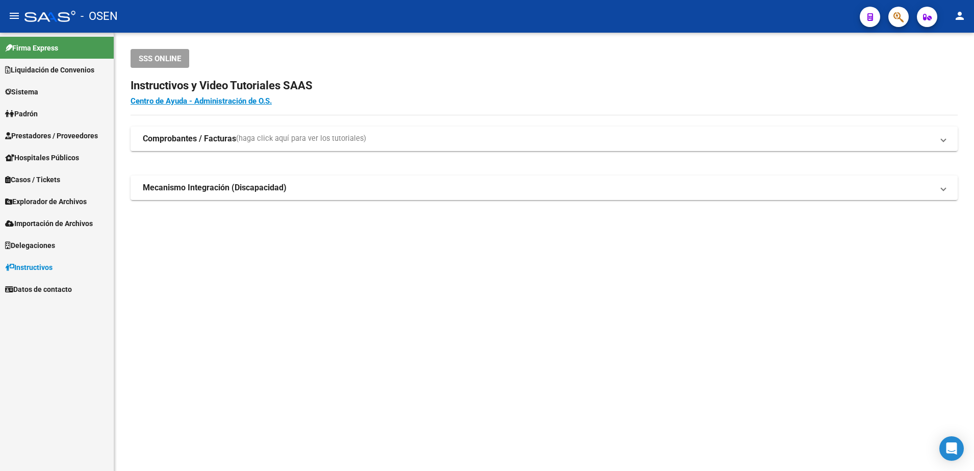
click at [42, 128] on link "Prestadores / Proveedores" at bounding box center [57, 135] width 114 height 22
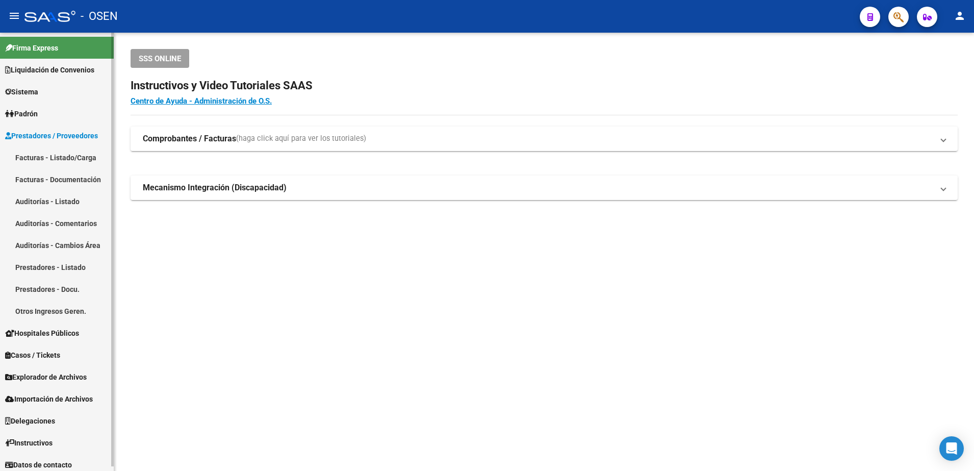
click at [56, 160] on link "Facturas - Listado/Carga" at bounding box center [57, 157] width 114 height 22
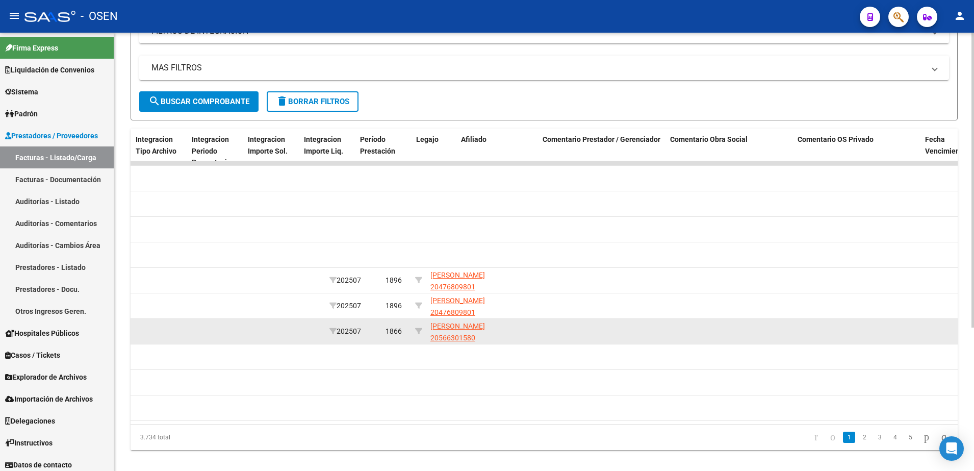
scroll to position [0, 1231]
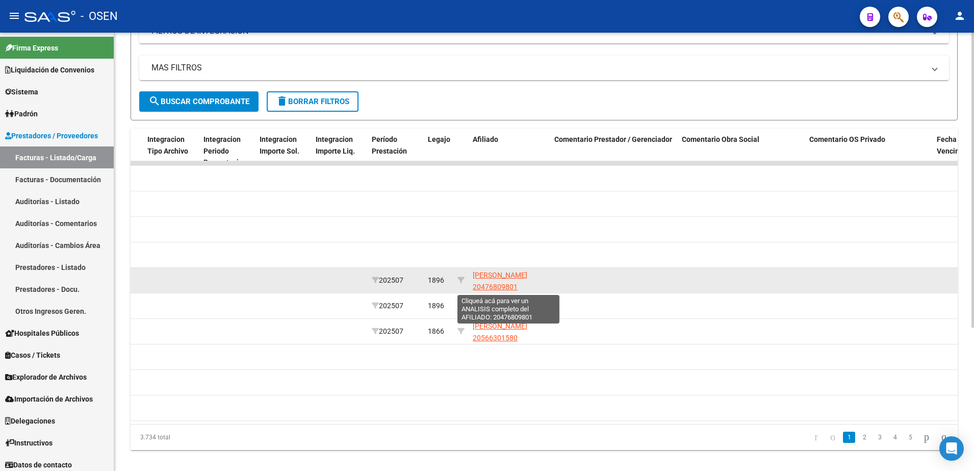
click at [518, 282] on span "GONZALEZ MATEO LEONEL 20476809801" at bounding box center [500, 281] width 55 height 20
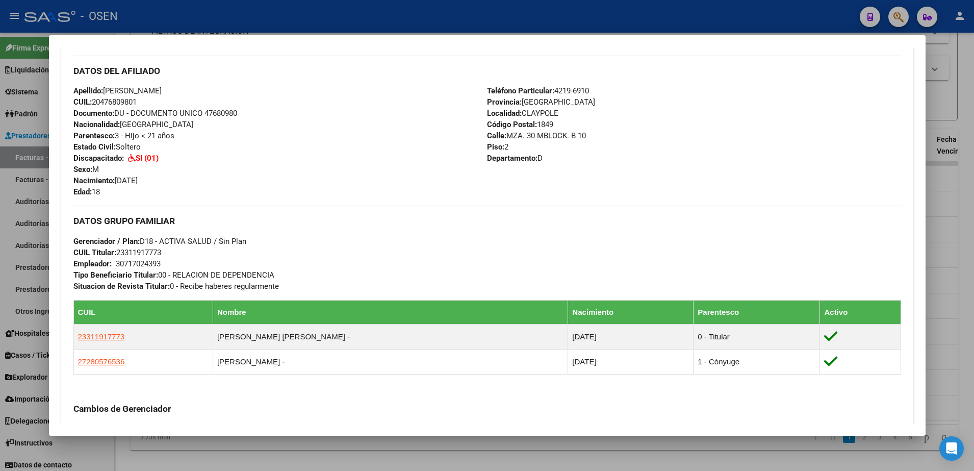
scroll to position [589, 0]
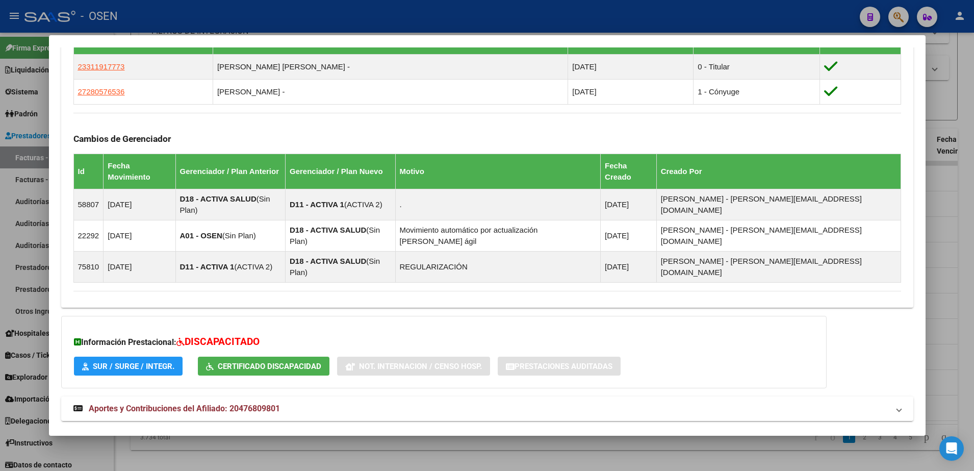
click at [502, 439] on mat-panel-title "Aportes y Contribuciones del Titular: 23311917773" at bounding box center [480, 445] width 815 height 12
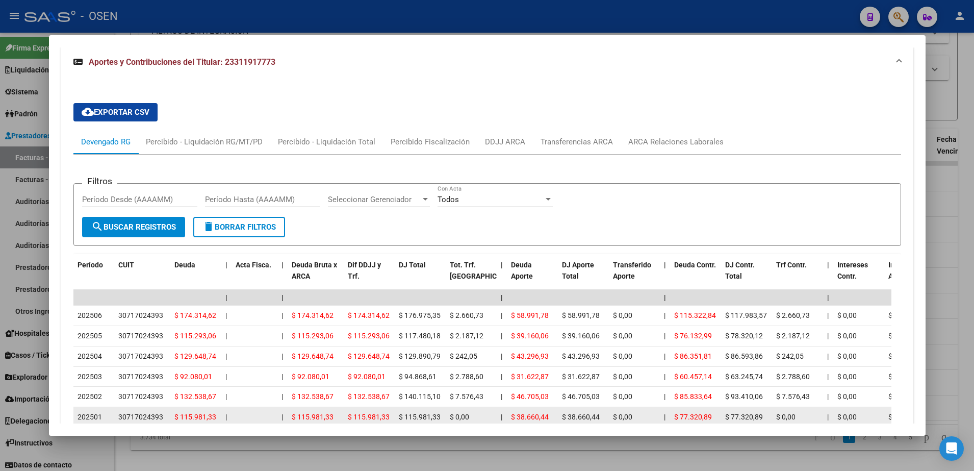
scroll to position [1035, 0]
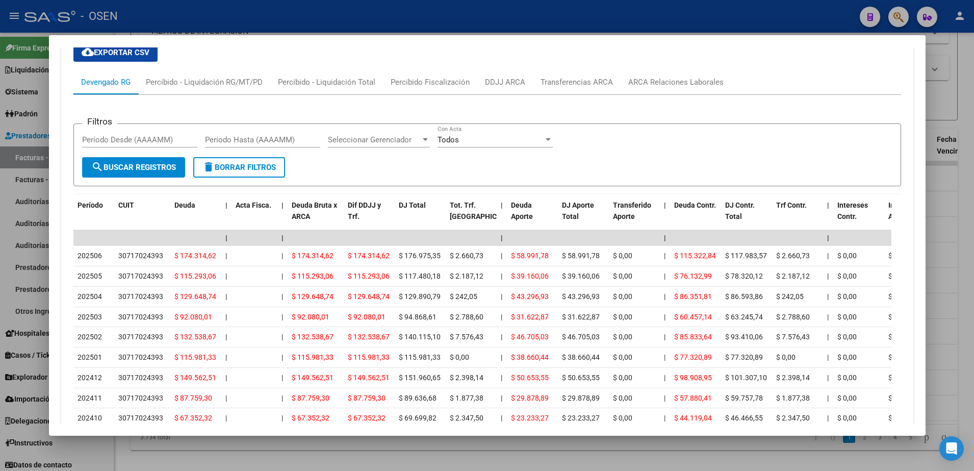
click at [41, 235] on div at bounding box center [487, 235] width 974 height 471
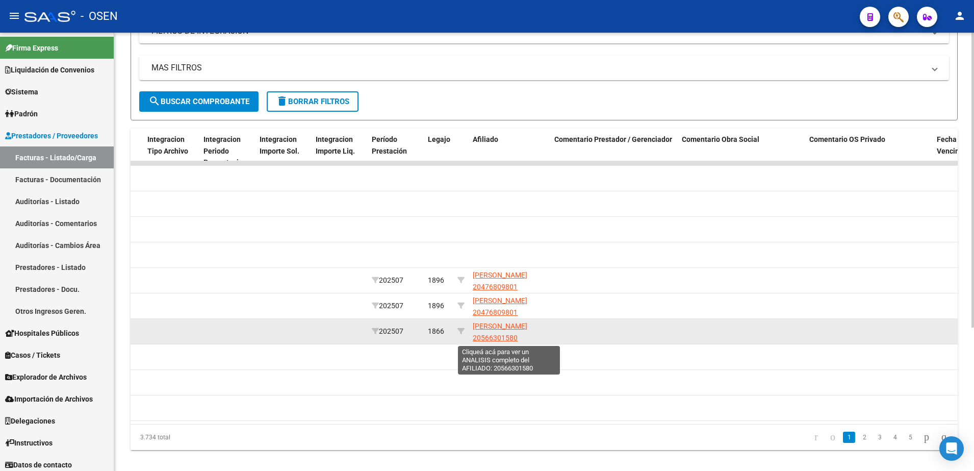
click at [519, 341] on span "BARGA TIMOTEO DEMIAN 20566301580" at bounding box center [500, 332] width 55 height 20
type textarea "20566301580"
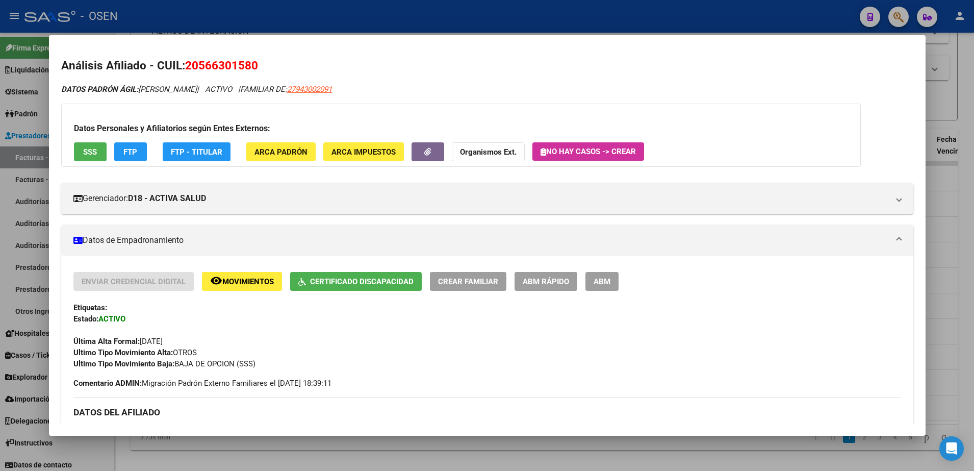
click at [949, 182] on div at bounding box center [487, 235] width 974 height 471
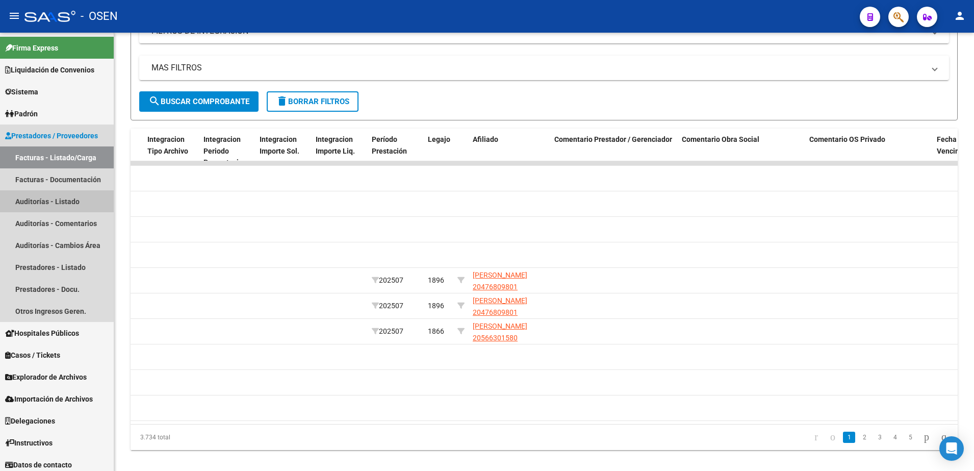
drag, startPoint x: 73, startPoint y: 201, endPoint x: 147, endPoint y: 2, distance: 212.2
click at [73, 200] on link "Auditorías - Listado" at bounding box center [57, 201] width 114 height 22
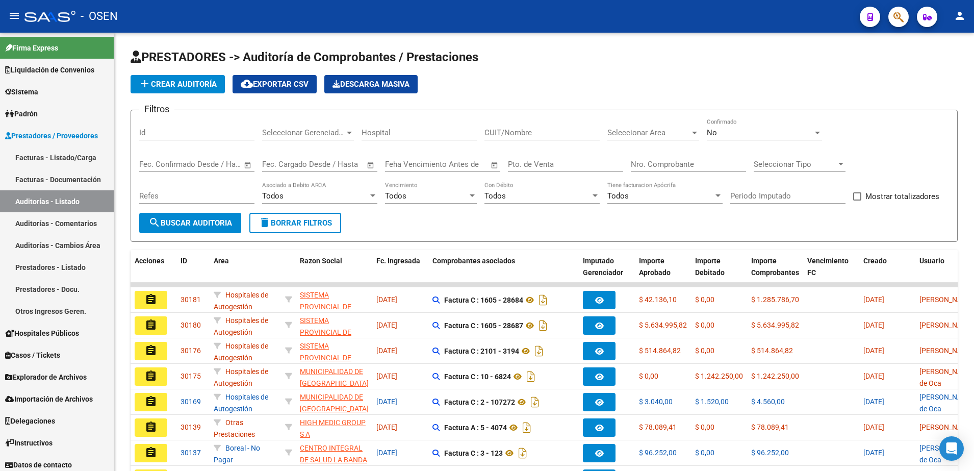
click at [895, 9] on span "button" at bounding box center [898, 17] width 10 height 21
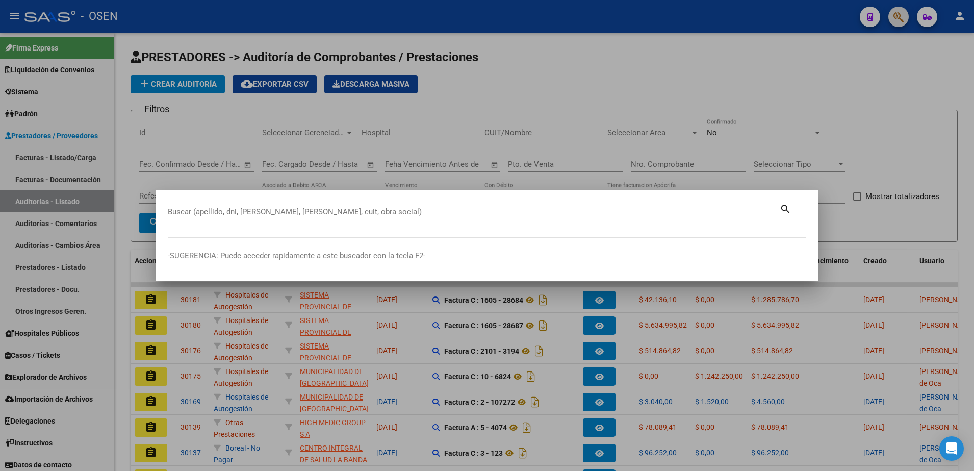
paste input "13394601"
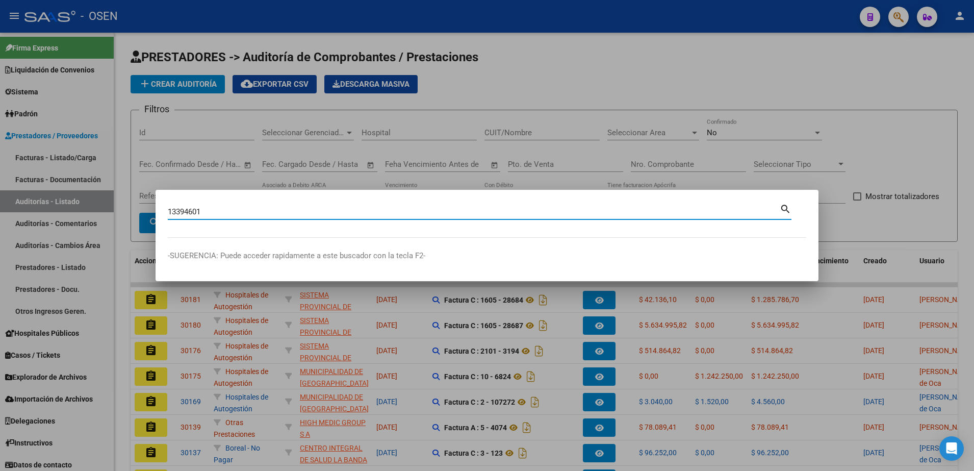
type input "13394601"
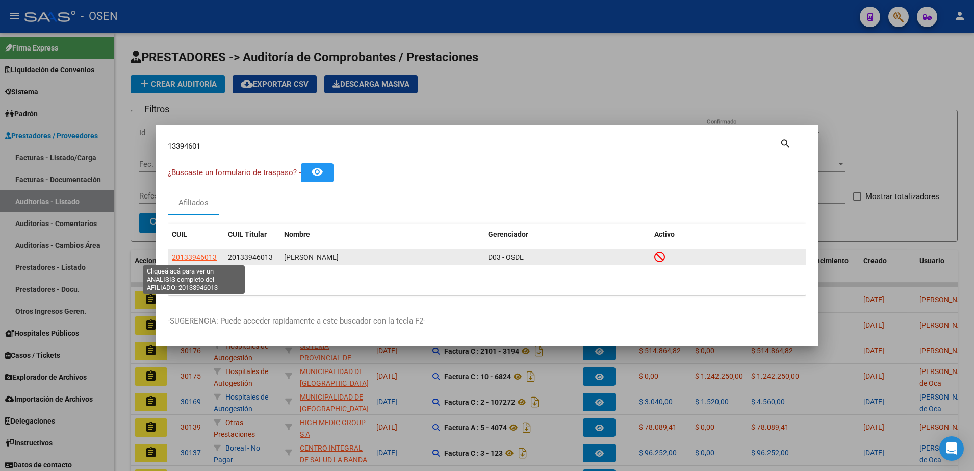
click at [215, 259] on span "20133946013" at bounding box center [194, 257] width 45 height 8
type textarea "20133946013"
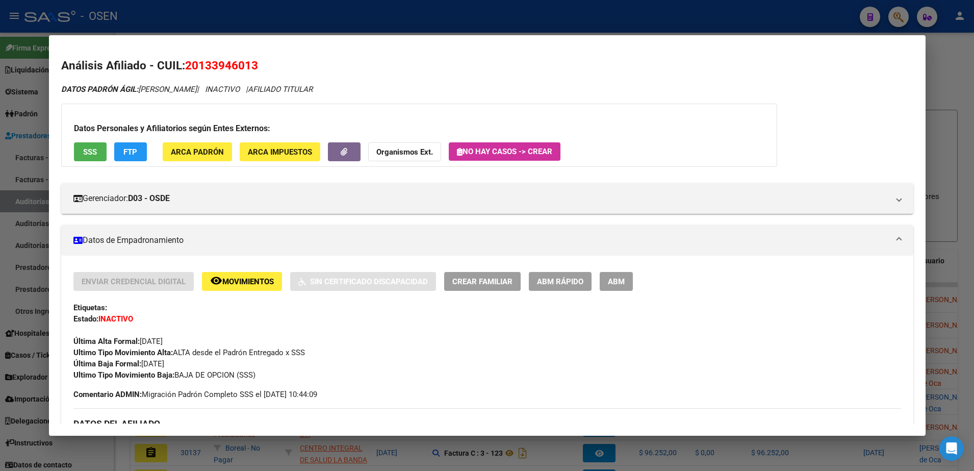
click at [109, 156] on div "Datos Personales y Afiliatorios según Entes Externos: SSS FTP ARCA Padrón ARCA …" at bounding box center [419, 135] width 716 height 63
click at [101, 154] on button "SSS" at bounding box center [90, 151] width 33 height 19
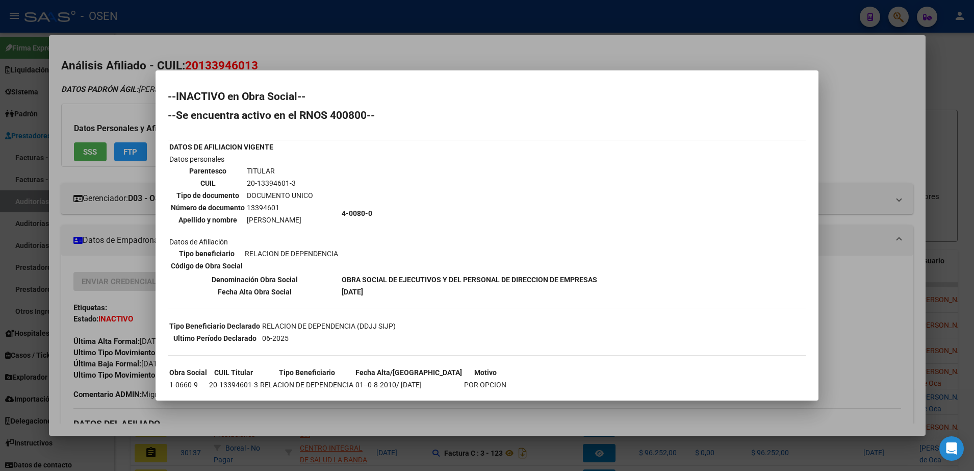
drag, startPoint x: 179, startPoint y: 205, endPoint x: 238, endPoint y: 193, distance: 59.7
click at [181, 204] on th "Número de documento" at bounding box center [207, 207] width 75 height 11
drag, startPoint x: 248, startPoint y: 220, endPoint x: 355, endPoint y: 219, distance: 107.1
click at [314, 219] on td "MARMARUSSO CARLOS ALBERTO" at bounding box center [279, 219] width 67 height 11
copy td "MARMARUSSO CARLOS ALBERTO"
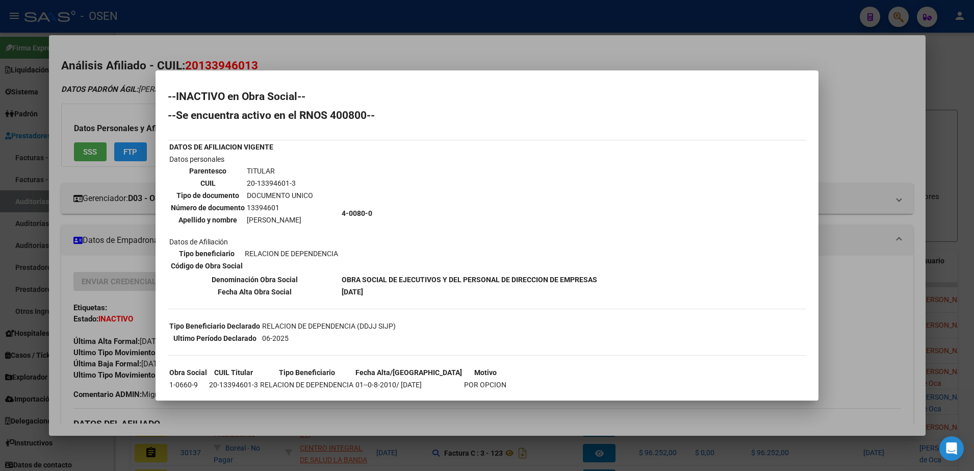
drag, startPoint x: 888, startPoint y: 138, endPoint x: 853, endPoint y: 15, distance: 127.8
click at [884, 127] on div at bounding box center [487, 235] width 974 height 471
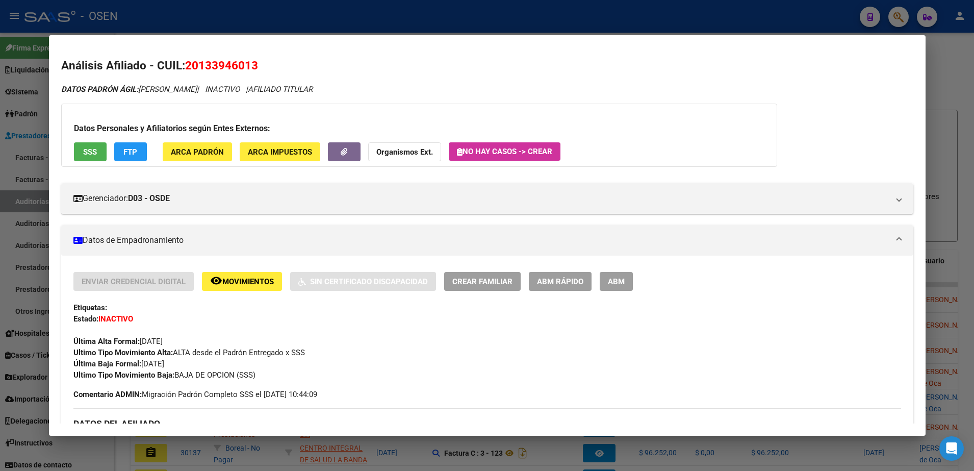
click at [853, 15] on div at bounding box center [487, 235] width 974 height 471
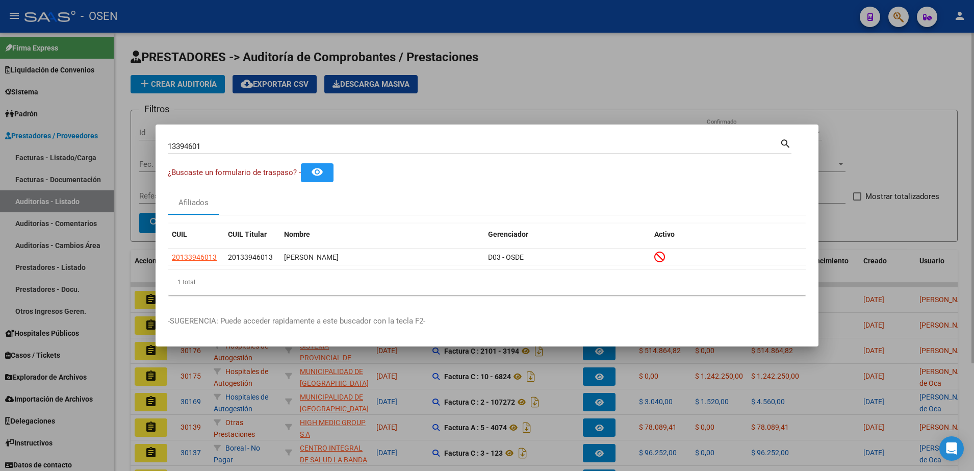
drag, startPoint x: 254, startPoint y: 112, endPoint x: 206, endPoint y: 83, distance: 56.5
click at [253, 110] on div at bounding box center [487, 235] width 974 height 471
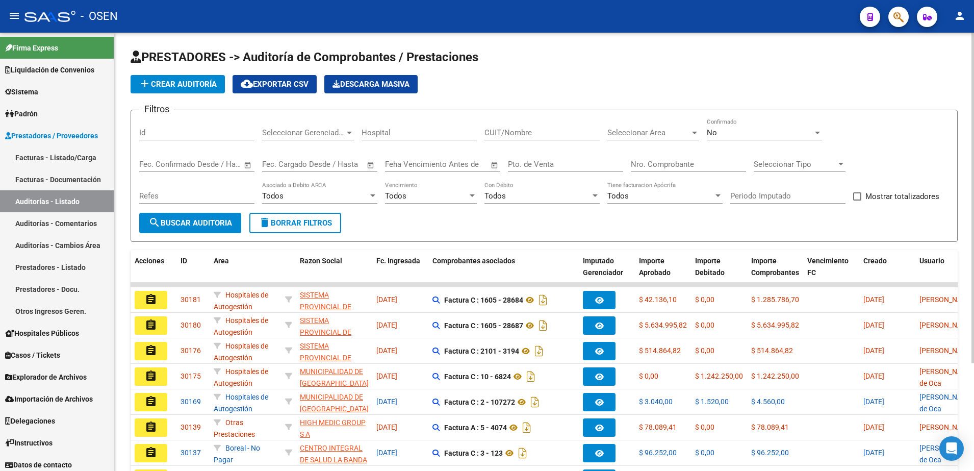
click at [195, 84] on span "add Crear Auditoría" at bounding box center [178, 84] width 78 height 9
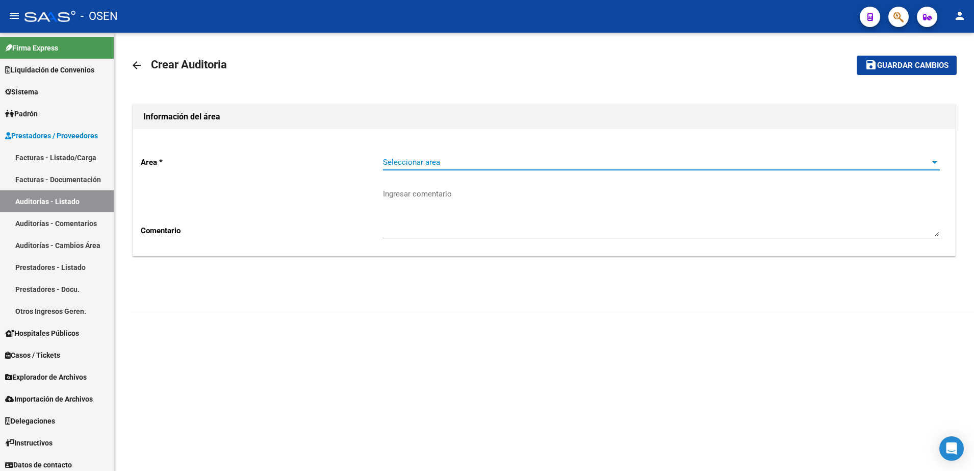
click at [453, 161] on span "Seleccionar area" at bounding box center [657, 162] width 548 height 9
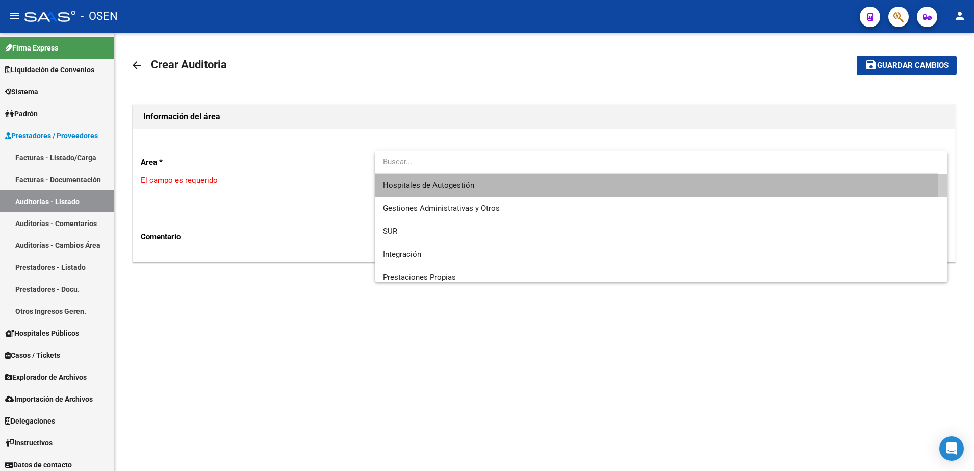
click at [453, 179] on span "Hospitales de Autogestión" at bounding box center [661, 185] width 557 height 23
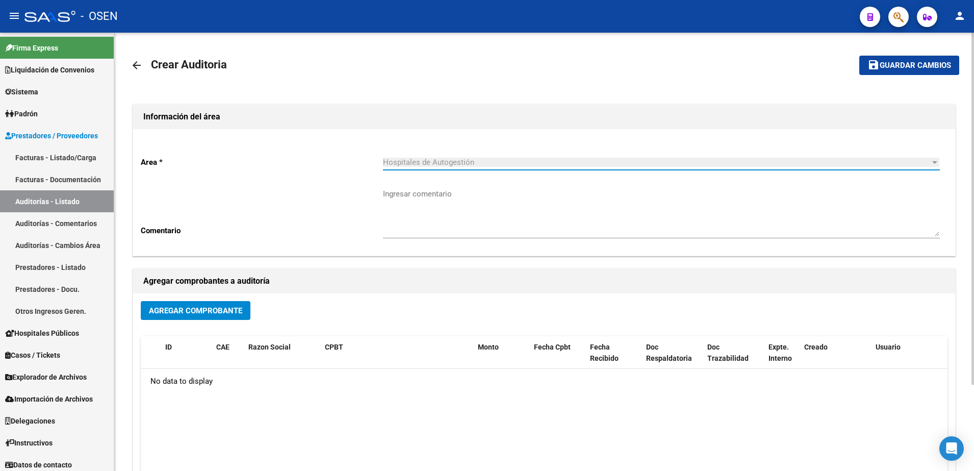
drag, startPoint x: 219, startPoint y: 327, endPoint x: 217, endPoint y: 313, distance: 14.9
click at [217, 323] on div "Agregar Comprobante" at bounding box center [544, 314] width 807 height 27
click at [217, 311] on span "Agregar Comprobante" at bounding box center [195, 310] width 93 height 9
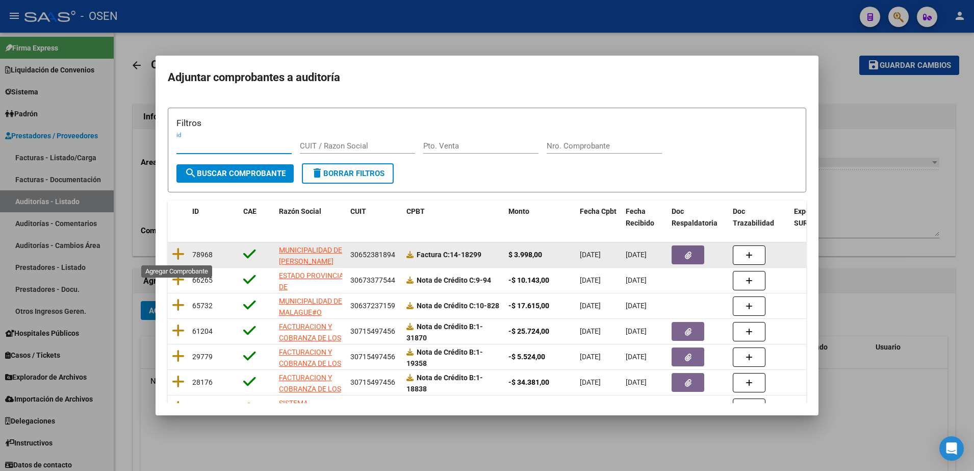
drag, startPoint x: 182, startPoint y: 252, endPoint x: 211, endPoint y: 242, distance: 30.6
click at [195, 247] on div "78968 MUNICIPALIDAD DE MARCOS PAZ 30652381894 Factura C: 14-18299 $ 3.998,00 04…" at bounding box center [535, 254] width 734 height 25
click at [182, 255] on icon at bounding box center [178, 254] width 13 height 14
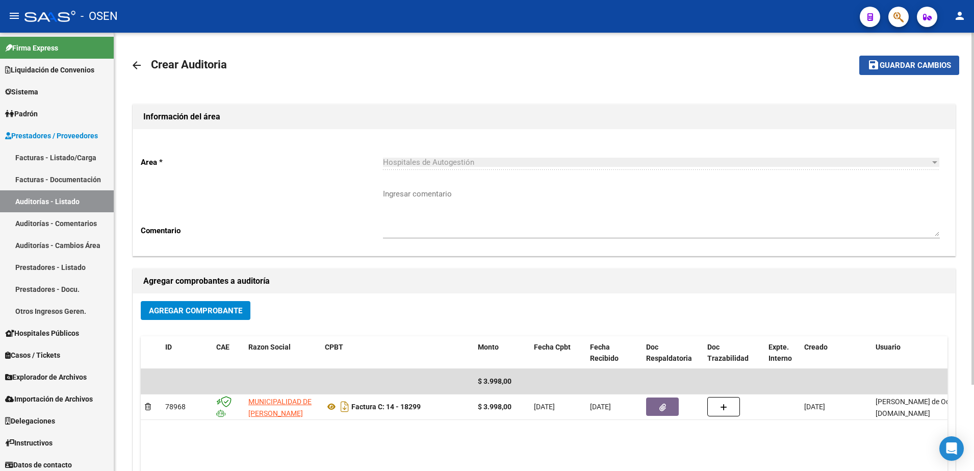
click at [897, 61] on span "Guardar cambios" at bounding box center [915, 65] width 71 height 9
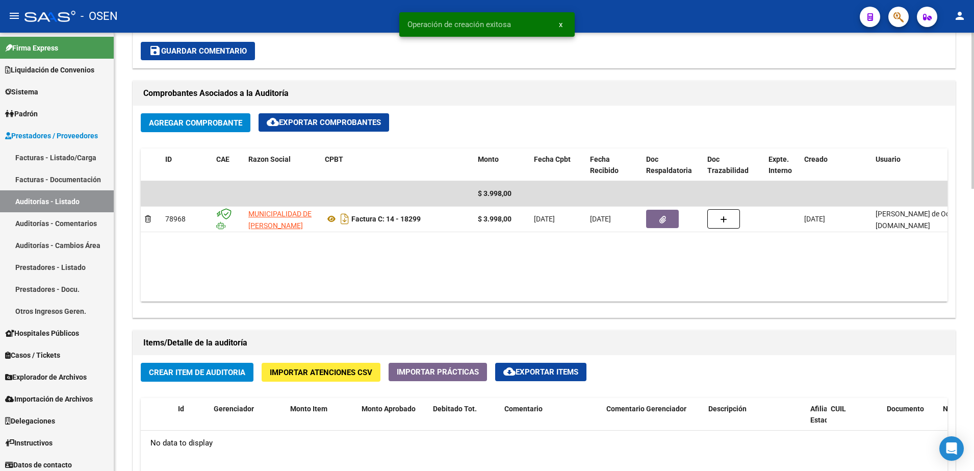
scroll to position [255, 0]
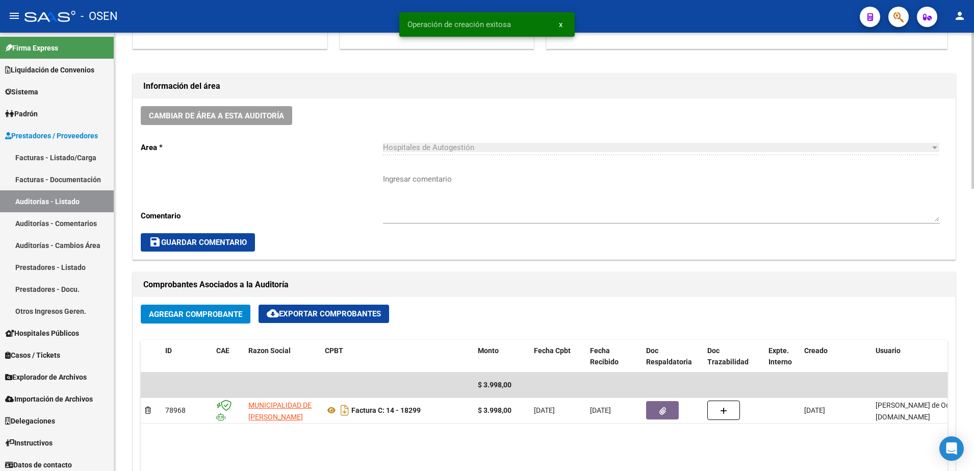
click at [405, 191] on textarea "Ingresar comentario" at bounding box center [661, 197] width 557 height 48
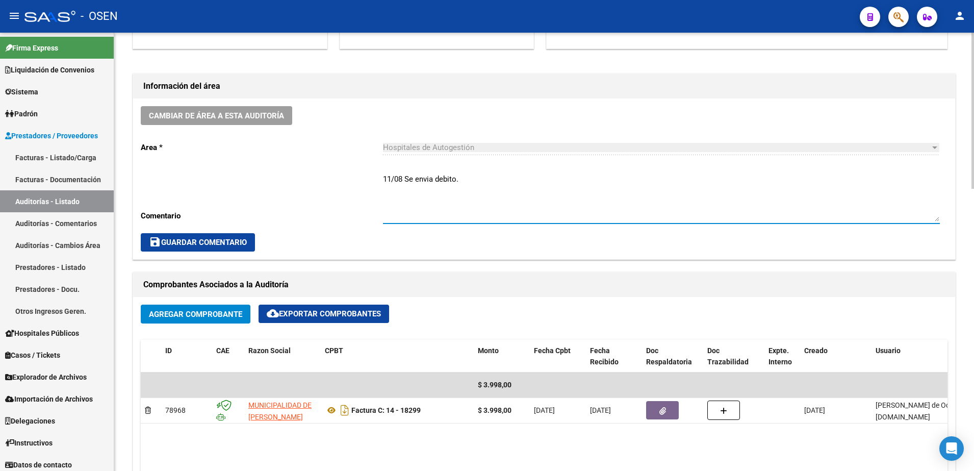
type textarea "11/08 Se envia debito."
drag, startPoint x: 255, startPoint y: 257, endPoint x: 242, endPoint y: 245, distance: 18.1
click at [249, 252] on div "Cambiar de área a esta auditoría Area * Hospitales de Autogestión Seleccionar a…" at bounding box center [544, 178] width 822 height 161
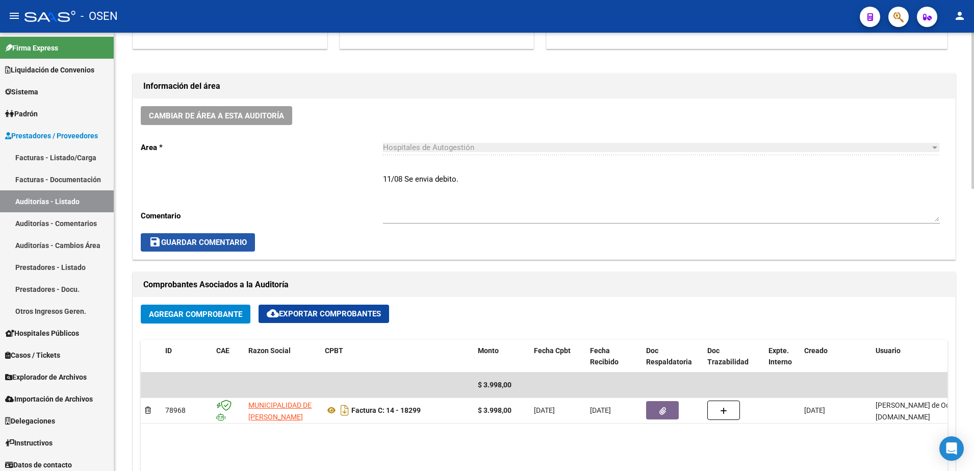
drag, startPoint x: 242, startPoint y: 245, endPoint x: 234, endPoint y: 263, distance: 19.4
click at [242, 244] on span "save Guardar Comentario" at bounding box center [198, 242] width 98 height 9
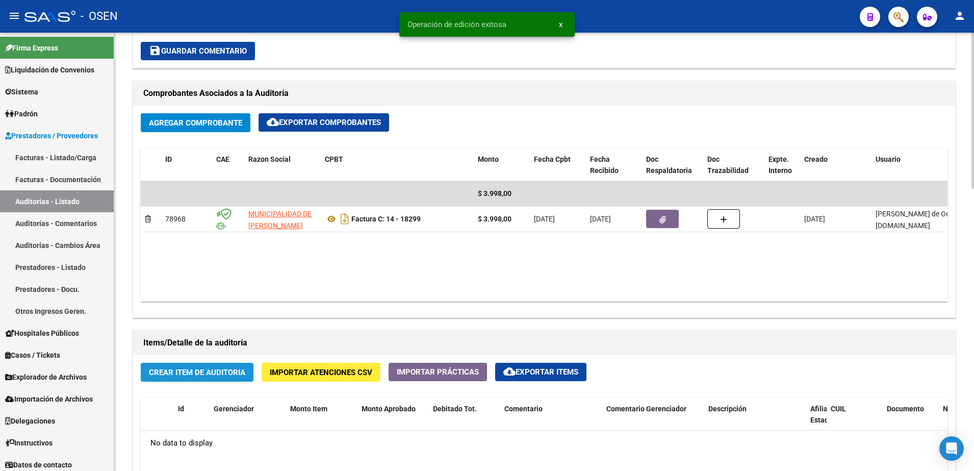
click at [227, 372] on span "Crear Item de Auditoria" at bounding box center [197, 372] width 96 height 9
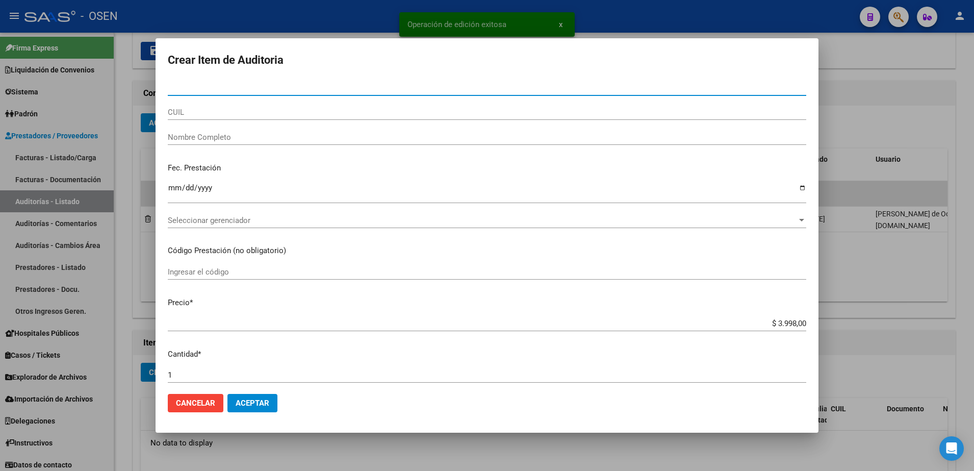
drag, startPoint x: 176, startPoint y: 84, endPoint x: 169, endPoint y: 85, distance: 7.2
click at [169, 85] on input "Nro Documento" at bounding box center [487, 87] width 638 height 9
drag, startPoint x: 954, startPoint y: 136, endPoint x: 878, endPoint y: 111, distance: 80.0
click at [937, 134] on div at bounding box center [487, 235] width 974 height 471
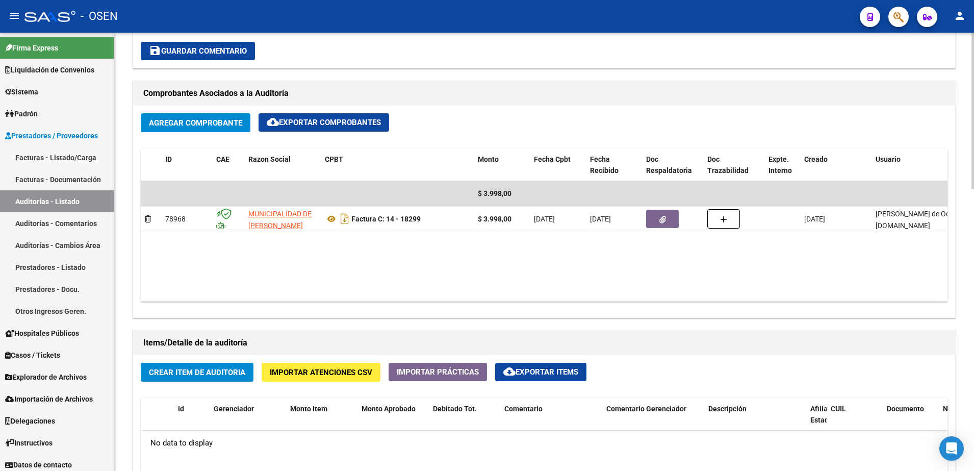
click at [218, 378] on button "Crear Item de Auditoria" at bounding box center [197, 372] width 113 height 19
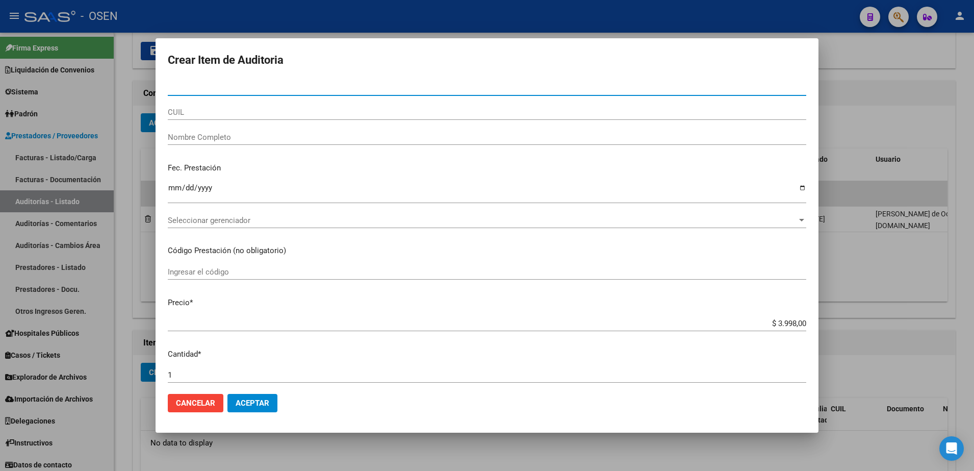
paste input "13394601"
type input "13394601"
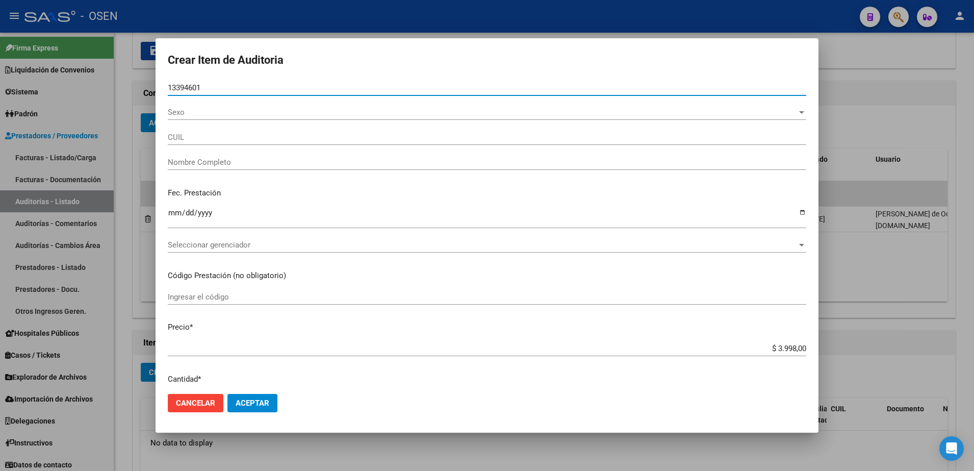
type input "20133946013"
type input "MARMARUSSO CARLOS ALBERTO"
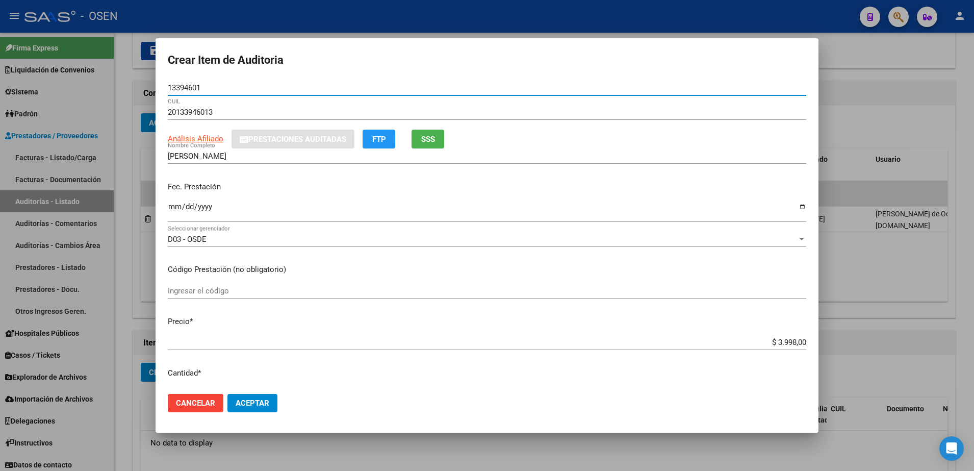
type input "13394601"
click at [180, 211] on input "Ingresar la fecha" at bounding box center [487, 210] width 638 height 16
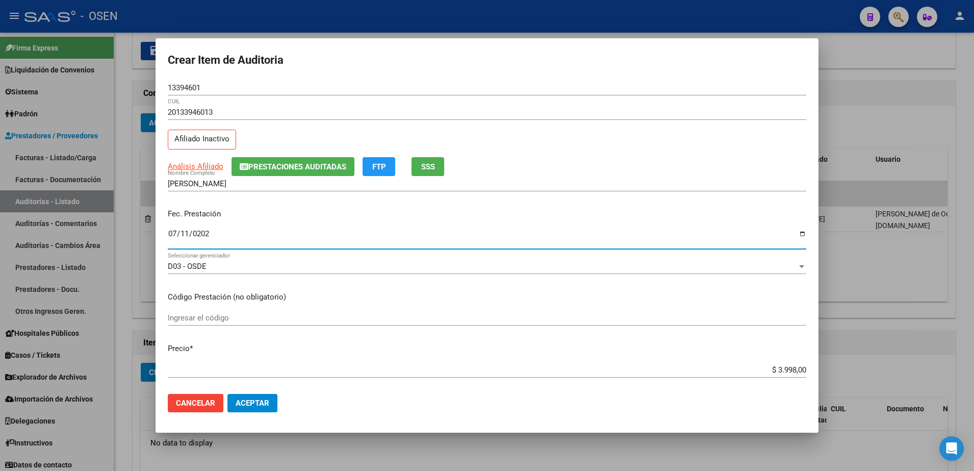
type input "2025-07-11"
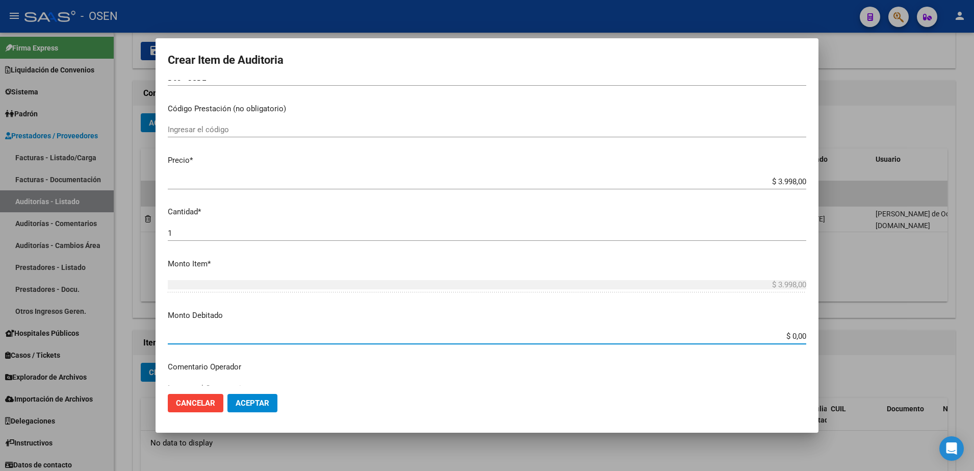
paste input "3.998"
type input "$ 3.998,00"
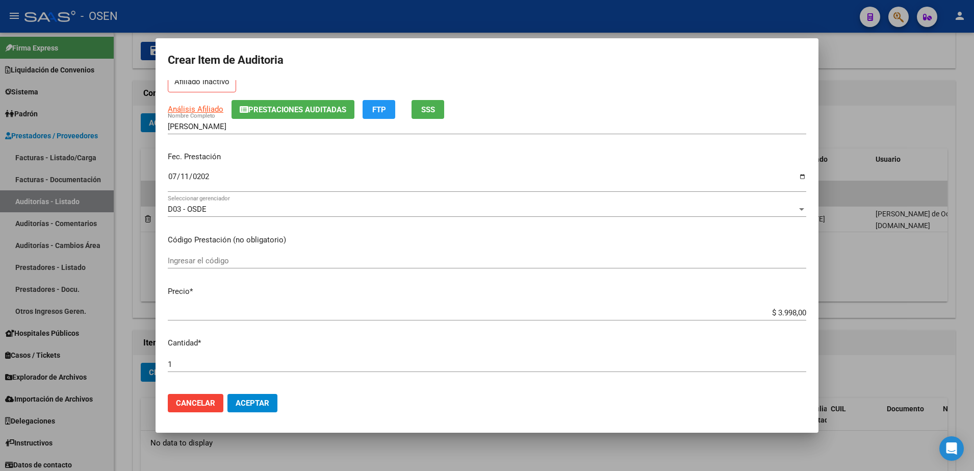
scroll to position [0, 0]
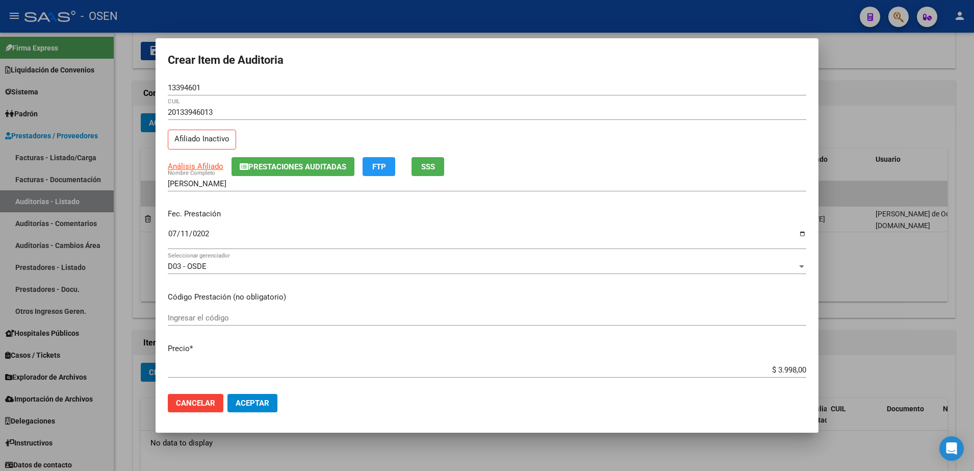
type textarea "Afectado RES 01/2025"
click at [198, 92] on div "13394601 Nro Documento" at bounding box center [487, 87] width 638 height 15
click at [194, 89] on input "13394601" at bounding box center [487, 87] width 638 height 9
drag, startPoint x: 194, startPoint y: 89, endPoint x: 244, endPoint y: 129, distance: 63.2
click at [198, 94] on div "13394601 Nro Documento" at bounding box center [487, 87] width 638 height 15
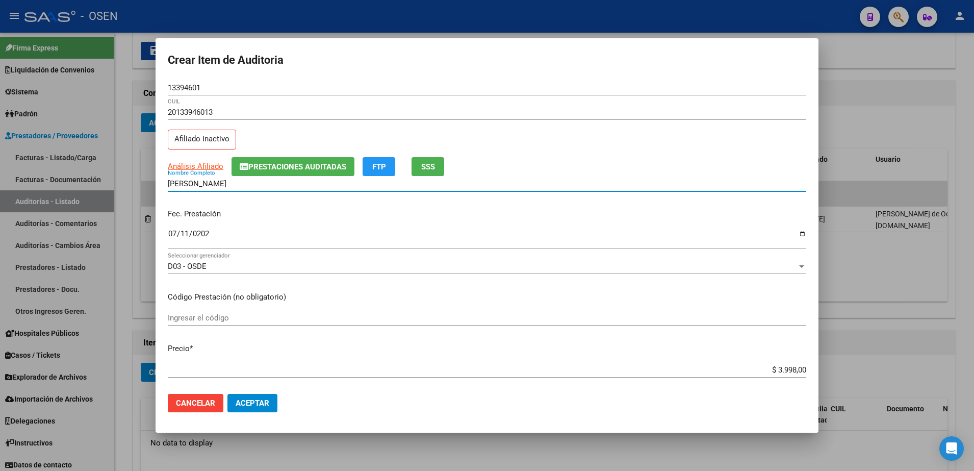
click at [289, 185] on input "MARMARUSSO CARLOS ALBERTO" at bounding box center [487, 183] width 638 height 9
paste input "13394601"
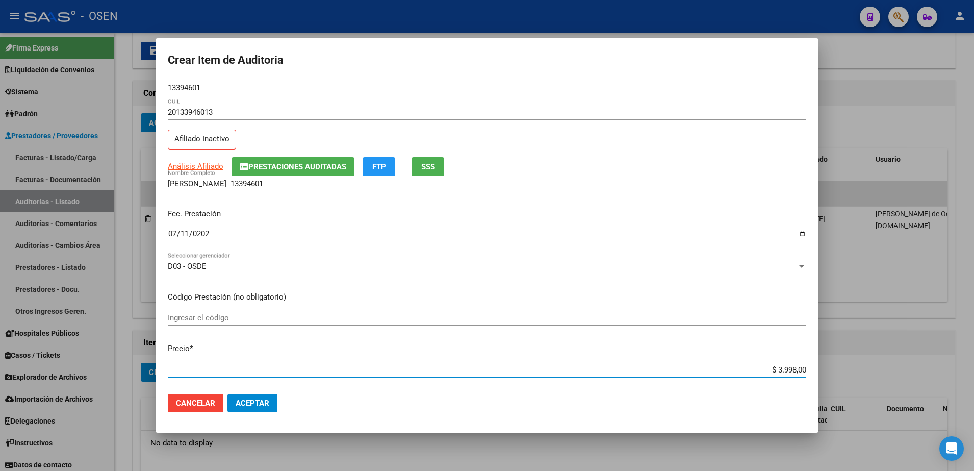
drag, startPoint x: 764, startPoint y: 371, endPoint x: 793, endPoint y: 360, distance: 30.5
click at [795, 361] on mat-dialog-content "13394601 Nro Documento 20133946013 CUIL Afiliado Inactivo Análisis Afiliado Pre…" at bounding box center [487, 233] width 663 height 306
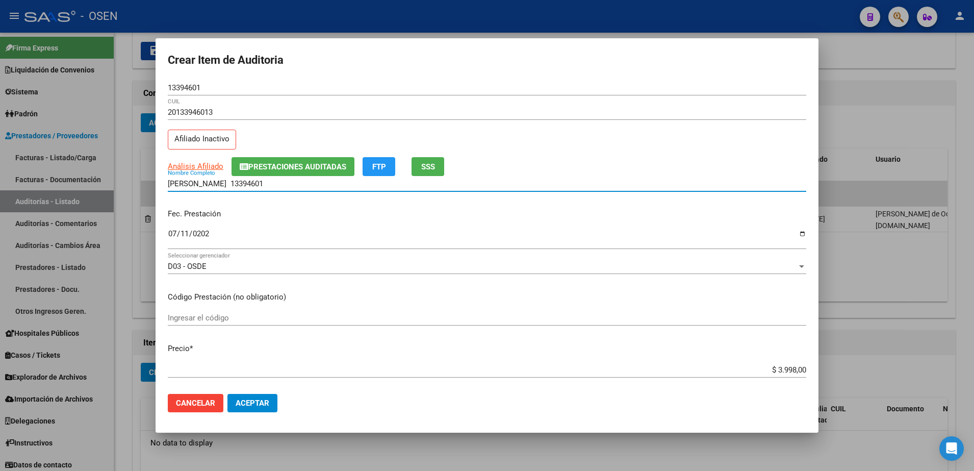
click at [330, 184] on input "MARMARUSSO CARLOS ALBERTO 13394601" at bounding box center [487, 183] width 638 height 9
paste input "$ 3.998,0"
drag, startPoint x: 371, startPoint y: 187, endPoint x: 193, endPoint y: 259, distance: 192.2
click at [173, 251] on mat-dialog-content "13394601 Nro Documento 20133946013 CUIL Afiliado Inactivo Análisis Afiliado Pre…" at bounding box center [487, 233] width 663 height 306
click at [342, 181] on input "MARMARUSSO CARLOS ALBERTO 13394601 - $ 3.998,0" at bounding box center [487, 183] width 638 height 9
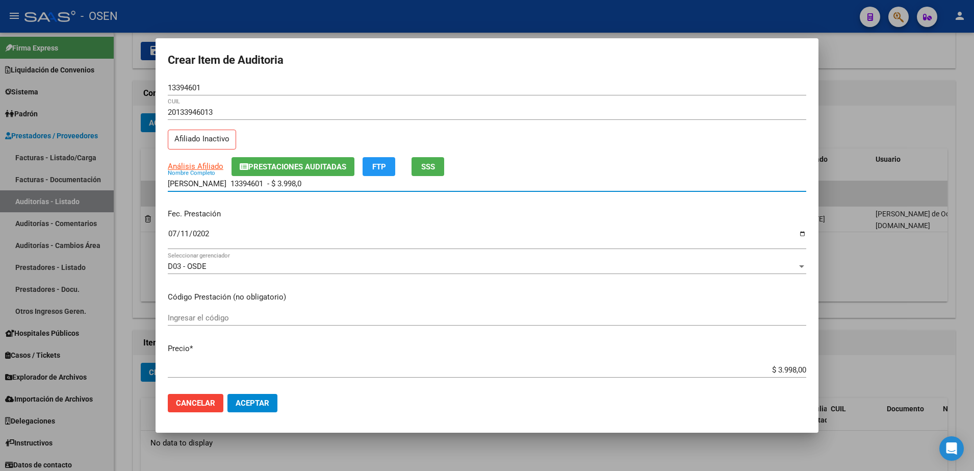
click at [370, 192] on div "MARMARUSSO CARLOS ALBERTO 13394601 - $ 3.998,0 Nombre Completo" at bounding box center [487, 188] width 638 height 25
drag, startPoint x: 362, startPoint y: 188, endPoint x: 351, endPoint y: 180, distance: 13.1
click at [309, 196] on div "MARMARUSSO CARLOS ALBERTO 13394601 - $ 3.998,0 Nombre Completo" at bounding box center [487, 188] width 638 height 25
drag, startPoint x: 262, startPoint y: 184, endPoint x: 203, endPoint y: 313, distance: 141.3
click at [167, 209] on mat-dialog-content "13394601 Nro Documento 20133946013 CUIL Afiliado Inactivo Análisis Afiliado Pre…" at bounding box center [487, 233] width 663 height 306
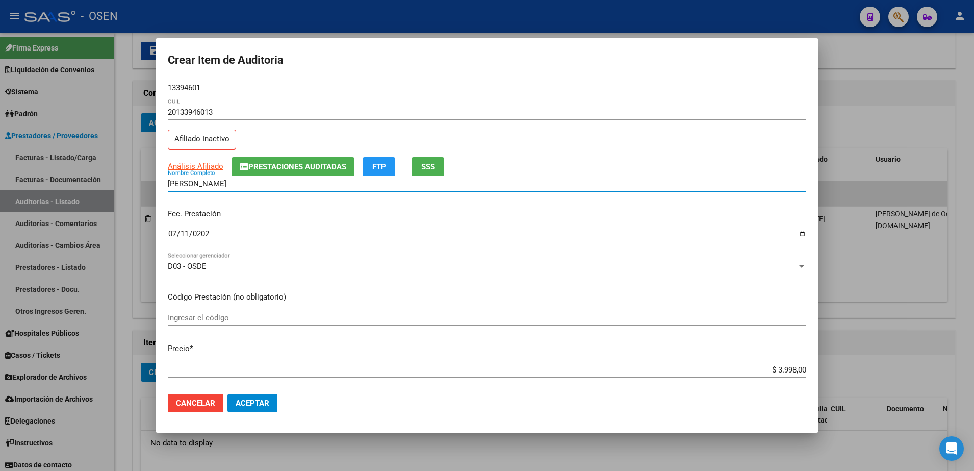
type input "MARMARUSSO CARLOS ALBERTO"
click at [241, 407] on span "Aceptar" at bounding box center [253, 402] width 34 height 9
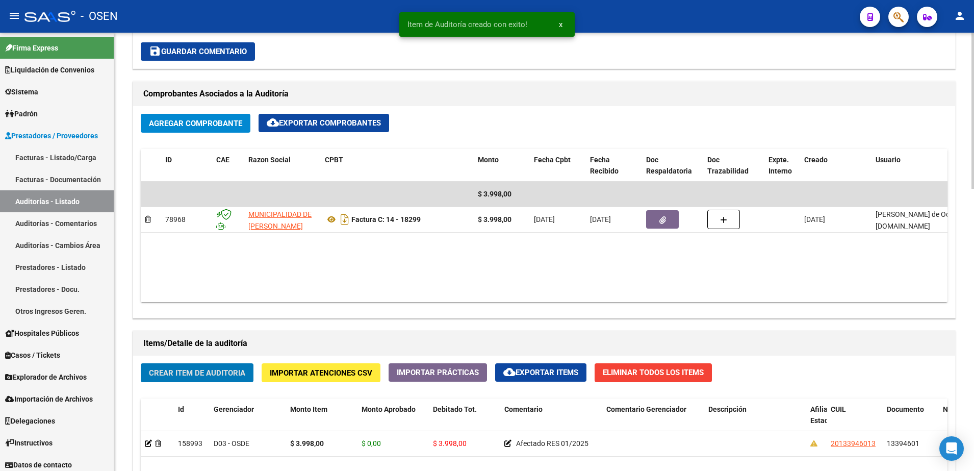
scroll to position [447, 0]
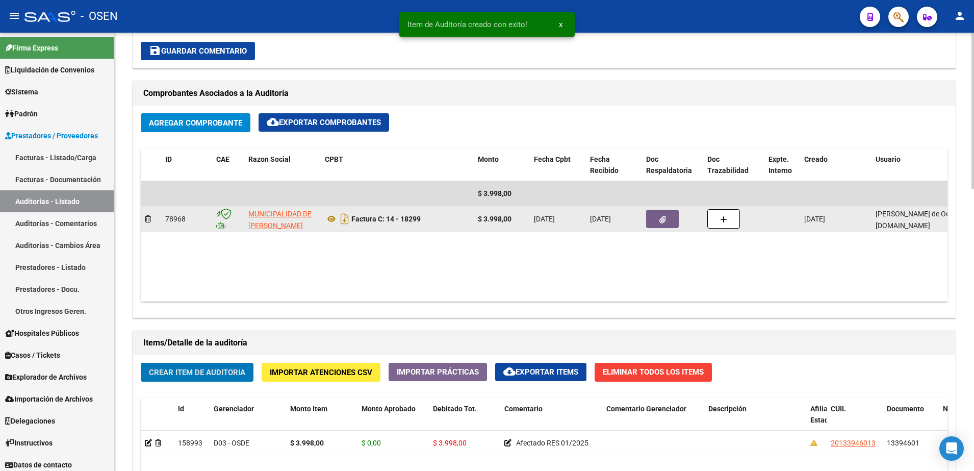
click at [673, 221] on button "button" at bounding box center [662, 219] width 33 height 18
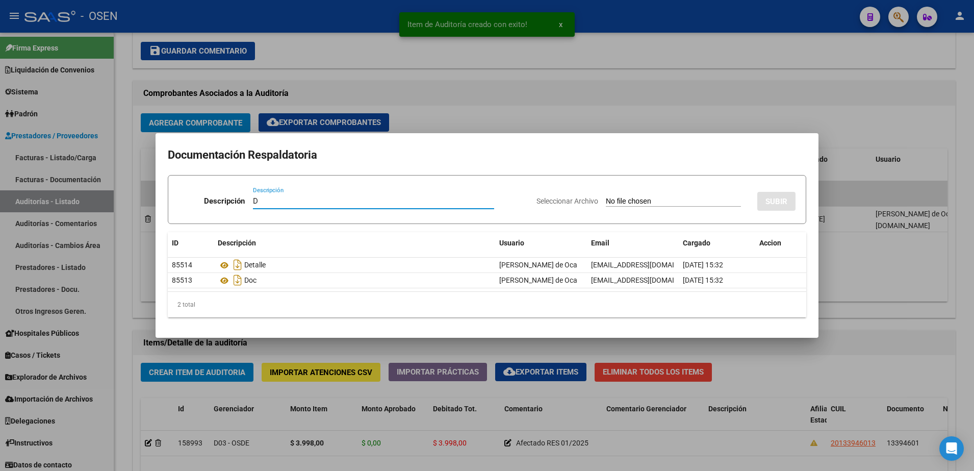
paste input "MARMARUSSO CARLOS ALBERTO"
type input "D MARMARUSSO CARLOS ALBERTO"
click at [640, 200] on input "Seleccionar Archivo" at bounding box center [673, 202] width 135 height 10
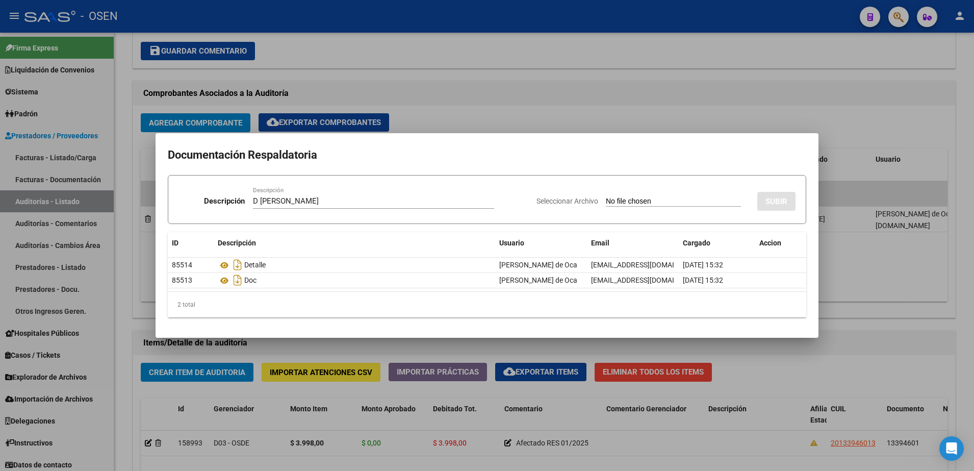
type input "C:\fakepath\MARMARUSSO CARLOS ALBERTO.png"
click at [794, 194] on button "SUBIR" at bounding box center [776, 201] width 38 height 19
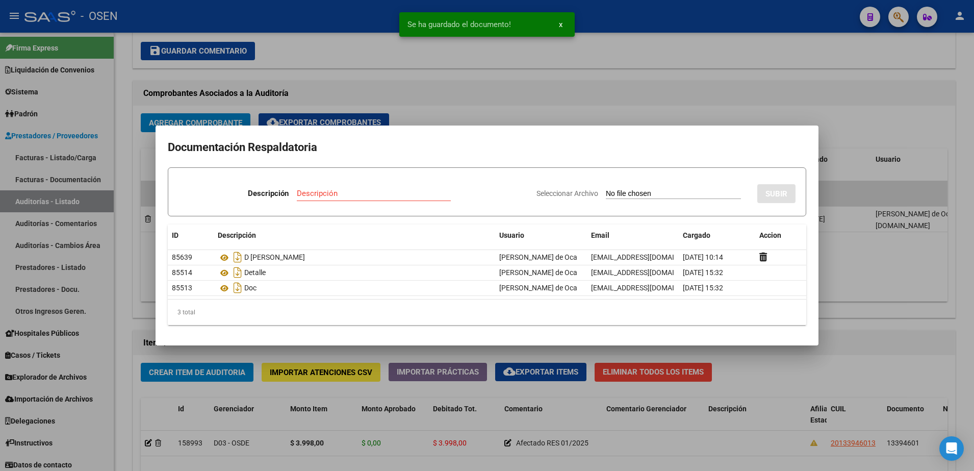
click at [829, 321] on div at bounding box center [487, 235] width 974 height 471
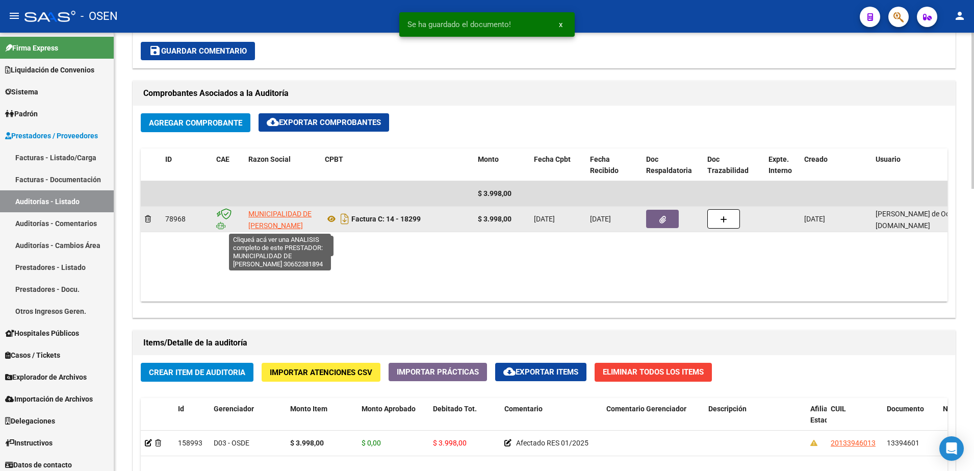
click at [277, 210] on span "MUNICIPALIDAD DE MARCOS PAZ" at bounding box center [279, 220] width 63 height 20
type textarea "30652381894"
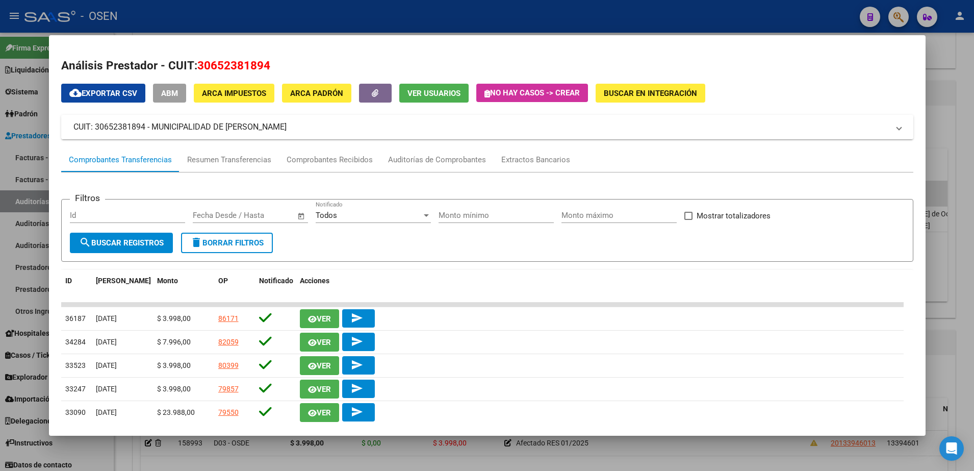
drag, startPoint x: 155, startPoint y: 127, endPoint x: 285, endPoint y: 122, distance: 130.7
click at [282, 127] on mat-panel-title "CUIT: 30652381894 - MUNICIPALIDAD DE MARCOS PAZ" at bounding box center [480, 127] width 815 height 12
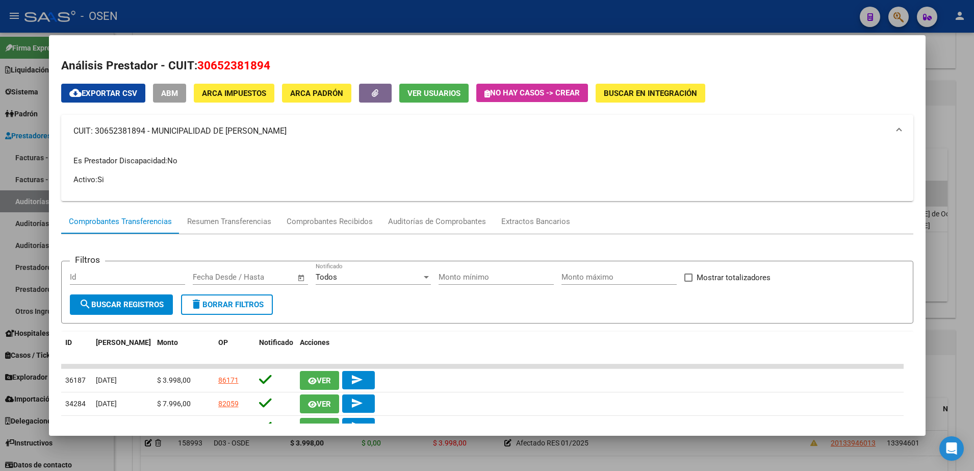
click at [290, 20] on div at bounding box center [487, 235] width 974 height 471
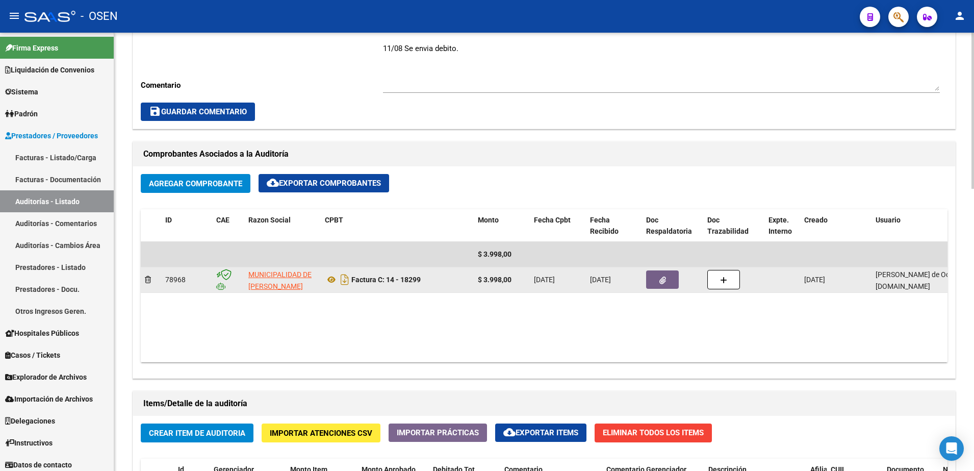
scroll to position [383, 0]
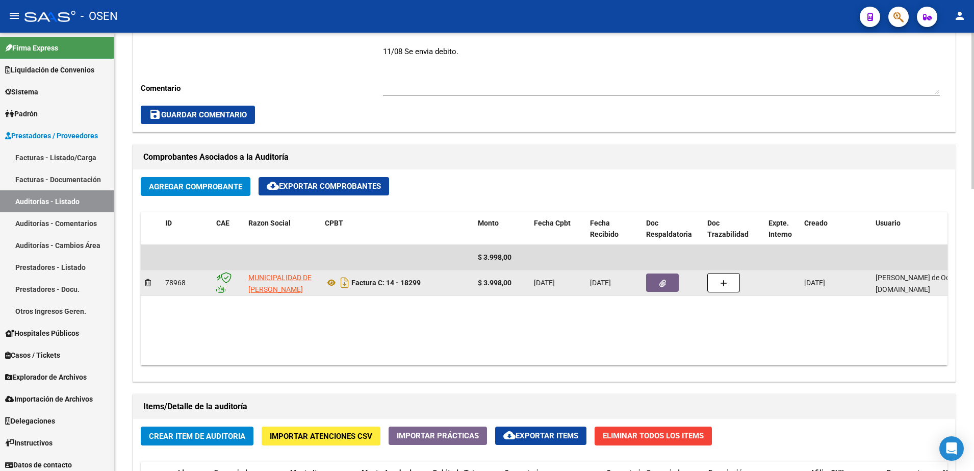
click at [681, 275] on div at bounding box center [672, 282] width 53 height 18
click at [679, 276] on div at bounding box center [672, 282] width 53 height 18
click at [671, 280] on button "button" at bounding box center [662, 282] width 33 height 18
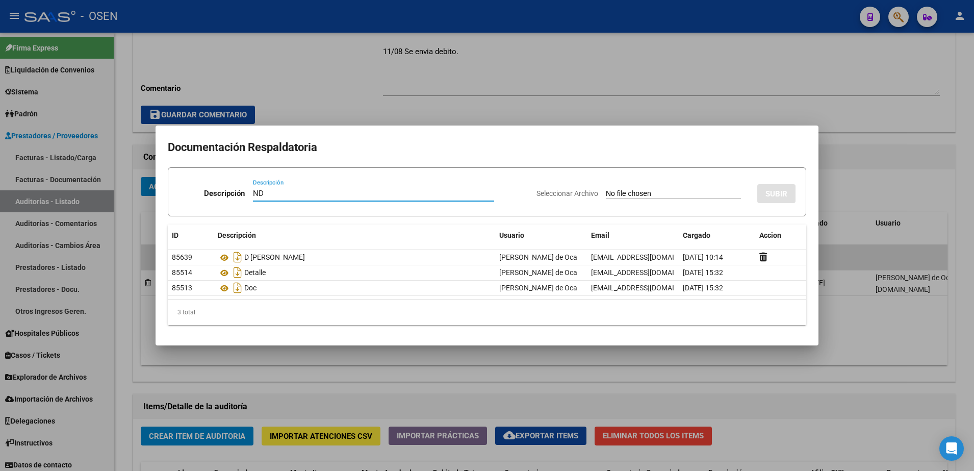
type input "ND"
click at [657, 192] on input "Seleccionar Archivo" at bounding box center [673, 194] width 135 height 10
type input "C:\fakepath\NOTA DE DÉBITO Hospital Dr D Agnillo 0014-00018299.pdf"
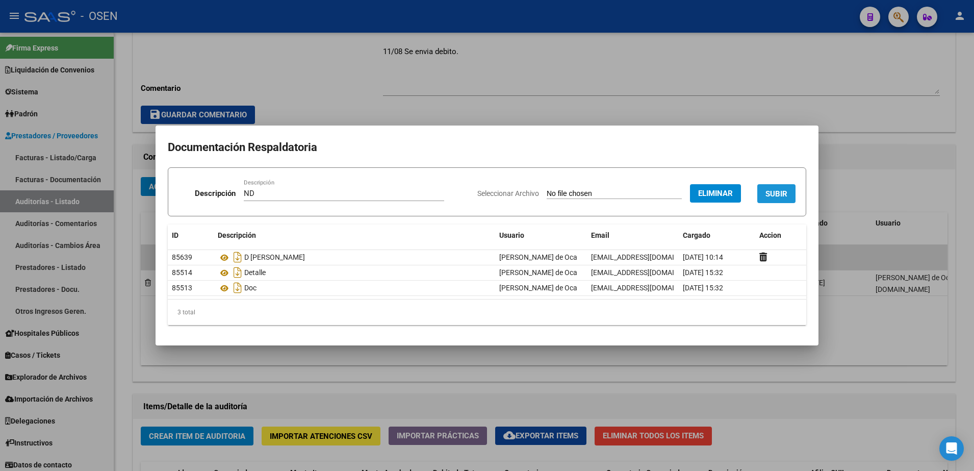
click at [773, 186] on button "SUBIR" at bounding box center [776, 193] width 38 height 19
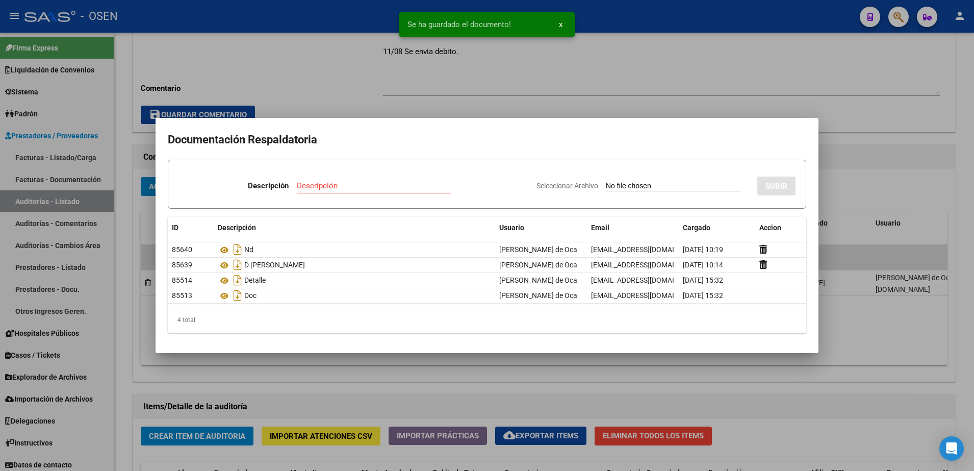
click at [848, 355] on div at bounding box center [487, 235] width 974 height 471
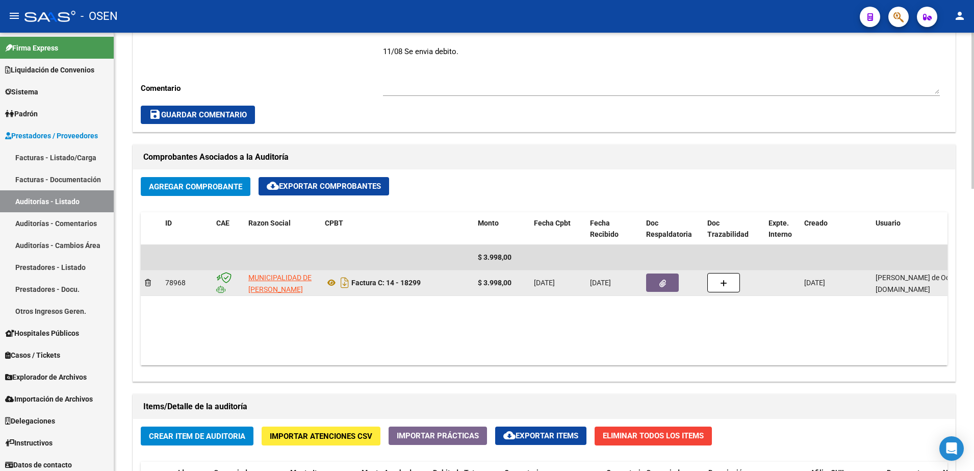
click at [666, 285] on icon "button" at bounding box center [662, 283] width 7 height 8
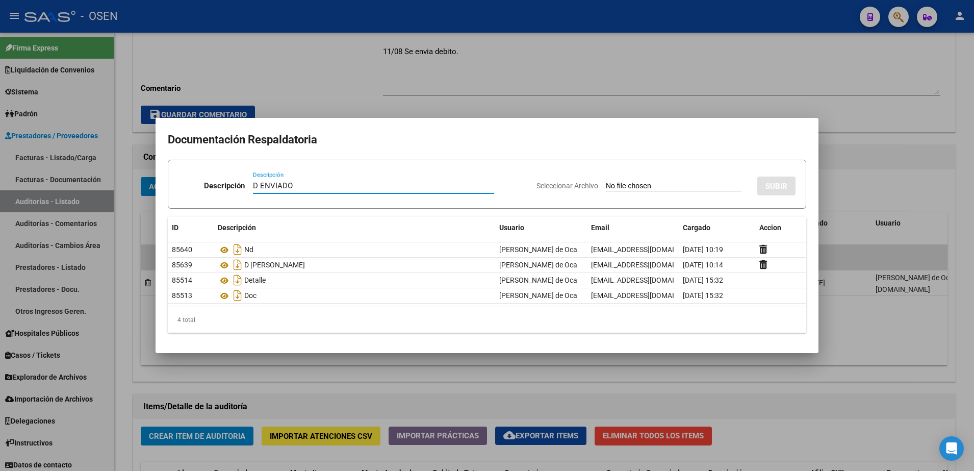
type input "D ENVIADO"
click at [716, 187] on input "Seleccionar Archivo" at bounding box center [673, 187] width 135 height 10
type input "C:\fakepath\Captura de pantalla 2025-08-11 101952.png"
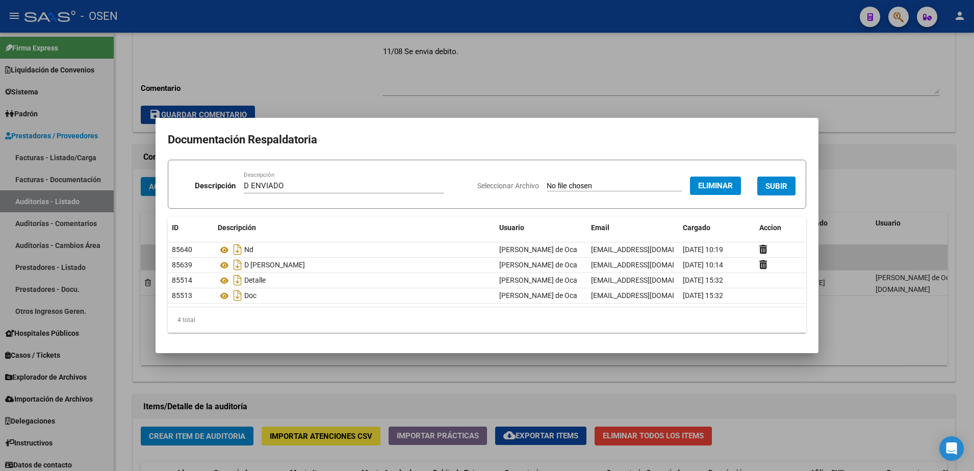
click at [780, 171] on div "Seleccionar Archivo Eliminar SUBIR" at bounding box center [636, 183] width 318 height 31
click at [782, 176] on button "SUBIR" at bounding box center [776, 185] width 38 height 19
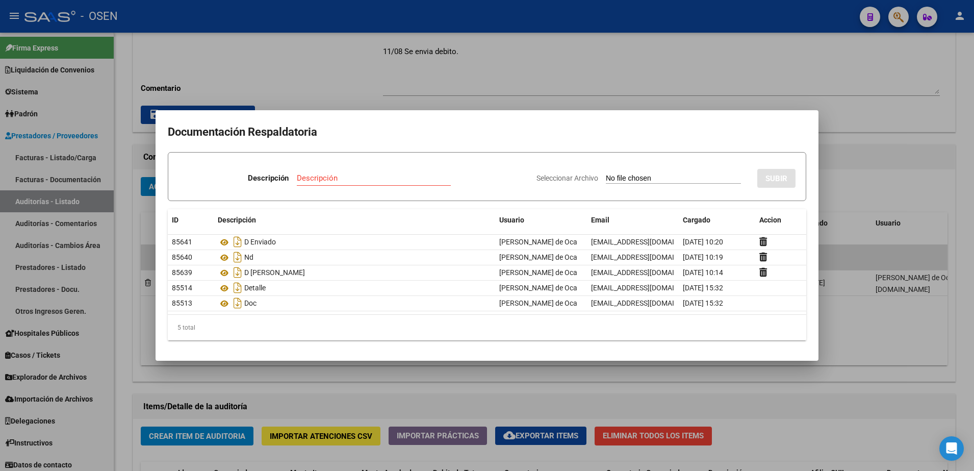
click at [582, 64] on div at bounding box center [487, 235] width 974 height 471
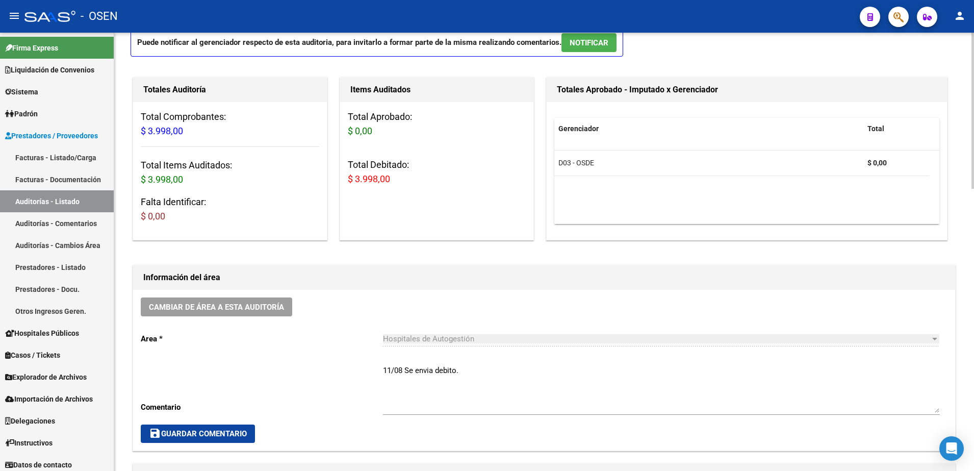
scroll to position [0, 0]
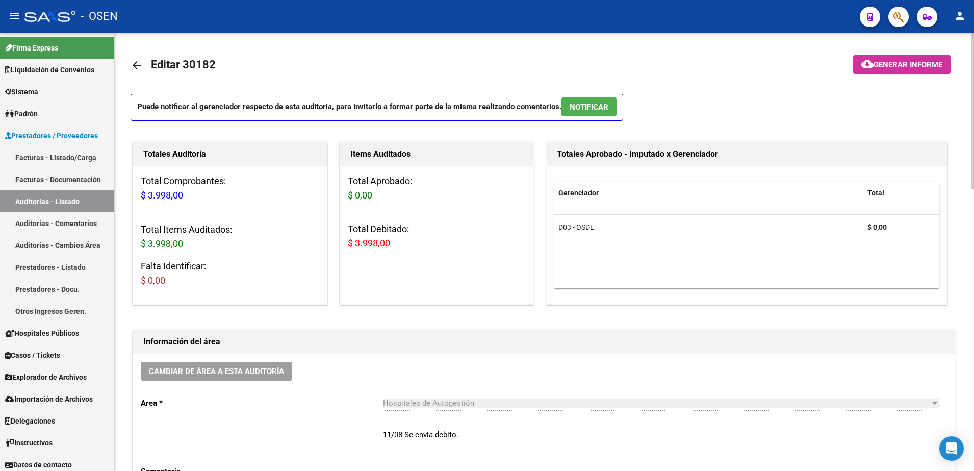
click at [142, 66] on mat-icon "arrow_back" at bounding box center [137, 65] width 12 height 12
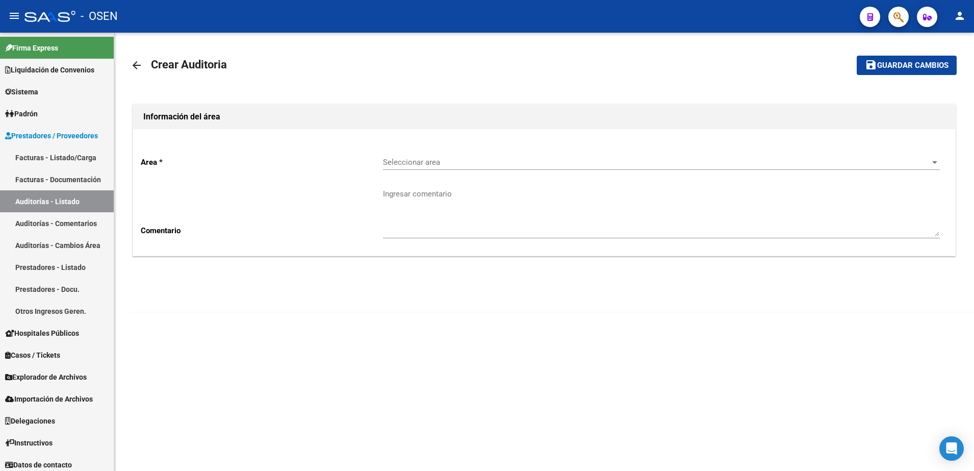
click at [495, 162] on span "Seleccionar area" at bounding box center [657, 162] width 548 height 9
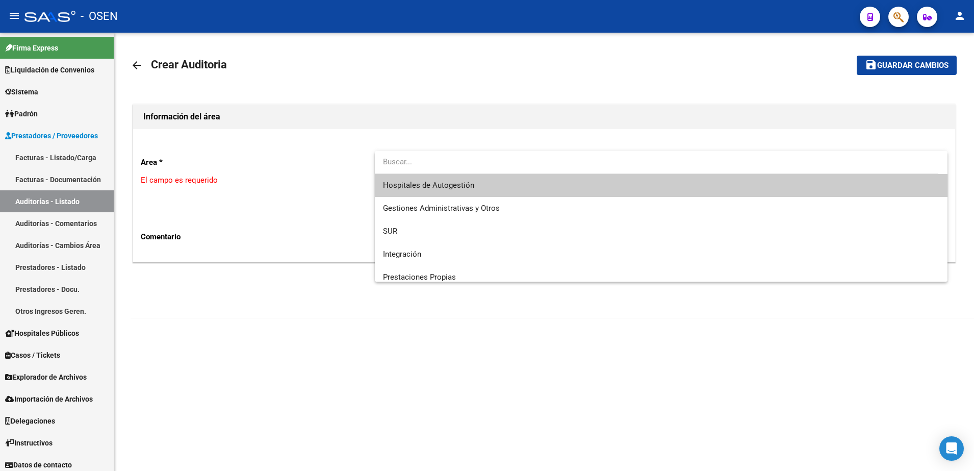
click at [497, 187] on span "Hospitales de Autogestión" at bounding box center [661, 185] width 557 height 23
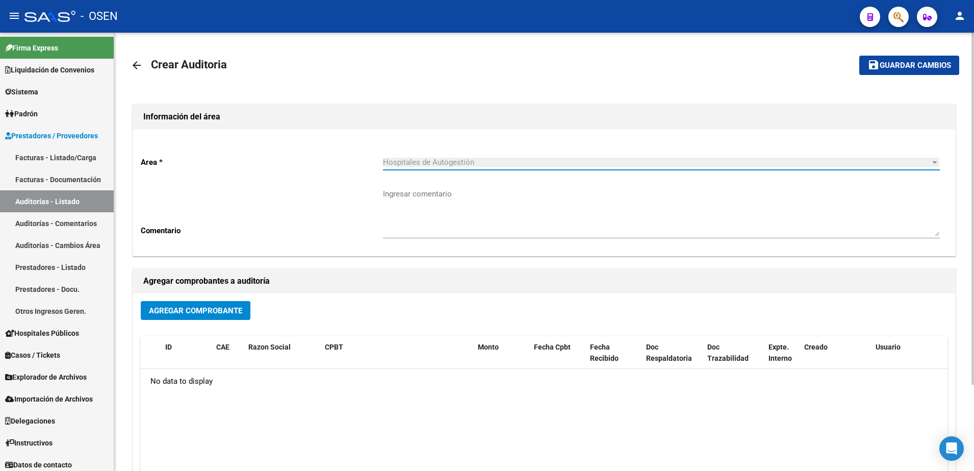
click at [192, 316] on button "Agregar Comprobante" at bounding box center [196, 310] width 110 height 19
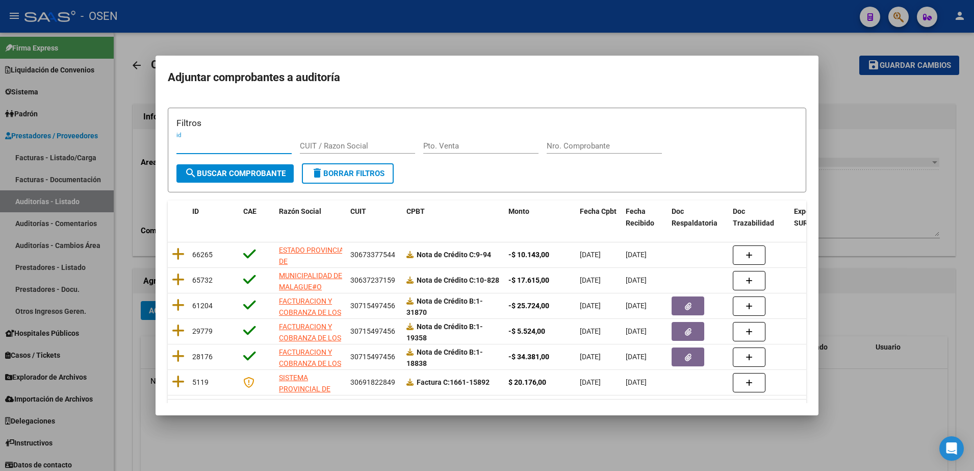
click at [974, 310] on html "menu - OSEN person Firma Express Liquidación de Convenios ARCA - Aportes RG / M…" at bounding box center [487, 235] width 974 height 471
click at [964, 217] on div at bounding box center [487, 235] width 974 height 471
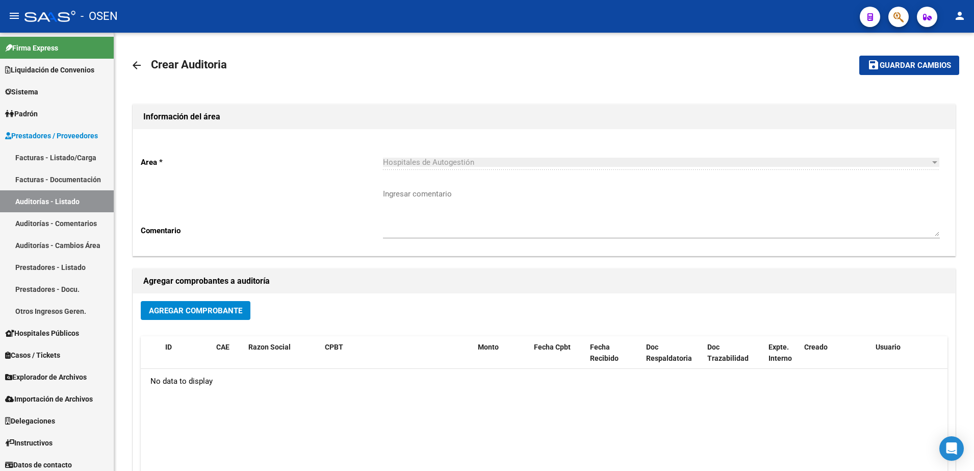
drag, startPoint x: 146, startPoint y: 70, endPoint x: 148, endPoint y: 3, distance: 67.9
click at [146, 70] on link "arrow_back" at bounding box center [141, 65] width 20 height 24
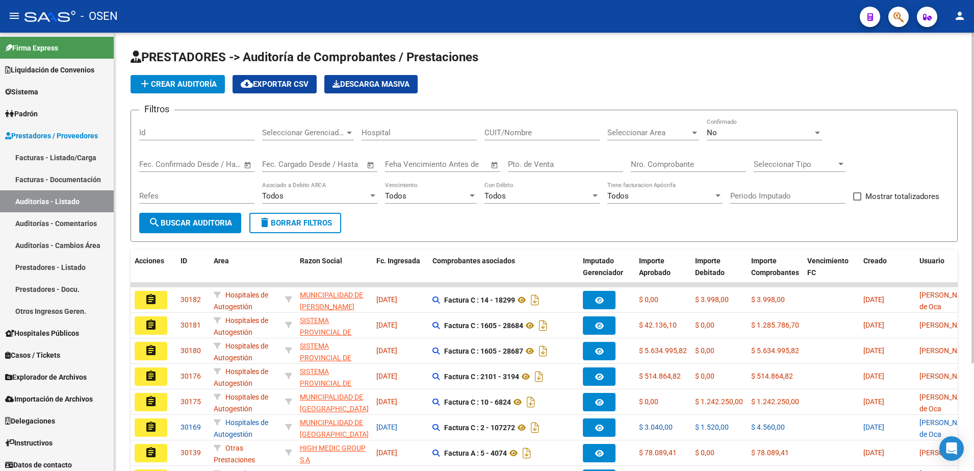
click at [427, 58] on span "PRESTADORES -> Auditoría de Comprobantes / Prestaciones" at bounding box center [305, 57] width 348 height 14
click at [369, 59] on span "PRESTADORES -> Auditoría de Comprobantes / Prestaciones" at bounding box center [305, 57] width 348 height 14
click at [454, 54] on span "PRESTADORES -> Auditoría de Comprobantes / Prestaciones" at bounding box center [305, 57] width 348 height 14
click at [228, 227] on span "search Buscar Auditoria" at bounding box center [190, 222] width 84 height 9
click at [466, 60] on span "PRESTADORES -> Auditoría de Comprobantes / Prestaciones" at bounding box center [305, 57] width 348 height 14
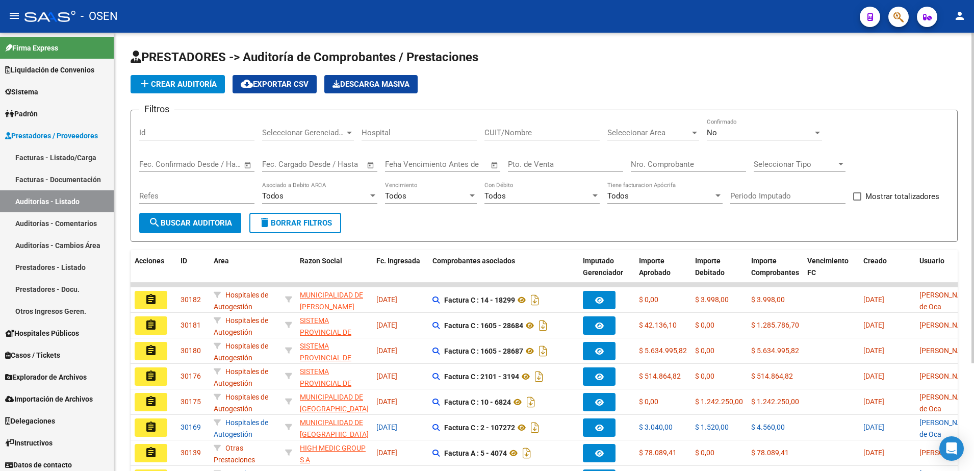
click at [466, 60] on span "PRESTADORES -> Auditoría de Comprobantes / Prestaciones" at bounding box center [305, 57] width 348 height 14
drag, startPoint x: 466, startPoint y: 60, endPoint x: 449, endPoint y: 54, distance: 18.2
click at [445, 75] on div "add Crear Auditoría cloud_download Exportar CSV Descarga Masiva" at bounding box center [544, 84] width 827 height 18
click at [449, 47] on div "PRESTADORES -> Auditoría de Comprobantes / Prestaciones add Crear Auditoría clo…" at bounding box center [544, 318] width 860 height 571
click at [185, 224] on span "search Buscar Auditoria" at bounding box center [190, 222] width 84 height 9
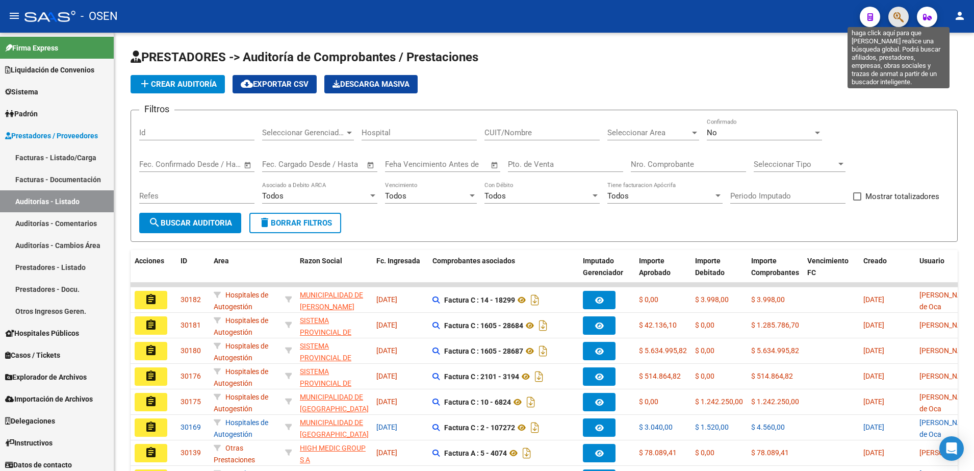
click at [897, 15] on icon "button" at bounding box center [898, 17] width 10 height 12
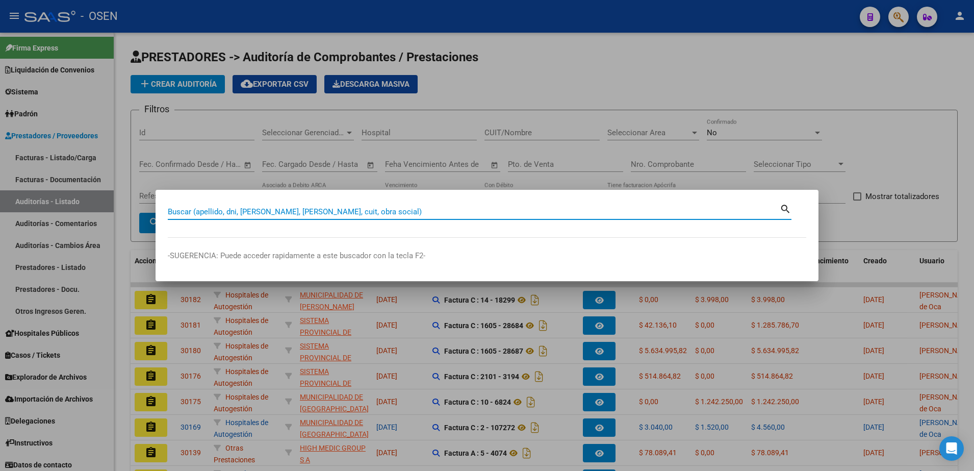
click at [415, 208] on input "Buscar (apellido, dni, [PERSON_NAME], [PERSON_NAME], cuit, obra social)" at bounding box center [474, 211] width 612 height 9
type input "21602099"
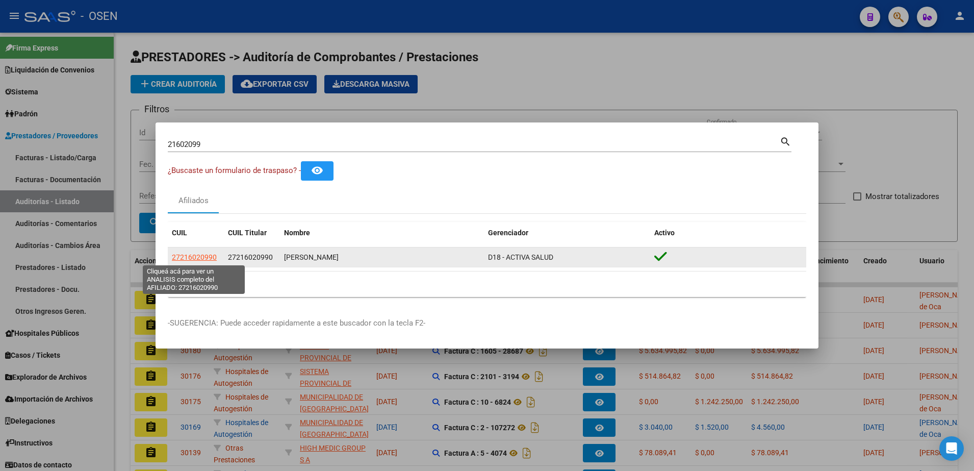
click at [188, 256] on span "27216020990" at bounding box center [194, 257] width 45 height 8
type textarea "27216020990"
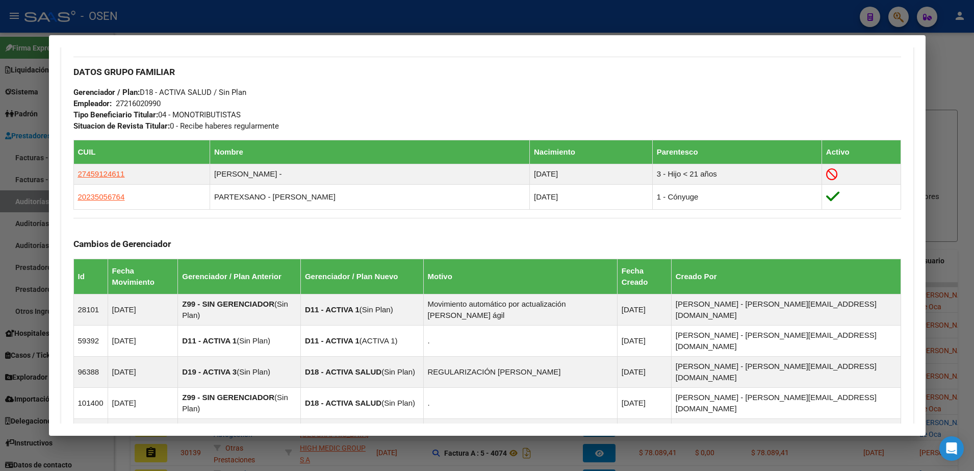
scroll to position [606, 0]
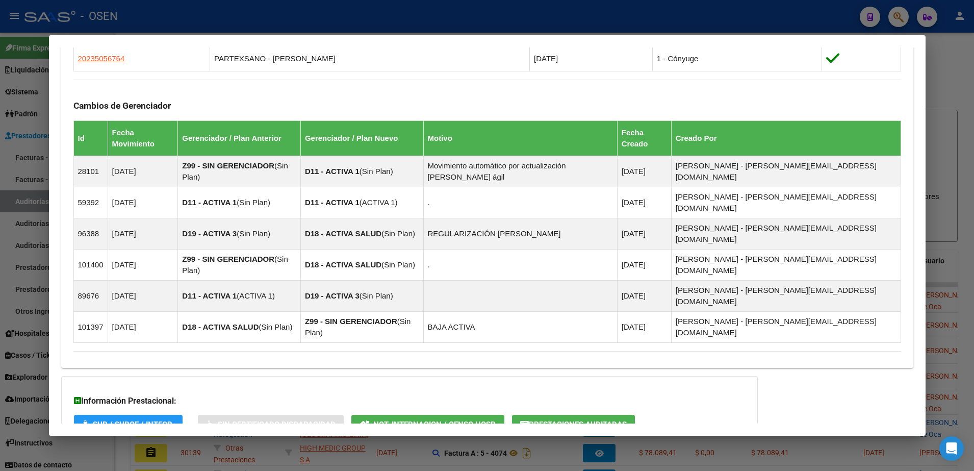
click at [820, 461] on mat-panel-title "Aportes y Contribuciones del Afiliado: 27216020990" at bounding box center [480, 467] width 815 height 12
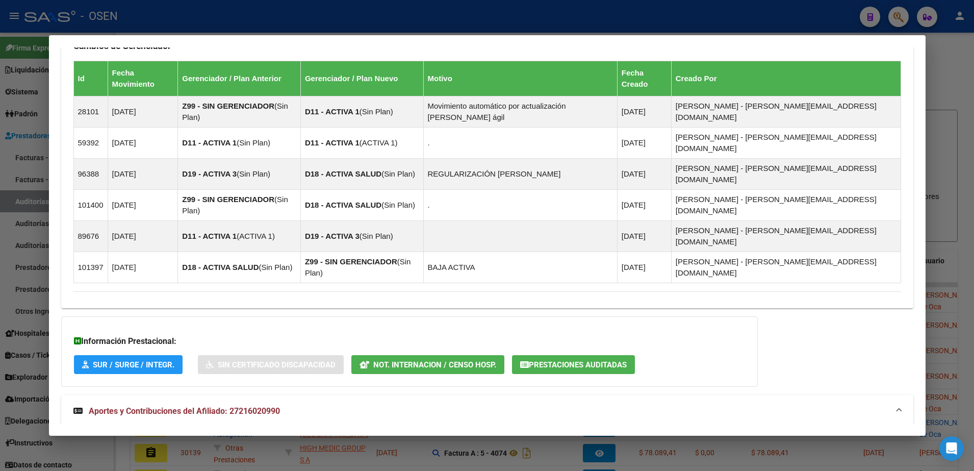
scroll to position [921, 0]
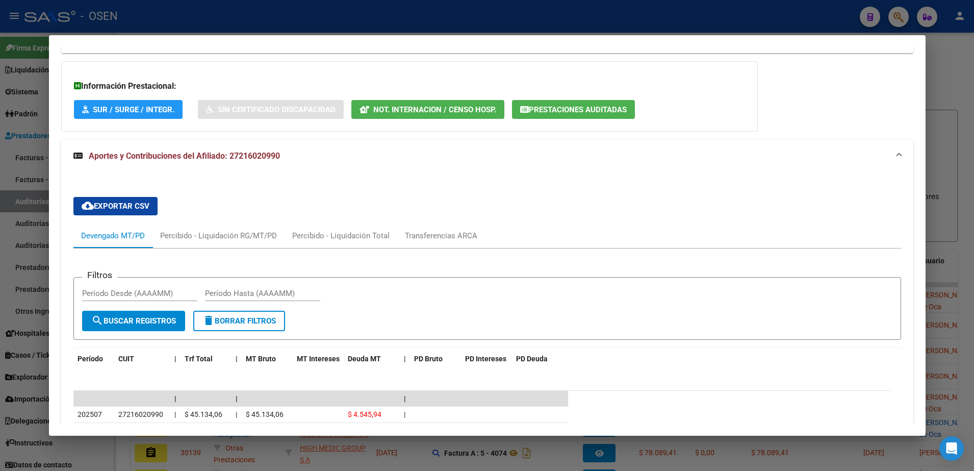
click at [29, 247] on div at bounding box center [487, 235] width 974 height 471
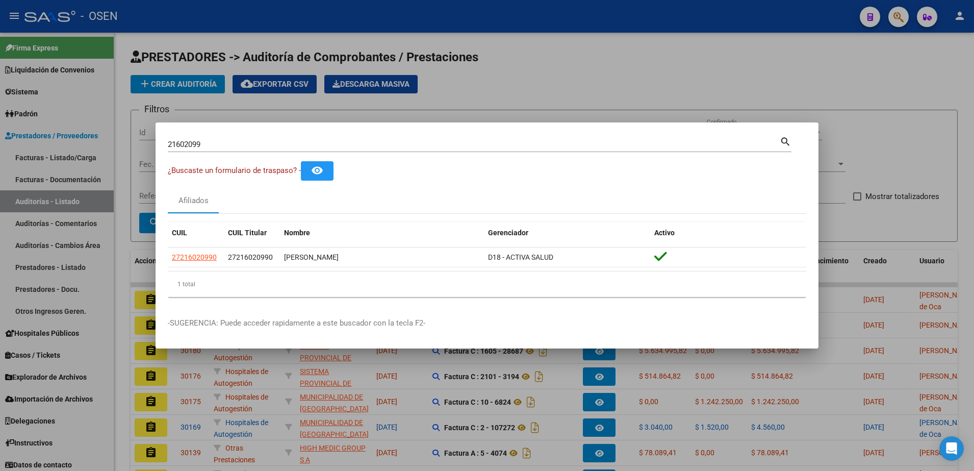
click at [564, 50] on div at bounding box center [487, 235] width 974 height 471
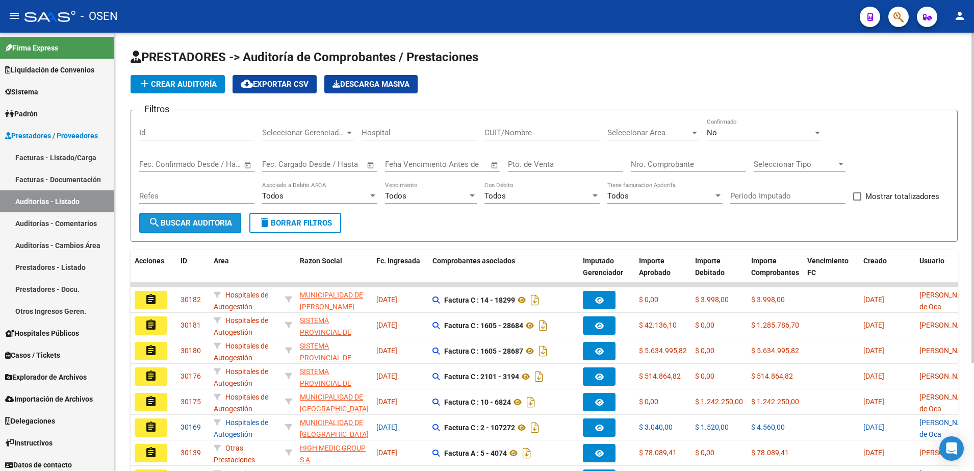
click at [221, 220] on span "search Buscar Auditoria" at bounding box center [190, 222] width 84 height 9
click at [690, 68] on app-list-header "PRESTADORES -> Auditoría de Comprobantes / Prestaciones add Crear Auditoría clo…" at bounding box center [544, 145] width 827 height 193
click at [506, 217] on form "Filtros Id Seleccionar Gerenciador Seleccionar Gerenciador Hospital CUIT/Nombre…" at bounding box center [544, 176] width 827 height 132
click at [890, 12] on app-search-popup at bounding box center [898, 15] width 20 height 13
click at [896, 9] on span "button" at bounding box center [898, 17] width 10 height 21
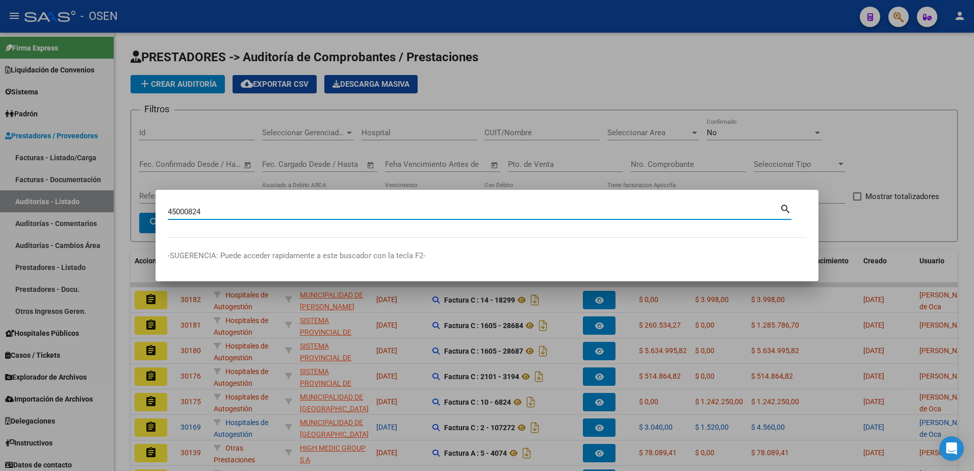
type input "45000824"
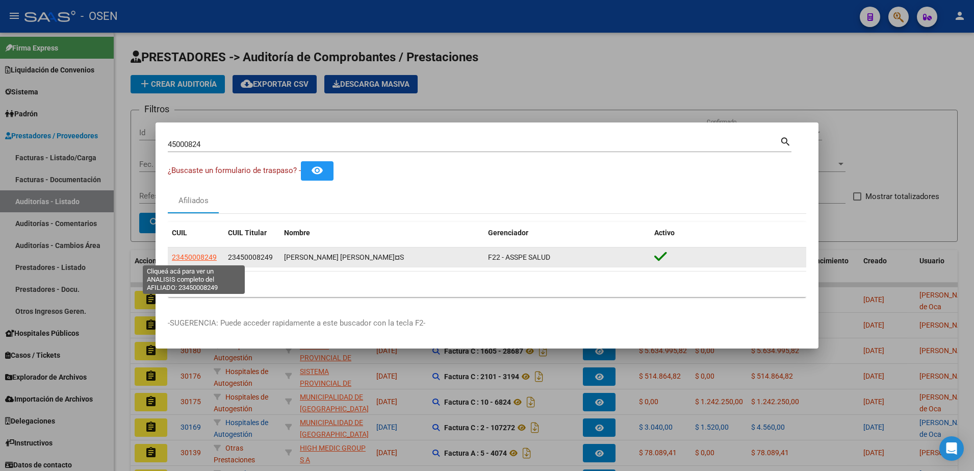
click at [202, 255] on span "23450008249" at bounding box center [194, 257] width 45 height 8
type textarea "23450008249"
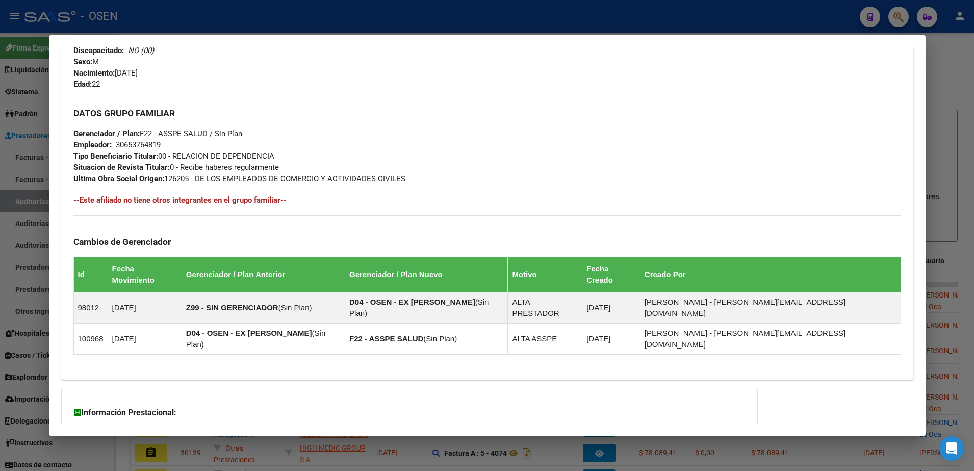
scroll to position [494, 0]
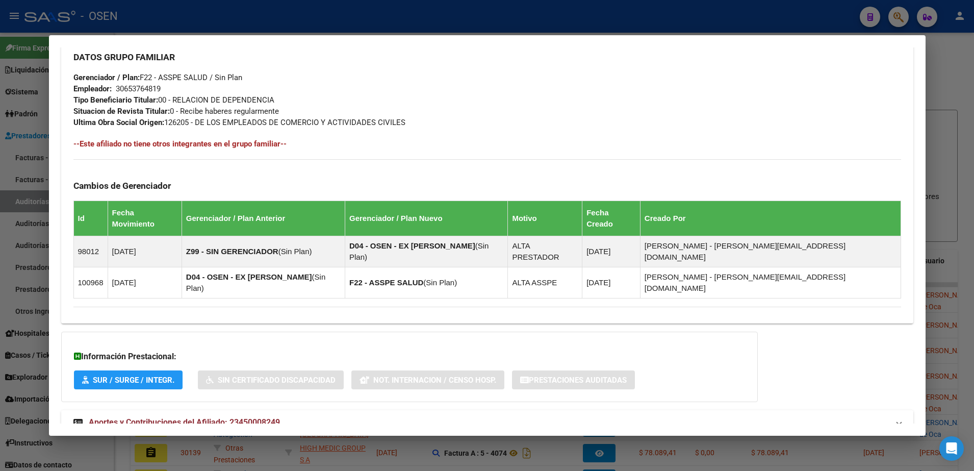
click at [725, 410] on mat-expansion-panel-header "Aportes y Contribuciones del Afiliado: 23450008249" at bounding box center [487, 422] width 852 height 24
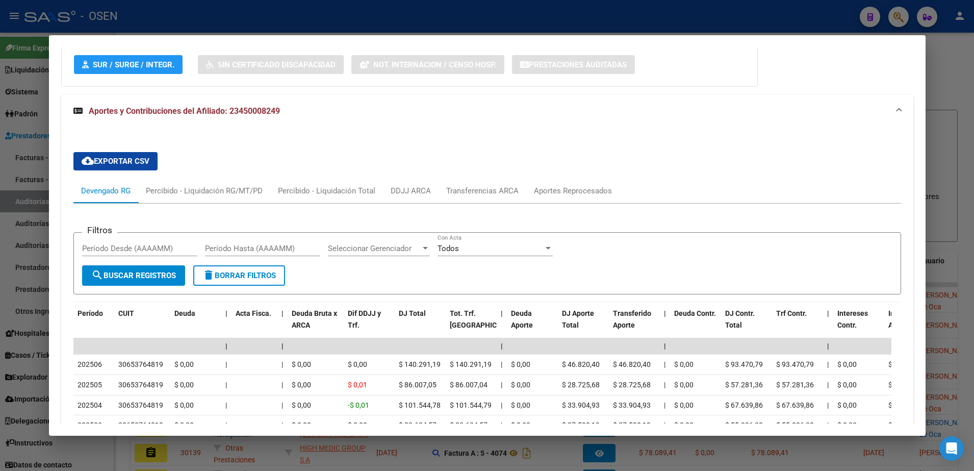
scroll to position [873, 0]
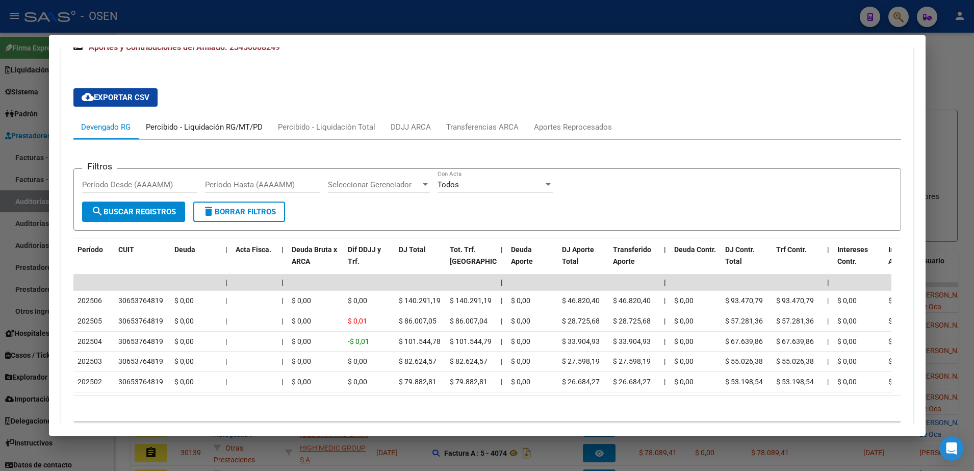
click at [223, 115] on div "Percibido - Liquidación RG/MT/PD" at bounding box center [204, 127] width 132 height 24
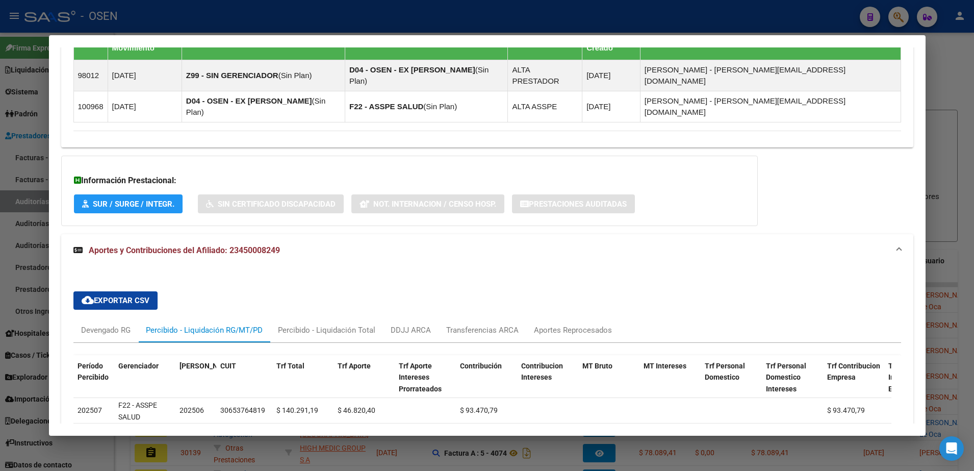
scroll to position [719, 0]
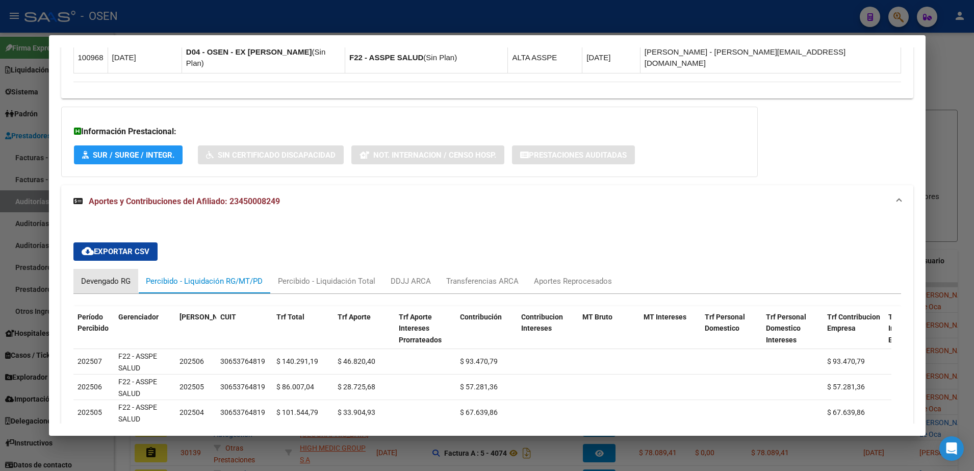
click at [100, 269] on div "Devengado RG" at bounding box center [105, 281] width 65 height 24
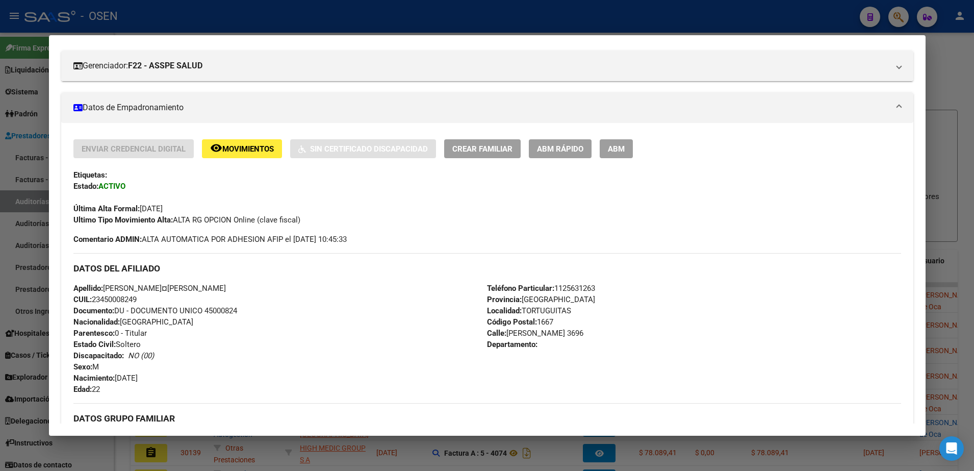
scroll to position [0, 0]
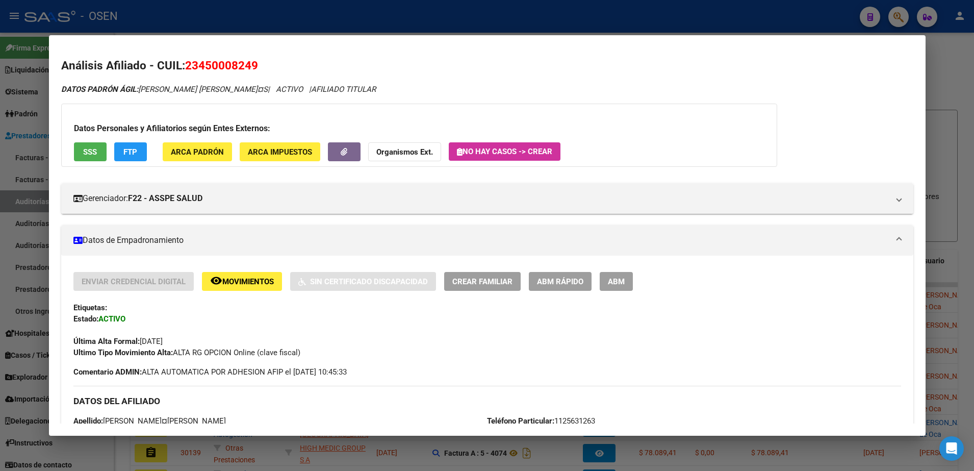
click at [307, 26] on div at bounding box center [487, 235] width 974 height 471
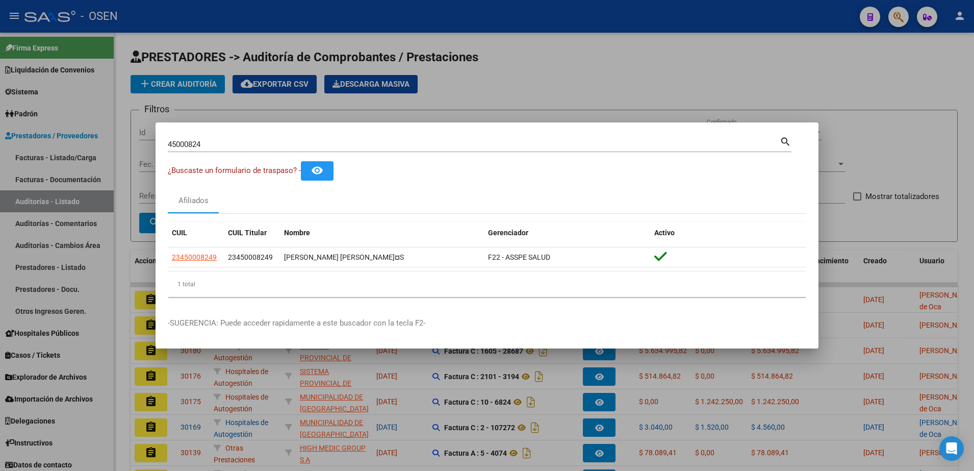
click at [334, 389] on div at bounding box center [487, 235] width 974 height 471
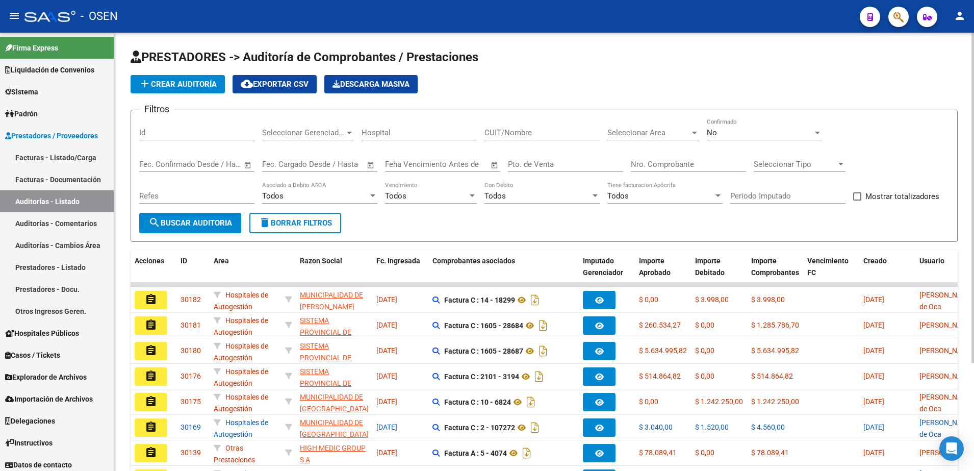
click at [215, 215] on button "search Buscar Auditoria" at bounding box center [190, 223] width 102 height 20
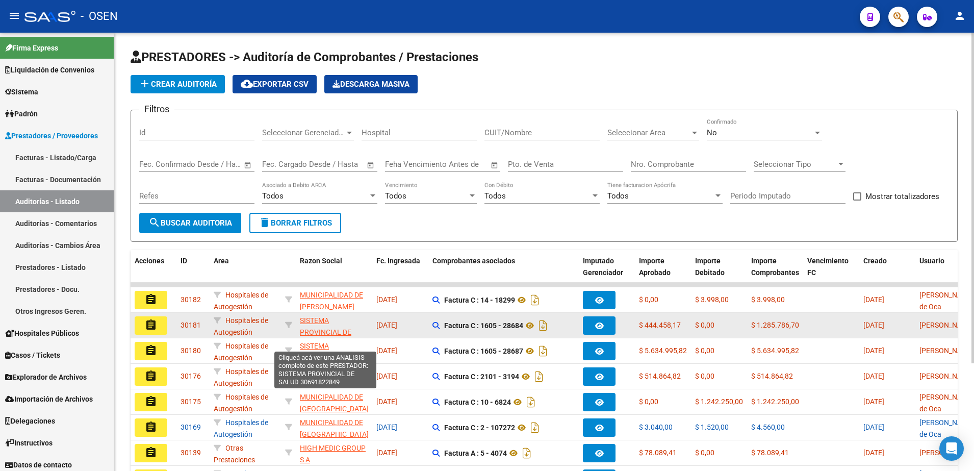
click at [318, 326] on span "SISTEMA PROVINCIAL DE SALUD" at bounding box center [326, 332] width 52 height 32
type textarea "30691822849"
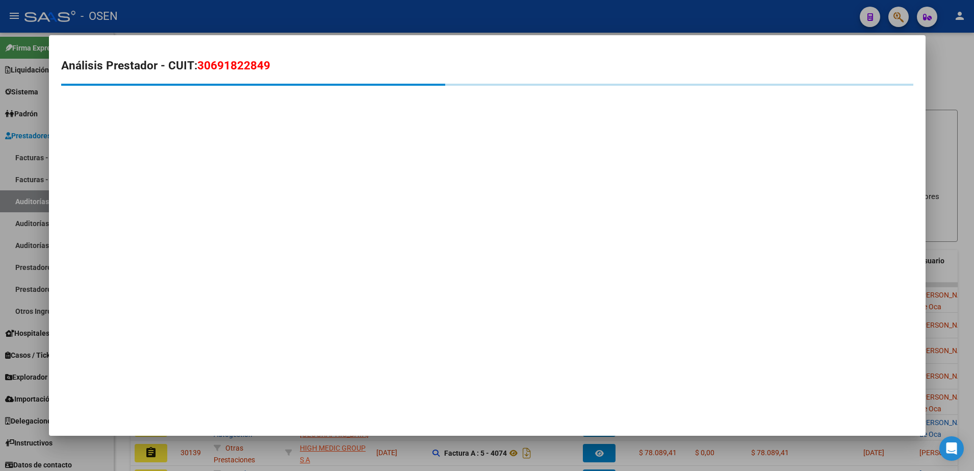
click at [235, 62] on span "30691822849" at bounding box center [233, 65] width 73 height 13
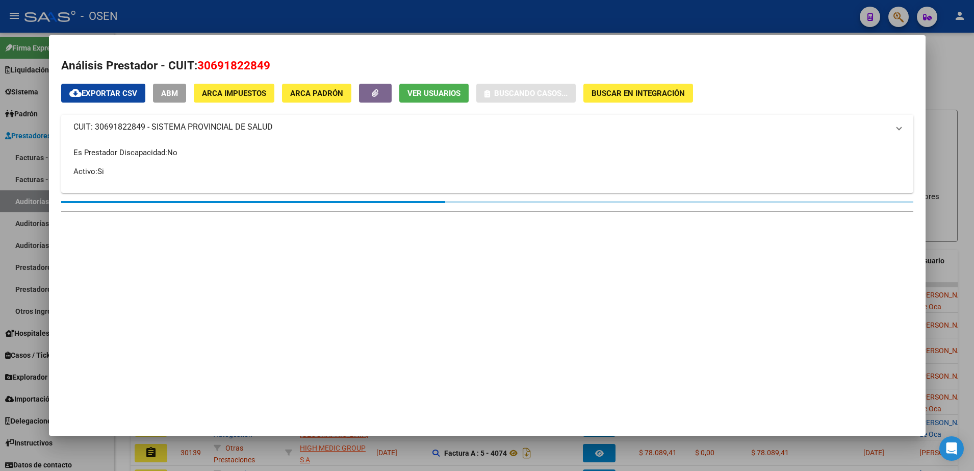
click at [235, 62] on span "30691822849" at bounding box center [233, 65] width 73 height 13
copy span "30691822849"
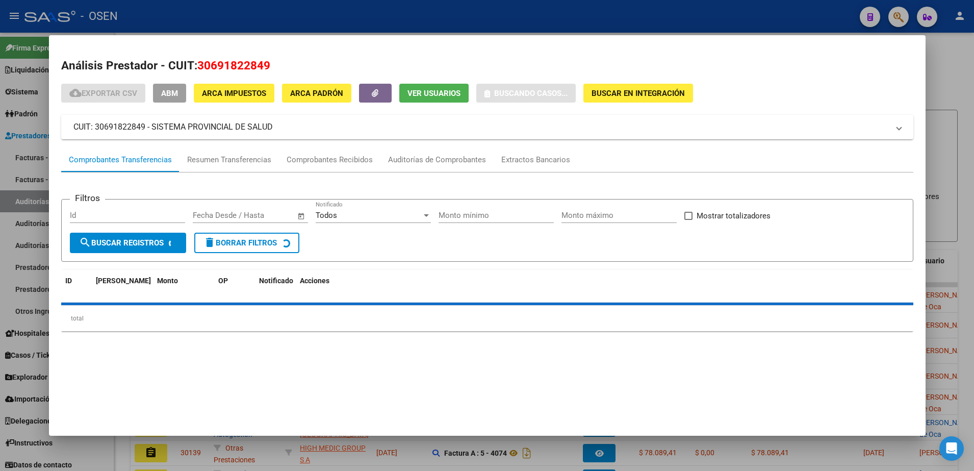
drag, startPoint x: 225, startPoint y: 13, endPoint x: 223, endPoint y: 3, distance: 9.9
click at [224, 8] on div at bounding box center [487, 235] width 974 height 471
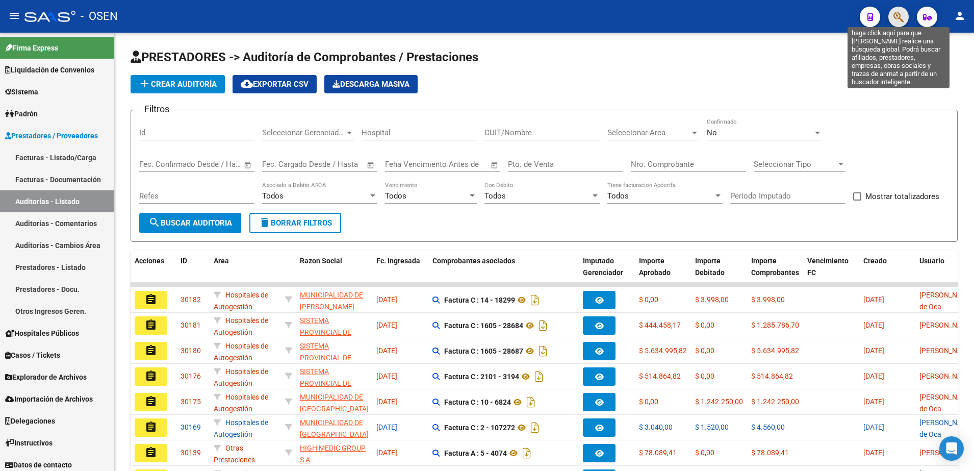
drag, startPoint x: 900, startPoint y: 14, endPoint x: 901, endPoint y: 4, distance: 10.8
click at [901, 4] on mat-toolbar "menu - OSEN person" at bounding box center [487, 16] width 974 height 33
click at [898, 12] on icon "button" at bounding box center [898, 17] width 10 height 12
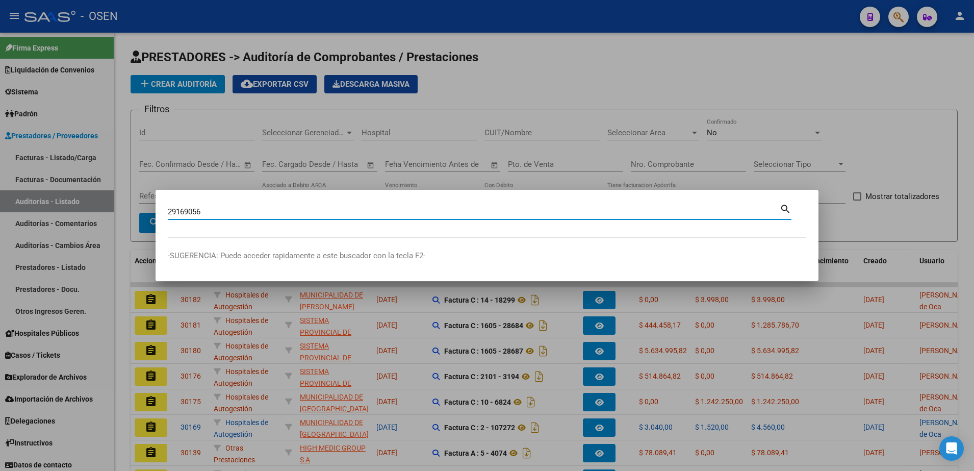
type input "29169056"
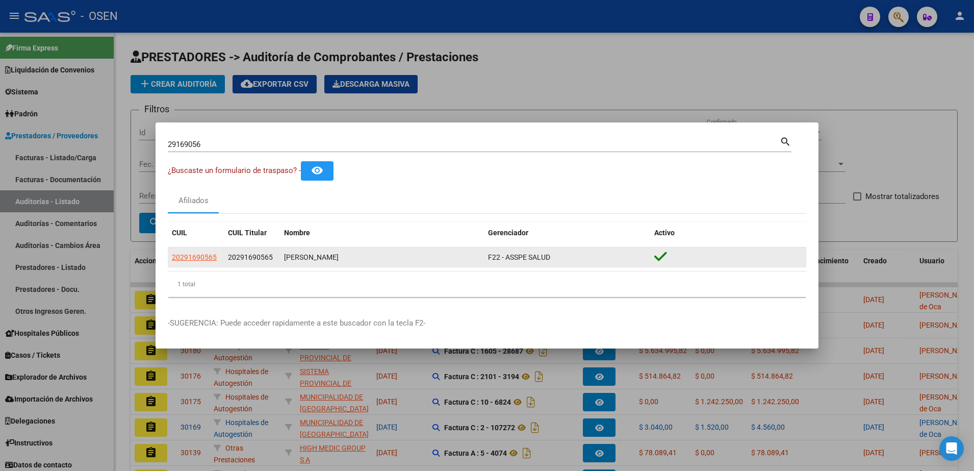
drag, startPoint x: 283, startPoint y: 260, endPoint x: 364, endPoint y: 255, distance: 81.7
click at [364, 255] on datatable-body-cell "[PERSON_NAME] [PERSON_NAME]" at bounding box center [382, 257] width 204 height 20
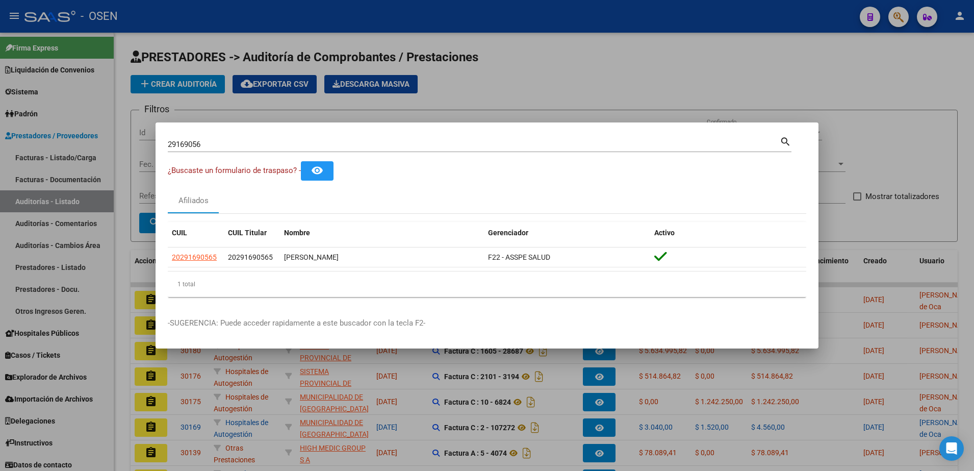
copy div "[PERSON_NAME] [PERSON_NAME]"
click at [201, 150] on div "29169056 Buscar (apellido, dni, cuil, nro traspaso, cuit, obra social)" at bounding box center [474, 144] width 612 height 15
click at [195, 143] on input "29169056" at bounding box center [474, 144] width 612 height 9
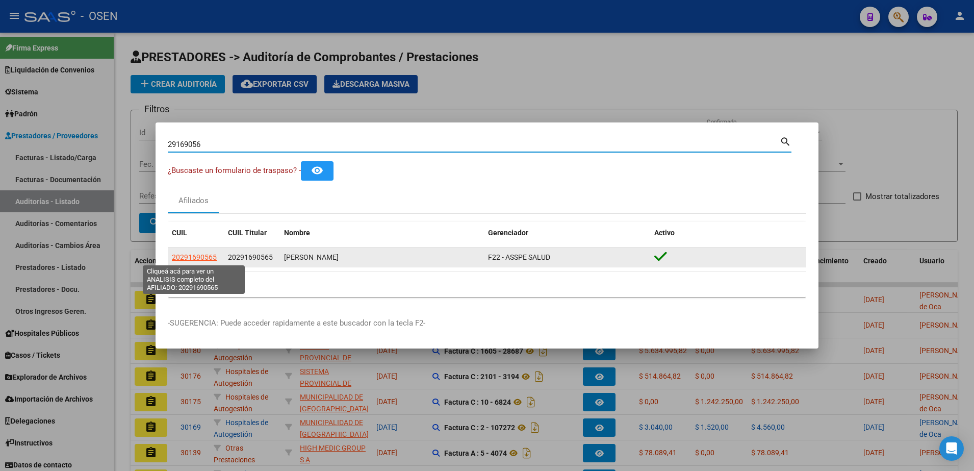
click at [191, 259] on span "20291690565" at bounding box center [194, 257] width 45 height 8
type textarea "20291690565"
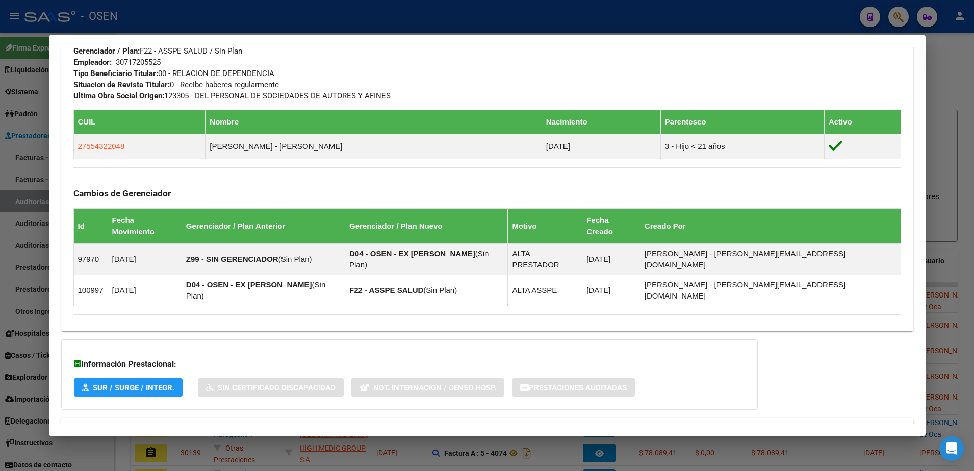
scroll to position [528, 0]
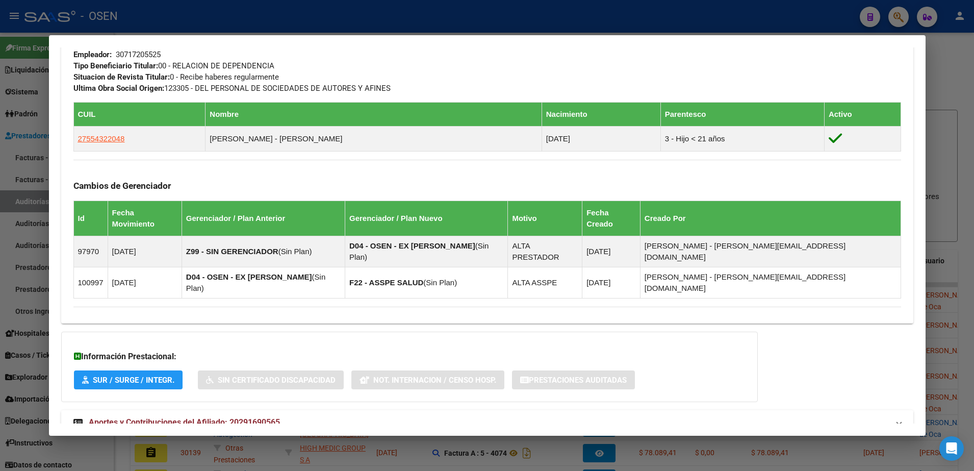
click at [468, 416] on mat-panel-title "Aportes y Contribuciones del Afiliado: 20291690565" at bounding box center [480, 422] width 815 height 12
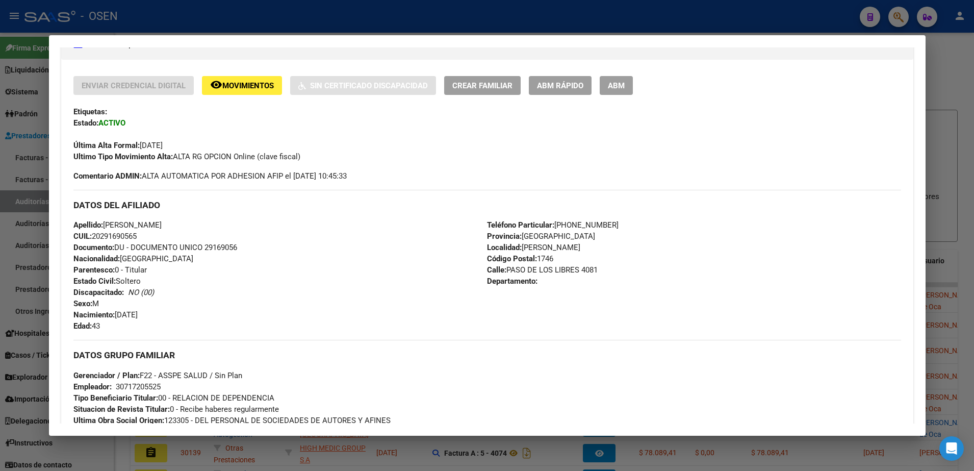
scroll to position [0, 0]
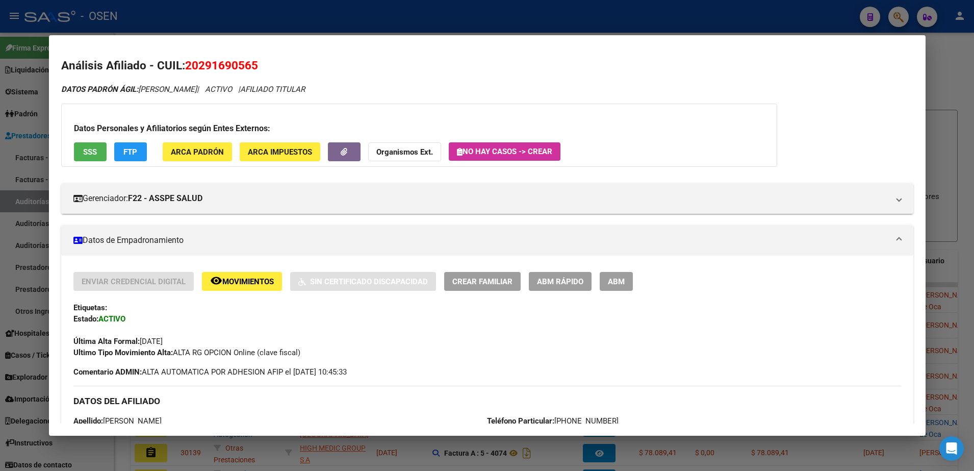
drag, startPoint x: 139, startPoint y: 90, endPoint x: 349, endPoint y: 89, distance: 210.1
click at [349, 89] on div "DATOS PADRÓN ÁGIL: ZAMORA LUCAS ANDRES | ACTIVO | AFILIADO TITULAR" at bounding box center [487, 90] width 852 height 12
drag, startPoint x: 349, startPoint y: 89, endPoint x: 213, endPoint y: 100, distance: 136.6
drag, startPoint x: 140, startPoint y: 91, endPoint x: 349, endPoint y: 89, distance: 209.1
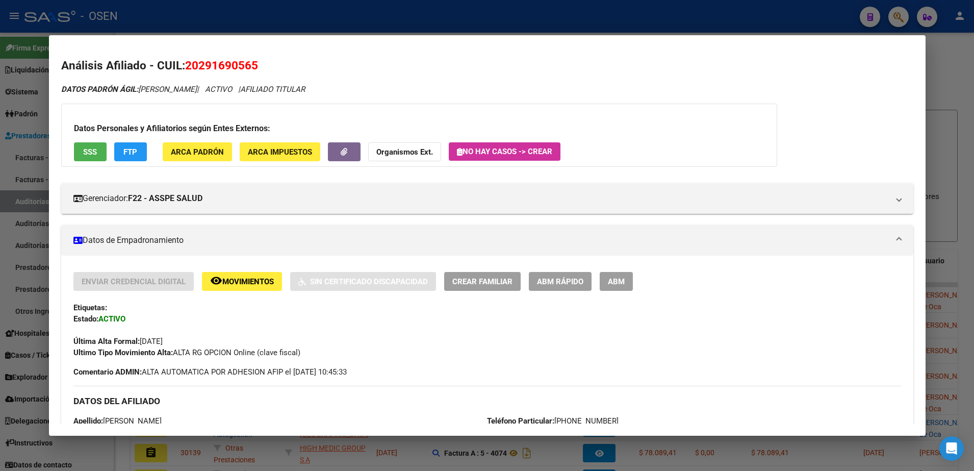
click at [349, 89] on div "DATOS PADRÓN ÁGIL: ZAMORA LUCAS ANDRES | ACTIVO | AFILIADO TITULAR" at bounding box center [487, 90] width 852 height 12
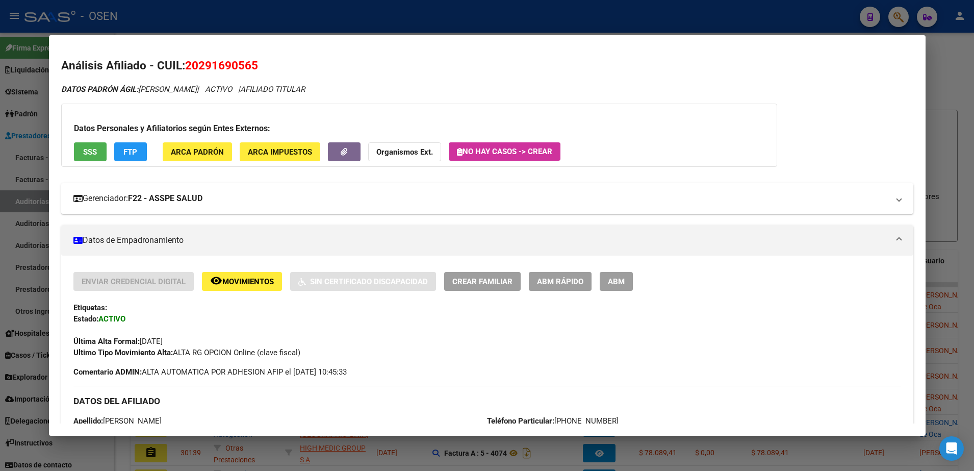
drag, startPoint x: 142, startPoint y: 198, endPoint x: 222, endPoint y: 199, distance: 80.6
click at [222, 199] on mat-panel-title "Gerenciador: F22 - ASSPE SALUD" at bounding box center [480, 198] width 815 height 12
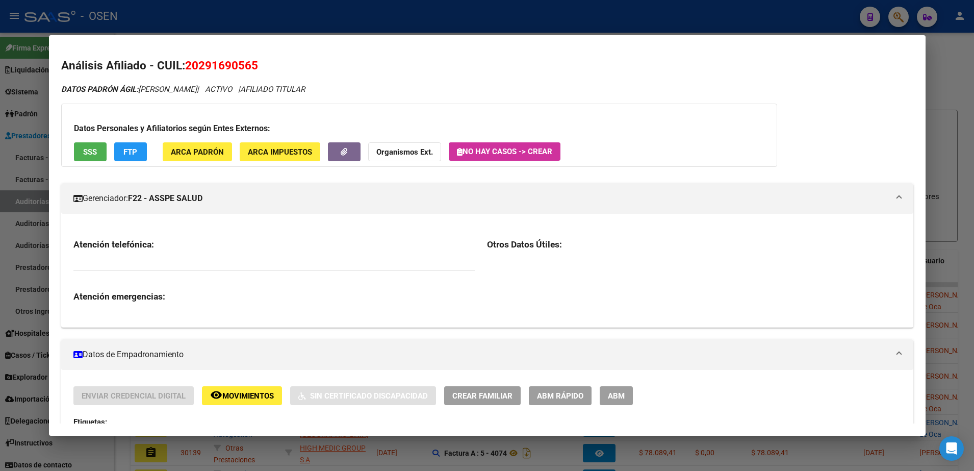
drag, startPoint x: 581, startPoint y: 55, endPoint x: 240, endPoint y: 112, distance: 345.5
click at [580, 55] on mat-dialog-content "Análisis Afiliado - CUIL: 20291690565 DATOS PADRÓN ÁGIL: ZAMORA LUCAS ANDRES | …" at bounding box center [487, 235] width 877 height 376
click at [282, 196] on mat-panel-title "Gerenciador: F22 - ASSPE SALUD" at bounding box center [480, 198] width 815 height 12
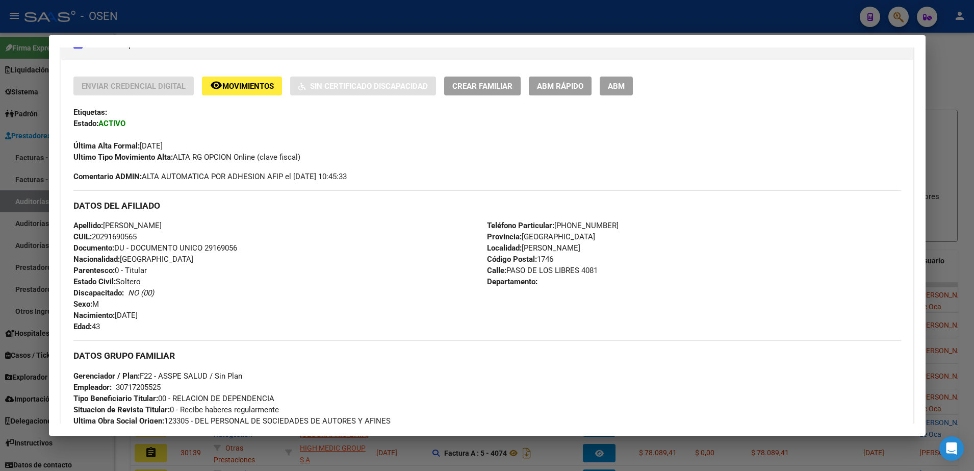
scroll to position [141, 0]
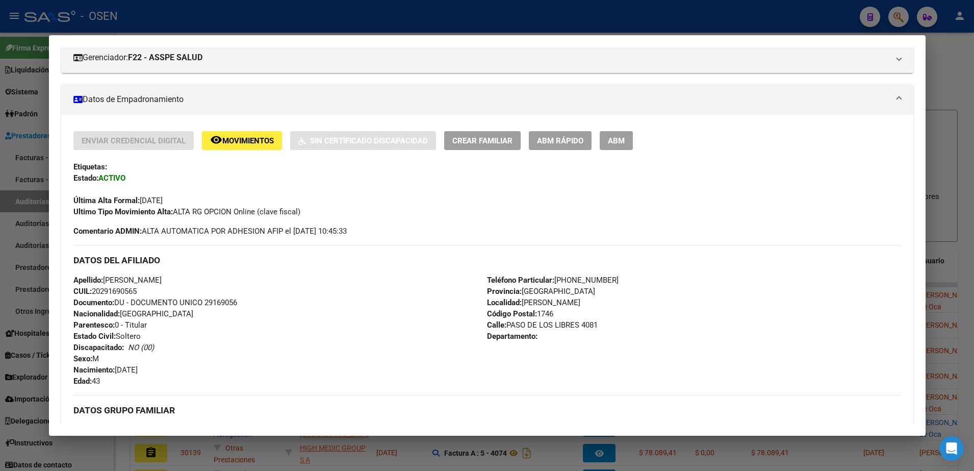
click at [118, 296] on div "Apellido: LUCAS ANDRES ZAMORA CUIL: 20291690565 Documento: DU - DOCUMENTO UNICO…" at bounding box center [280, 330] width 414 height 112
click at [124, 289] on span "CUIL: 20291690565" at bounding box center [104, 291] width 63 height 9
click at [129, 293] on span "CUIL: 20291690565" at bounding box center [104, 291] width 63 height 9
drag, startPoint x: 362, startPoint y: 272, endPoint x: 343, endPoint y: 262, distance: 21.4
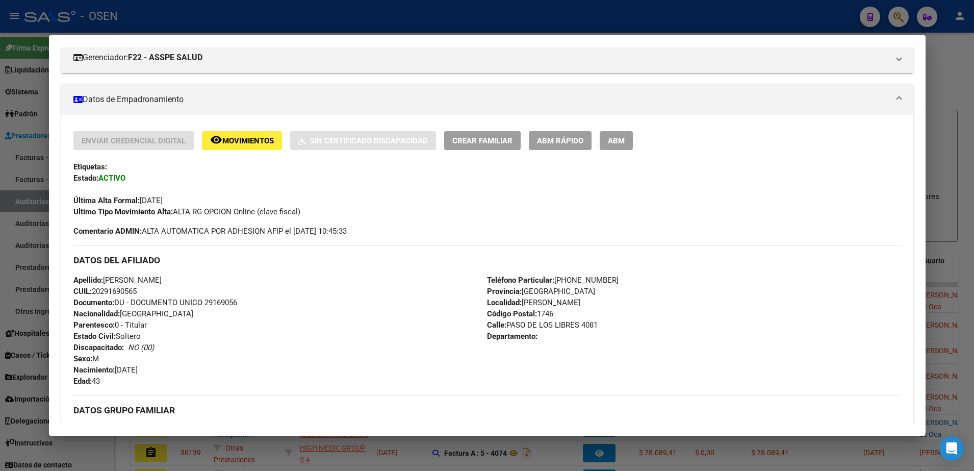
click at [360, 271] on div "DATOS DEL AFILIADO" at bounding box center [487, 260] width 828 height 30
drag, startPoint x: 107, startPoint y: 280, endPoint x: 201, endPoint y: 261, distance: 96.2
click at [201, 261] on div "DATOS DEL AFILIADO Apellido: LUCAS ANDRES ZAMORA CUIL: 20291690565 Documento: D…" at bounding box center [487, 316] width 828 height 142
copy span "LUCAS ANDRES ZAMORA"
click at [157, 299] on span "Documento: DU - DOCUMENTO UNICO 29169056" at bounding box center [155, 302] width 164 height 9
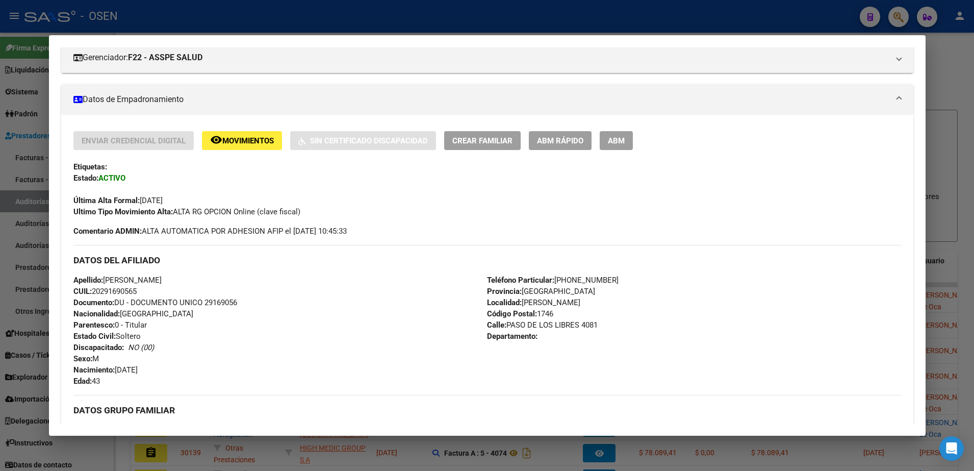
drag, startPoint x: 195, startPoint y: 282, endPoint x: 106, endPoint y: 277, distance: 89.4
click at [106, 277] on div "Apellido: LUCAS ANDRES ZAMORA CUIL: 20291690565 Documento: DU - DOCUMENTO UNICO…" at bounding box center [280, 330] width 414 height 112
copy span "LUCAS ANDRES ZAMORA"
click at [130, 295] on span "CUIL: 20291690565" at bounding box center [104, 291] width 63 height 9
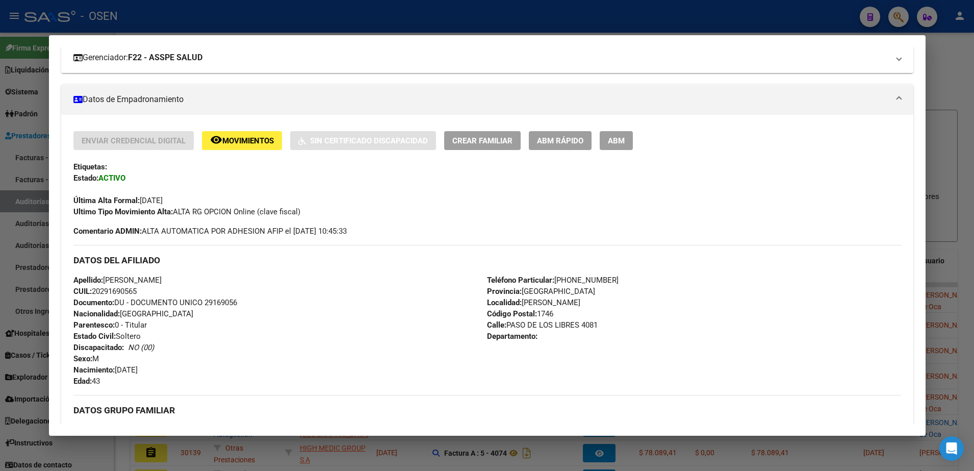
copy span "20291690565"
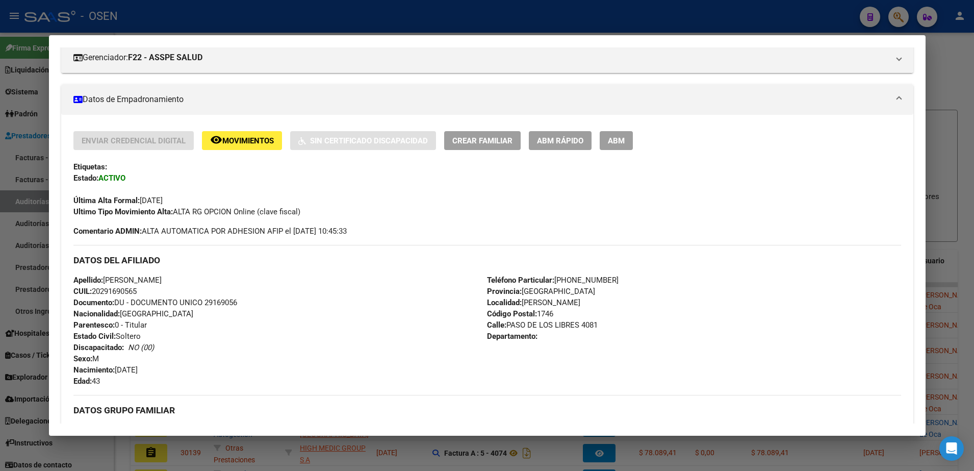
drag, startPoint x: 106, startPoint y: 278, endPoint x: 198, endPoint y: 276, distance: 92.8
click at [198, 279] on div "Apellido: LUCAS ANDRES ZAMORA CUIL: 20291690565 Documento: DU - DOCUMENTO UNICO…" at bounding box center [280, 330] width 414 height 112
copy span "LUCAS ANDRES ZAMORA"
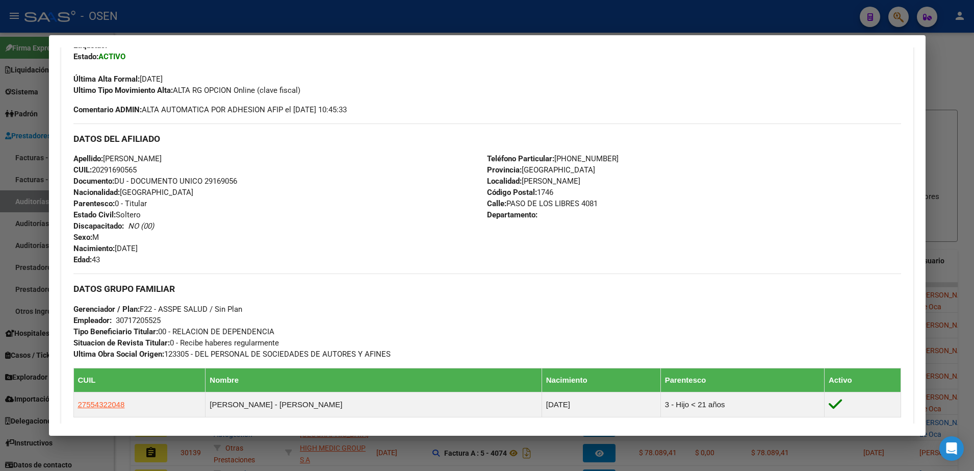
scroll to position [459, 0]
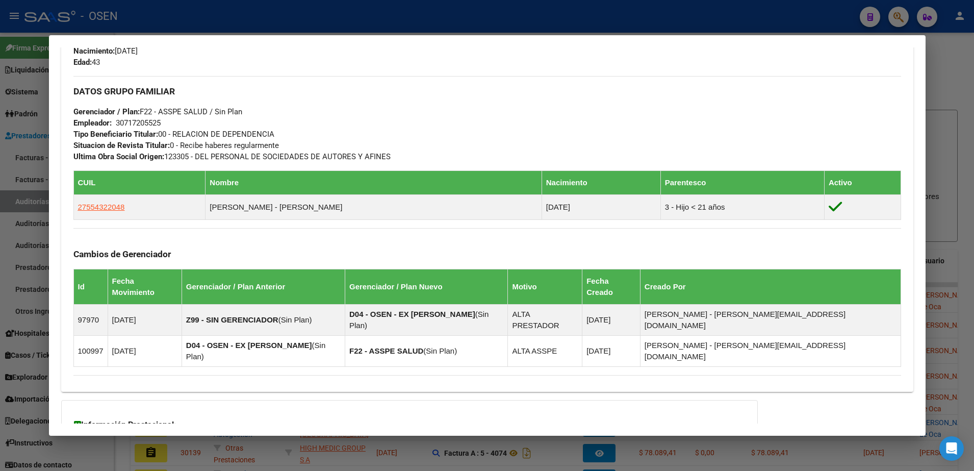
drag, startPoint x: 210, startPoint y: 202, endPoint x: 336, endPoint y: 185, distance: 127.7
click at [336, 185] on table "CUIL Nombre Nacimiento Parentesco Activo 27554322048 ZAMORA FUENTES - ALMA MAGA…" at bounding box center [487, 194] width 828 height 49
copy td "ZAMORA FUENTES - ALMA MAGALI"
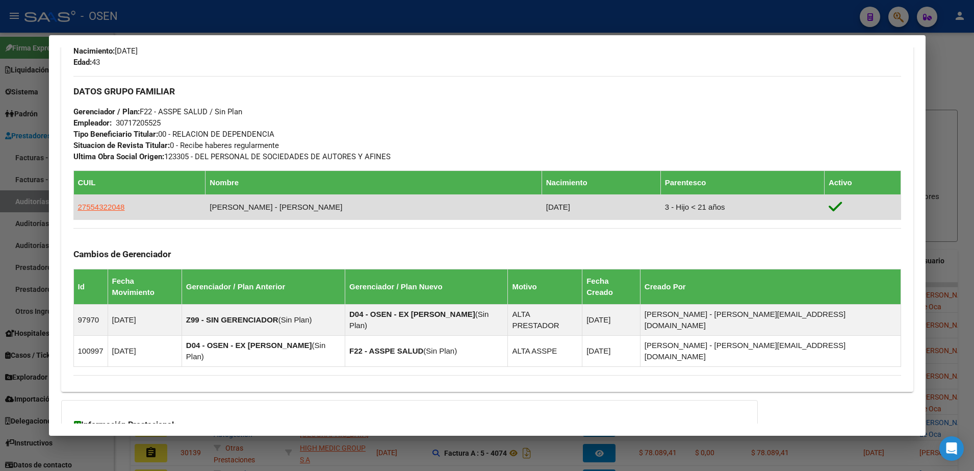
click at [342, 214] on td "ZAMORA FUENTES - ALMA MAGALI" at bounding box center [374, 206] width 336 height 25
drag, startPoint x: 325, startPoint y: 213, endPoint x: 212, endPoint y: 207, distance: 112.9
click at [212, 207] on td "ZAMORA FUENTES - ALMA MAGALI" at bounding box center [374, 206] width 336 height 25
copy td "ZAMORA FUENTES - ALMA MAGALI"
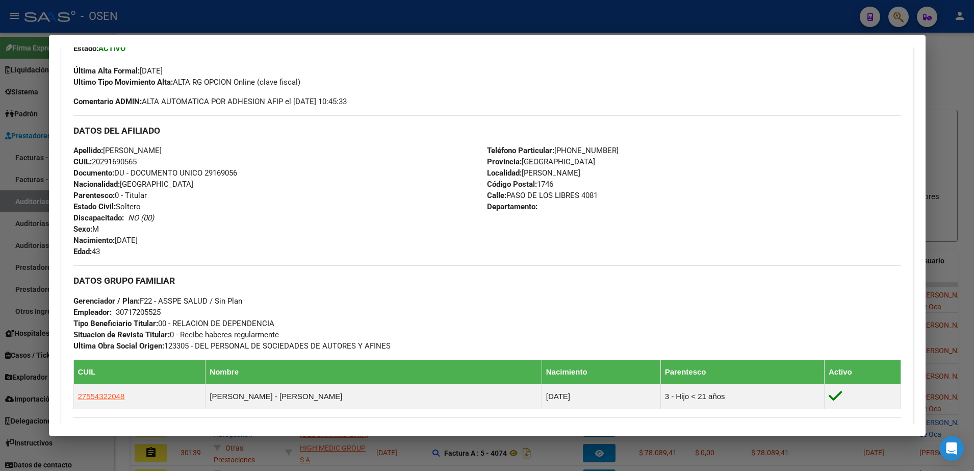
scroll to position [268, 0]
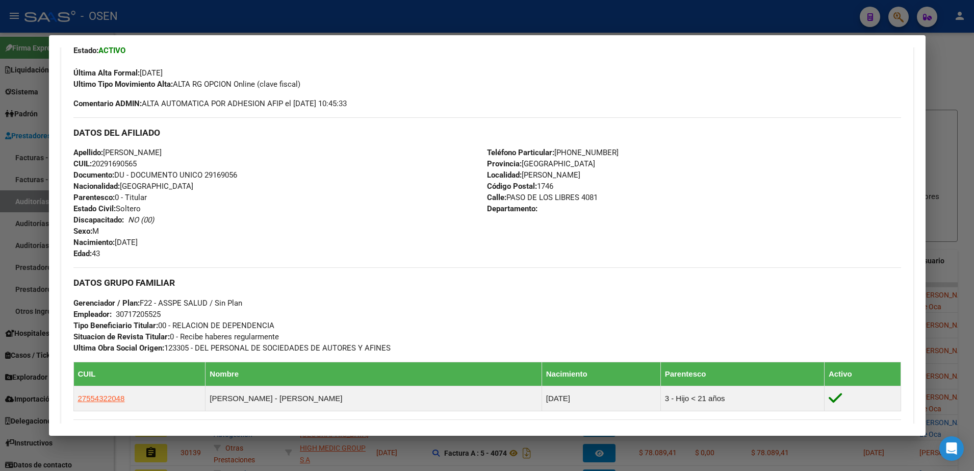
drag, startPoint x: 389, startPoint y: 223, endPoint x: 346, endPoint y: 83, distance: 147.1
click at [388, 221] on div "Apellido: LUCAS ANDRES ZAMORA CUIL: 20291690565 Documento: DU - DOCUMENTO UNICO…" at bounding box center [280, 203] width 414 height 112
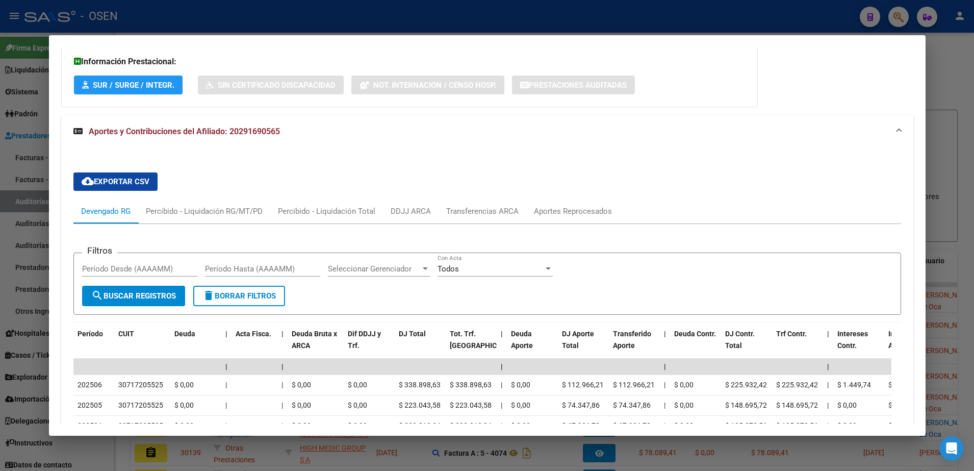
scroll to position [739, 0]
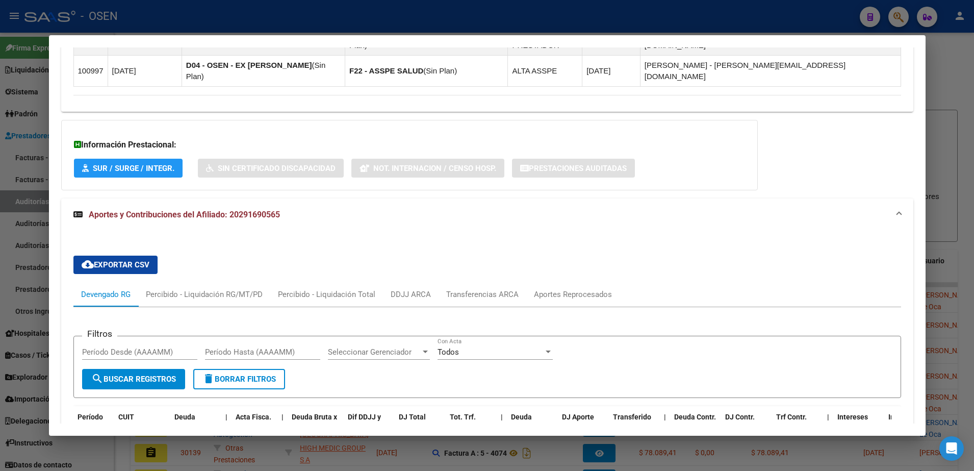
click at [367, 16] on div at bounding box center [487, 235] width 974 height 471
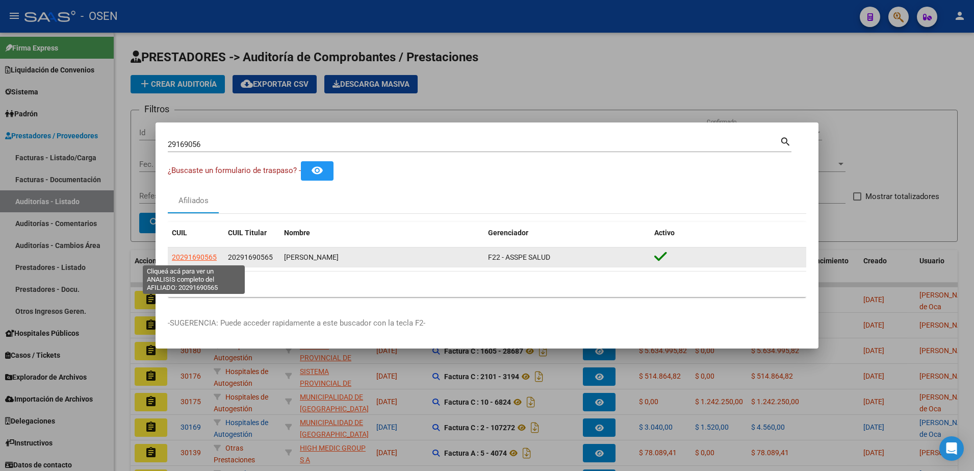
click at [208, 258] on span "20291690565" at bounding box center [194, 257] width 45 height 8
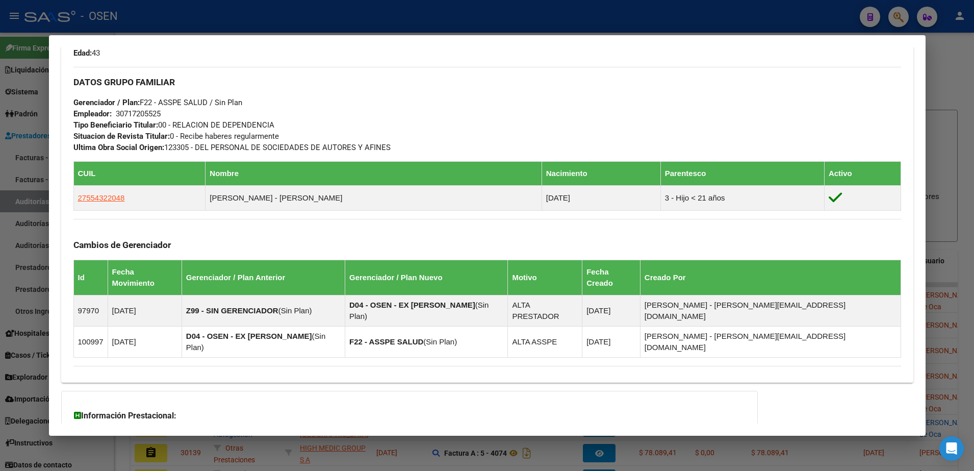
scroll to position [528, 0]
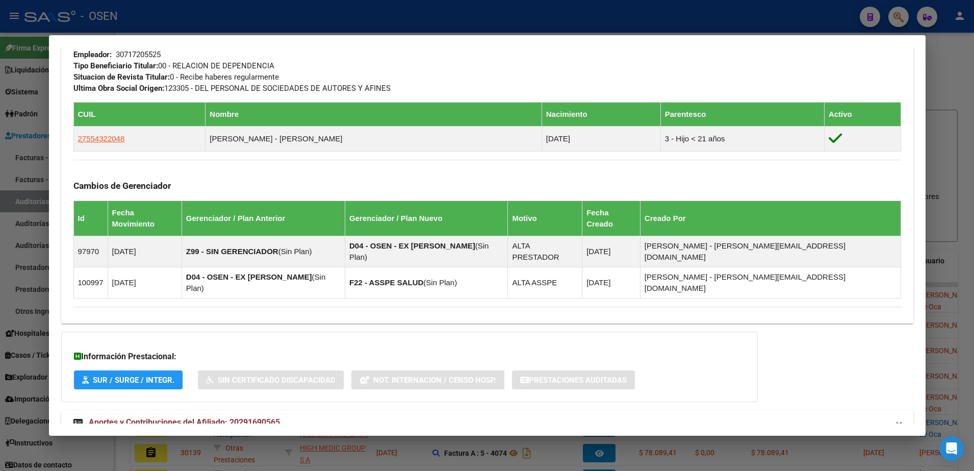
click at [470, 416] on mat-panel-title "Aportes y Contribuciones del Afiliado: 20291690565" at bounding box center [480, 422] width 815 height 12
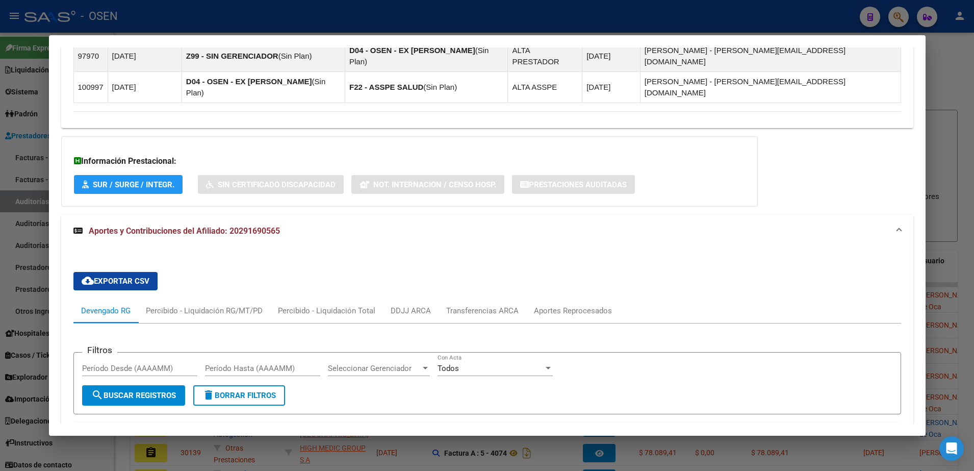
scroll to position [906, 0]
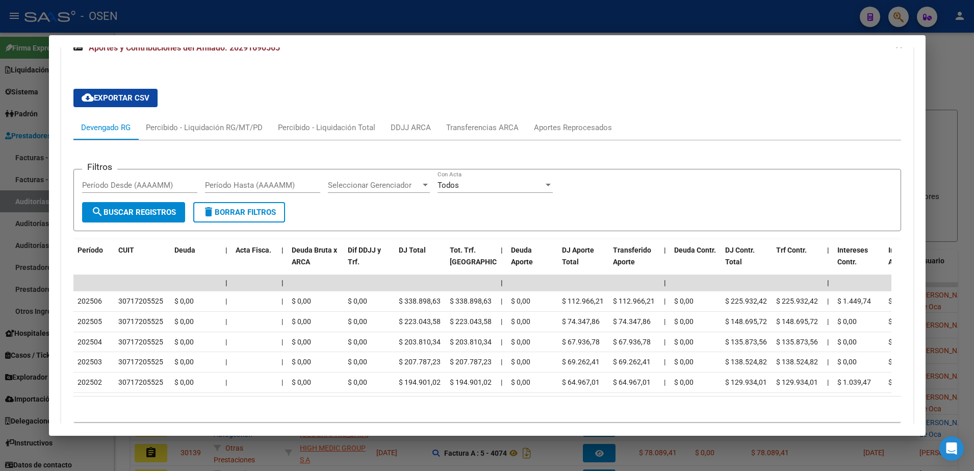
click at [464, 25] on div at bounding box center [487, 235] width 974 height 471
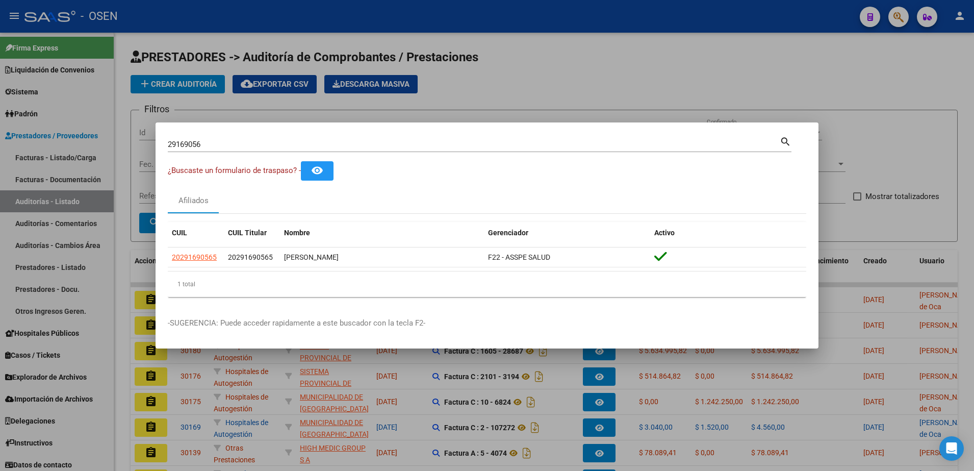
click at [551, 60] on div at bounding box center [487, 235] width 974 height 471
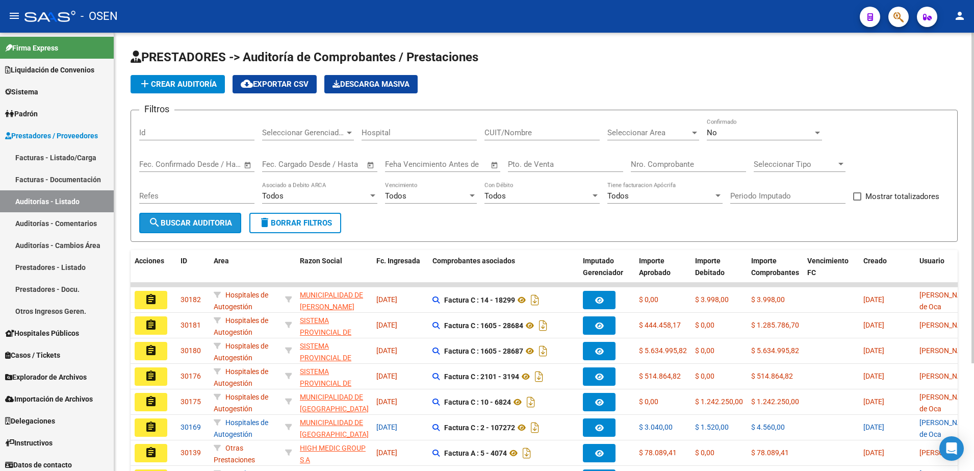
click at [227, 228] on button "search Buscar Auditoria" at bounding box center [190, 223] width 102 height 20
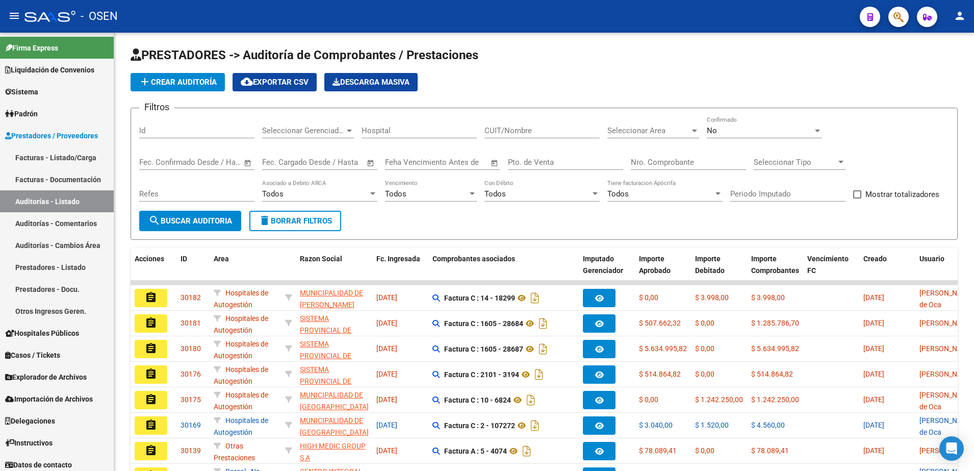
scroll to position [0, 0]
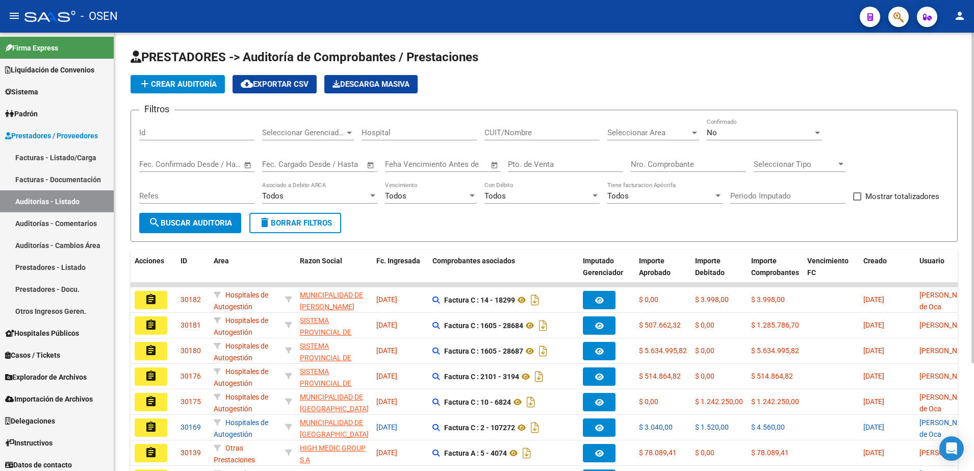
click at [231, 224] on span "search Buscar Auditoria" at bounding box center [190, 222] width 84 height 9
click at [191, 84] on span "add Crear Auditoría" at bounding box center [178, 84] width 78 height 9
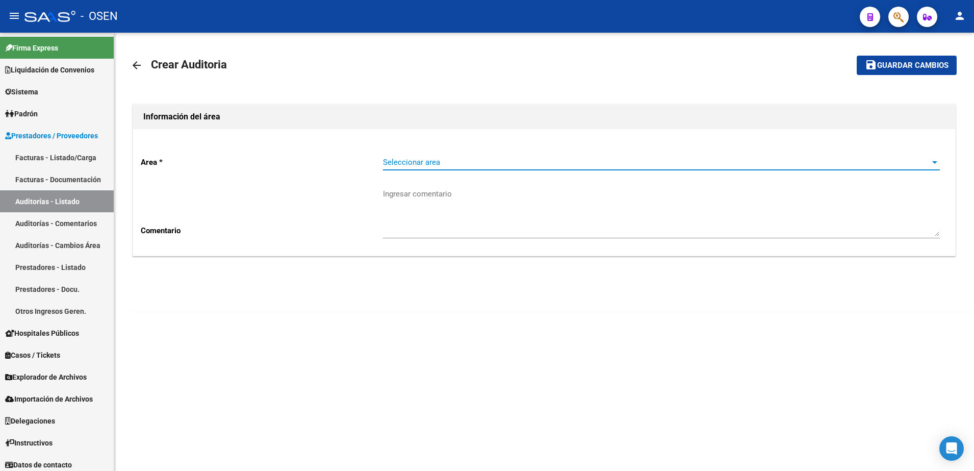
click at [476, 161] on span "Seleccionar area" at bounding box center [657, 162] width 548 height 9
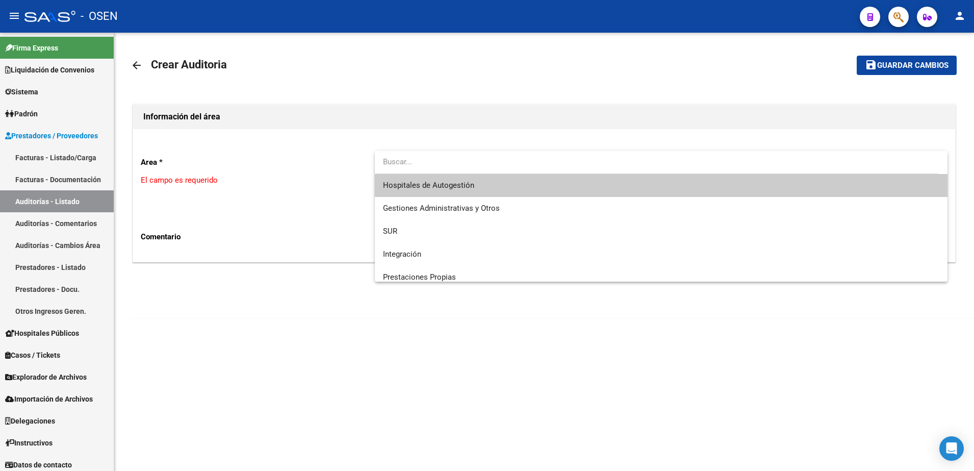
click at [480, 186] on span "Hospitales de Autogestión" at bounding box center [661, 185] width 557 height 23
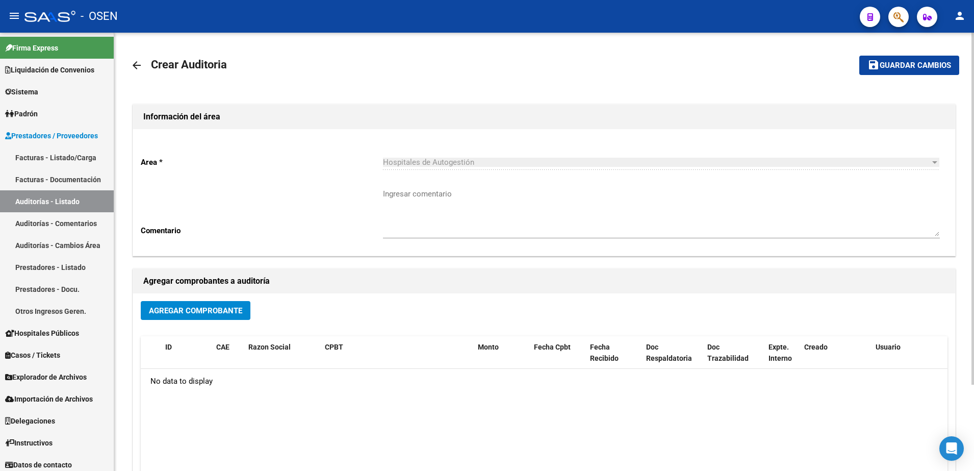
drag, startPoint x: 250, startPoint y: 318, endPoint x: 243, endPoint y: 313, distance: 8.8
click at [249, 318] on div "Agregar Comprobante" at bounding box center [544, 314] width 807 height 27
click at [243, 313] on button "Agregar Comprobante" at bounding box center [196, 310] width 110 height 19
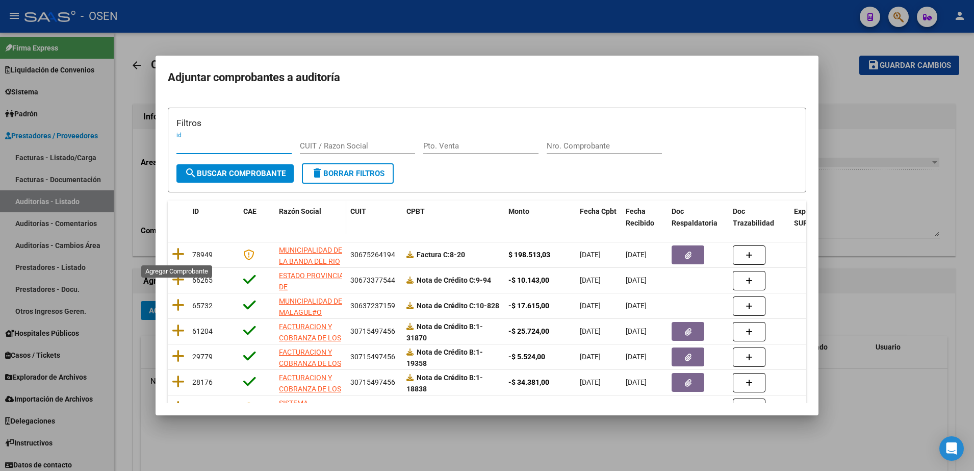
drag, startPoint x: 175, startPoint y: 256, endPoint x: 309, endPoint y: 226, distance: 136.8
click at [186, 251] on datatable-body-cell at bounding box center [178, 254] width 20 height 25
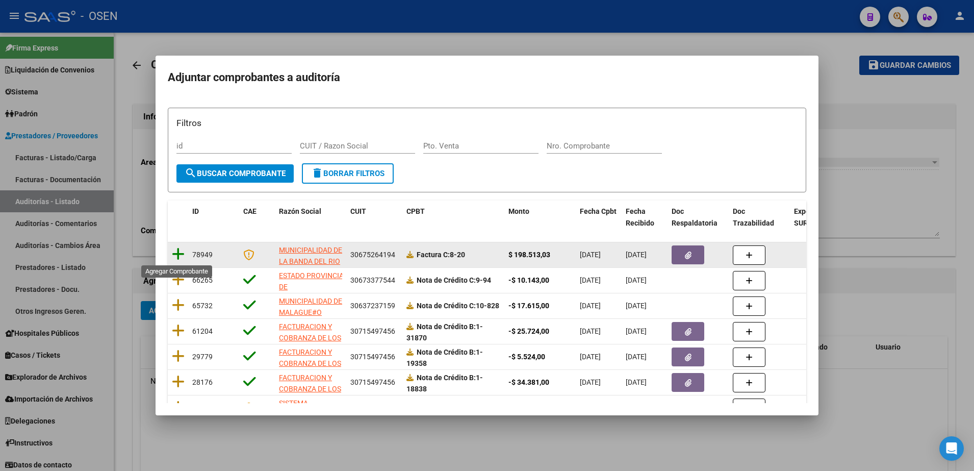
click at [179, 251] on icon at bounding box center [178, 254] width 13 height 14
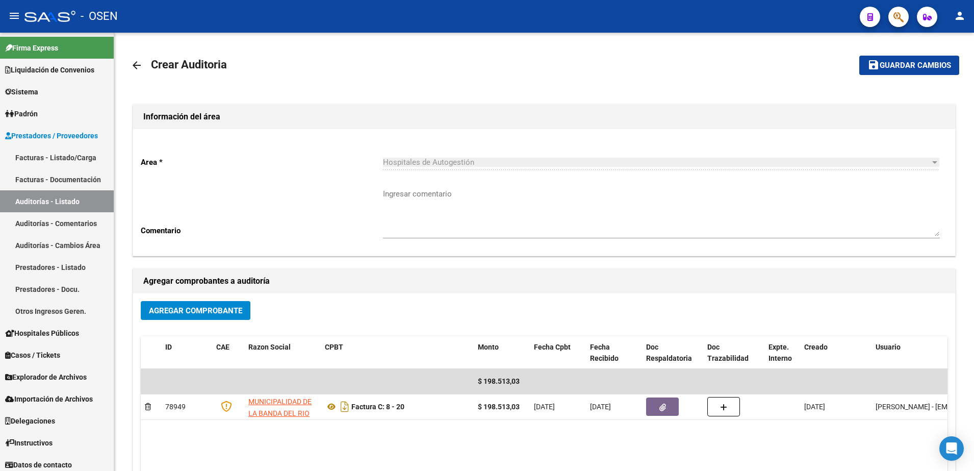
click at [911, 52] on mat-toolbar-row "save Guardar cambios" at bounding box center [873, 65] width 172 height 33
click at [911, 60] on span "save Guardar cambios" at bounding box center [909, 64] width 84 height 9
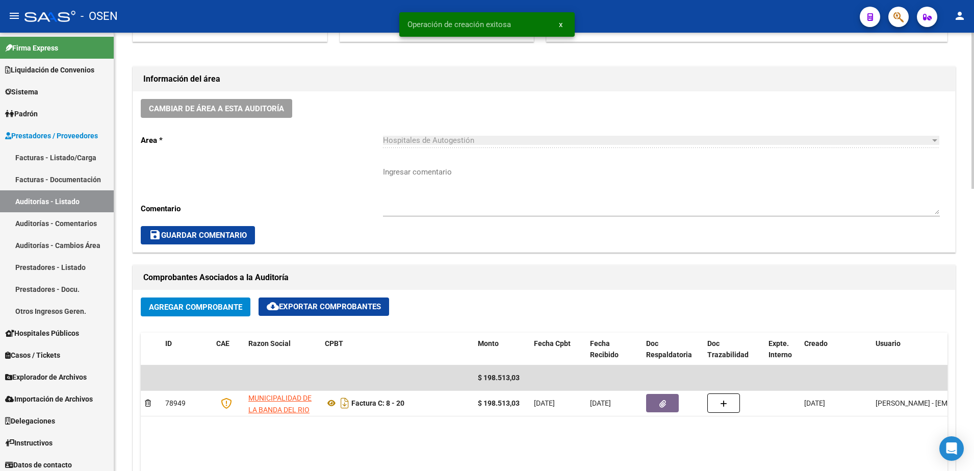
scroll to position [382, 0]
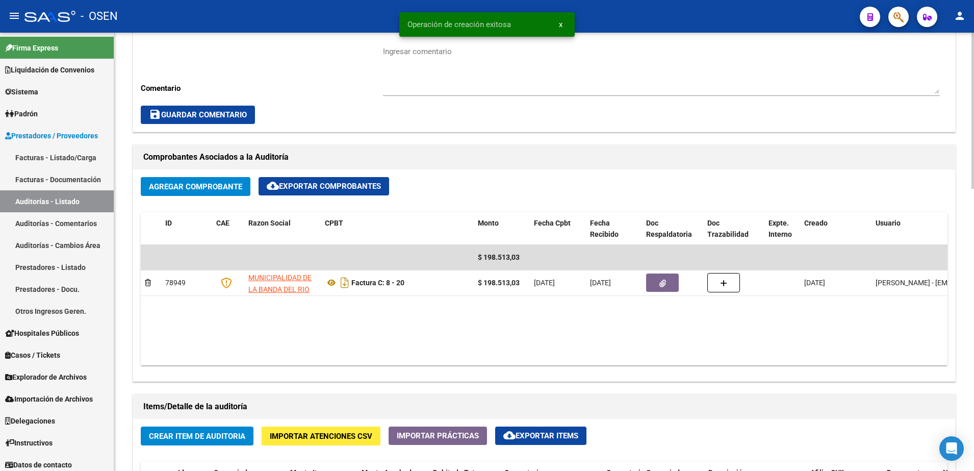
click at [216, 437] on span "Crear Item de Auditoria" at bounding box center [197, 435] width 96 height 9
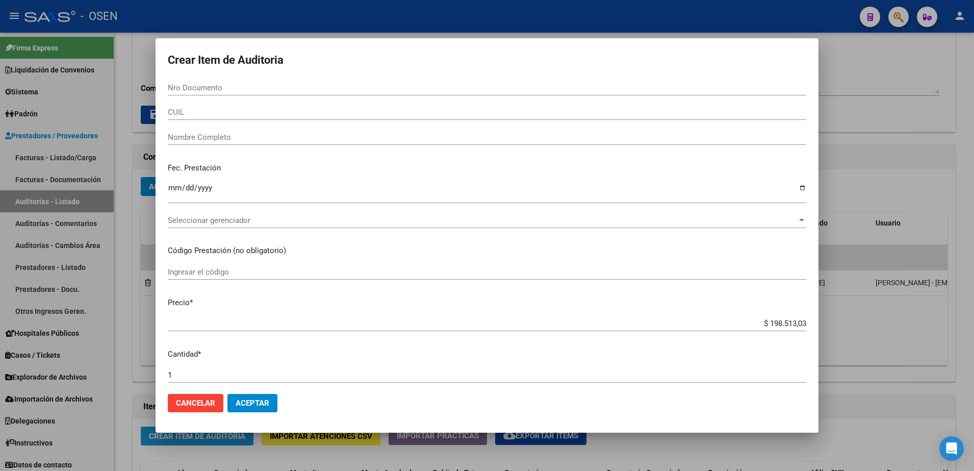
paste input "45231977"
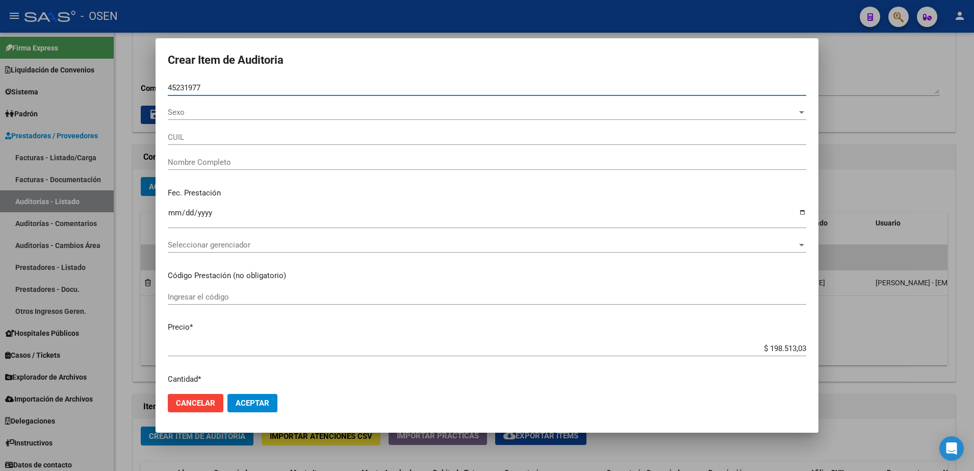
type input "45231977"
type input "27452319778"
type input "FERNANDEZ GUADALUPE JIMENA"
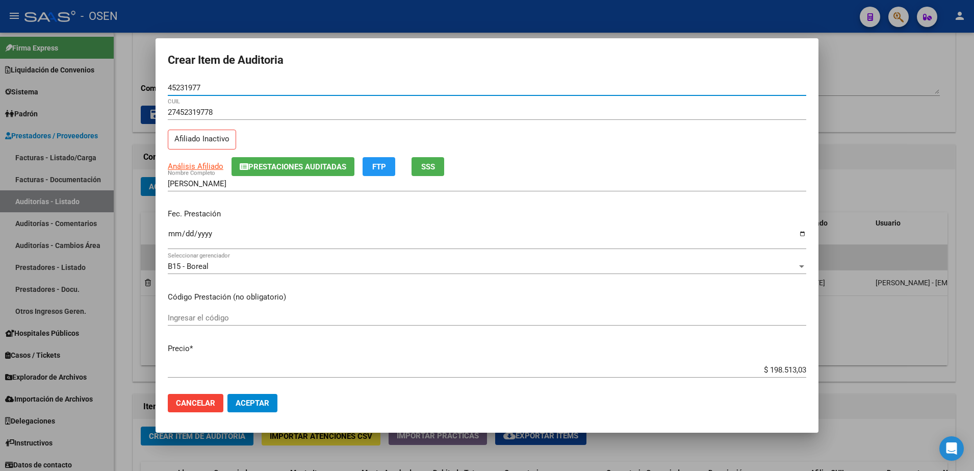
drag, startPoint x: 178, startPoint y: 237, endPoint x: 205, endPoint y: 206, distance: 40.8
click at [191, 222] on div "Fec. Prestación Ingresar la fecha" at bounding box center [487, 229] width 638 height 58
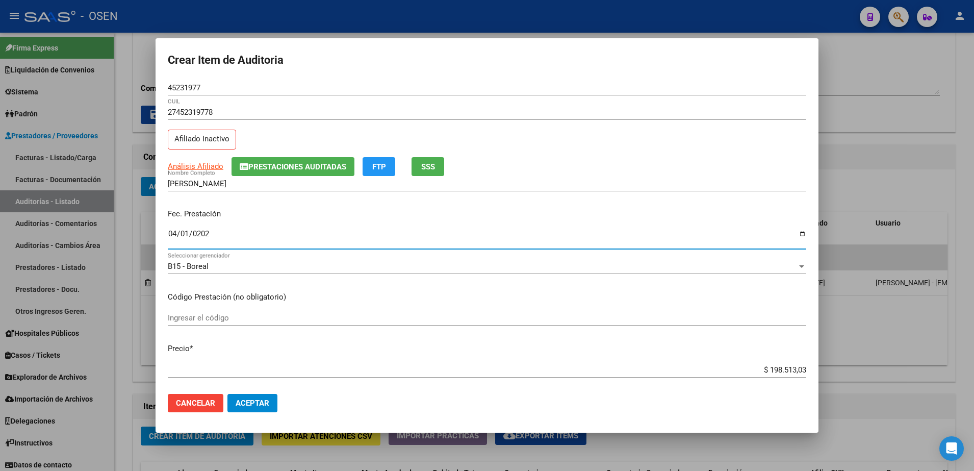
type input "2025-04-01"
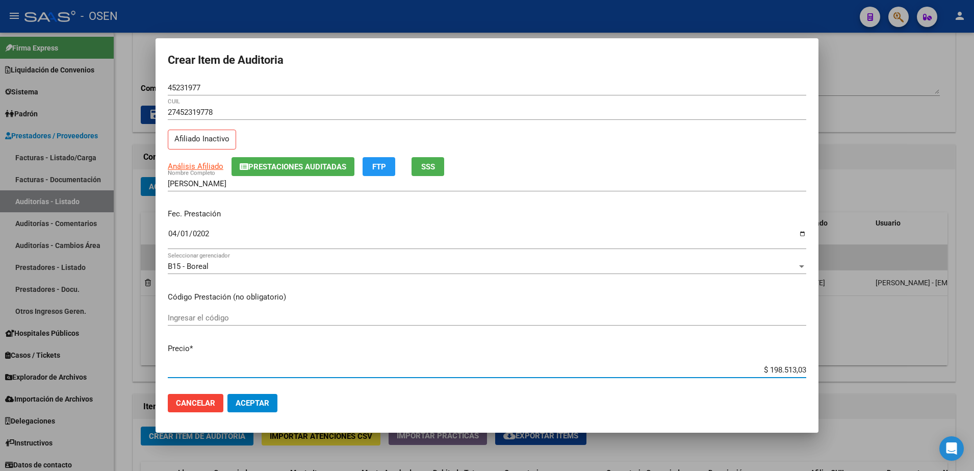
paste input "45.647,45"
type input "$ 45.647,45"
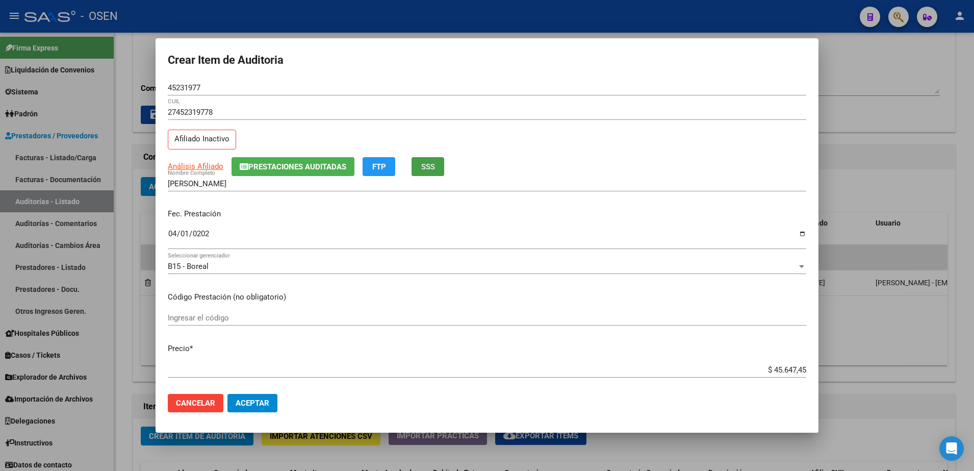
click at [438, 174] on button "SSS" at bounding box center [428, 166] width 33 height 19
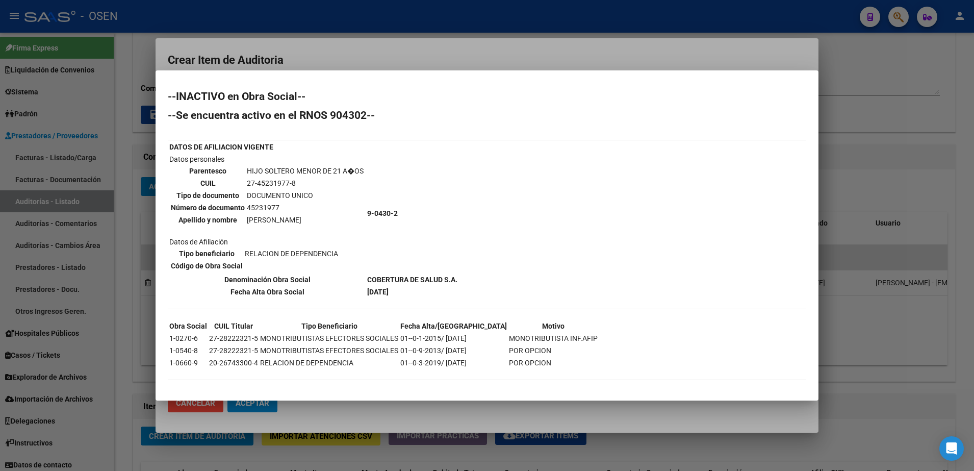
drag, startPoint x: 176, startPoint y: 261, endPoint x: 244, endPoint y: 208, distance: 86.4
click at [176, 260] on th "Código de Obra Social" at bounding box center [206, 265] width 73 height 11
drag, startPoint x: 245, startPoint y: 219, endPoint x: 356, endPoint y: 217, distance: 110.7
click at [356, 217] on td "FERNANDEZ GUADALUPE JIMENA" at bounding box center [305, 219] width 118 height 11
copy td "FERNANDEZ GUADALUPE JIMENA"
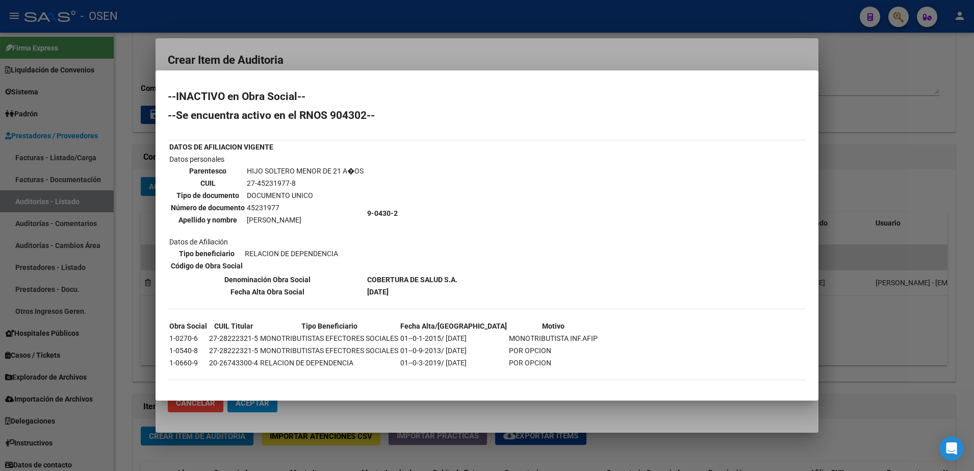
drag, startPoint x: 600, startPoint y: 379, endPoint x: 548, endPoint y: 239, distance: 149.6
click at [600, 379] on div "--INACTIVO en Obra Social-- --Se encuentra activo en el RNOS 904302-- DATOS DE …" at bounding box center [487, 240] width 638 height 299
click at [457, 56] on div at bounding box center [487, 235] width 974 height 471
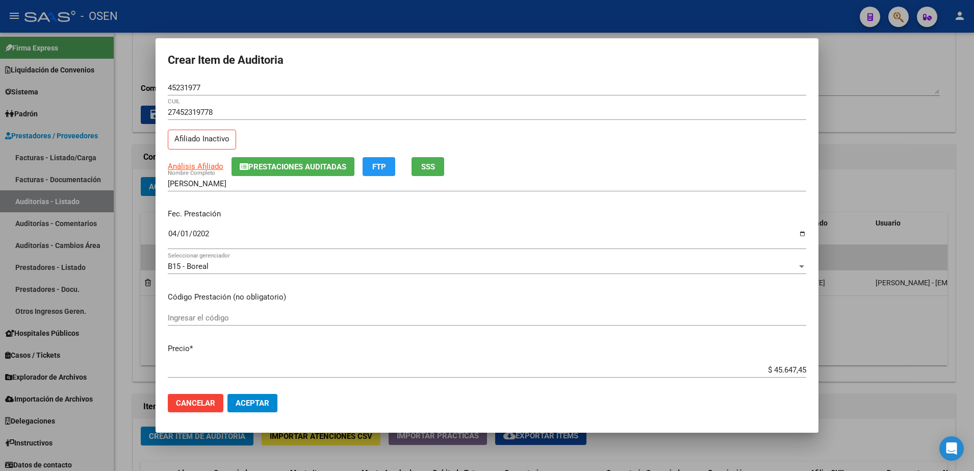
click at [189, 86] on input "45231977" at bounding box center [487, 87] width 638 height 9
drag, startPoint x: 189, startPoint y: 86, endPoint x: 259, endPoint y: 146, distance: 91.5
click at [189, 87] on input "45231977" at bounding box center [487, 87] width 638 height 9
click at [291, 179] on input "FERNANDEZ GUADALUPE JIMENA" at bounding box center [487, 183] width 638 height 9
paste input "45231977"
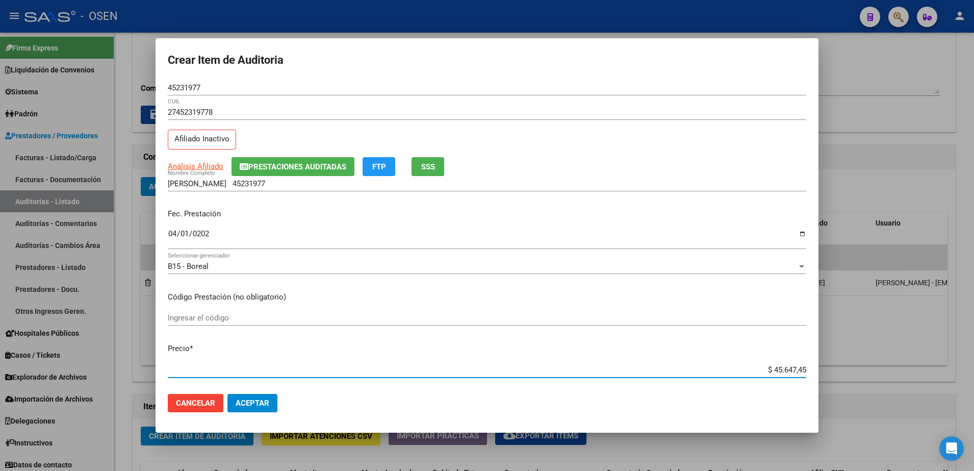
drag, startPoint x: 767, startPoint y: 370, endPoint x: 552, endPoint y: 251, distance: 245.6
click at [797, 349] on mat-dialog-content "45231977 Nro Documento 27452319778 CUIL Afiliado Inactivo Análisis Afiliado Pre…" at bounding box center [487, 233] width 663 height 306
click at [333, 181] on input "FERNANDEZ GUADALUPE JIMENA 45231977" at bounding box center [487, 183] width 638 height 9
paste input "$ 45.647,45"
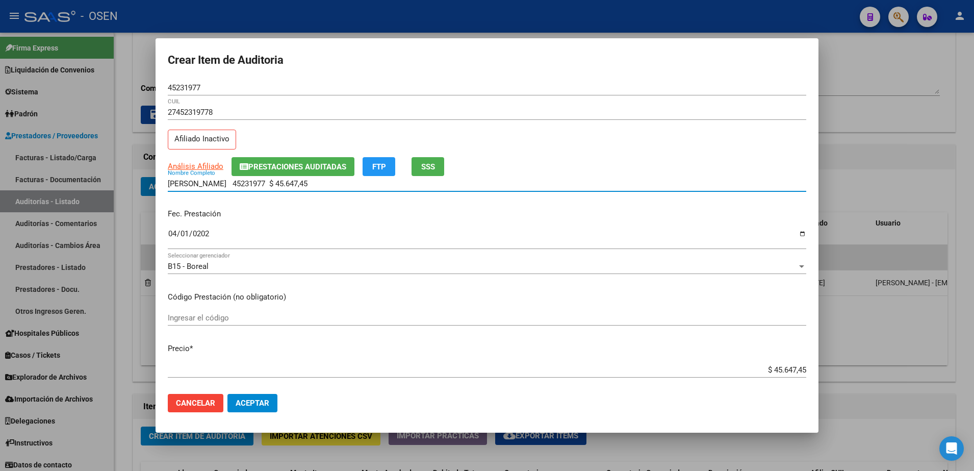
drag, startPoint x: 377, startPoint y: 184, endPoint x: 488, endPoint y: 397, distance: 240.0
click at [80, 185] on div "Crear Item de Auditoria 45231977 Nro Documento 27452319778 CUIL Afiliado Inacti…" at bounding box center [487, 235] width 974 height 471
drag, startPoint x: 338, startPoint y: 193, endPoint x: 402, endPoint y: 180, distance: 65.1
click at [349, 187] on div "FERNANDEZ GUADALUPE JIMENA 45231977 $ 45.647,45 Nombre Completo" at bounding box center [487, 188] width 638 height 25
click at [287, 181] on input "FERNANDEZ GUADALUPE JIMENA 45231977 $ 45.647,45" at bounding box center [487, 183] width 638 height 9
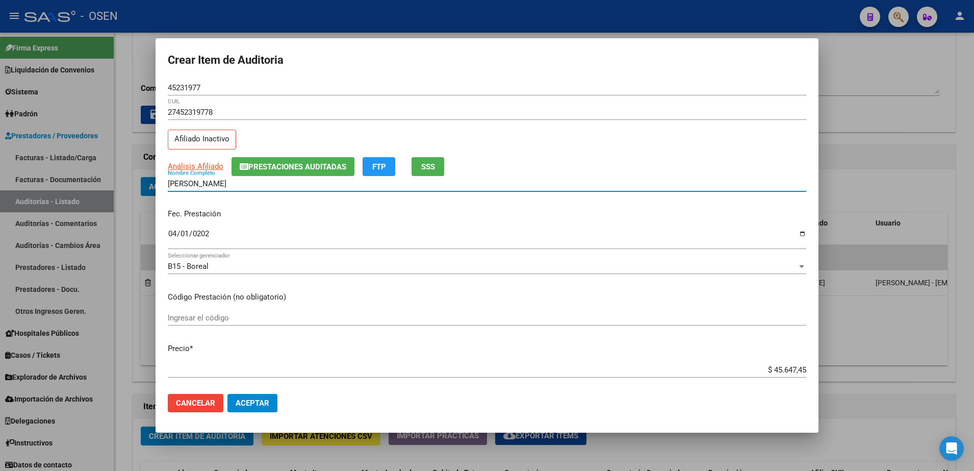
type input "FERNANDEZ GUADALUPE JIMENA"
drag, startPoint x: 254, startPoint y: 380, endPoint x: 270, endPoint y: 401, distance: 26.2
click at [255, 382] on div "$ 45.647,45 Ingresar el precio" at bounding box center [487, 374] width 638 height 25
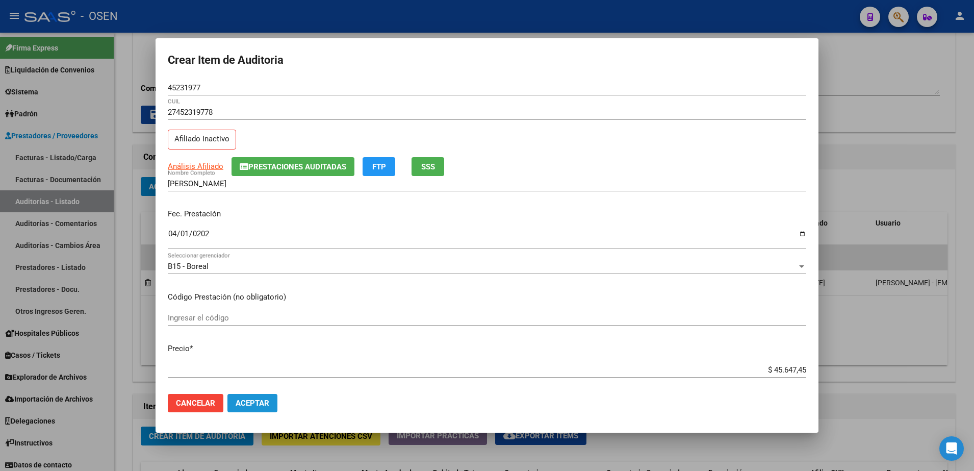
click at [271, 402] on button "Aceptar" at bounding box center [252, 403] width 50 height 18
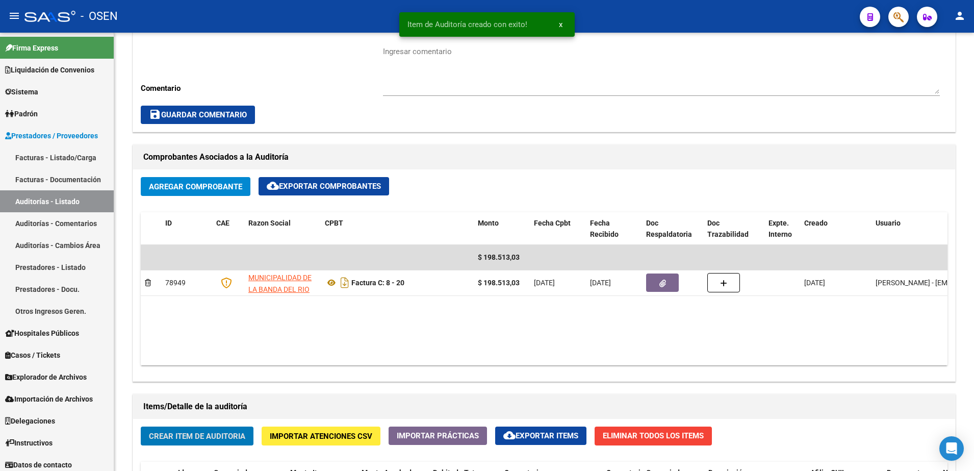
scroll to position [383, 0]
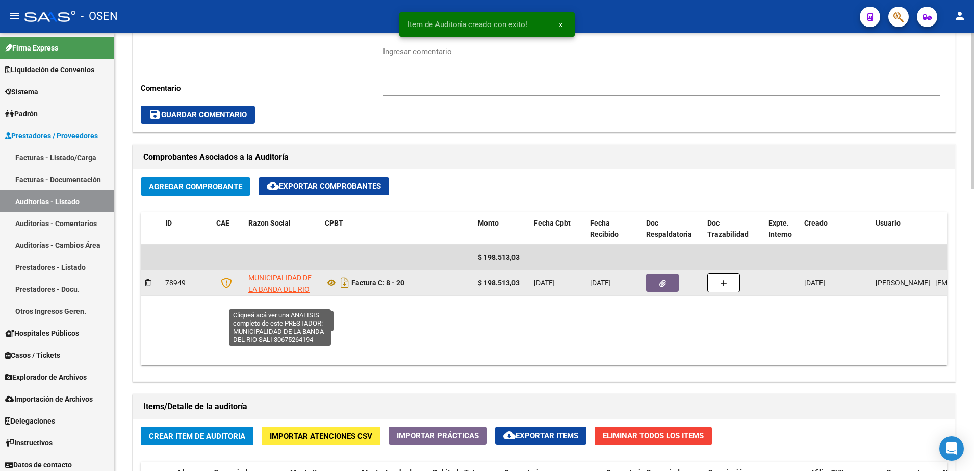
click at [285, 276] on span "MUNICIPALIDAD DE LA BANDA DEL RIO SALI" at bounding box center [279, 289] width 63 height 32
type textarea "30675264194"
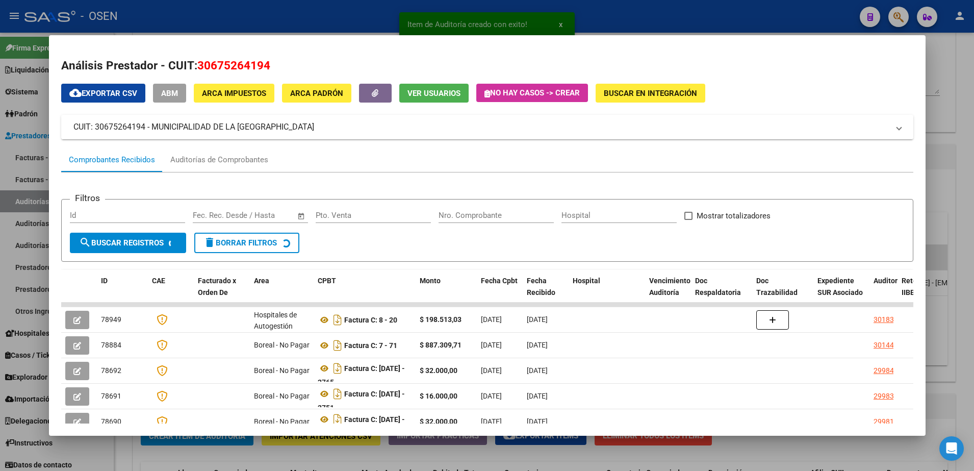
drag, startPoint x: 154, startPoint y: 128, endPoint x: 315, endPoint y: 129, distance: 161.2
click at [315, 129] on mat-panel-title "CUIT: 30675264194 - MUNICIPALIDAD DE LA BANDA DEL RIO SALI" at bounding box center [480, 127] width 815 height 12
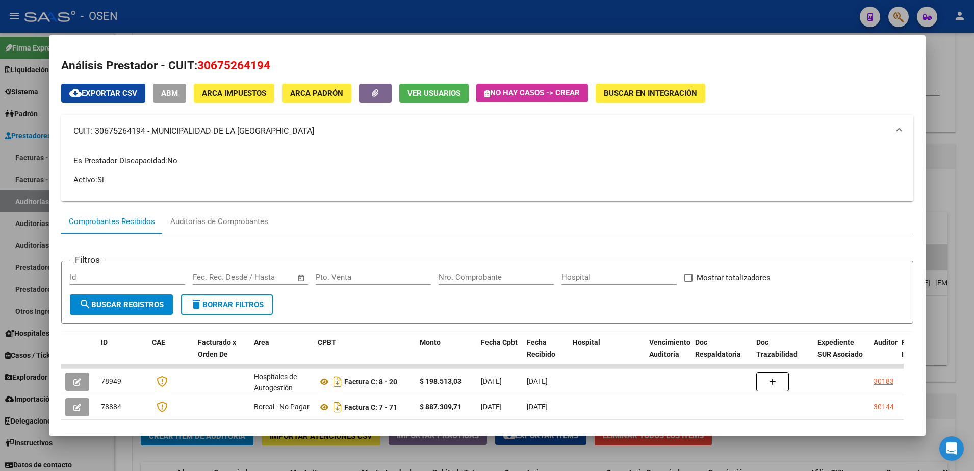
click at [342, 23] on div at bounding box center [487, 235] width 974 height 471
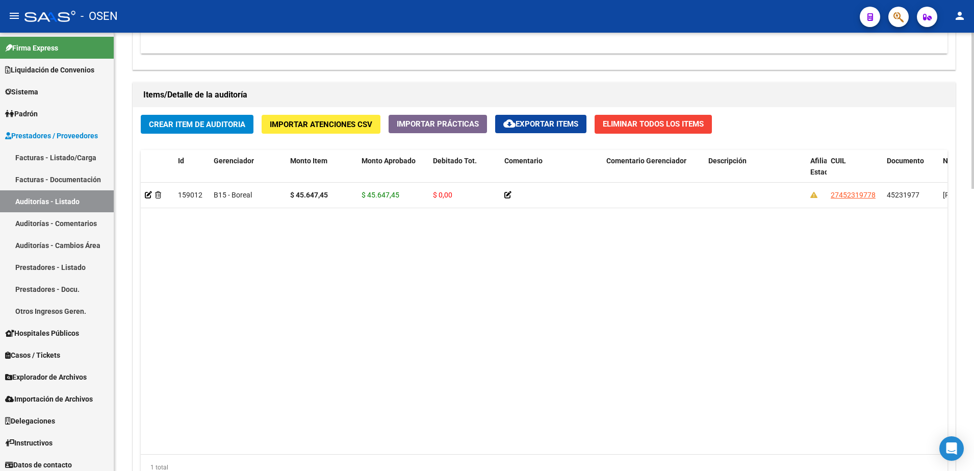
scroll to position [702, 0]
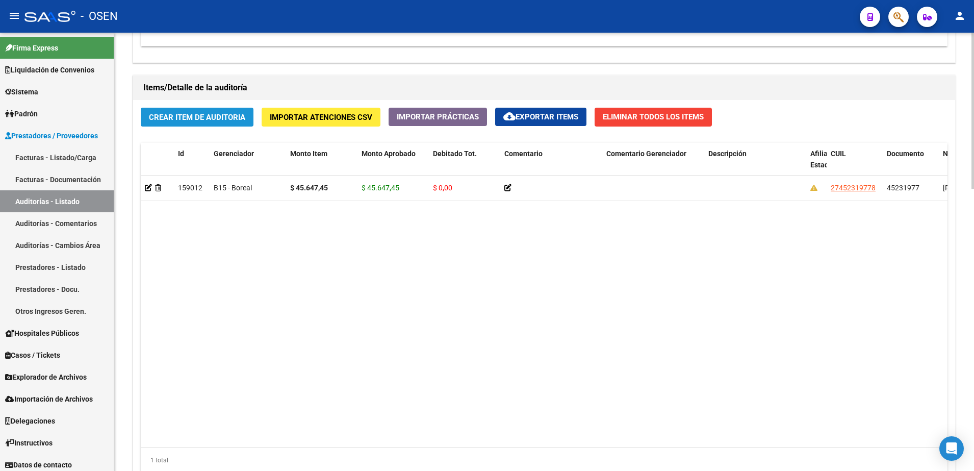
click at [212, 119] on span "Crear Item de Auditoria" at bounding box center [197, 117] width 96 height 9
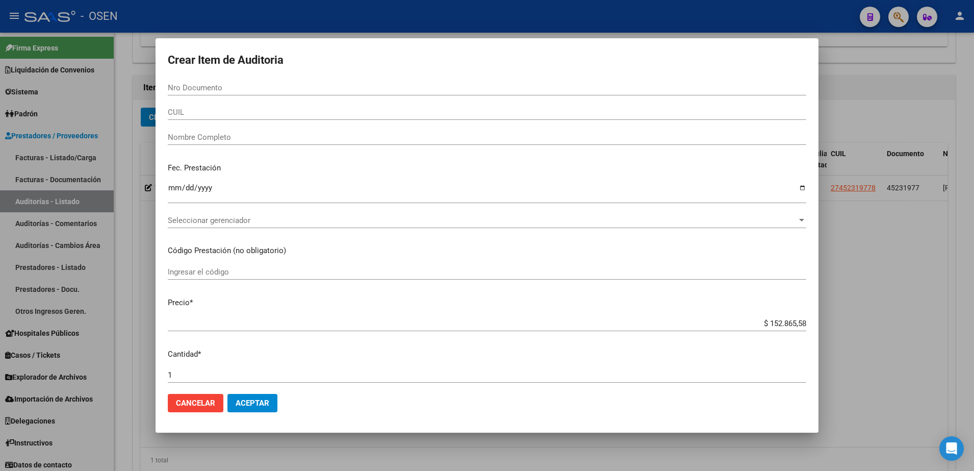
paste input "32549838"
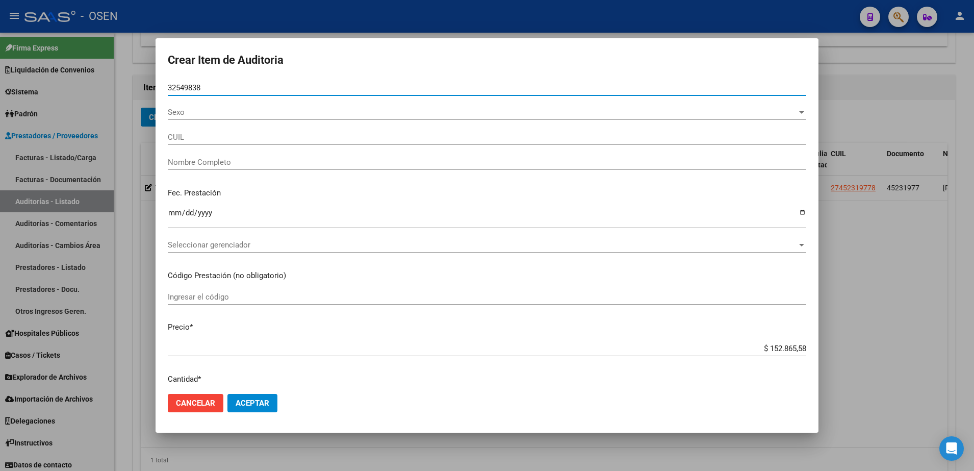
type input "32549838"
type input "27325498388"
type input "JIMENEZ MARIA"
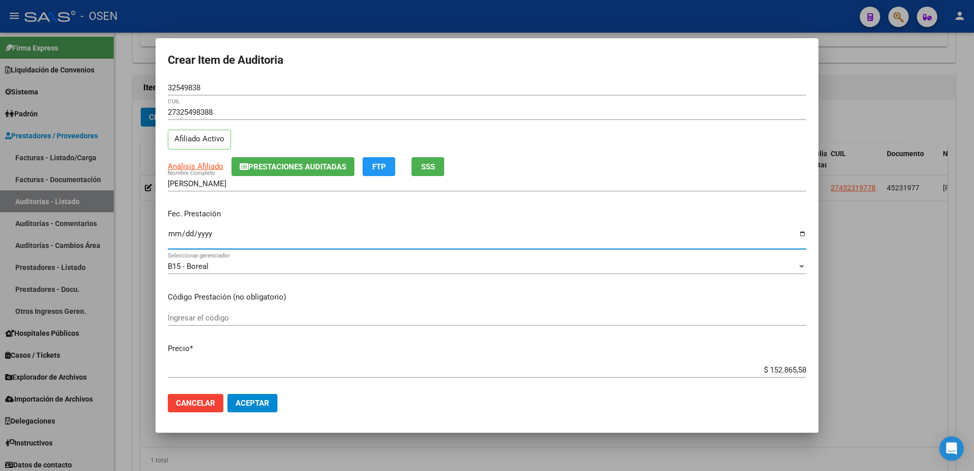
drag, startPoint x: 171, startPoint y: 233, endPoint x: 182, endPoint y: 141, distance: 92.5
click at [176, 187] on mat-dialog-content "32549838 Nro Documento 27325498388 CUIL Afiliado Activo Análisis Afiliado Prest…" at bounding box center [487, 233] width 663 height 306
type input "2025-05-08"
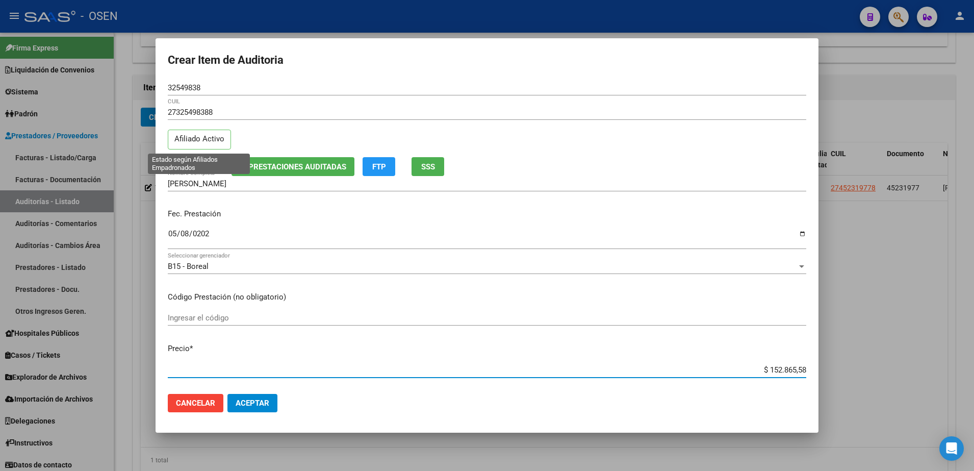
paste input "10.000,00"
type input "$ 10.000,00"
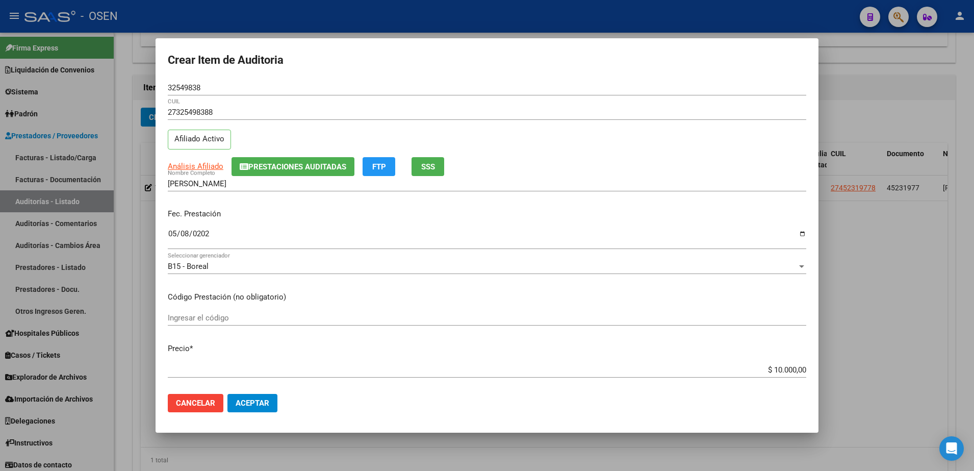
click at [224, 166] on div "Análisis Afiliado Prestaciones Auditadas FTP SSS" at bounding box center [487, 166] width 638 height 19
click at [220, 168] on span "Análisis Afiliado" at bounding box center [196, 166] width 56 height 9
type textarea "27325498388"
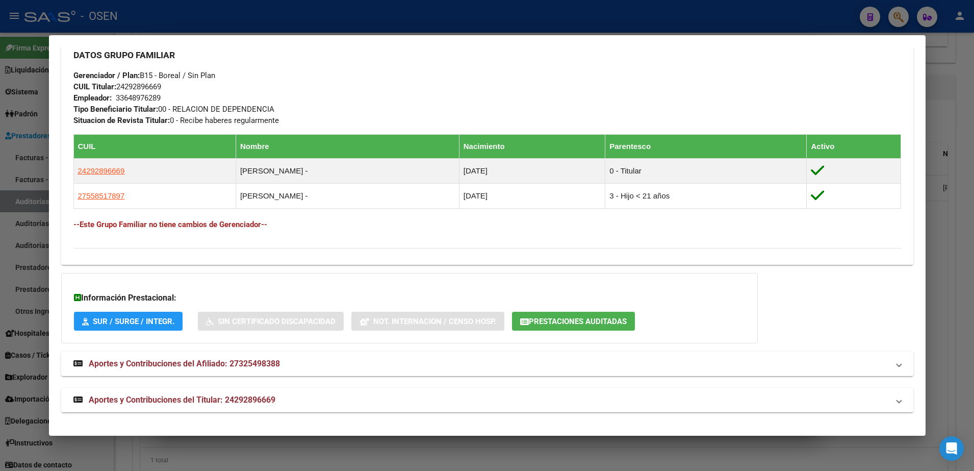
click at [616, 390] on mat-expansion-panel-header "Aportes y Contribuciones del Titular: 24292896669" at bounding box center [487, 400] width 852 height 24
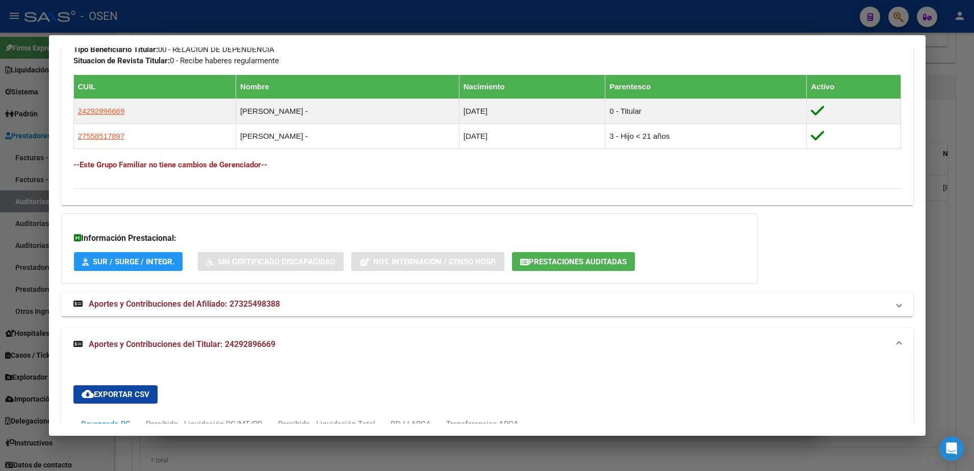
scroll to position [874, 0]
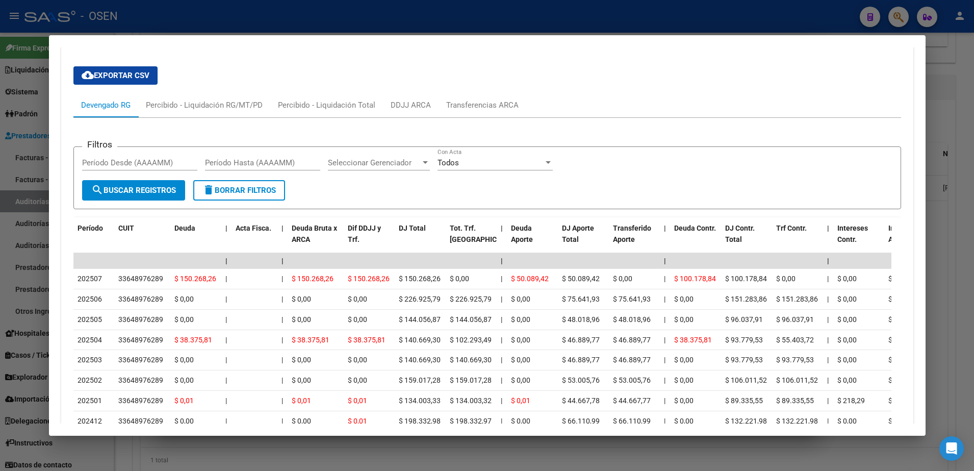
click at [429, 449] on div at bounding box center [487, 235] width 974 height 471
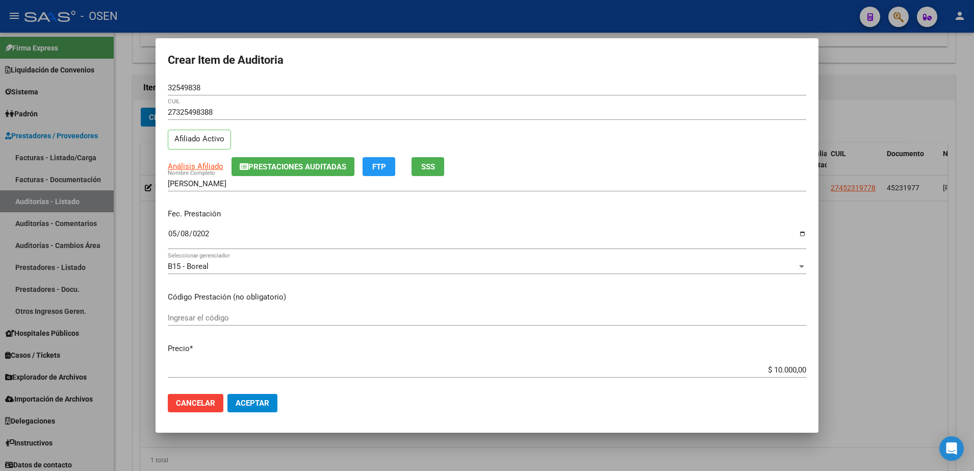
click at [251, 398] on span "Aceptar" at bounding box center [253, 402] width 34 height 9
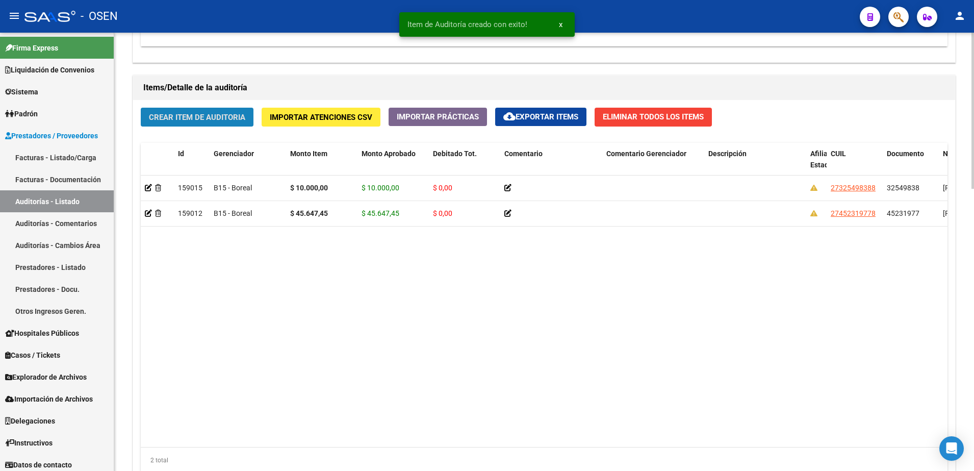
click at [198, 122] on button "Crear Item de Auditoria" at bounding box center [197, 117] width 113 height 19
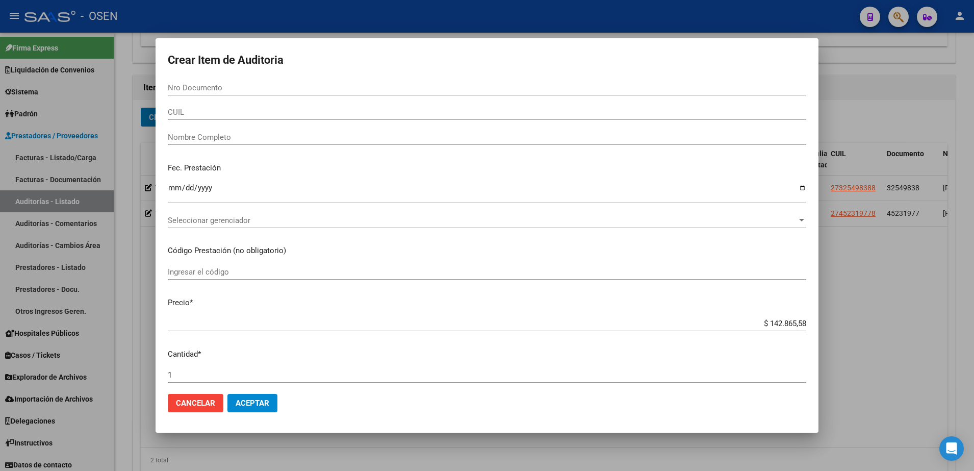
paste input "32083324"
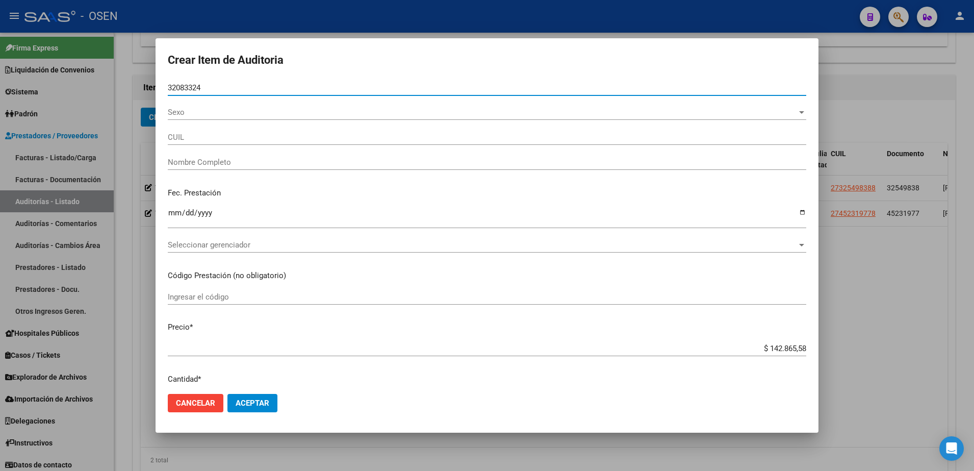
type input "32083324"
type input "20320833249"
type input "VARGAS NELSON OMAR"
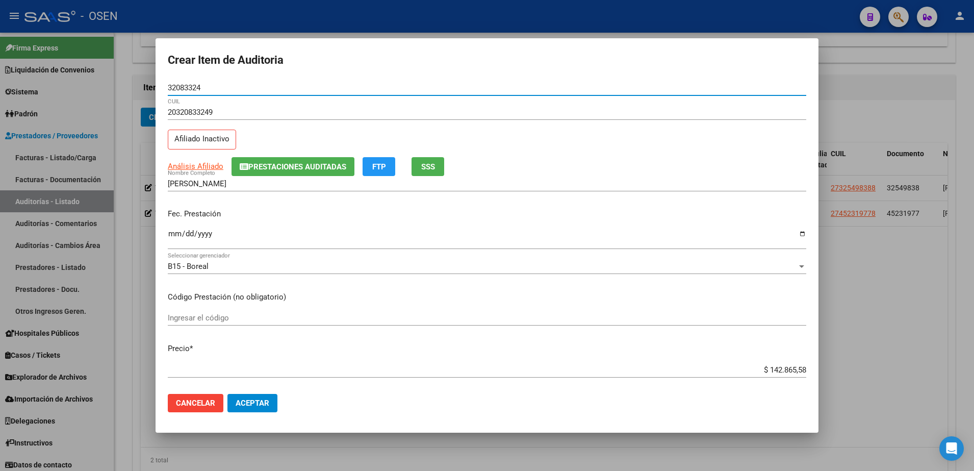
drag, startPoint x: 176, startPoint y: 232, endPoint x: 201, endPoint y: 210, distance: 33.3
click at [194, 223] on div "Fec. Prestación Ingresar la fecha" at bounding box center [487, 229] width 638 height 58
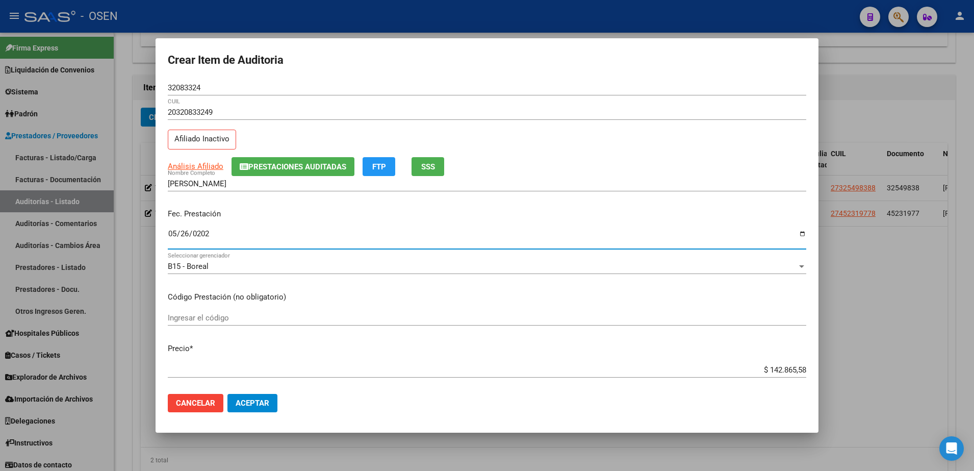
type input "2025-05-26"
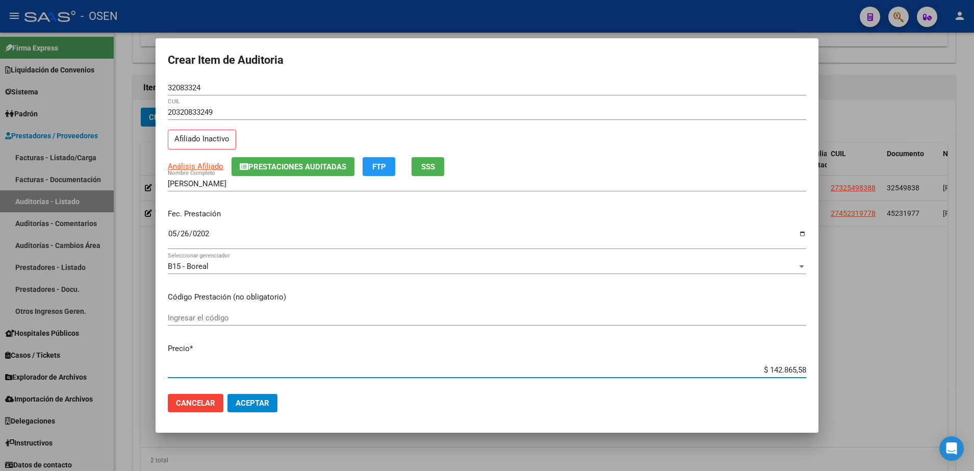
paste input "10.000,00"
type input "$ 10.000,00"
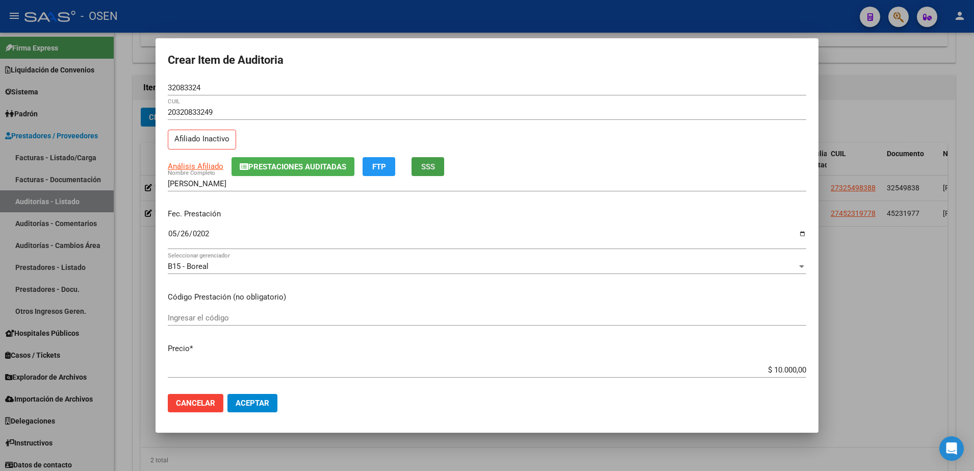
click at [413, 160] on button "SSS" at bounding box center [428, 166] width 33 height 19
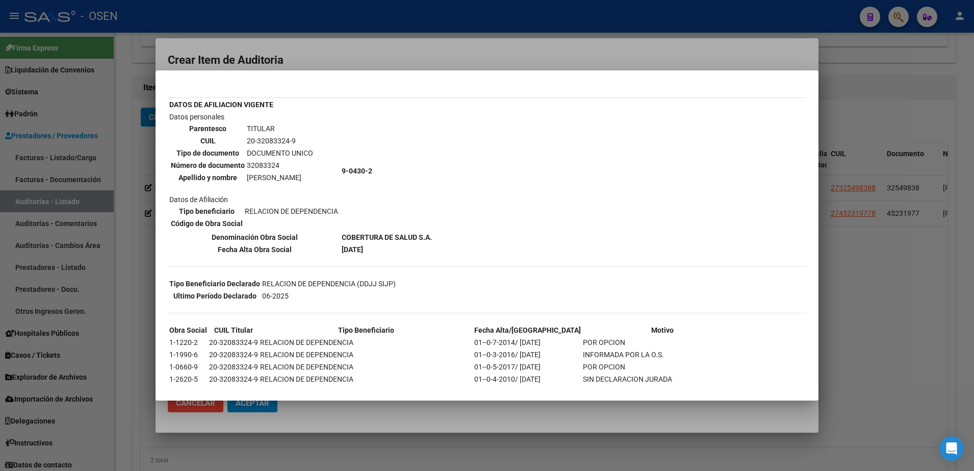
scroll to position [64, 0]
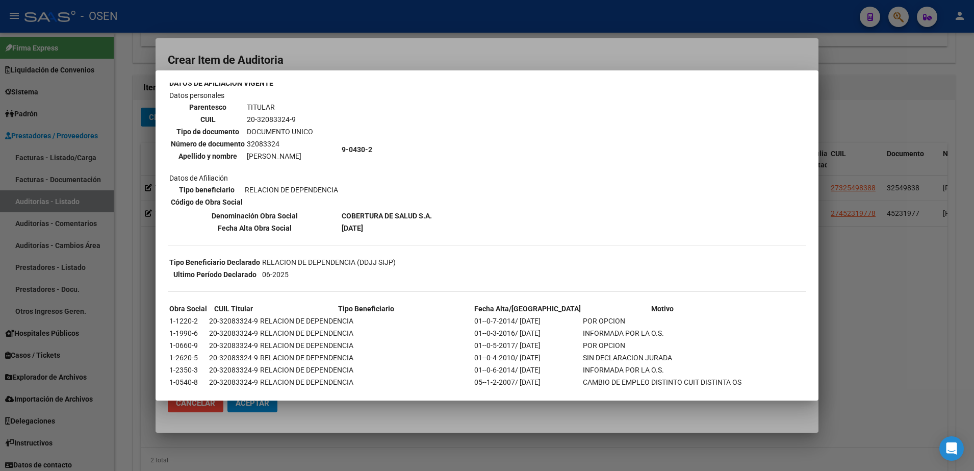
click at [172, 175] on td "Datos personales Parentesco TITULAR CUIL 20-32083324-9 Tipo de documento DOCUME…" at bounding box center [254, 149] width 171 height 119
drag, startPoint x: 248, startPoint y: 157, endPoint x: 327, endPoint y: 151, distance: 78.7
click at [327, 151] on td "Datos personales Parentesco TITULAR CUIL 20-32083324-9 Tipo de documento DOCUME…" at bounding box center [254, 149] width 171 height 119
drag, startPoint x: 243, startPoint y: 157, endPoint x: 327, endPoint y: 154, distance: 84.7
click at [327, 154] on td "Datos personales Parentesco TITULAR CUIL 20-32083324-9 Tipo de documento DOCUME…" at bounding box center [254, 149] width 171 height 119
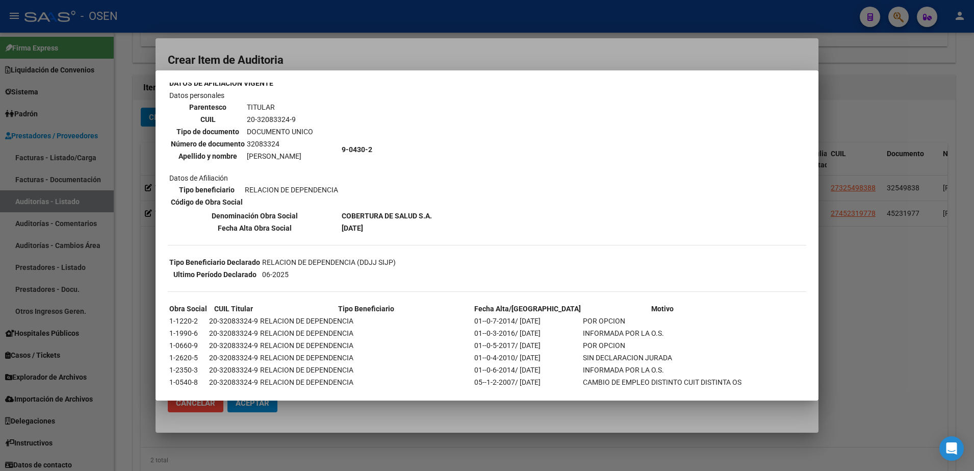
click at [582, 376] on td "CAMBIO DE EMPLEO DISTINTO CUIT DISTINTA OS" at bounding box center [662, 381] width 160 height 11
drag, startPoint x: 424, startPoint y: 60, endPoint x: 419, endPoint y: 55, distance: 6.9
click at [423, 59] on div at bounding box center [487, 235] width 974 height 471
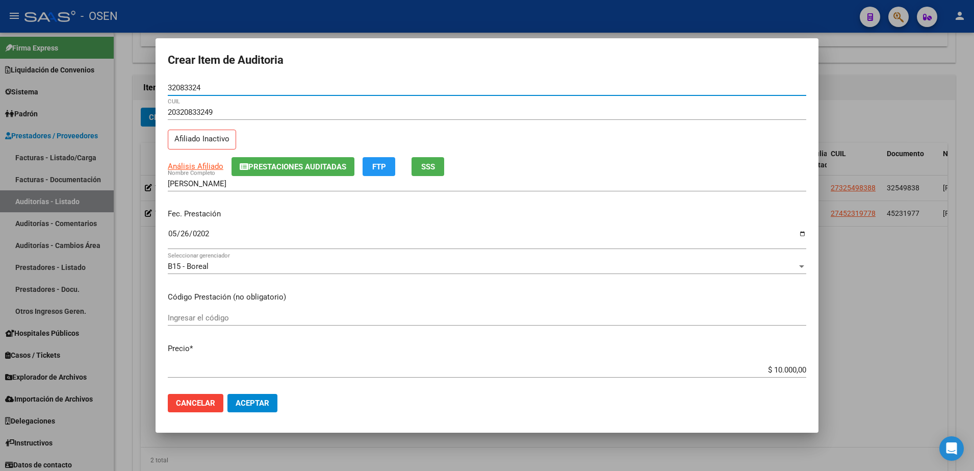
click at [194, 87] on input "32083324" at bounding box center [487, 87] width 638 height 9
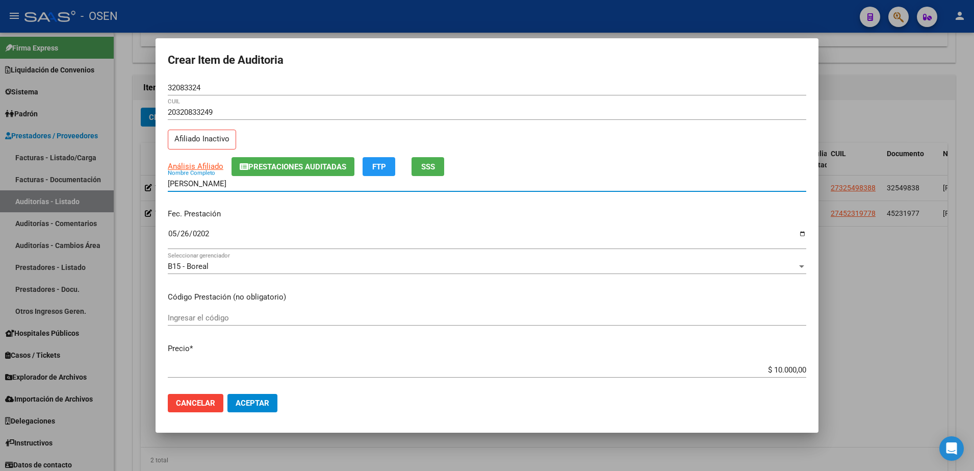
click at [254, 183] on input "VARGAS NELSON OMAR" at bounding box center [487, 183] width 638 height 9
paste input "32083324"
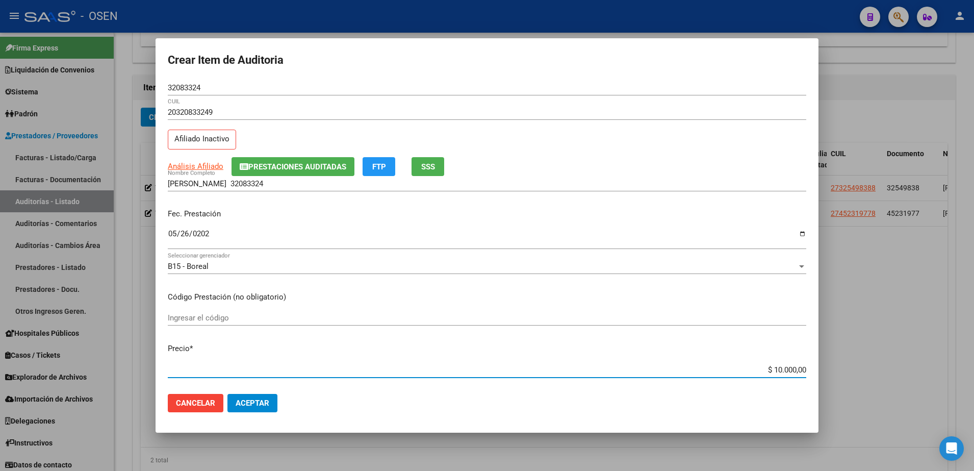
drag, startPoint x: 751, startPoint y: 369, endPoint x: 452, endPoint y: 229, distance: 329.7
click at [803, 363] on mat-dialog-content "32083324 Nro Documento 20320833249 CUIL Afiliado Inactivo Análisis Afiliado Pre…" at bounding box center [487, 233] width 663 height 306
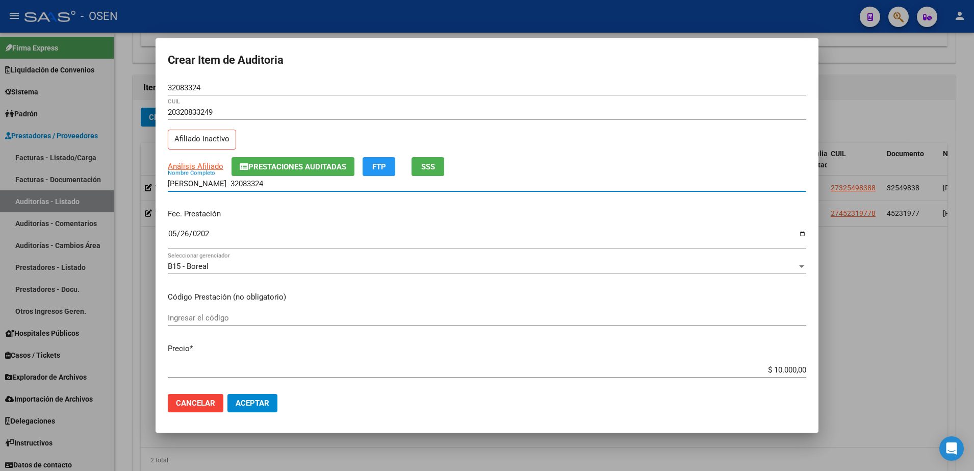
click at [299, 185] on input "VARGAS NELSON OMAR 32083324" at bounding box center [487, 183] width 638 height 9
paste input "$ 10.000,00"
drag, startPoint x: 341, startPoint y: 183, endPoint x: 352, endPoint y: 280, distance: 97.5
click at [158, 186] on mat-dialog-content "32083324 Nro Documento 20320833249 CUIL Afiliado Inactivo Análisis Afiliado Pre…" at bounding box center [487, 233] width 663 height 306
click at [345, 186] on input "VARGAS NELSON OMAR 32083324 $ 10.000,00" at bounding box center [487, 183] width 638 height 9
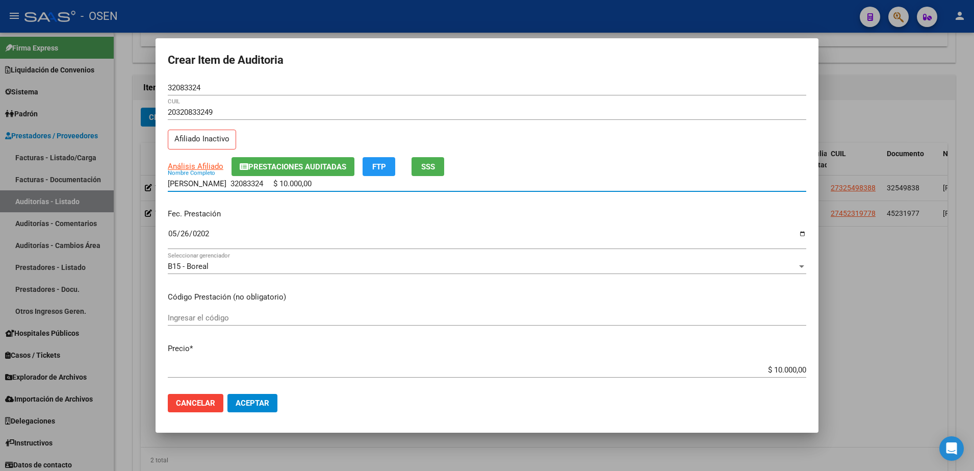
drag, startPoint x: 345, startPoint y: 184, endPoint x: 356, endPoint y: 108, distance: 77.2
click at [303, 149] on mat-dialog-content "32083324 Nro Documento 20320833249 CUIL Afiliado Inactivo Análisis Afiliado Pre…" at bounding box center [487, 233] width 663 height 306
type input "VARGAS NELSON OMAR 32083324 $"
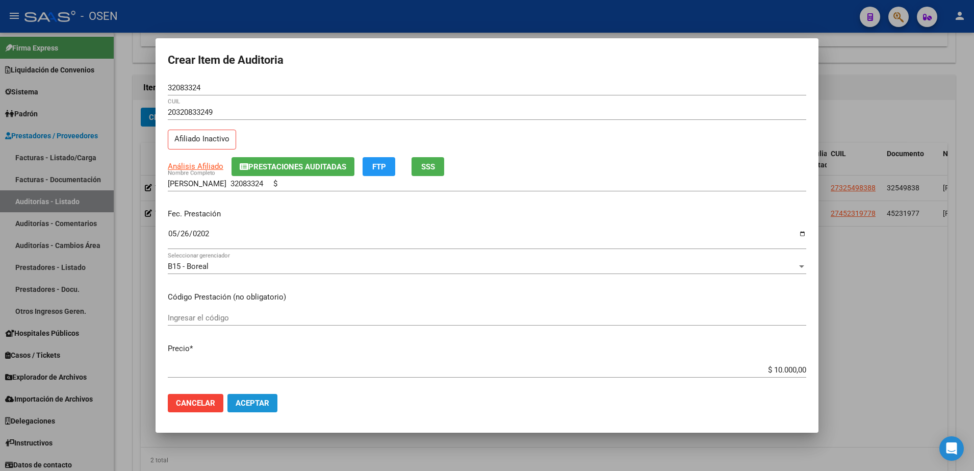
click at [242, 407] on span "Aceptar" at bounding box center [253, 402] width 34 height 9
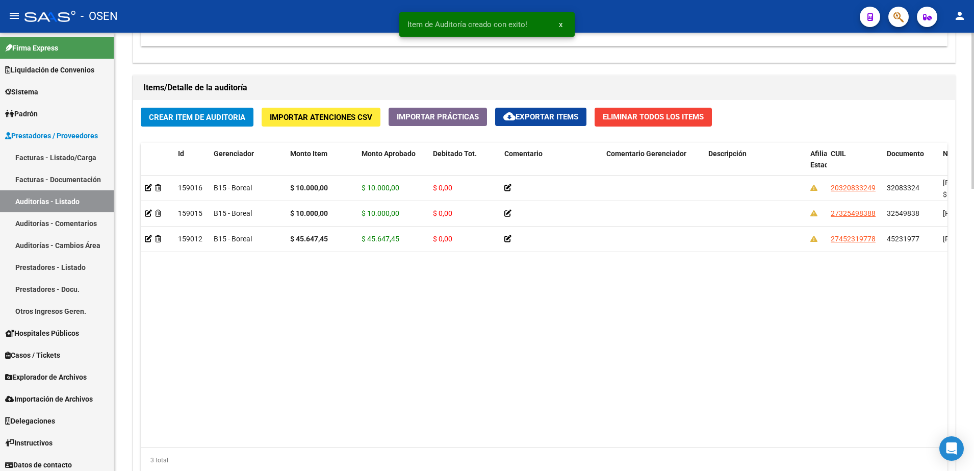
click at [220, 107] on div "Crear Item de Auditoria Importar Atenciones CSV Importar Prácticas cloud_downlo…" at bounding box center [544, 294] width 822 height 388
click at [223, 109] on button "Crear Item de Auditoria" at bounding box center [197, 117] width 113 height 19
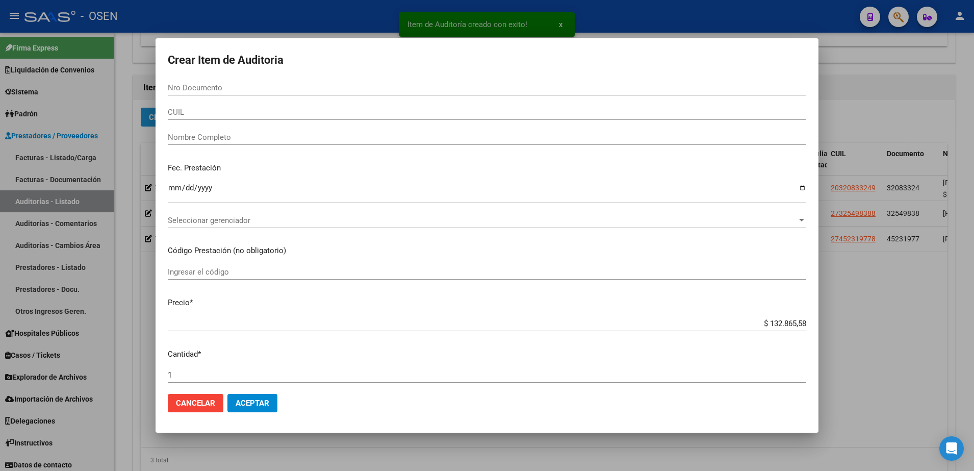
paste input "54105860"
type input "54105860"
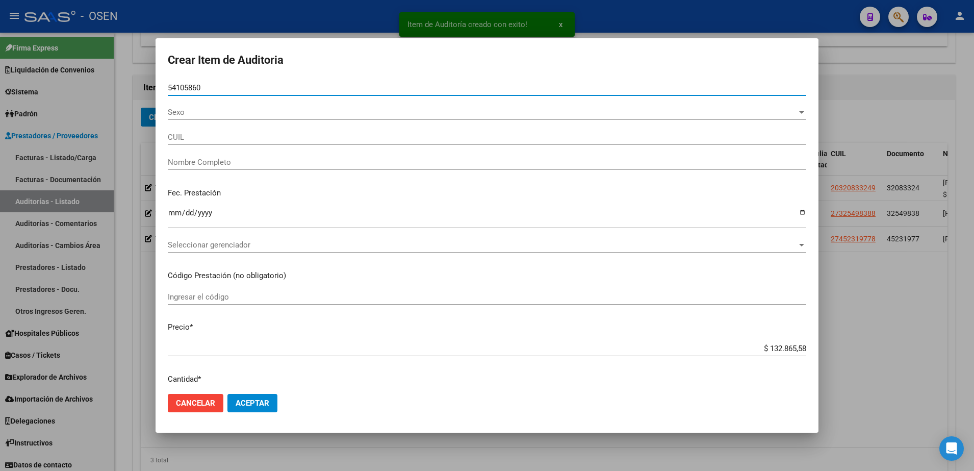
type input "27541058600"
type input "VARGAS UMA VALENTINA"
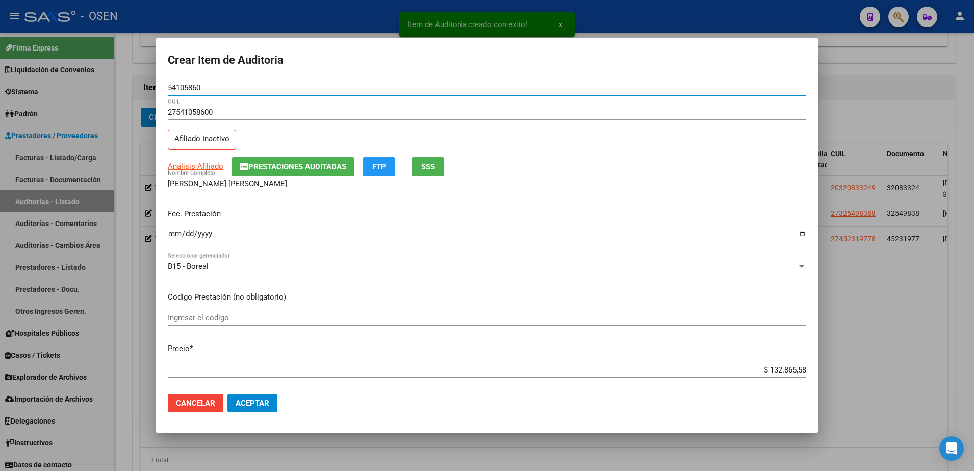
type input "54105860"
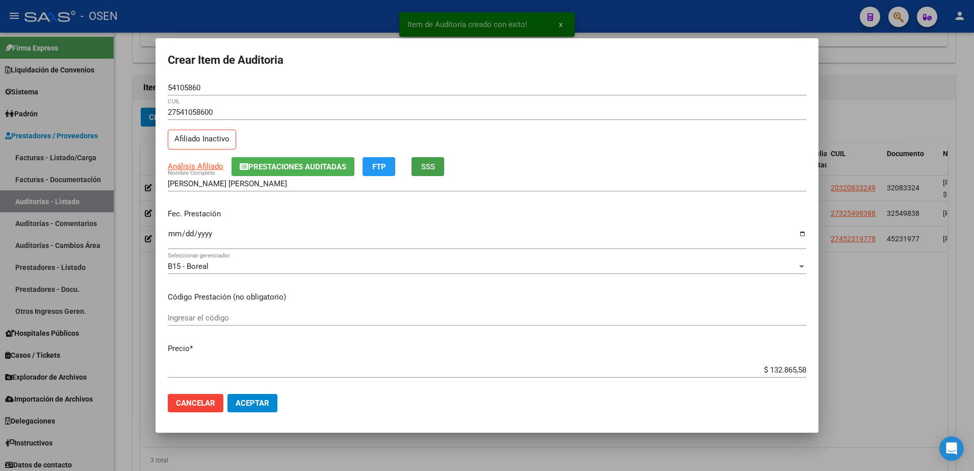
click at [432, 162] on span "SSS" at bounding box center [428, 166] width 14 height 9
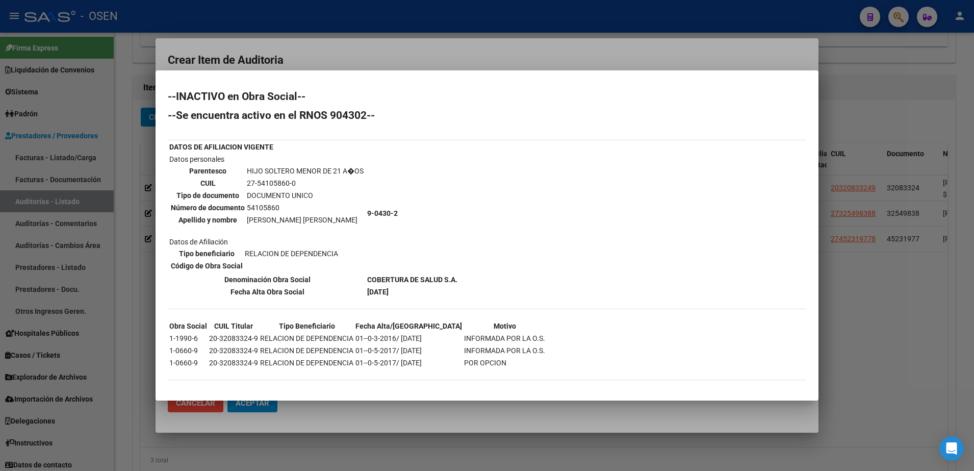
drag, startPoint x: 567, startPoint y: 366, endPoint x: 302, endPoint y: 227, distance: 298.6
click at [563, 366] on div "--INACTIVO en Obra Social-- --Se encuentra activo en el RNOS 904302-- DATOS DE …" at bounding box center [487, 240] width 638 height 299
drag, startPoint x: 244, startPoint y: 222, endPoint x: 336, endPoint y: 219, distance: 91.8
click at [333, 219] on tr "Apellido y nombre VARGAS UMA VALENTINA" at bounding box center [267, 219] width 194 height 11
drag, startPoint x: 580, startPoint y: 381, endPoint x: 558, endPoint y: 269, distance: 114.4
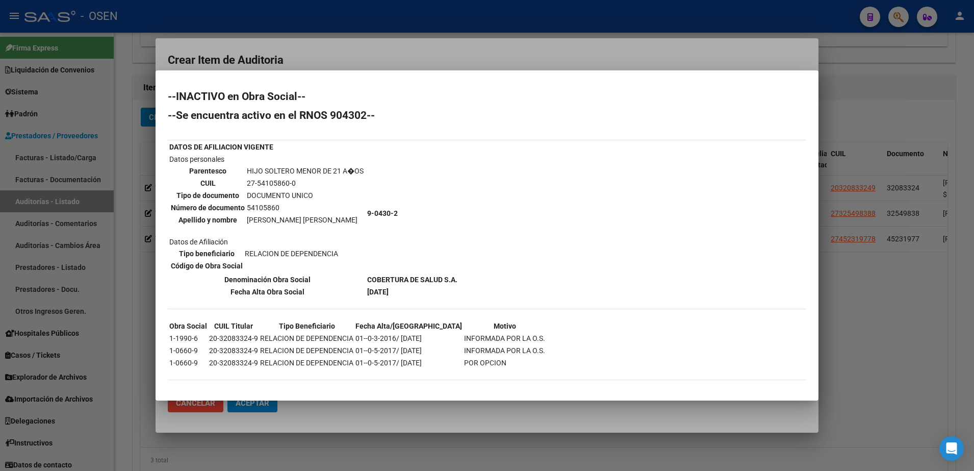
click at [580, 381] on div "--INACTIVO en Obra Social-- --Se encuentra activo en el RNOS 904302-- DATOS DE …" at bounding box center [487, 240] width 638 height 299
drag, startPoint x: 498, startPoint y: 65, endPoint x: 452, endPoint y: 91, distance: 52.6
click at [496, 65] on div at bounding box center [487, 235] width 974 height 471
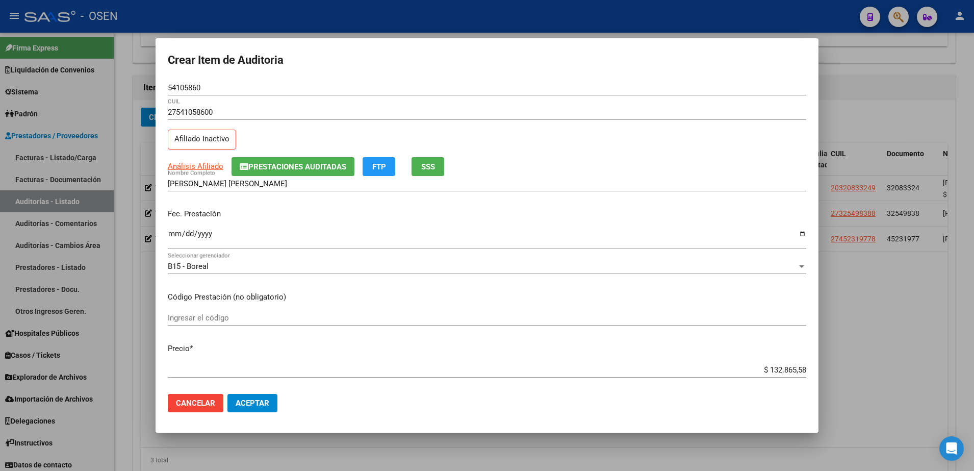
drag, startPoint x: 175, startPoint y: 234, endPoint x: 184, endPoint y: 223, distance: 13.4
click at [175, 233] on input "Ingresar la fecha" at bounding box center [487, 237] width 638 height 16
type input "2025-05-26"
click at [429, 175] on button "SSS" at bounding box center [428, 166] width 33 height 19
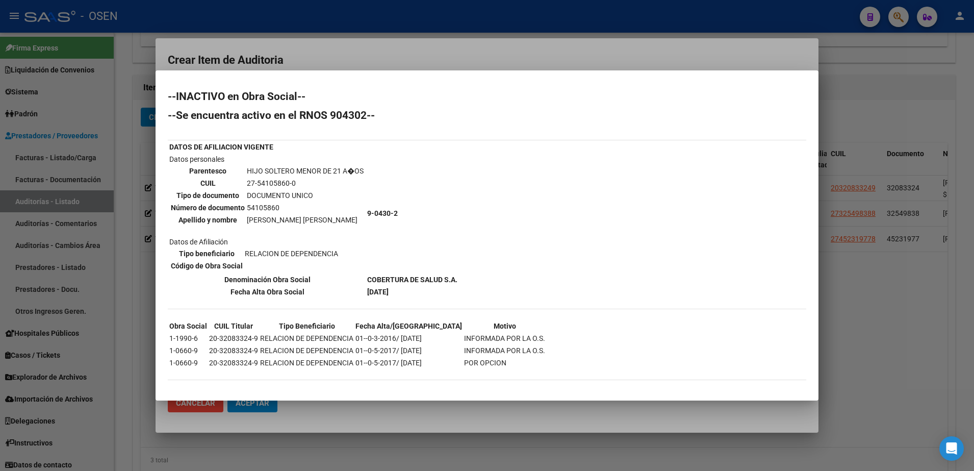
drag, startPoint x: 786, startPoint y: 382, endPoint x: 430, endPoint y: 280, distance: 369.8
click at [771, 381] on div "--INACTIVO en Obra Social-- --Se encuentra activo en el RNOS 904302-- DATOS DE …" at bounding box center [487, 240] width 638 height 299
drag, startPoint x: 246, startPoint y: 221, endPoint x: 330, endPoint y: 214, distance: 85.0
click at [330, 214] on td "VARGAS UMA VALENTINA" at bounding box center [305, 219] width 118 height 11
click at [673, 372] on div "--INACTIVO en Obra Social-- --Se encuentra activo en el RNOS 904302-- DATOS DE …" at bounding box center [487, 240] width 638 height 299
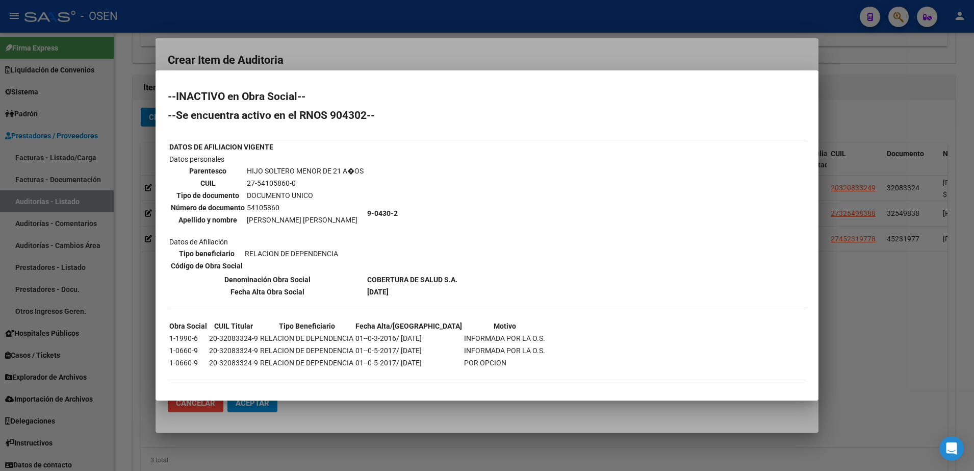
drag, startPoint x: 476, startPoint y: 63, endPoint x: 442, endPoint y: 108, distance: 56.1
click at [472, 64] on div at bounding box center [487, 235] width 974 height 471
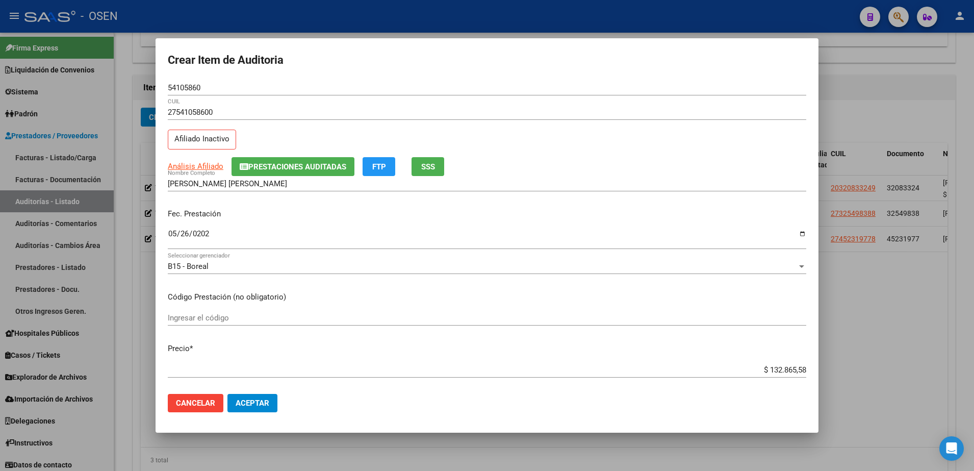
click at [186, 87] on input "54105860" at bounding box center [487, 87] width 638 height 9
click at [265, 182] on input "VARGAS UMA VALENTINA" at bounding box center [487, 183] width 638 height 9
paste input "54105860"
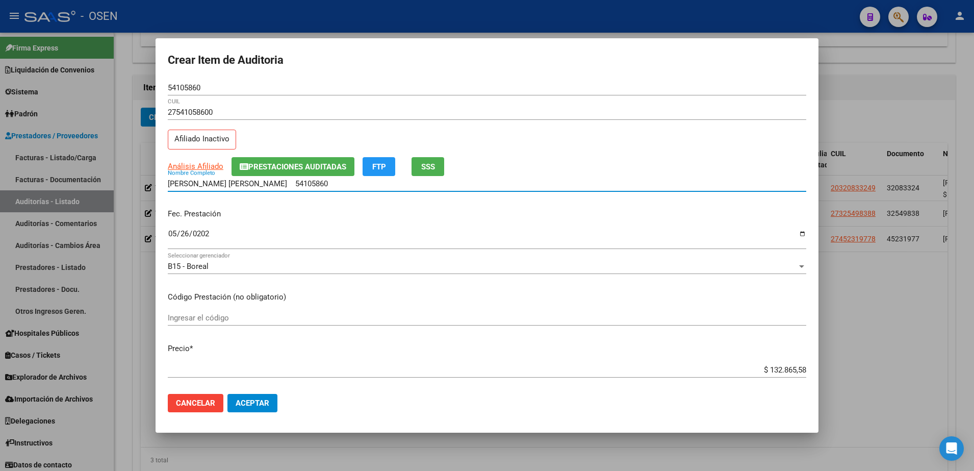
type input "VARGAS UMA VALENTINA 54105860"
click at [768, 363] on div "$ 132.865,58 Ingresar el precio" at bounding box center [487, 369] width 638 height 15
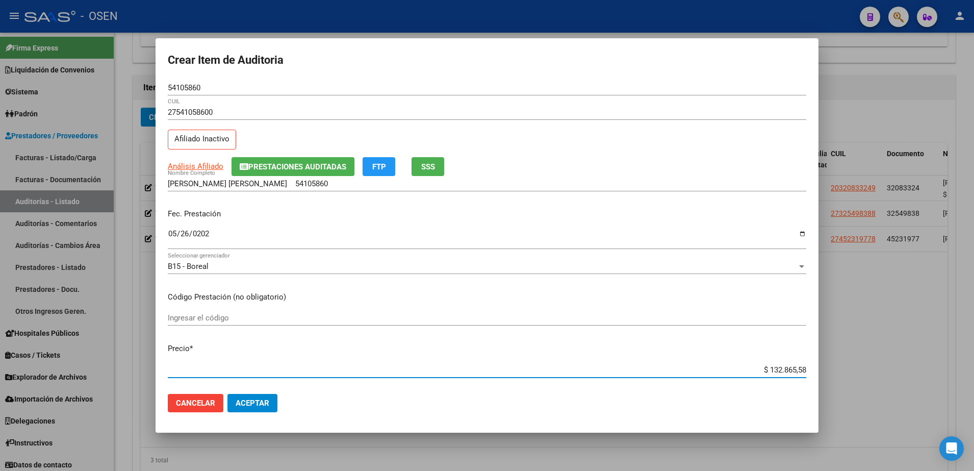
click at [771, 369] on input "$ 132.865,58" at bounding box center [487, 369] width 638 height 9
paste input "0.000,00"
type input "$ 10.000,00"
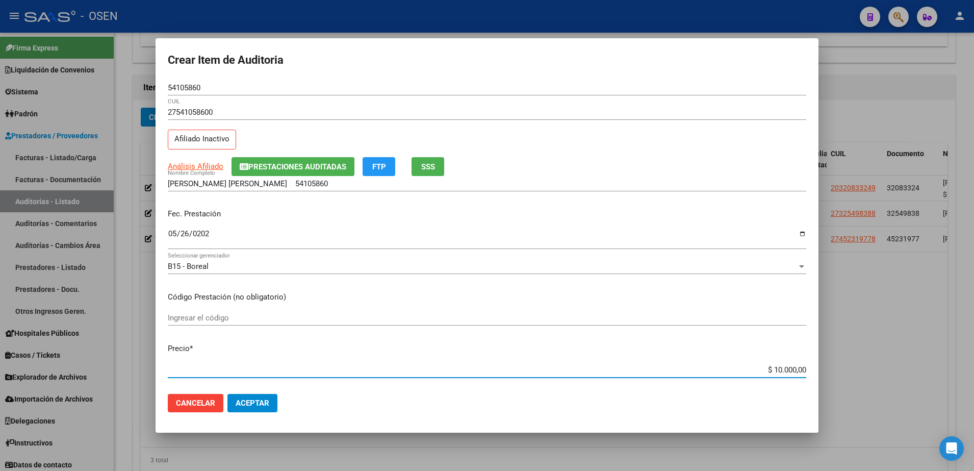
drag, startPoint x: 755, startPoint y: 372, endPoint x: 793, endPoint y: 356, distance: 40.9
click at [798, 361] on mat-dialog-content "54105860 Nro Documento 27541058600 CUIL Afiliado Inactivo Análisis Afiliado Pre…" at bounding box center [487, 233] width 663 height 306
type input "$ 10.000,00"
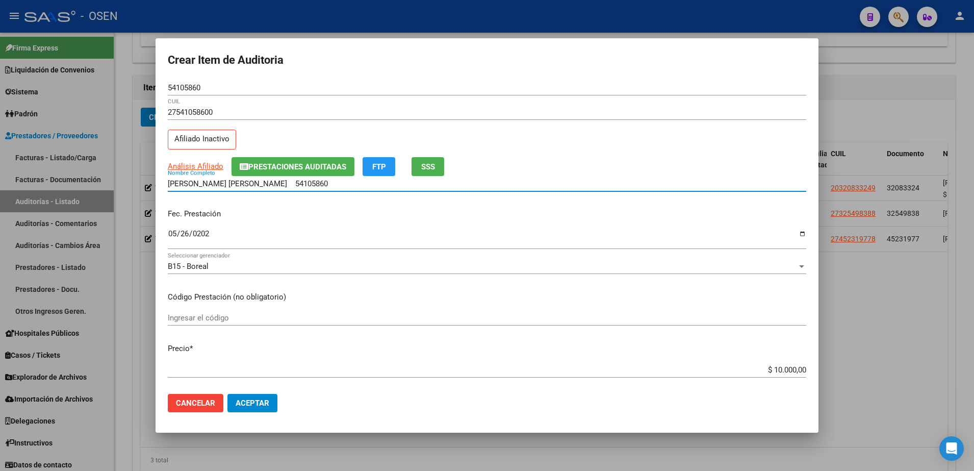
drag, startPoint x: 310, startPoint y: 181, endPoint x: 358, endPoint y: 185, distance: 48.1
click at [312, 180] on input "VARGAS UMA VALENTINA 54105860" at bounding box center [487, 183] width 638 height 9
paste input "$ 10.000,00"
drag, startPoint x: 359, startPoint y: 185, endPoint x: 479, endPoint y: 390, distance: 238.4
click at [65, 192] on div "Crear Item de Auditoria 54105860 Nro Documento 27541058600 CUIL Afiliado Inacti…" at bounding box center [487, 235] width 974 height 471
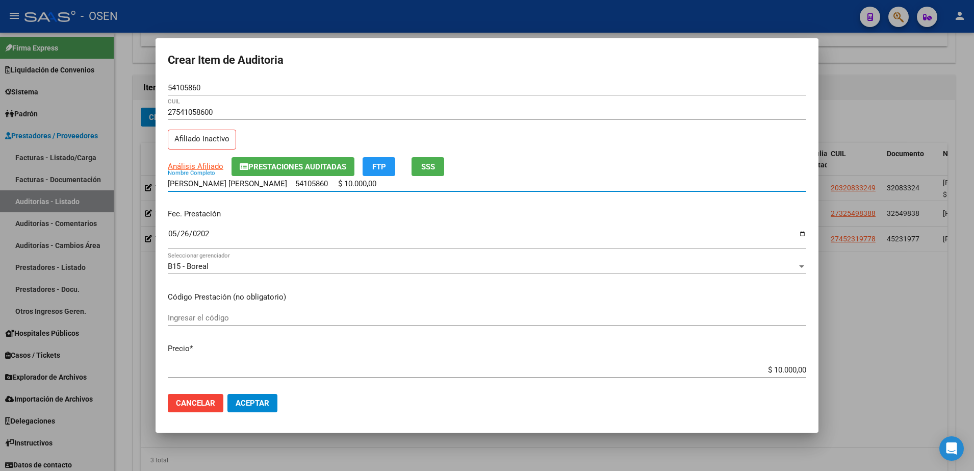
click at [290, 179] on input "VARGAS UMA VALENTINA 54105860 $ 10.000,00" at bounding box center [487, 183] width 638 height 9
drag, startPoint x: 356, startPoint y: 186, endPoint x: 341, endPoint y: 168, distance: 23.5
click at [268, 197] on div "VARGAS UMA VALENTINA 54105860 $ 10.000,00 Nombre Completo" at bounding box center [487, 188] width 638 height 25
type input "VARGAS UMA VALENTINA"
click at [265, 392] on mat-dialog-actions "Cancelar Aceptar" at bounding box center [487, 403] width 638 height 35
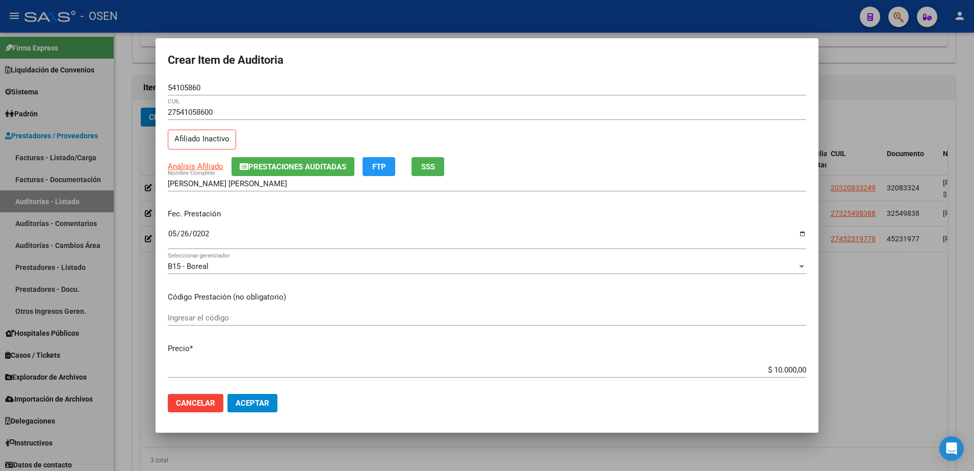
click at [265, 395] on button "Aceptar" at bounding box center [252, 403] width 50 height 18
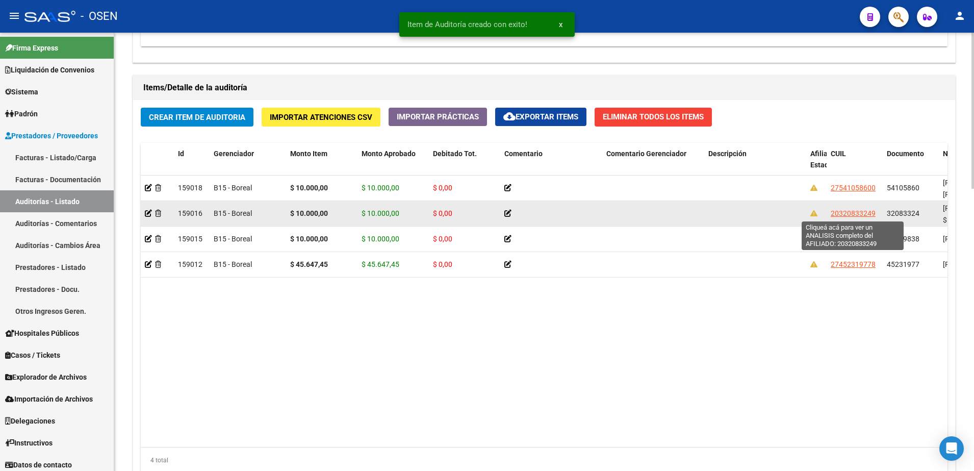
click at [867, 212] on span "20320833249" at bounding box center [853, 213] width 45 height 8
type textarea "20320833249"
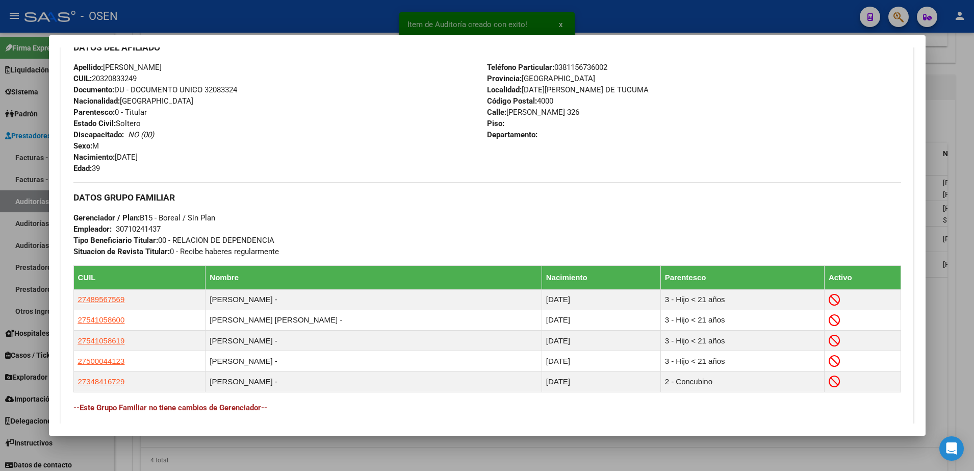
scroll to position [382, 0]
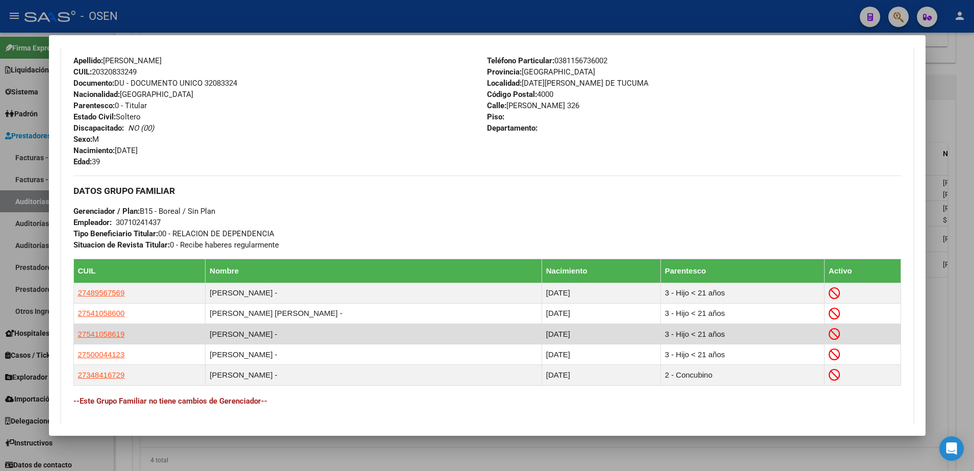
drag, startPoint x: 132, startPoint y: 336, endPoint x: 79, endPoint y: 339, distance: 52.6
click at [79, 339] on td "27541058619" at bounding box center [139, 333] width 132 height 20
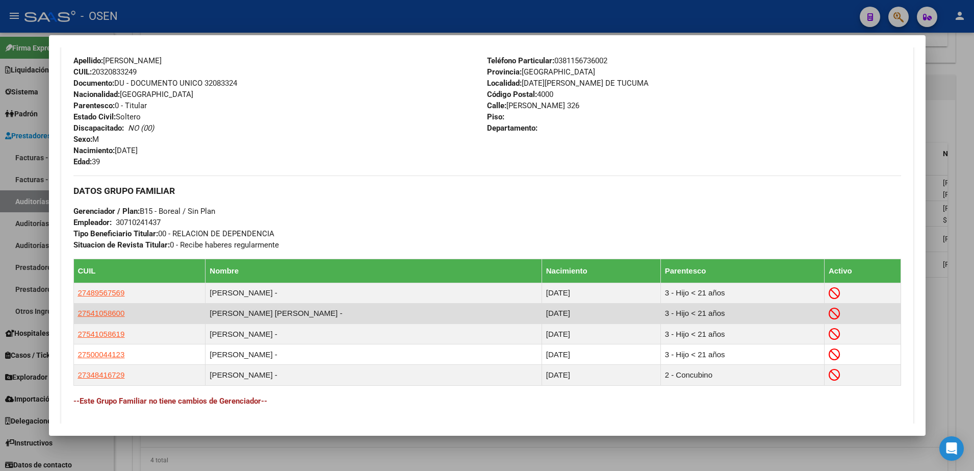
drag, startPoint x: 949, startPoint y: 320, endPoint x: 787, endPoint y: 302, distance: 162.6
click at [943, 317] on div at bounding box center [487, 235] width 974 height 471
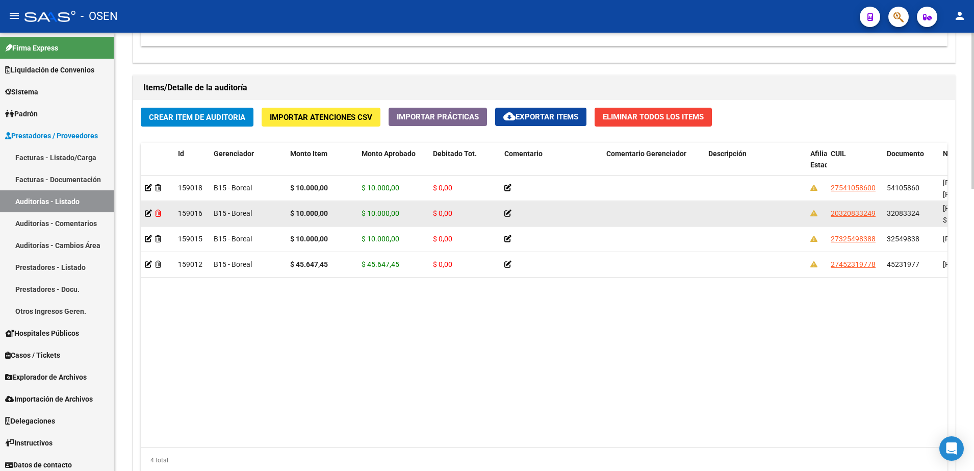
click at [156, 212] on icon at bounding box center [158, 213] width 6 height 7
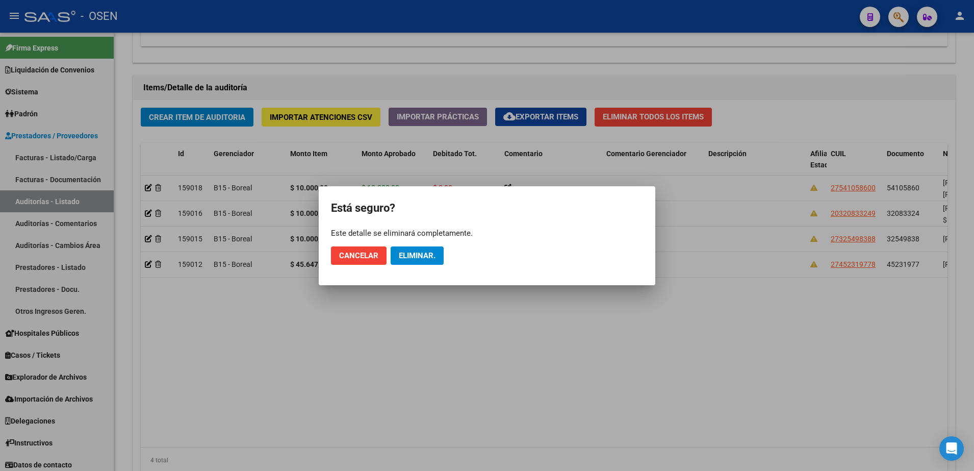
click at [388, 251] on mat-dialog-actions "Cancelar Eliminar." at bounding box center [487, 255] width 312 height 35
click at [409, 255] on span "Eliminar." at bounding box center [417, 255] width 37 height 9
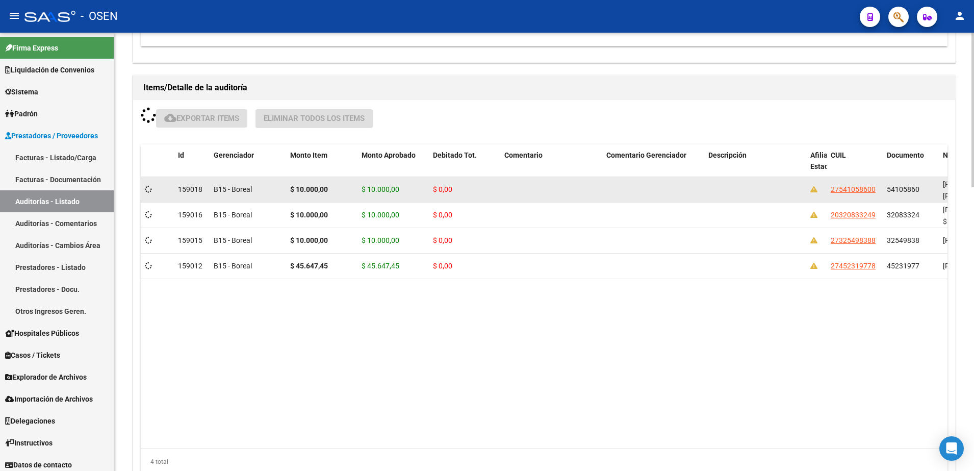
scroll to position [702, 0]
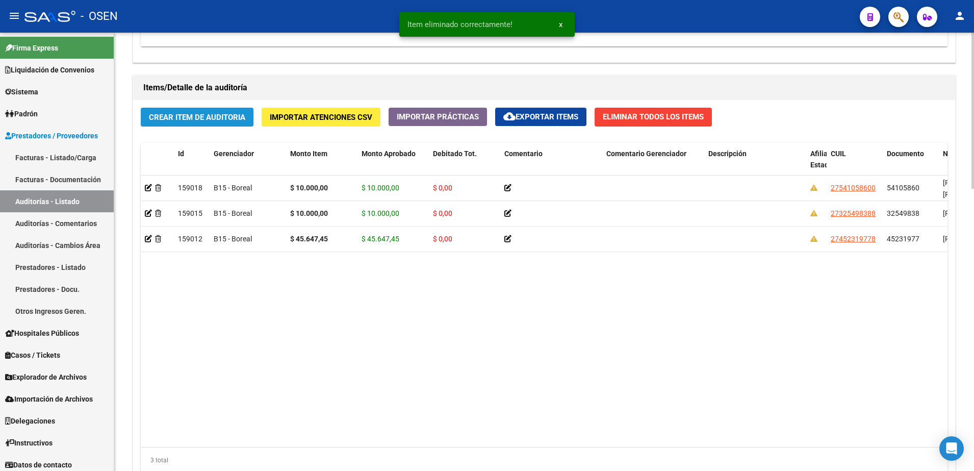
click at [188, 120] on button "Crear Item de Auditoria" at bounding box center [197, 117] width 113 height 19
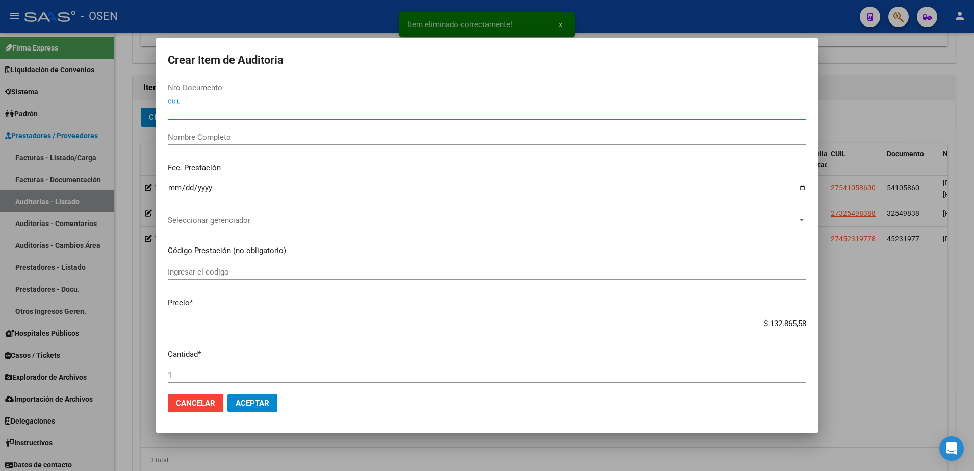
click at [220, 111] on input "CUIL" at bounding box center [487, 112] width 638 height 9
paste input "27541058619"
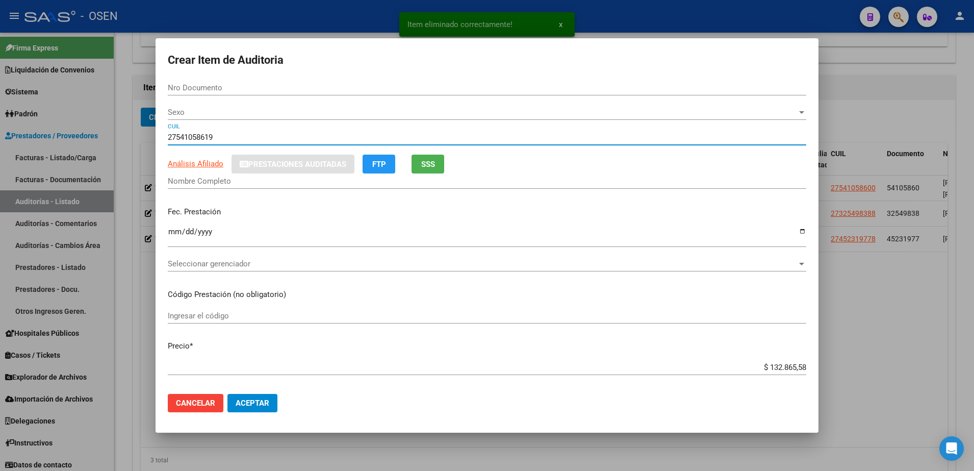
type input "27541058619"
type input "54105861"
type input "VARGAS LARA MICAELA"
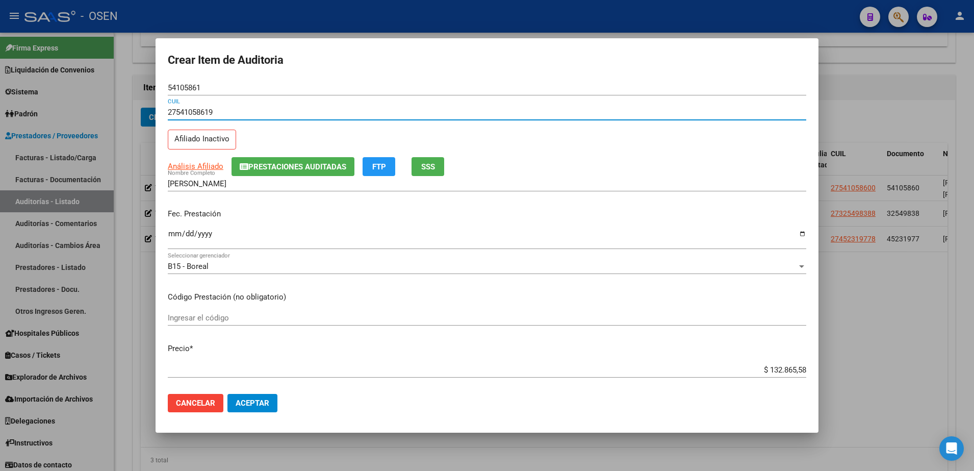
click at [175, 239] on input "Ingresar la fecha" at bounding box center [487, 237] width 638 height 16
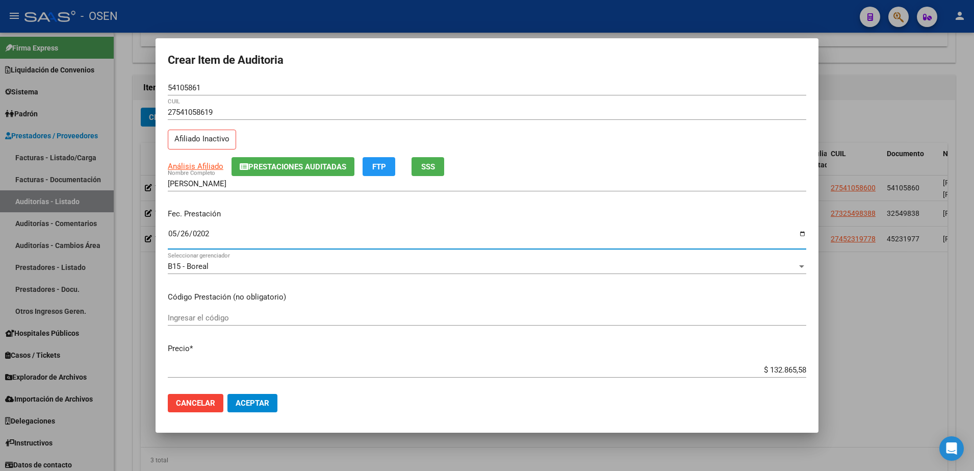
type input "2025-05-26"
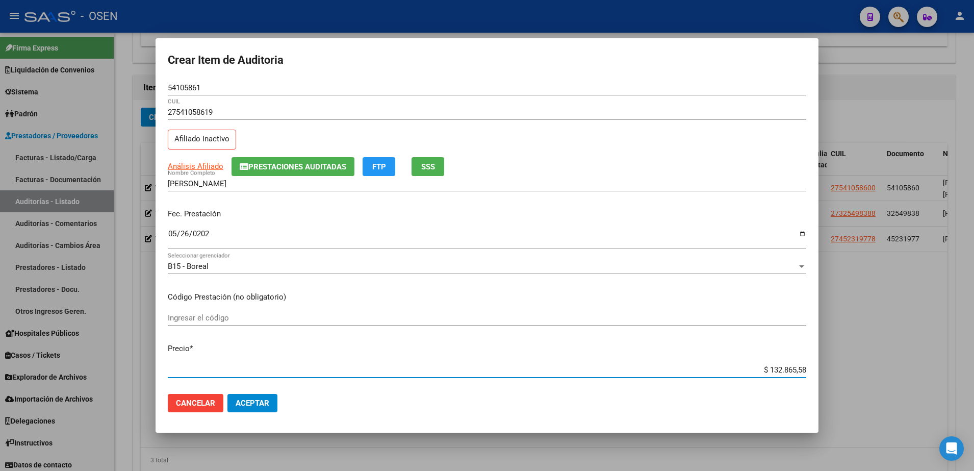
paste input "10.000,00"
type input "$ 10.000,00"
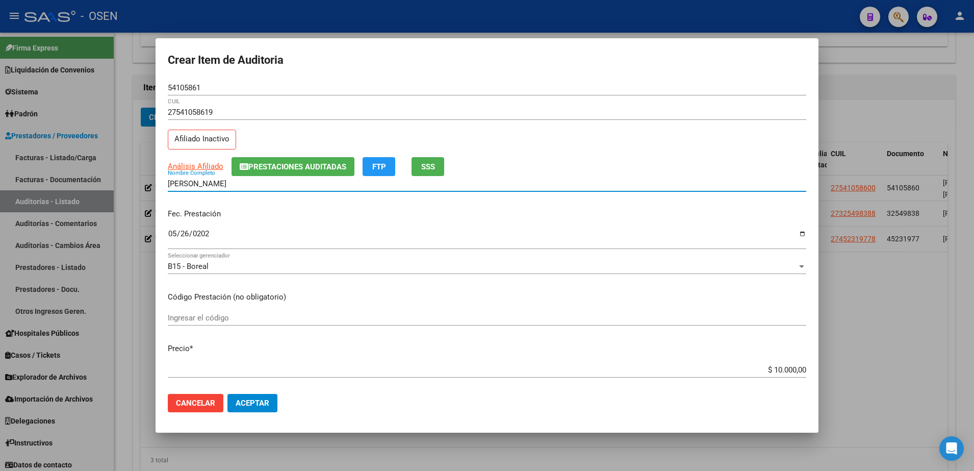
drag, startPoint x: 253, startPoint y: 183, endPoint x: 114, endPoint y: 181, distance: 139.2
click at [113, 178] on div "Crear Item de Auditoria 54105861 Nro Documento 27541058619 CUIL Afiliado Inacti…" at bounding box center [487, 235] width 974 height 471
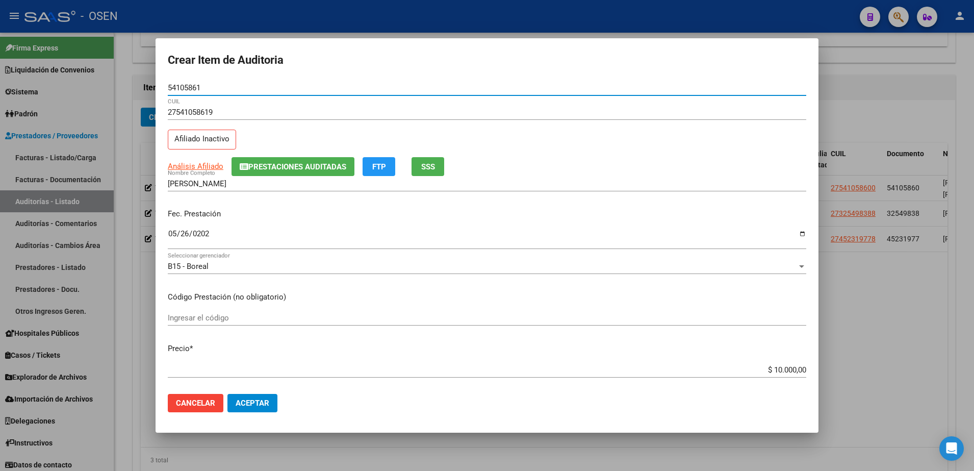
click at [183, 87] on input "54105861" at bounding box center [487, 87] width 638 height 9
drag, startPoint x: 320, startPoint y: 251, endPoint x: 311, endPoint y: 240, distance: 14.2
click at [311, 240] on div "2025-05-26 Ingresar la fecha" at bounding box center [487, 242] width 638 height 31
click at [263, 410] on button "Aceptar" at bounding box center [252, 403] width 50 height 18
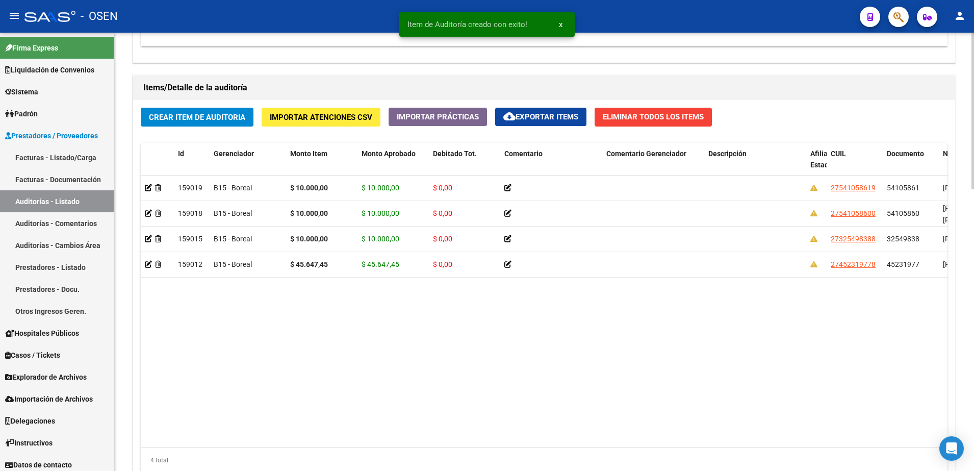
click at [197, 103] on div "Crear Item de Auditoria Importar Atenciones CSV Importar Prácticas cloud_downlo…" at bounding box center [544, 294] width 822 height 388
click at [205, 114] on span "Crear Item de Auditoria" at bounding box center [197, 117] width 96 height 9
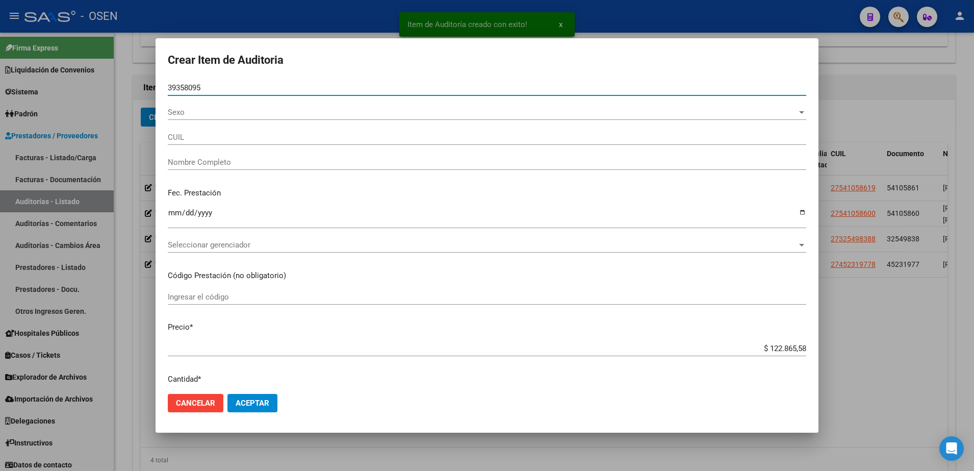
type input "39358095"
type input "27393580955"
type input "MEDINA ALEJANDRA VICTORIA"
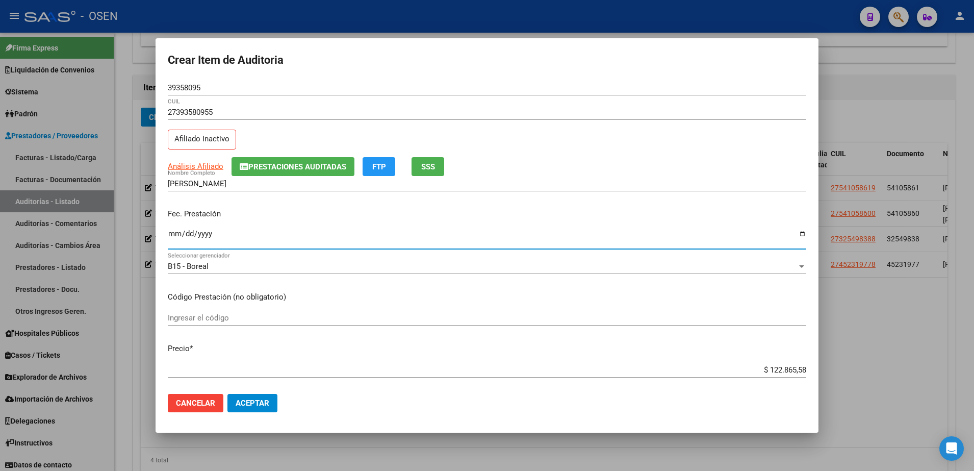
drag, startPoint x: 176, startPoint y: 234, endPoint x: 198, endPoint y: 191, distance: 48.6
click at [176, 233] on input "Ingresar la fecha" at bounding box center [487, 237] width 638 height 16
type input "2025-05-28"
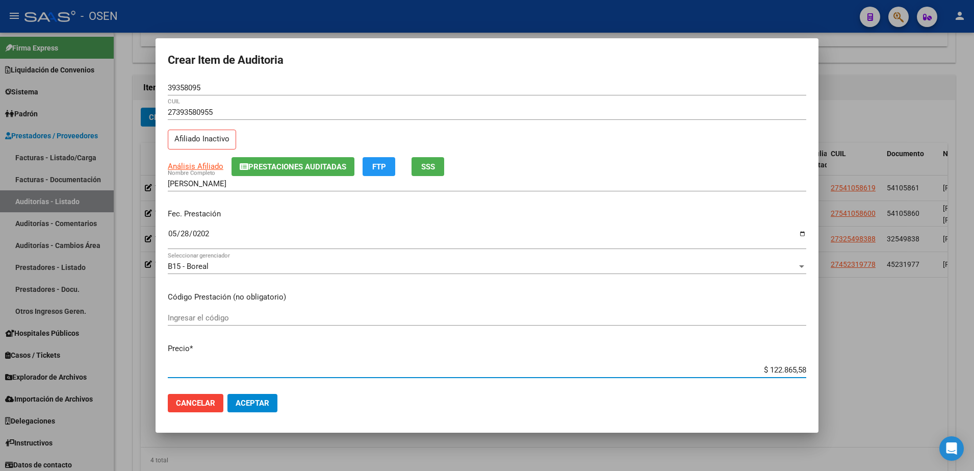
paste input "10.000,00"
type input "$ 10.000,00"
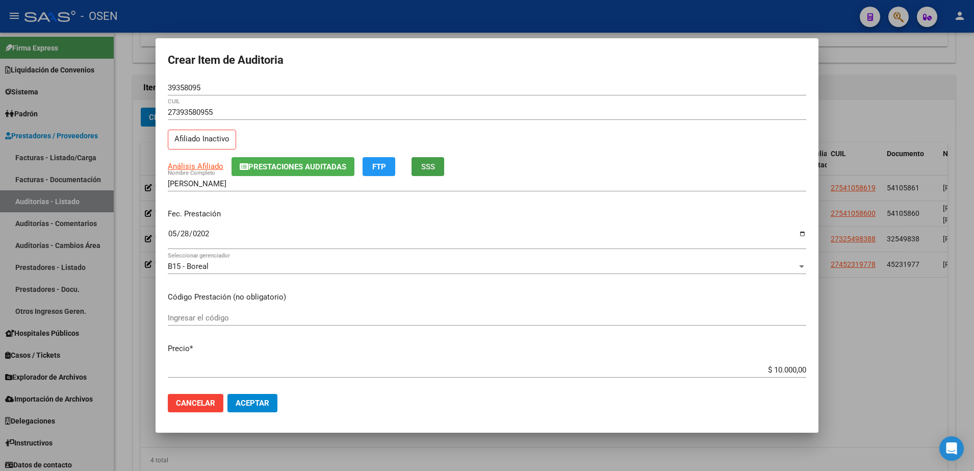
click at [422, 158] on button "SSS" at bounding box center [428, 166] width 33 height 19
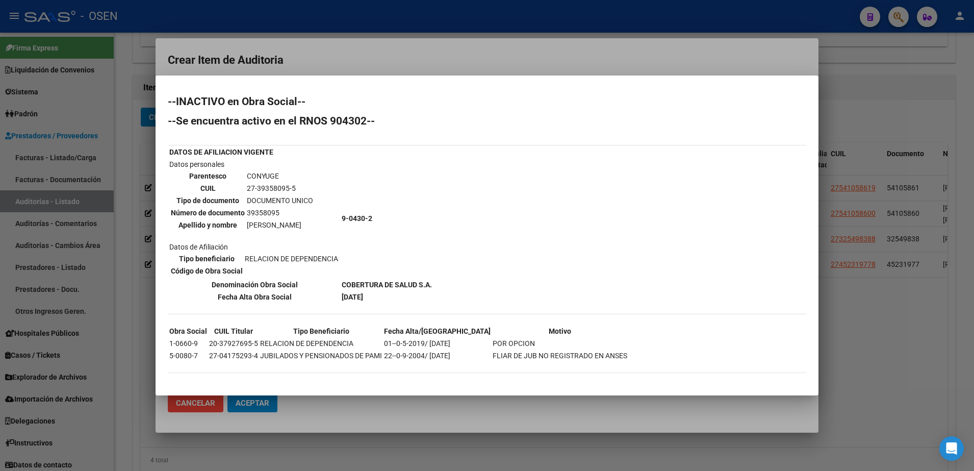
drag, startPoint x: 550, startPoint y: 370, endPoint x: 312, endPoint y: 265, distance: 259.8
click at [539, 364] on div "--INACTIVO en Obra Social-- --Se encuentra activo en el RNOS 904302-- DATOS DE …" at bounding box center [487, 239] width 638 height 287
drag, startPoint x: 247, startPoint y: 224, endPoint x: 345, endPoint y: 220, distance: 98.5
click at [314, 220] on td "MEDINA ALEJANDRA VICTORIA" at bounding box center [279, 224] width 67 height 11
drag, startPoint x: 586, startPoint y: 376, endPoint x: 521, endPoint y: 259, distance: 134.7
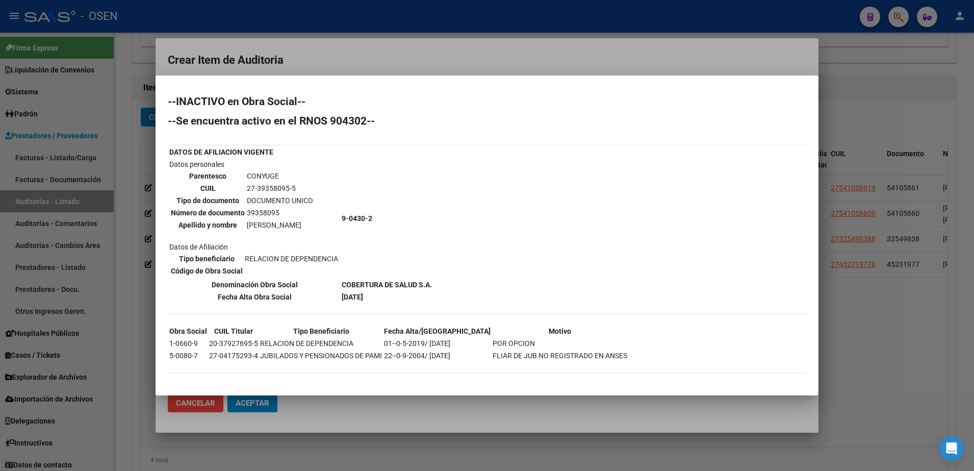
click at [586, 376] on div "--INACTIVO en Obra Social-- --Se encuentra activo en el RNOS 904302-- DATOS DE …" at bounding box center [487, 239] width 638 height 287
drag, startPoint x: 415, startPoint y: 45, endPoint x: 265, endPoint y: 83, distance: 154.6
click at [414, 45] on div at bounding box center [487, 235] width 974 height 471
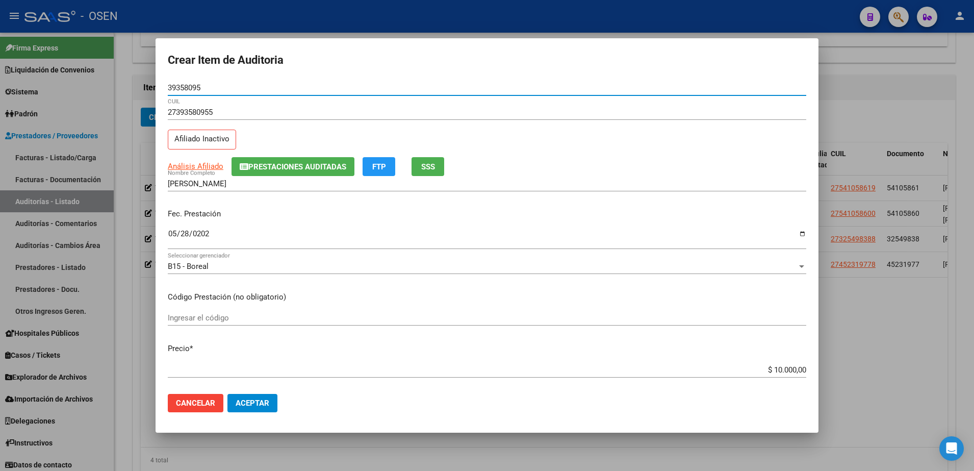
click at [190, 86] on input "39358095" at bounding box center [487, 87] width 638 height 9
drag, startPoint x: 190, startPoint y: 86, endPoint x: 257, endPoint y: 140, distance: 86.3
click at [199, 93] on div "39358095 Nro Documento" at bounding box center [487, 87] width 638 height 15
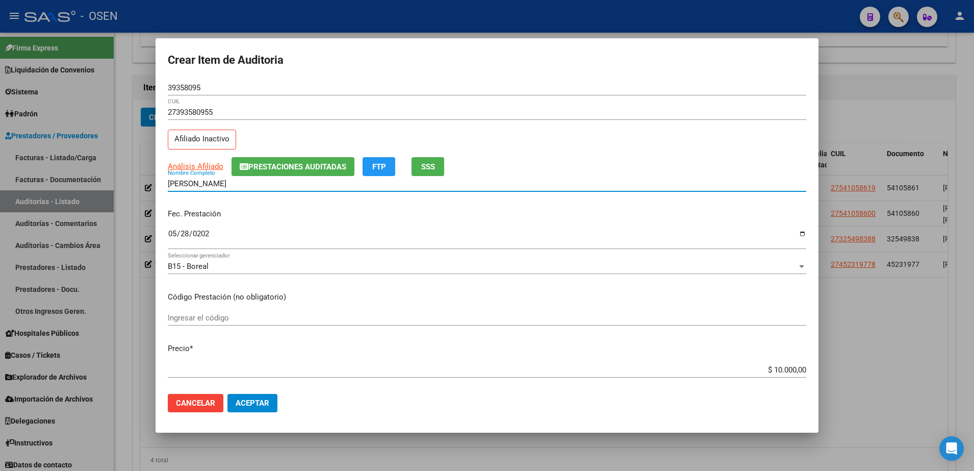
click at [284, 180] on input "MEDINA ALEJANDRA VICTORIA" at bounding box center [487, 183] width 638 height 9
paste input "39358095"
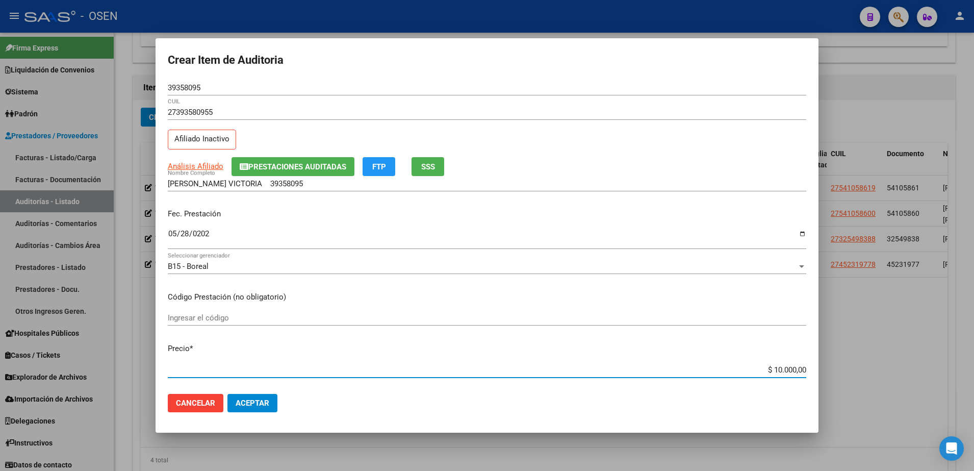
drag, startPoint x: 754, startPoint y: 370, endPoint x: 503, endPoint y: 270, distance: 270.3
click at [799, 361] on mat-dialog-content "39358095 Nro Documento 27393580955 CUIL Afiliado Inactivo Análisis Afiliado Pre…" at bounding box center [487, 233] width 663 height 306
drag, startPoint x: 332, startPoint y: 189, endPoint x: 328, endPoint y: 183, distance: 7.5
click at [330, 188] on div "MEDINA ALEJANDRA VICTORIA 39358095 Nombre Completo" at bounding box center [487, 183] width 638 height 15
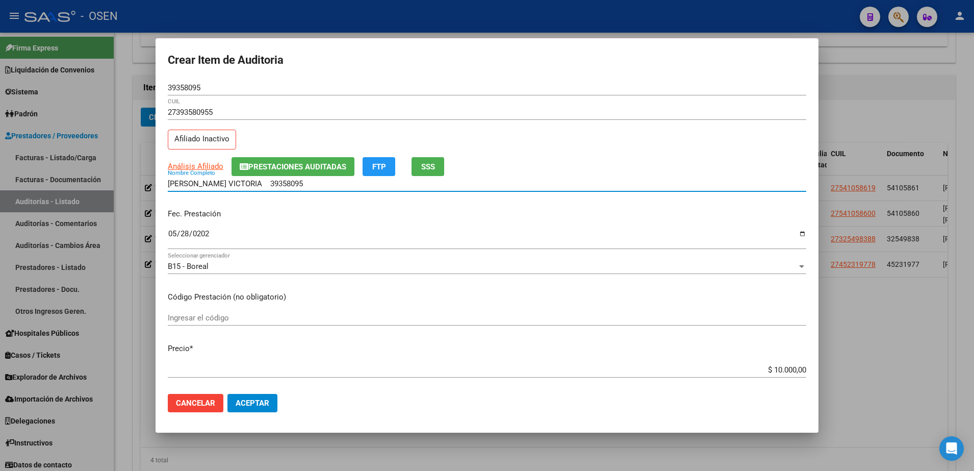
click at [328, 182] on input "MEDINA ALEJANDRA VICTORIA 39358095" at bounding box center [487, 183] width 638 height 9
paste input "$ 10.000,00"
drag, startPoint x: 386, startPoint y: 183, endPoint x: 100, endPoint y: 178, distance: 285.6
click at [99, 176] on div "Crear Item de Auditoria 39358095 Nro Documento 27393580955 CUIL Afiliado Inacti…" at bounding box center [487, 235] width 974 height 471
click at [354, 185] on input "MEDINA ALEJANDRA VICTORIA 39358095 $ 10.000,00" at bounding box center [487, 183] width 638 height 9
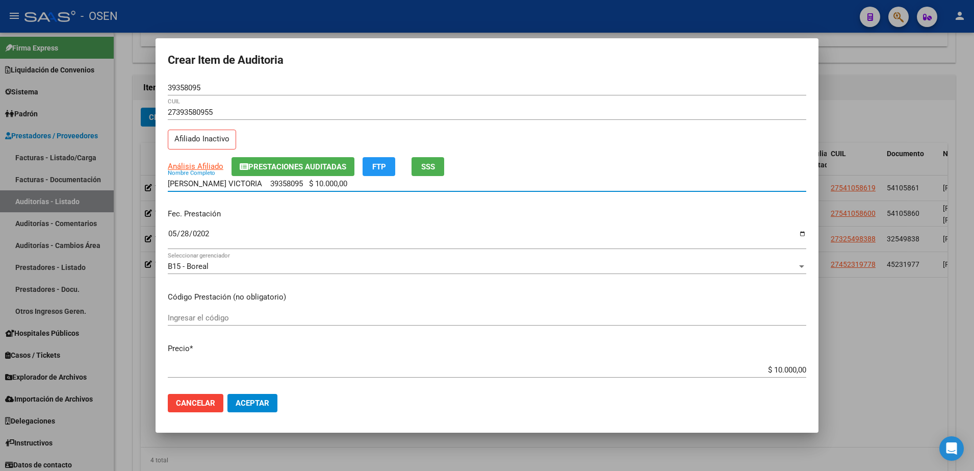
drag, startPoint x: 363, startPoint y: 182, endPoint x: 291, endPoint y: 185, distance: 72.0
click at [289, 188] on input "MEDINA ALEJANDRA VICTORIA 39358095 $ 10.000,00" at bounding box center [487, 183] width 638 height 9
type input "MEDINA ALEJANDRA VICTORIA"
click at [250, 398] on span "Aceptar" at bounding box center [253, 402] width 34 height 9
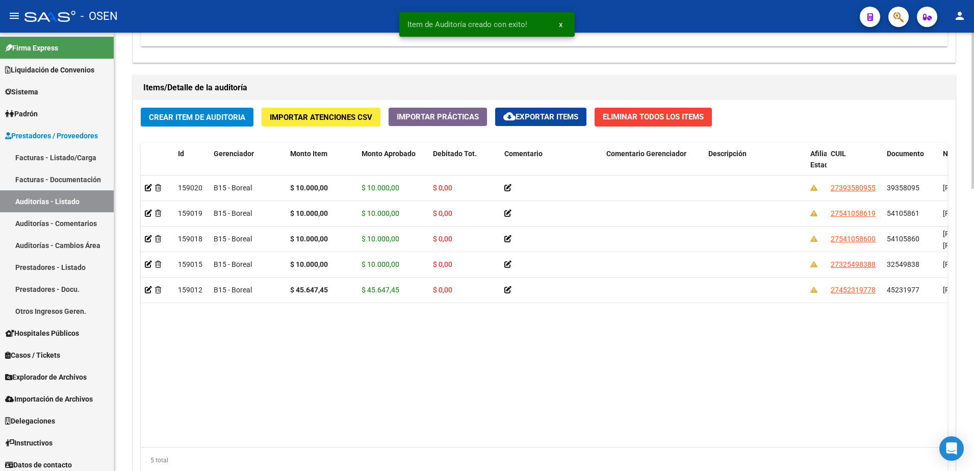
click at [207, 124] on button "Crear Item de Auditoria" at bounding box center [197, 117] width 113 height 19
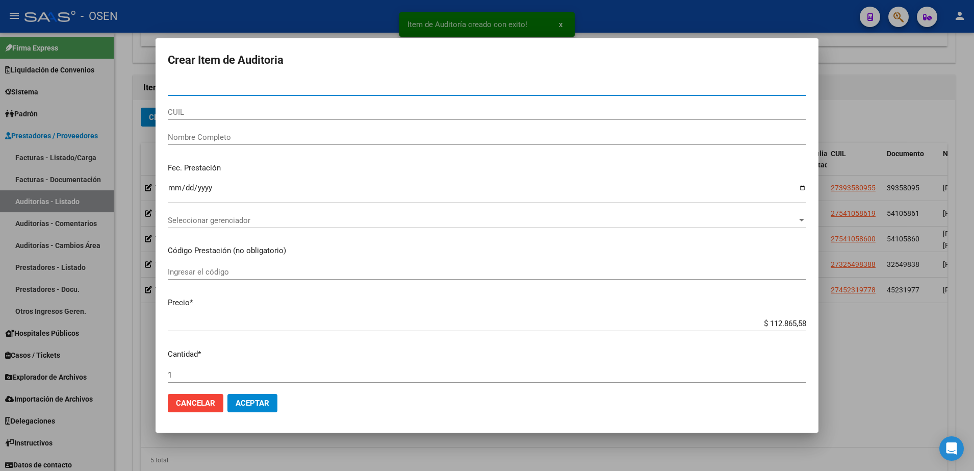
paste input "45231977"
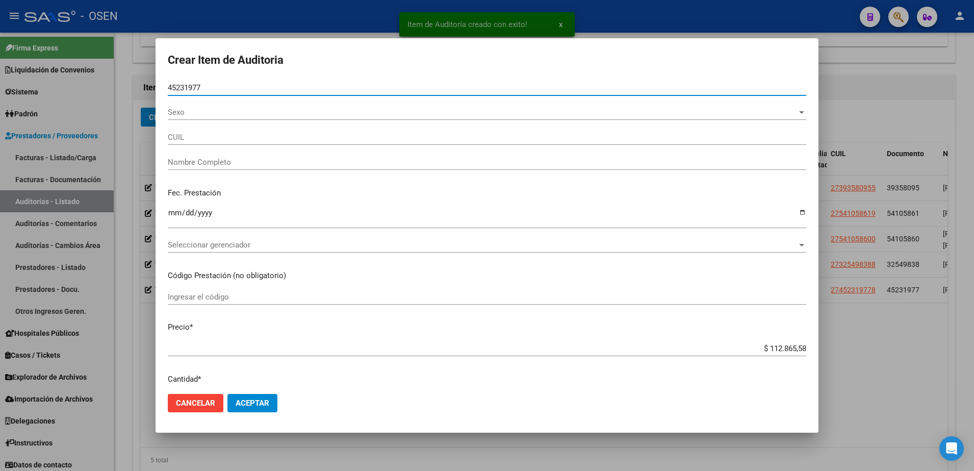
type input "45231977"
type input "27452319778"
type input "FERNANDEZ GUADALUPE JIMENA"
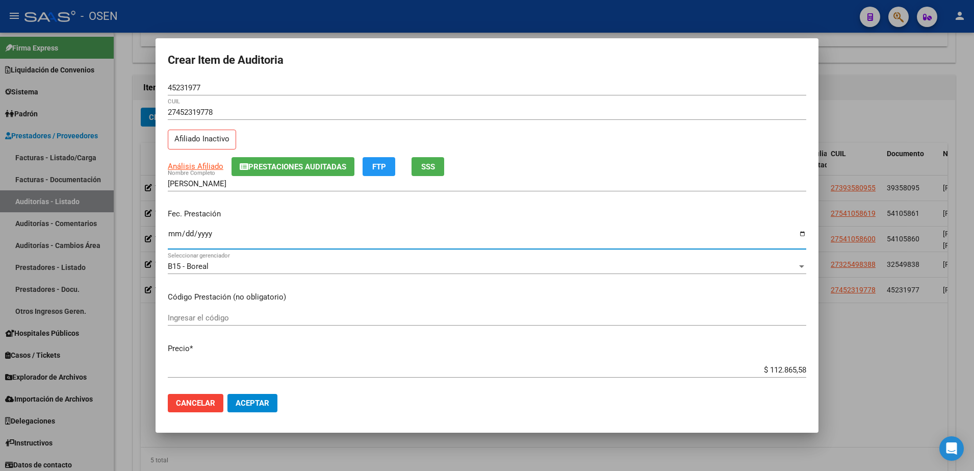
drag, startPoint x: 171, startPoint y: 239, endPoint x: 210, endPoint y: 203, distance: 52.7
click at [179, 229] on input "Ingresar la fecha" at bounding box center [487, 237] width 638 height 16
type input "2025-05-14"
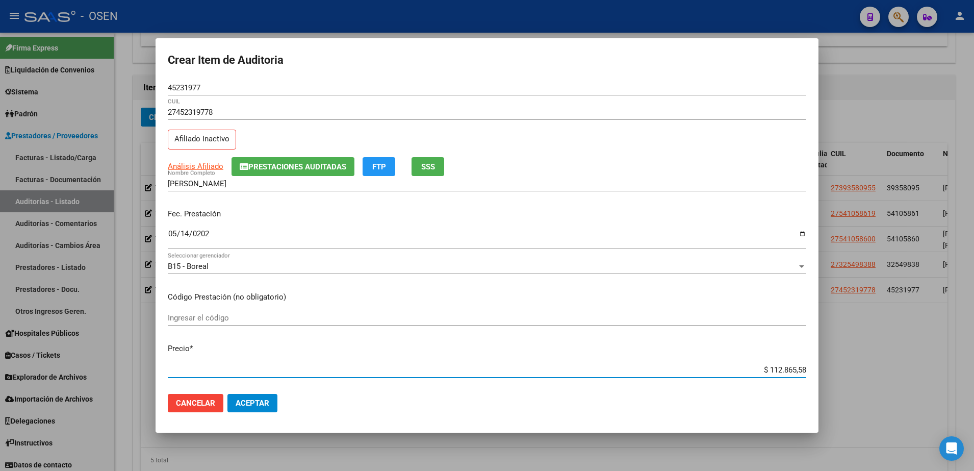
paste input "12.383,33"
type input "$ 12.383,33"
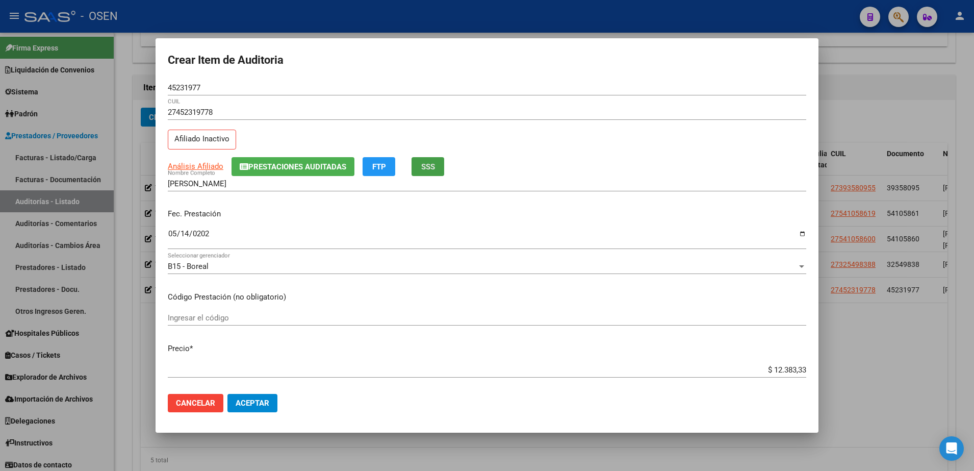
click at [440, 157] on button "SSS" at bounding box center [428, 166] width 33 height 19
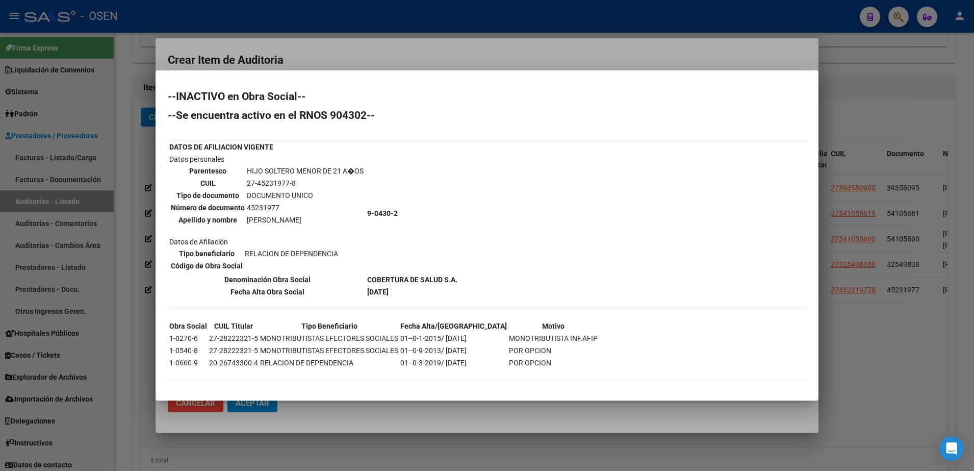
drag, startPoint x: 422, startPoint y: 412, endPoint x: 279, endPoint y: 402, distance: 142.6
click at [404, 411] on div at bounding box center [487, 235] width 974 height 471
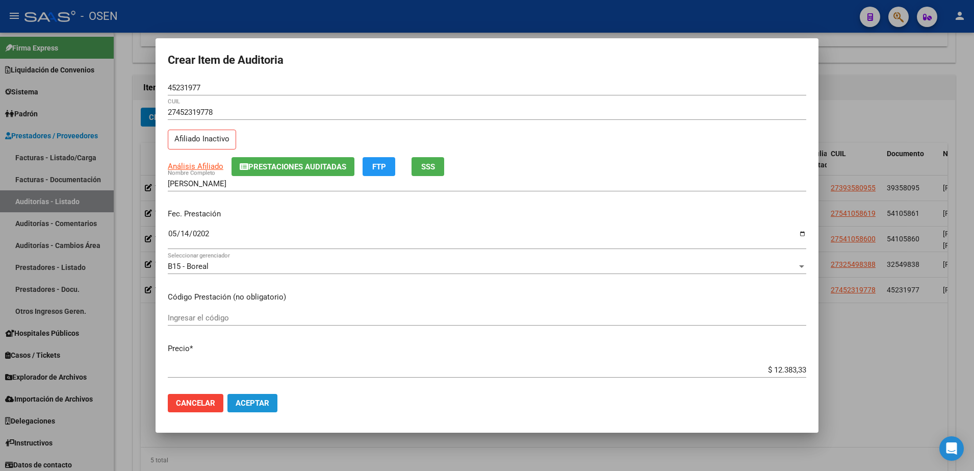
click at [247, 405] on span "Aceptar" at bounding box center [253, 402] width 34 height 9
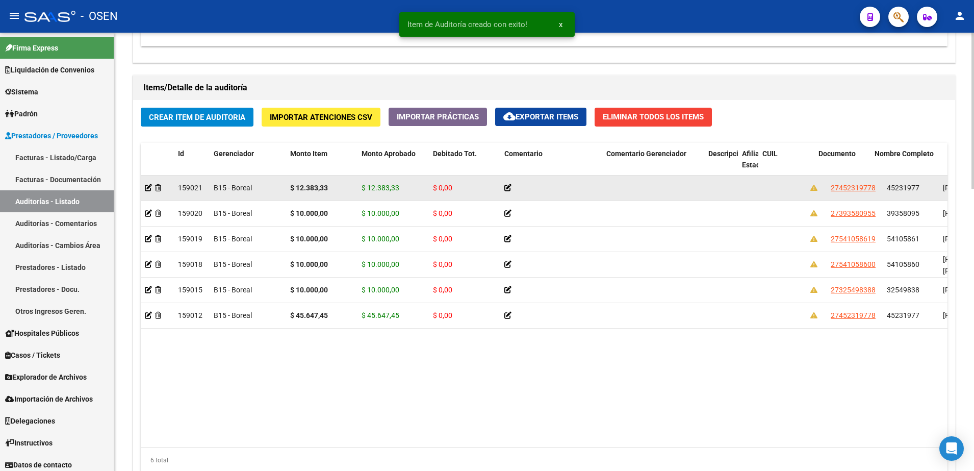
drag, startPoint x: 804, startPoint y: 159, endPoint x: 710, endPoint y: 181, distance: 96.4
click at [712, 178] on div "Id Gerenciador Monto Item Monto Aprobado Debitado Tot. Comentario Comentario Ge…" at bounding box center [544, 308] width 807 height 330
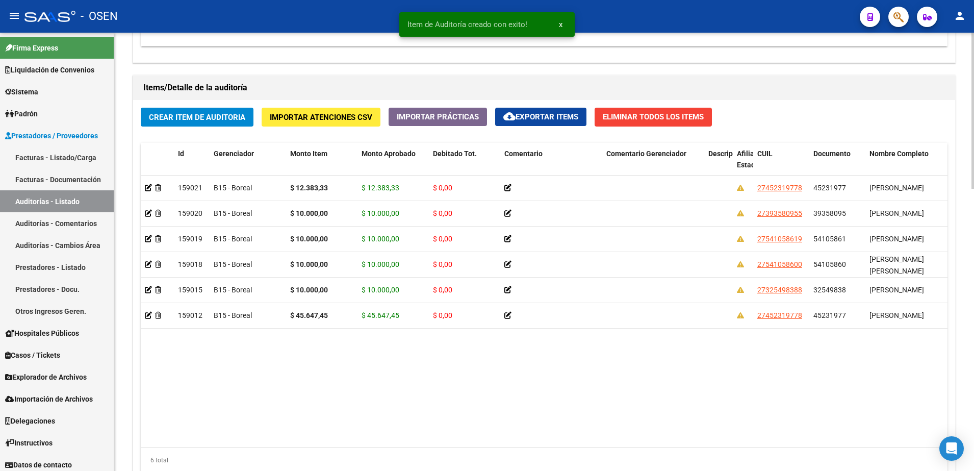
drag, startPoint x: 677, startPoint y: 383, endPoint x: 553, endPoint y: 345, distance: 129.2
click at [670, 380] on datatable-body "159021 B15 - Boreal $ 12.383,33 $ 12.383,33 $ 0,00 27452319778 45231977 FERNAND…" at bounding box center [544, 310] width 807 height 271
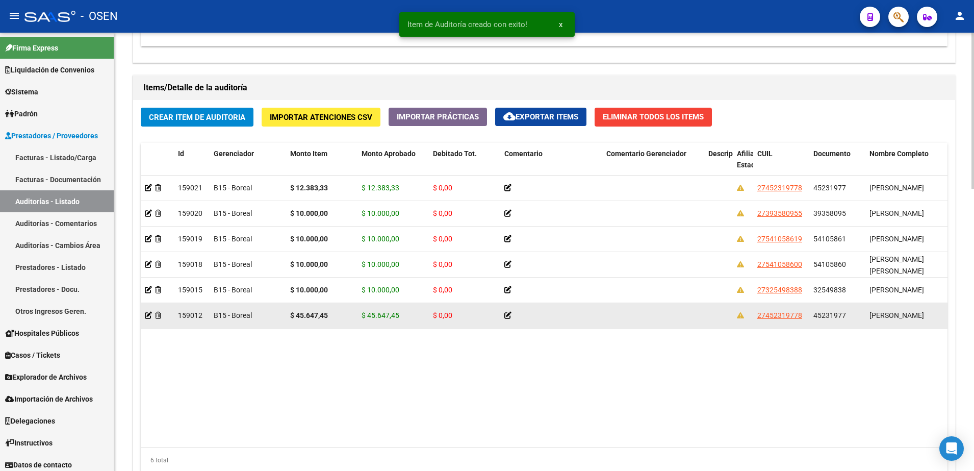
click at [388, 316] on span "$ 45.647,45" at bounding box center [381, 315] width 38 height 8
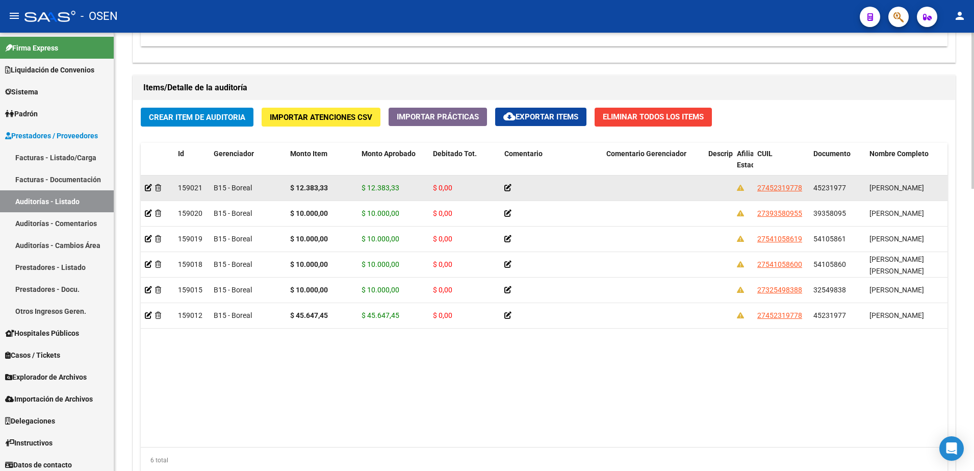
click at [315, 188] on strong "$ 12.383,33" at bounding box center [309, 188] width 38 height 8
click at [320, 191] on strong "$ 12.383,33" at bounding box center [309, 188] width 38 height 8
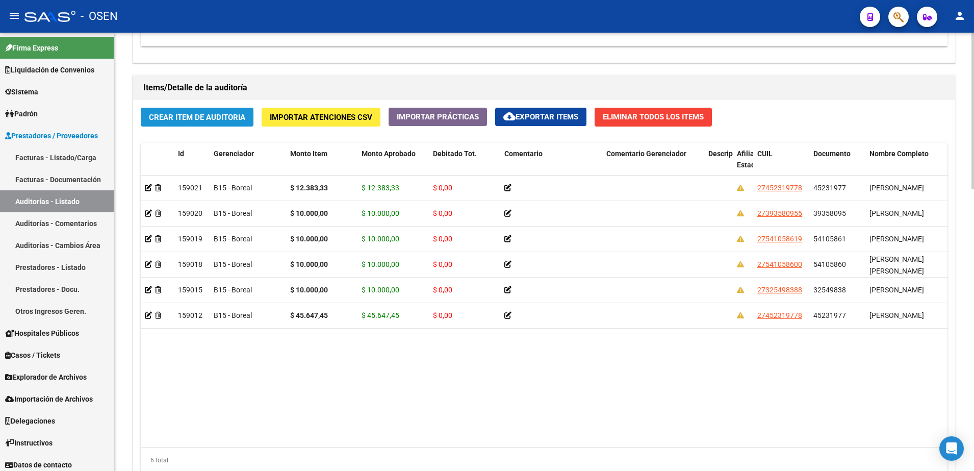
click at [241, 114] on span "Crear Item de Auditoria" at bounding box center [197, 117] width 96 height 9
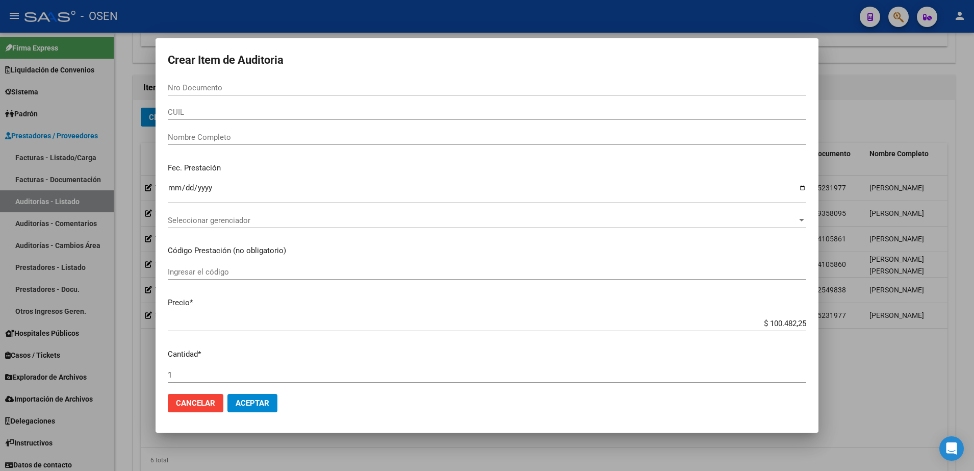
paste input "45231977"
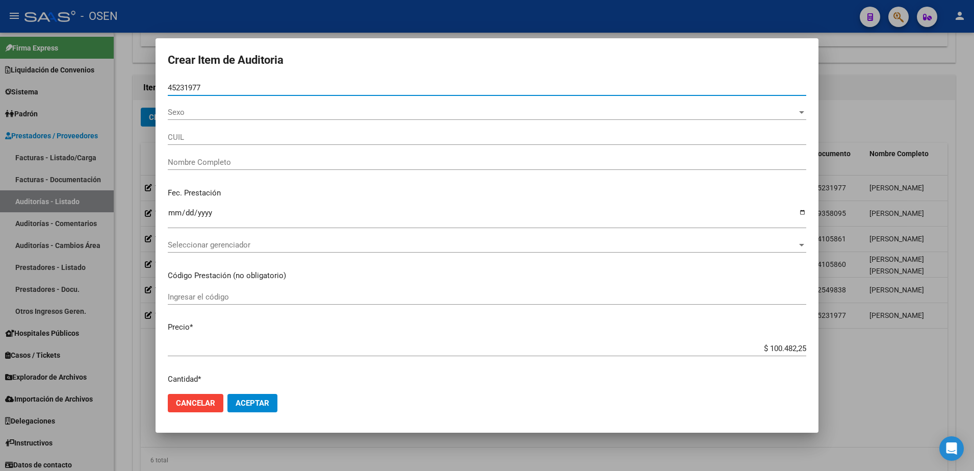
type input "45231977"
type input "27452319778"
type input "FERNANDEZ GUADALUPE JIMENA"
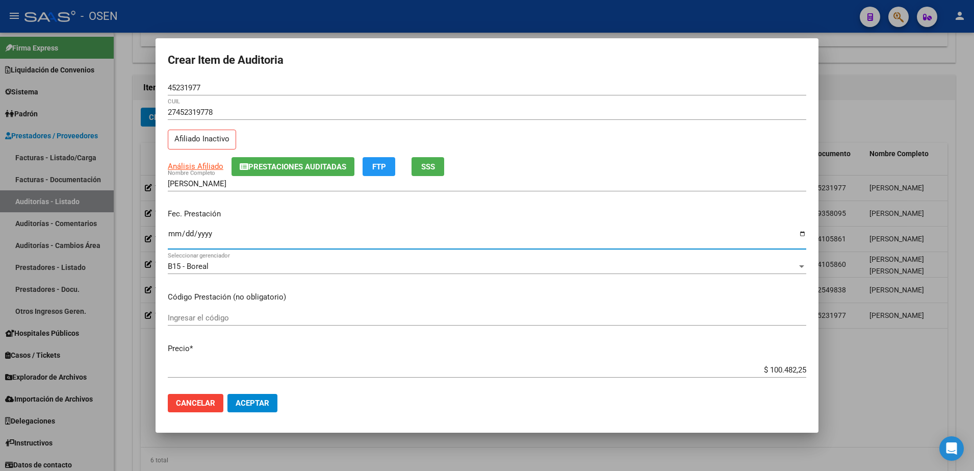
drag, startPoint x: 180, startPoint y: 235, endPoint x: 253, endPoint y: 201, distance: 80.8
click at [182, 235] on input "Ingresar la fecha" at bounding box center [487, 237] width 638 height 16
type input "2025-03-18"
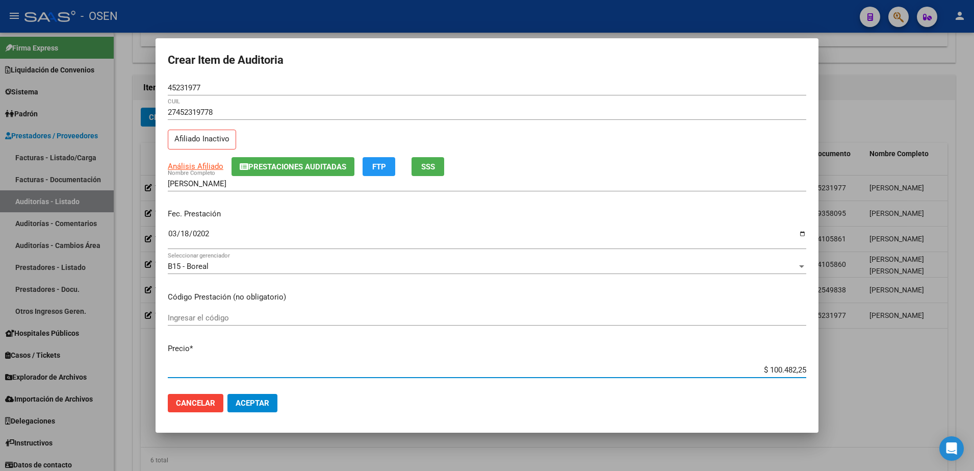
paste input "12.383,33"
type input "$ 12.383,33"
click at [243, 401] on span "Aceptar" at bounding box center [253, 402] width 34 height 9
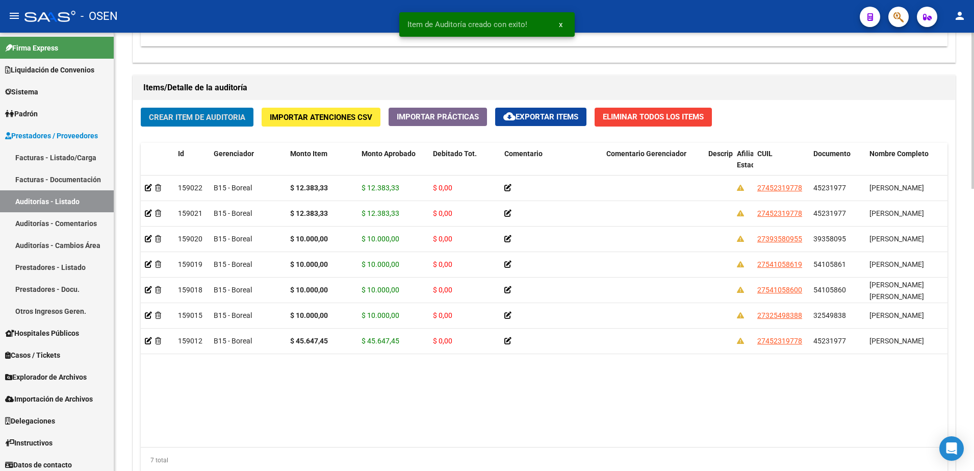
click at [211, 126] on div "Crear Item de Auditoria Importar Atenciones CSV Importar Prácticas cloud_downlo…" at bounding box center [544, 294] width 822 height 388
click at [212, 112] on span "Crear Item de Auditoria" at bounding box center [197, 116] width 96 height 9
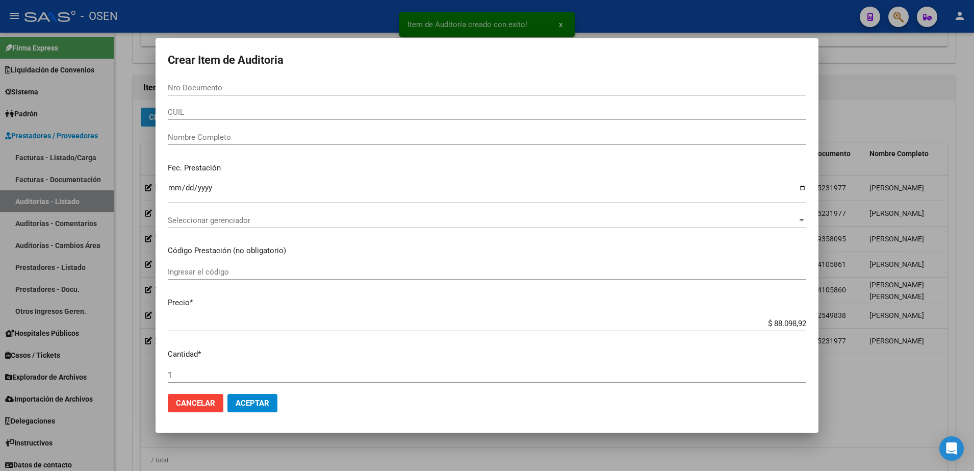
paste input "70567182"
type input "70567182"
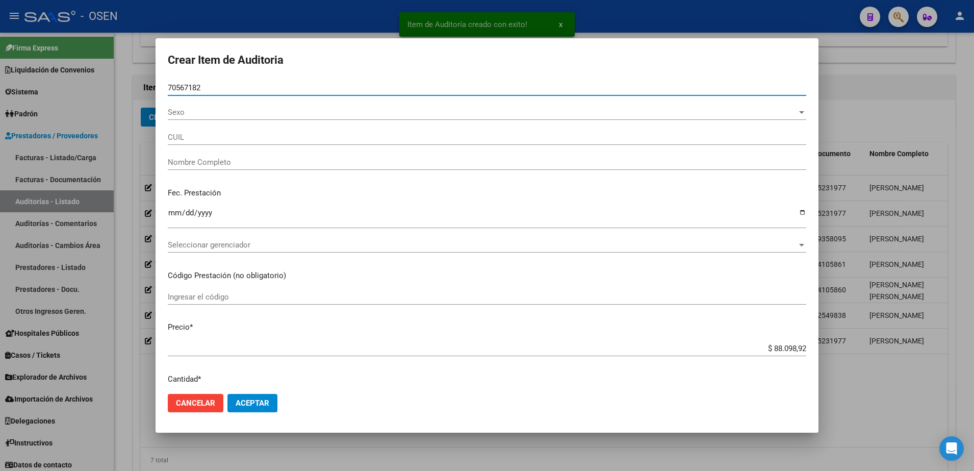
type input "27705671821"
type input "MORENO LOPEZ BASTIAN AARON"
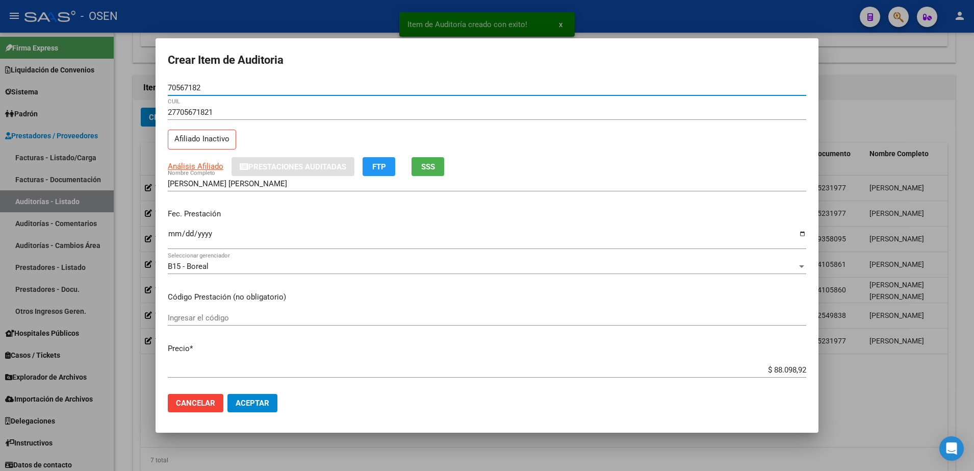
type input "70567182"
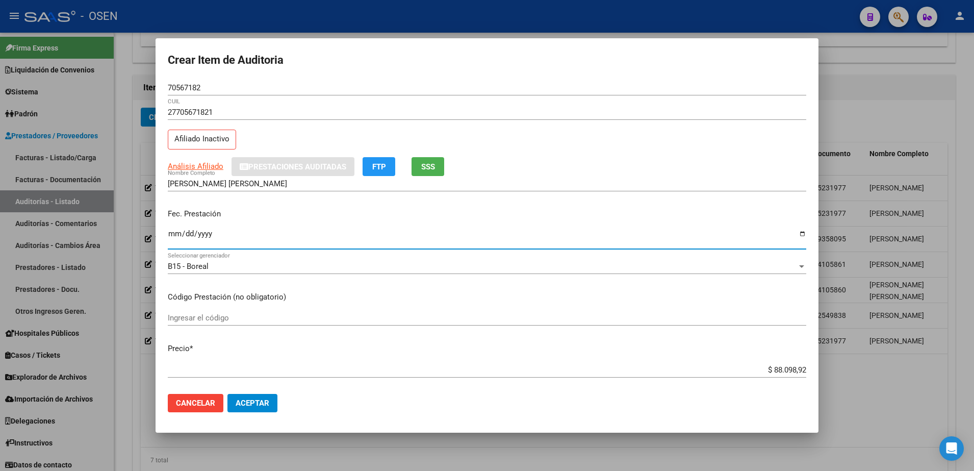
drag, startPoint x: 170, startPoint y: 239, endPoint x: 177, endPoint y: 234, distance: 8.1
click at [170, 239] on input "Ingresar la fecha" at bounding box center [487, 237] width 638 height 16
type input "2025-06-19"
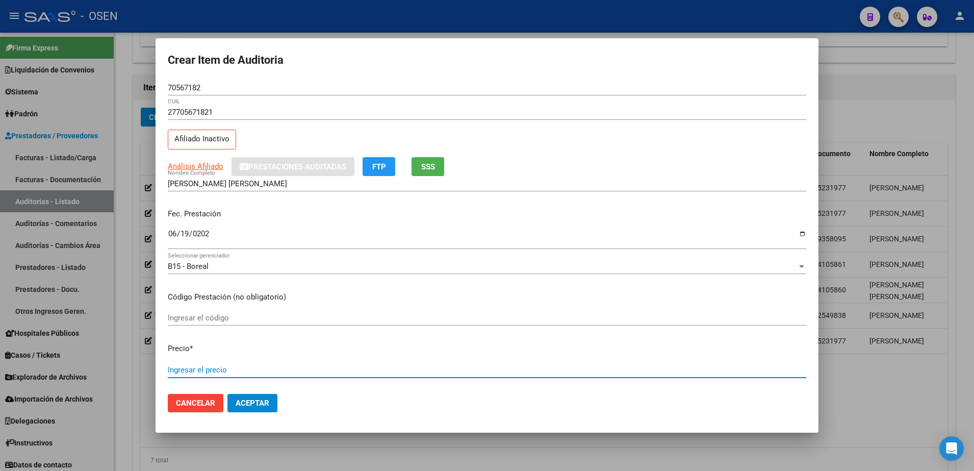
paste input "21.068,05"
type input "$ 21.068,05"
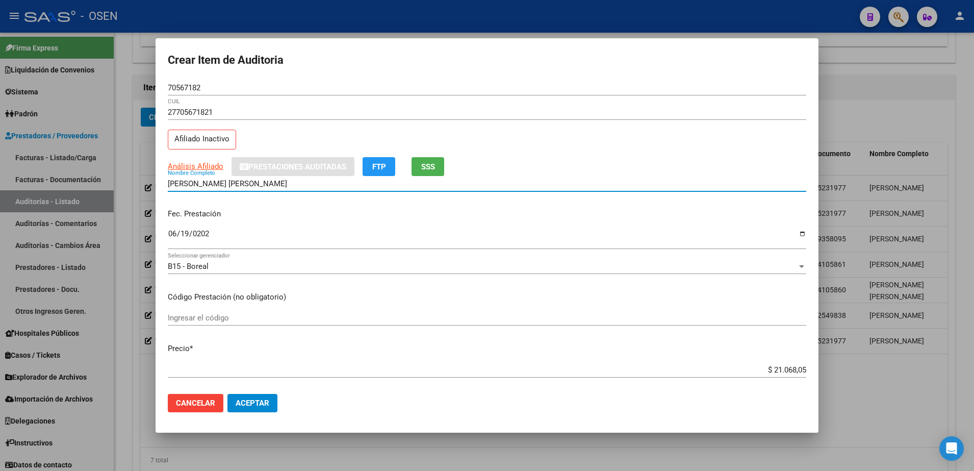
drag, startPoint x: 319, startPoint y: 185, endPoint x: 227, endPoint y: 192, distance: 92.1
click at [227, 192] on div "MORENO LOPEZ BASTIAN AARON Nombre Completo" at bounding box center [487, 188] width 638 height 25
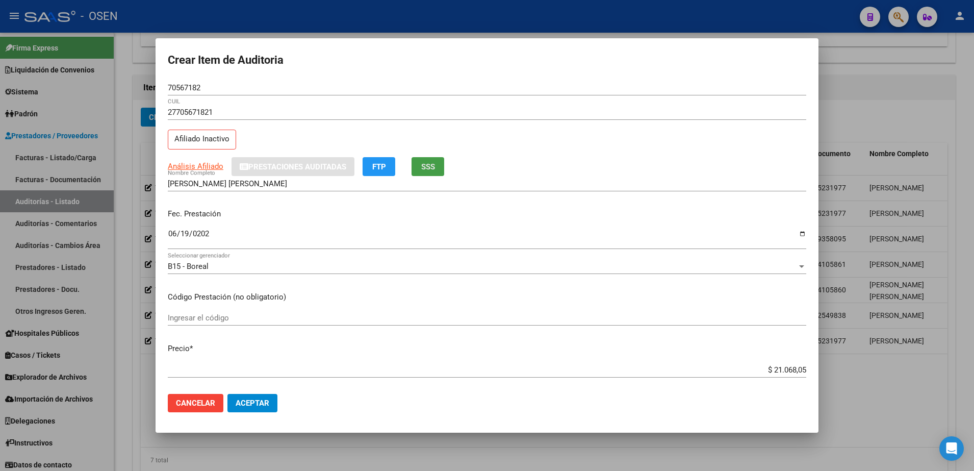
click at [431, 159] on button "SSS" at bounding box center [428, 166] width 33 height 19
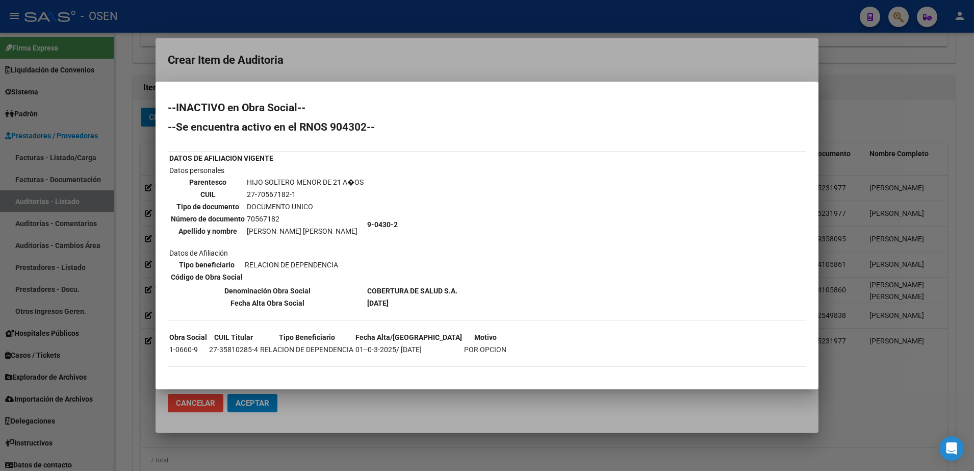
drag, startPoint x: 790, startPoint y: 209, endPoint x: 751, endPoint y: 207, distance: 39.4
click at [790, 209] on div "--INACTIVO en Obra Social-- --Se encuentra activo en el RNOS 904302-- DATOS DE …" at bounding box center [487, 240] width 638 height 274
drag, startPoint x: 245, startPoint y: 232, endPoint x: 356, endPoint y: 231, distance: 110.7
click at [356, 231] on td "MORENO LOPEZ BASTIAN AARON" at bounding box center [305, 230] width 118 height 11
click at [544, 380] on mat-dialog-container "--INACTIVO en Obra Social-- --Se encuentra activo en el RNOS 904302-- DATOS DE …" at bounding box center [487, 236] width 663 height 308
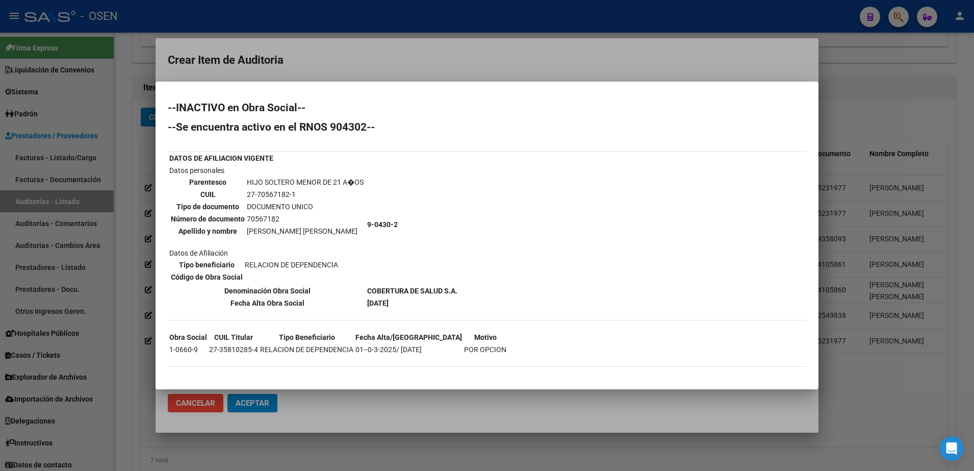
click at [405, 67] on div at bounding box center [487, 235] width 974 height 471
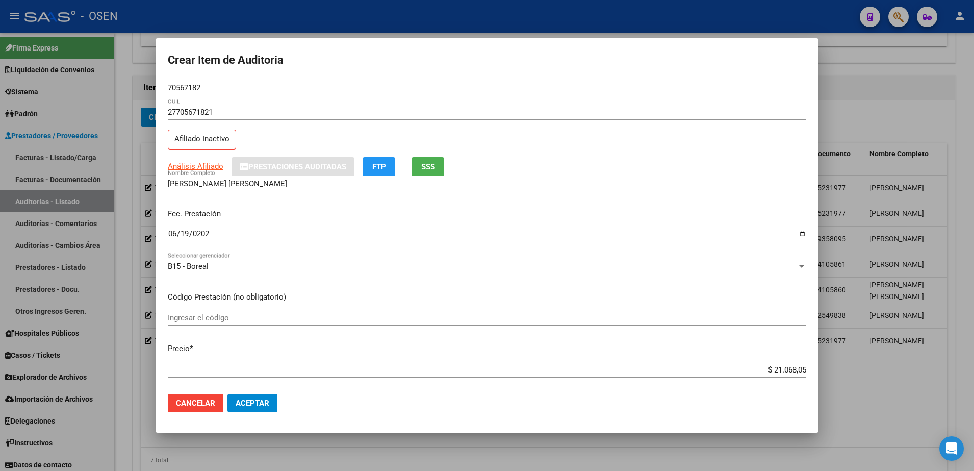
drag, startPoint x: 176, startPoint y: 96, endPoint x: 175, endPoint y: 88, distance: 8.3
click at [175, 95] on div "70567182 Nro Documento" at bounding box center [487, 92] width 638 height 25
click at [178, 87] on input "70567182" at bounding box center [487, 87] width 638 height 9
click at [293, 186] on input "MORENO LOPEZ BASTIAN AARON" at bounding box center [487, 183] width 638 height 9
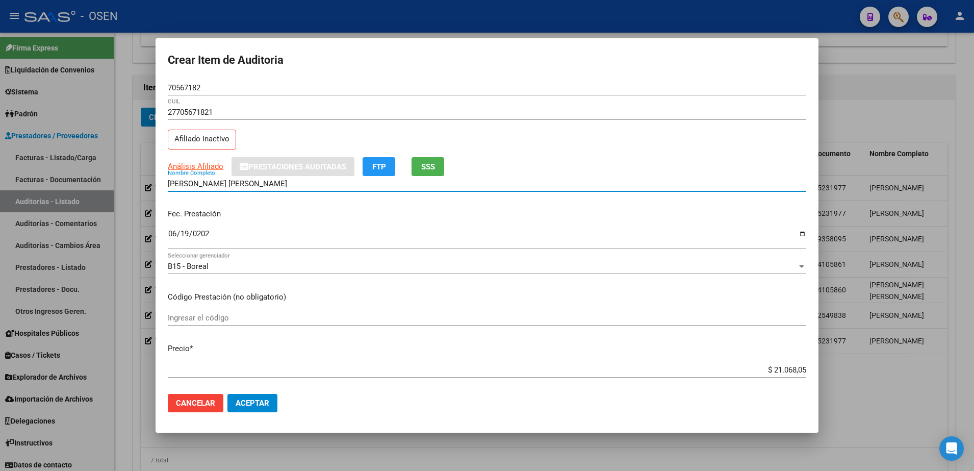
paste input "70567182"
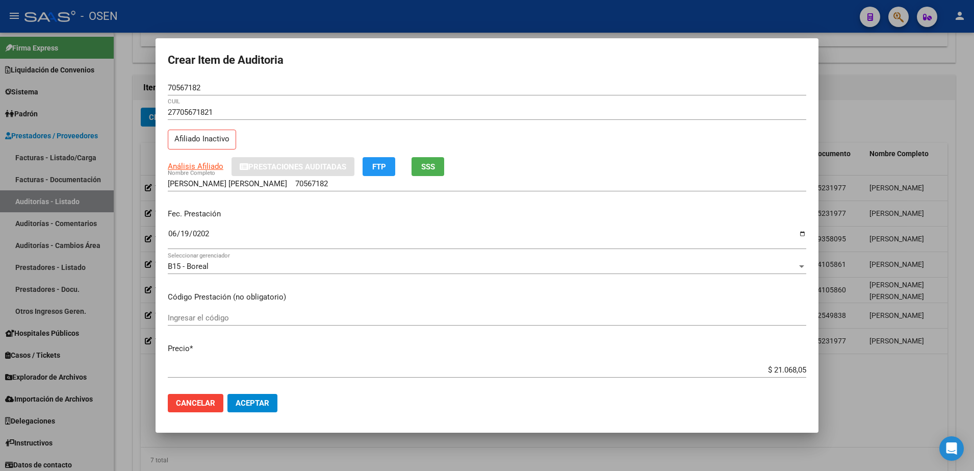
click at [753, 376] on div "$ 21.068,05 Ingresar el precio" at bounding box center [487, 369] width 638 height 15
drag, startPoint x: 751, startPoint y: 371, endPoint x: 507, endPoint y: 266, distance: 266.1
click at [806, 364] on mat-dialog-content "70567182 Nro Documento 27705671821 CUIL Afiliado Inactivo Análisis Afiliado Pre…" at bounding box center [487, 233] width 663 height 306
click at [334, 182] on input "MORENO LOPEZ BASTIAN AARON 70567182" at bounding box center [487, 183] width 638 height 9
paste input "$ 21.068,05"
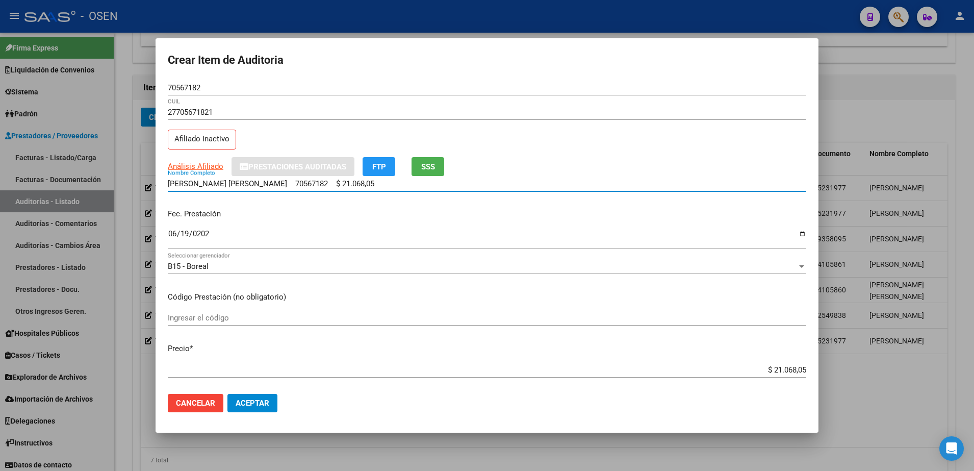
drag, startPoint x: 384, startPoint y: 184, endPoint x: 111, endPoint y: 185, distance: 272.3
click at [110, 185] on div "Crear Item de Auditoria 70567182 Nro Documento 27705671821 CUIL Afiliado Inacti…" at bounding box center [487, 235] width 974 height 471
drag, startPoint x: 384, startPoint y: 195, endPoint x: 384, endPoint y: 187, distance: 8.2
click at [384, 193] on div "MORENO LOPEZ BASTIAN AARON 70567182 $ 21.068,05 Nombre Completo" at bounding box center [487, 188] width 638 height 25
drag, startPoint x: 384, startPoint y: 187, endPoint x: 288, endPoint y: 196, distance: 96.3
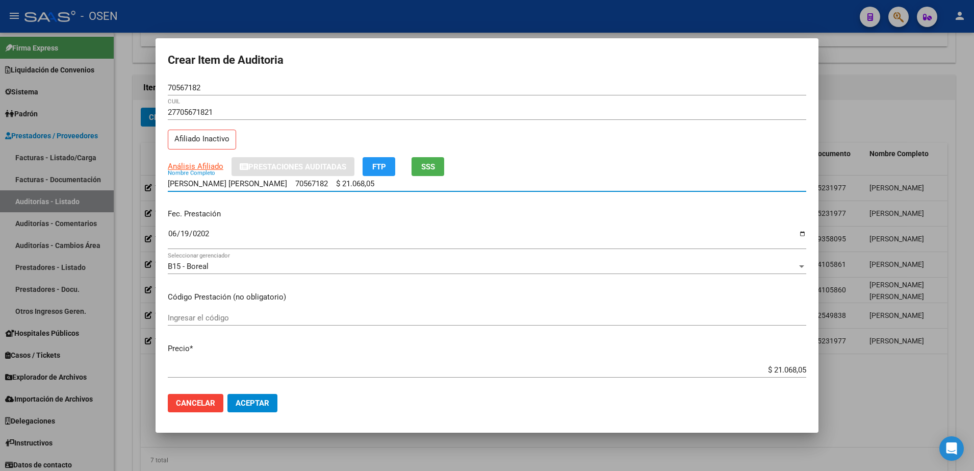
click at [288, 196] on div "MORENO LOPEZ BASTIAN AARON 70567182 $ 21.068,05 Nombre Completo" at bounding box center [487, 188] width 638 height 25
type input "MORENO LOPEZ BASTIAN AARON"
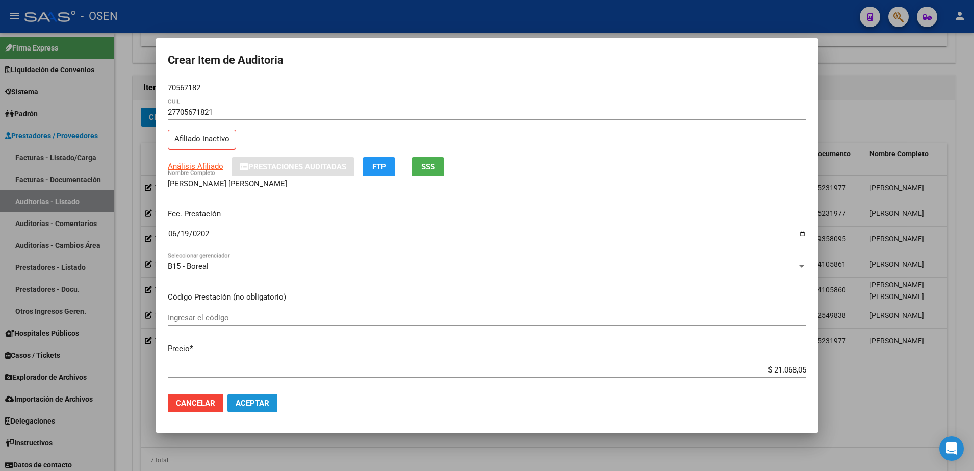
drag, startPoint x: 269, startPoint y: 401, endPoint x: 293, endPoint y: 26, distance: 376.1
click at [268, 395] on button "Aceptar" at bounding box center [252, 403] width 50 height 18
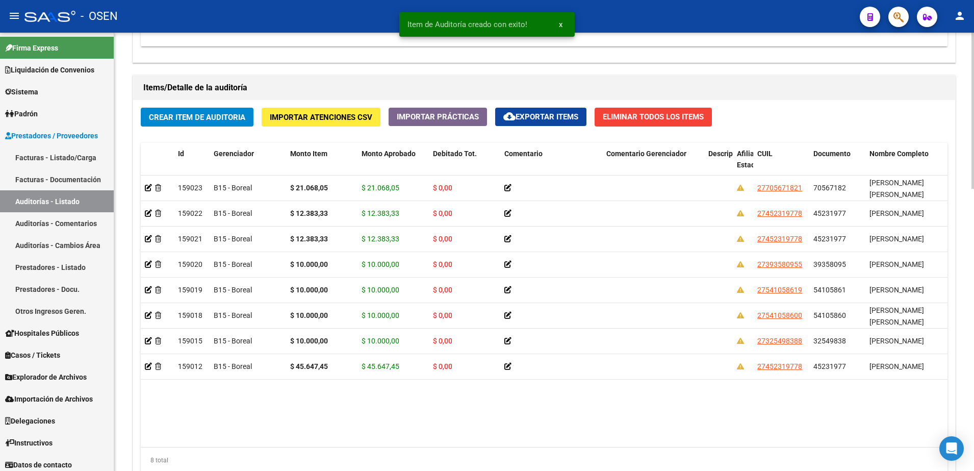
click at [246, 114] on button "Crear Item de Auditoria" at bounding box center [197, 117] width 113 height 19
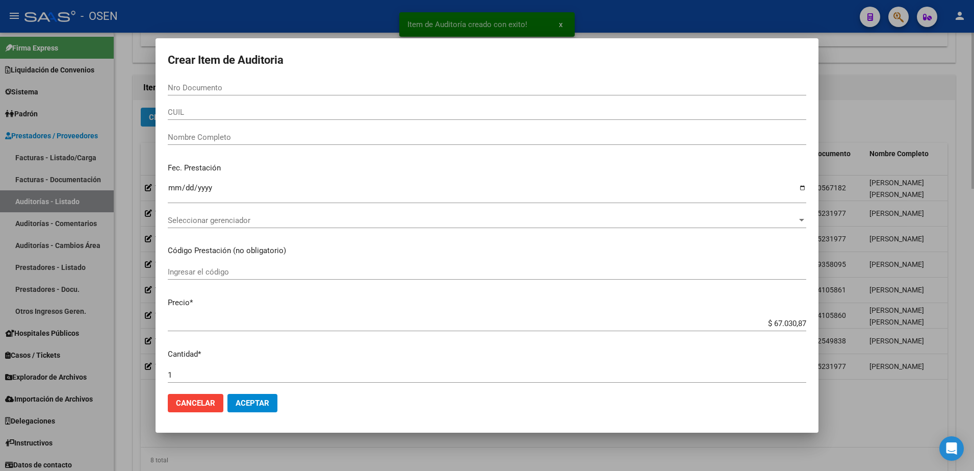
paste input "5770254"
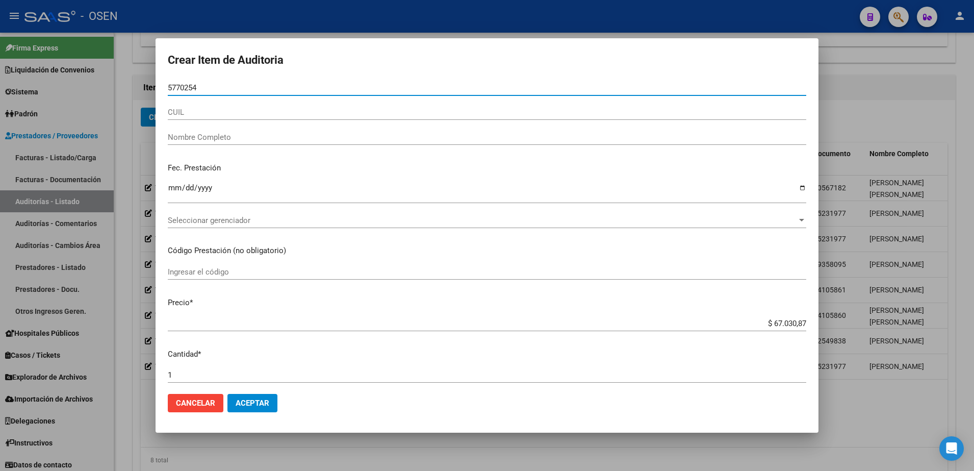
type input "57702544"
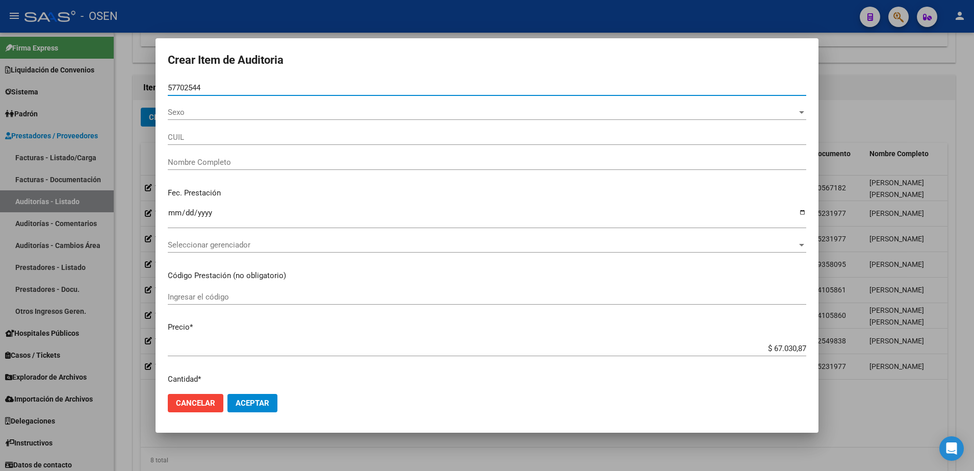
type input "20577025445"
type input "NIETO ROMEO LISANDRO"
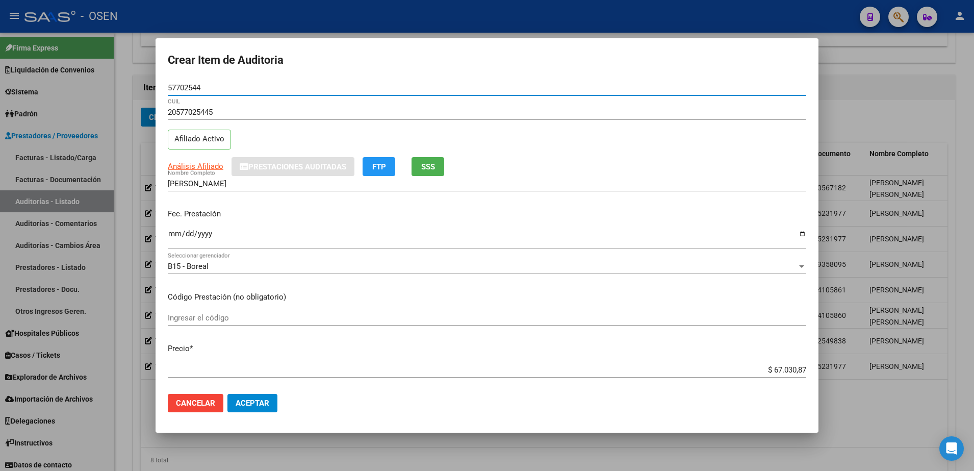
type input "57702544"
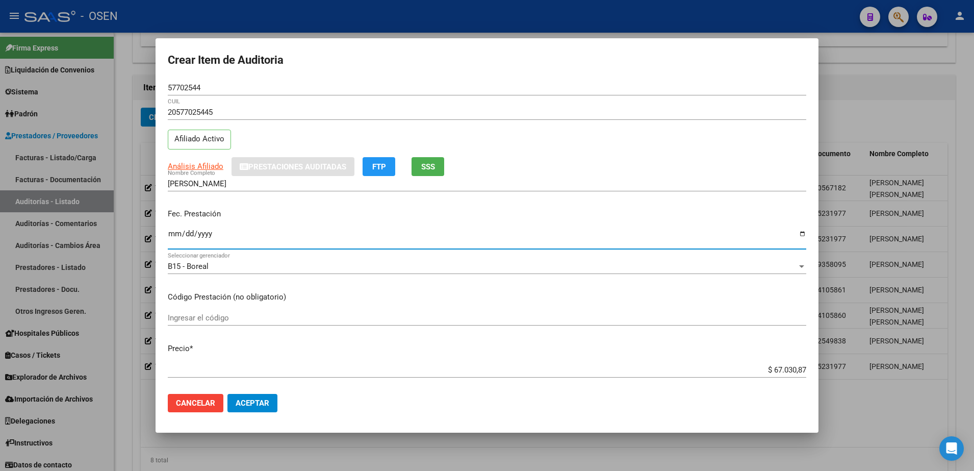
drag, startPoint x: 180, startPoint y: 235, endPoint x: 191, endPoint y: 222, distance: 17.0
click at [178, 232] on input "Ingresar la fecha" at bounding box center [487, 237] width 638 height 16
type input "2025-06-17"
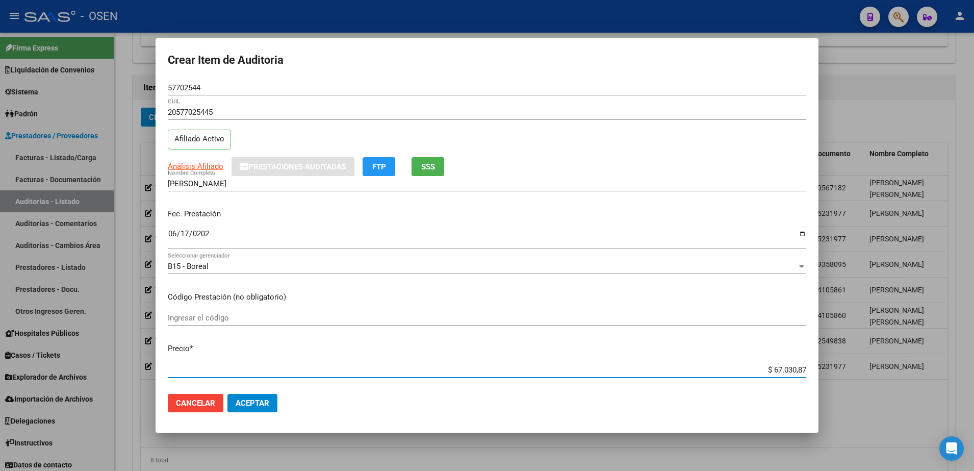
paste input "21.068,05"
type input "$ 21.068,05"
click at [211, 170] on span "Análisis Afiliado" at bounding box center [196, 166] width 56 height 9
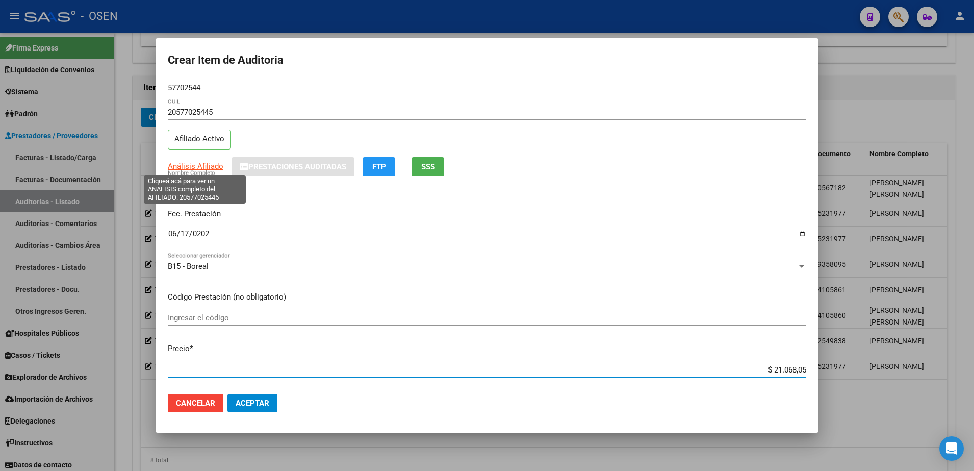
type textarea "20577025445"
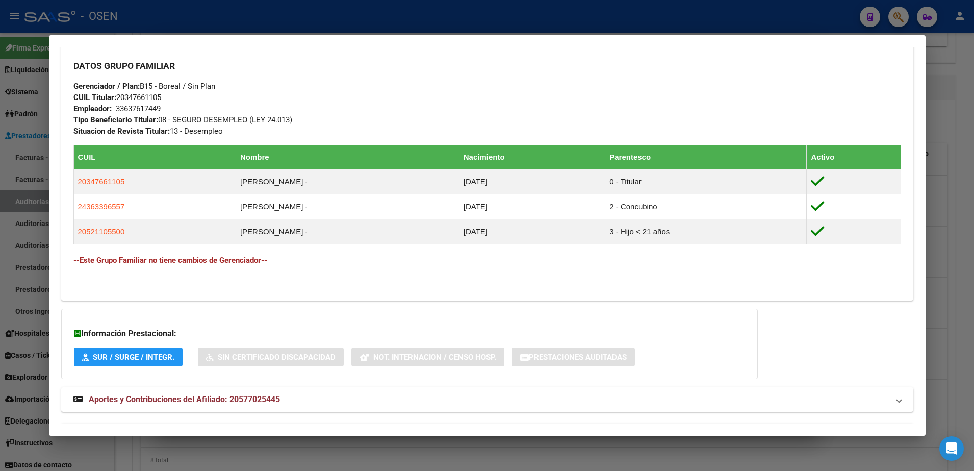
scroll to position [521, 0]
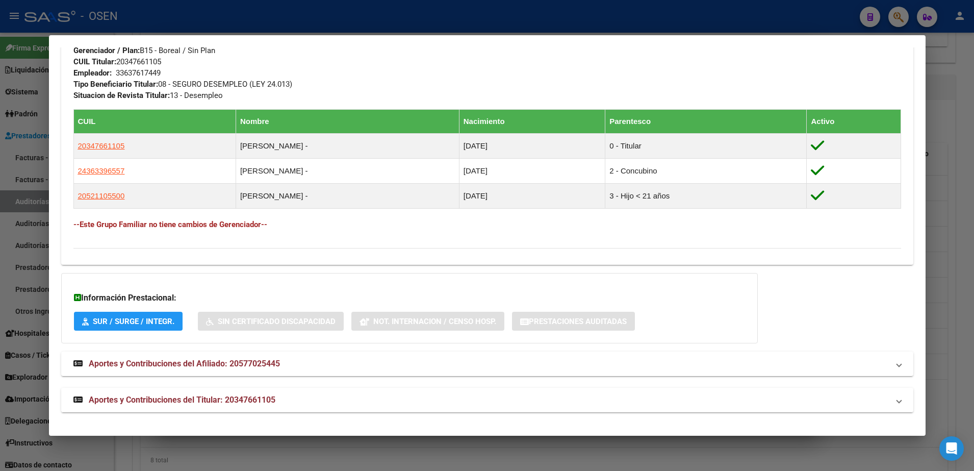
click at [483, 399] on mat-panel-title "Aportes y Contribuciones del Titular: 20347661105" at bounding box center [480, 400] width 815 height 12
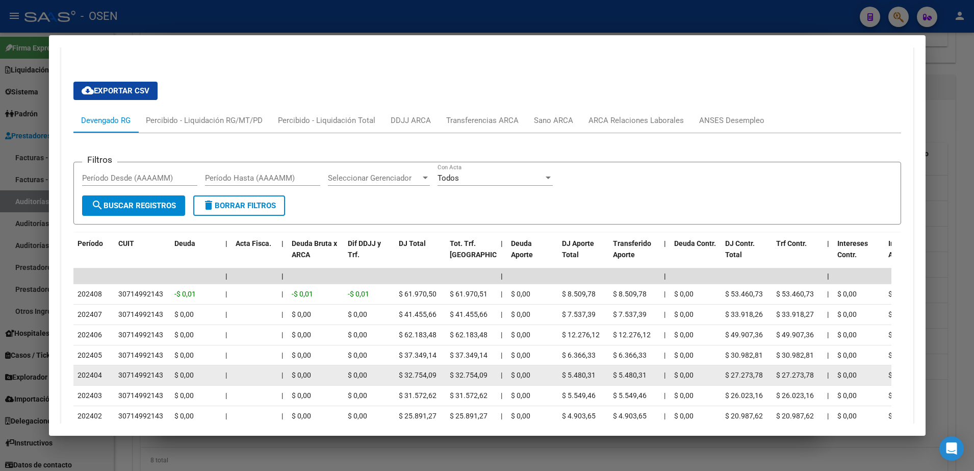
scroll to position [903, 0]
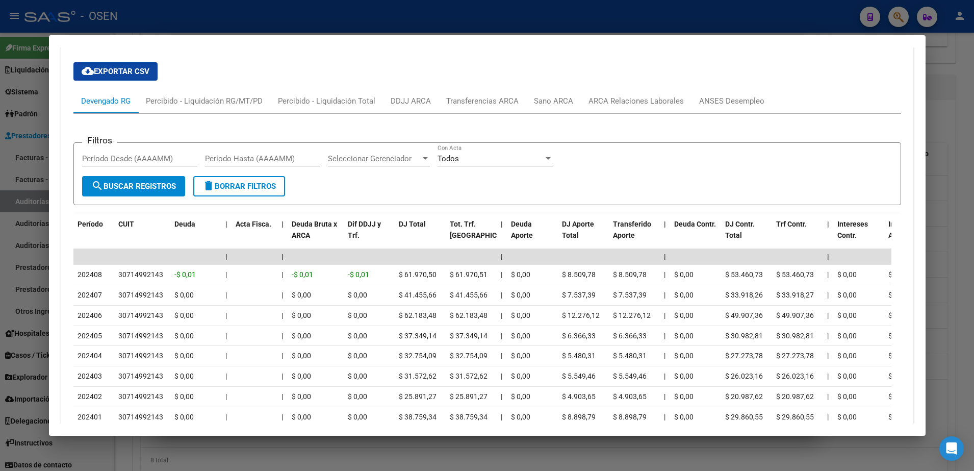
click at [30, 241] on div at bounding box center [487, 235] width 974 height 471
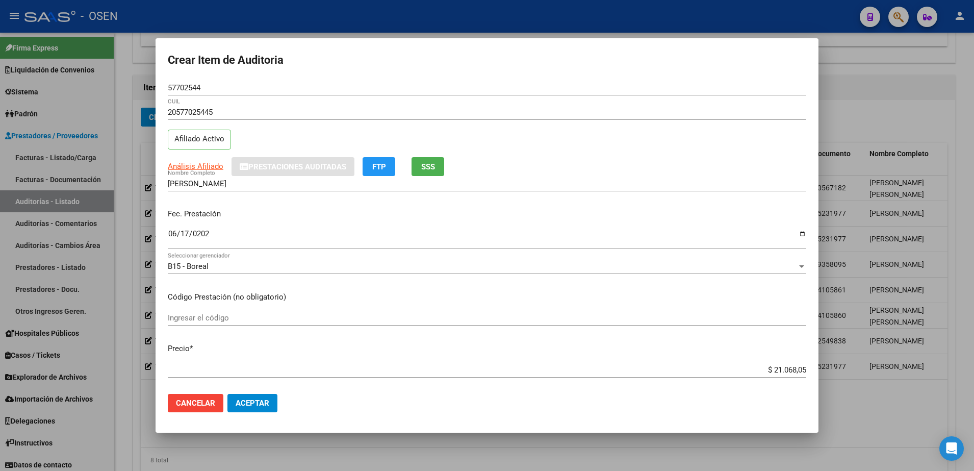
click at [262, 400] on span "Aceptar" at bounding box center [253, 402] width 34 height 9
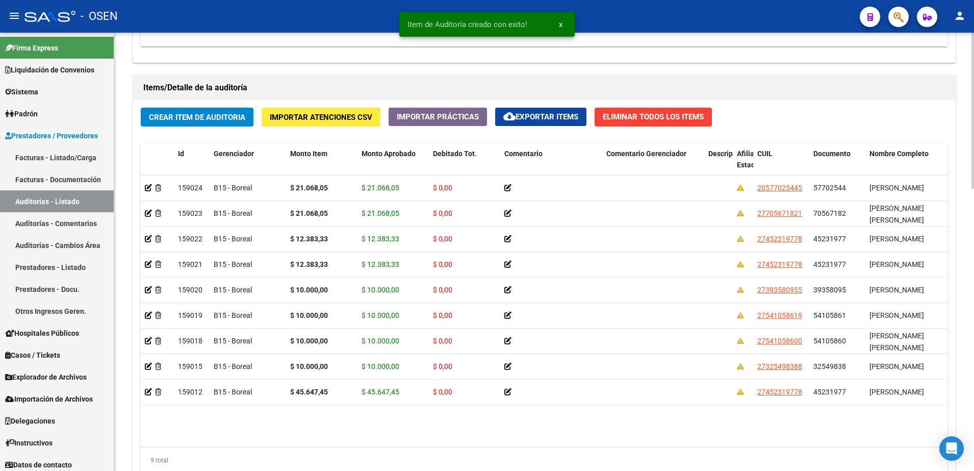
click at [230, 110] on button "Crear Item de Auditoria" at bounding box center [197, 117] width 113 height 19
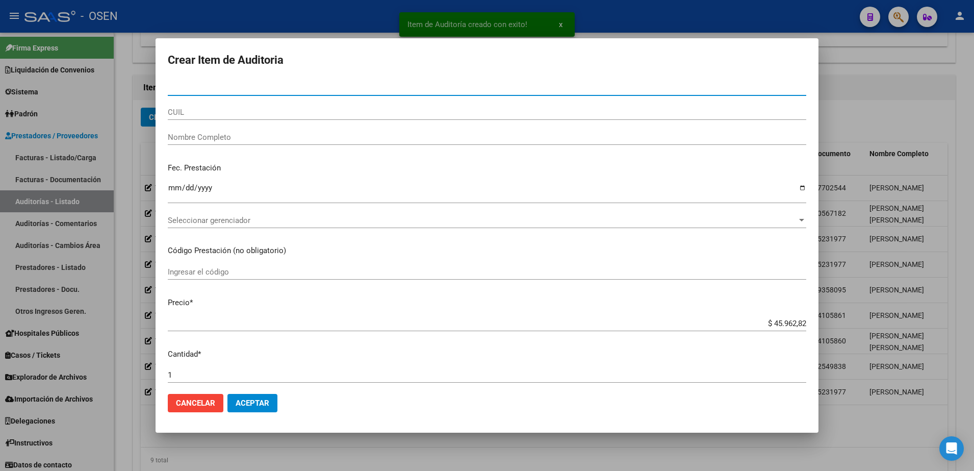
paste input "32549838"
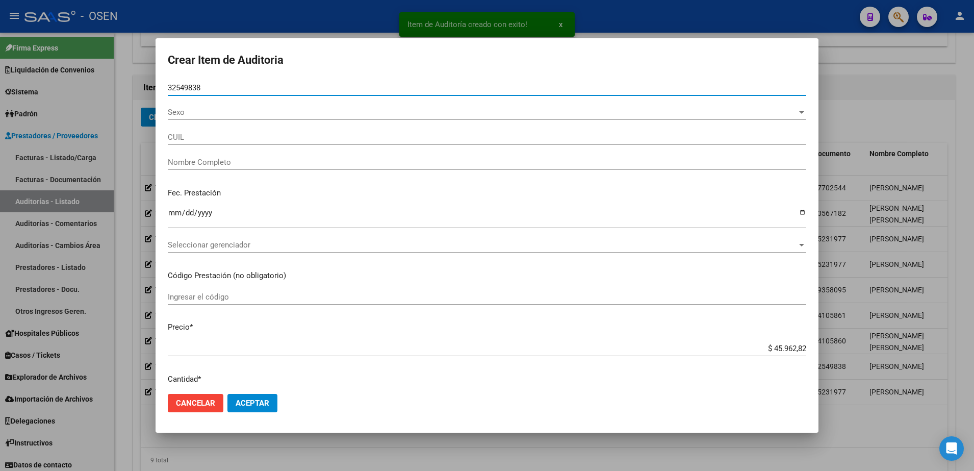
type input "32549838"
type input "27325498388"
type input "JIMENEZ MARIA"
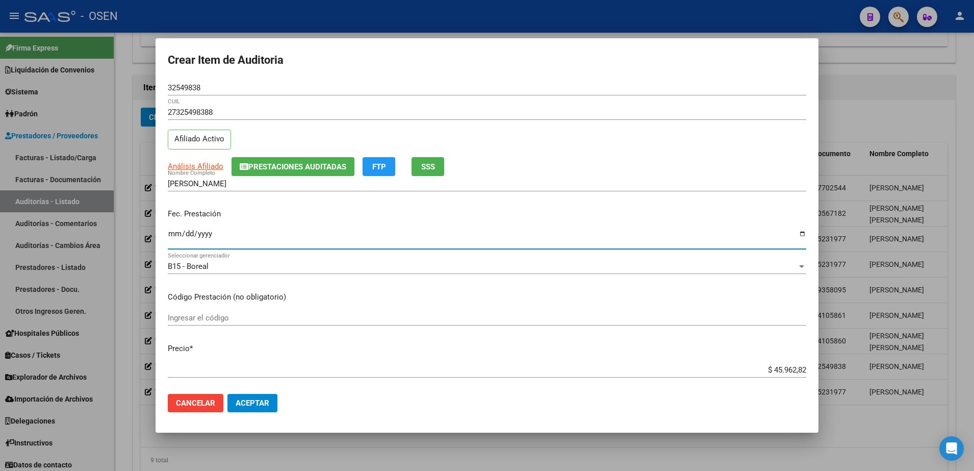
drag, startPoint x: 178, startPoint y: 237, endPoint x: 354, endPoint y: 65, distance: 246.0
click at [192, 222] on div "Fec. Prestación Ingresar la fecha" at bounding box center [487, 229] width 638 height 58
type input "2025-06-27"
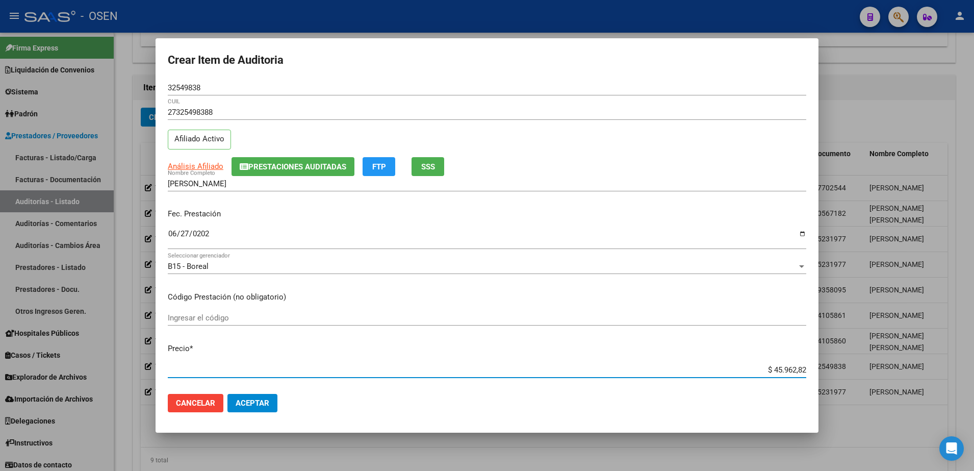
paste input "21.068,05"
type input "$ 21.068,05"
click at [266, 413] on mat-dialog-actions "Cancelar Aceptar" at bounding box center [487, 403] width 638 height 35
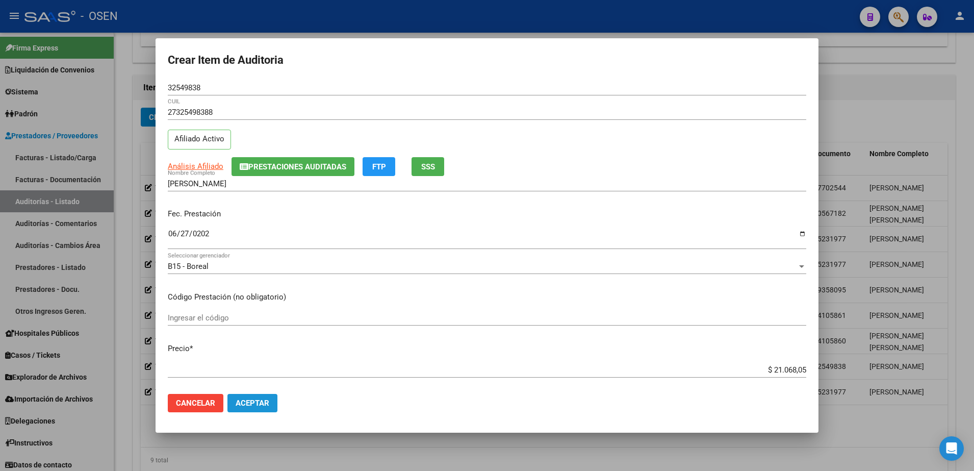
click at [257, 400] on span "Aceptar" at bounding box center [253, 402] width 34 height 9
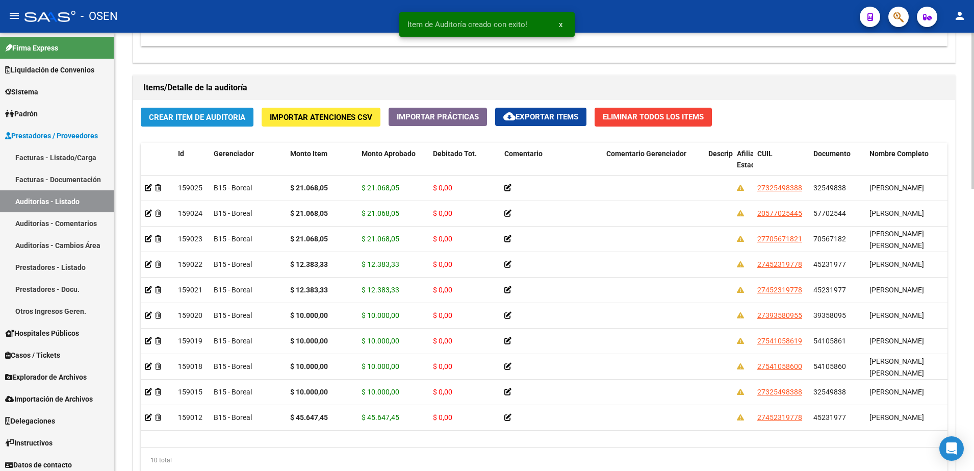
click at [208, 117] on span "Crear Item de Auditoria" at bounding box center [197, 117] width 96 height 9
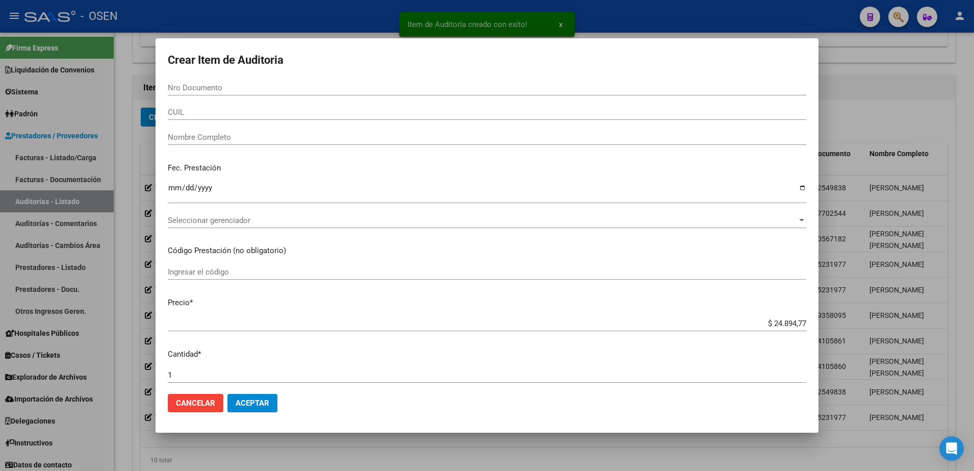
paste input "45231977"
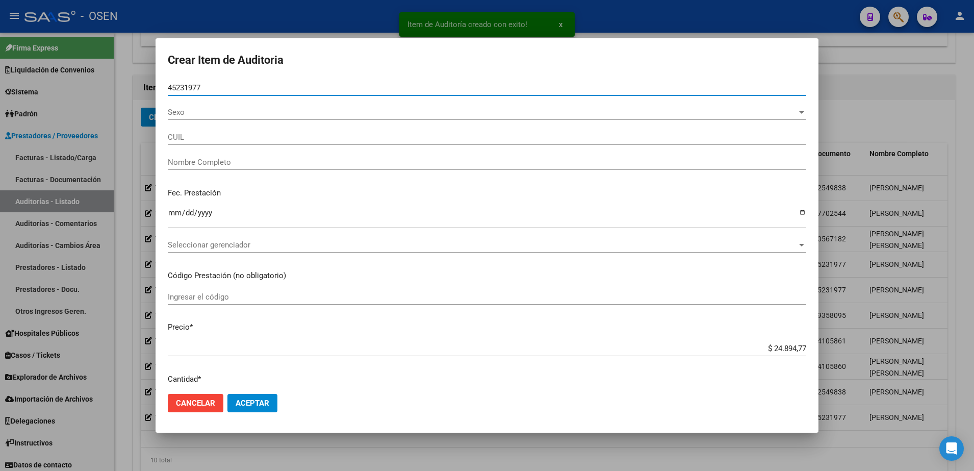
type input "45231977"
type input "27452319778"
type input "FERNANDEZ GUADALUPE JIMENA"
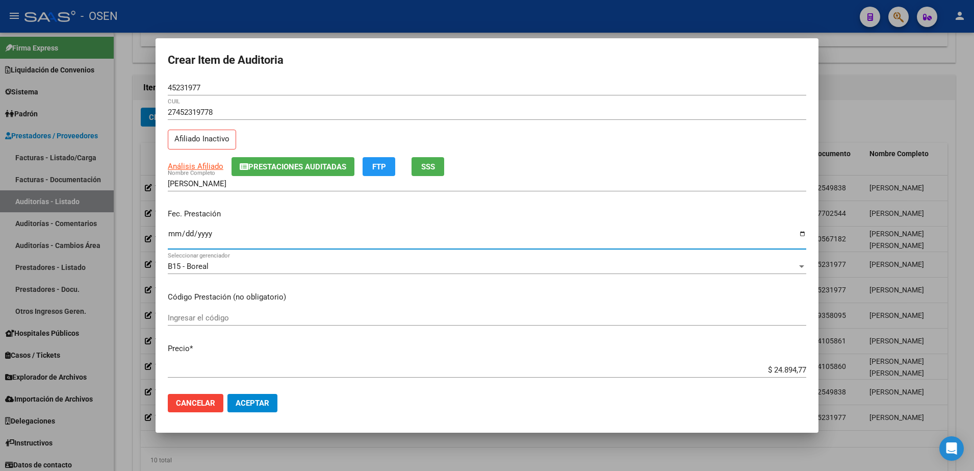
drag, startPoint x: 176, startPoint y: 233, endPoint x: 222, endPoint y: 193, distance: 60.7
click at [181, 233] on input "Ingresar la fecha" at bounding box center [487, 237] width 638 height 16
type input "2025-06-04"
drag, startPoint x: 522, startPoint y: 349, endPoint x: 736, endPoint y: 388, distance: 217.7
click at [524, 349] on p "Precio *" at bounding box center [487, 349] width 638 height 12
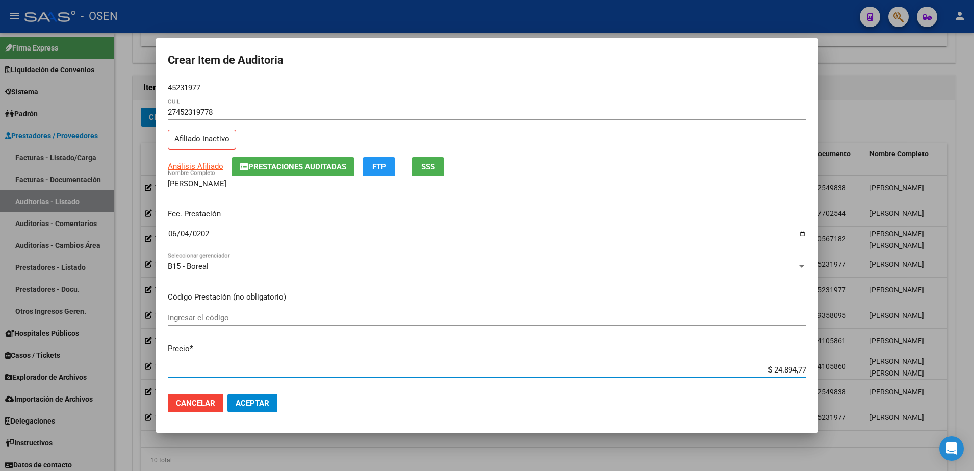
click at [780, 371] on input "$ 24.894,77" at bounding box center [487, 369] width 638 height 9
drag, startPoint x: 357, startPoint y: 412, endPoint x: 303, endPoint y: 403, distance: 54.7
click at [343, 411] on mat-dialog-actions "Cancelar Aceptar" at bounding box center [487, 403] width 638 height 35
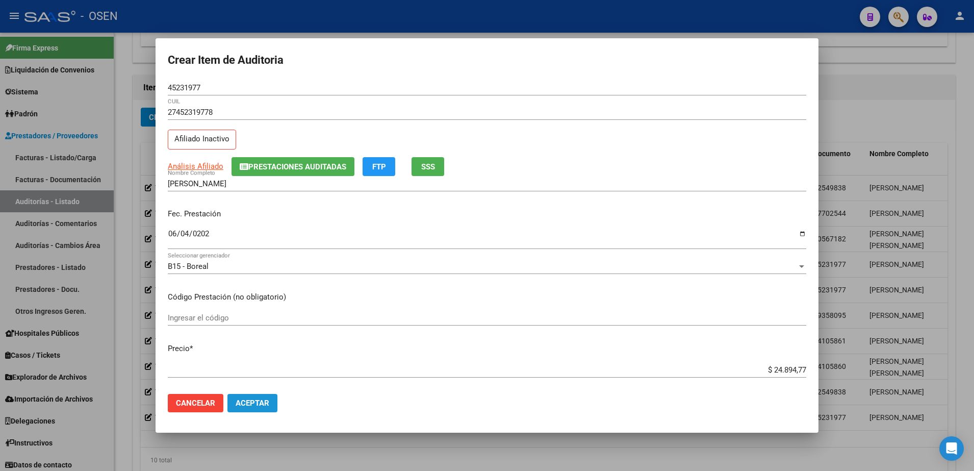
click at [254, 399] on span "Aceptar" at bounding box center [253, 402] width 34 height 9
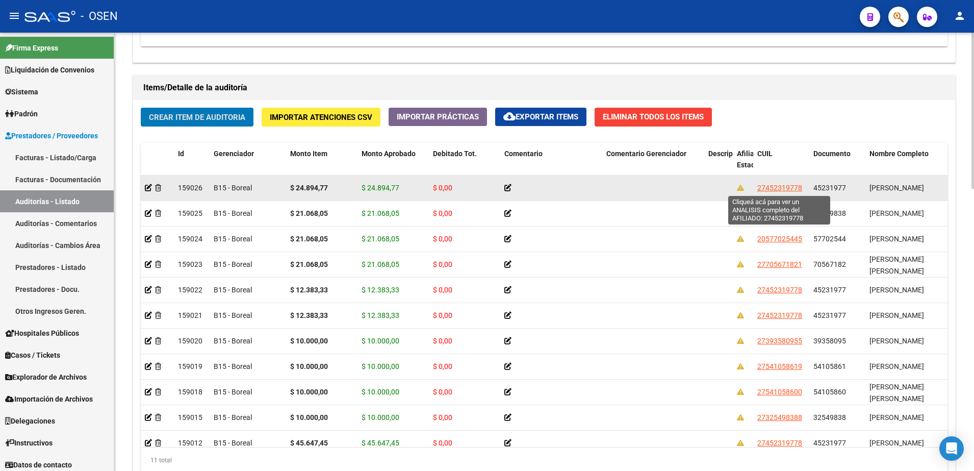
click at [787, 191] on span "27452319778" at bounding box center [779, 188] width 45 height 8
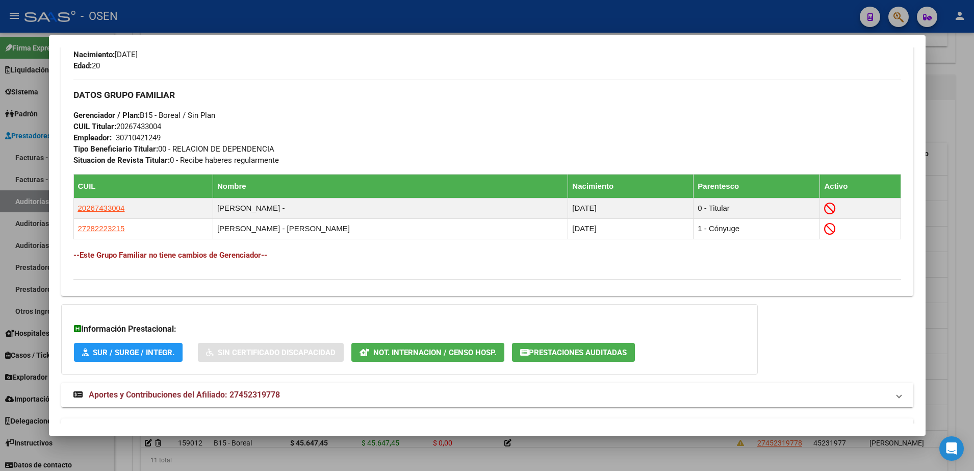
scroll to position [498, 0]
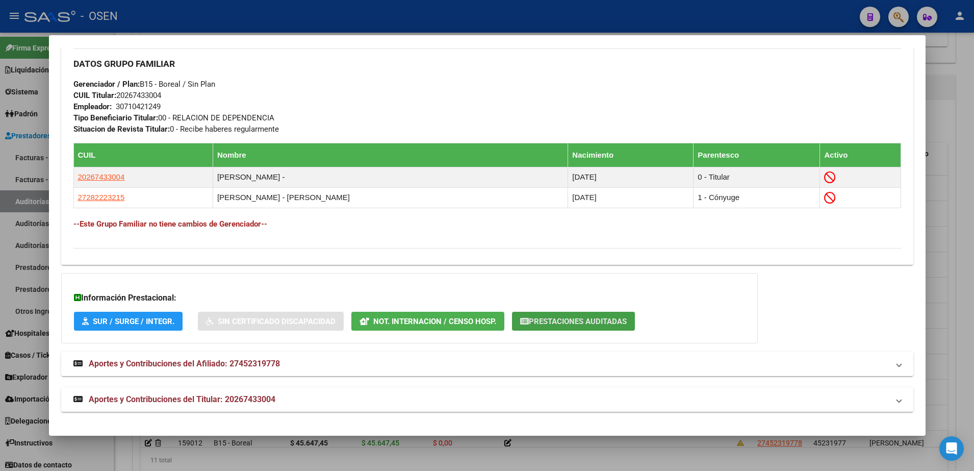
click at [604, 326] on button "Prestaciones Auditadas" at bounding box center [573, 321] width 123 height 19
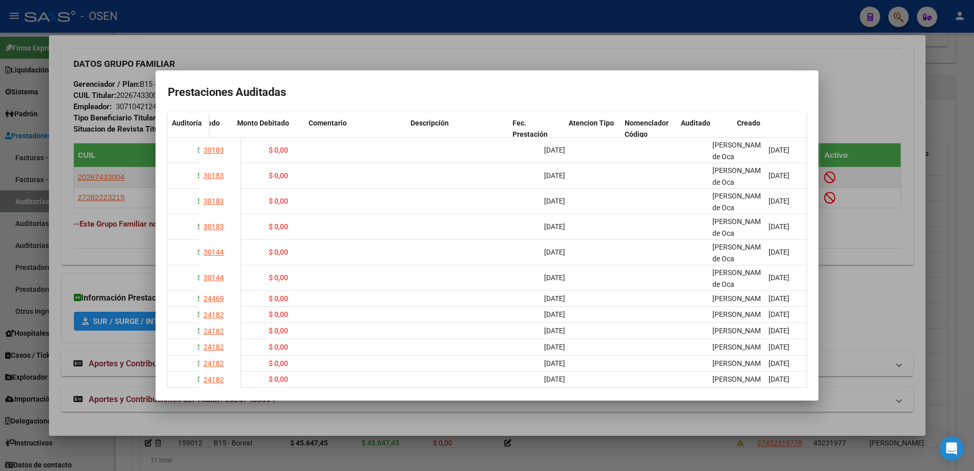
scroll to position [0, 198]
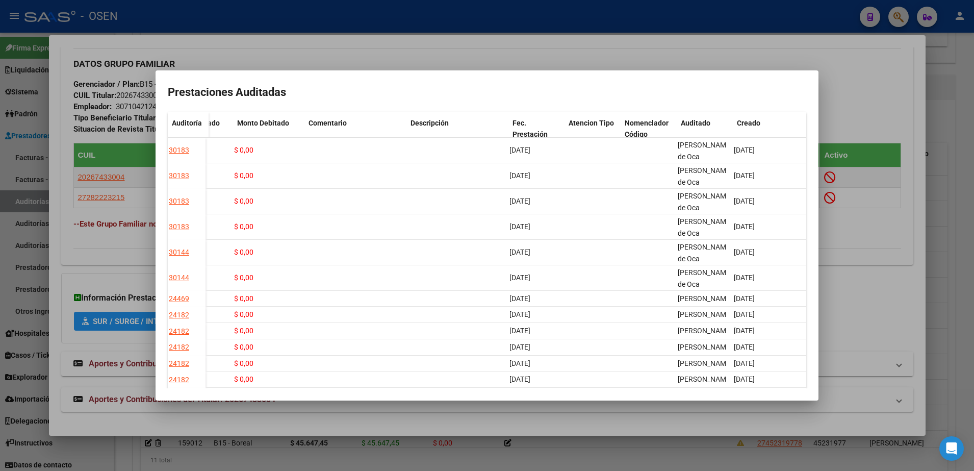
drag, startPoint x: 734, startPoint y: 184, endPoint x: 809, endPoint y: 191, distance: 74.8
click at [809, 191] on mat-dialog-content "Prestaciones Auditadas Auditoría Gerenciador Monto Item Monto Aprobado Monto De…" at bounding box center [487, 236] width 663 height 306
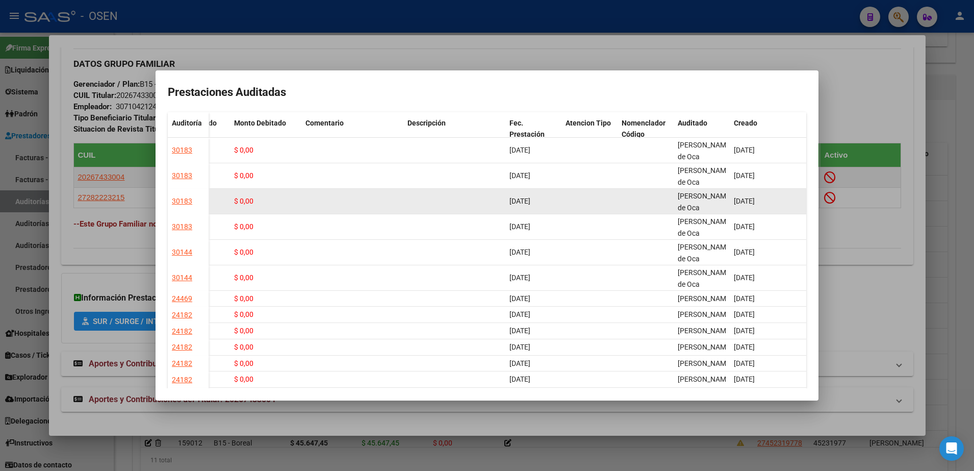
drag, startPoint x: 809, startPoint y: 191, endPoint x: 734, endPoint y: 192, distance: 74.5
click at [734, 192] on datatable-body-cell "[DATE]" at bounding box center [768, 201] width 76 height 25
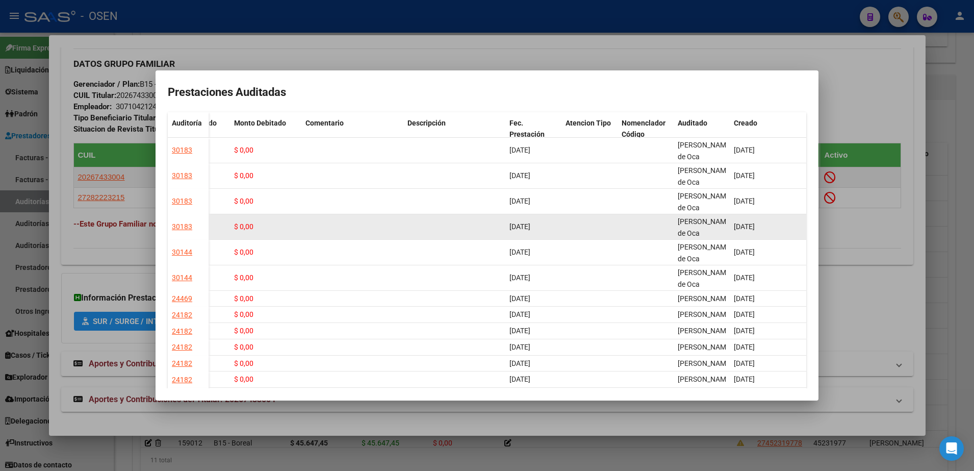
click at [755, 222] on span "[DATE]" at bounding box center [744, 226] width 21 height 8
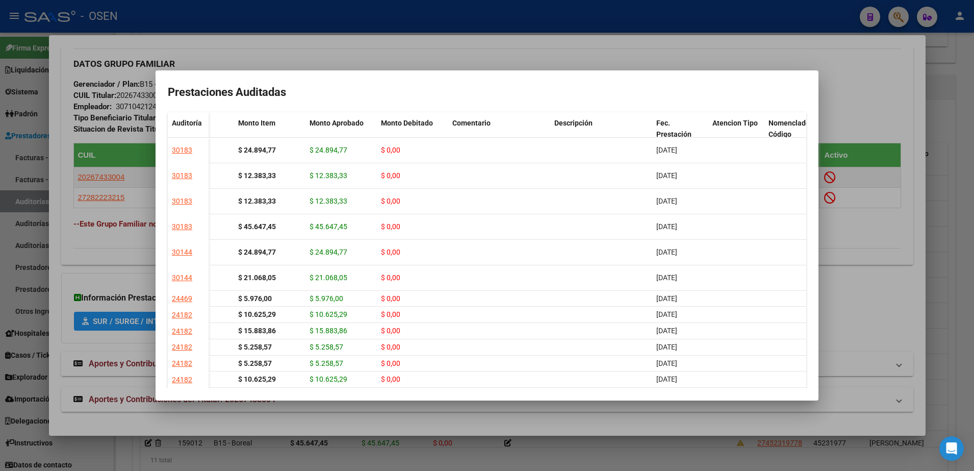
scroll to position [0, 0]
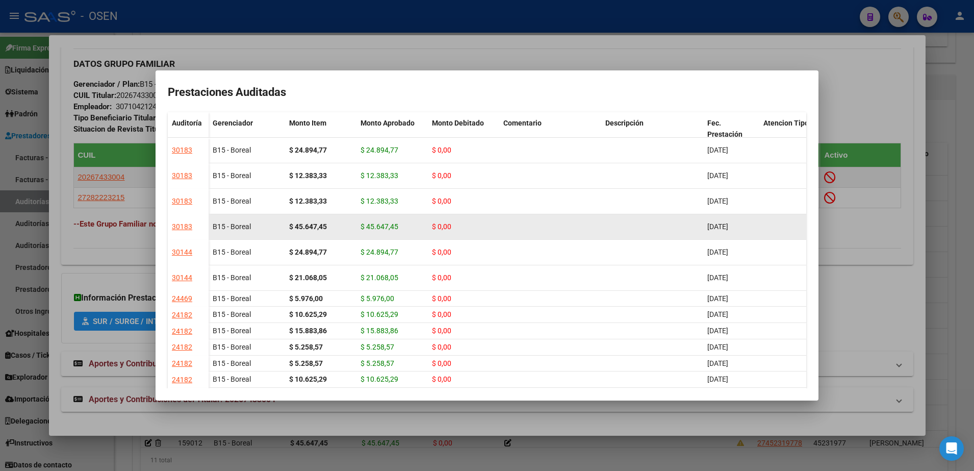
drag, startPoint x: 531, startPoint y: 230, endPoint x: 288, endPoint y: 229, distance: 243.3
click at [288, 229] on div "B15 - Boreal $ 45.647,45 $ 45.647,45 $ 0,00 01/04/2025 Agustina Montes de Oca 1…" at bounding box center [607, 226] width 796 height 25
drag, startPoint x: 288, startPoint y: 229, endPoint x: 302, endPoint y: 229, distance: 13.8
click at [302, 229] on strong "$ 45.647,45" at bounding box center [308, 226] width 38 height 8
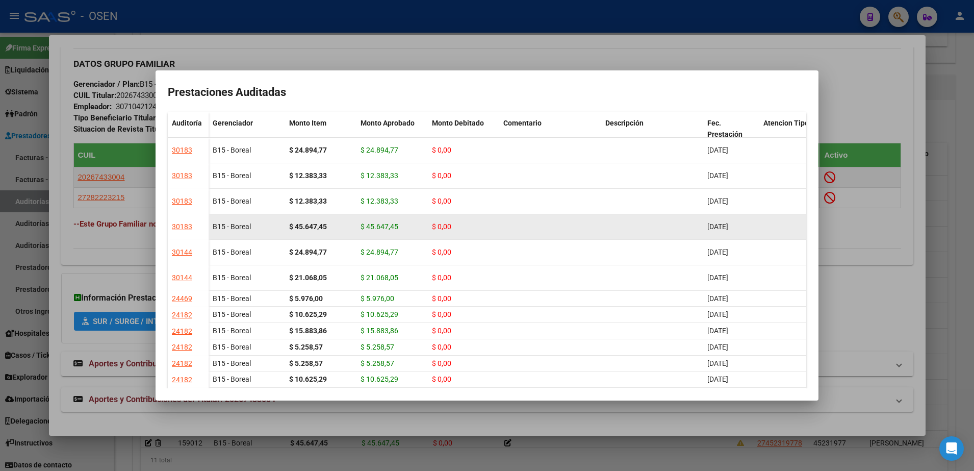
drag, startPoint x: 302, startPoint y: 229, endPoint x: 316, endPoint y: 235, distance: 15.1
click at [316, 235] on datatable-body-cell "$ 45.647,45" at bounding box center [320, 226] width 71 height 25
click at [354, 231] on datatable-body-cell "$ 45.647,45" at bounding box center [320, 226] width 71 height 25
click at [298, 224] on strong "$ 45.647,45" at bounding box center [308, 226] width 38 height 8
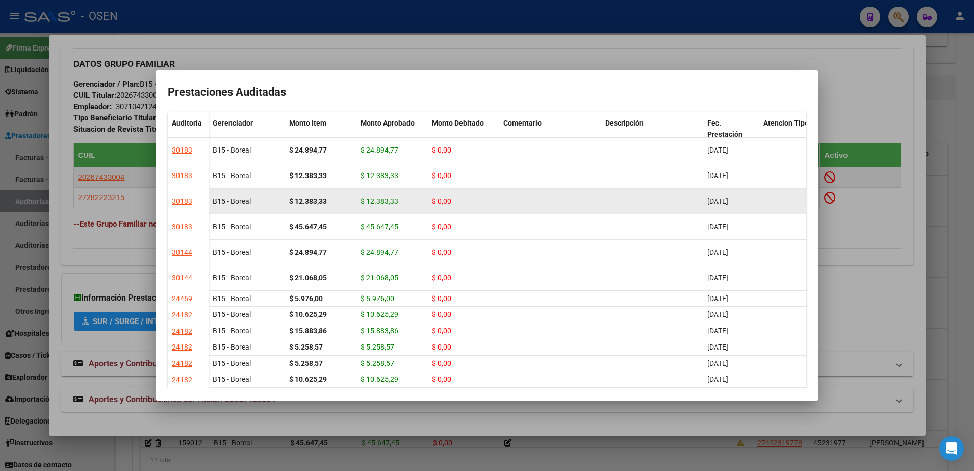
click at [299, 207] on datatable-body-cell "$ 12.383,33" at bounding box center [320, 201] width 71 height 25
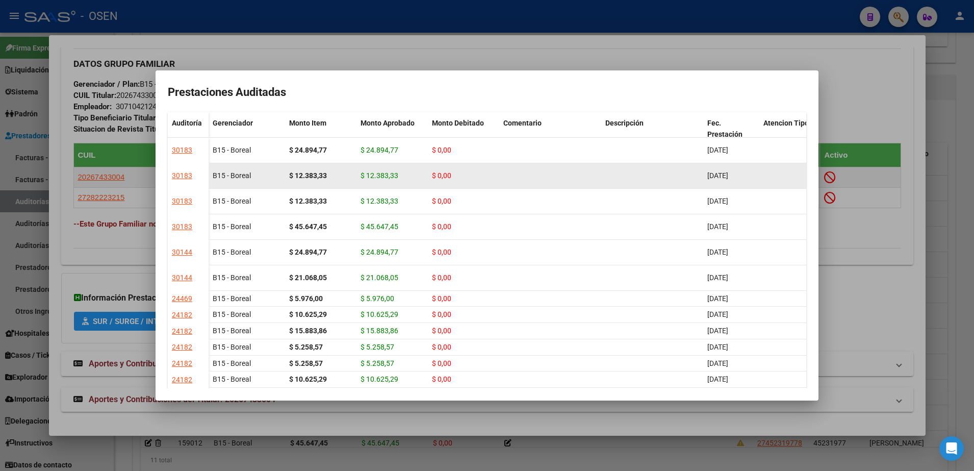
click at [304, 179] on strong "$ 12.383,33" at bounding box center [308, 175] width 38 height 8
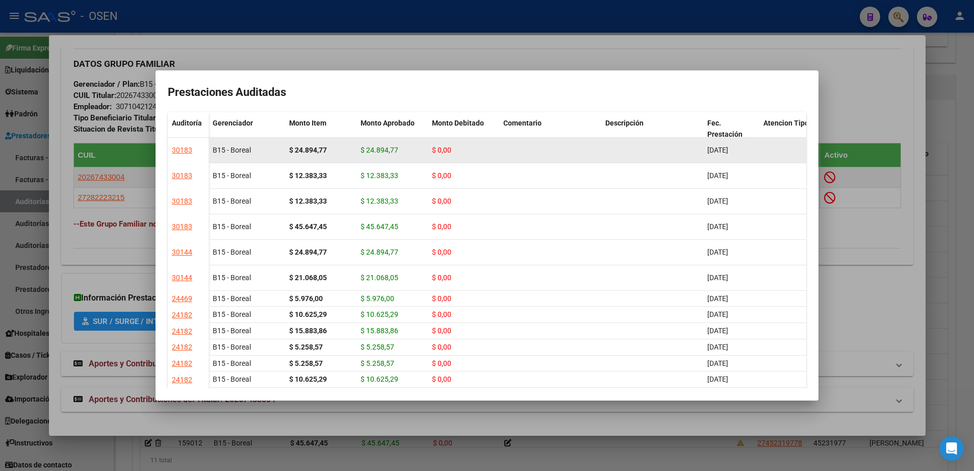
click at [311, 147] on strong "$ 24.894,77" at bounding box center [308, 150] width 38 height 8
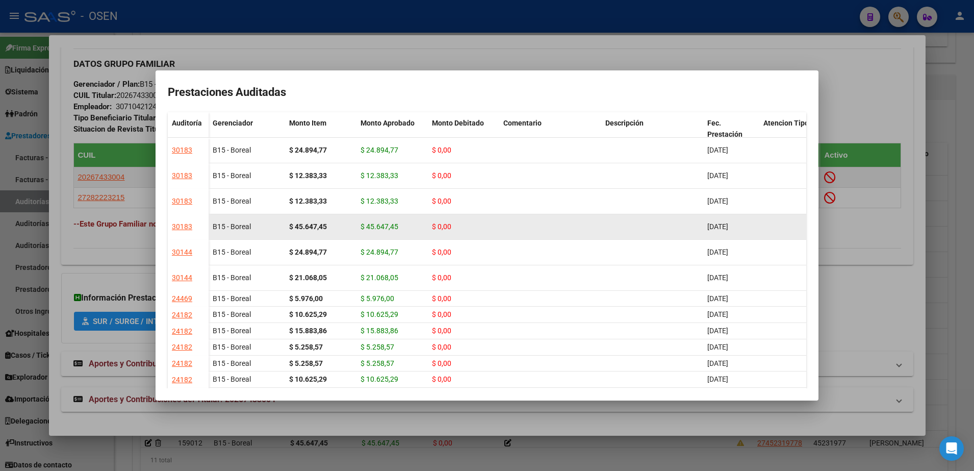
click at [314, 223] on strong "$ 45.647,45" at bounding box center [308, 226] width 38 height 8
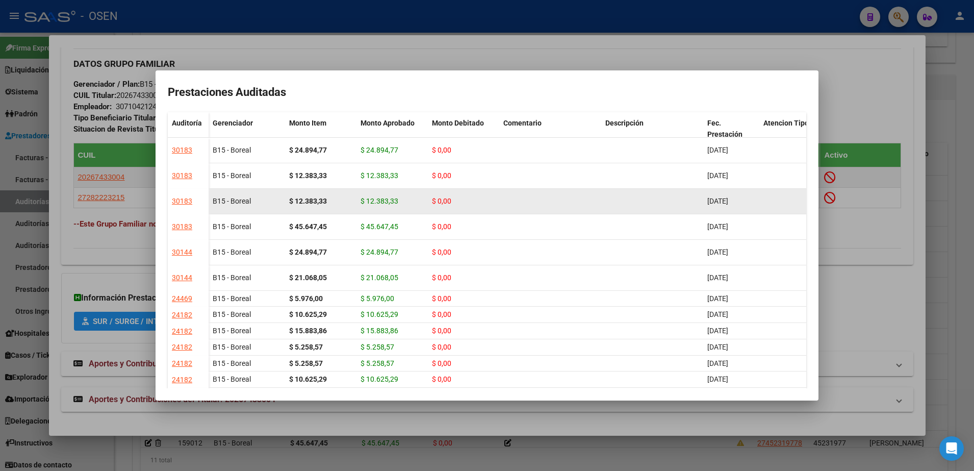
click at [314, 198] on strong "$ 12.383,33" at bounding box center [308, 201] width 38 height 8
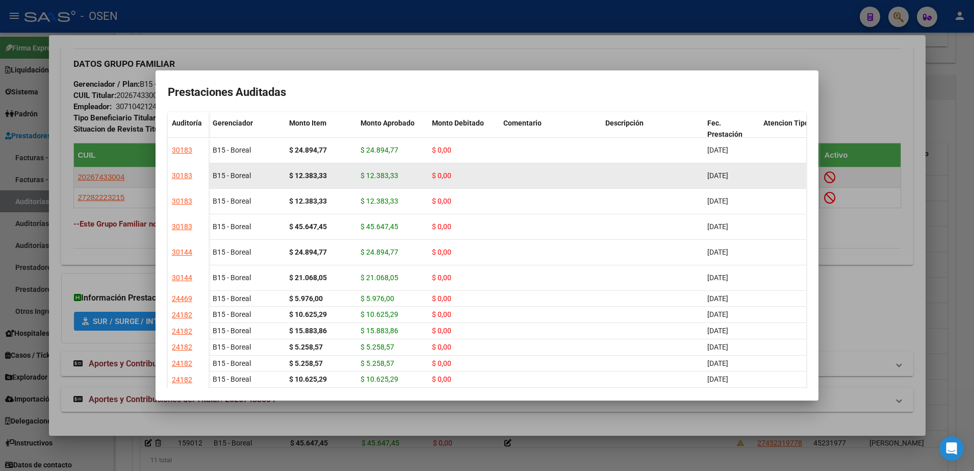
click at [316, 176] on strong "$ 12.383,33" at bounding box center [308, 175] width 38 height 8
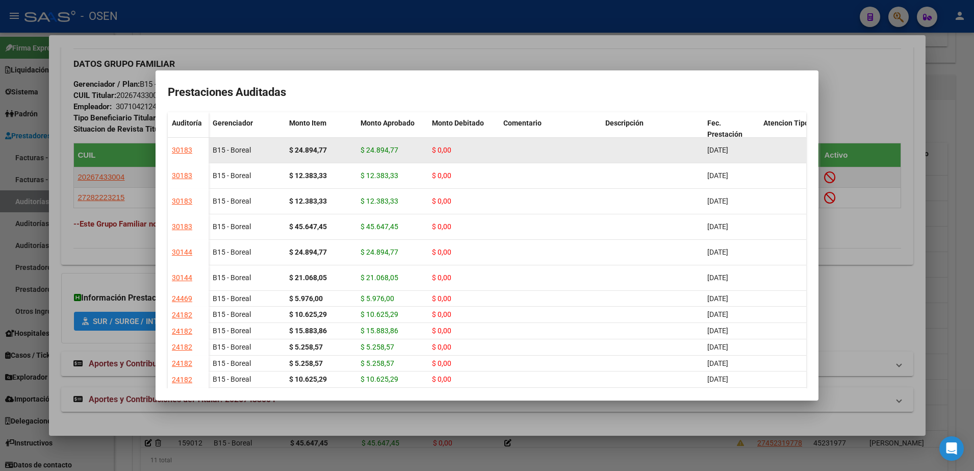
click at [316, 149] on strong "$ 24.894,77" at bounding box center [308, 150] width 38 height 8
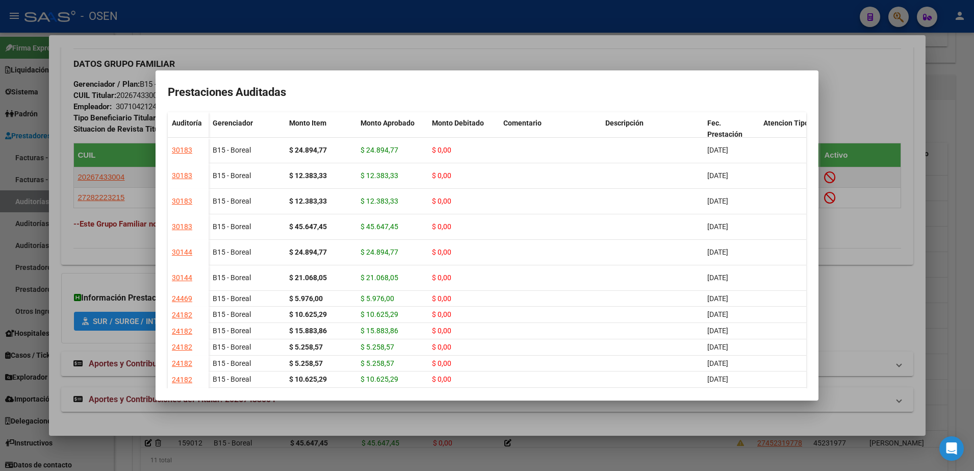
click at [452, 50] on div at bounding box center [487, 235] width 974 height 471
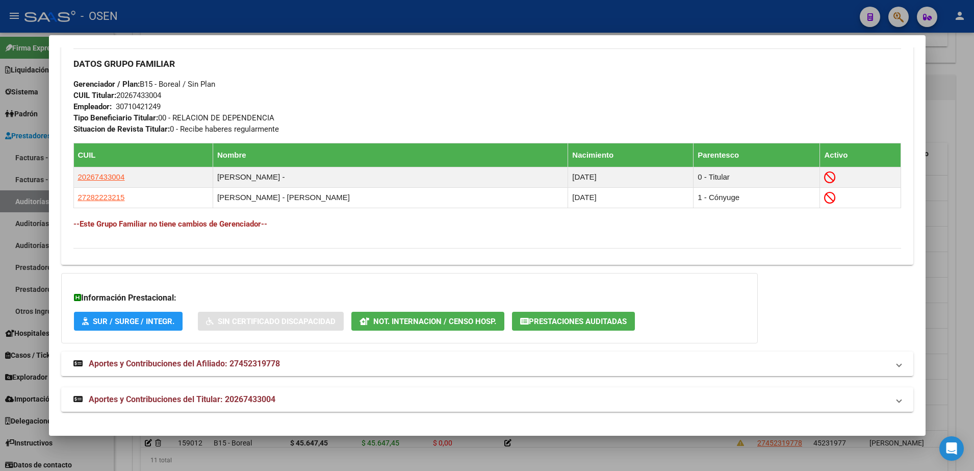
click at [520, 16] on div at bounding box center [487, 235] width 974 height 471
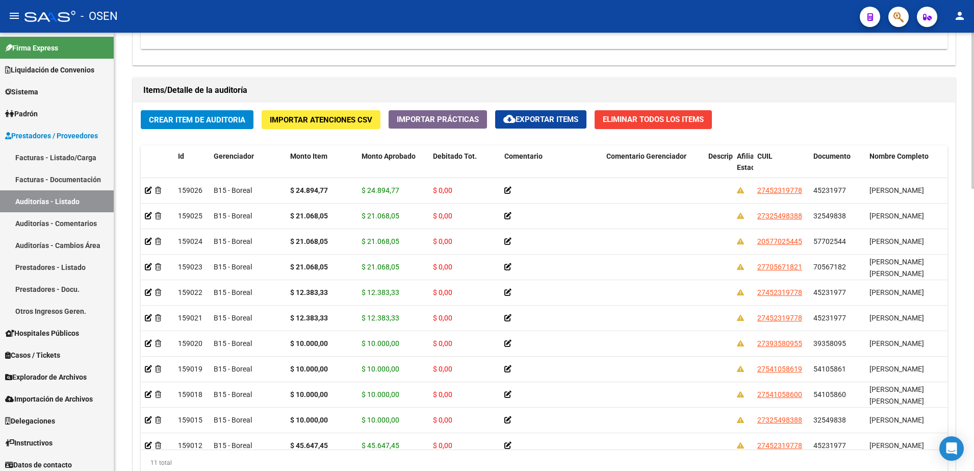
scroll to position [702, 0]
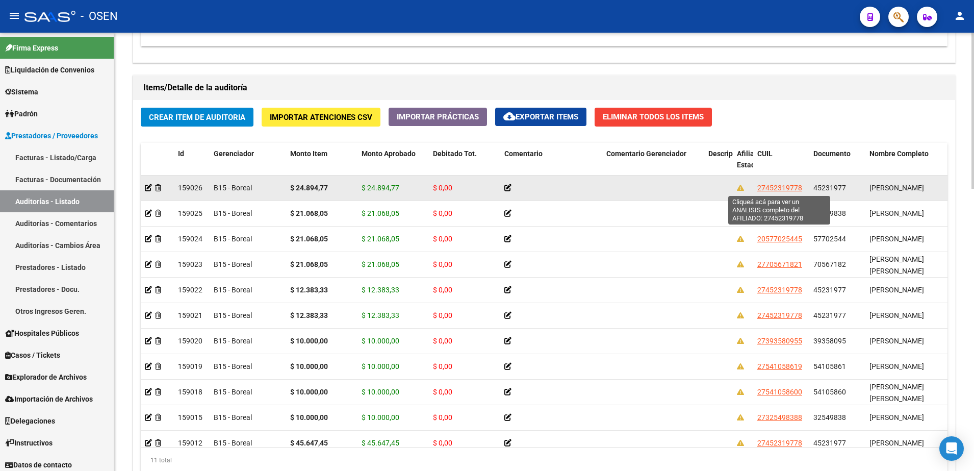
click at [772, 190] on span "27452319778" at bounding box center [779, 188] width 45 height 8
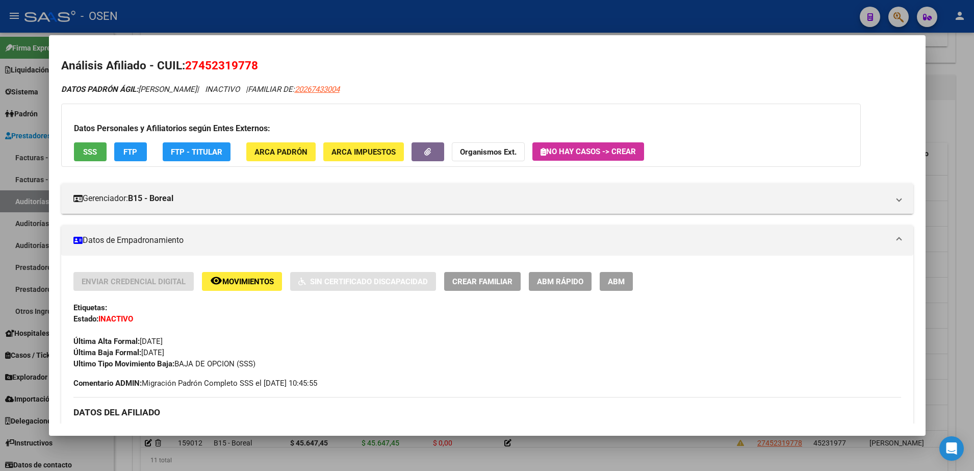
click at [408, 11] on div at bounding box center [487, 235] width 974 height 471
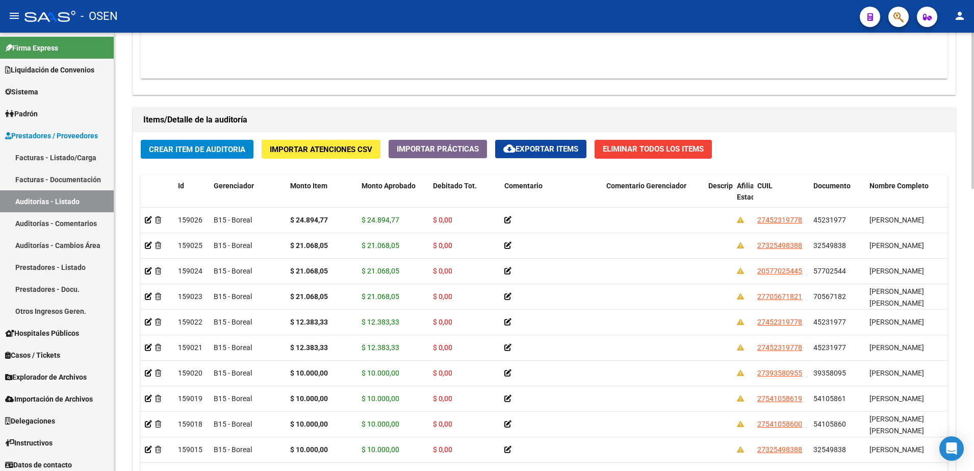
scroll to position [574, 0]
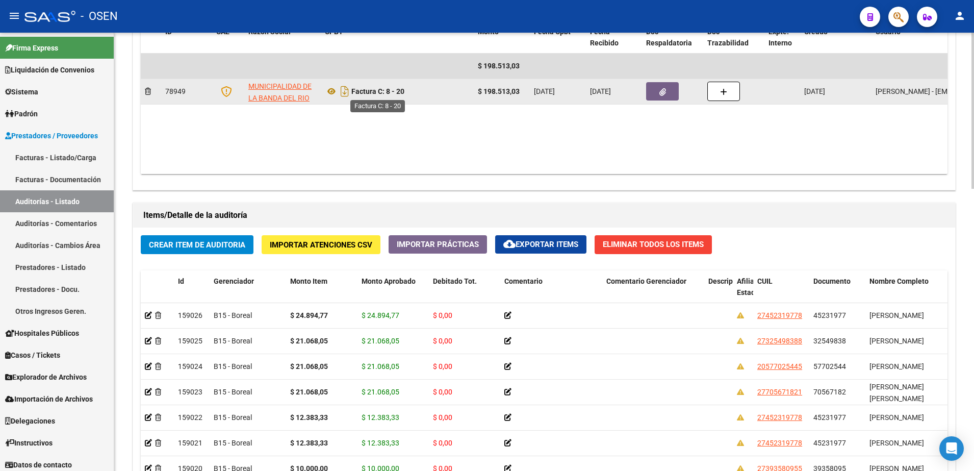
click at [399, 91] on strong "Factura C: 8 - 20" at bounding box center [377, 91] width 53 height 8
drag, startPoint x: 399, startPoint y: 91, endPoint x: 388, endPoint y: 90, distance: 11.3
click at [388, 94] on strong "Factura C: 8 - 20" at bounding box center [377, 91] width 53 height 8
drag, startPoint x: 388, startPoint y: 90, endPoint x: 406, endPoint y: 81, distance: 20.3
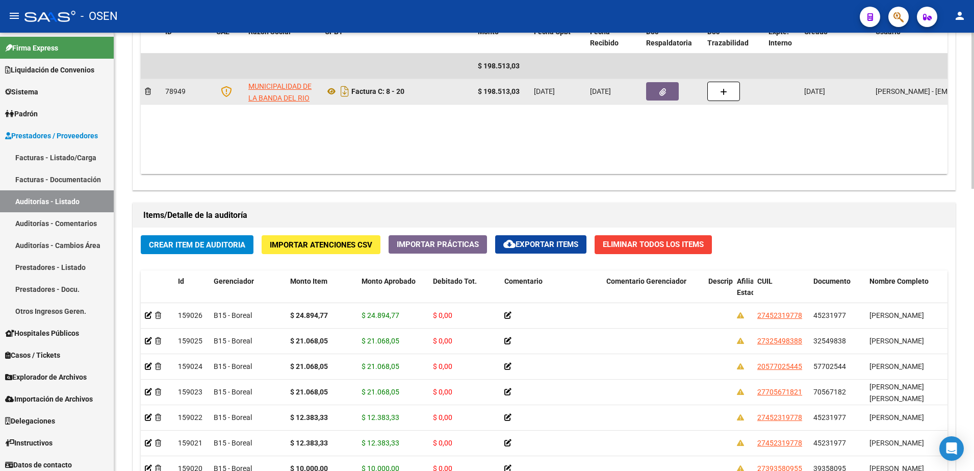
click at [406, 81] on datatable-body-cell "Factura C: 8 - 20" at bounding box center [397, 91] width 153 height 25
click at [273, 90] on span "MUNICIPALIDAD DE LA BANDA DEL RIO SALI" at bounding box center [279, 98] width 63 height 32
type textarea "30675264194"
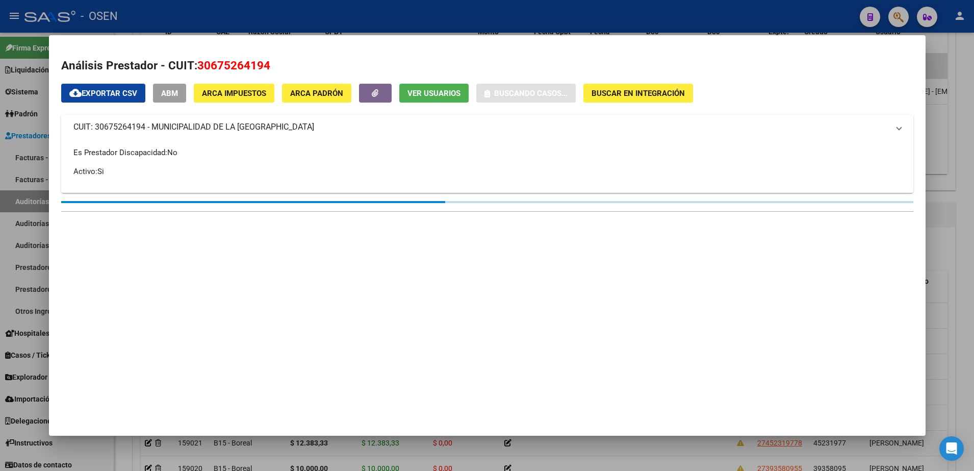
click at [271, 81] on div "Análisis Prestador - CUIT: 30675264194 cloud_download Exportar CSV ABM ARCA Imp…" at bounding box center [487, 140] width 852 height 166
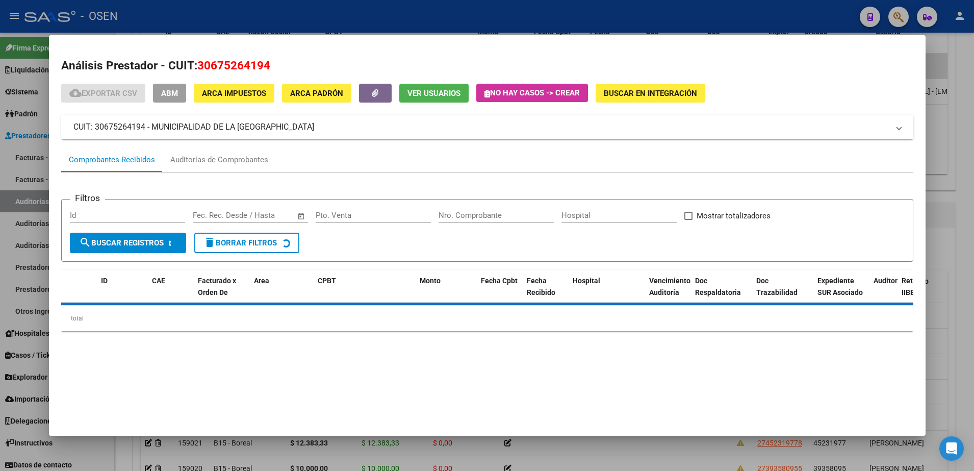
drag, startPoint x: 321, startPoint y: 123, endPoint x: 152, endPoint y: 129, distance: 168.9
click at [152, 129] on mat-panel-title "CUIT: 30675264194 - MUNICIPALIDAD DE LA BANDA DEL RIO SALI" at bounding box center [480, 127] width 815 height 12
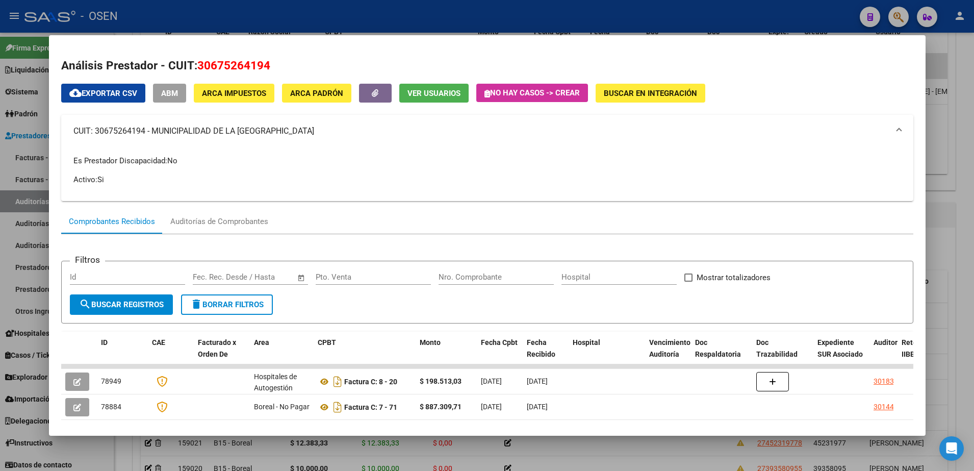
click at [936, 258] on div at bounding box center [487, 235] width 974 height 471
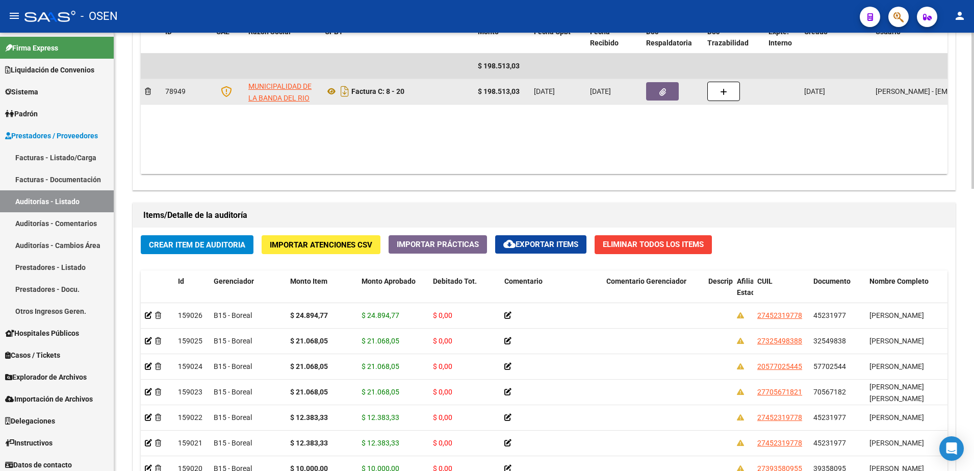
click at [296, 80] on datatable-body-cell "MUNICIPALIDAD DE LA BANDA DEL RIO SALI" at bounding box center [282, 91] width 76 height 25
click at [295, 85] on span "MUNICIPALIDAD DE LA BANDA DEL RIO SALI" at bounding box center [279, 98] width 63 height 32
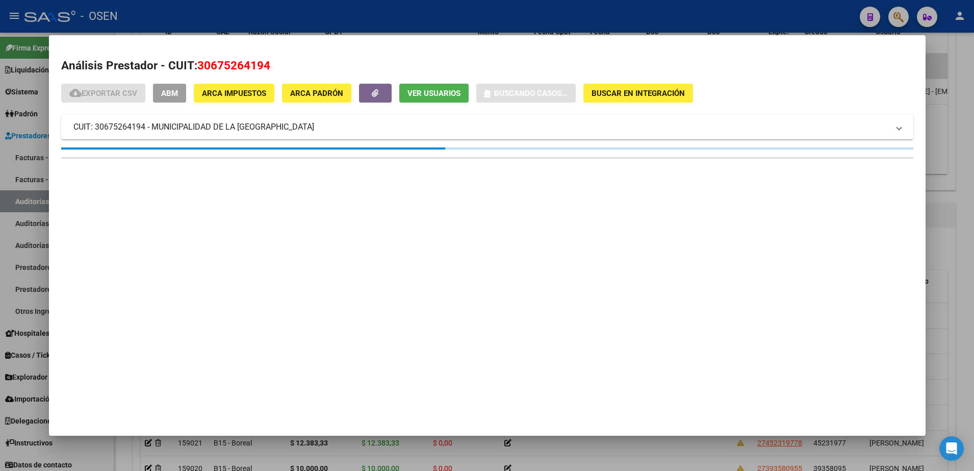
click at [261, 71] on span "30675264194" at bounding box center [233, 65] width 73 height 13
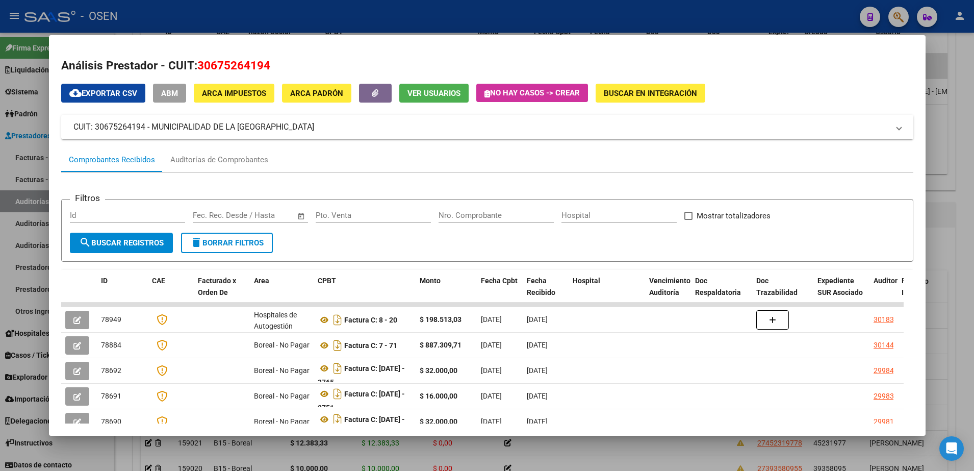
click at [938, 229] on div at bounding box center [487, 235] width 974 height 471
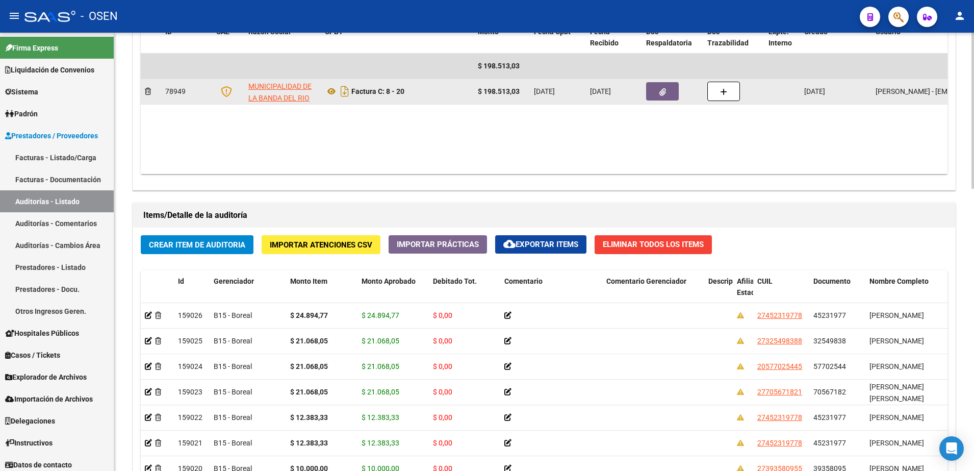
drag, startPoint x: 470, startPoint y: 95, endPoint x: 520, endPoint y: 90, distance: 50.2
click at [520, 90] on div "78949 MUNICIPALIDAD DE LA BANDA DEL RIO SALI Factura C: 8 - 20 $ 198.513,03 06/…" at bounding box center [608, 91] width 935 height 25
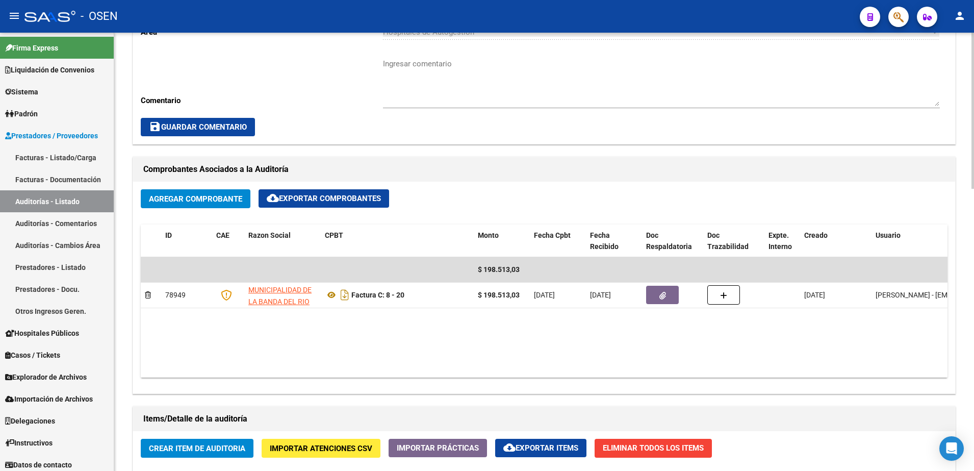
scroll to position [319, 0]
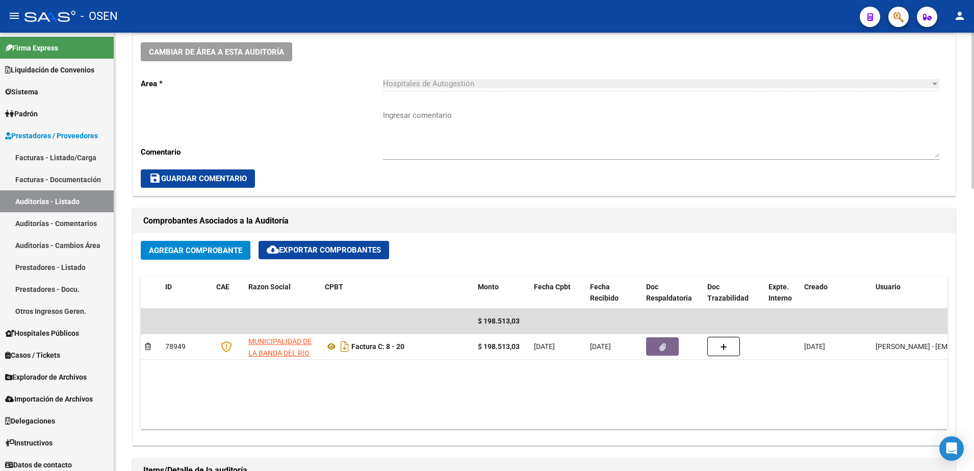
click at [413, 121] on textarea "Ingresar comentario" at bounding box center [661, 134] width 557 height 48
paste textarea "$ 198.513,03"
type textarea "$ 198.513,03"
drag, startPoint x: 419, startPoint y: 127, endPoint x: 322, endPoint y: 129, distance: 96.9
click at [322, 129] on div "Cambiar de área a esta auditoría Area * Hospitales de Autogestión Seleccionar a…" at bounding box center [544, 115] width 822 height 161
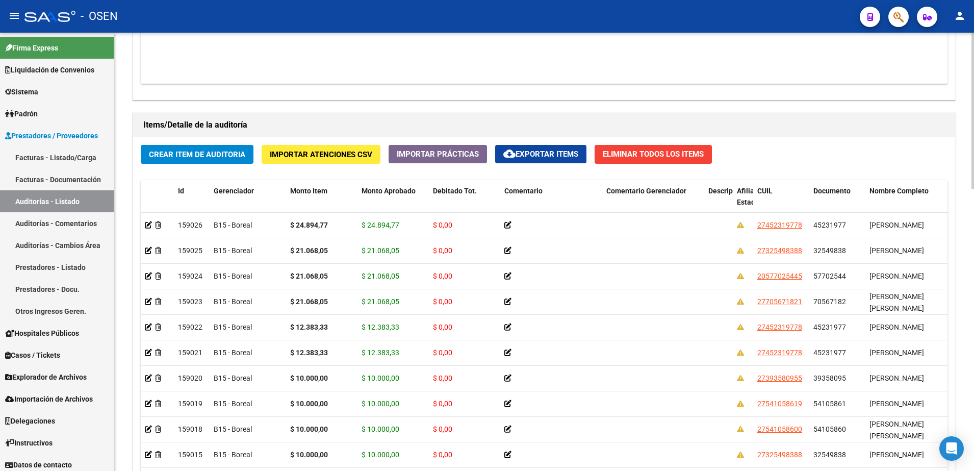
scroll to position [702, 0]
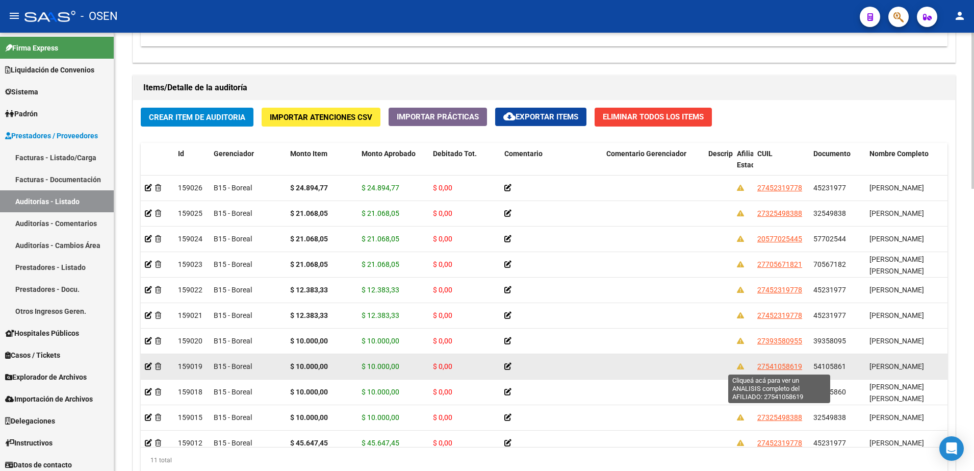
click at [765, 363] on span "27541058619" at bounding box center [779, 366] width 45 height 8
type textarea "27541058619"
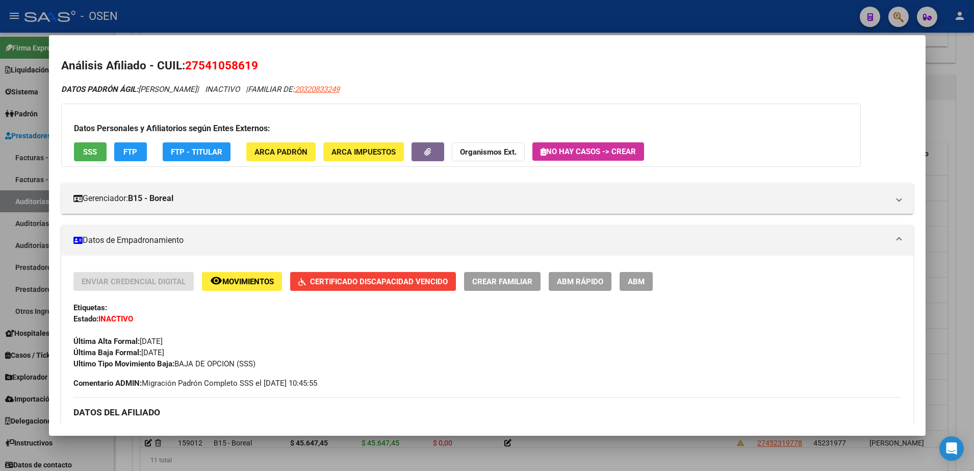
click at [95, 147] on span "SSS" at bounding box center [90, 151] width 14 height 9
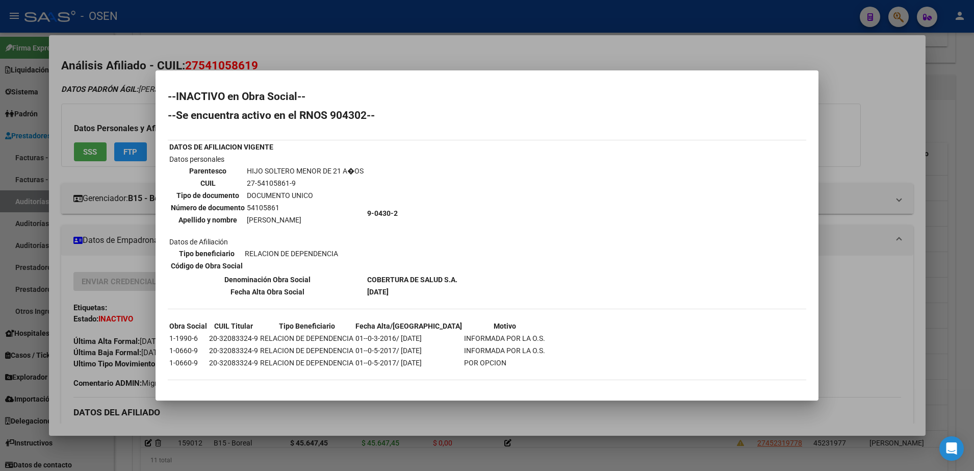
drag, startPoint x: 797, startPoint y: 222, endPoint x: 712, endPoint y: 216, distance: 85.4
click at [797, 222] on mat-dialog-content "--INACTIVO en Obra Social-- --Se encuentra activo en el RNOS 904302-- DATOS DE …" at bounding box center [487, 236] width 663 height 306
drag, startPoint x: 326, startPoint y: 215, endPoint x: 246, endPoint y: 222, distance: 80.4
click at [246, 222] on td "VARGAS LARA MICAELA" at bounding box center [305, 219] width 118 height 11
drag, startPoint x: 589, startPoint y: 377, endPoint x: 547, endPoint y: 336, distance: 58.8
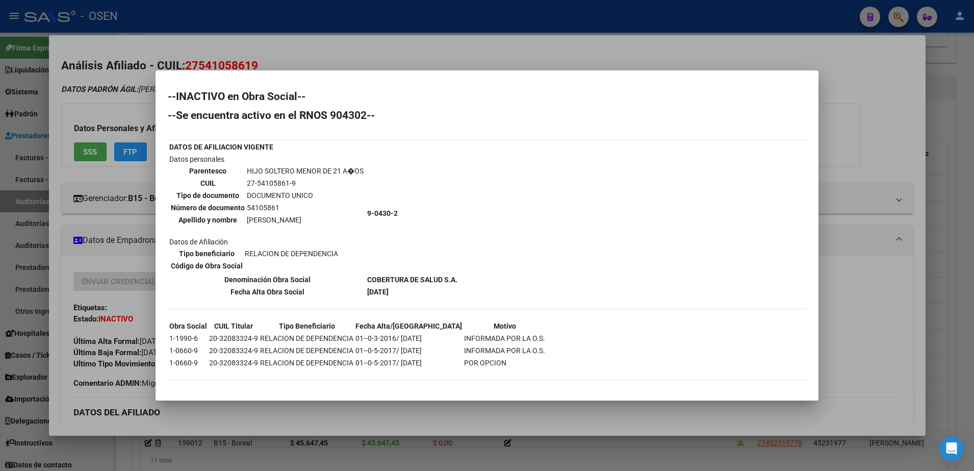
click at [589, 377] on div "--INACTIVO en Obra Social-- --Se encuentra activo en el RNOS 904302-- DATOS DE …" at bounding box center [487, 240] width 638 height 299
click at [338, 52] on div at bounding box center [487, 235] width 974 height 471
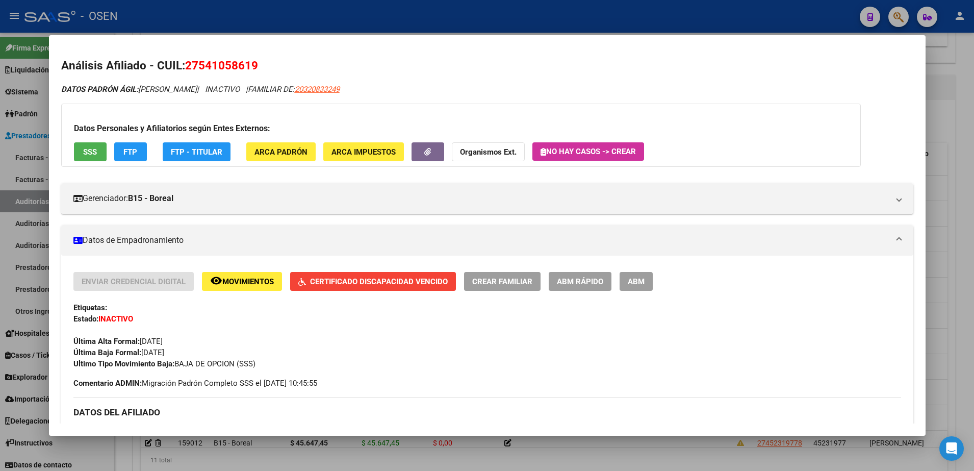
drag, startPoint x: 820, startPoint y: 9, endPoint x: 819, endPoint y: 2, distance: 7.8
click at [820, 9] on div at bounding box center [487, 235] width 974 height 471
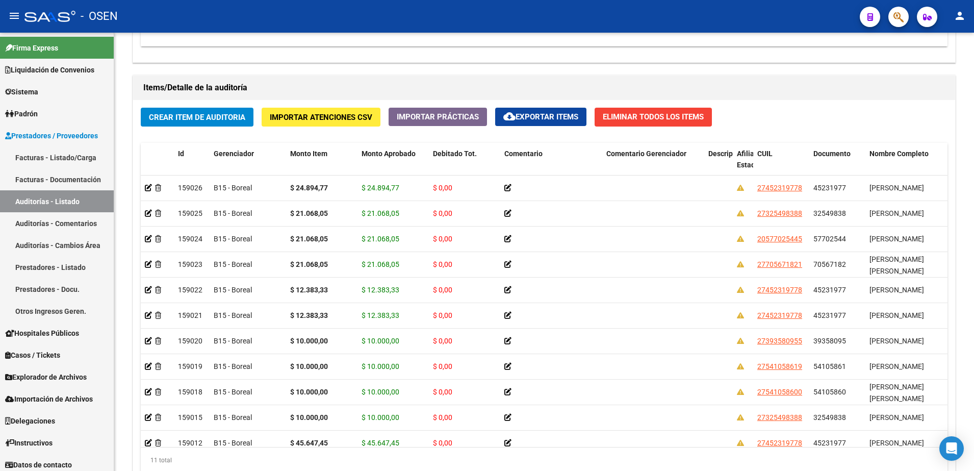
click at [749, 17] on div "- OSEN" at bounding box center [437, 16] width 827 height 22
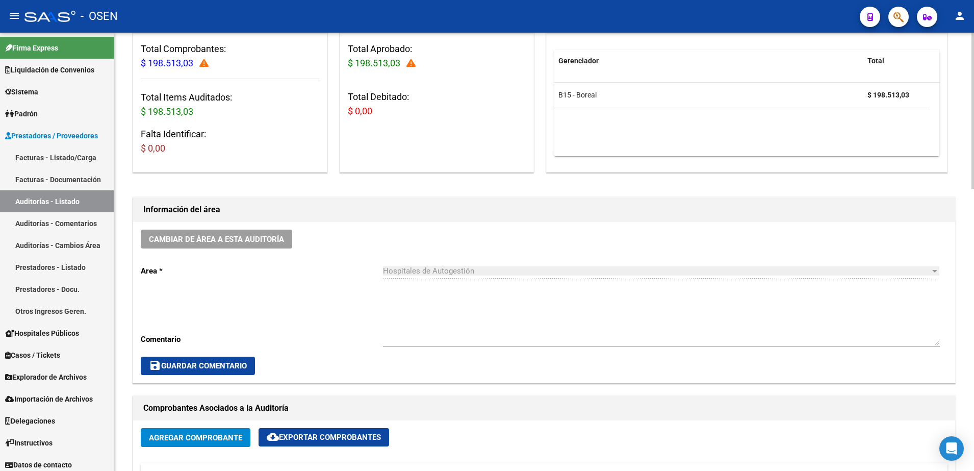
scroll to position [0, 0]
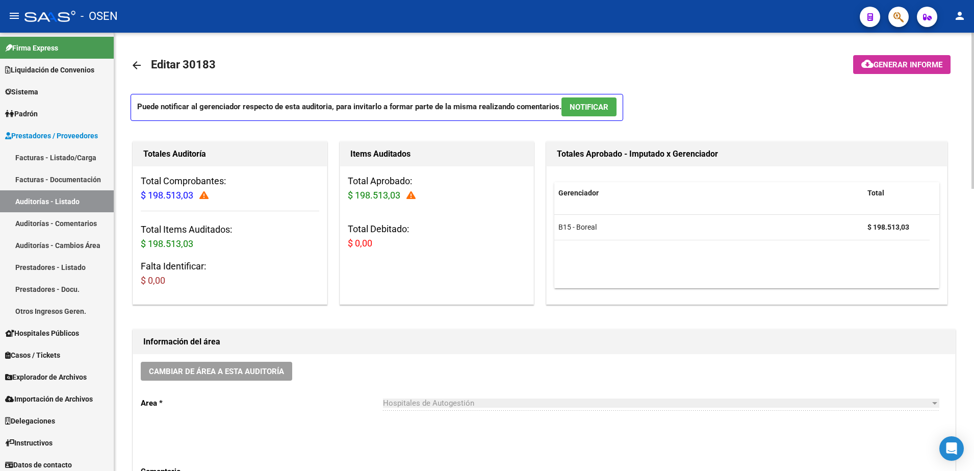
click at [141, 62] on mat-icon "arrow_back" at bounding box center [137, 65] width 12 height 12
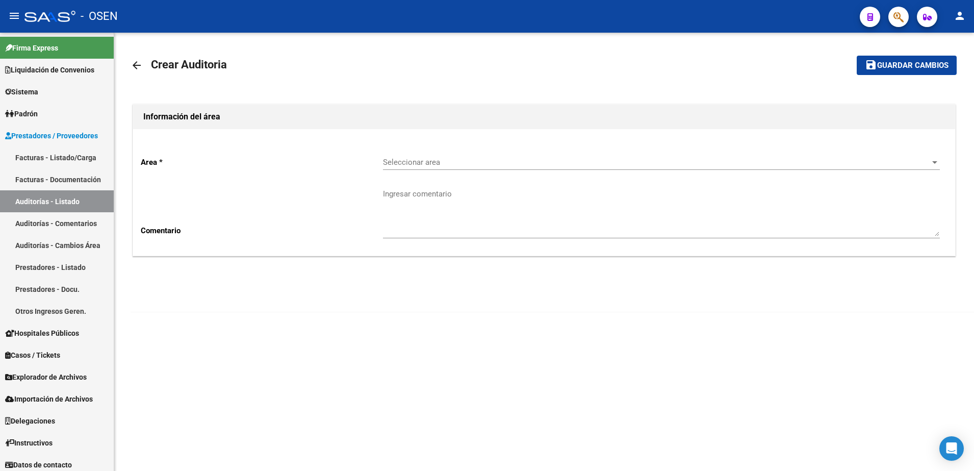
click at [141, 62] on mat-icon "arrow_back" at bounding box center [137, 65] width 12 height 12
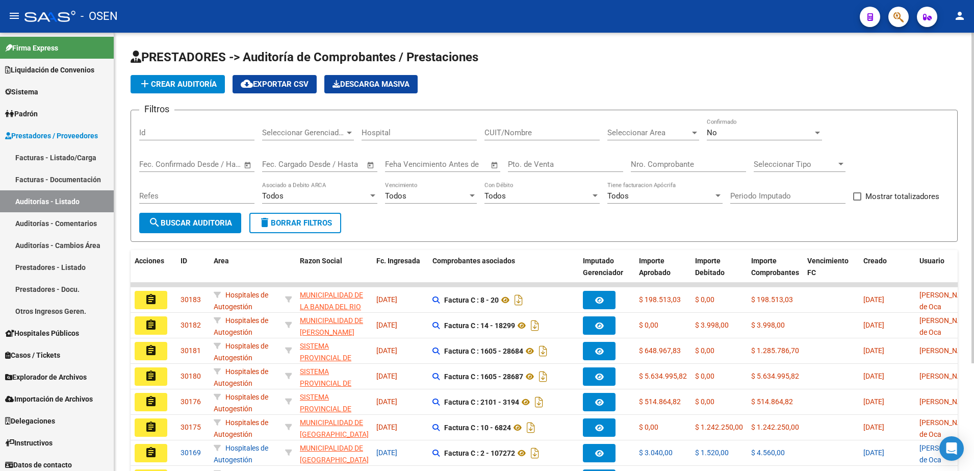
click at [193, 82] on span "add Crear Auditoría" at bounding box center [178, 84] width 78 height 9
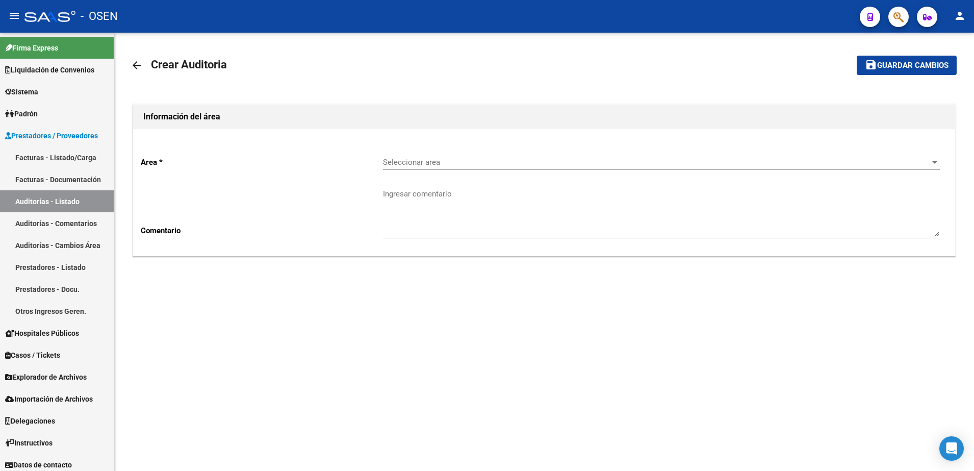
click at [457, 163] on span "Seleccionar area" at bounding box center [657, 162] width 548 height 9
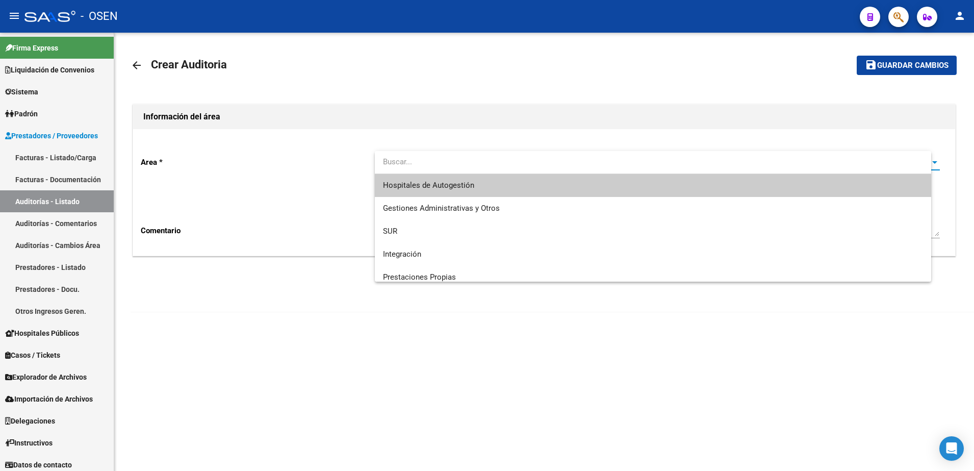
click at [467, 193] on span "Hospitales de Autogestión" at bounding box center [653, 185] width 541 height 23
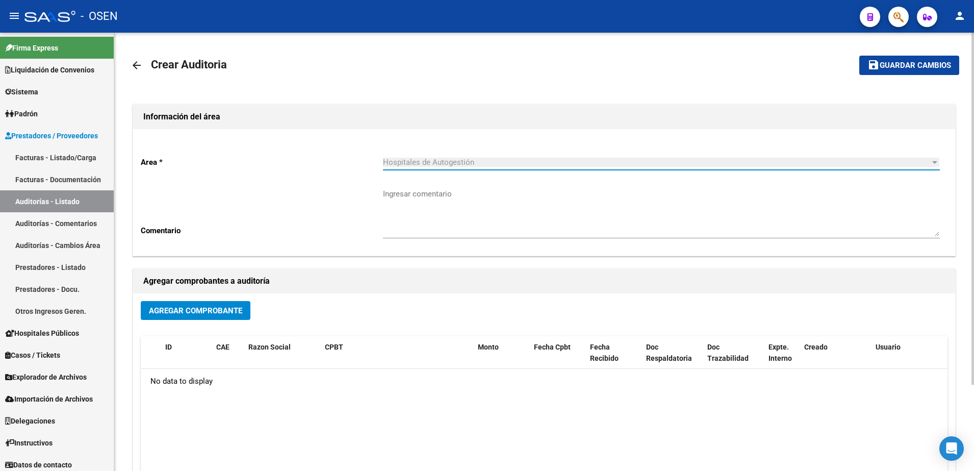
click at [227, 315] on button "Agregar Comprobante" at bounding box center [196, 310] width 110 height 19
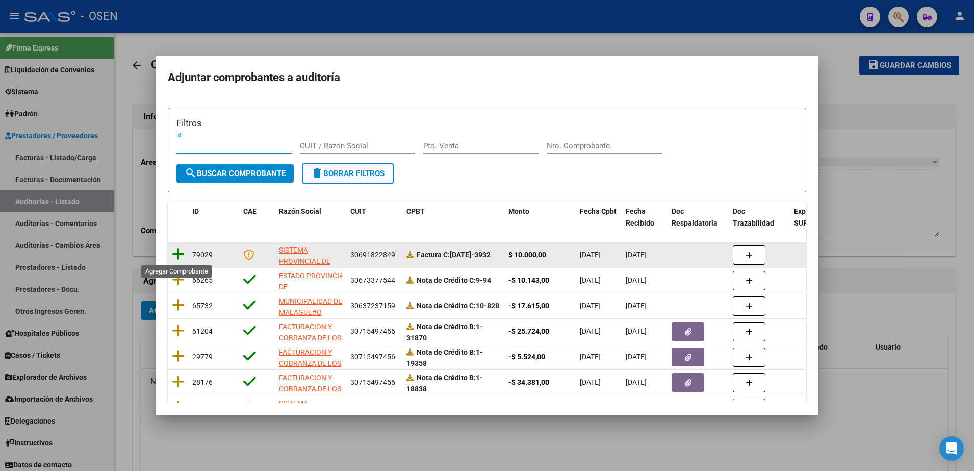
click at [178, 259] on icon at bounding box center [178, 254] width 13 height 14
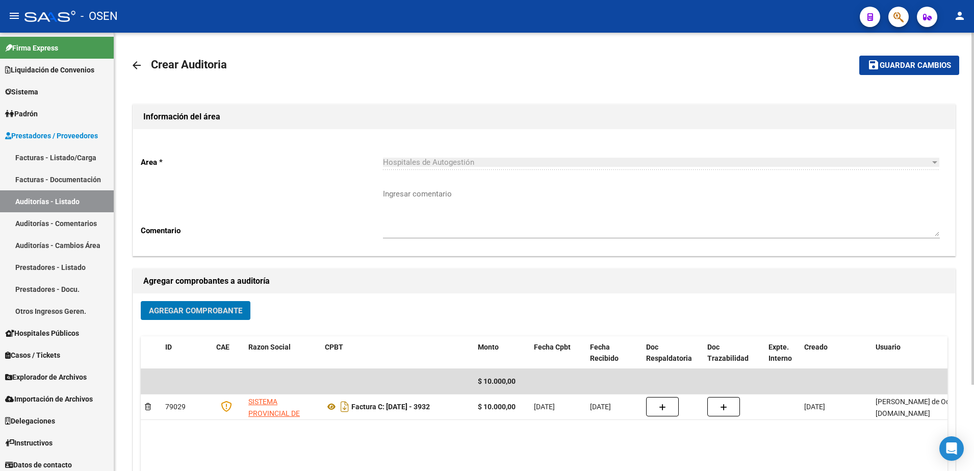
click at [870, 62] on mat-icon "save" at bounding box center [873, 65] width 12 height 12
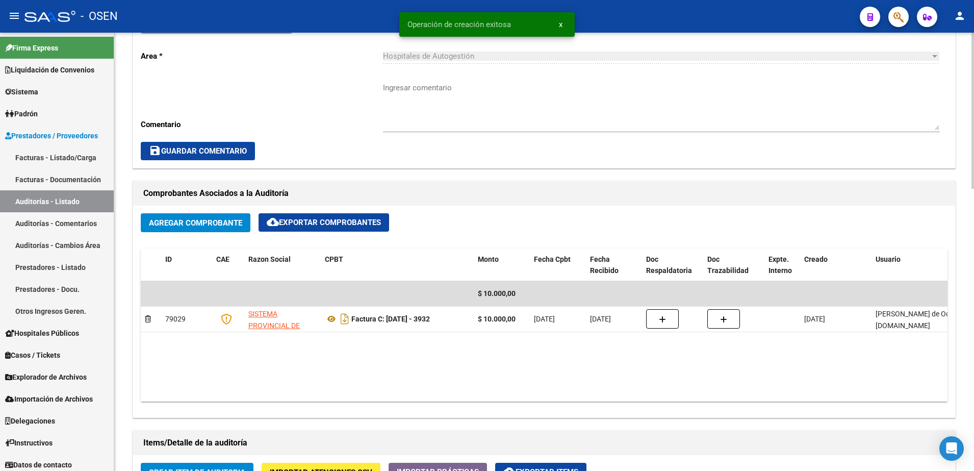
scroll to position [446, 0]
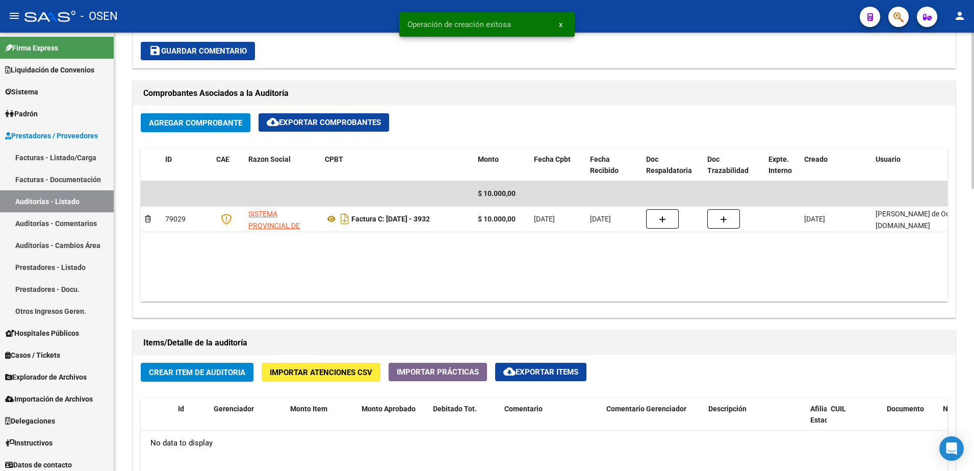
click at [233, 375] on button "Crear Item de Auditoria" at bounding box center [197, 372] width 113 height 19
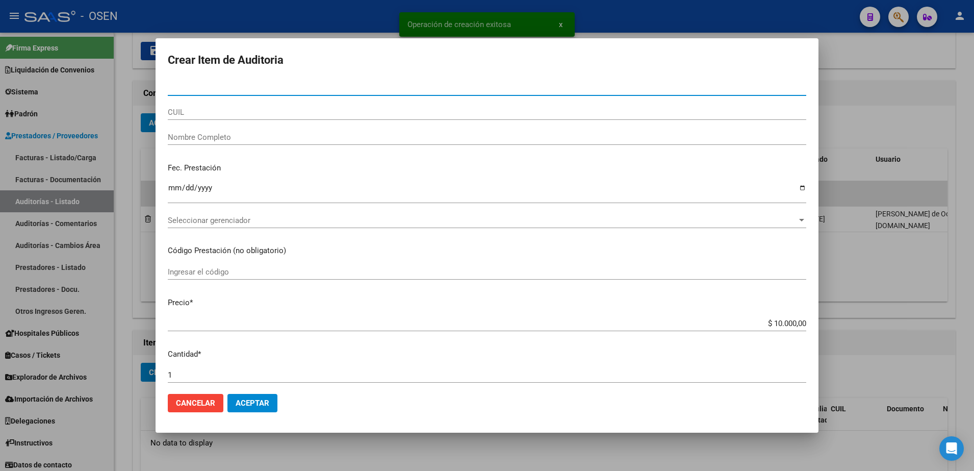
drag, startPoint x: 287, startPoint y: 126, endPoint x: 284, endPoint y: 120, distance: 7.3
click at [286, 124] on div "CUIL" at bounding box center [487, 117] width 638 height 25
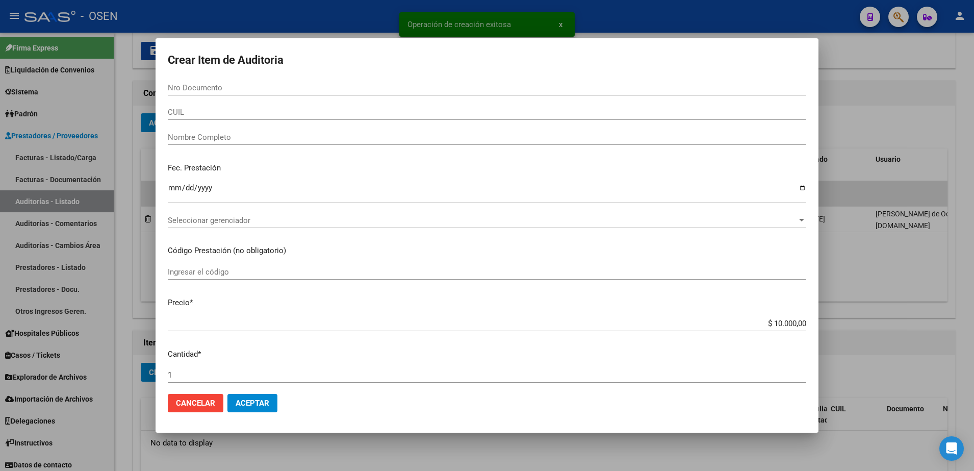
click at [283, 112] on input "CUIL" at bounding box center [487, 112] width 638 height 9
paste input "20293106305"
type input "20293106305"
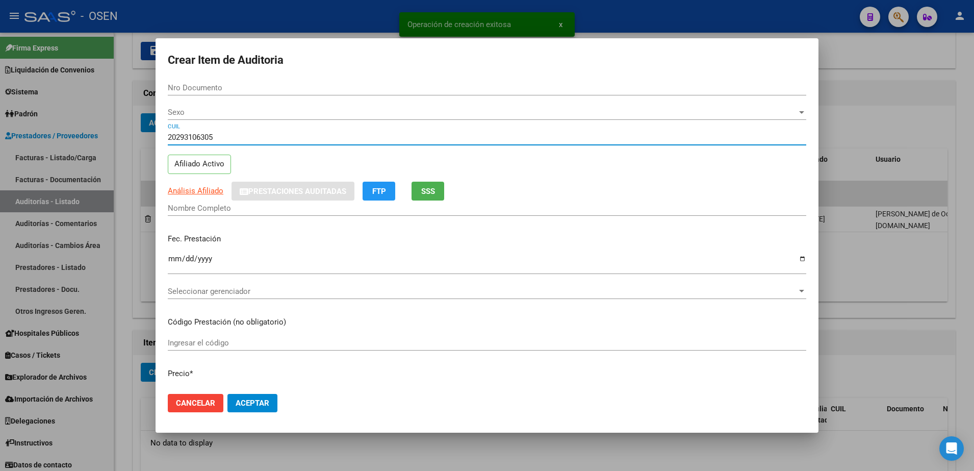
type input "29310630"
type input "HERRERA CARLOS MIGUEL"
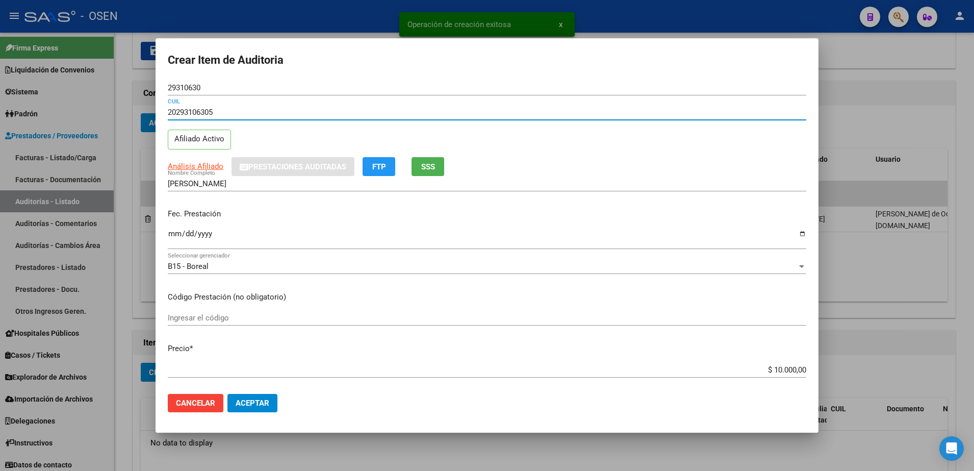
type input "20293106305"
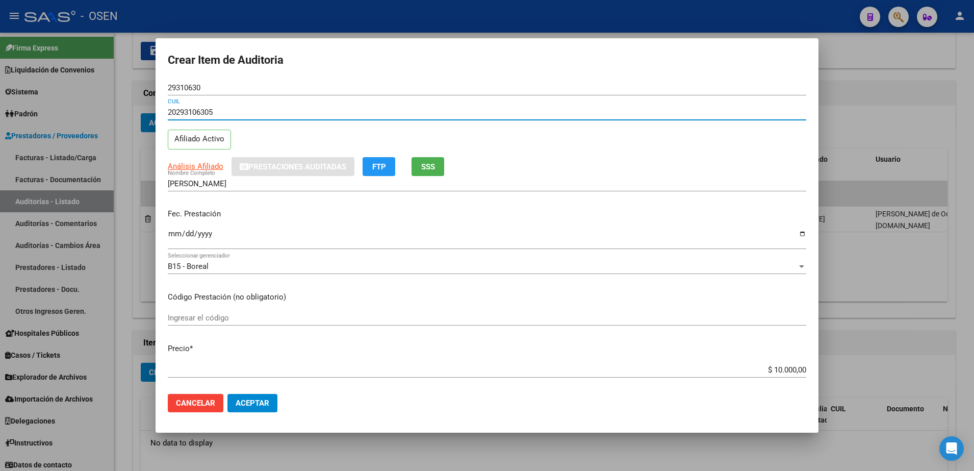
click at [176, 231] on input "Ingresar la fecha" at bounding box center [487, 237] width 638 height 16
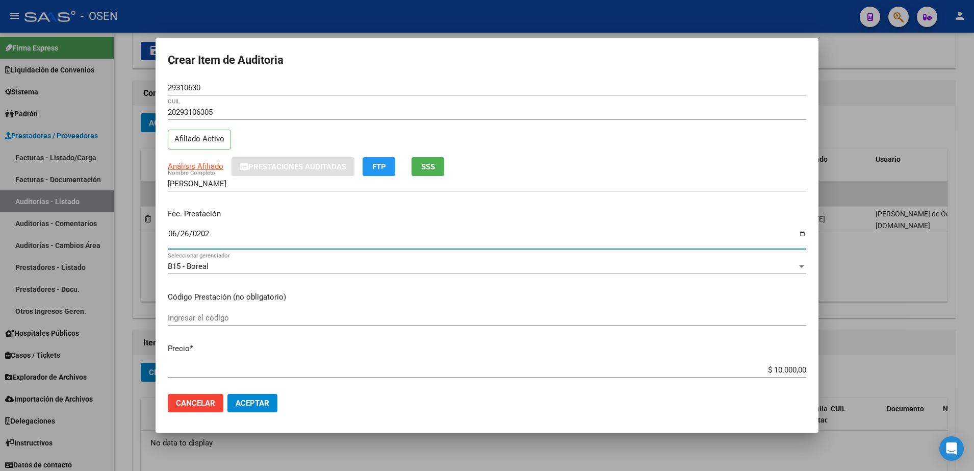
type input "2025-06-26"
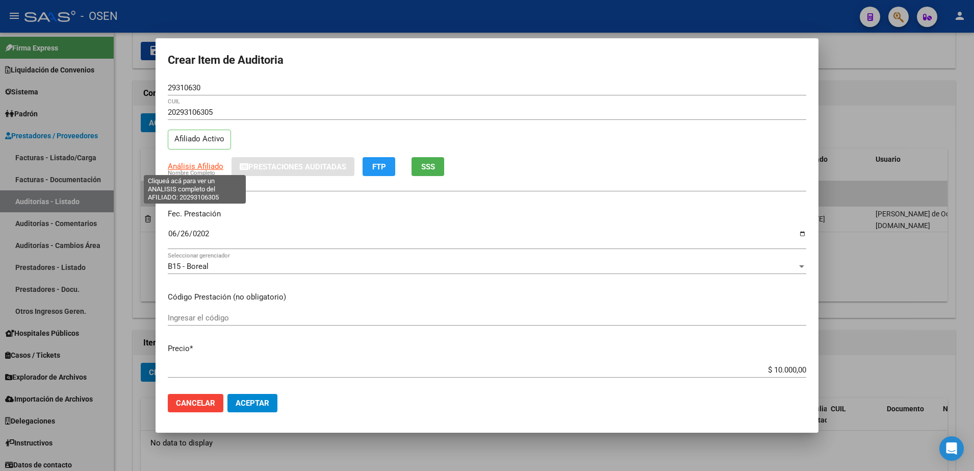
click at [210, 164] on span "Análisis Afiliado" at bounding box center [196, 166] width 56 height 9
type textarea "20293106305"
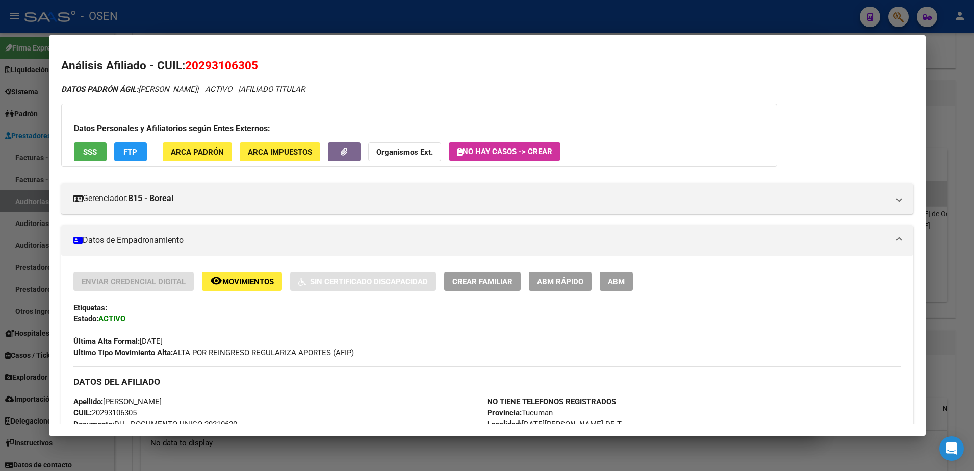
scroll to position [416, 0]
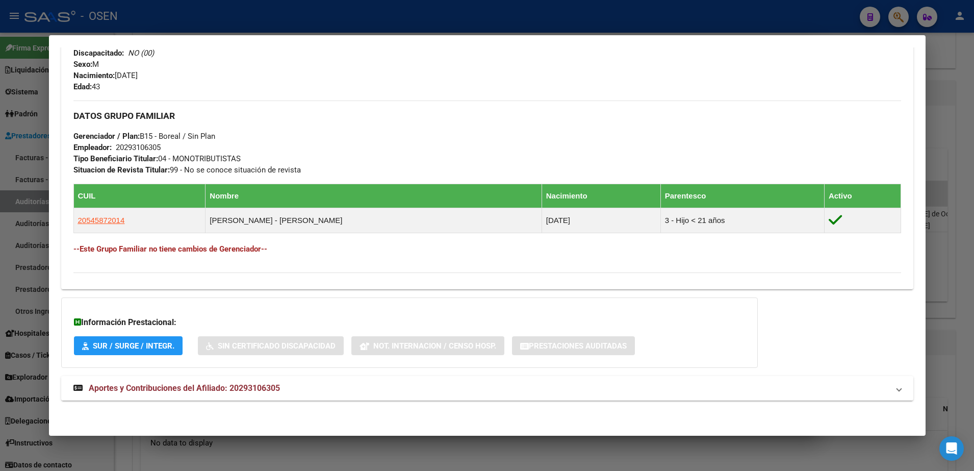
click at [488, 387] on mat-panel-title "Aportes y Contribuciones del Afiliado: 20293106305" at bounding box center [480, 388] width 815 height 12
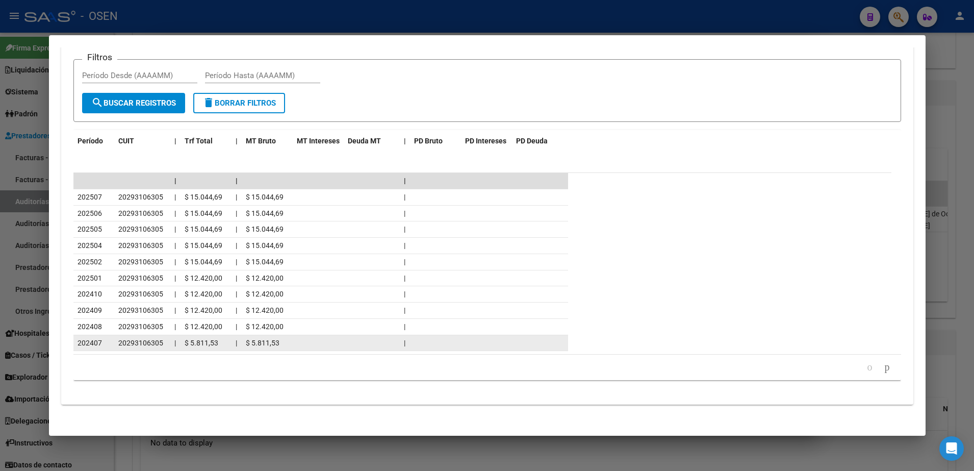
scroll to position [874, 0]
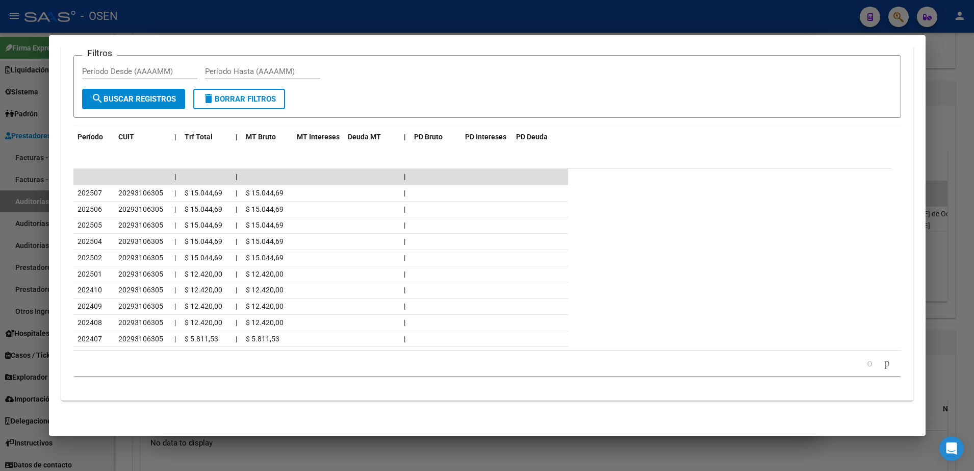
click at [31, 205] on div at bounding box center [487, 235] width 974 height 471
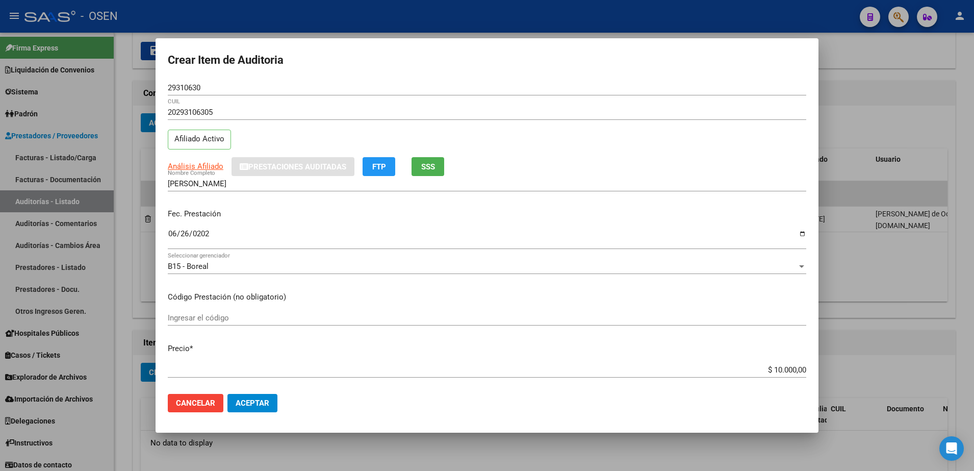
drag, startPoint x: 240, startPoint y: 389, endPoint x: 275, endPoint y: 426, distance: 50.9
click at [241, 390] on mat-dialog-actions "Cancelar Aceptar" at bounding box center [487, 403] width 638 height 35
click at [265, 405] on span "Aceptar" at bounding box center [253, 402] width 34 height 9
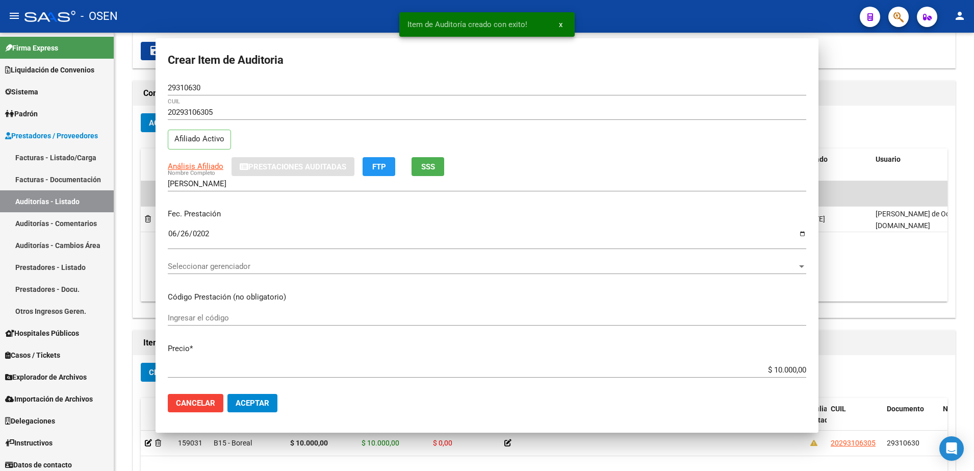
scroll to position [255, 0]
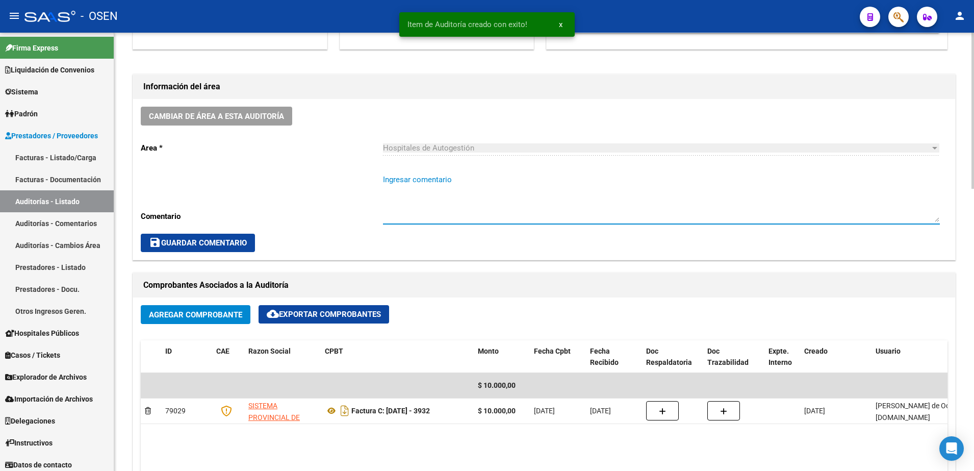
click at [497, 195] on textarea "Ingresar comentario" at bounding box center [661, 198] width 557 height 48
type textarea "Ok af."
click at [227, 236] on button "save Guardar Comentario" at bounding box center [198, 243] width 114 height 18
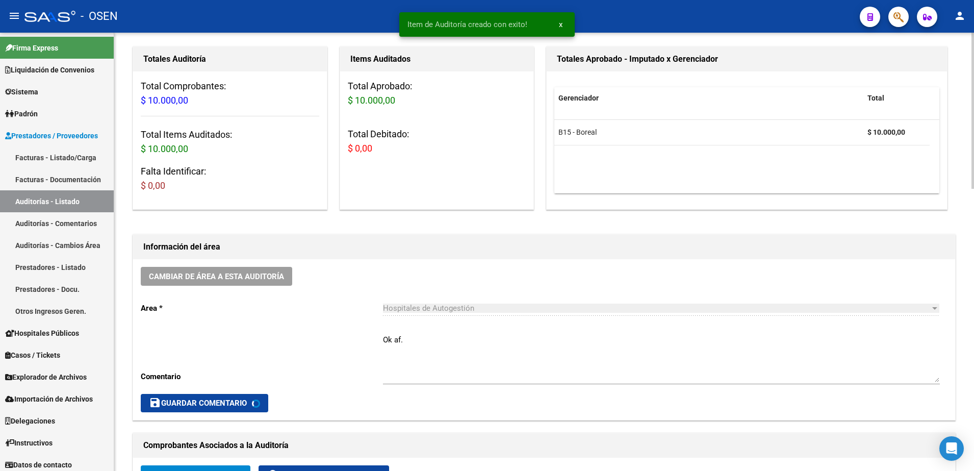
scroll to position [0, 0]
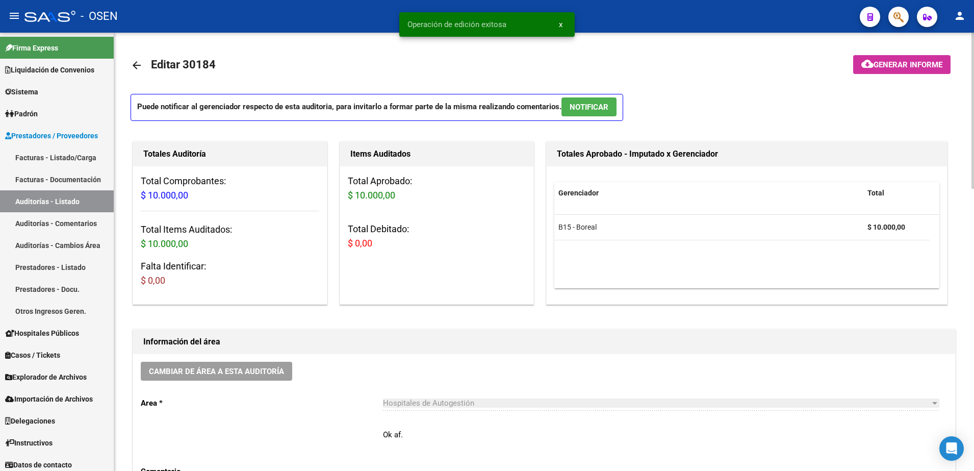
click at [136, 57] on link "arrow_back" at bounding box center [141, 65] width 20 height 24
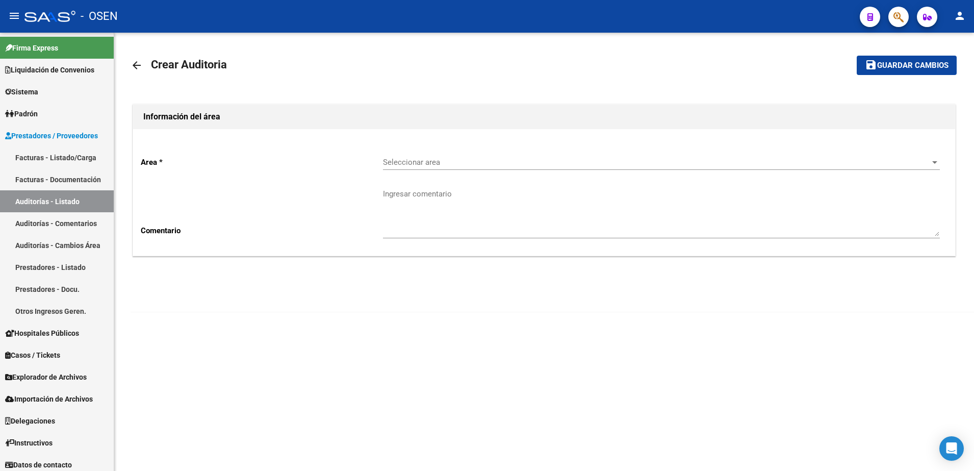
click at [430, 166] on span "Seleccionar area" at bounding box center [657, 162] width 548 height 9
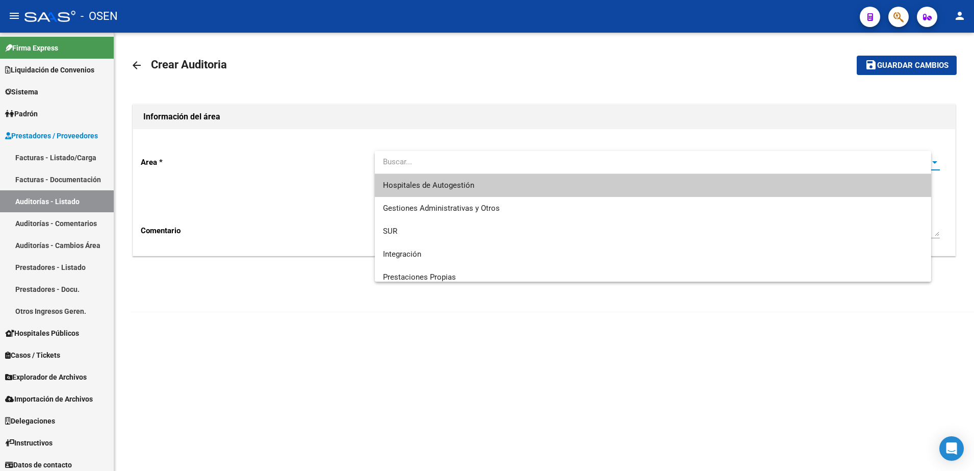
drag, startPoint x: 430, startPoint y: 166, endPoint x: 405, endPoint y: 201, distance: 43.5
click at [435, 183] on span "Hospitales de Autogestión" at bounding box center [428, 185] width 91 height 9
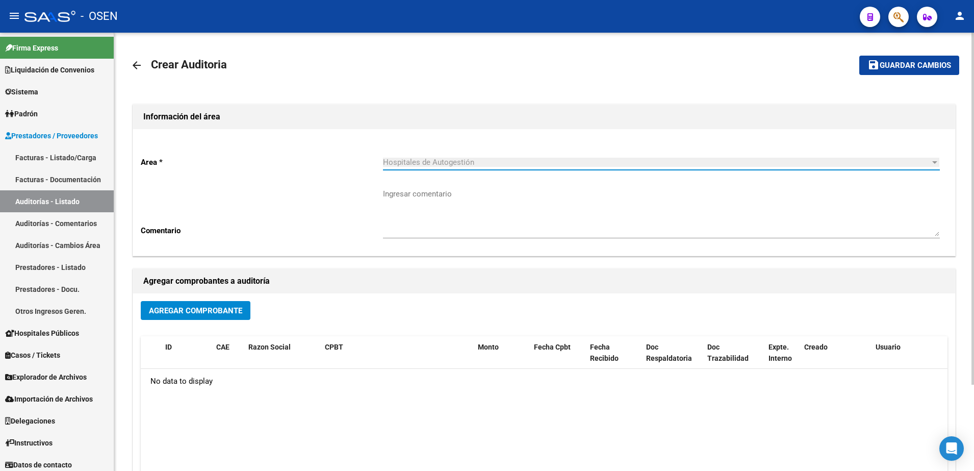
click at [217, 301] on button "Agregar Comprobante" at bounding box center [196, 310] width 110 height 19
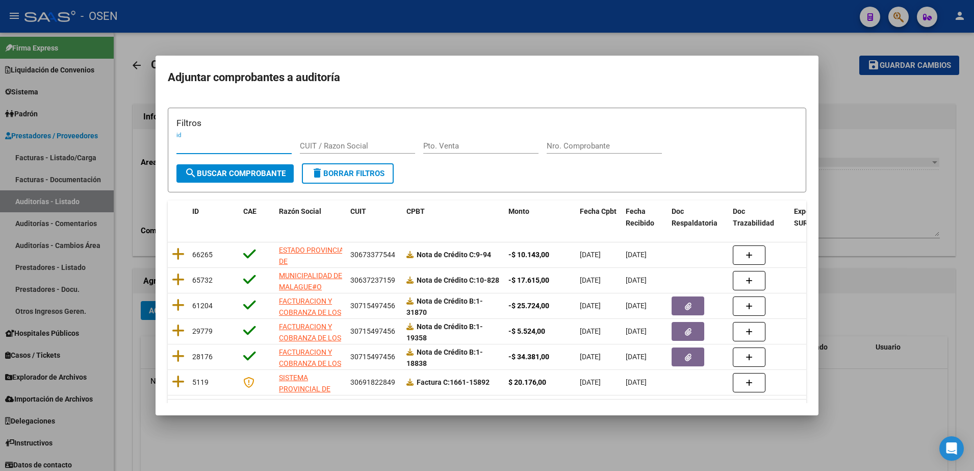
click at [227, 174] on span "search Buscar Comprobante" at bounding box center [235, 173] width 101 height 9
click at [261, 178] on button "search Buscar Comprobante" at bounding box center [234, 173] width 117 height 18
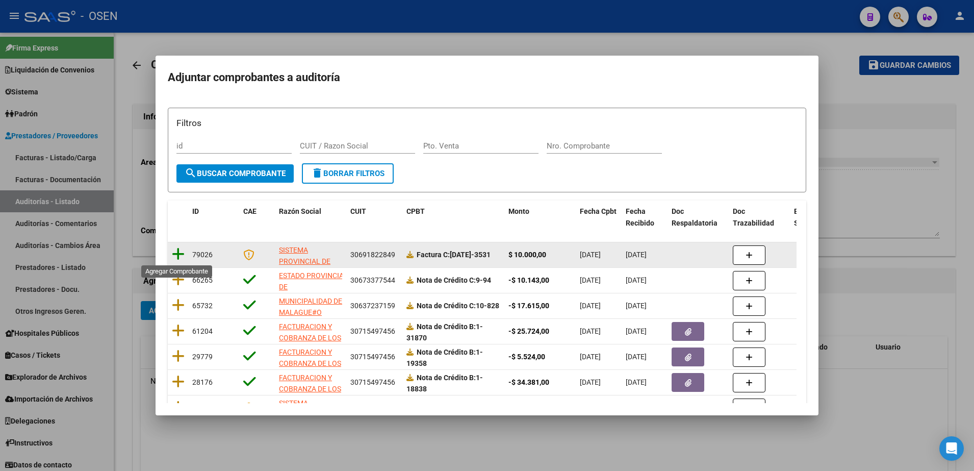
click at [178, 254] on icon at bounding box center [178, 254] width 13 height 14
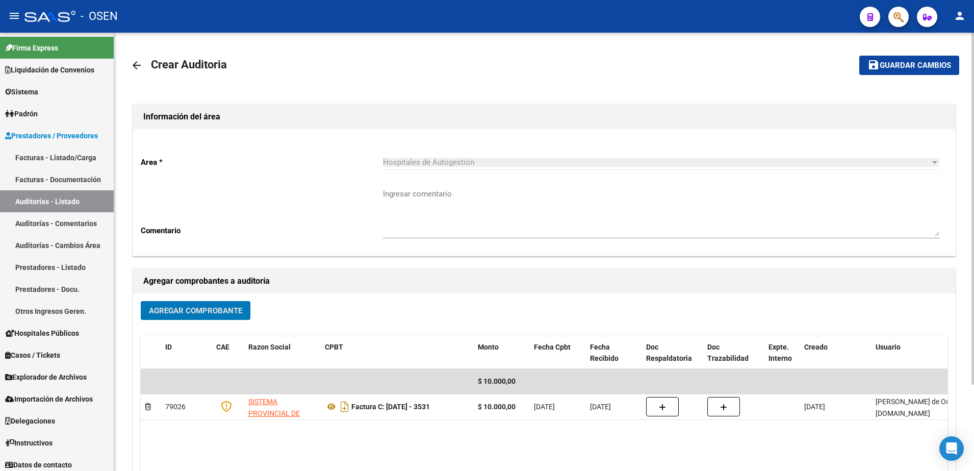
click at [866, 67] on button "save Guardar cambios" at bounding box center [909, 65] width 100 height 19
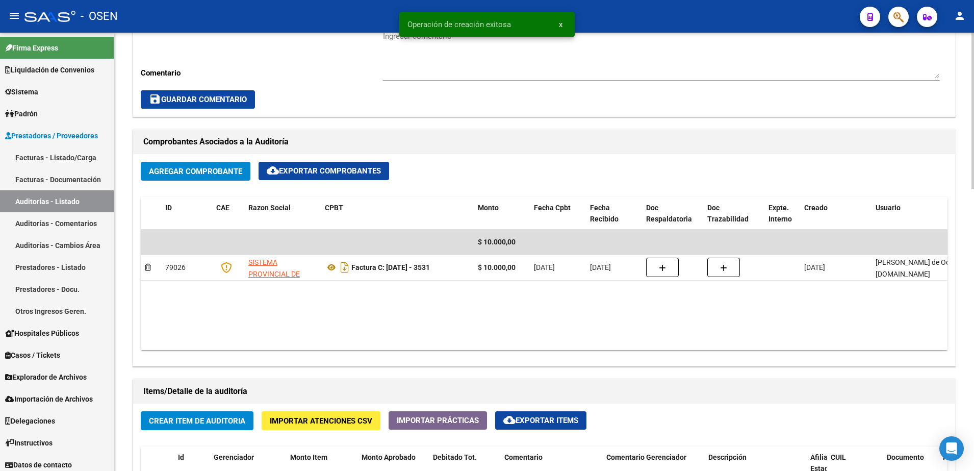
scroll to position [510, 0]
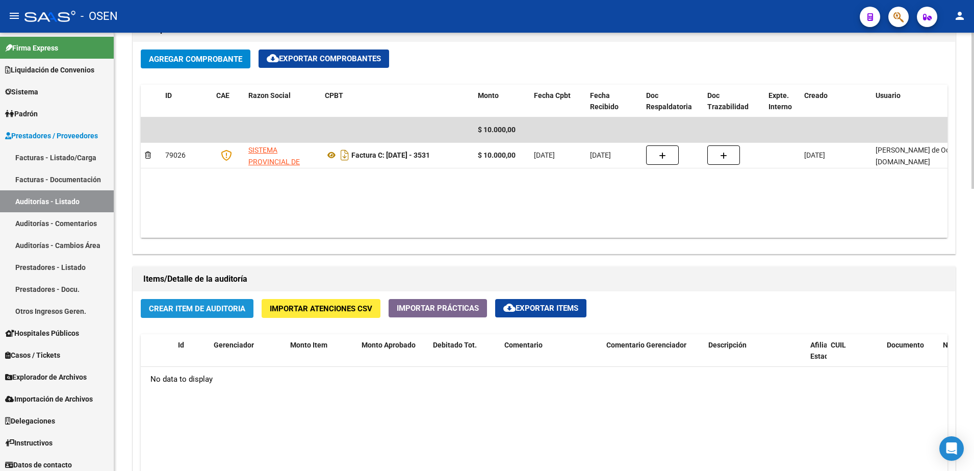
click at [212, 309] on span "Crear Item de Auditoria" at bounding box center [197, 308] width 96 height 9
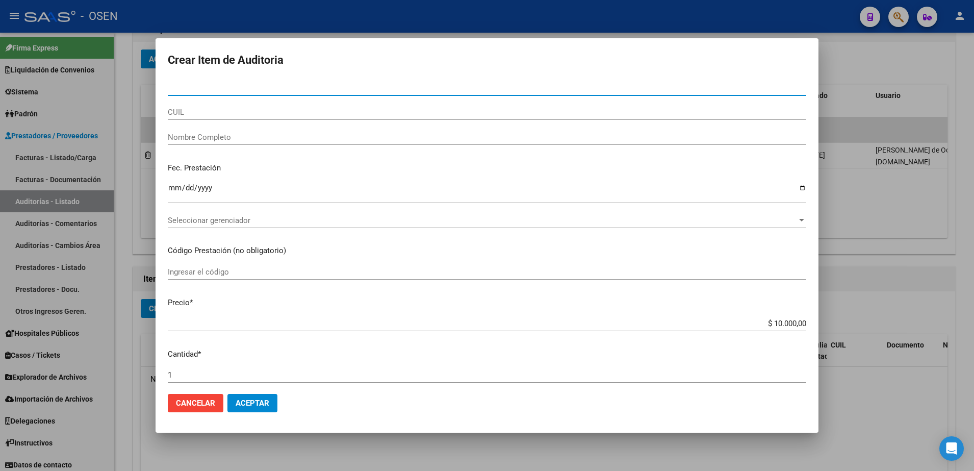
click at [213, 113] on input "CUIL" at bounding box center [487, 112] width 638 height 9
paste input "20362819432"
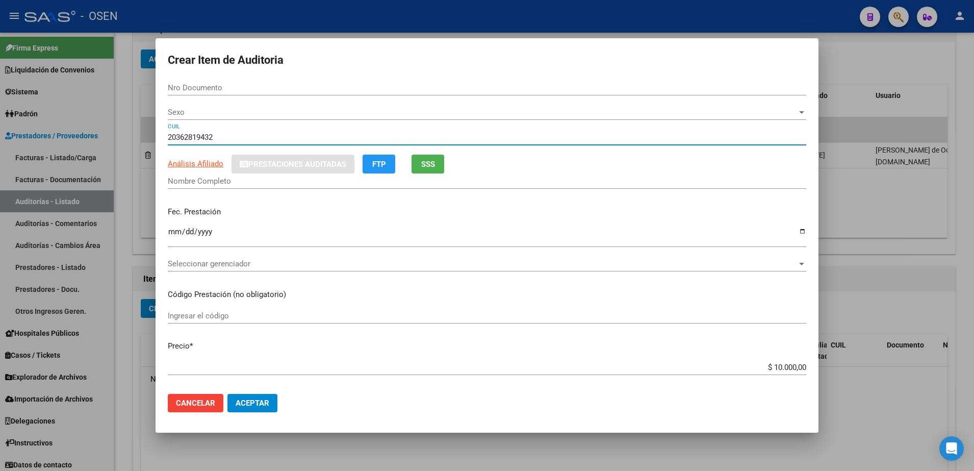
type input "20362819432"
type input "36281943"
type input "TARTALO CLAUDIO ANDRES"
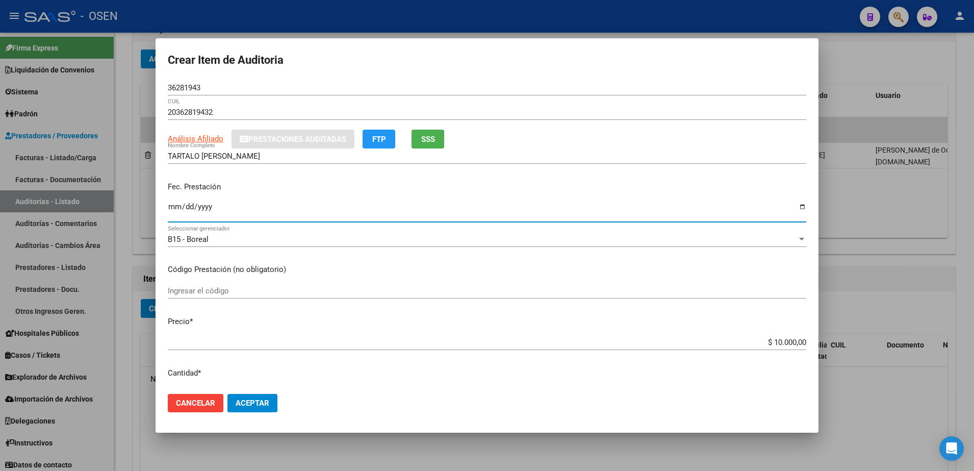
click at [173, 219] on input "Ingresar la fecha" at bounding box center [487, 210] width 638 height 16
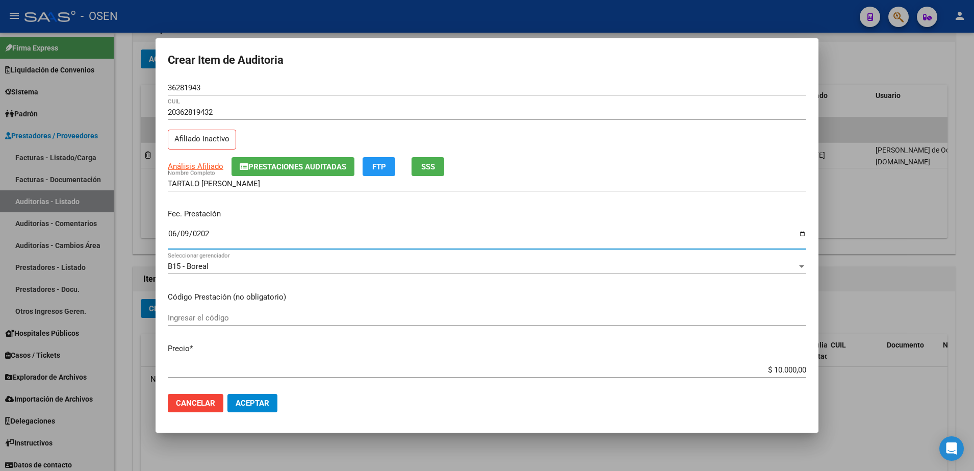
type input "2025-06-09"
click at [202, 162] on span "Análisis Afiliado" at bounding box center [196, 166] width 56 height 9
type textarea "20362819432"
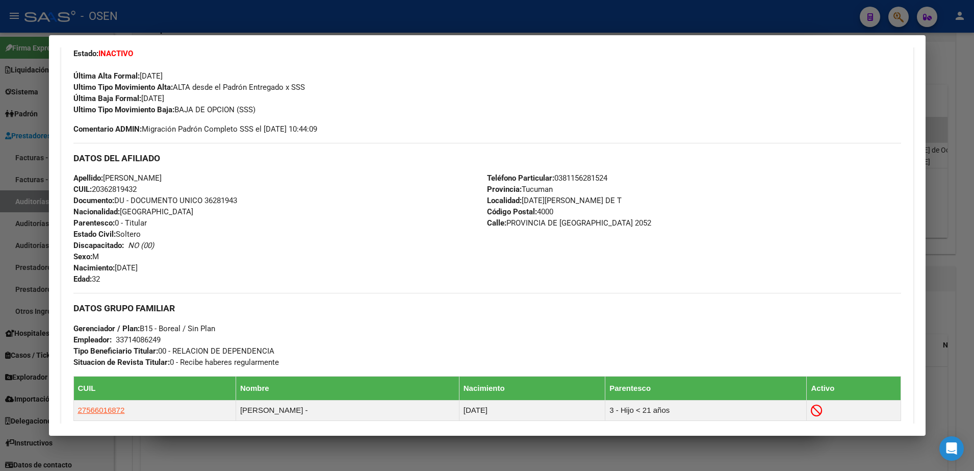
scroll to position [453, 0]
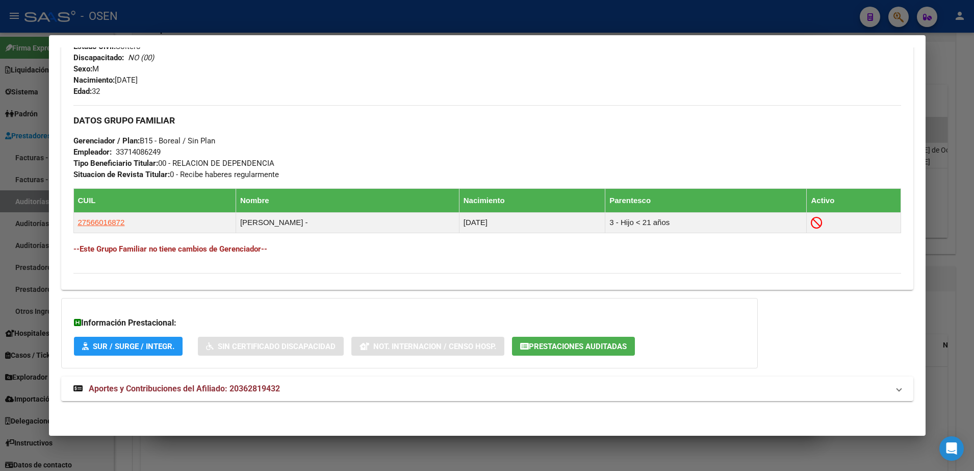
click at [482, 401] on div "DATOS PADRÓN ÁGIL: TARTALO CLAUDIO ANDRES | INACTIVO | AFILIADO TITULAR Datos P…" at bounding box center [487, 21] width 852 height 781
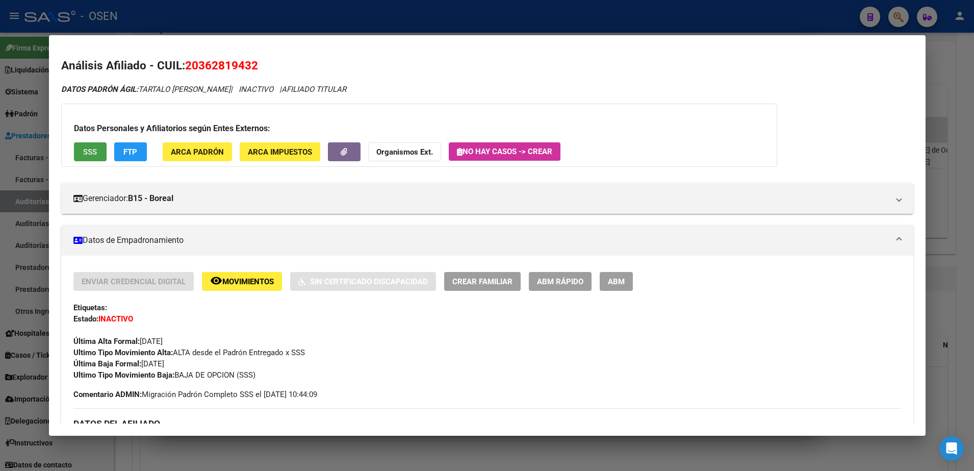
click at [84, 158] on button "SSS" at bounding box center [90, 151] width 33 height 19
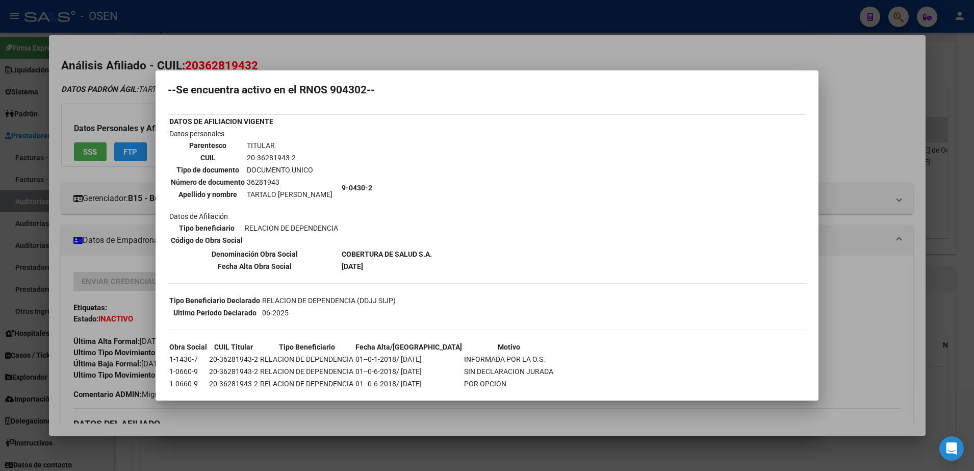
scroll to position [48, 0]
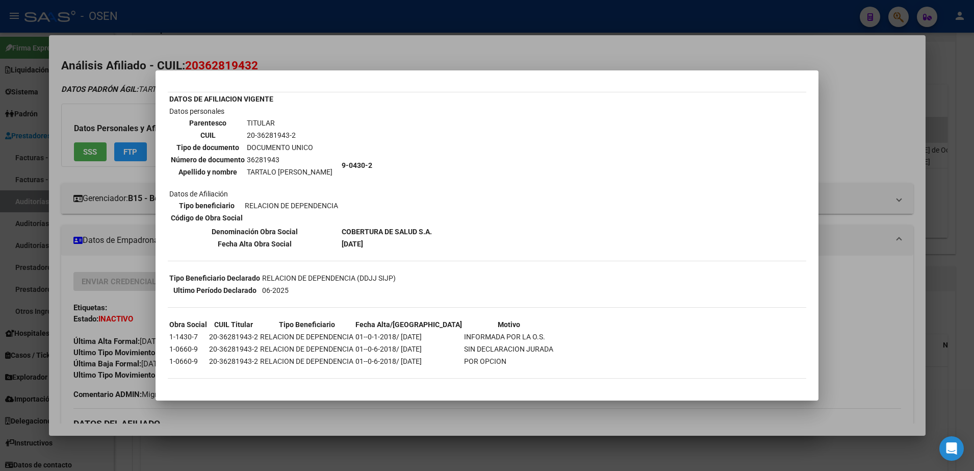
drag, startPoint x: 802, startPoint y: 255, endPoint x: 487, endPoint y: 251, distance: 314.7
click at [801, 255] on mat-dialog-content "--INACTIVO en Obra Social-- --Se encuentra activo en el RNOS 904302-- DATOS DE …" at bounding box center [487, 236] width 663 height 306
drag, startPoint x: 248, startPoint y: 168, endPoint x: 337, endPoint y: 168, distance: 89.2
click at [334, 168] on table "Parentesco TITULAR CUIL 20-36281943-2 Tipo de documento DOCUMENTO UNICO Número …" at bounding box center [251, 147] width 165 height 62
drag, startPoint x: 783, startPoint y: 217, endPoint x: 713, endPoint y: 60, distance: 171.9
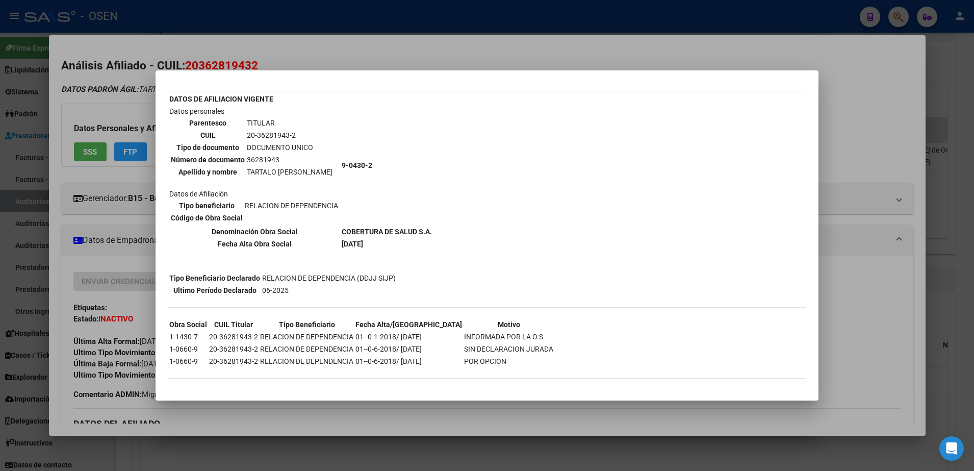
click at [783, 210] on div "--INACTIVO en Obra Social-- --Se encuentra activo en el RNOS 904302-- DATOS DE …" at bounding box center [487, 215] width 638 height 345
drag, startPoint x: 709, startPoint y: 52, endPoint x: 642, endPoint y: 3, distance: 84.0
click at [707, 50] on div at bounding box center [487, 235] width 974 height 471
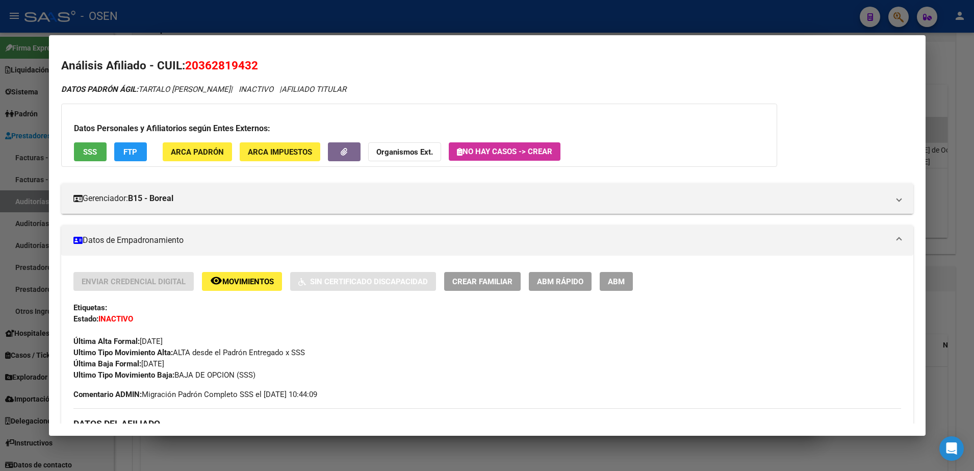
drag, startPoint x: 626, startPoint y: 9, endPoint x: 226, endPoint y: 76, distance: 406.0
click at [624, 10] on div at bounding box center [487, 235] width 974 height 471
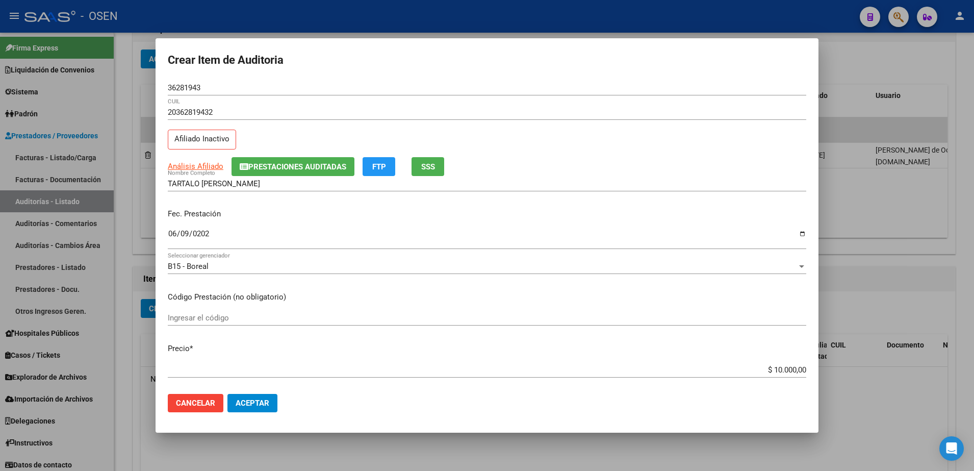
click at [196, 88] on input "36281943" at bounding box center [487, 87] width 638 height 9
drag, startPoint x: 196, startPoint y: 88, endPoint x: 249, endPoint y: 156, distance: 86.1
click at [202, 98] on div "36281943 Nro Documento" at bounding box center [487, 92] width 638 height 25
click at [267, 182] on input "TARTALO CLAUDIO ANDRES" at bounding box center [487, 183] width 638 height 9
paste input "36281943"
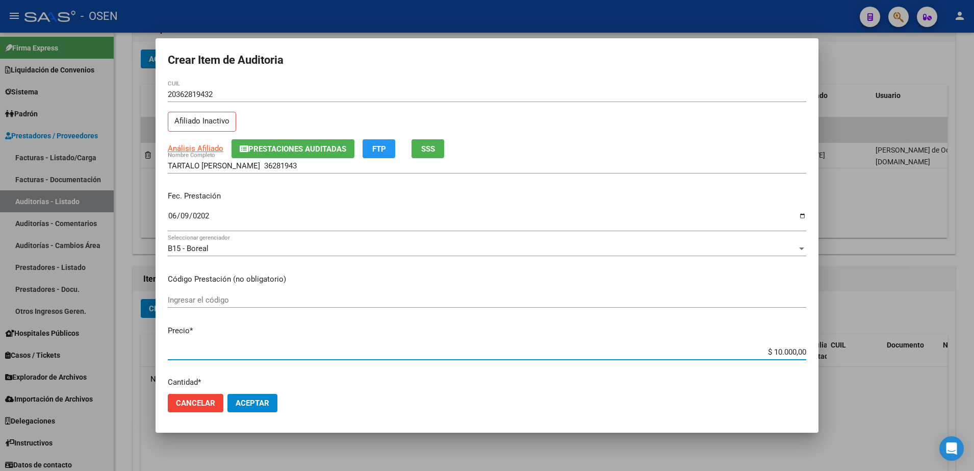
drag, startPoint x: 752, startPoint y: 367, endPoint x: 514, endPoint y: 245, distance: 268.0
click at [821, 375] on div "Crear Item de Auditoria 36281943 Nro Documento 20362819432 CUIL Afiliado Inacti…" at bounding box center [487, 235] width 974 height 471
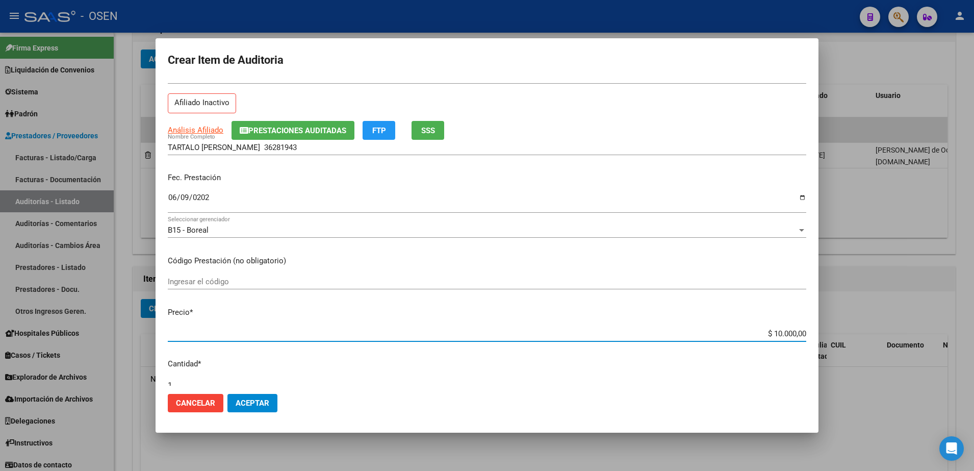
click at [312, 149] on input "TARTALO CLAUDIO ANDRES 36281943" at bounding box center [487, 147] width 638 height 9
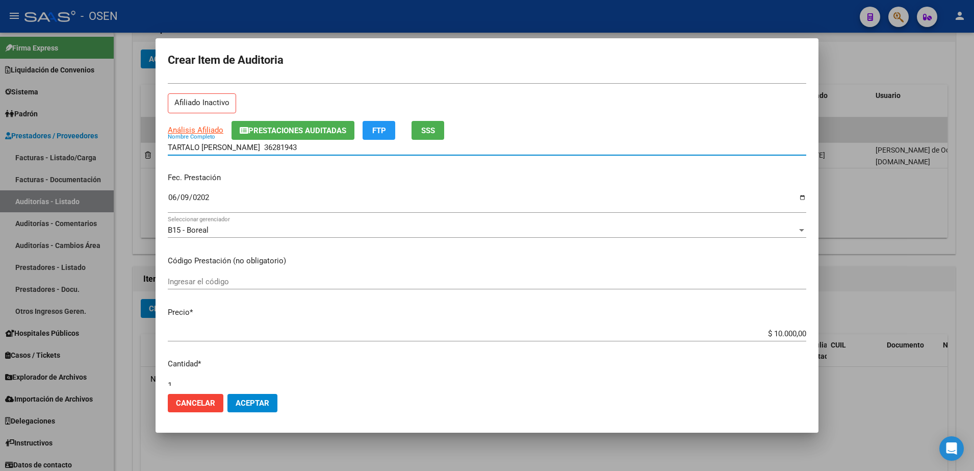
paste input "$ 10.000,00"
drag, startPoint x: 352, startPoint y: 144, endPoint x: 344, endPoint y: 286, distance: 142.0
click at [138, 145] on div "Crear Item de Auditoria 36281943 Nro Documento 20362819432 CUIL Afiliado Inacti…" at bounding box center [487, 235] width 974 height 471
click at [345, 151] on input "TARTALO CLAUDIO ANDRES 36281943 $ 10.000,00" at bounding box center [487, 147] width 638 height 9
drag, startPoint x: 354, startPoint y: 148, endPoint x: 356, endPoint y: 114, distance: 33.8
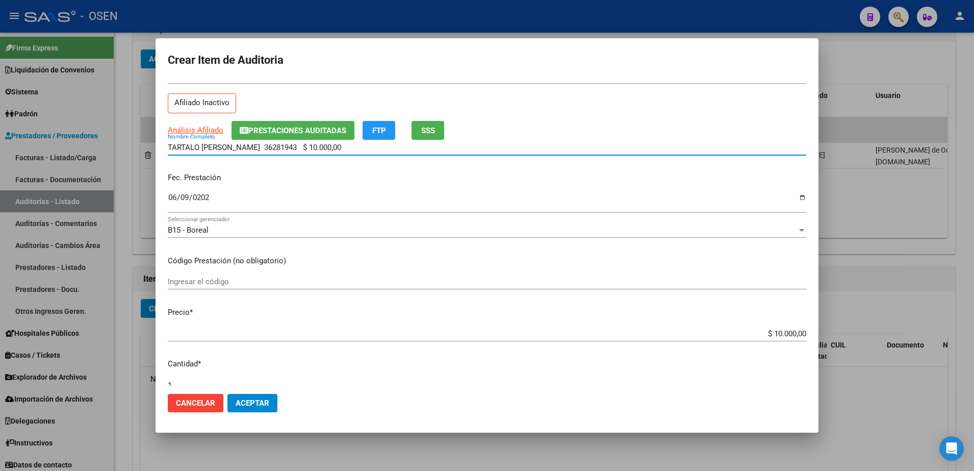
click at [356, 114] on mat-dialog-content "36281943 Nro Documento 20362819432 CUIL Afiliado Inactivo Análisis Afiliado Pre…" at bounding box center [487, 233] width 663 height 306
type input "TARTALO CLAUDIO ANDRES 36281943 $ 10.000,0"
click at [253, 404] on span "Aceptar" at bounding box center [253, 402] width 34 height 9
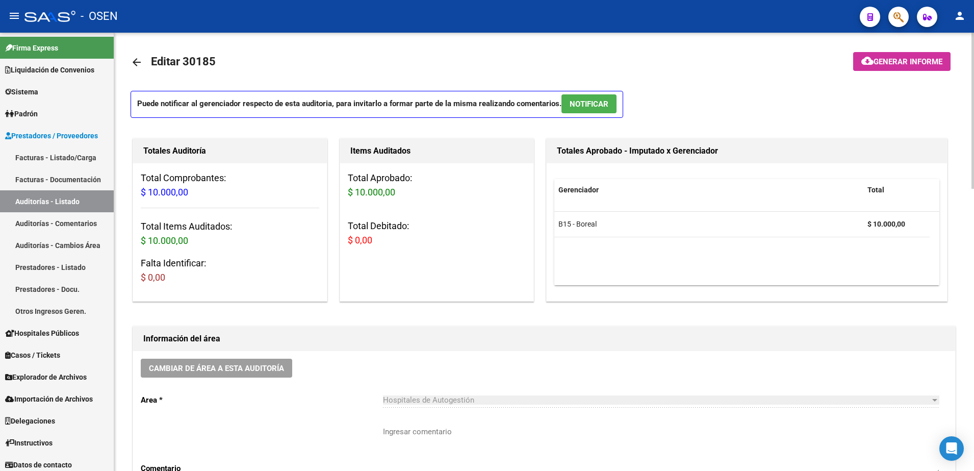
scroll to position [0, 0]
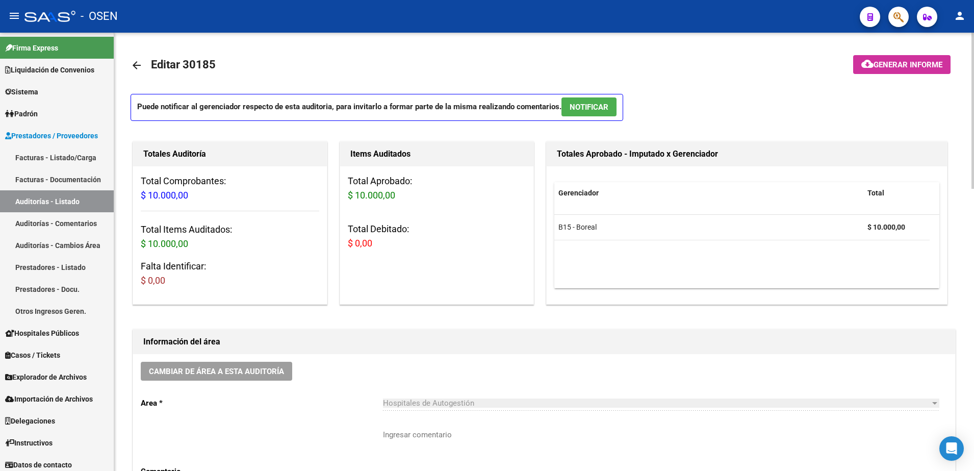
click at [137, 59] on mat-icon "arrow_back" at bounding box center [137, 65] width 12 height 12
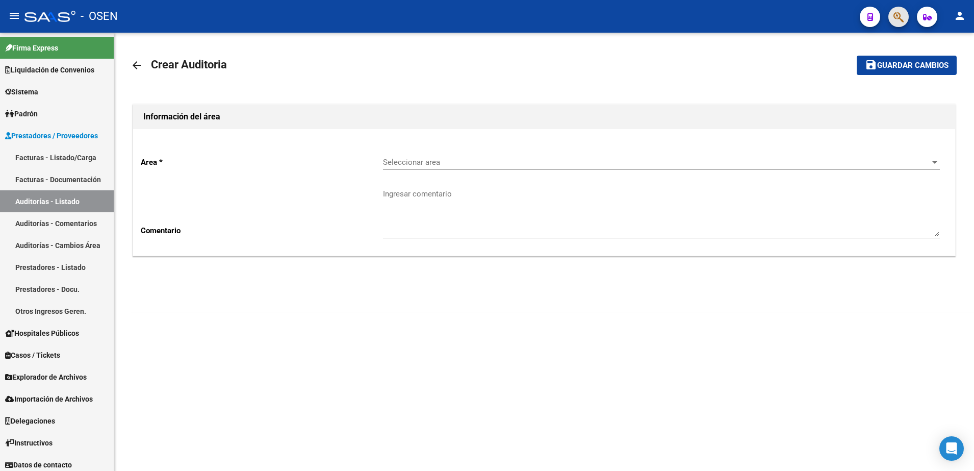
drag, startPoint x: 906, startPoint y: 13, endPoint x: 933, endPoint y: 0, distance: 30.1
click at [916, 6] on mat-toolbar "menu - OSEN person" at bounding box center [487, 16] width 974 height 33
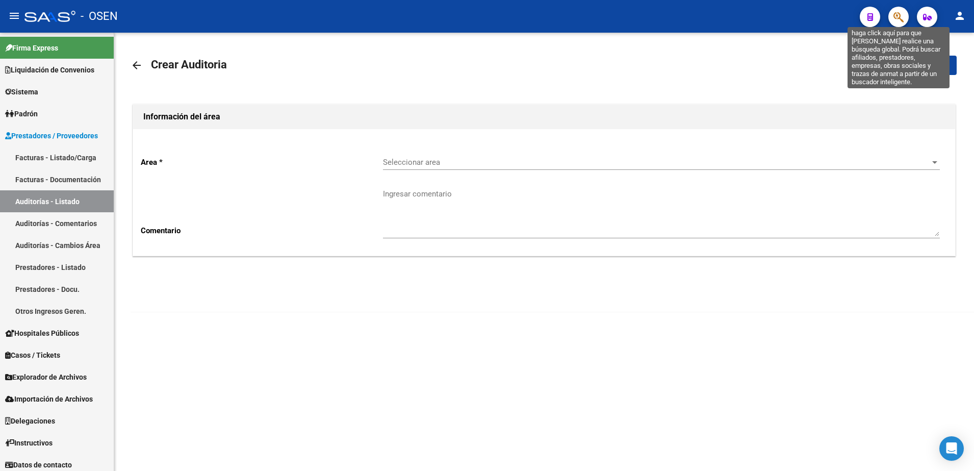
click at [901, 14] on icon "button" at bounding box center [898, 17] width 10 height 12
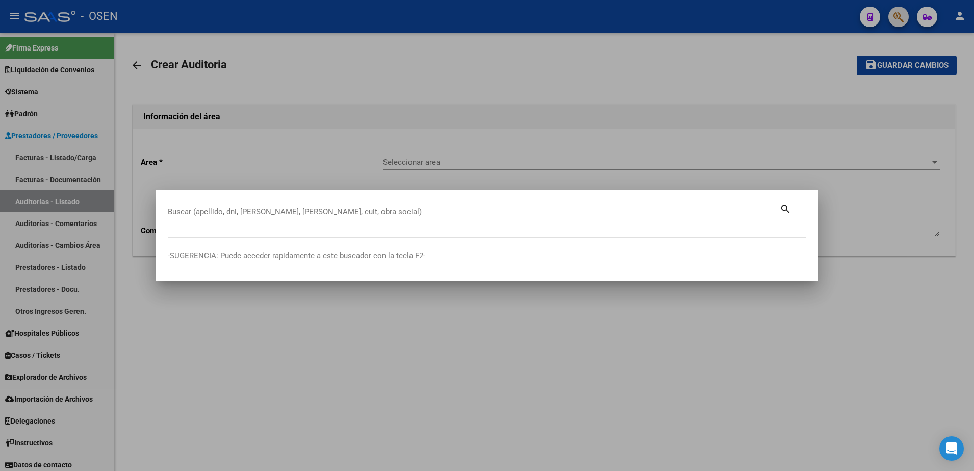
paste input "Documento"
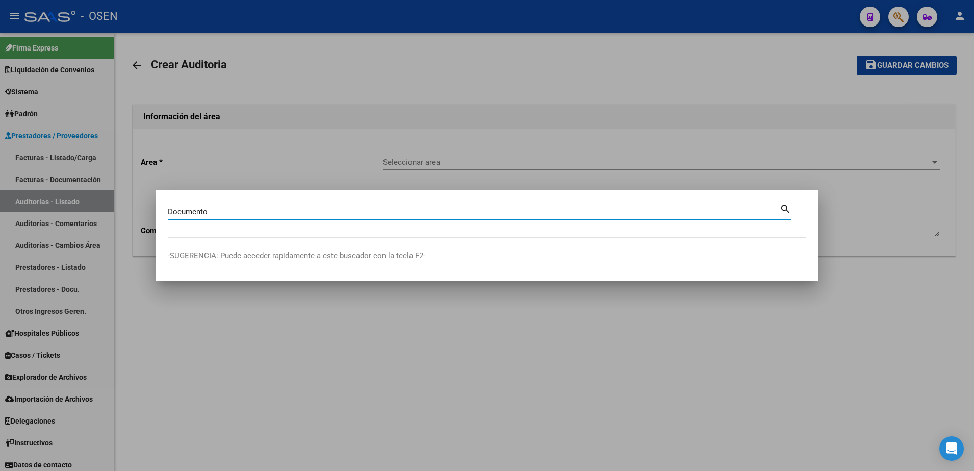
type input "Documento"
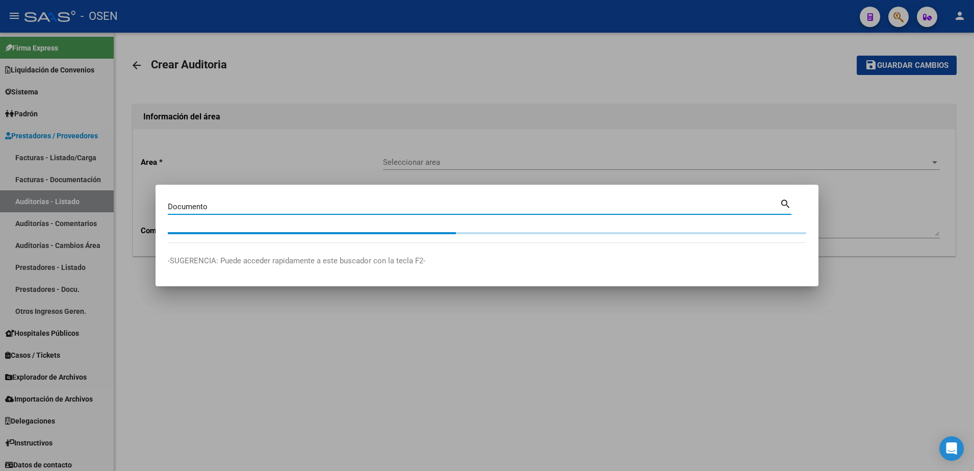
click at [830, 152] on div at bounding box center [487, 235] width 974 height 471
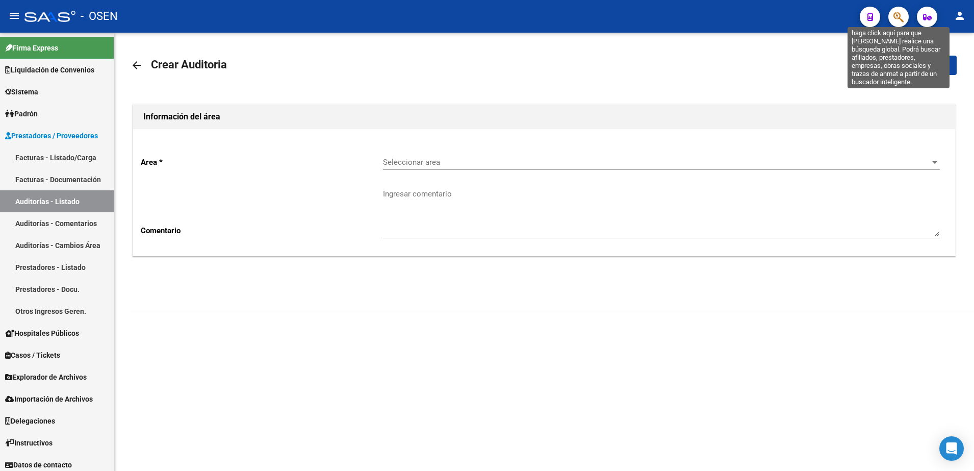
click at [900, 14] on icon "button" at bounding box center [898, 17] width 10 height 12
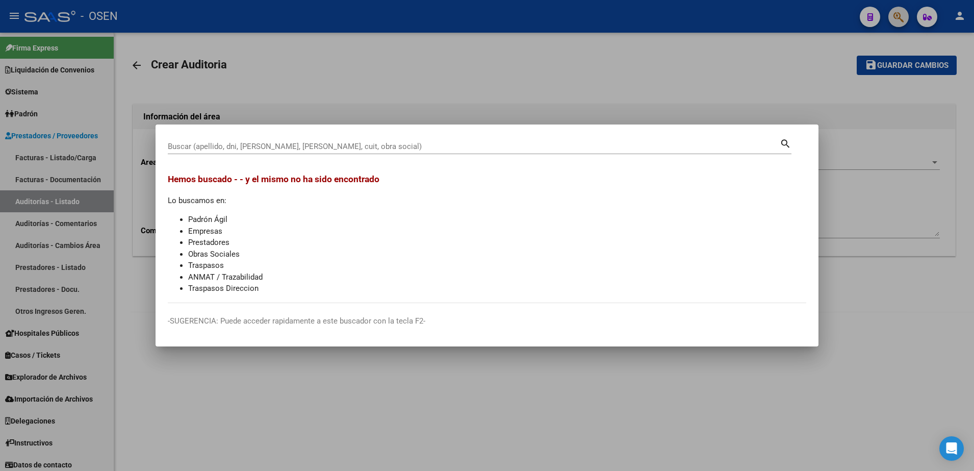
paste input "27829991"
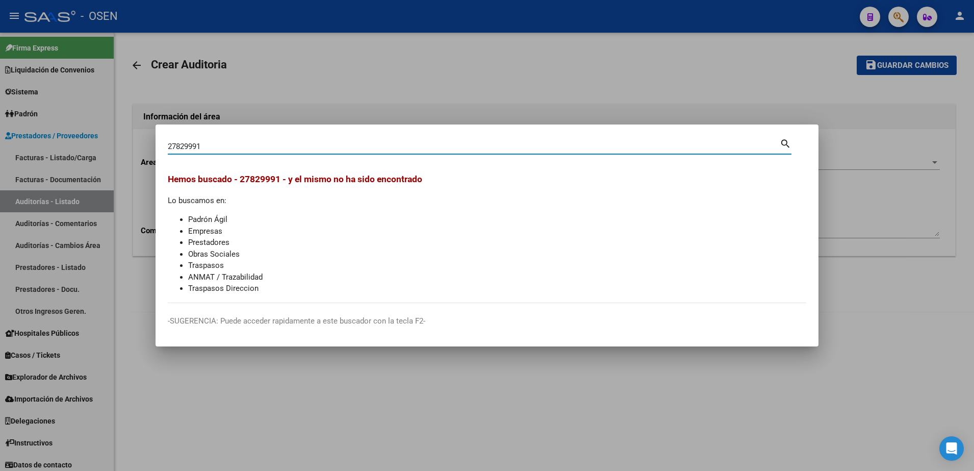
type input "27829991"
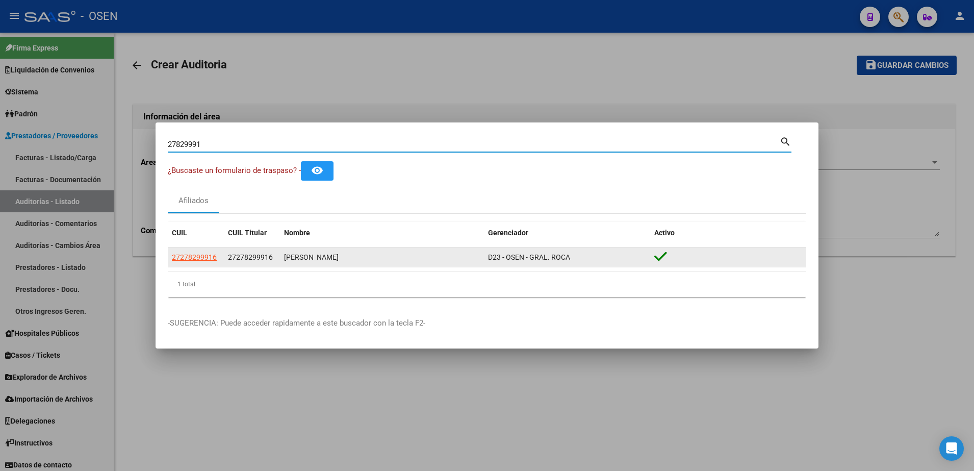
click at [187, 262] on app-link-go-to "27278299916" at bounding box center [194, 257] width 45 height 12
click at [186, 261] on app-link-go-to "27278299916" at bounding box center [194, 257] width 45 height 12
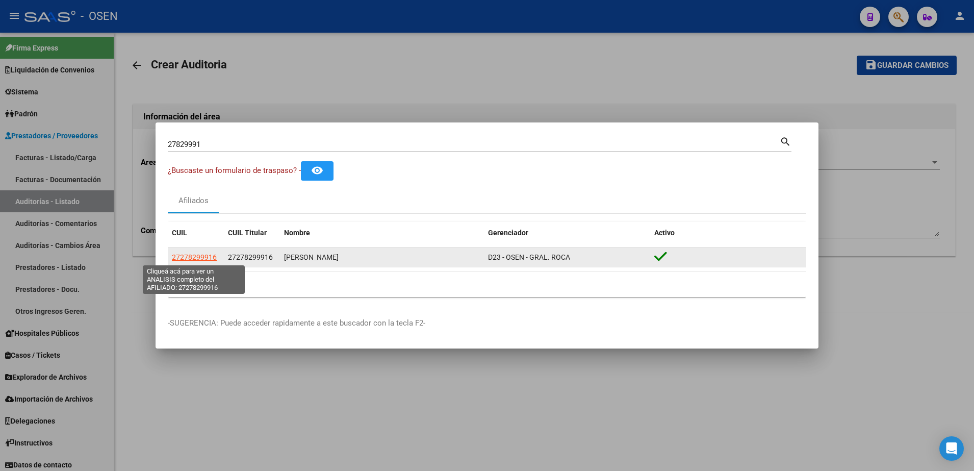
click at [185, 259] on span "27278299916" at bounding box center [194, 257] width 45 height 8
type textarea "27278299916"
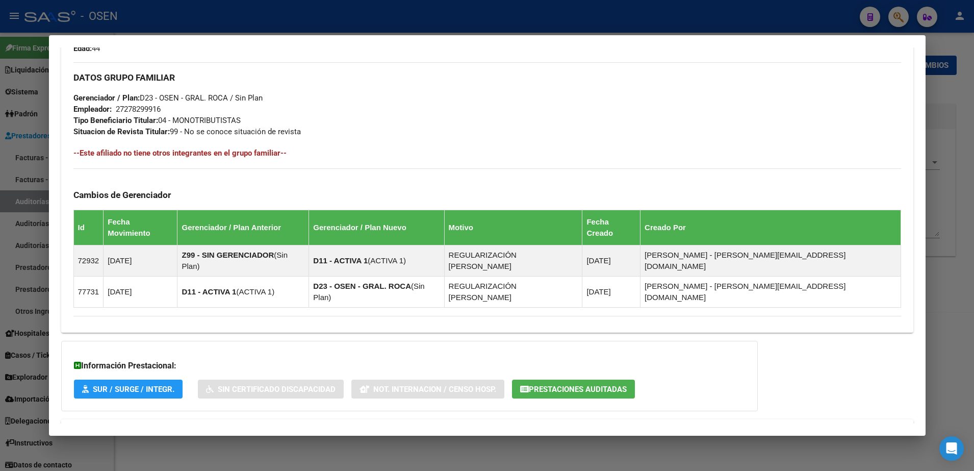
scroll to position [482, 0]
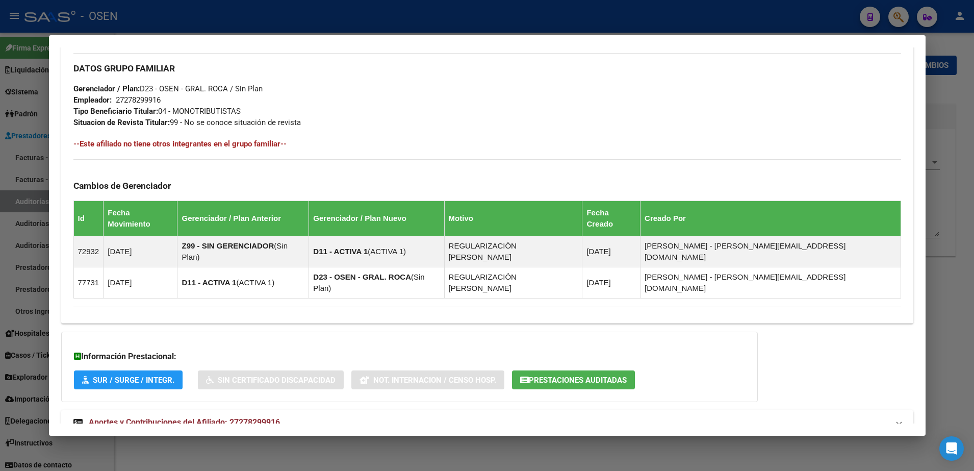
click at [524, 410] on mat-expansion-panel-header "Aportes y Contribuciones del Afiliado: 27278299916" at bounding box center [487, 422] width 852 height 24
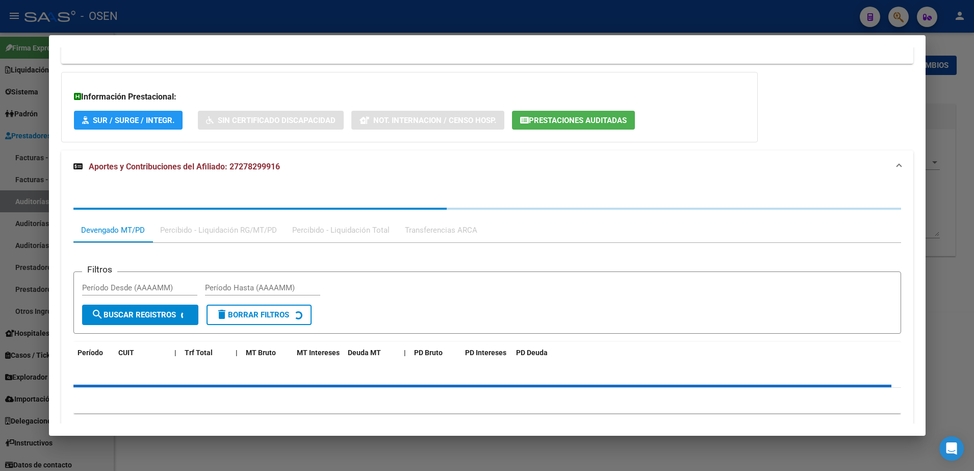
scroll to position [746, 0]
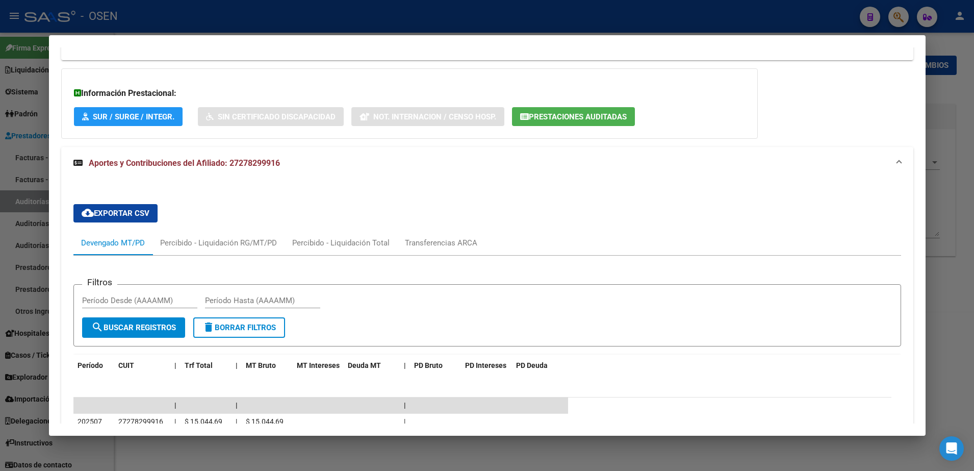
drag, startPoint x: 293, startPoint y: 24, endPoint x: 171, endPoint y: 110, distance: 149.1
click at [292, 25] on div at bounding box center [487, 235] width 974 height 471
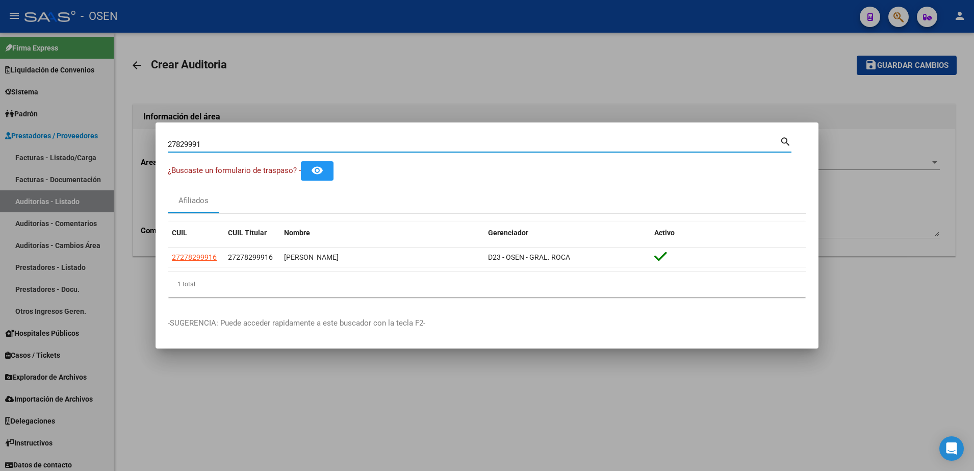
drag, startPoint x: 212, startPoint y: 144, endPoint x: 114, endPoint y: 148, distance: 98.5
click at [113, 155] on div "27829991 Buscar (apellido, dni, cuil, nro traspaso, cuit, obra social) search ¿…" at bounding box center [487, 235] width 974 height 471
paste input "33153976"
type input "33153976"
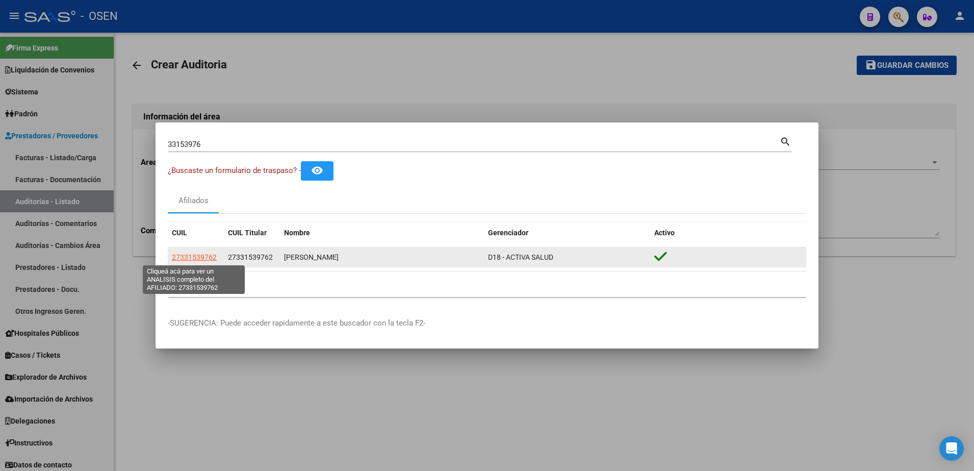
click at [207, 253] on span "27331539762" at bounding box center [194, 257] width 45 height 8
type textarea "27331539762"
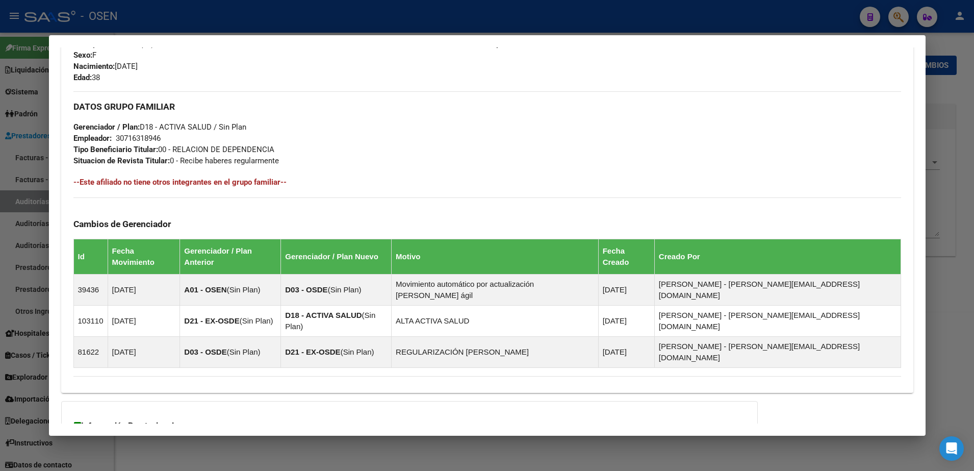
scroll to position [502, 0]
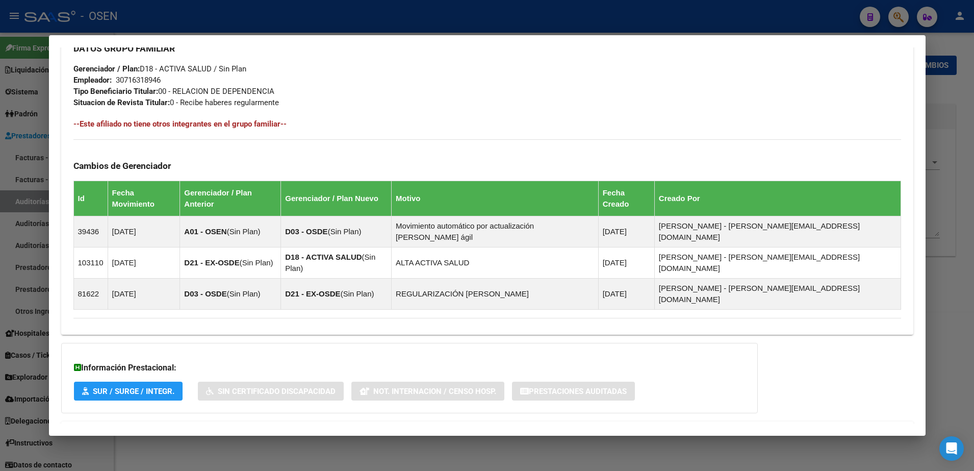
click at [461, 421] on mat-expansion-panel-header "Aportes y Contribuciones del Afiliado: 27331539762" at bounding box center [487, 433] width 852 height 24
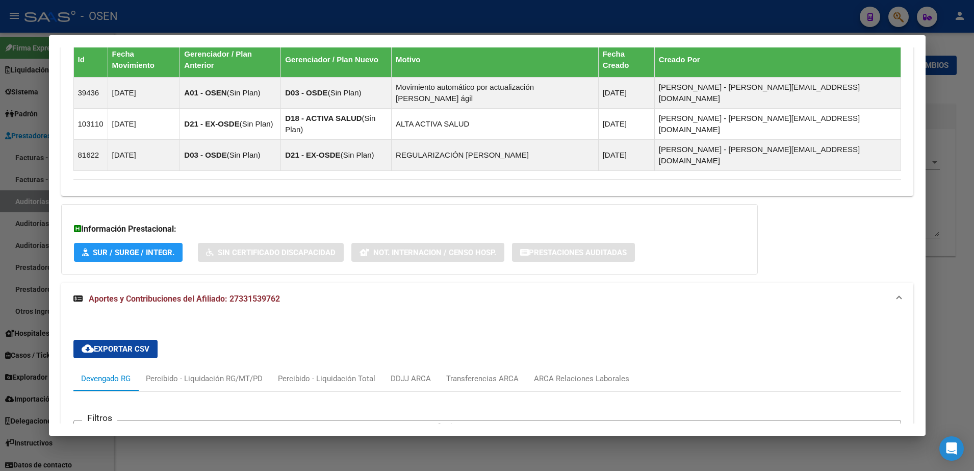
scroll to position [563, 0]
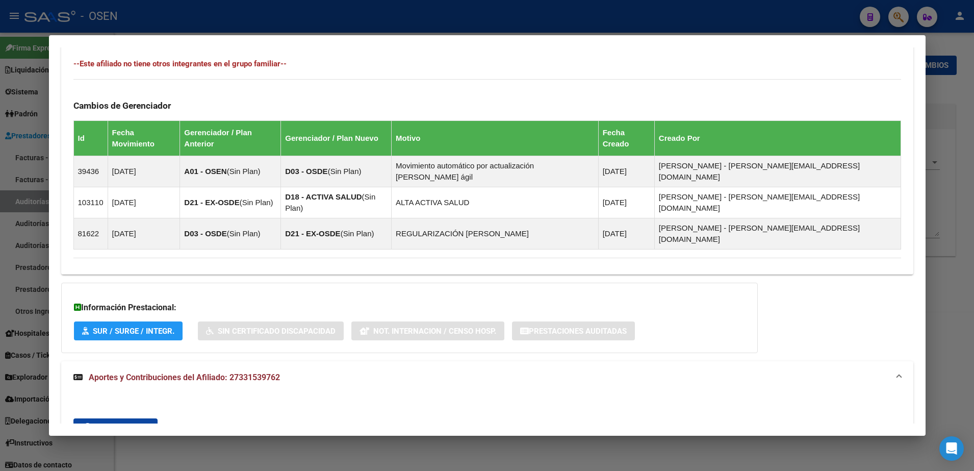
click at [366, 7] on div at bounding box center [487, 235] width 974 height 471
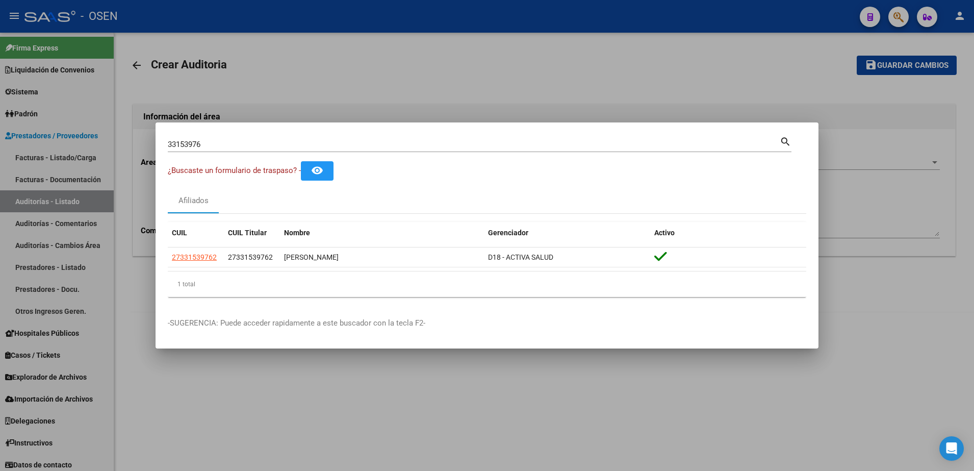
click at [648, 144] on input "33153976" at bounding box center [474, 144] width 612 height 9
paste input "23362361524"
type input "23362361524"
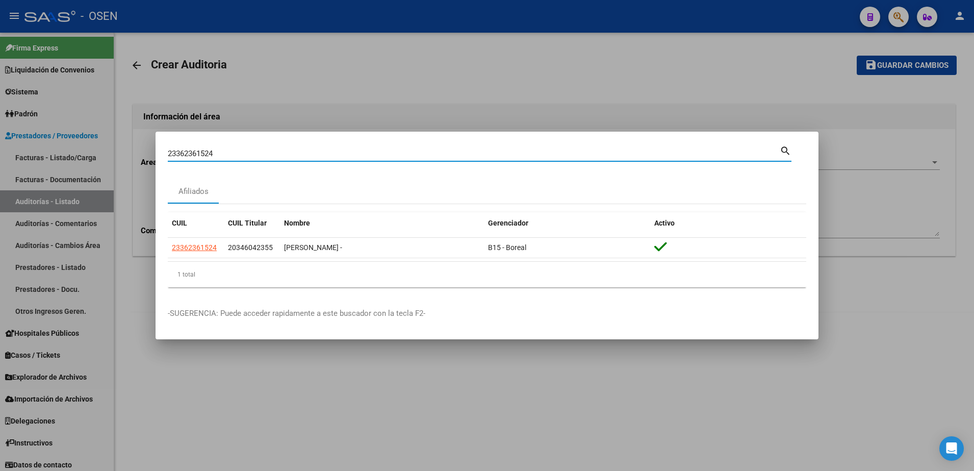
drag, startPoint x: 360, startPoint y: 111, endPoint x: 360, endPoint y: 103, distance: 8.7
click at [360, 107] on div at bounding box center [487, 235] width 974 height 471
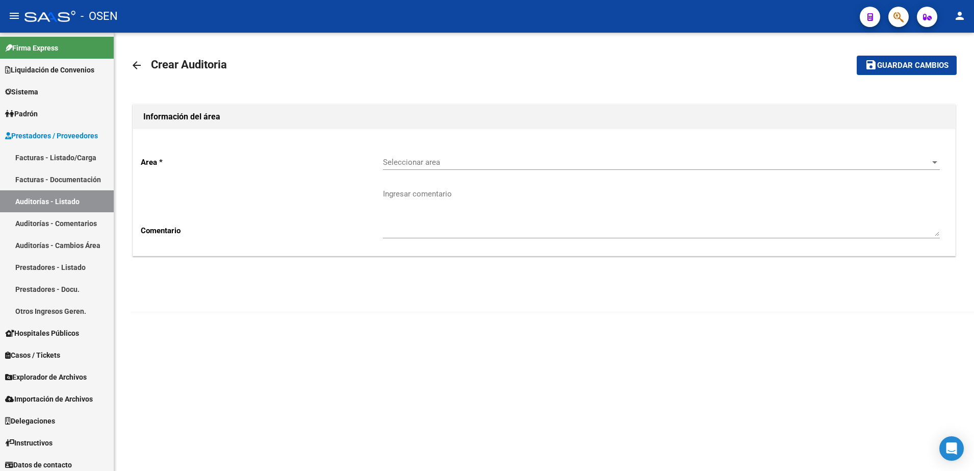
click at [401, 149] on div "Seleccionar area Seleccionar area" at bounding box center [661, 159] width 557 height 22
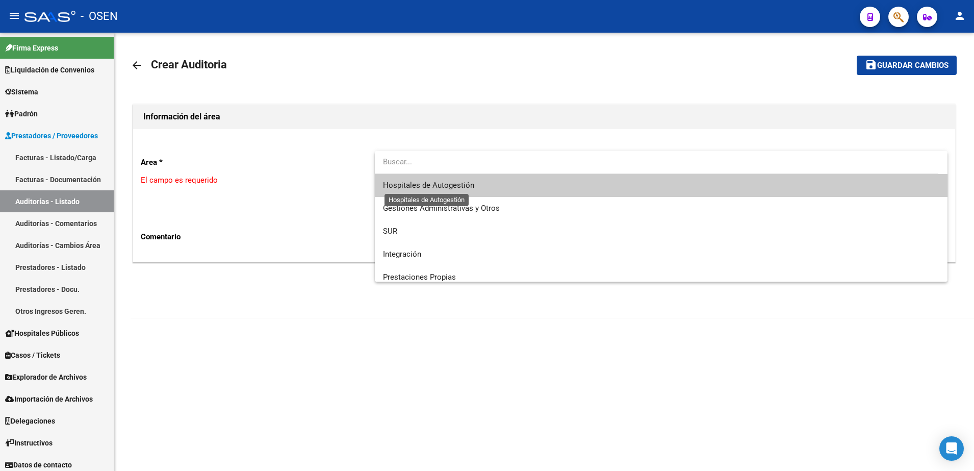
click at [423, 187] on span "Hospitales de Autogestión" at bounding box center [428, 185] width 91 height 9
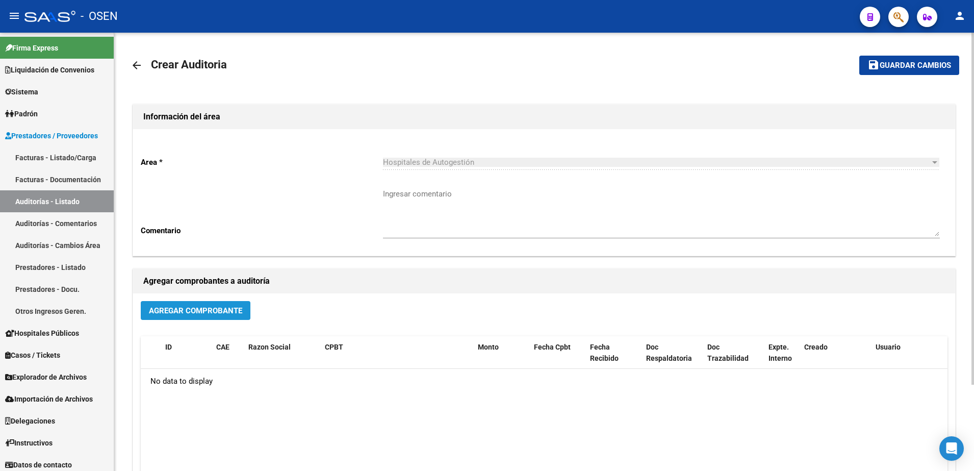
click at [218, 312] on span "Agregar Comprobante" at bounding box center [195, 310] width 93 height 9
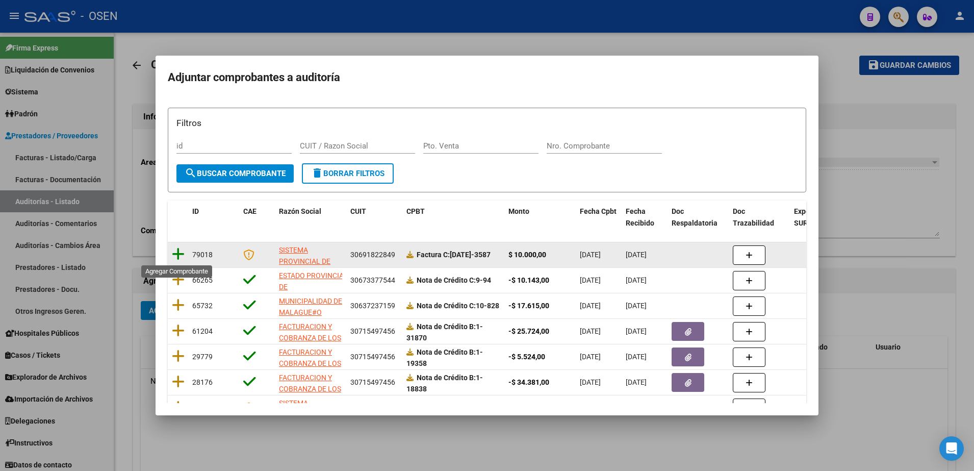
click at [182, 258] on icon at bounding box center [178, 254] width 13 height 14
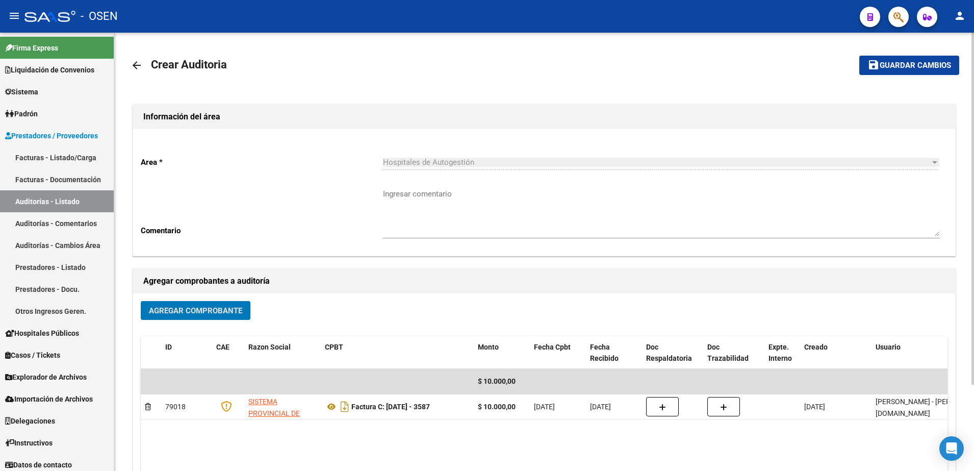
click at [937, 56] on button "save Guardar cambios" at bounding box center [909, 65] width 100 height 19
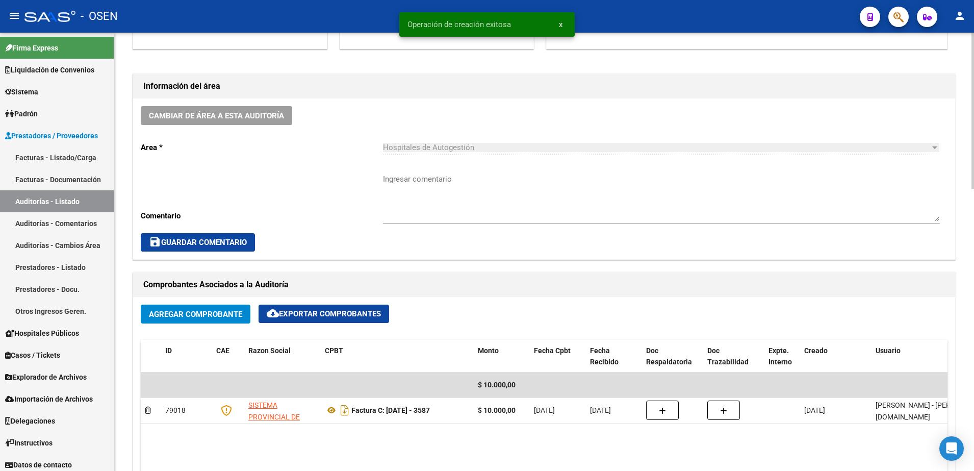
scroll to position [382, 0]
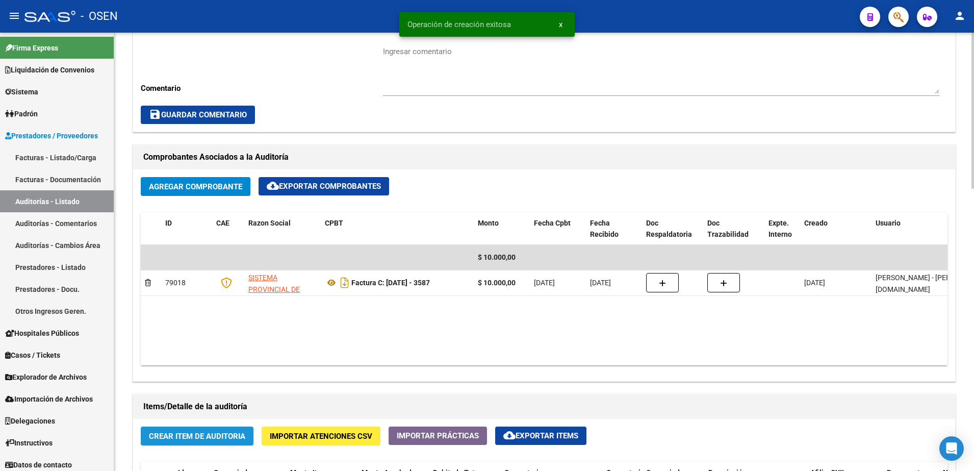
drag, startPoint x: 205, startPoint y: 433, endPoint x: 206, endPoint y: 427, distance: 5.8
click at [206, 427] on button "Crear Item de Auditoria" at bounding box center [197, 435] width 113 height 19
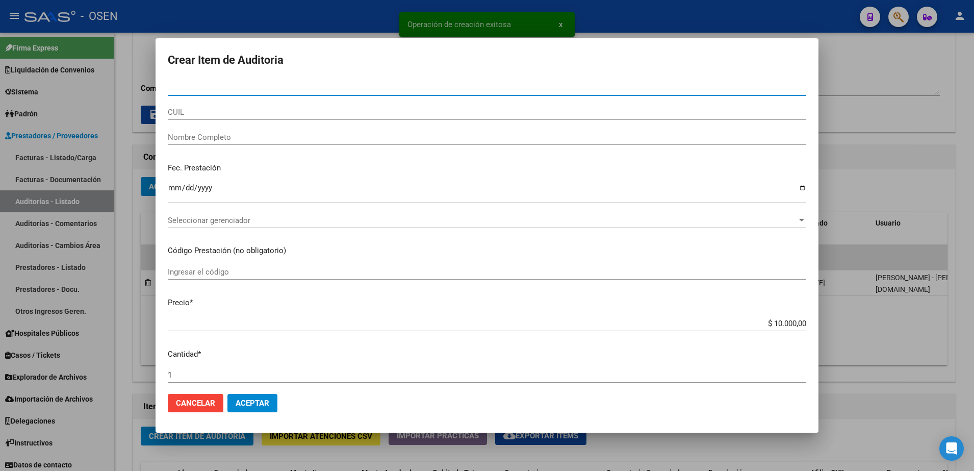
click at [263, 109] on input "CUIL" at bounding box center [487, 112] width 638 height 9
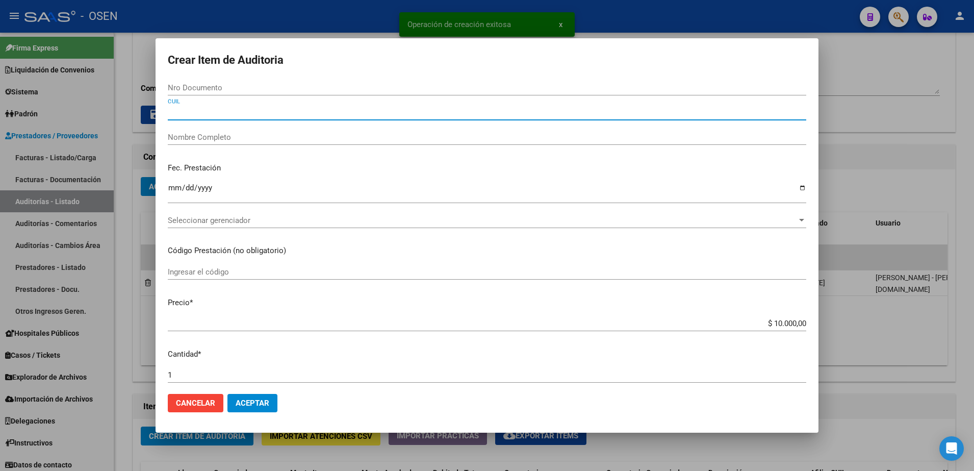
paste input "23362361524"
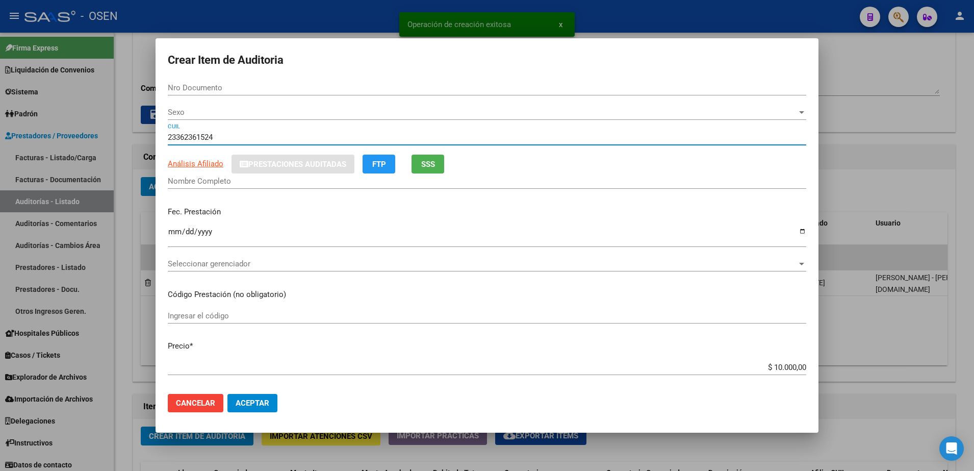
type input "23362361524"
type input "36236152"
type input "PEREZ ROSA BEATRIZ -"
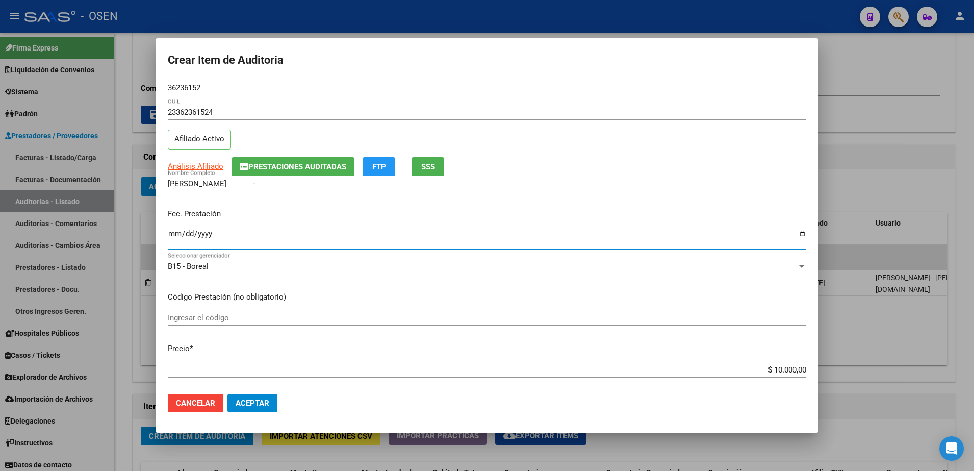
drag, startPoint x: 174, startPoint y: 232, endPoint x: 181, endPoint y: 224, distance: 10.5
click at [174, 231] on input "Ingresar la fecha" at bounding box center [487, 237] width 638 height 16
type input "2025-06-18"
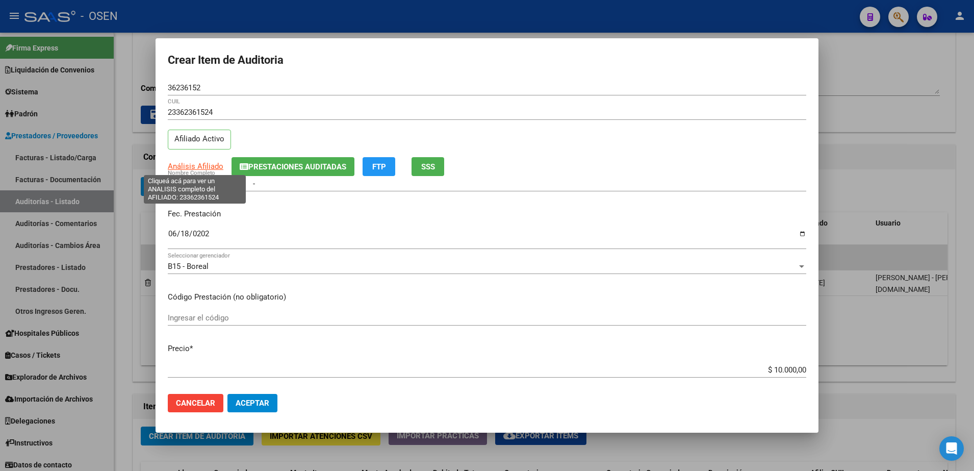
click at [183, 168] on span "Análisis Afiliado" at bounding box center [196, 166] width 56 height 9
type textarea "23362361524"
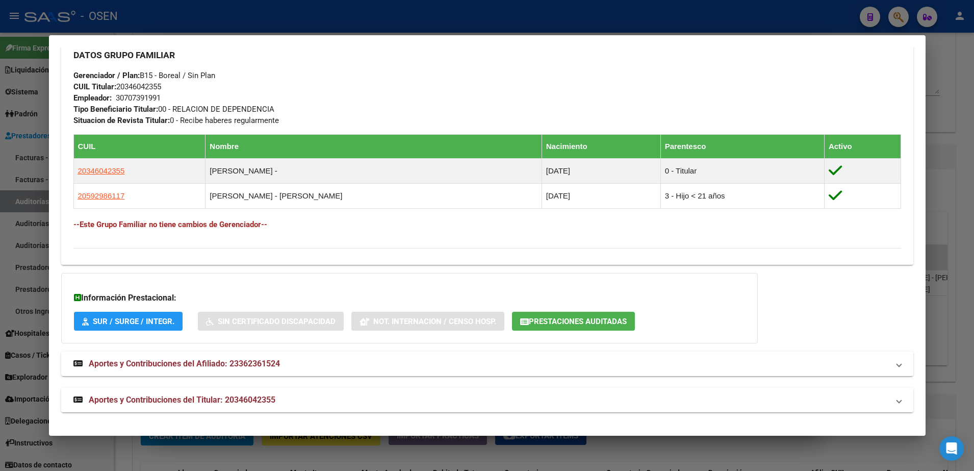
click at [505, 395] on mat-panel-title "Aportes y Contribuciones del Titular: 20346042355" at bounding box center [480, 400] width 815 height 12
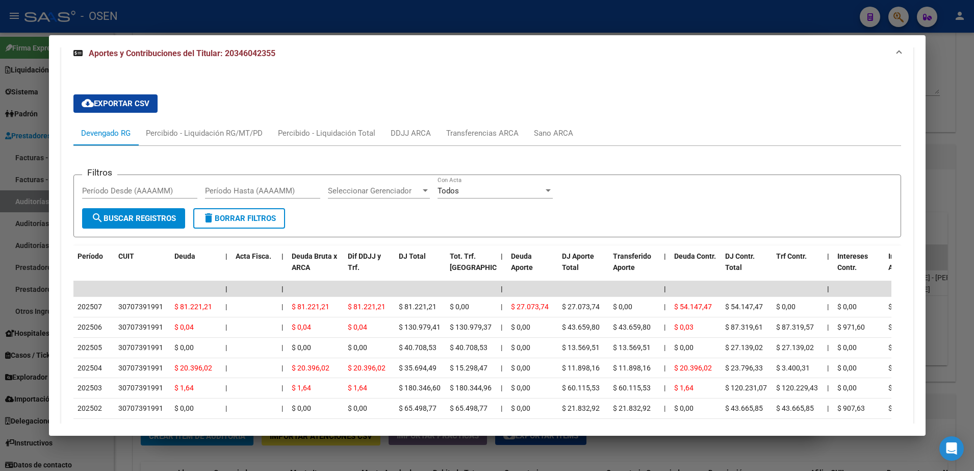
scroll to position [991, 0]
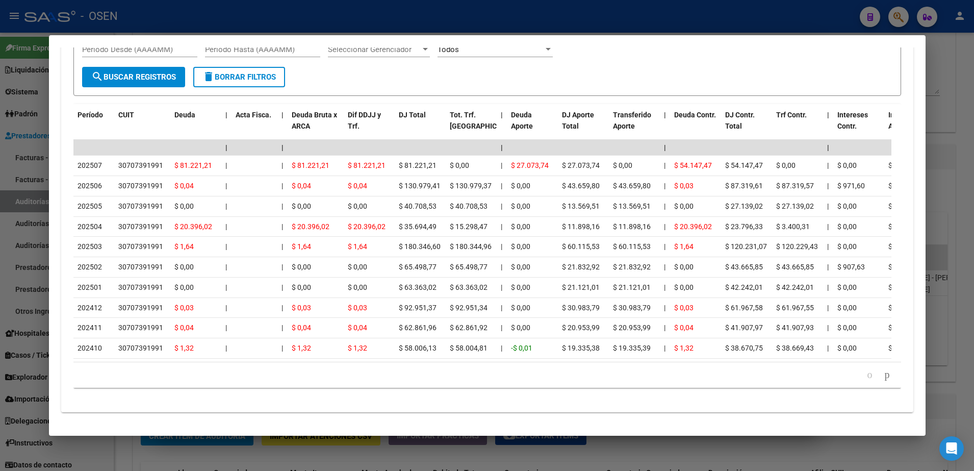
click at [371, 458] on div at bounding box center [487, 235] width 974 height 471
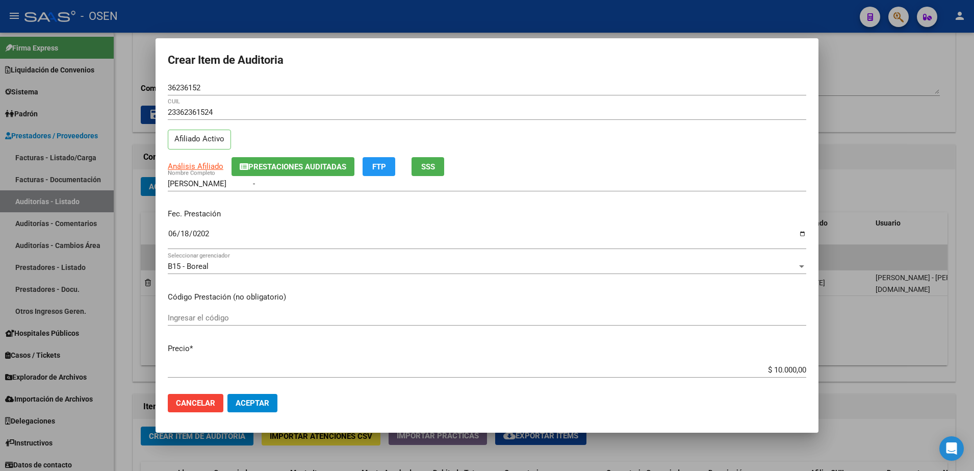
click at [254, 401] on span "Aceptar" at bounding box center [253, 402] width 34 height 9
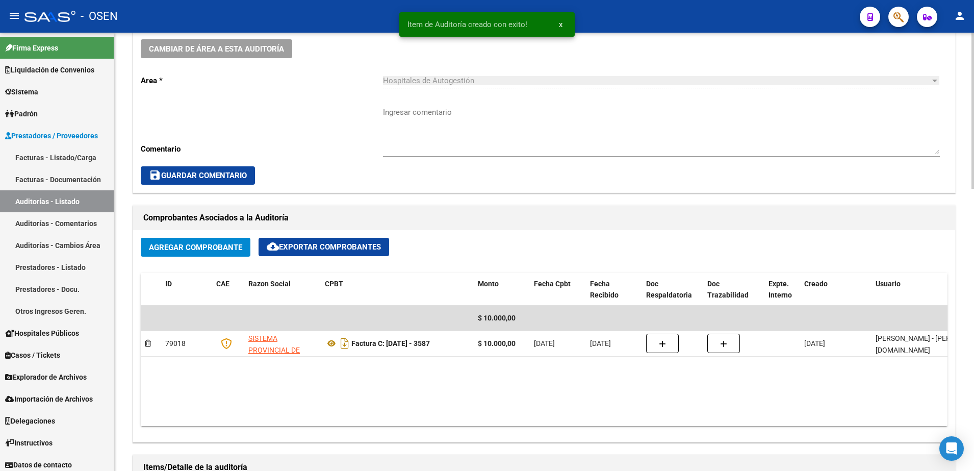
scroll to position [319, 0]
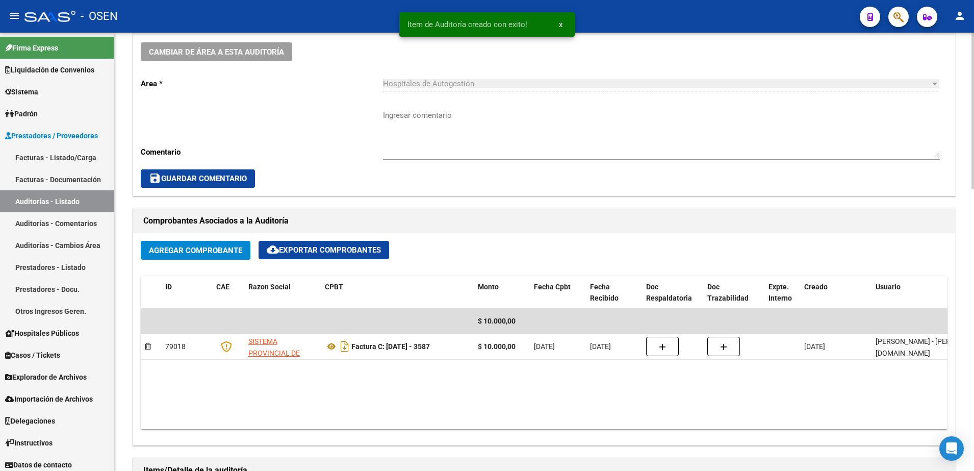
click at [463, 105] on div "Ingresar comentario" at bounding box center [661, 130] width 557 height 59
type textarea "Ok af."
click at [203, 184] on button "save Guardar Comentario" at bounding box center [198, 178] width 114 height 18
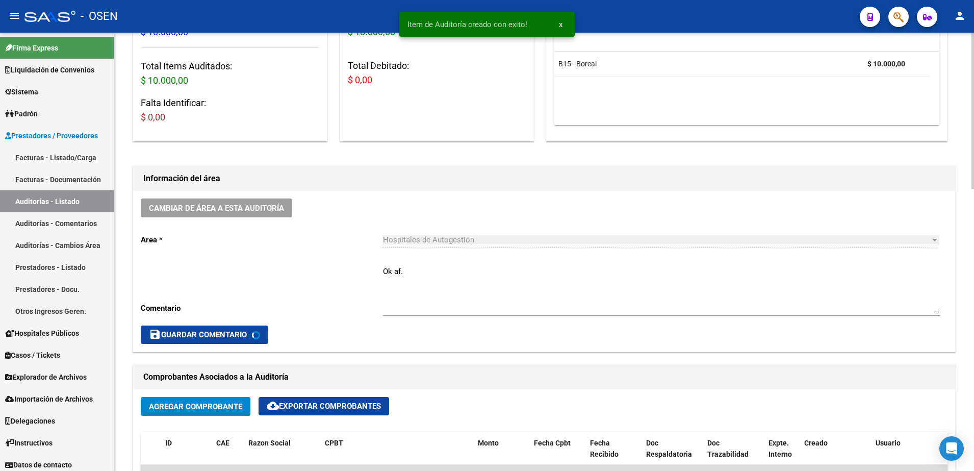
scroll to position [0, 0]
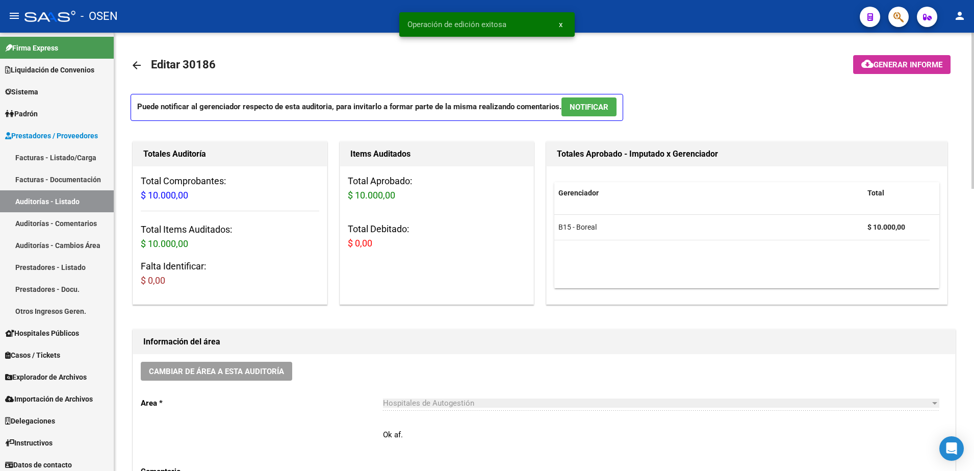
click at [131, 66] on mat-icon "arrow_back" at bounding box center [137, 65] width 12 height 12
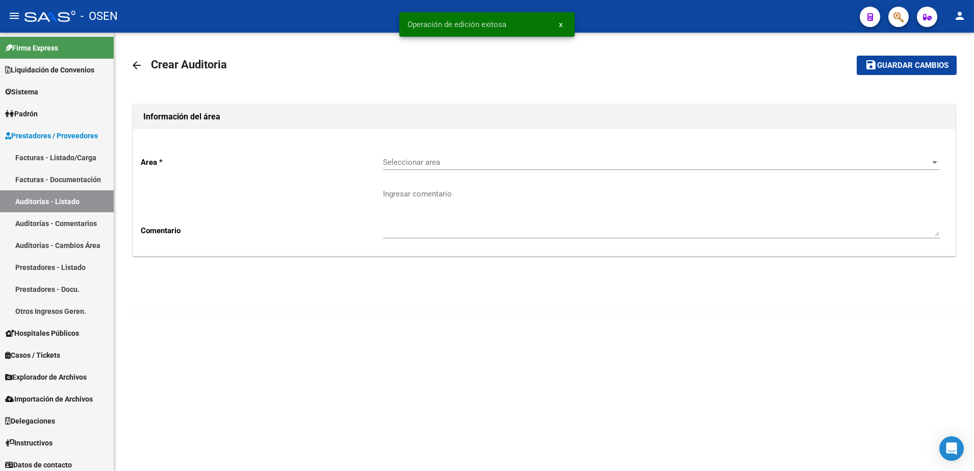
click at [131, 66] on mat-icon "arrow_back" at bounding box center [137, 65] width 12 height 12
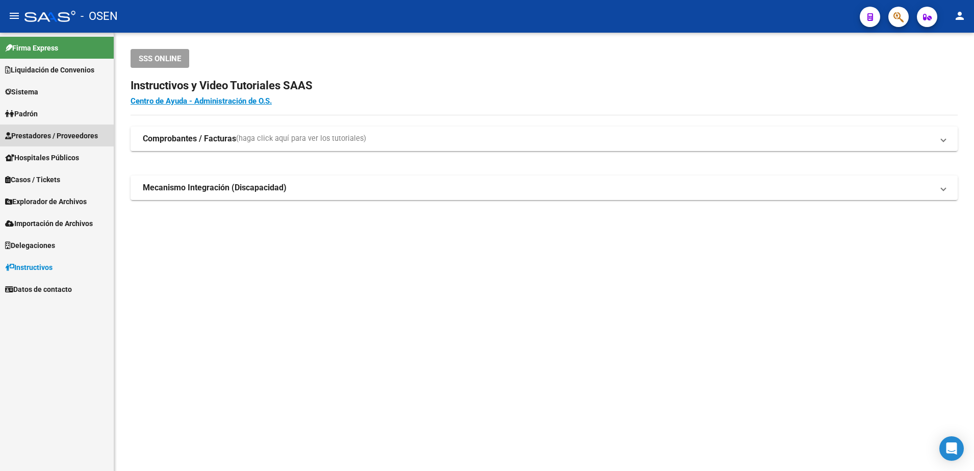
click at [73, 129] on link "Prestadores / Proveedores" at bounding box center [57, 135] width 114 height 22
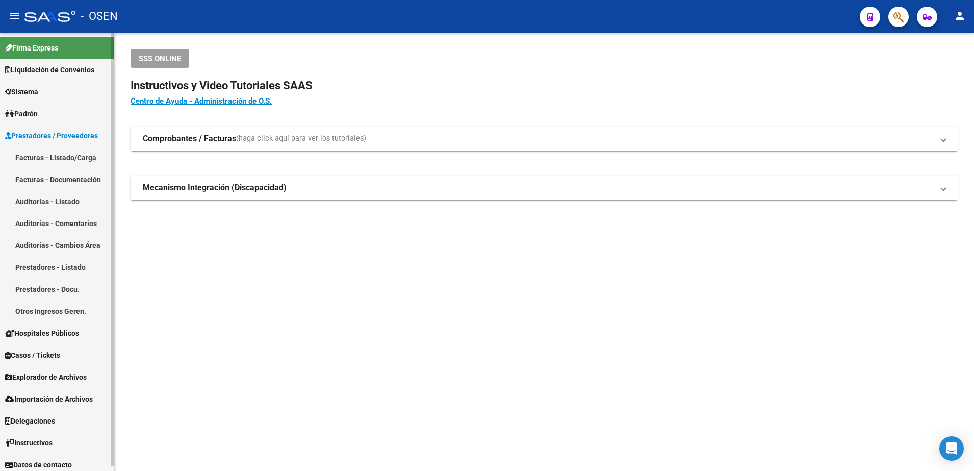
click at [96, 157] on link "Facturas - Listado/Carga" at bounding box center [57, 157] width 114 height 22
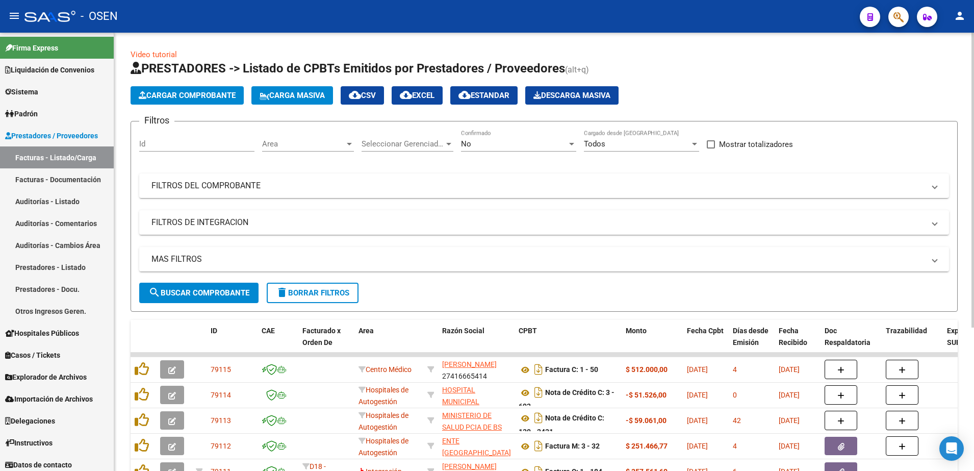
click at [347, 146] on div at bounding box center [349, 144] width 9 height 8
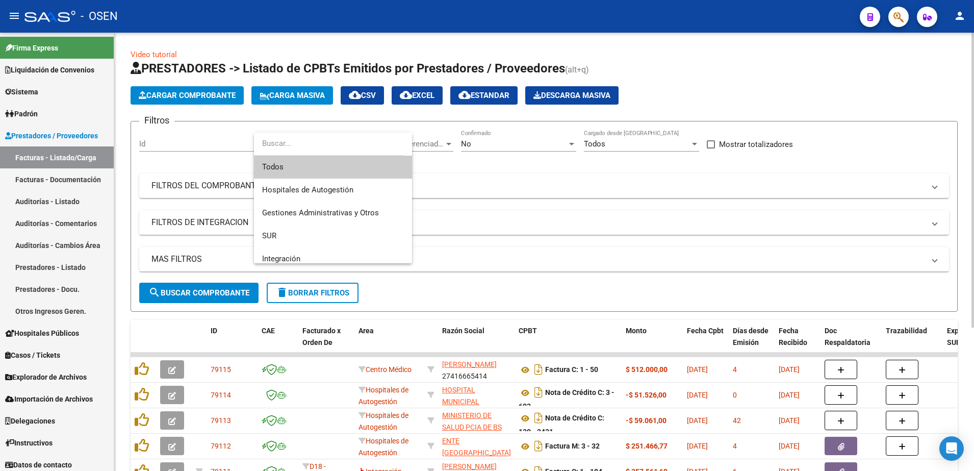
drag, startPoint x: 746, startPoint y: 91, endPoint x: 479, endPoint y: 237, distance: 304.4
click at [743, 92] on div at bounding box center [487, 235] width 974 height 471
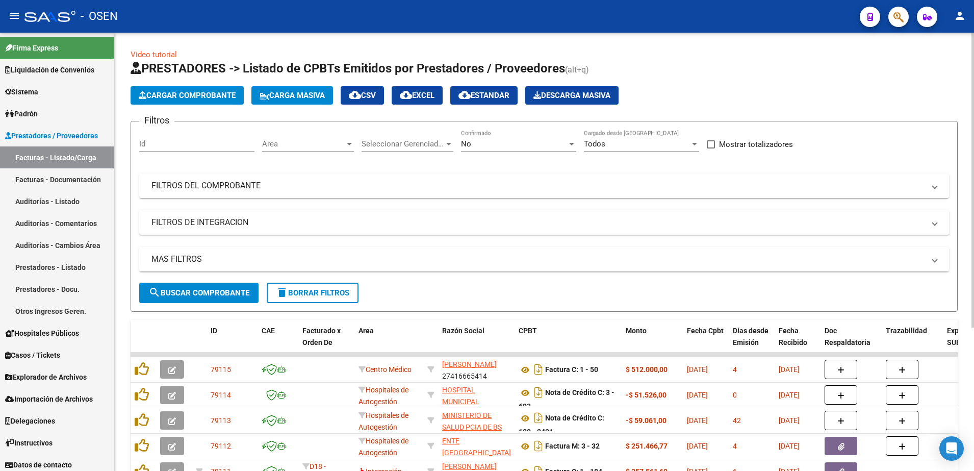
scroll to position [191, 0]
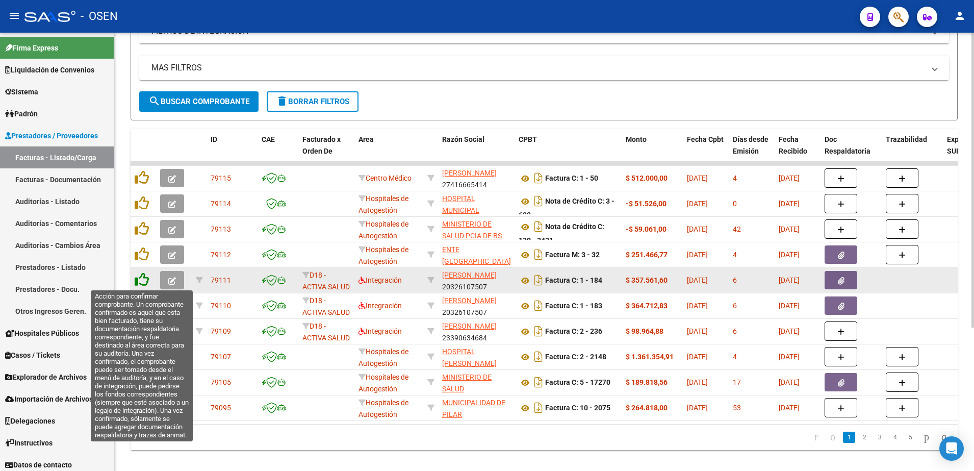
click at [142, 282] on icon at bounding box center [142, 279] width 14 height 14
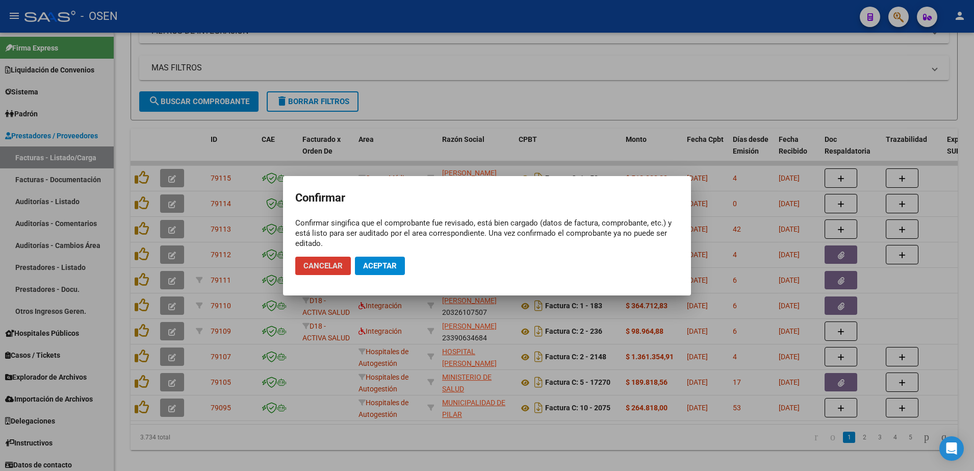
click at [359, 261] on button "Aceptar" at bounding box center [380, 266] width 50 height 18
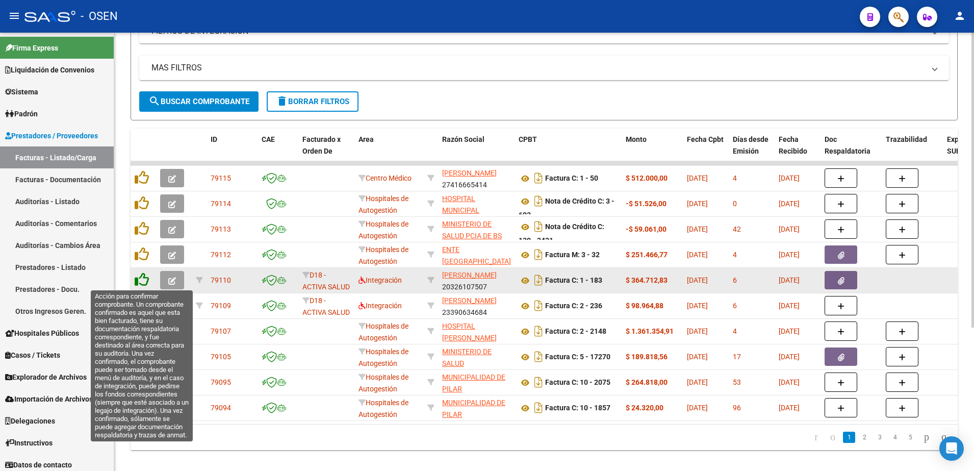
click at [142, 280] on icon at bounding box center [142, 279] width 14 height 14
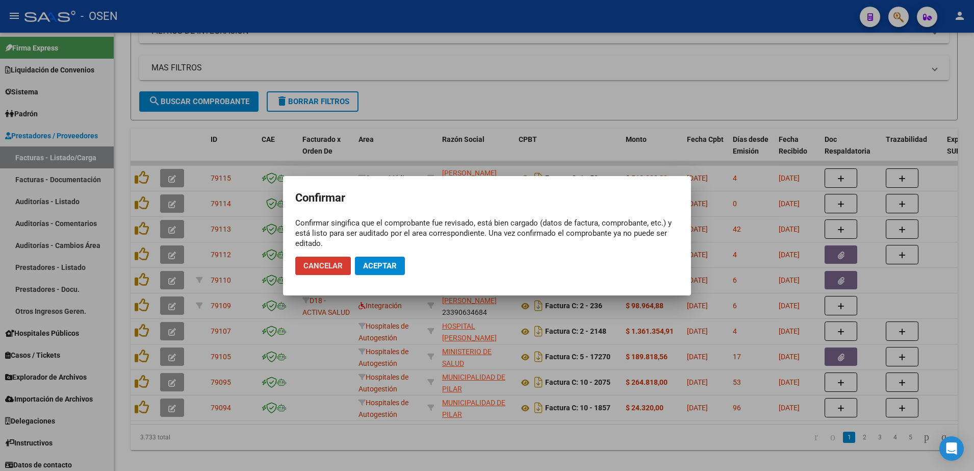
click at [368, 255] on mat-dialog-actions "Cancelar Aceptar" at bounding box center [487, 265] width 384 height 35
click at [371, 260] on button "Aceptar" at bounding box center [380, 266] width 50 height 18
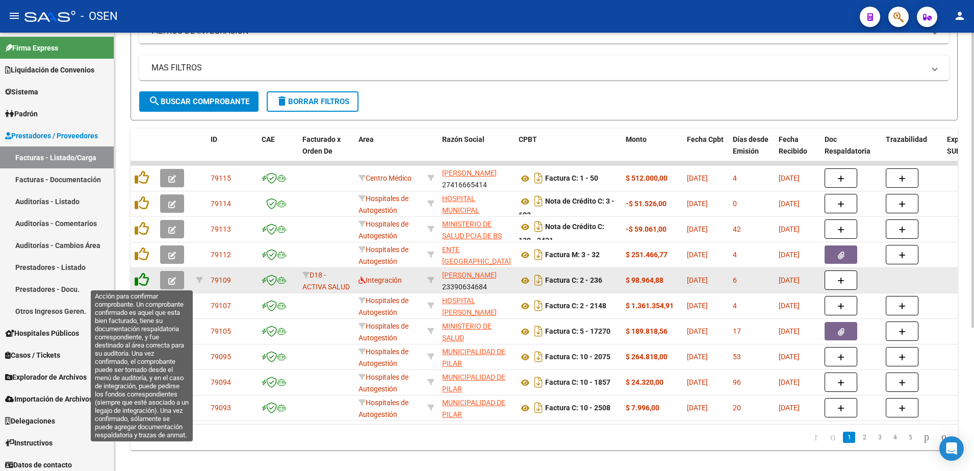
click at [139, 282] on icon at bounding box center [142, 279] width 14 height 14
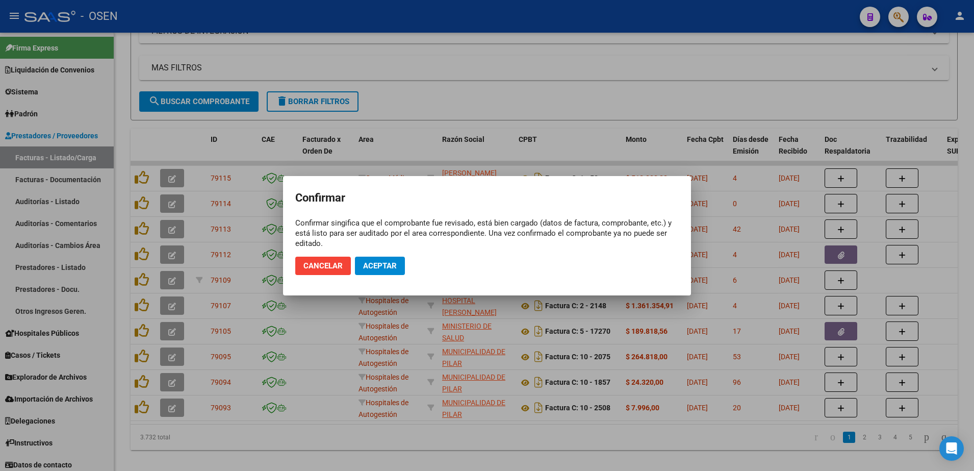
click at [354, 267] on mat-dialog-actions "Cancelar Aceptar" at bounding box center [487, 265] width 384 height 35
click at [362, 264] on button "Aceptar" at bounding box center [380, 266] width 50 height 18
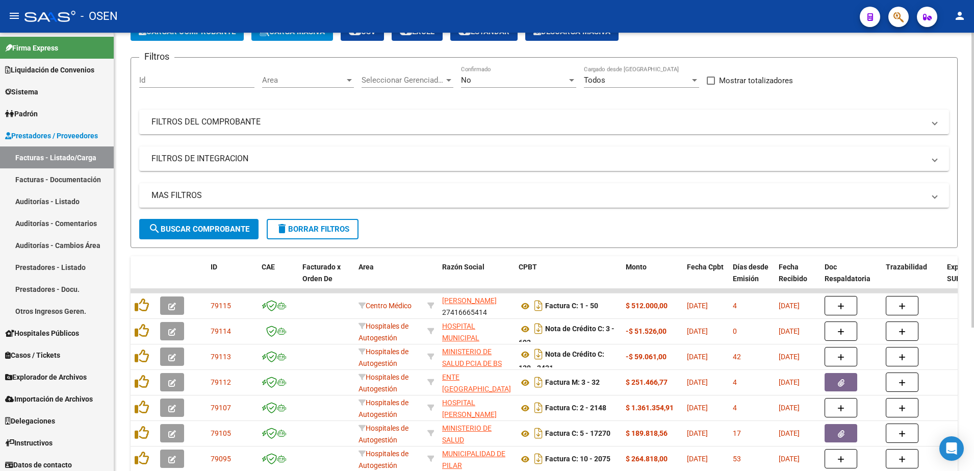
scroll to position [0, 0]
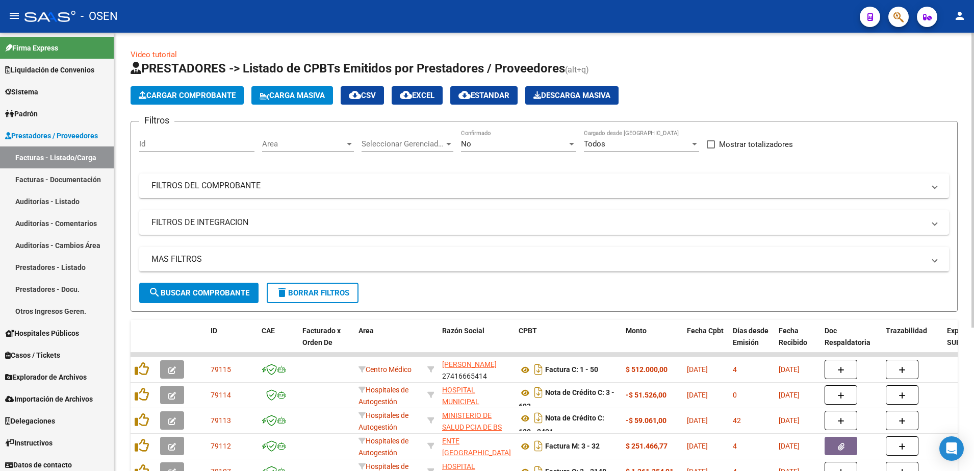
click at [351, 148] on div "Area Area" at bounding box center [308, 141] width 92 height 22
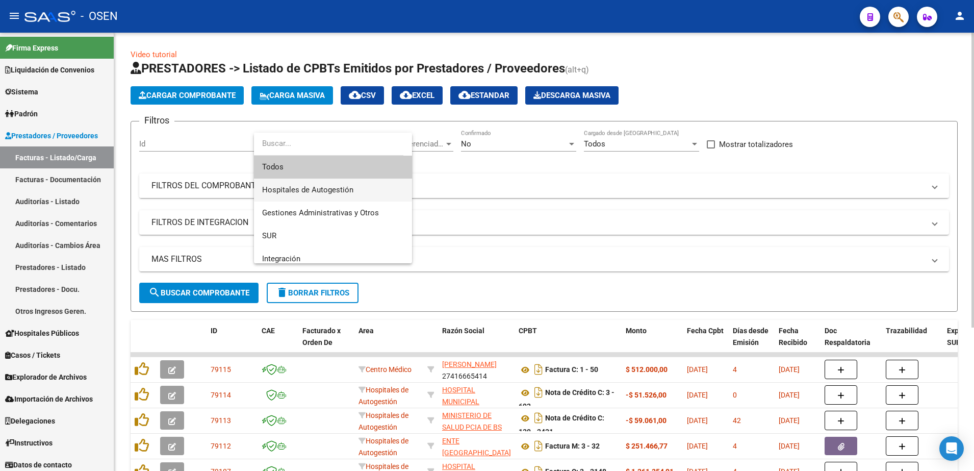
click at [355, 184] on span "Hospitales de Autogestión" at bounding box center [333, 189] width 142 height 23
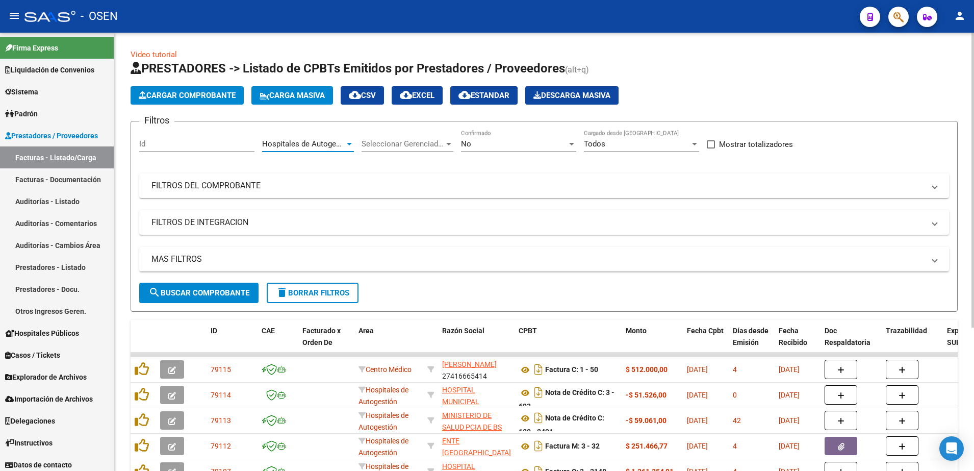
click at [233, 299] on button "search Buscar Comprobante" at bounding box center [198, 293] width 119 height 20
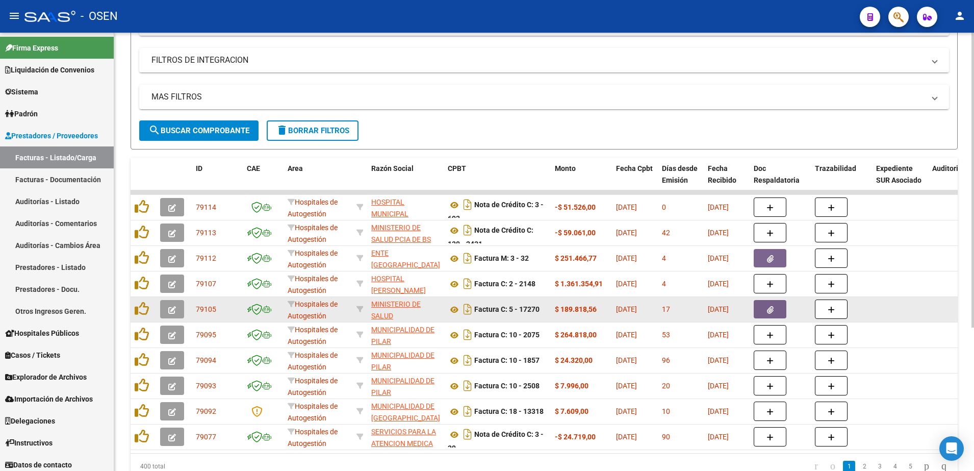
scroll to position [213, 0]
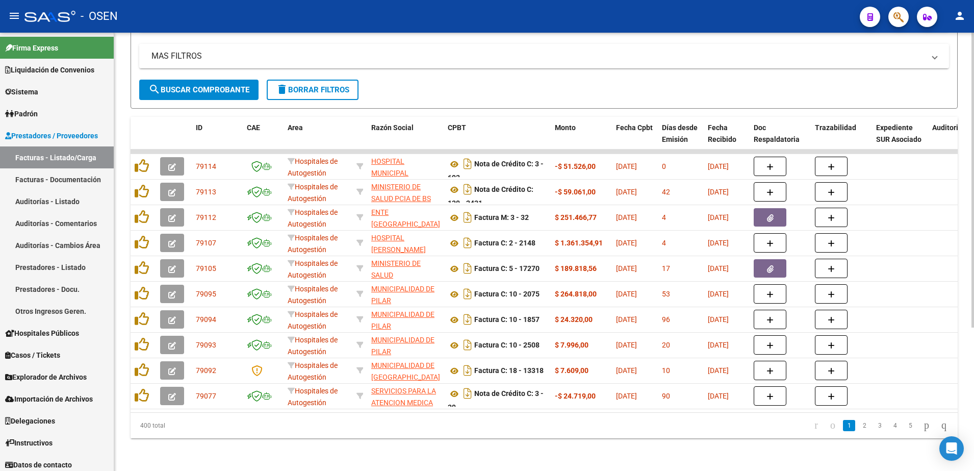
drag, startPoint x: 852, startPoint y: 425, endPoint x: 558, endPoint y: 36, distance: 487.2
click at [858, 423] on link "2" at bounding box center [864, 425] width 12 height 11
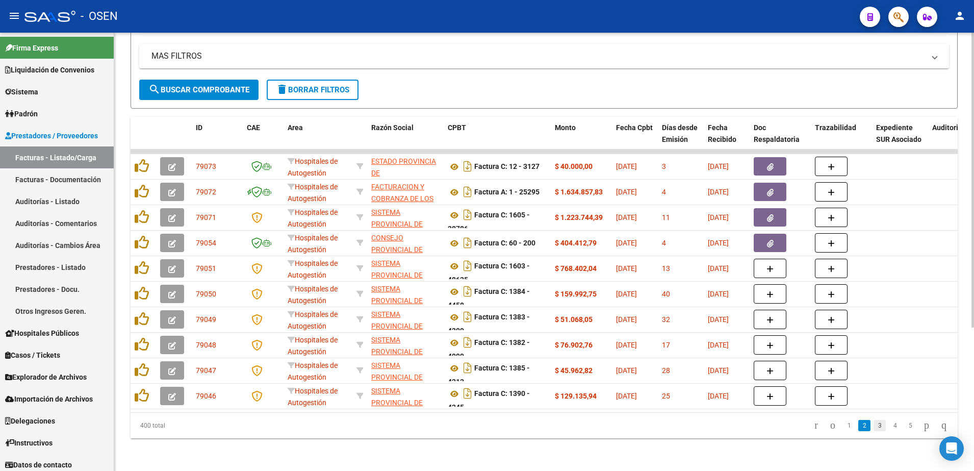
click at [874, 430] on link "3" at bounding box center [880, 425] width 12 height 11
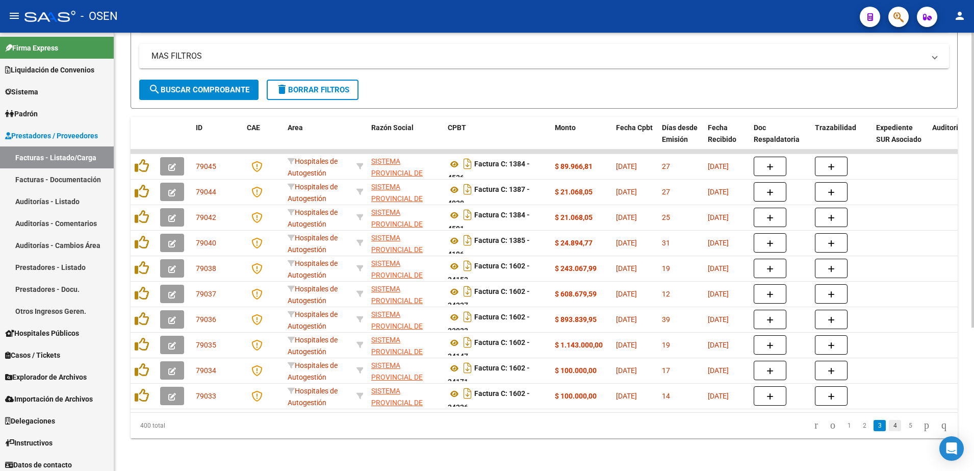
click at [889, 427] on link "4" at bounding box center [895, 425] width 12 height 11
click at [891, 423] on li "5" at bounding box center [894, 425] width 15 height 17
click at [889, 424] on link "5" at bounding box center [895, 425] width 12 height 11
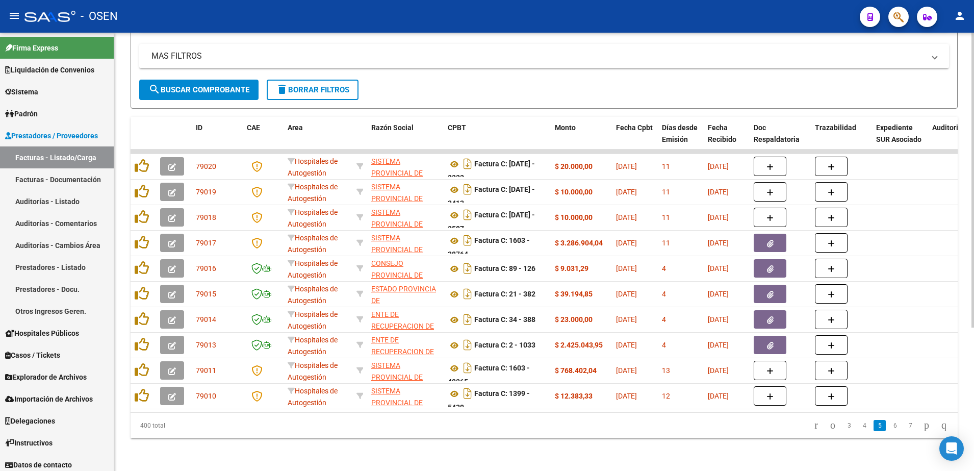
click at [889, 424] on link "6" at bounding box center [895, 425] width 12 height 11
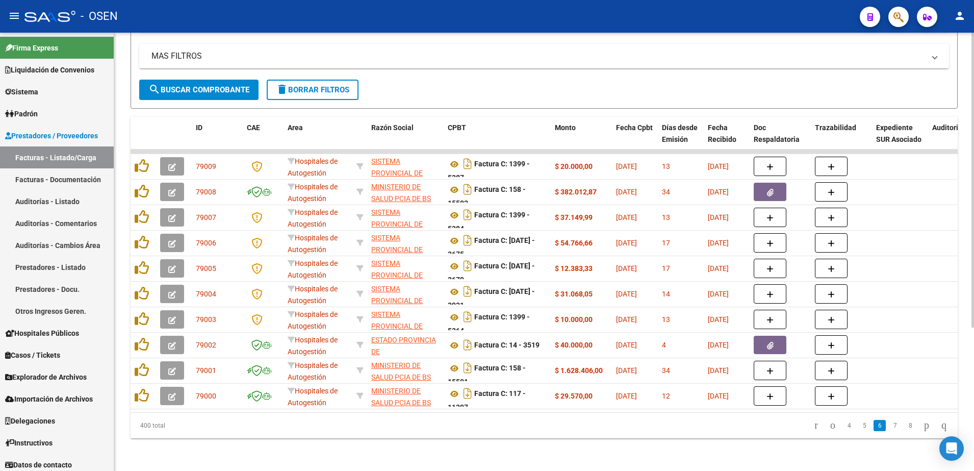
click at [889, 424] on link "7" at bounding box center [895, 425] width 12 height 11
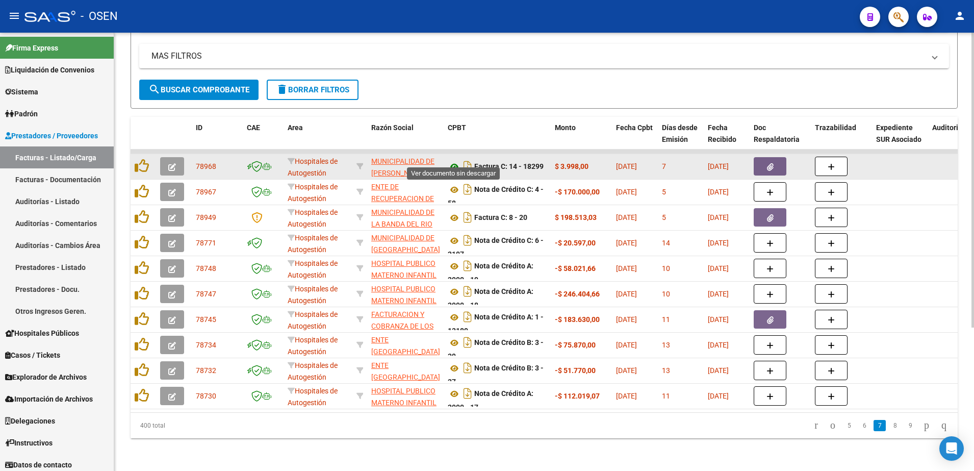
click at [455, 161] on icon at bounding box center [454, 167] width 13 height 12
click at [756, 157] on button "button" at bounding box center [770, 166] width 33 height 18
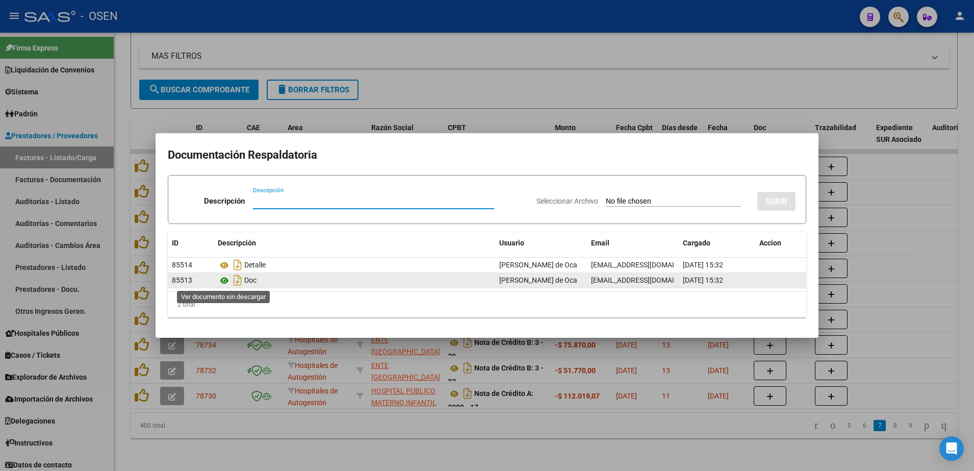
click at [225, 283] on icon at bounding box center [224, 280] width 13 height 12
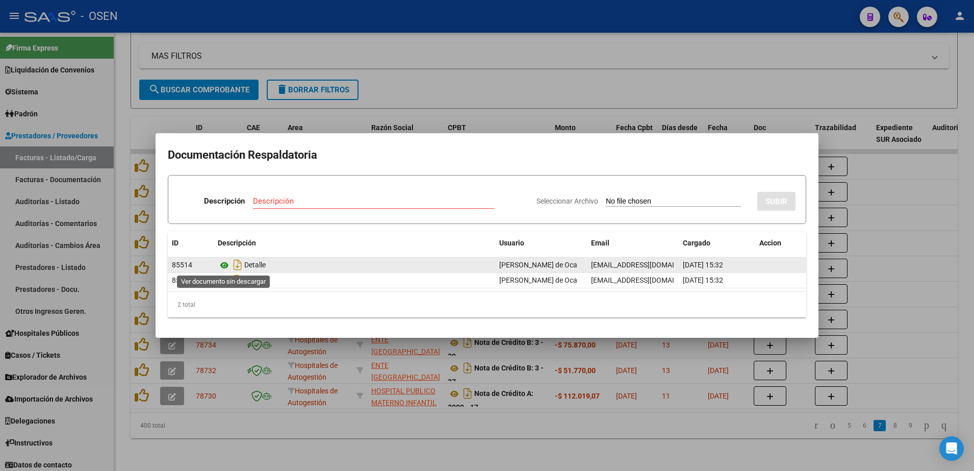
click at [220, 265] on icon at bounding box center [224, 265] width 13 height 12
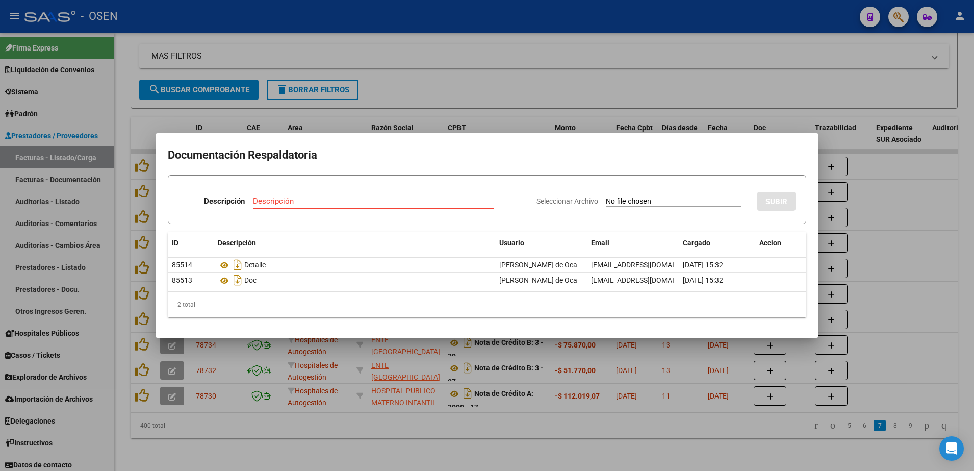
drag, startPoint x: 703, startPoint y: 396, endPoint x: 599, endPoint y: 300, distance: 141.8
click at [701, 397] on div at bounding box center [487, 235] width 974 height 471
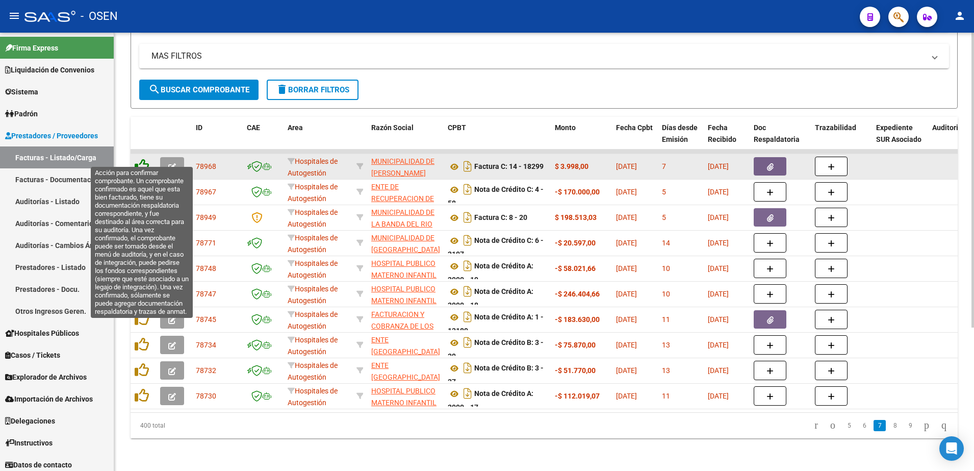
click at [144, 159] on icon at bounding box center [142, 166] width 14 height 14
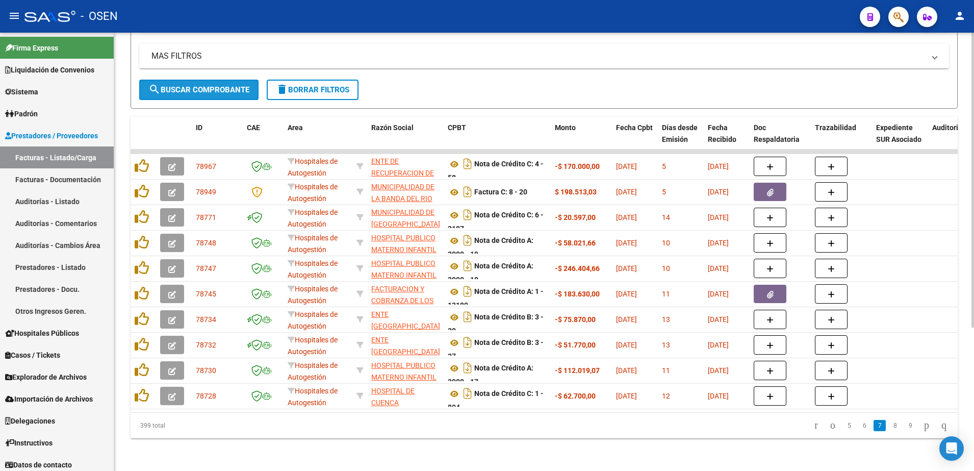
click at [243, 85] on span "search Buscar Comprobante" at bounding box center [198, 89] width 101 height 9
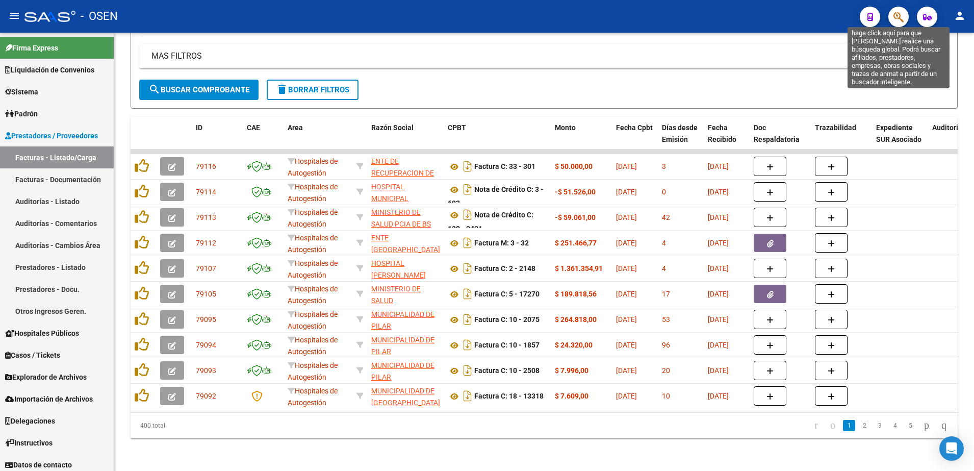
click at [903, 19] on icon "button" at bounding box center [898, 17] width 10 height 12
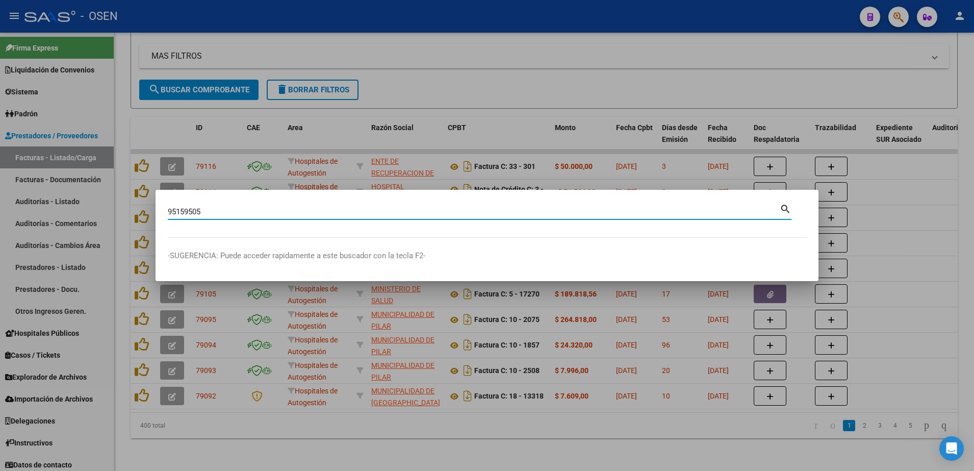
type input "95159505"
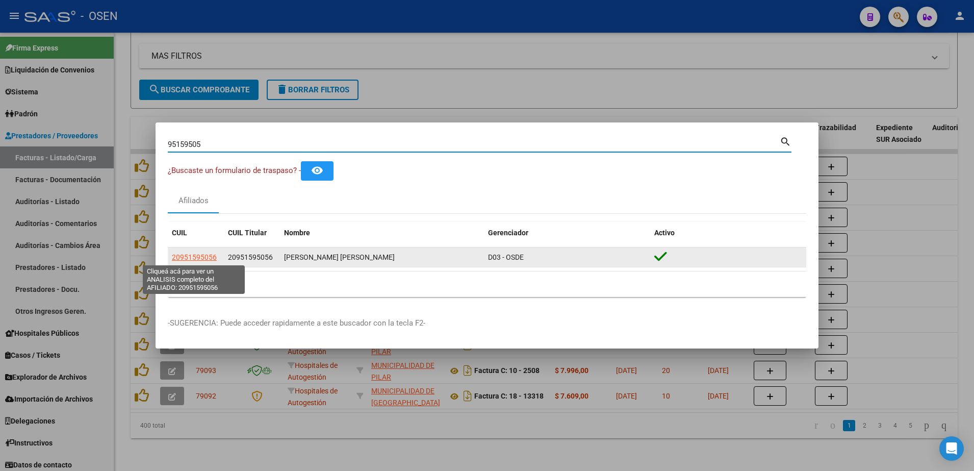
click at [198, 255] on span "20951595056" at bounding box center [194, 257] width 45 height 8
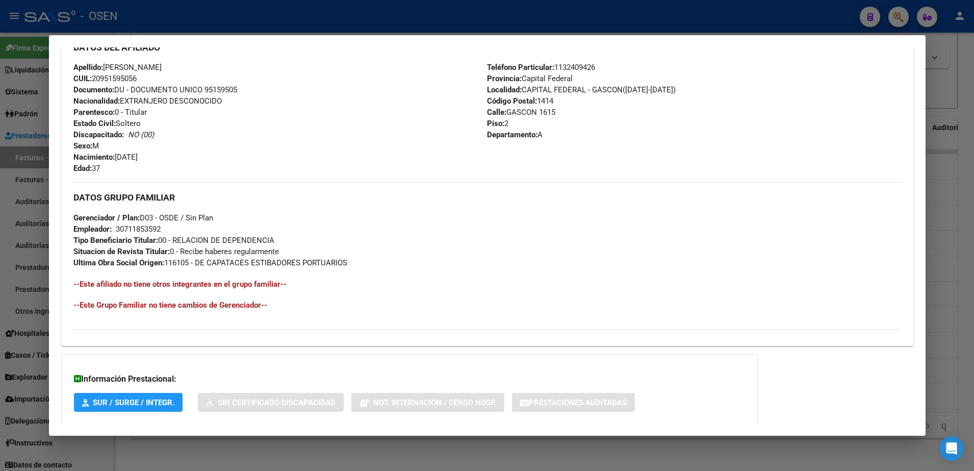
scroll to position [421, 0]
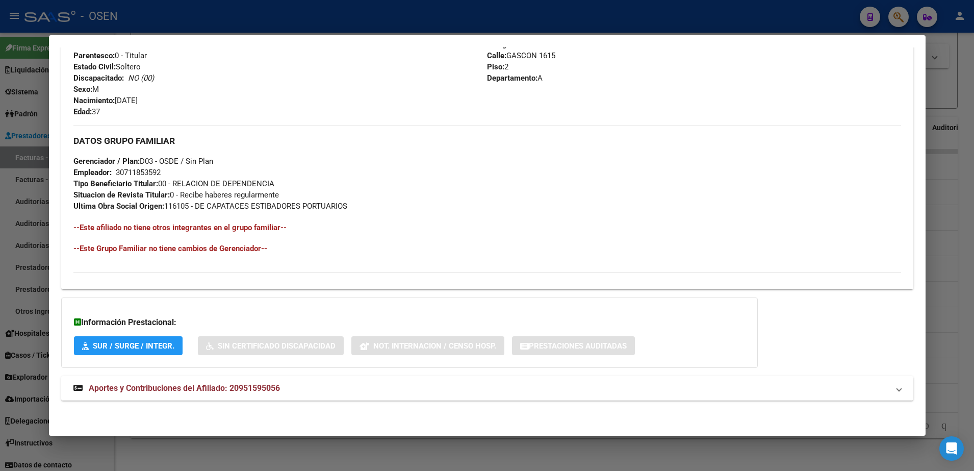
click at [487, 393] on mat-panel-title "Aportes y Contribuciones del Afiliado: 20951595056" at bounding box center [480, 388] width 815 height 12
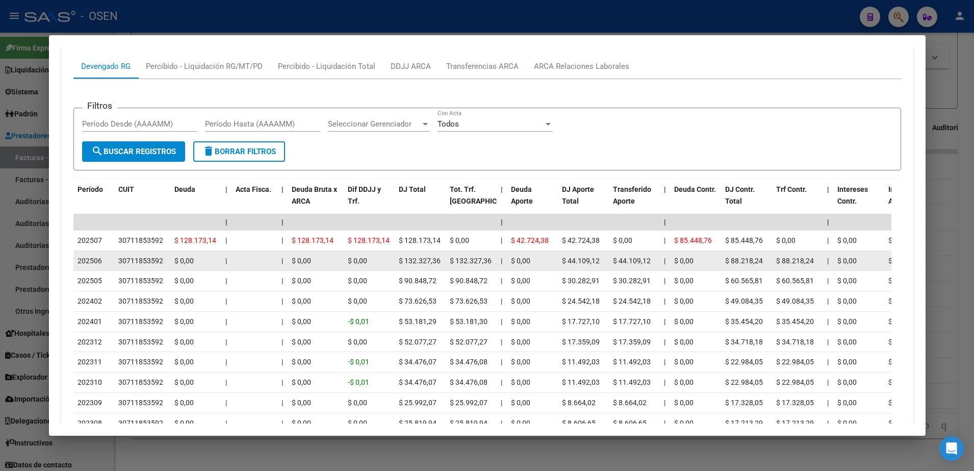
scroll to position [805, 0]
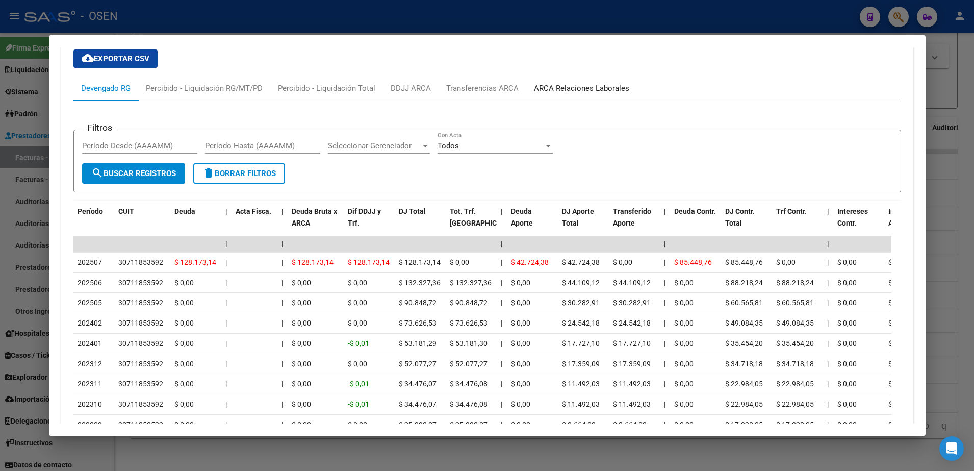
click at [605, 98] on div "ARCA Relaciones Laborales" at bounding box center [581, 88] width 111 height 24
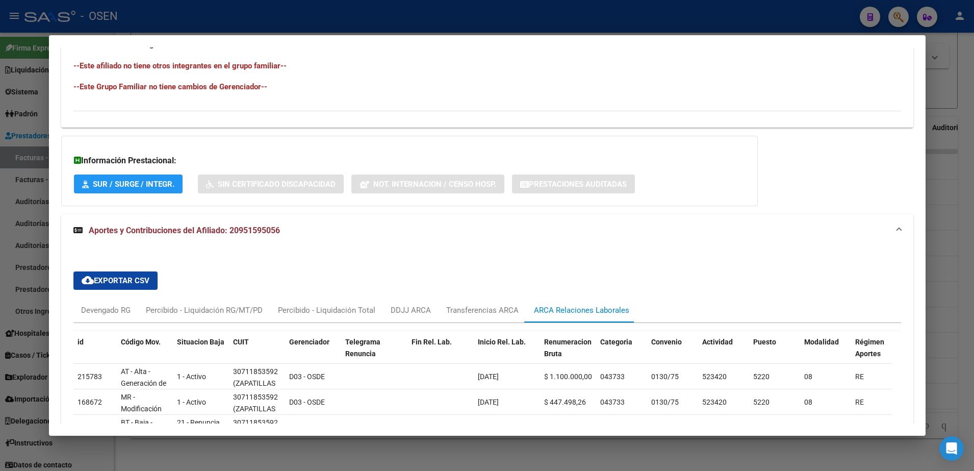
scroll to position [632, 0]
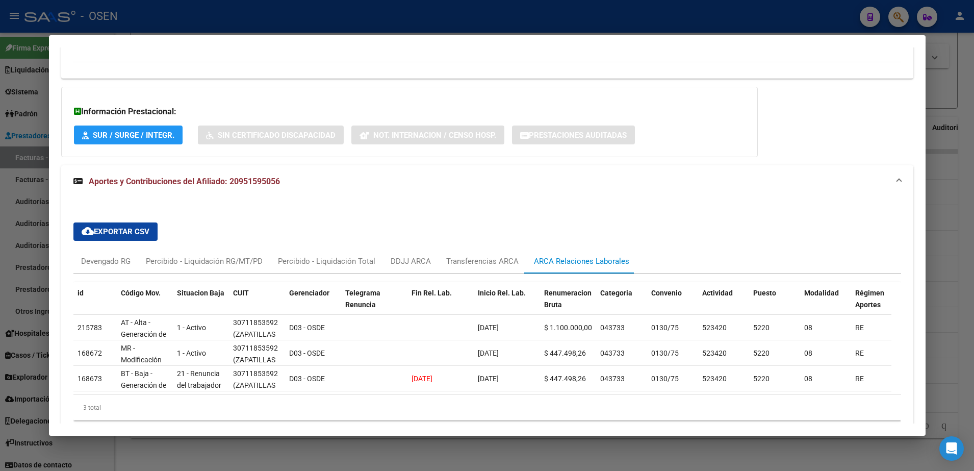
click at [82, 264] on div "Devengado RG" at bounding box center [105, 260] width 49 height 11
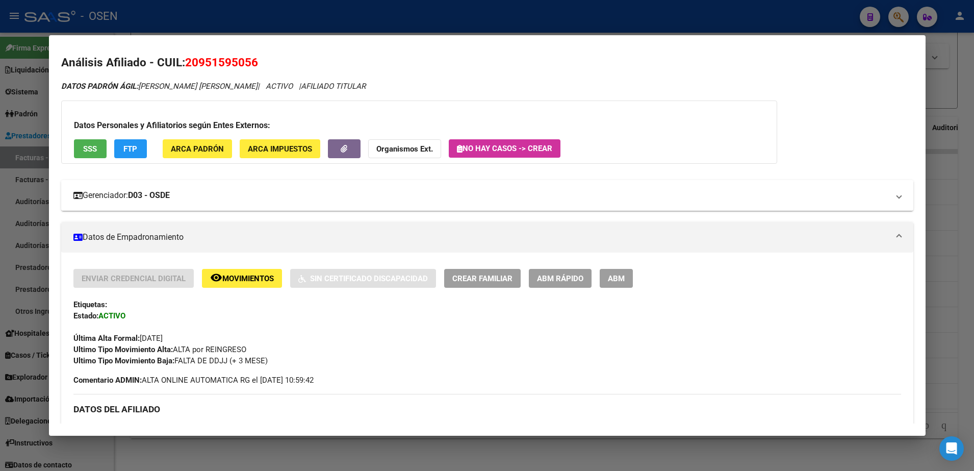
scroll to position [0, 0]
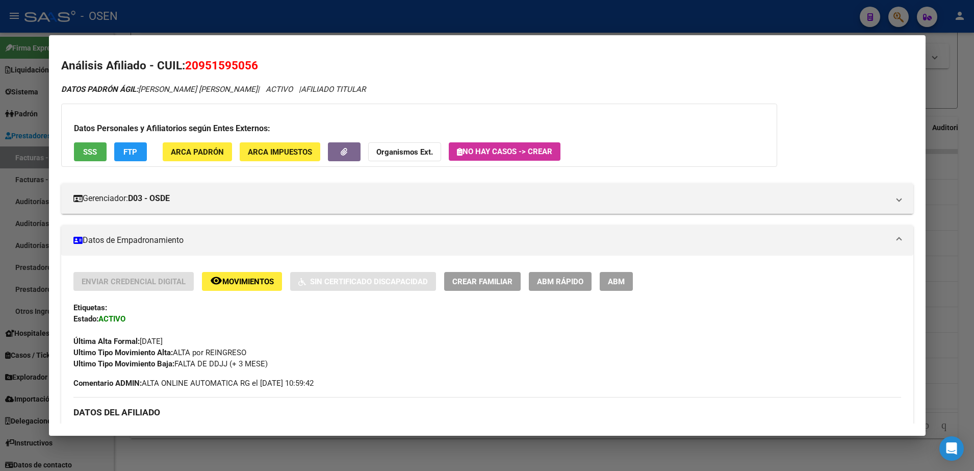
click at [99, 148] on button "SSS" at bounding box center [90, 151] width 33 height 19
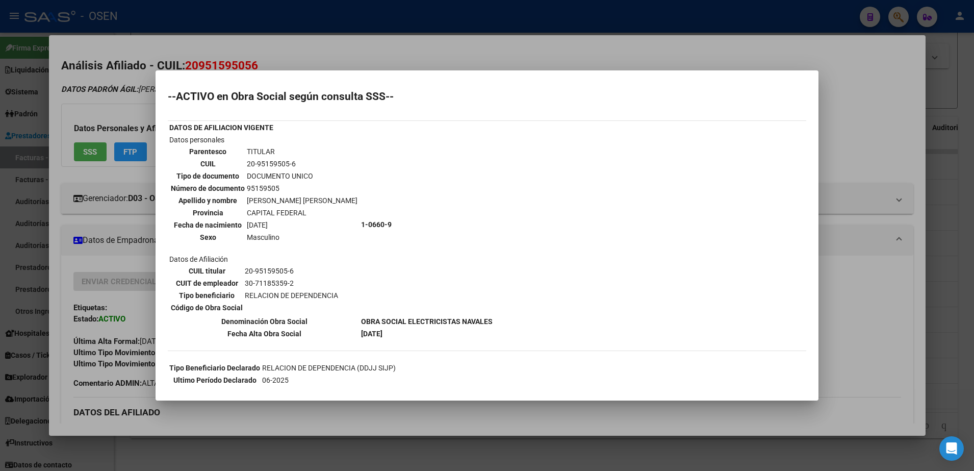
click at [436, 60] on div at bounding box center [487, 235] width 974 height 471
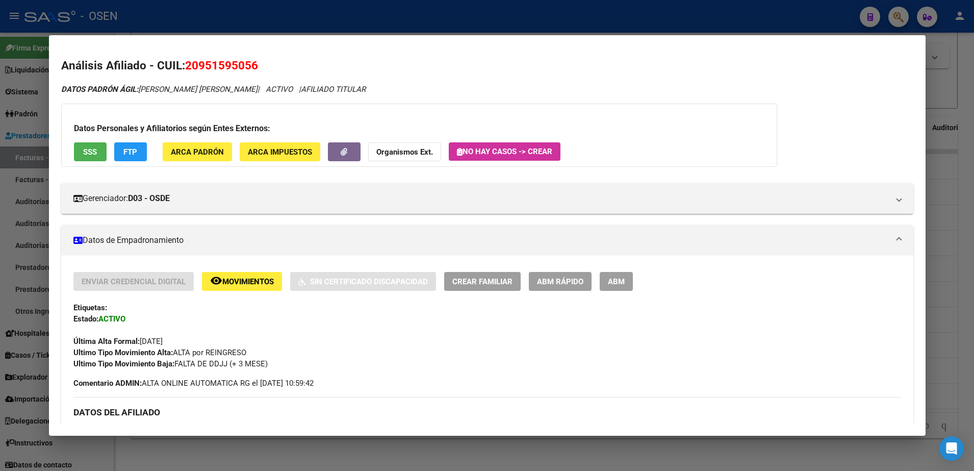
click at [224, 66] on span "20951595056" at bounding box center [221, 65] width 73 height 13
drag, startPoint x: 224, startPoint y: 66, endPoint x: 205, endPoint y: 111, distance: 49.1
click at [205, 111] on div "Datos Personales y Afiliatorios según Entes Externos: SSS FTP ARCA Padrón ARCA …" at bounding box center [419, 135] width 716 height 63
drag, startPoint x: 160, startPoint y: 171, endPoint x: 134, endPoint y: 153, distance: 31.8
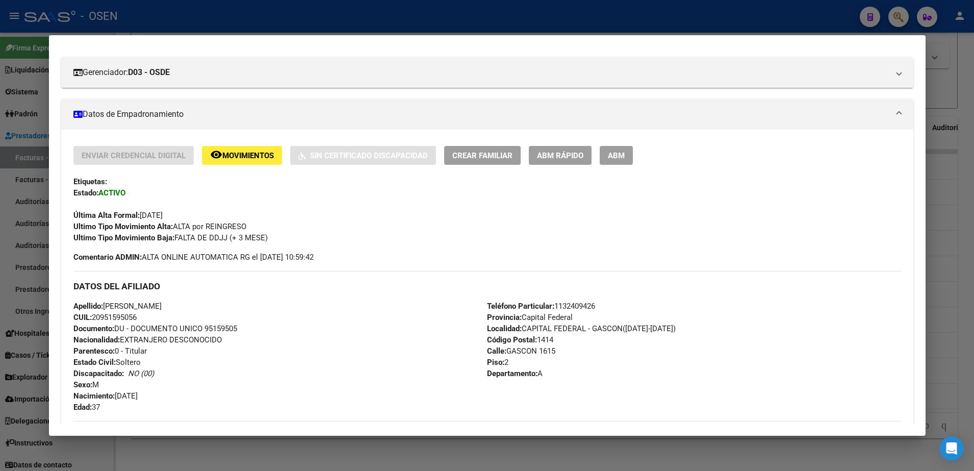
scroll to position [255, 0]
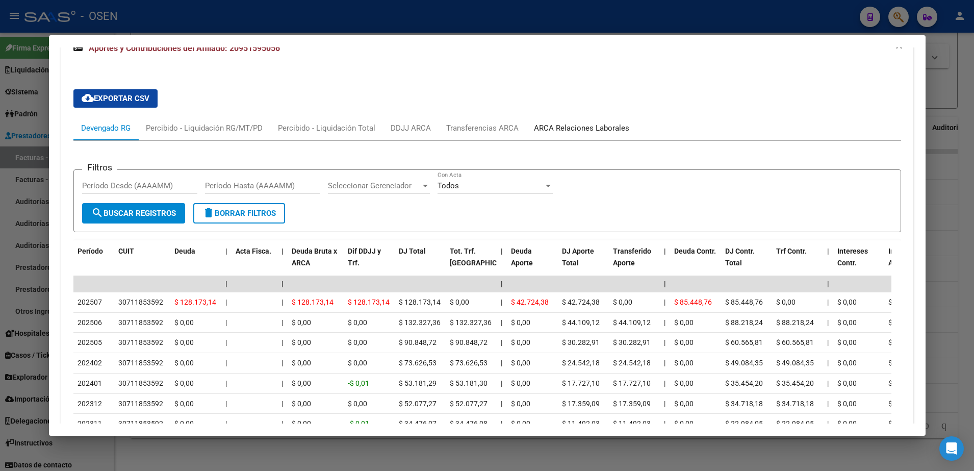
click at [616, 135] on div "ARCA Relaciones Laborales" at bounding box center [581, 128] width 111 height 24
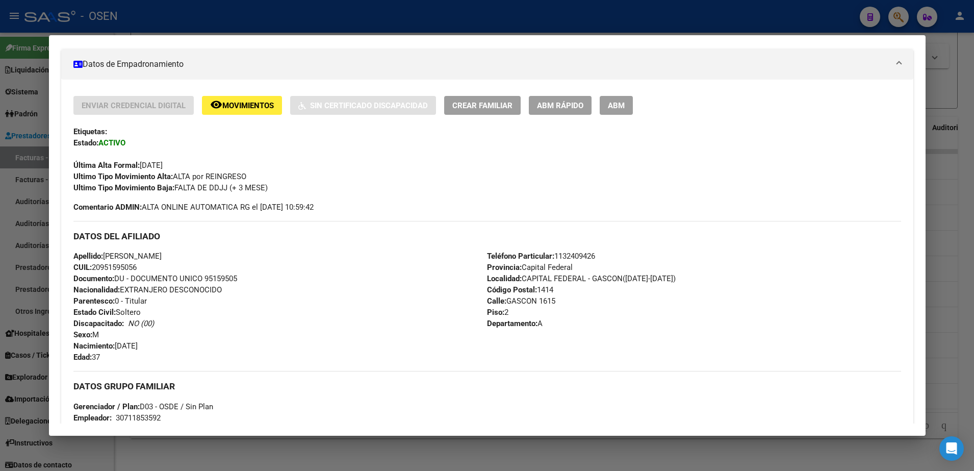
scroll to position [0, 0]
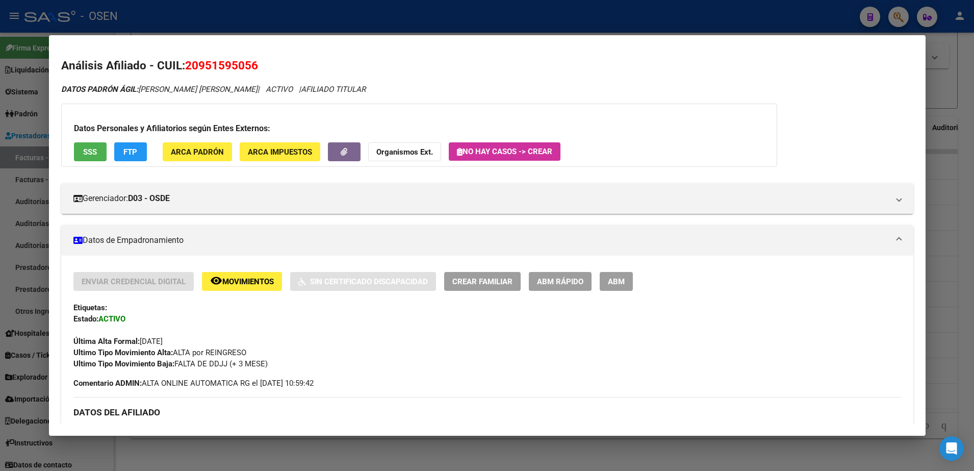
drag, startPoint x: 142, startPoint y: 87, endPoint x: 245, endPoint y: 83, distance: 103.6
drag, startPoint x: 245, startPoint y: 83, endPoint x: 163, endPoint y: 96, distance: 83.8
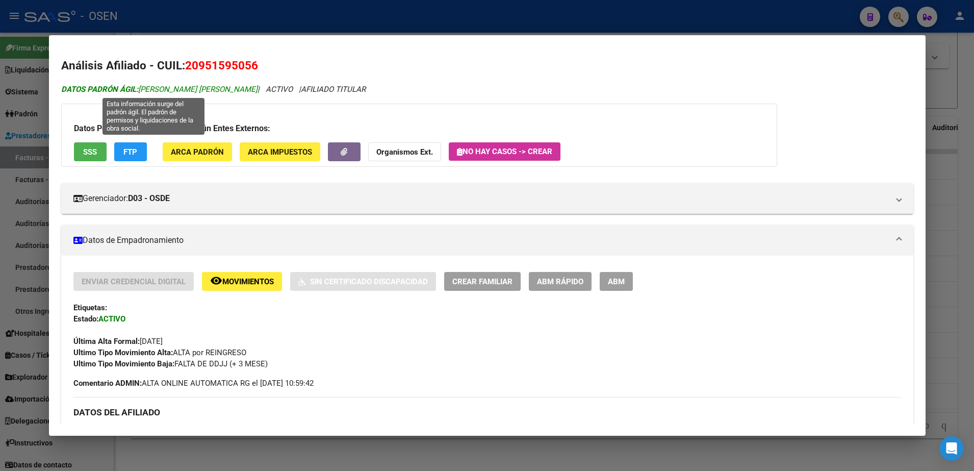
drag, startPoint x: 141, startPoint y: 90, endPoint x: 243, endPoint y: 86, distance: 102.1
click at [244, 86] on span "DATOS PADRÓN ÁGIL: RIVEROS DIAZ CESAR CAMILO" at bounding box center [159, 89] width 196 height 9
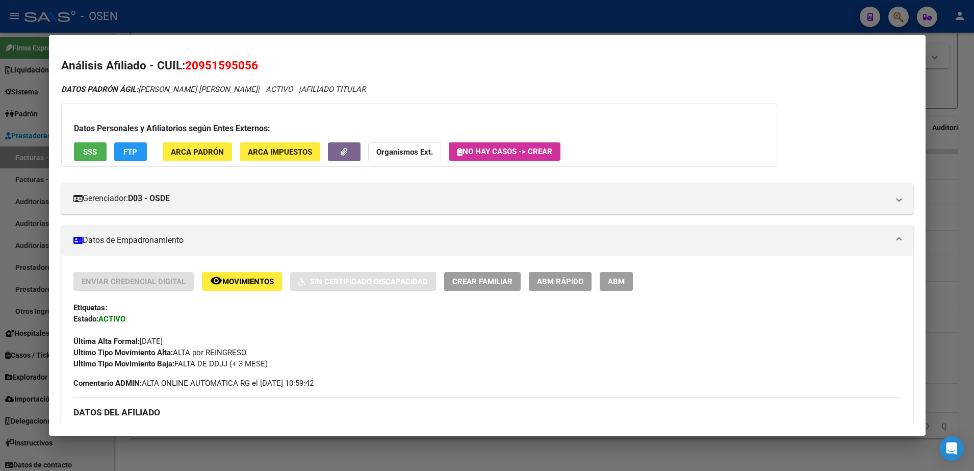
drag, startPoint x: 243, startPoint y: 86, endPoint x: 173, endPoint y: 97, distance: 70.2
click at [275, 23] on div at bounding box center [487, 235] width 974 height 471
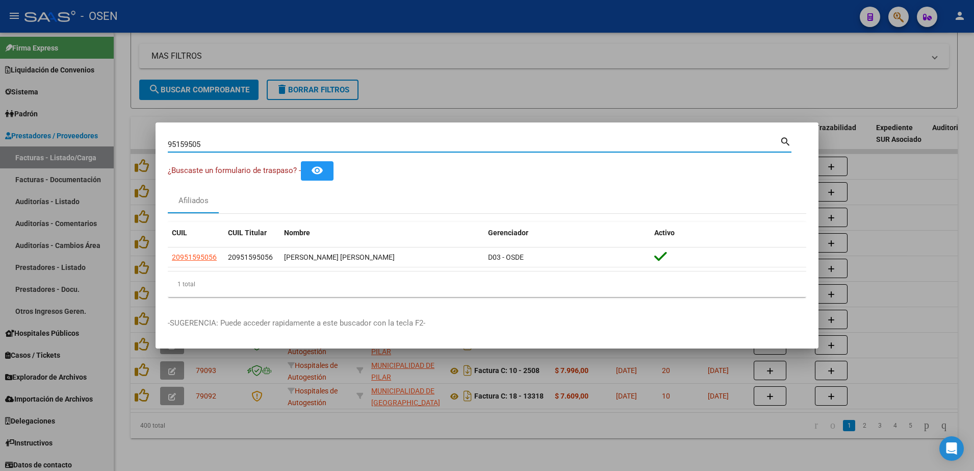
drag, startPoint x: 206, startPoint y: 143, endPoint x: 162, endPoint y: 148, distance: 44.7
click at [162, 148] on mat-dialog-content "95159505 Buscar (apellido, dni, cuil, nro traspaso, cuit, obra social) search ¿…" at bounding box center [487, 220] width 663 height 170
drag, startPoint x: 197, startPoint y: 160, endPoint x: 206, endPoint y: 143, distance: 18.9
click at [198, 157] on div "95159505 Buscar (apellido, dni, cuil, nro traspaso, cuit, obra social) search" at bounding box center [480, 148] width 624 height 27
drag, startPoint x: 208, startPoint y: 144, endPoint x: 170, endPoint y: 147, distance: 38.4
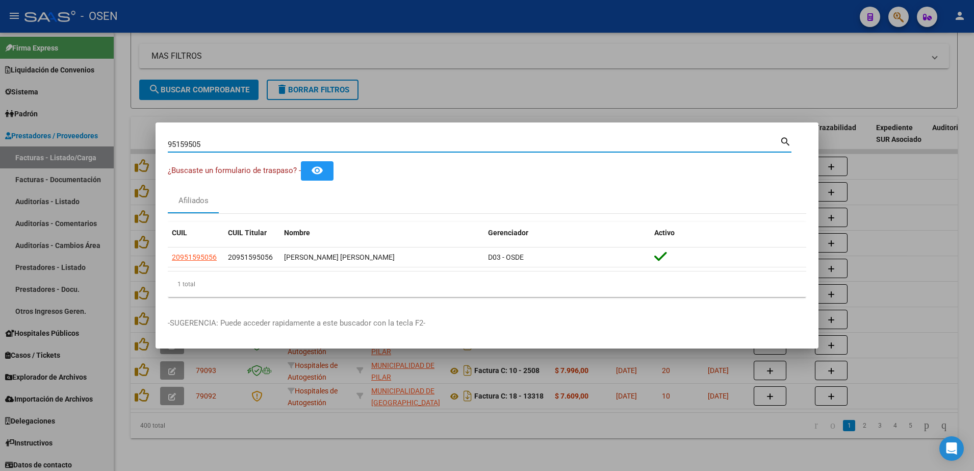
click at [170, 147] on input "95159505" at bounding box center [474, 144] width 612 height 9
click at [174, 146] on input "95159505" at bounding box center [474, 144] width 612 height 9
drag, startPoint x: 208, startPoint y: 145, endPoint x: 168, endPoint y: 154, distance: 41.2
click at [168, 154] on div "95159505 Buscar (apellido, dni, cuil, nro traspaso, cuit, obra social) search" at bounding box center [480, 148] width 624 height 27
click at [175, 143] on input "95159505" at bounding box center [474, 144] width 612 height 9
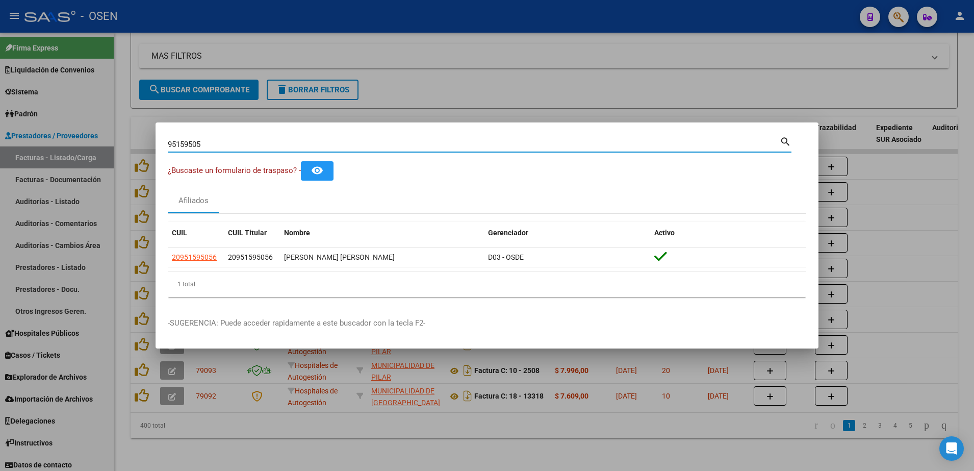
drag, startPoint x: 189, startPoint y: 141, endPoint x: 176, endPoint y: 146, distance: 13.6
click at [176, 146] on input "95159505" at bounding box center [474, 144] width 612 height 9
click at [175, 147] on input "95159505" at bounding box center [474, 144] width 612 height 9
drag, startPoint x: 177, startPoint y: 143, endPoint x: 190, endPoint y: 139, distance: 12.9
click at [190, 140] on input "95159505" at bounding box center [474, 144] width 612 height 9
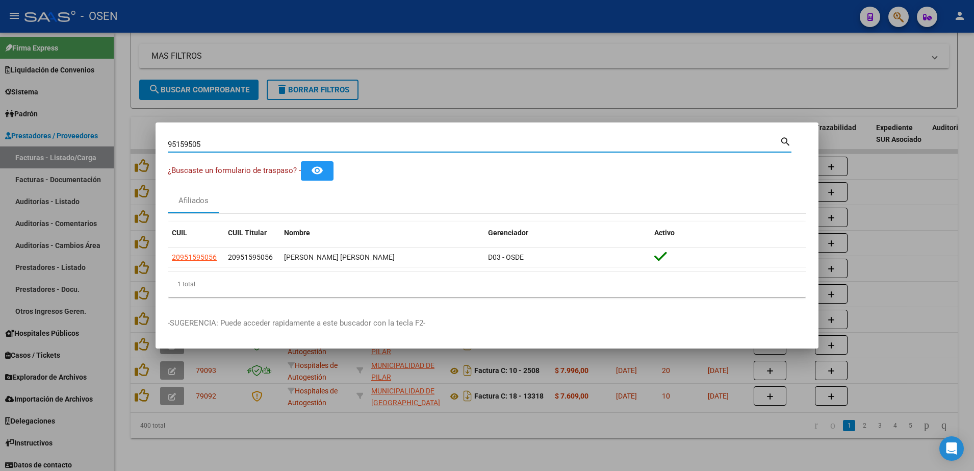
drag, startPoint x: 204, startPoint y: 139, endPoint x: 190, endPoint y: 144, distance: 15.0
click at [190, 144] on input "95159505" at bounding box center [474, 144] width 612 height 9
drag, startPoint x: 190, startPoint y: 144, endPoint x: 175, endPoint y: 149, distance: 15.2
click at [175, 149] on div "95159505 Buscar (apellido, dni, cuil, nro traspaso, cuit, obra social)" at bounding box center [474, 144] width 612 height 15
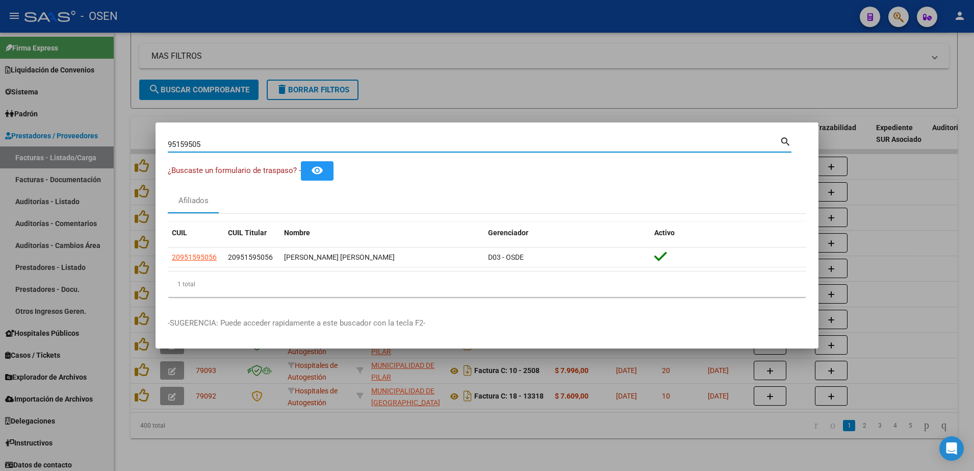
click at [168, 142] on input "95159505" at bounding box center [474, 144] width 612 height 9
drag, startPoint x: 176, startPoint y: 140, endPoint x: 190, endPoint y: 143, distance: 14.5
click at [190, 143] on input "95159505" at bounding box center [474, 144] width 612 height 9
drag, startPoint x: 195, startPoint y: 145, endPoint x: 190, endPoint y: 147, distance: 5.5
click at [190, 147] on input "95159505" at bounding box center [474, 144] width 612 height 9
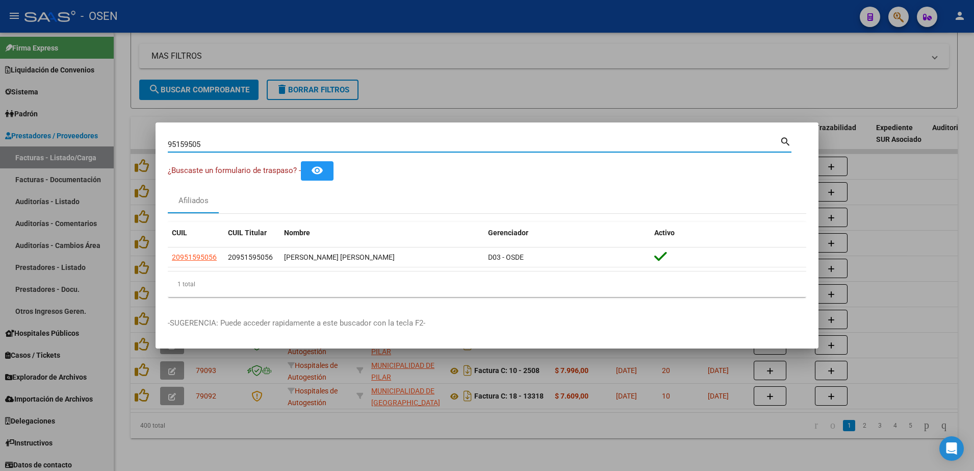
click at [190, 147] on input "95159505" at bounding box center [474, 144] width 612 height 9
drag, startPoint x: 190, startPoint y: 147, endPoint x: 176, endPoint y: 152, distance: 14.2
click at [176, 152] on div "95159505 Buscar (apellido, dni, cuil, nro traspaso, cuit, obra social) search" at bounding box center [480, 148] width 624 height 27
click at [176, 145] on input "95159505" at bounding box center [474, 144] width 612 height 9
drag, startPoint x: 179, startPoint y: 144, endPoint x: 189, endPoint y: 141, distance: 10.8
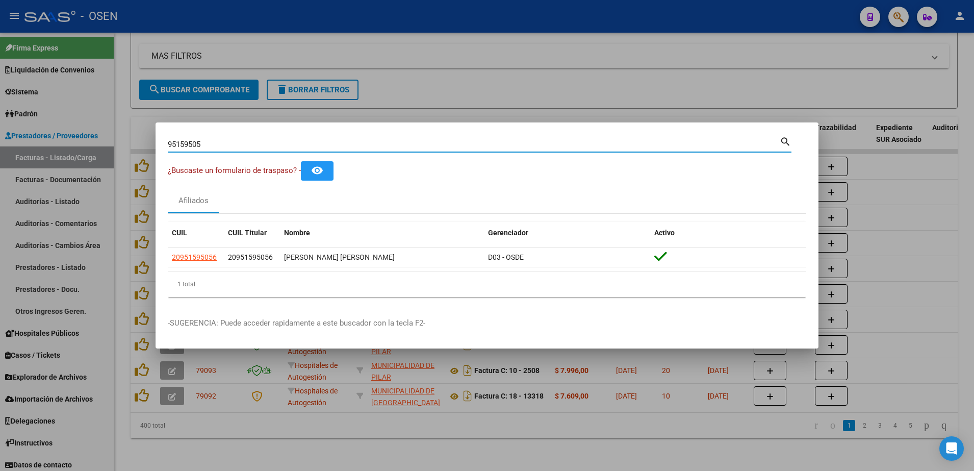
click at [189, 141] on input "95159505" at bounding box center [474, 144] width 612 height 9
click at [181, 143] on input "95159505" at bounding box center [474, 144] width 612 height 9
drag, startPoint x: 204, startPoint y: 142, endPoint x: 177, endPoint y: 151, distance: 28.7
click at [177, 151] on div "95159505 Buscar (apellido, dni, cuil, nro traspaso, cuit, obra social) search" at bounding box center [480, 148] width 624 height 27
click at [175, 142] on input "95159505" at bounding box center [474, 144] width 612 height 9
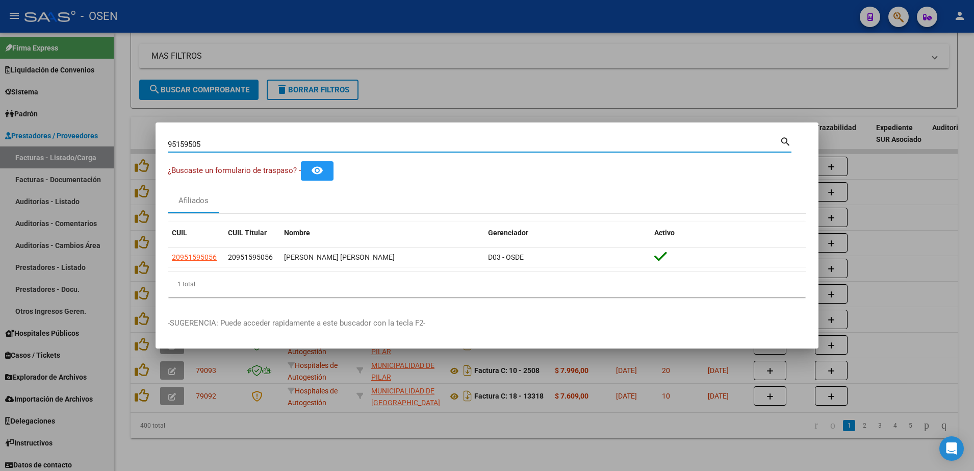
click at [199, 140] on input "95159505" at bounding box center [474, 144] width 612 height 9
drag, startPoint x: 203, startPoint y: 142, endPoint x: 189, endPoint y: 147, distance: 15.3
click at [189, 147] on input "95159505" at bounding box center [474, 144] width 612 height 9
drag, startPoint x: 177, startPoint y: 143, endPoint x: 200, endPoint y: 142, distance: 23.5
click at [191, 140] on input "95159505" at bounding box center [474, 144] width 612 height 9
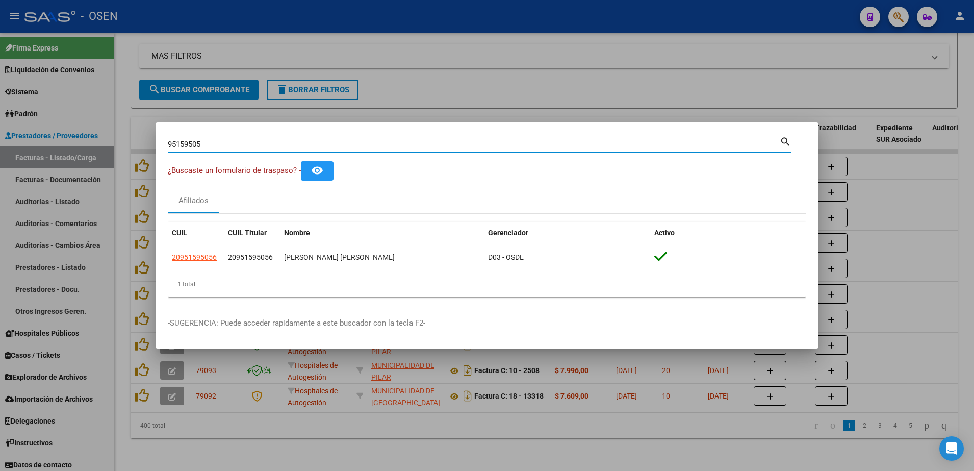
drag, startPoint x: 204, startPoint y: 142, endPoint x: 186, endPoint y: 147, distance: 18.4
click at [189, 148] on input "95159505" at bounding box center [474, 144] width 612 height 9
drag, startPoint x: 178, startPoint y: 144, endPoint x: 189, endPoint y: 141, distance: 11.8
click at [189, 141] on input "95159505" at bounding box center [474, 144] width 612 height 9
drag, startPoint x: 206, startPoint y: 144, endPoint x: 189, endPoint y: 146, distance: 16.4
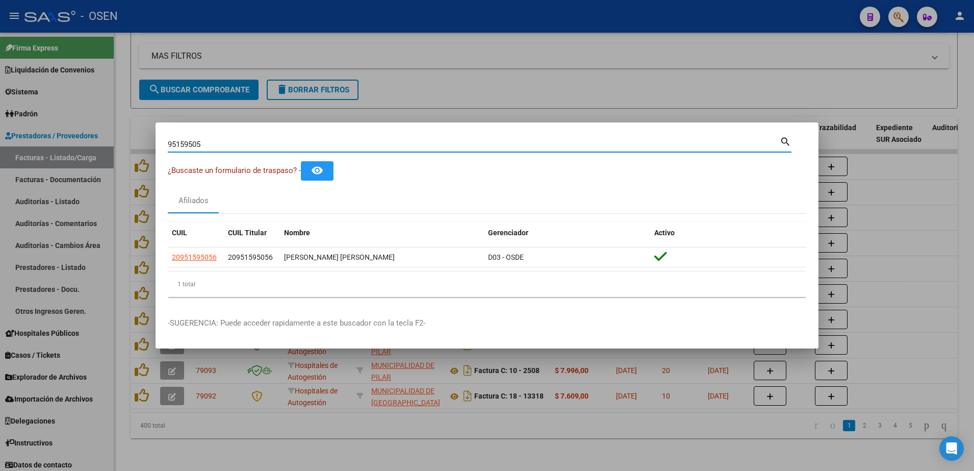
click at [189, 146] on input "95159505" at bounding box center [474, 144] width 612 height 9
click at [177, 140] on input "95159505" at bounding box center [474, 144] width 612 height 9
drag, startPoint x: 188, startPoint y: 142, endPoint x: 177, endPoint y: 147, distance: 12.1
click at [177, 147] on input "95159505" at bounding box center [474, 144] width 612 height 9
click at [177, 142] on input "95159505" at bounding box center [474, 144] width 612 height 9
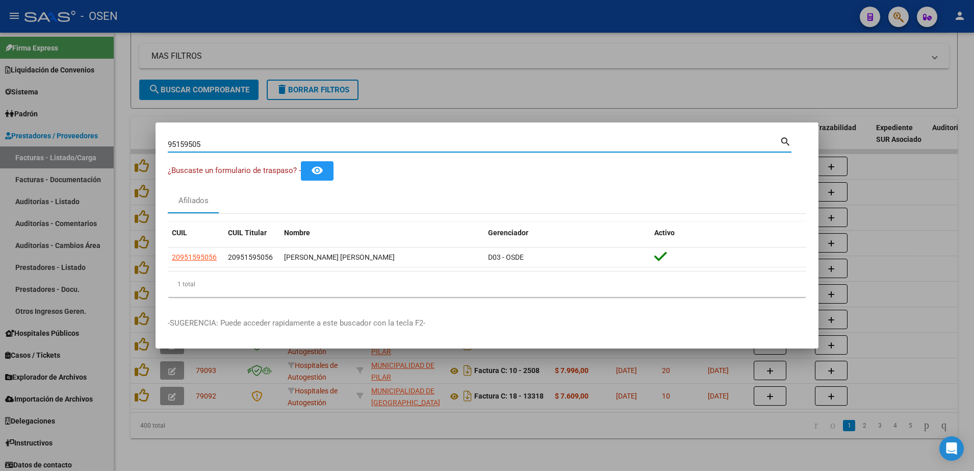
drag, startPoint x: 205, startPoint y: 145, endPoint x: 191, endPoint y: 151, distance: 14.4
click at [191, 151] on div "95159505 Buscar (apellido, dni, cuil, nro traspaso, cuit, obra social)" at bounding box center [474, 144] width 612 height 15
click at [191, 145] on input "95159505" at bounding box center [474, 144] width 612 height 9
drag, startPoint x: 190, startPoint y: 142, endPoint x: 175, endPoint y: 146, distance: 15.5
click at [175, 146] on input "95159505" at bounding box center [474, 144] width 612 height 9
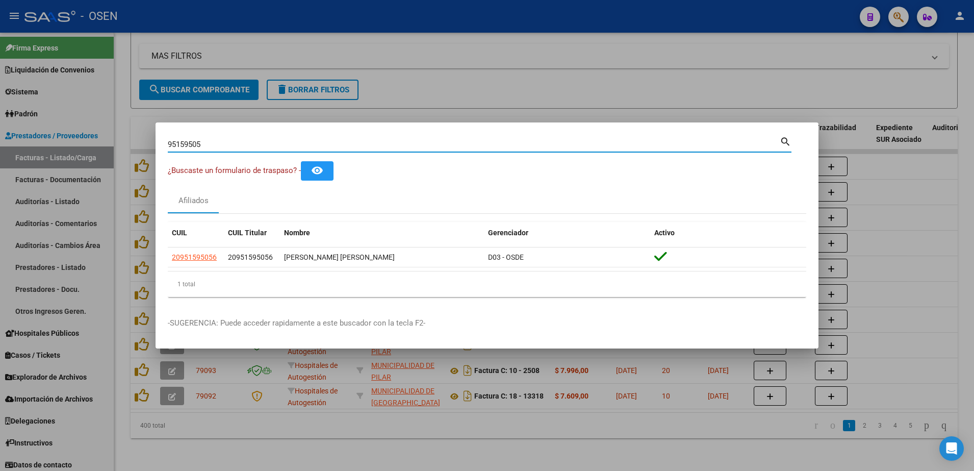
click at [203, 142] on input "95159505" at bounding box center [474, 144] width 612 height 9
drag, startPoint x: 204, startPoint y: 144, endPoint x: 189, endPoint y: 150, distance: 16.3
click at [189, 150] on div "95159505 Buscar (apellido, dni, cuil, nro traspaso, cuit, obra social)" at bounding box center [474, 144] width 612 height 15
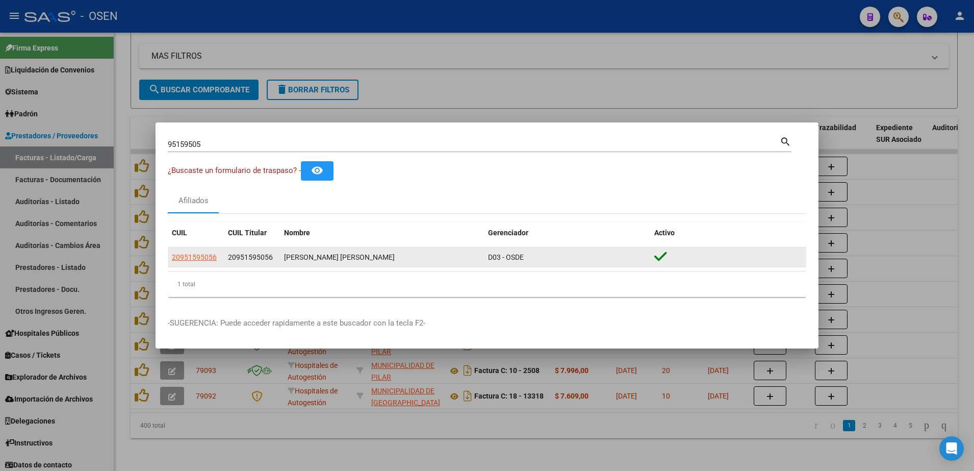
drag, startPoint x: 282, startPoint y: 257, endPoint x: 386, endPoint y: 250, distance: 104.8
click at [386, 250] on datatable-body-cell "RIVEROS DIAZ CESAR CAMILO" at bounding box center [382, 257] width 204 height 20
click at [246, 253] on span "20951595056" at bounding box center [250, 257] width 45 height 8
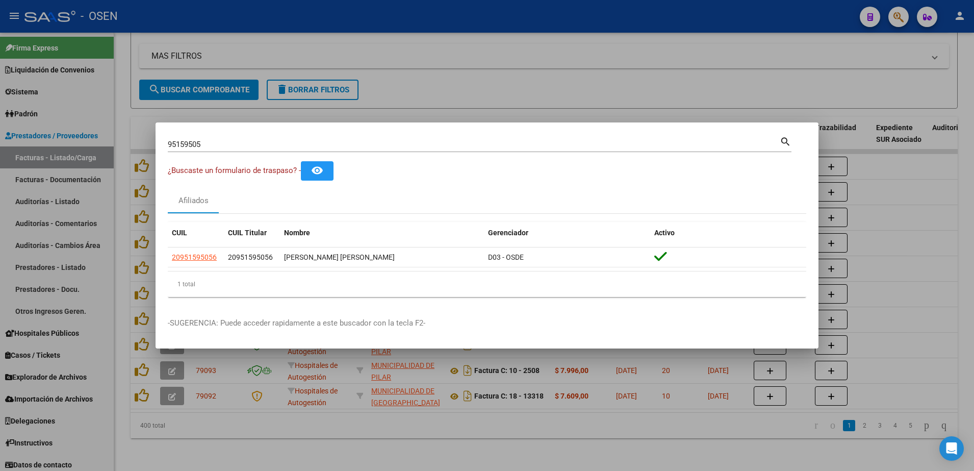
copy span "20951595056"
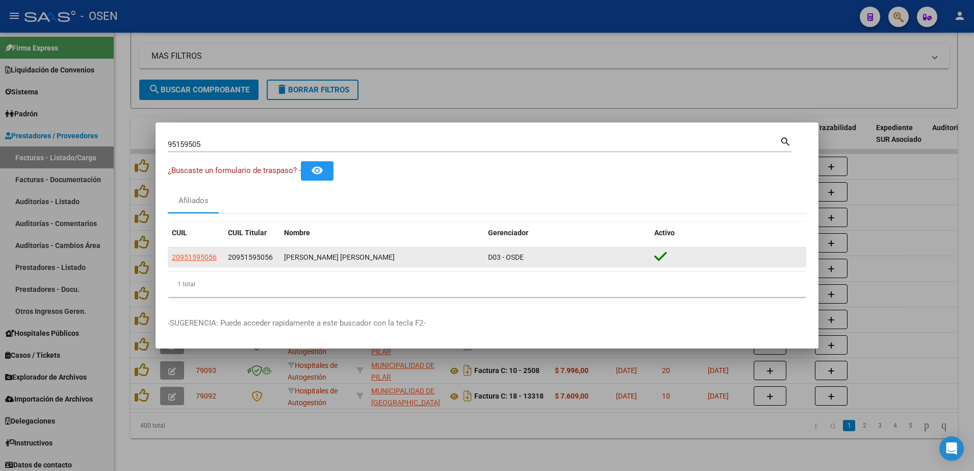
click at [191, 265] on datatable-body-cell "20951595056" at bounding box center [196, 257] width 56 height 20
click at [193, 258] on span "20951595056" at bounding box center [194, 257] width 45 height 8
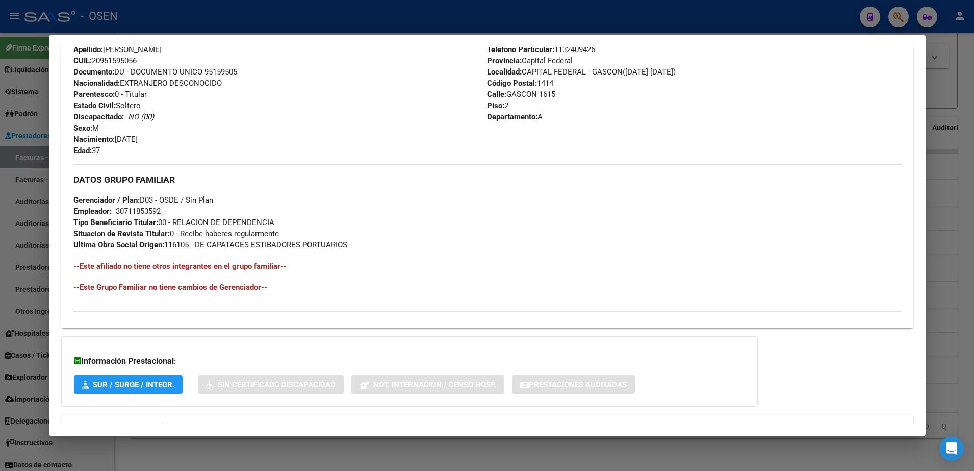
scroll to position [421, 0]
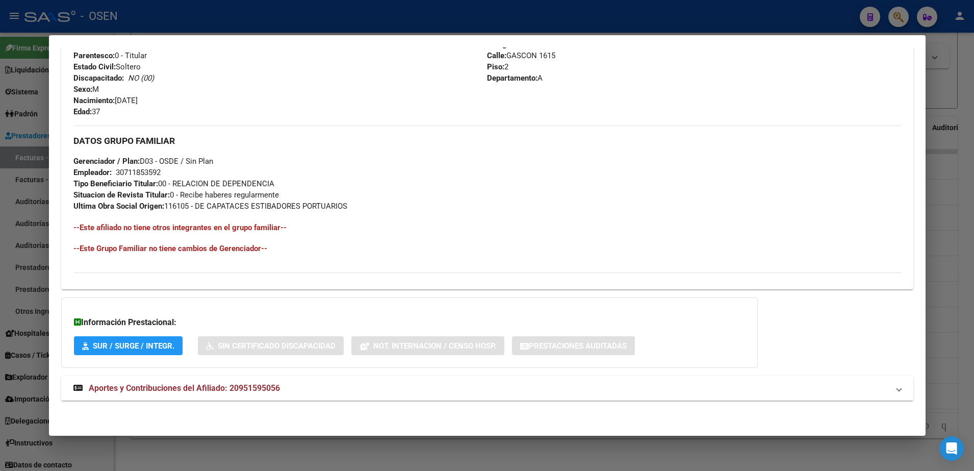
click at [468, 367] on div "Información Prestacional: SUR / SURGE / INTEGR. Sin Certificado Discapacidad No…" at bounding box center [409, 332] width 697 height 70
click at [467, 388] on mat-panel-title "Aportes y Contribuciones del Afiliado: 20951595056" at bounding box center [480, 388] width 815 height 12
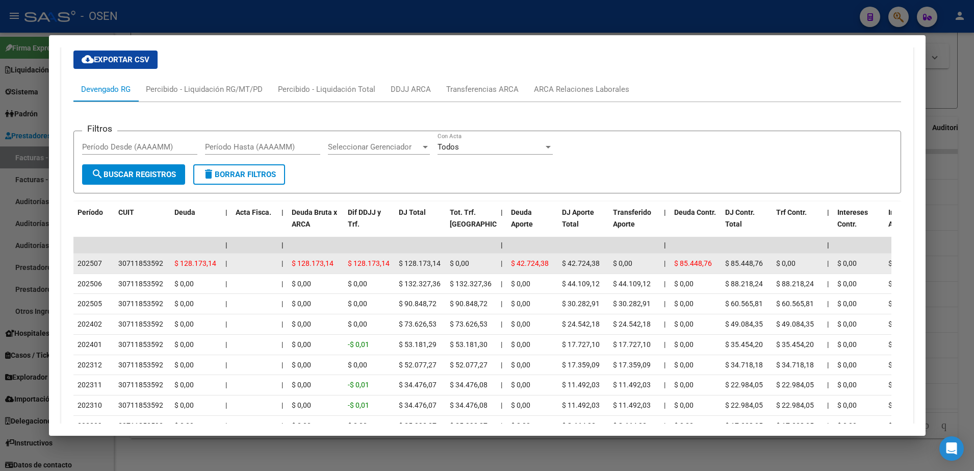
click at [161, 263] on div "30711853592" at bounding box center [140, 264] width 45 height 12
click at [151, 263] on div "30711853592" at bounding box center [140, 264] width 45 height 12
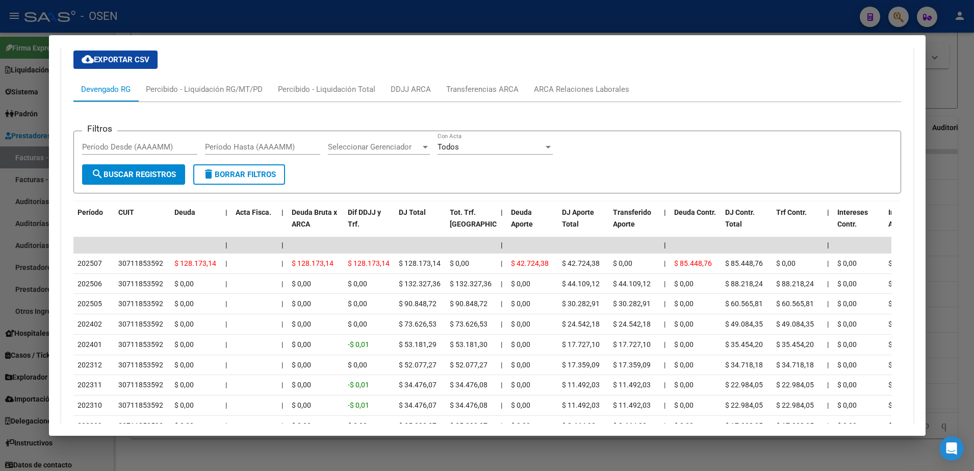
copy div "30711853592"
click at [559, 17] on div at bounding box center [487, 235] width 974 height 471
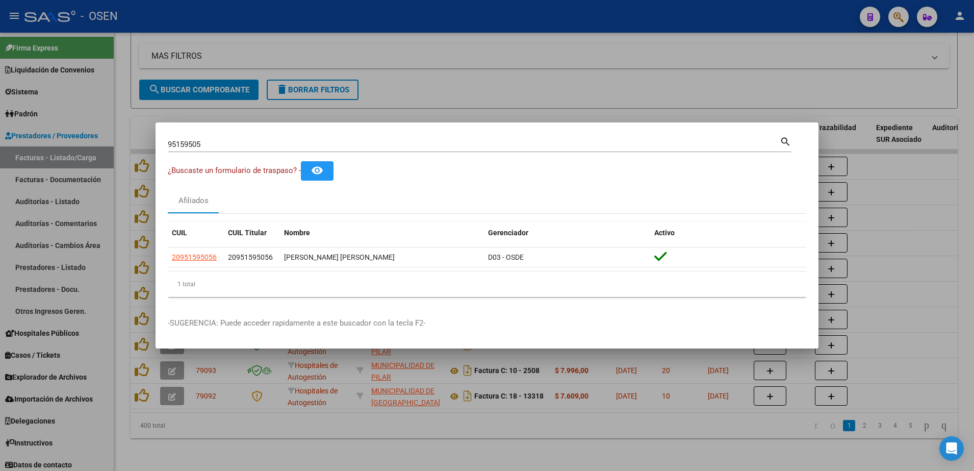
click at [833, 23] on div at bounding box center [487, 235] width 974 height 471
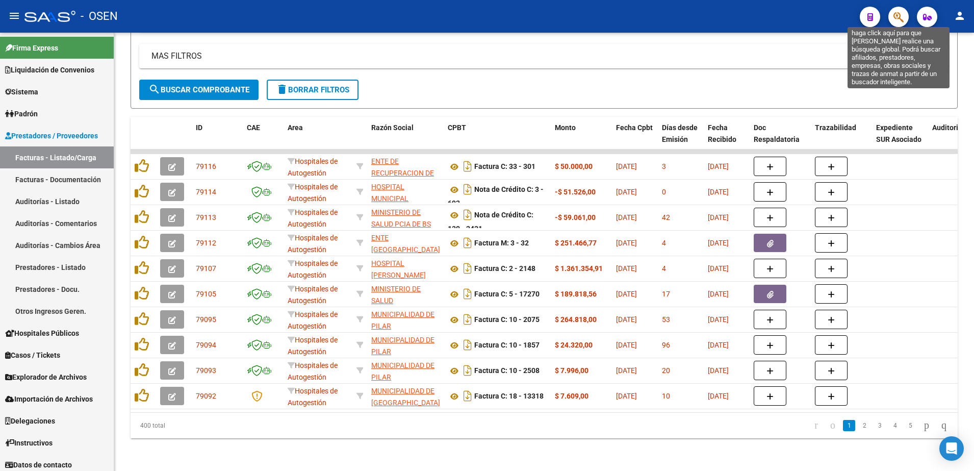
click at [892, 11] on button "button" at bounding box center [898, 17] width 20 height 20
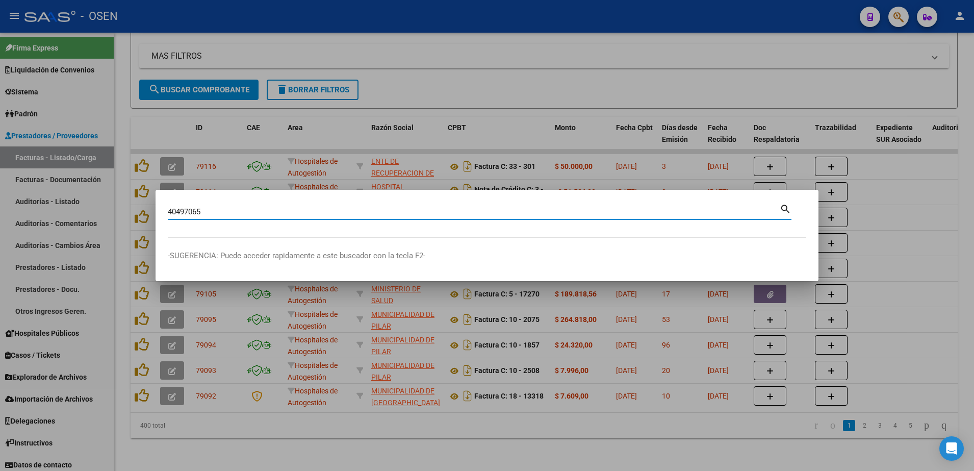
type input "40497065"
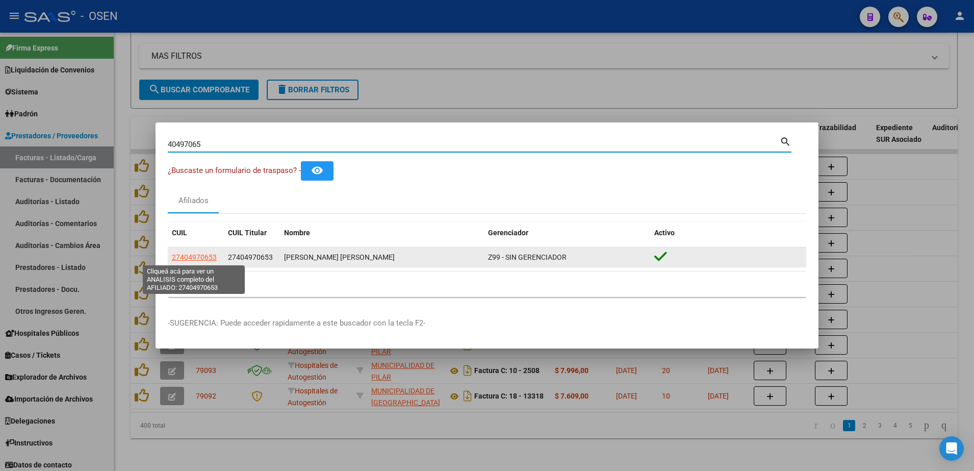
click at [198, 255] on span "27404970653" at bounding box center [194, 257] width 45 height 8
type textarea "27404970653"
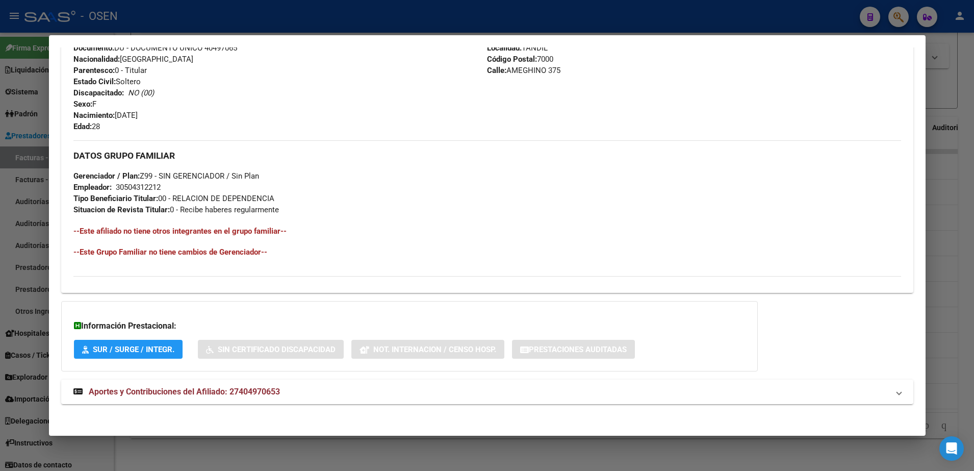
scroll to position [399, 0]
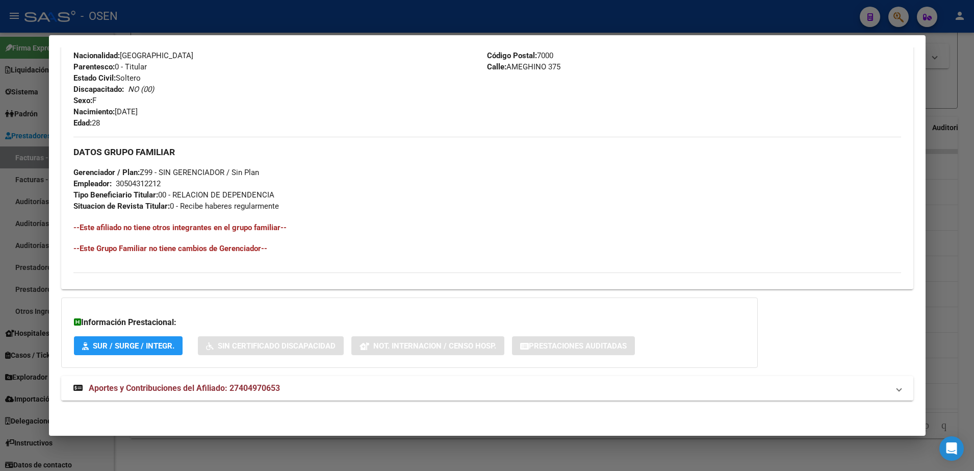
click at [356, 396] on mat-expansion-panel-header "Aportes y Contribuciones del Afiliado: 27404970653" at bounding box center [487, 388] width 852 height 24
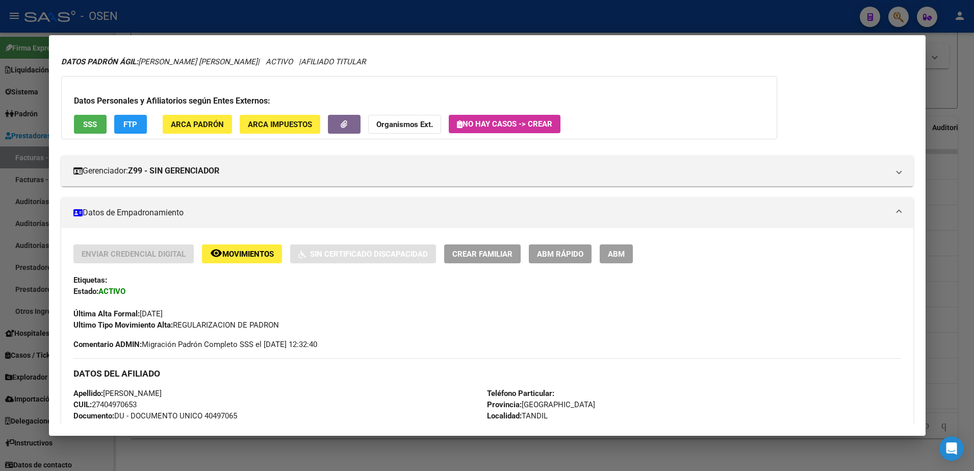
scroll to position [0, 0]
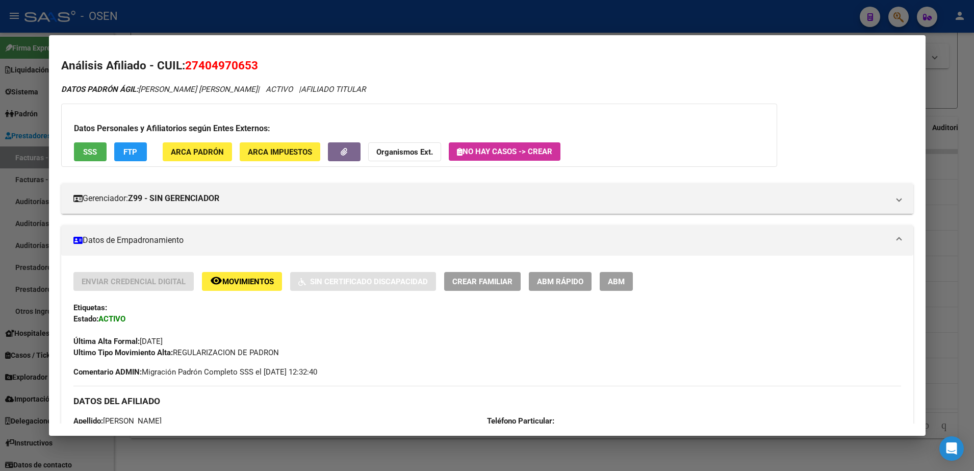
click at [211, 45] on mat-dialog-container "Análisis Afiliado - CUIL: 27404970653 DATOS PADRÓN ÁGIL: RICCIO FEIJOO KAREN MI…" at bounding box center [487, 235] width 877 height 400
click at [223, 66] on span "27404970653" at bounding box center [221, 65] width 73 height 13
copy span "27404970653"
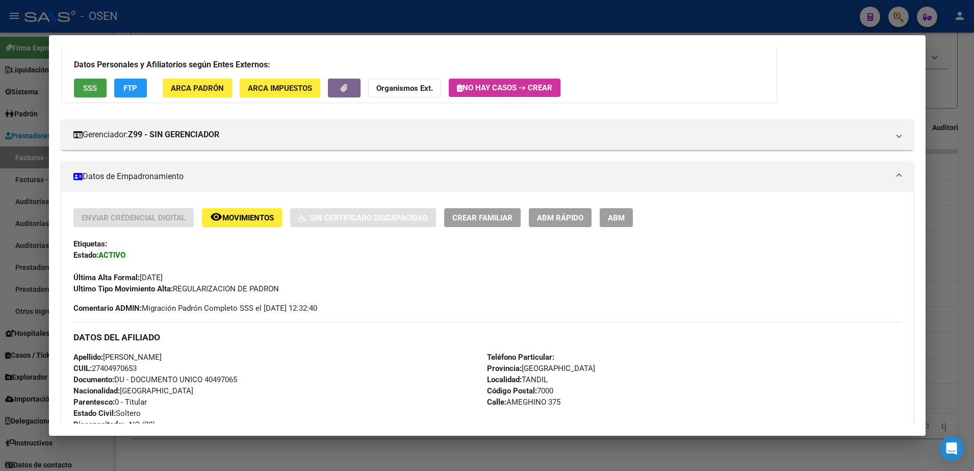
click at [92, 92] on span "SSS" at bounding box center [90, 88] width 14 height 9
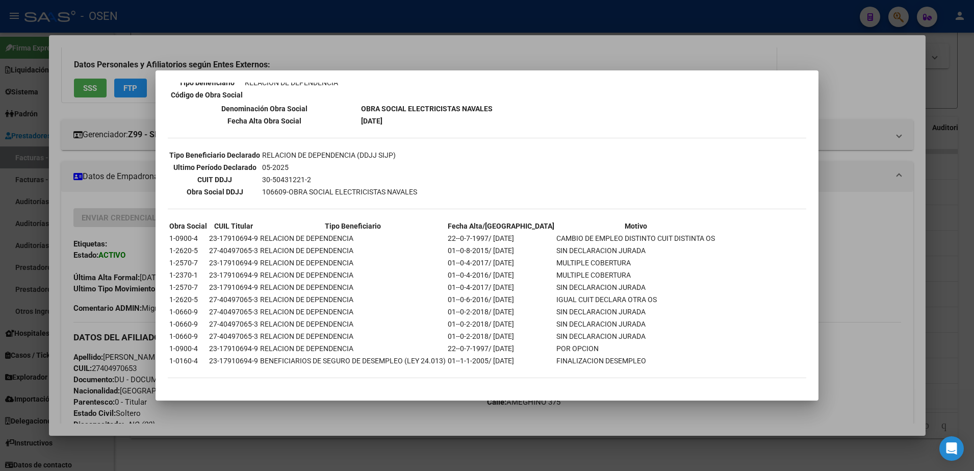
scroll to position [21, 0]
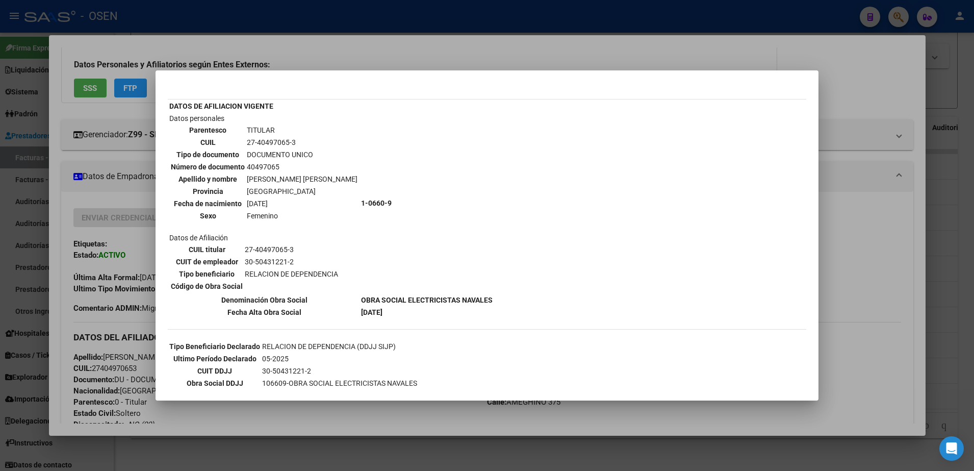
click at [123, 156] on div at bounding box center [487, 235] width 974 height 471
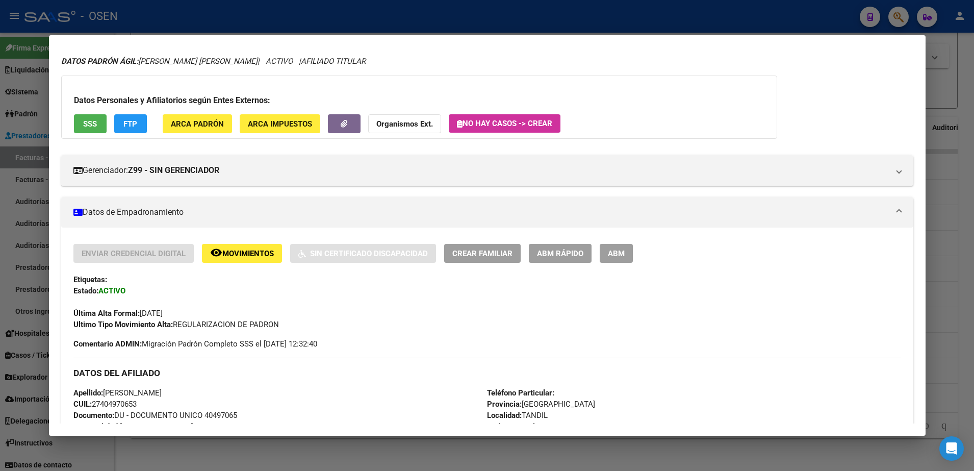
scroll to position [0, 0]
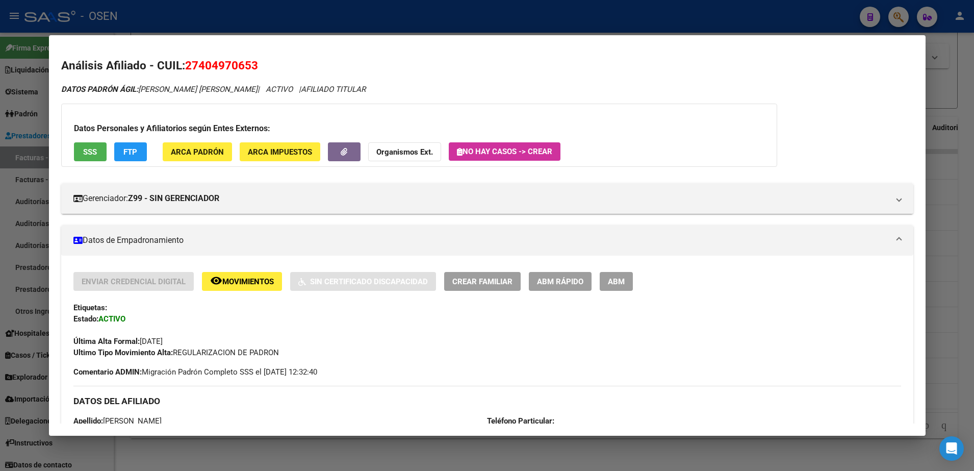
click at [200, 63] on span "27404970653" at bounding box center [221, 65] width 73 height 13
copy span "27404970653"
click at [237, 64] on span "27404970653" at bounding box center [221, 65] width 73 height 13
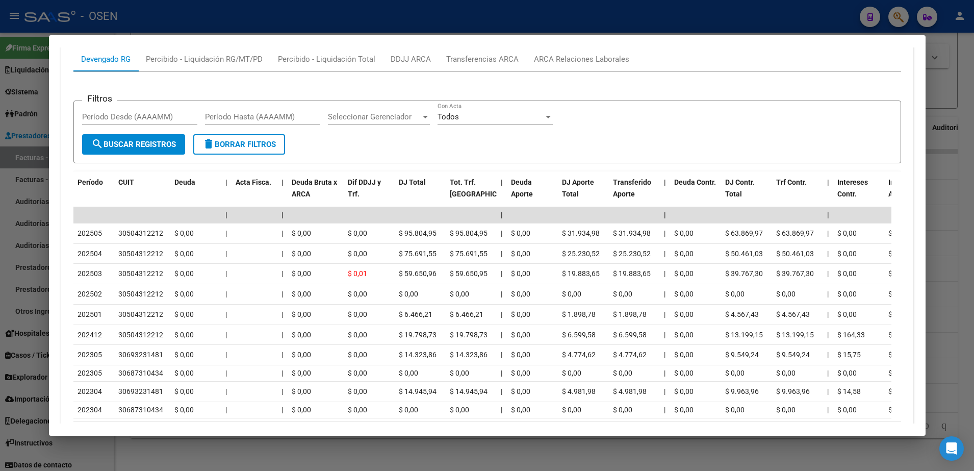
scroll to position [770, 0]
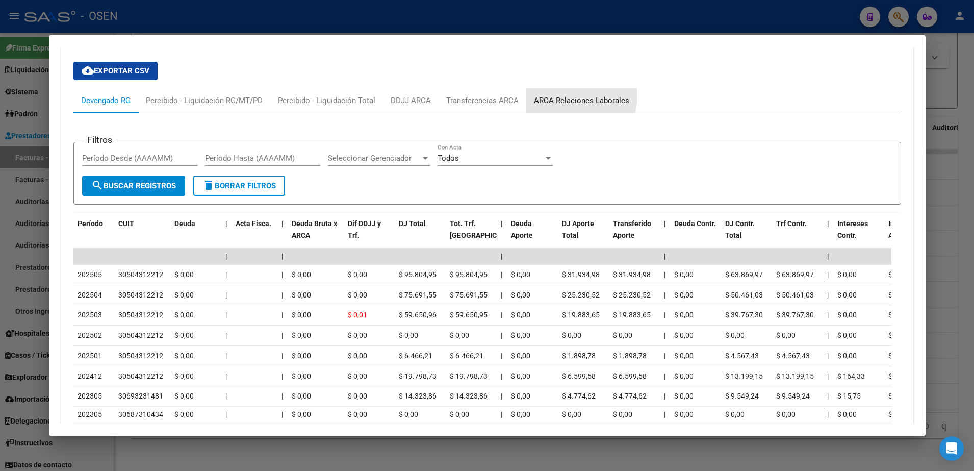
click at [542, 90] on div "ARCA Relaciones Laborales" at bounding box center [581, 100] width 111 height 24
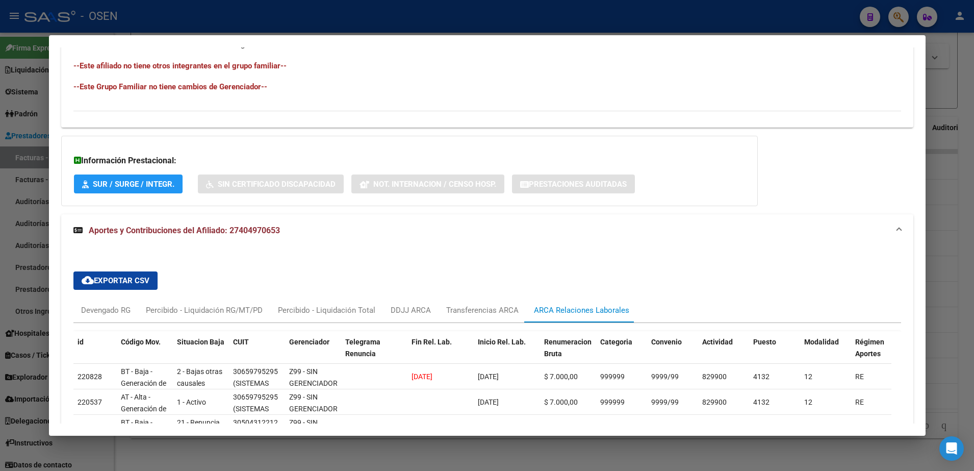
scroll to position [609, 0]
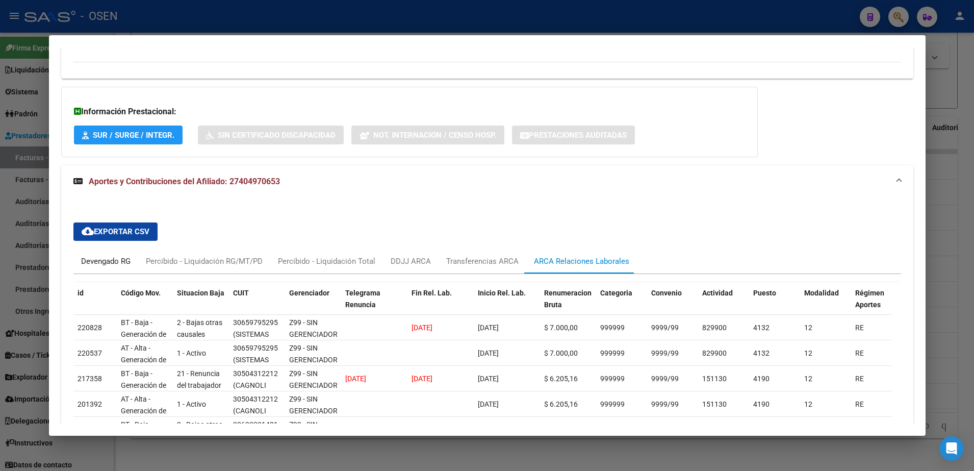
click at [112, 261] on div "Devengado RG" at bounding box center [105, 260] width 49 height 11
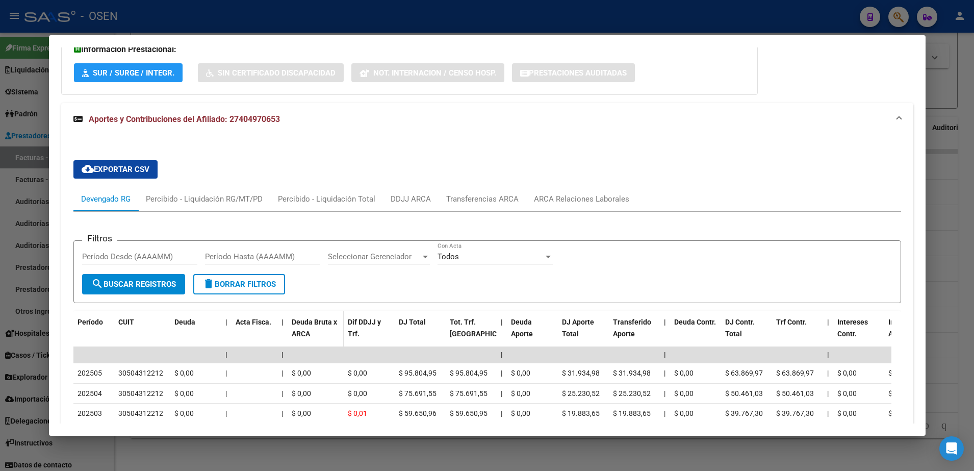
scroll to position [737, 0]
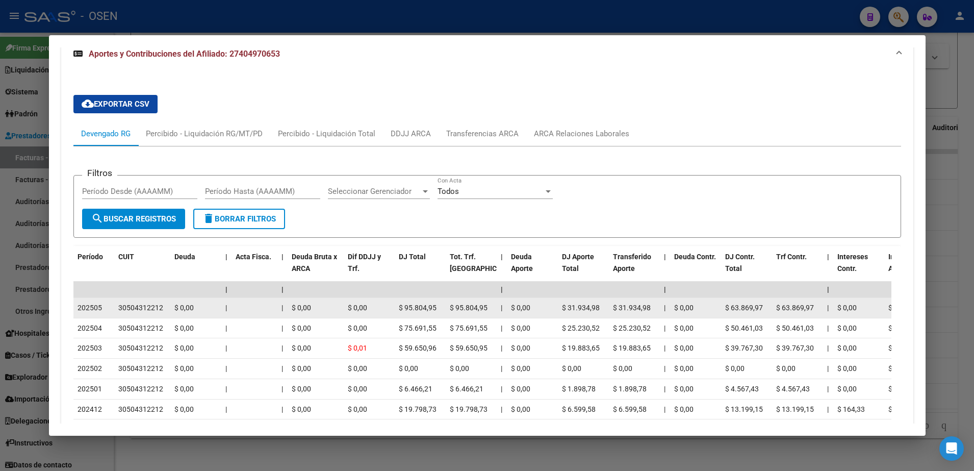
click at [147, 312] on div "30504312212" at bounding box center [140, 308] width 45 height 12
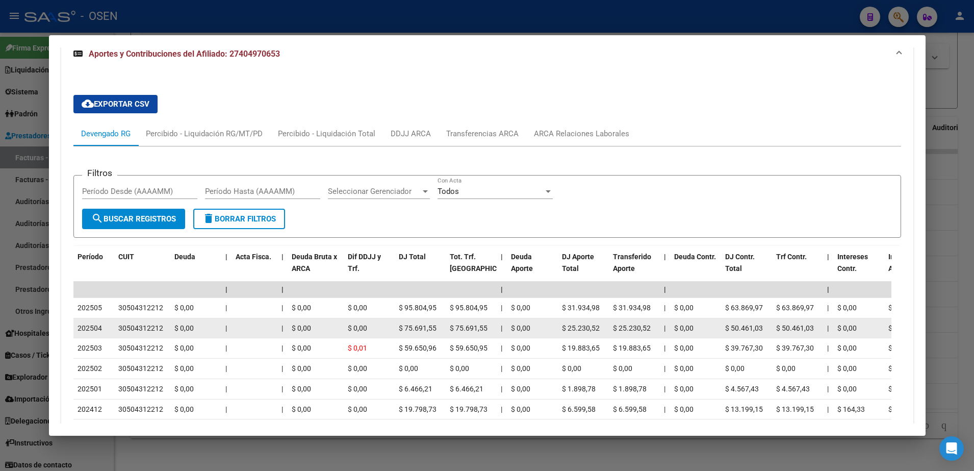
drag, startPoint x: 147, startPoint y: 312, endPoint x: 119, endPoint y: 330, distance: 34.0
click at [119, 330] on div "30504312212" at bounding box center [140, 328] width 45 height 12
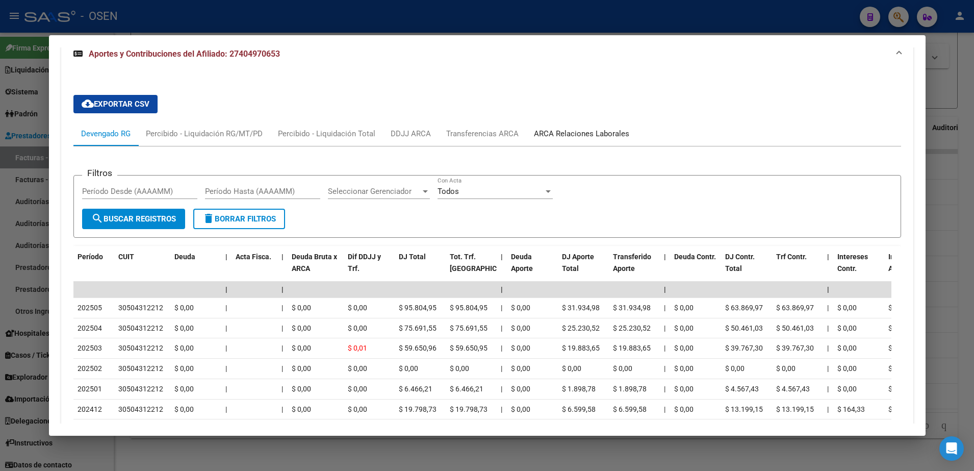
click at [583, 122] on div "ARCA Relaciones Laborales" at bounding box center [581, 133] width 111 height 24
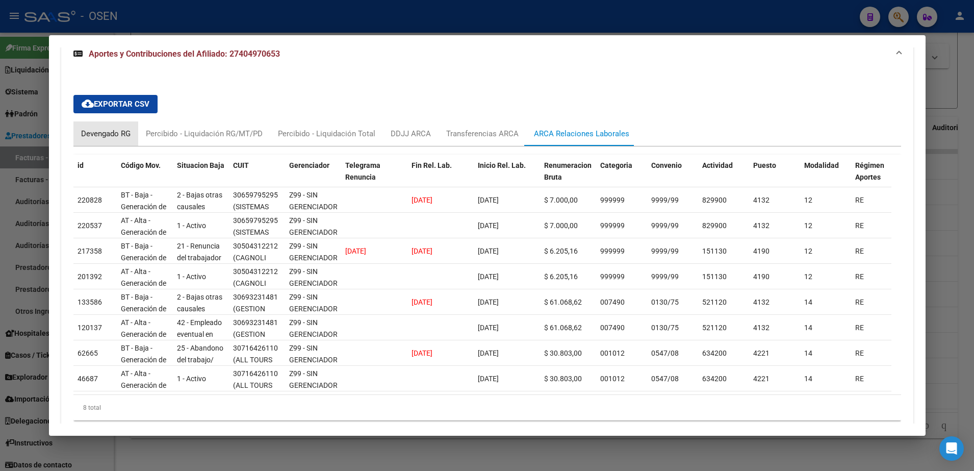
click at [101, 140] on div "Devengado RG" at bounding box center [105, 133] width 65 height 24
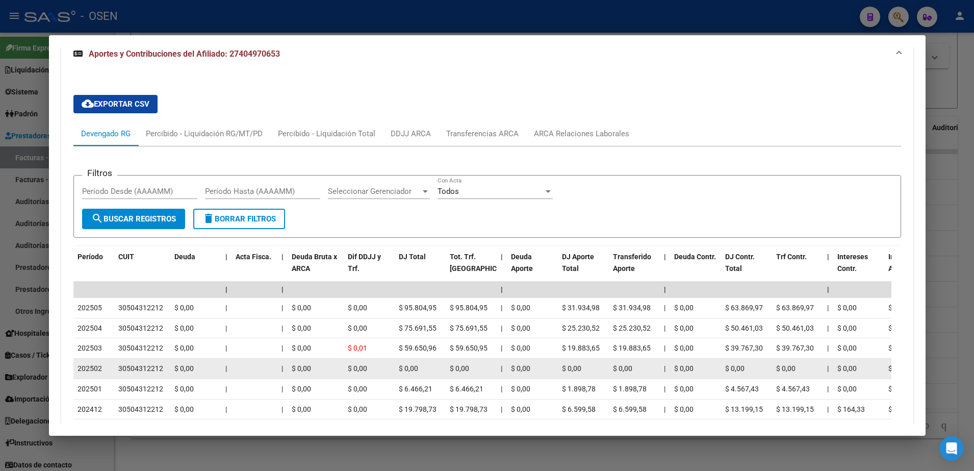
drag, startPoint x: 365, startPoint y: 372, endPoint x: 239, endPoint y: 343, distance: 129.2
click at [364, 371] on span "$ 0,00" at bounding box center [357, 368] width 19 height 8
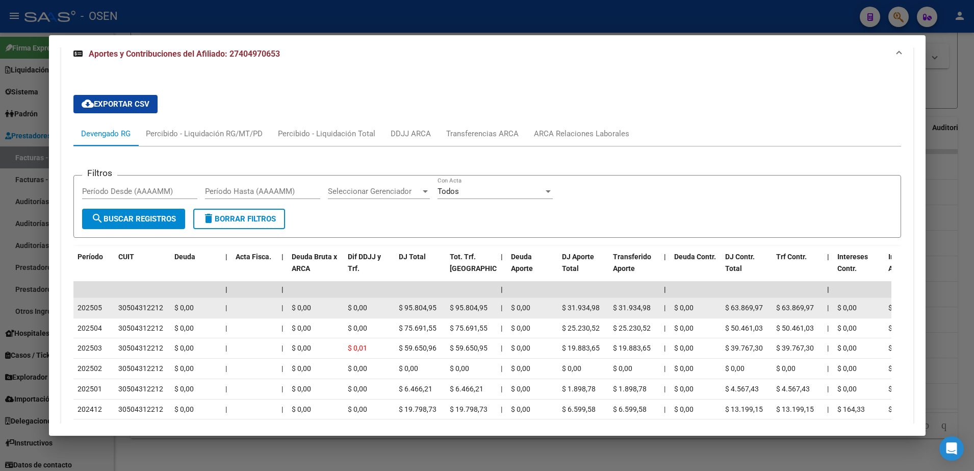
click at [88, 306] on span "202505" at bounding box center [90, 307] width 24 height 8
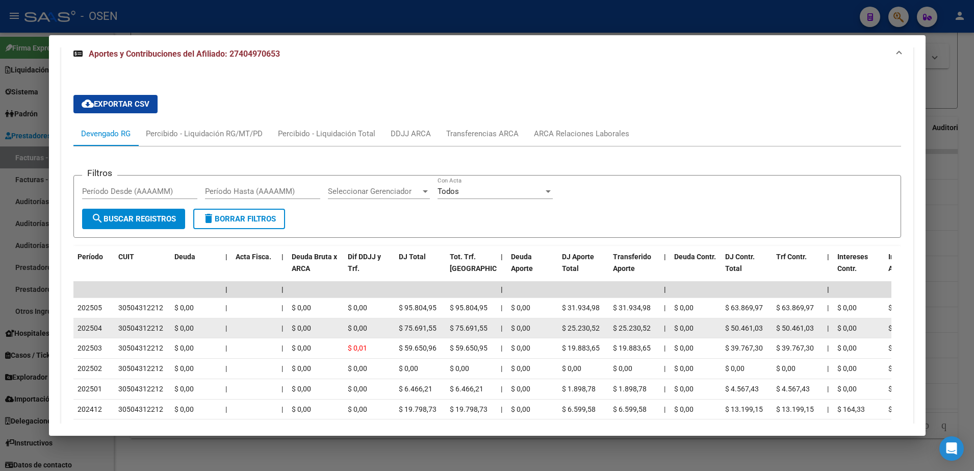
drag, startPoint x: 88, startPoint y: 306, endPoint x: 142, endPoint y: 338, distance: 62.8
click at [144, 340] on datatable-body-cell "30504312212" at bounding box center [142, 348] width 56 height 20
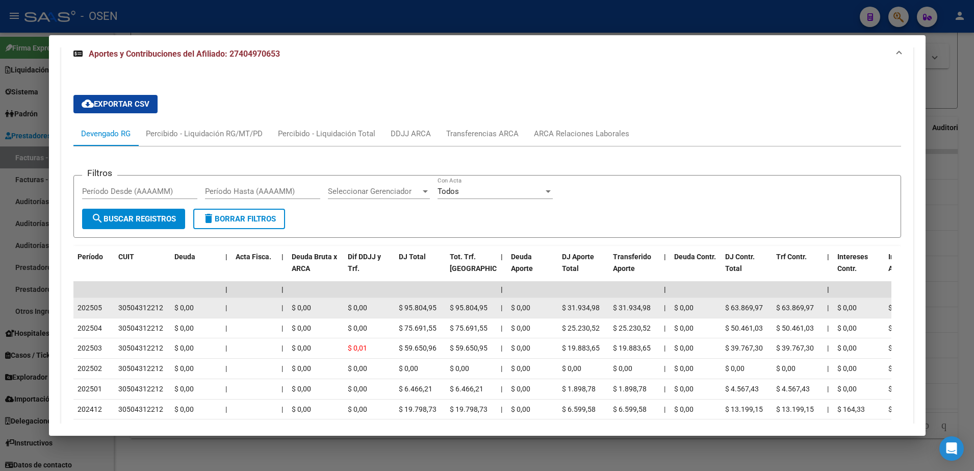
drag, startPoint x: 142, startPoint y: 338, endPoint x: 121, endPoint y: 308, distance: 36.9
click at [121, 308] on div "30504312212" at bounding box center [140, 308] width 45 height 12
click at [129, 303] on div "30504312212" at bounding box center [140, 308] width 45 height 12
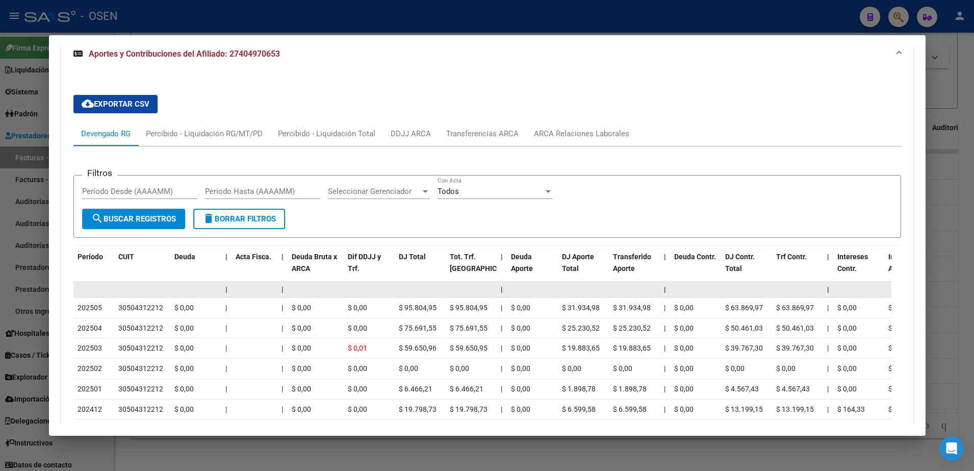
copy div "30504312212"
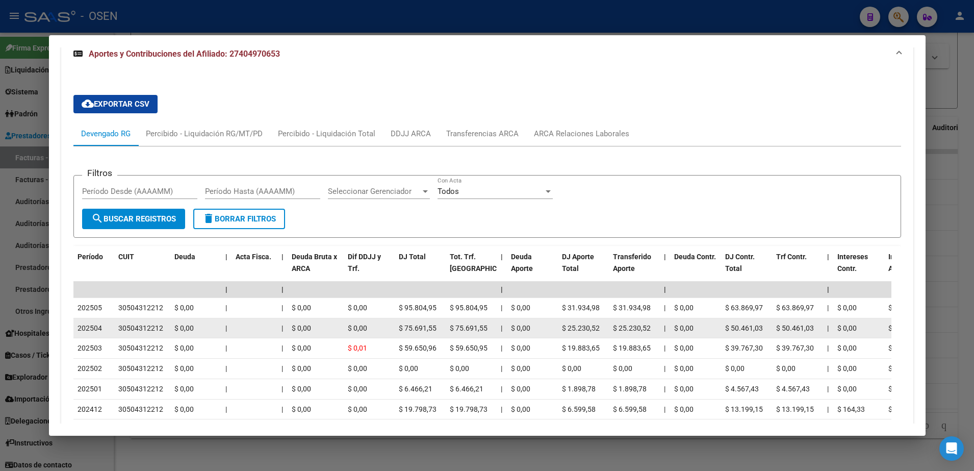
drag, startPoint x: 148, startPoint y: 323, endPoint x: 139, endPoint y: 314, distance: 13.3
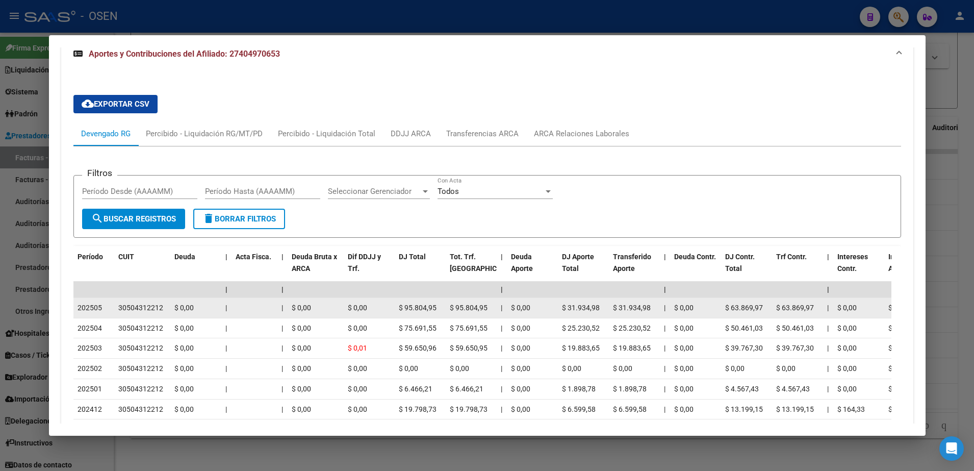
click at [147, 323] on div "30504312212" at bounding box center [140, 328] width 45 height 12
click at [132, 307] on div "30504312212" at bounding box center [140, 308] width 45 height 12
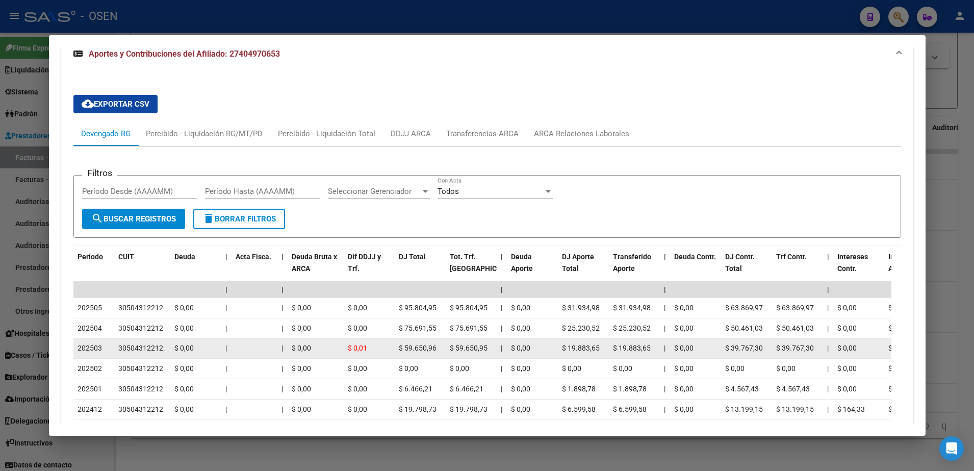
drag, startPoint x: 132, startPoint y: 307, endPoint x: 158, endPoint y: 349, distance: 49.9
click at [158, 349] on div "30504312212" at bounding box center [140, 348] width 45 height 12
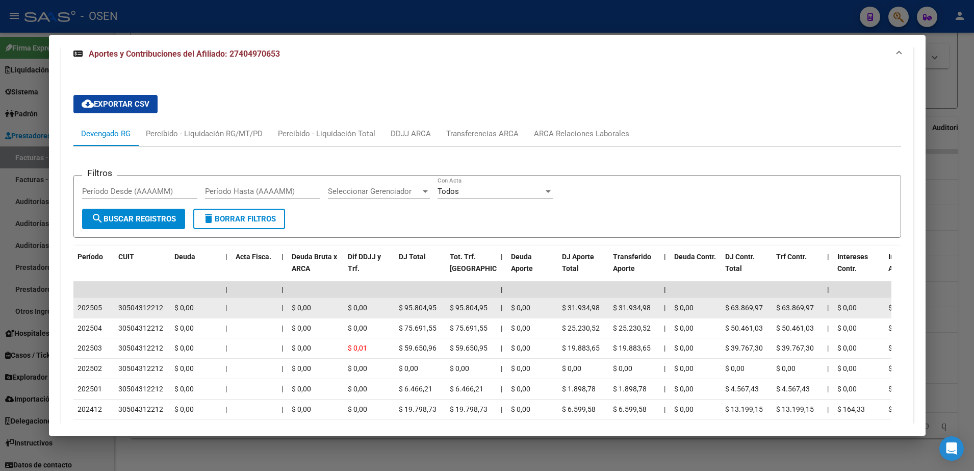
click at [142, 310] on div "30504312212" at bounding box center [140, 308] width 45 height 12
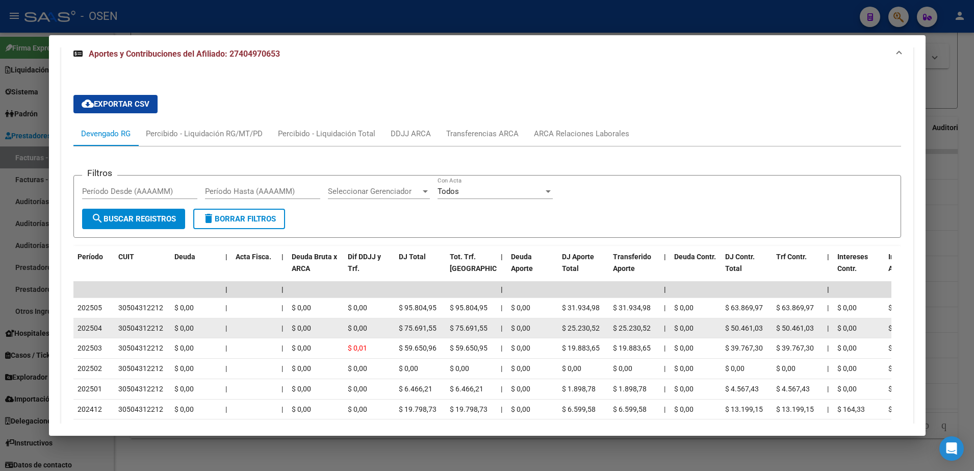
click at [146, 327] on div "30504312212" at bounding box center [140, 328] width 45 height 12
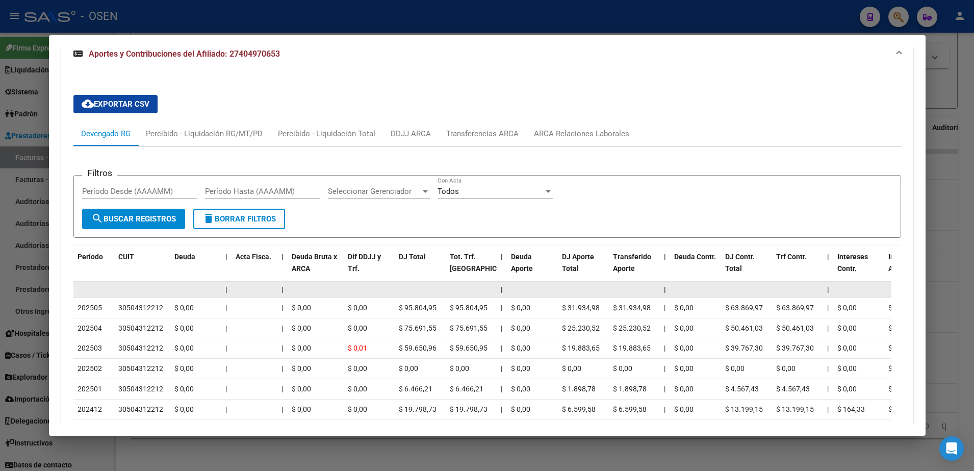
drag, startPoint x: 137, startPoint y: 303, endPoint x: 136, endPoint y: 294, distance: 9.7
click at [137, 300] on datatable-body-cell "30504312212" at bounding box center [142, 308] width 56 height 20
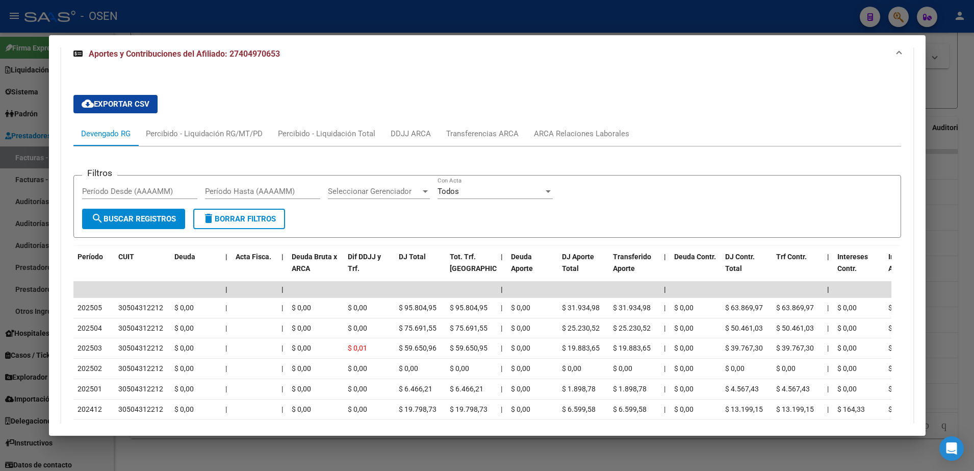
drag, startPoint x: 607, startPoint y: 149, endPoint x: 603, endPoint y: 129, distance: 20.9
click at [606, 146] on div "Filtros Período Desde (AAAAMM) Período Hasta (AAAAMM) Seleccionar Gerenciador S…" at bounding box center [487, 338] width 828 height 384
click at [602, 129] on div "ARCA Relaciones Laborales" at bounding box center [581, 133] width 95 height 11
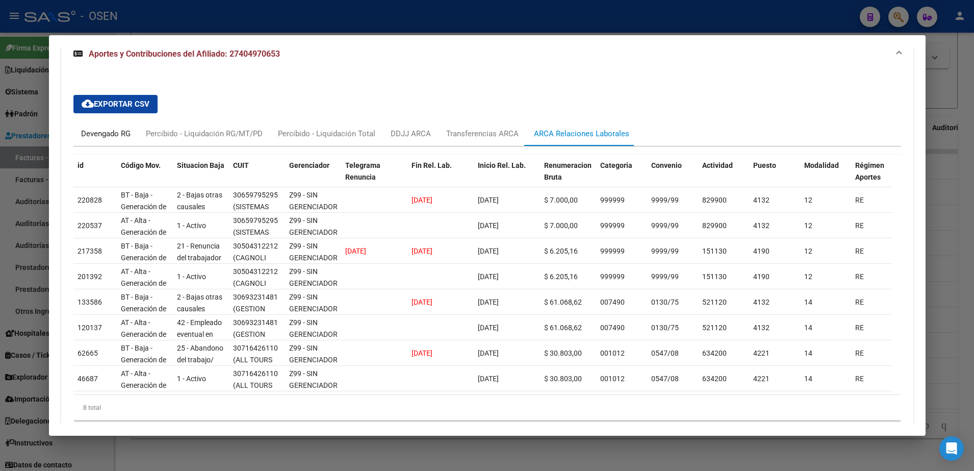
click at [126, 136] on div "Devengado RG" at bounding box center [105, 133] width 49 height 11
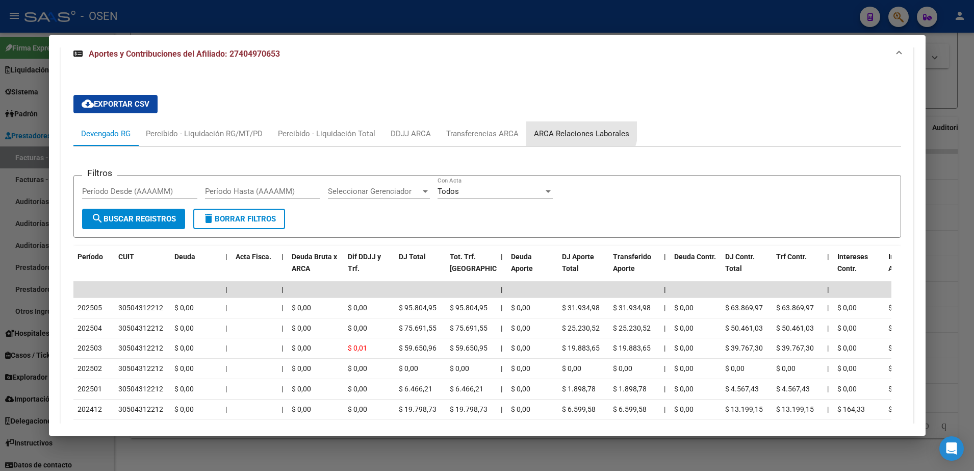
click at [568, 124] on div "ARCA Relaciones Laborales" at bounding box center [581, 133] width 111 height 24
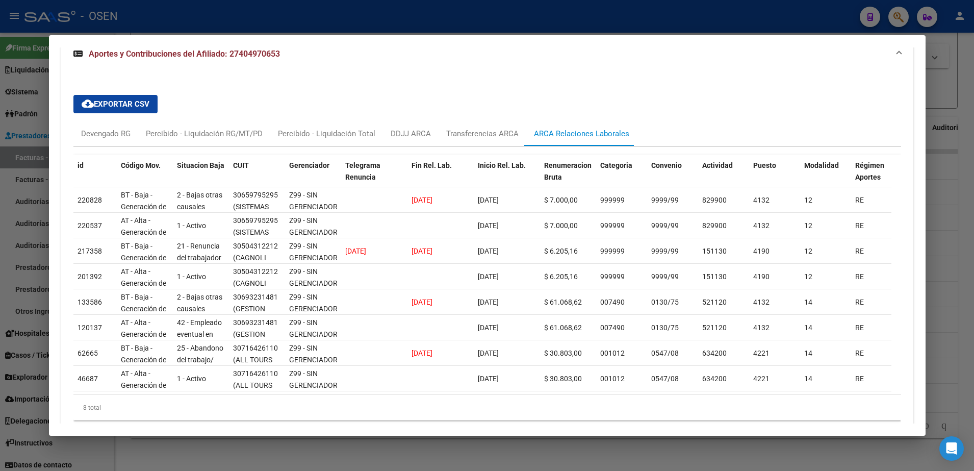
click at [397, 25] on div at bounding box center [487, 235] width 974 height 471
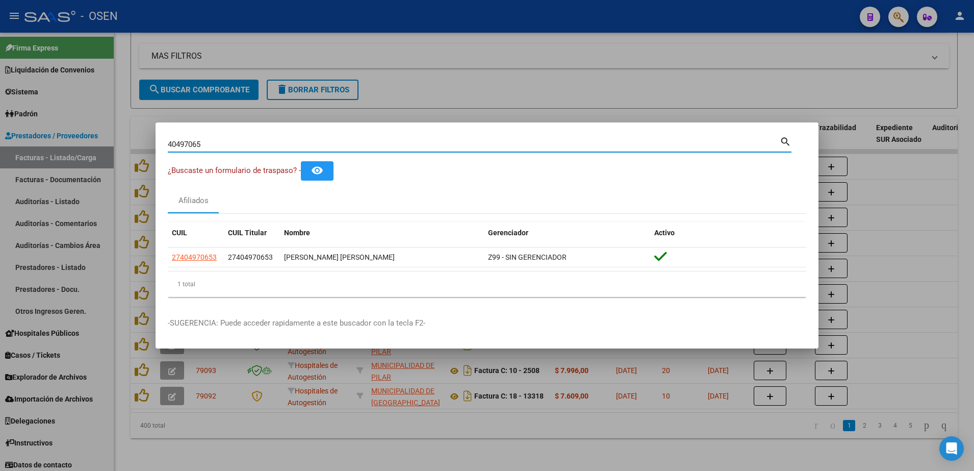
drag, startPoint x: 209, startPoint y: 141, endPoint x: 148, endPoint y: 151, distance: 62.0
click at [148, 151] on div "40497065 Buscar (apellido, dni, cuil, nro traspaso, cuit, obra social) search ¿…" at bounding box center [487, 235] width 974 height 471
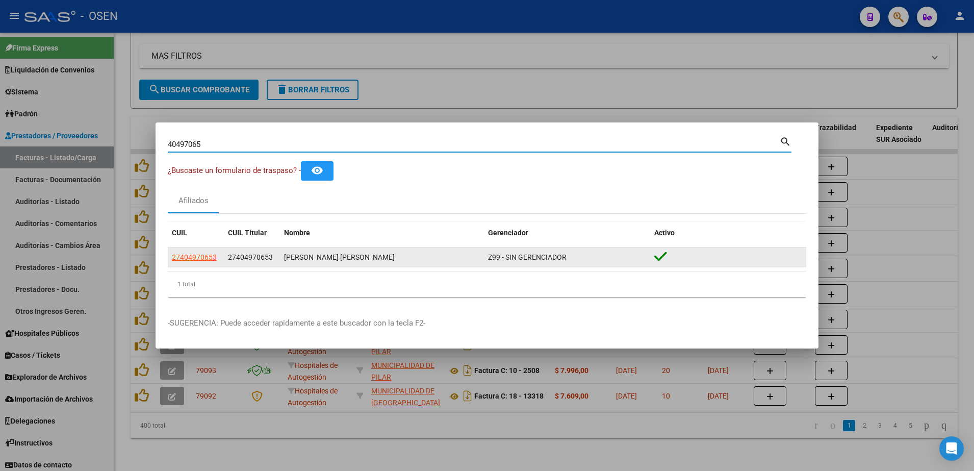
click at [272, 257] on div "27404970653" at bounding box center [252, 257] width 48 height 12
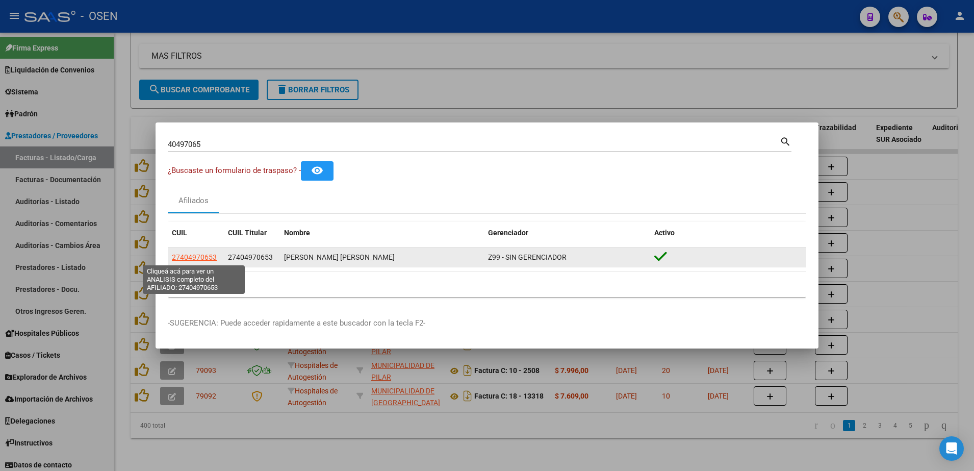
click at [195, 256] on span "27404970653" at bounding box center [194, 257] width 45 height 8
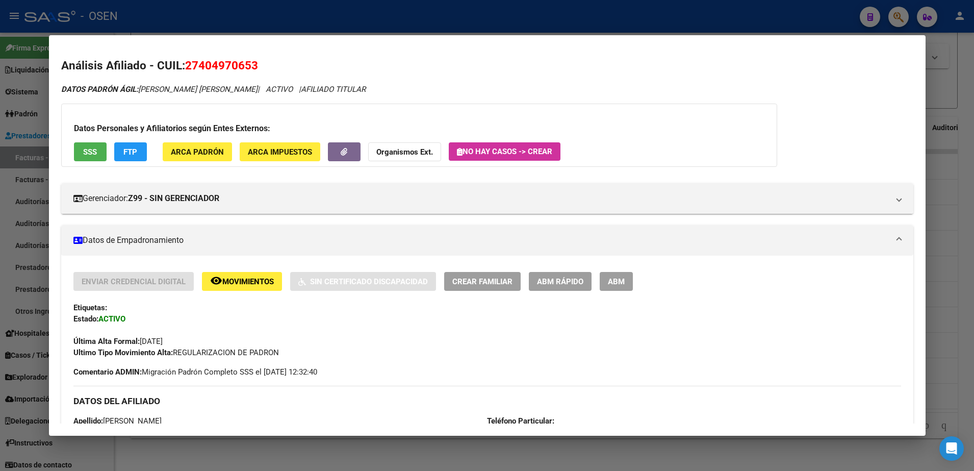
click at [235, 63] on span "27404970653" at bounding box center [221, 65] width 73 height 13
copy span "27404970653"
click at [357, 72] on h2 "Análisis Afiliado - CUIL: 27404970653" at bounding box center [487, 65] width 852 height 17
click at [208, 62] on span "27404970653" at bounding box center [221, 65] width 73 height 13
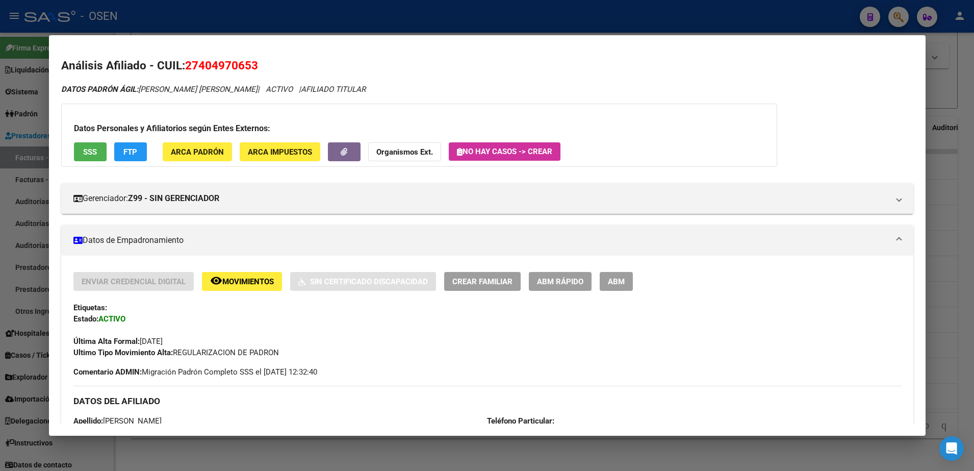
click at [205, 62] on span "27404970653" at bounding box center [221, 65] width 73 height 13
click at [204, 62] on span "27404970653" at bounding box center [221, 65] width 73 height 13
click at [217, 71] on span "27404970653" at bounding box center [221, 65] width 73 height 13
click at [219, 67] on span "27404970653" at bounding box center [221, 65] width 73 height 13
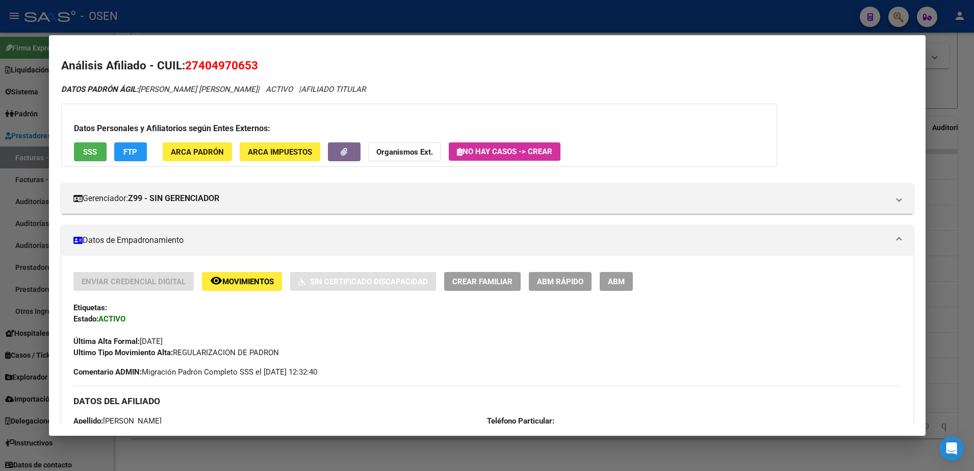
click at [219, 67] on span "27404970653" at bounding box center [221, 65] width 73 height 13
drag, startPoint x: 219, startPoint y: 67, endPoint x: 162, endPoint y: 80, distance: 58.4
click at [162, 80] on div "Análisis Afiliado - CUIL: 27404970653 DATOS PADRÓN ÁGIL: RICCIO FEIJOO KAREN MI…" at bounding box center [487, 439] width 852 height 765
drag, startPoint x: 787, startPoint y: 92, endPoint x: 287, endPoint y: 63, distance: 501.1
click at [713, 93] on div "DATOS PADRÓN ÁGIL: RICCIO FEIJOO KAREN MICAELA | ACTIVO | AFILIADO TITULAR" at bounding box center [487, 90] width 852 height 12
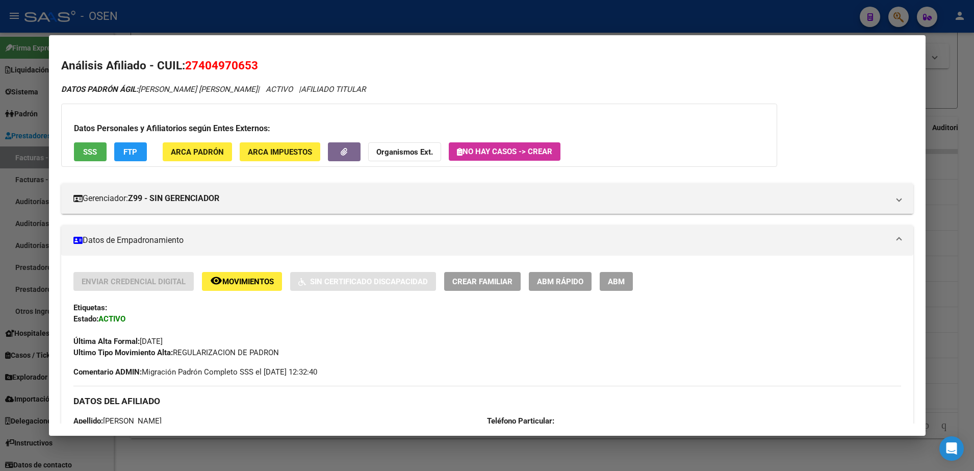
click at [220, 71] on span "27404970653" at bounding box center [221, 65] width 73 height 13
drag, startPoint x: 220, startPoint y: 71, endPoint x: 176, endPoint y: 65, distance: 43.8
click at [176, 65] on h2 "Análisis Afiliado - CUIL: 27404970653" at bounding box center [487, 65] width 852 height 17
drag, startPoint x: 684, startPoint y: 98, endPoint x: 396, endPoint y: 90, distance: 288.2
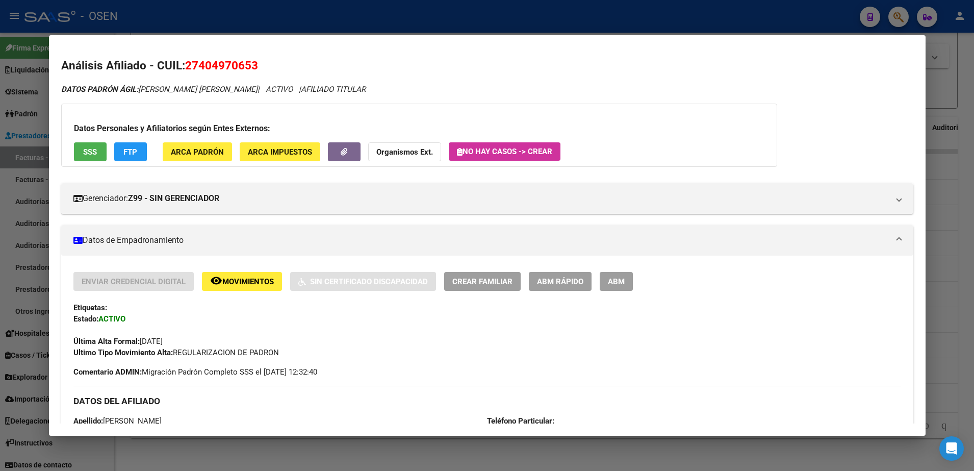
click at [638, 101] on div "DATOS [PERSON_NAME] ÁGIL: [PERSON_NAME] [PERSON_NAME] [PERSON_NAME] | ACTIVO | …" at bounding box center [487, 447] width 852 height 727
click at [216, 59] on span "27404970653" at bounding box center [221, 65] width 73 height 13
click at [220, 63] on span "27404970653" at bounding box center [221, 65] width 73 height 13
click at [221, 64] on span "27404970653" at bounding box center [221, 65] width 73 height 13
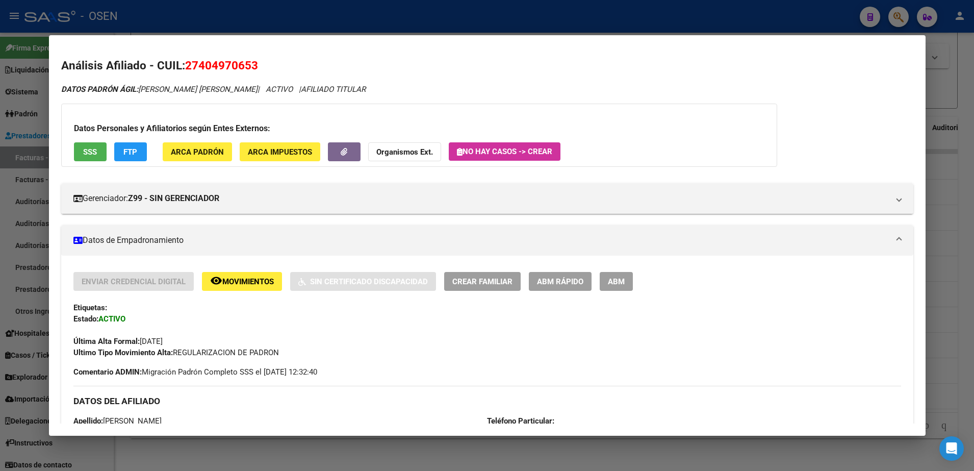
drag, startPoint x: 696, startPoint y: 152, endPoint x: 973, endPoint y: 125, distance: 278.7
click at [732, 144] on div "Datos Personales y Afiliatorios según Entes Externos: SSS FTP ARCA Padrón ARCA …" at bounding box center [419, 135] width 716 height 63
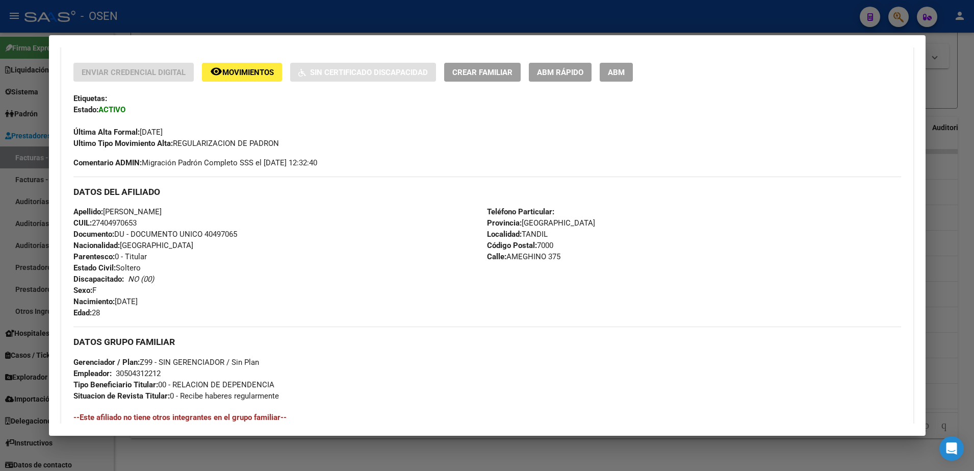
scroll to position [399, 0]
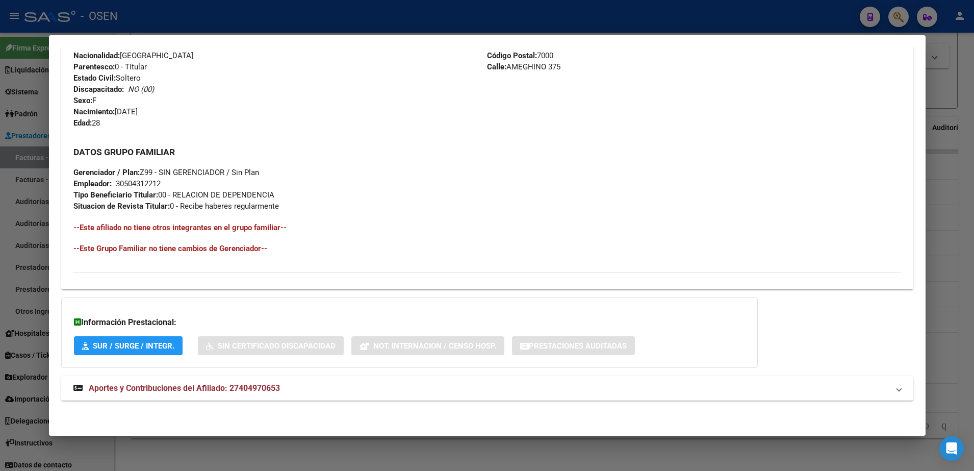
click at [289, 21] on div at bounding box center [487, 235] width 974 height 471
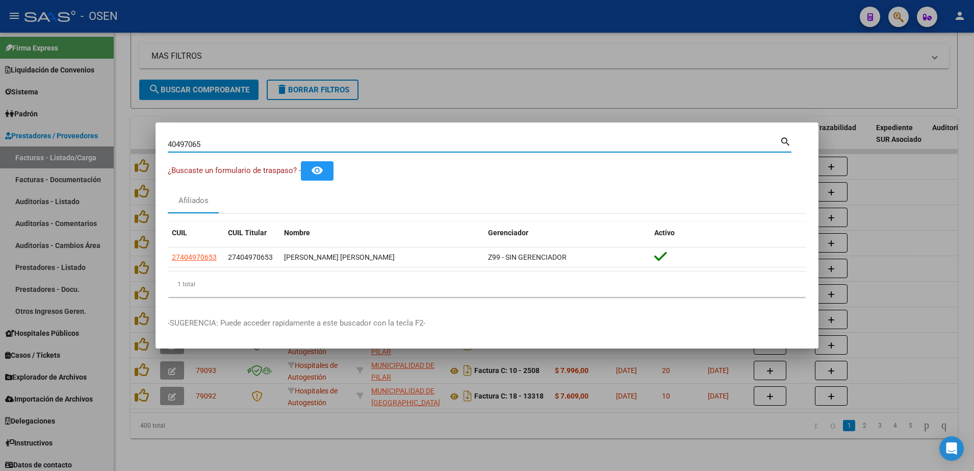
drag, startPoint x: 214, startPoint y: 140, endPoint x: 194, endPoint y: 159, distance: 27.8
click at [157, 159] on mat-dialog-content "40497065 Buscar (apellido, dni, cuil, nro traspaso, cuit, obra social) search ¿…" at bounding box center [487, 220] width 663 height 170
click at [239, 160] on mat-dialog-content "40497065 Buscar (apellido, dni, cuil, nro traspaso, cuit, obra social) search ¿…" at bounding box center [487, 220] width 663 height 170
drag, startPoint x: 239, startPoint y: 160, endPoint x: 224, endPoint y: 139, distance: 25.9
click at [224, 140] on input "40497065" at bounding box center [474, 144] width 612 height 9
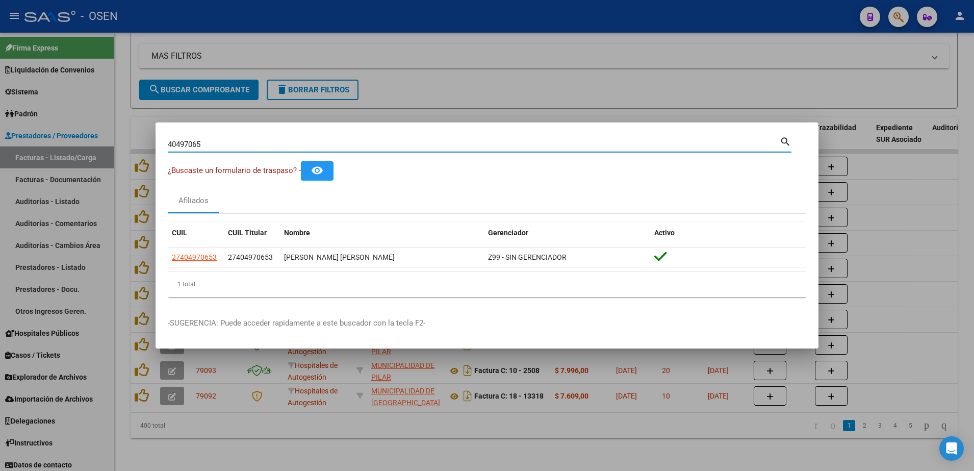
drag, startPoint x: 219, startPoint y: 140, endPoint x: 174, endPoint y: 152, distance: 46.5
click at [174, 152] on div "40497065 Buscar (apellido, dni, cuil, nro traspaso, cuit, obra social) search" at bounding box center [480, 148] width 624 height 27
drag, startPoint x: 201, startPoint y: 151, endPoint x: 199, endPoint y: 143, distance: 8.9
click at [201, 150] on div "40497065 Buscar (apellido, dni, cuil, nro traspaso, cuit, obra social) search" at bounding box center [480, 148] width 624 height 27
click at [198, 140] on input "40497065" at bounding box center [474, 144] width 612 height 9
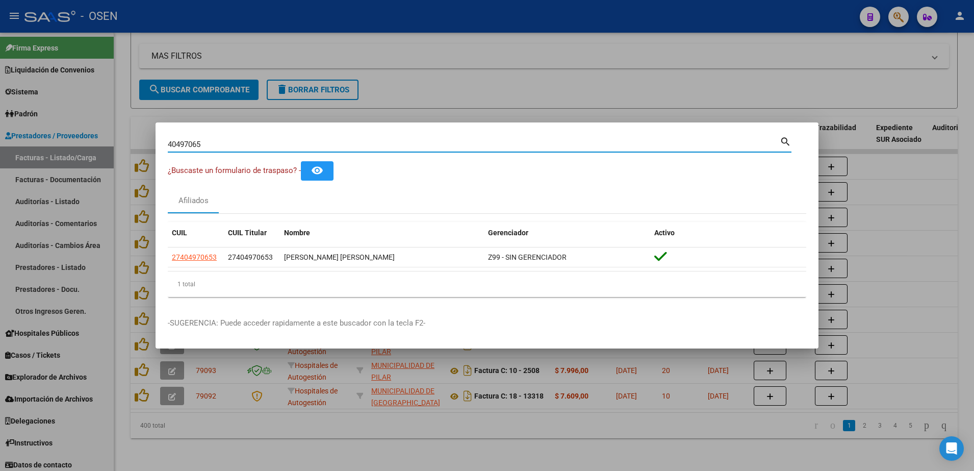
drag, startPoint x: 178, startPoint y: 151, endPoint x: 228, endPoint y: 177, distance: 56.6
click at [170, 156] on div "40497065 Buscar (apellido, dni, cuil, nro traspaso, cuit, obra social) search" at bounding box center [480, 148] width 624 height 27
click at [459, 288] on div "1 total" at bounding box center [487, 283] width 638 height 25
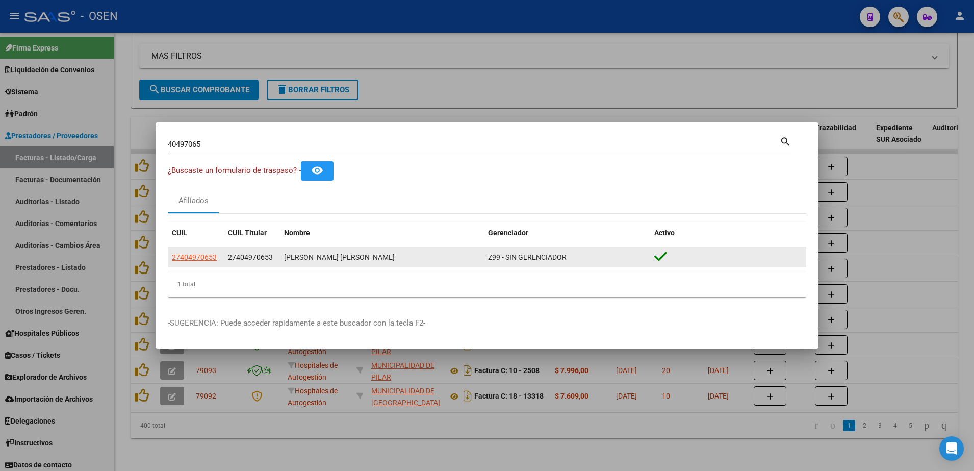
drag, startPoint x: 388, startPoint y: 255, endPoint x: 305, endPoint y: 257, distance: 82.6
click at [305, 257] on div "[PERSON_NAME] [PERSON_NAME] [PERSON_NAME]" at bounding box center [382, 257] width 196 height 12
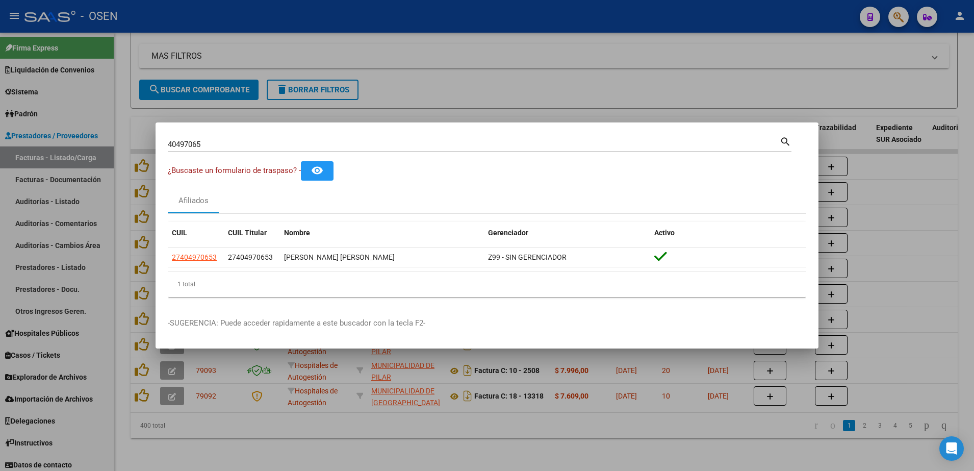
drag, startPoint x: 662, startPoint y: 320, endPoint x: 724, endPoint y: 340, distance: 65.2
click at [664, 320] on p "-SUGERENCIA: Puede acceder rapidamente a este buscador con la tecla F2-" at bounding box center [487, 323] width 638 height 12
click at [645, 278] on div "1 total" at bounding box center [487, 283] width 638 height 25
drag, startPoint x: 244, startPoint y: 142, endPoint x: 167, endPoint y: 151, distance: 77.6
click at [167, 151] on mat-dialog-content "40497065 Buscar (apellido, dni, cuil, nro traspaso, cuit, obra social) search ¿…" at bounding box center [487, 220] width 663 height 170
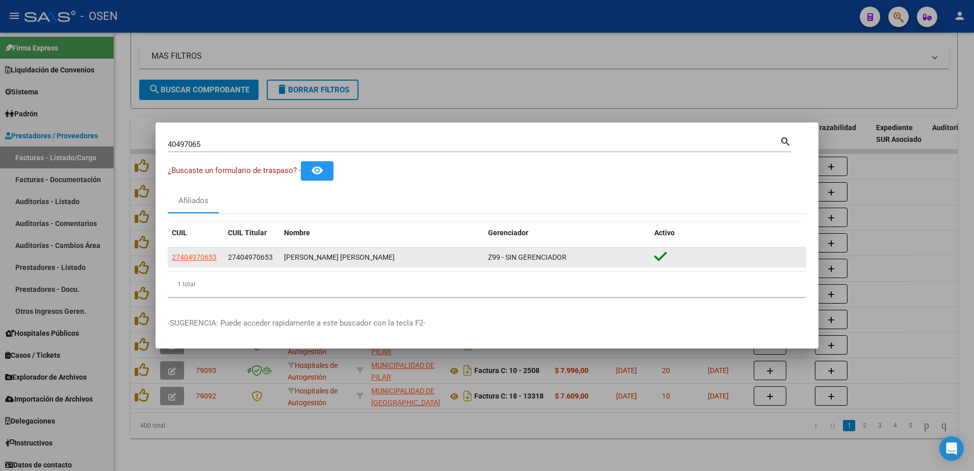
drag, startPoint x: 399, startPoint y: 263, endPoint x: 387, endPoint y: 251, distance: 16.6
click at [397, 261] on datatable-body-cell "[PERSON_NAME] [PERSON_NAME] [PERSON_NAME]" at bounding box center [382, 257] width 204 height 20
drag, startPoint x: 390, startPoint y: 254, endPoint x: 281, endPoint y: 258, distance: 109.2
click at [281, 258] on datatable-body-cell "[PERSON_NAME] [PERSON_NAME] [PERSON_NAME]" at bounding box center [382, 257] width 204 height 20
click at [293, 256] on div "[PERSON_NAME] [PERSON_NAME] [PERSON_NAME]" at bounding box center [382, 257] width 196 height 12
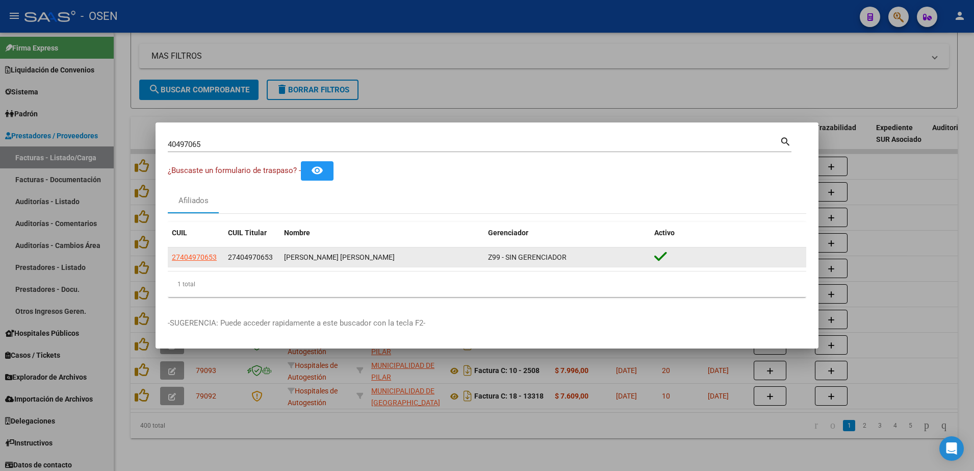
drag, startPoint x: 280, startPoint y: 256, endPoint x: 333, endPoint y: 259, distance: 52.6
click at [280, 256] on datatable-body-cell "[PERSON_NAME] [PERSON_NAME] [PERSON_NAME]" at bounding box center [382, 257] width 204 height 20
click at [390, 254] on div "[PERSON_NAME] [PERSON_NAME] [PERSON_NAME]" at bounding box center [382, 257] width 196 height 12
drag, startPoint x: 401, startPoint y: 255, endPoint x: 285, endPoint y: 262, distance: 116.9
click at [285, 262] on div "[PERSON_NAME] [PERSON_NAME] [PERSON_NAME]" at bounding box center [382, 257] width 196 height 12
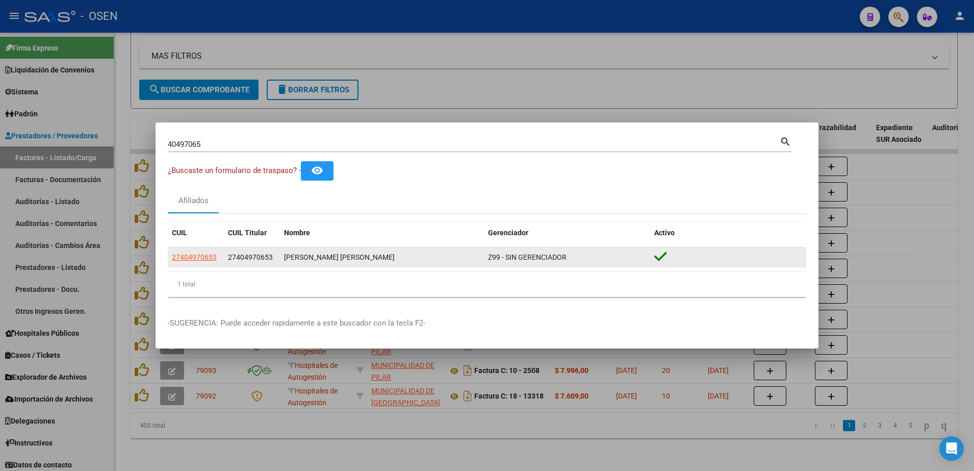
drag, startPoint x: 409, startPoint y: 259, endPoint x: 389, endPoint y: 252, distance: 21.6
click at [407, 258] on div "[PERSON_NAME] [PERSON_NAME] [PERSON_NAME]" at bounding box center [382, 257] width 196 height 12
click at [393, 258] on div "[PERSON_NAME] [PERSON_NAME] [PERSON_NAME]" at bounding box center [382, 257] width 196 height 12
click at [385, 258] on div "[PERSON_NAME] [PERSON_NAME] [PERSON_NAME]" at bounding box center [382, 257] width 196 height 12
click at [382, 253] on div "[PERSON_NAME] [PERSON_NAME] [PERSON_NAME]" at bounding box center [382, 257] width 196 height 12
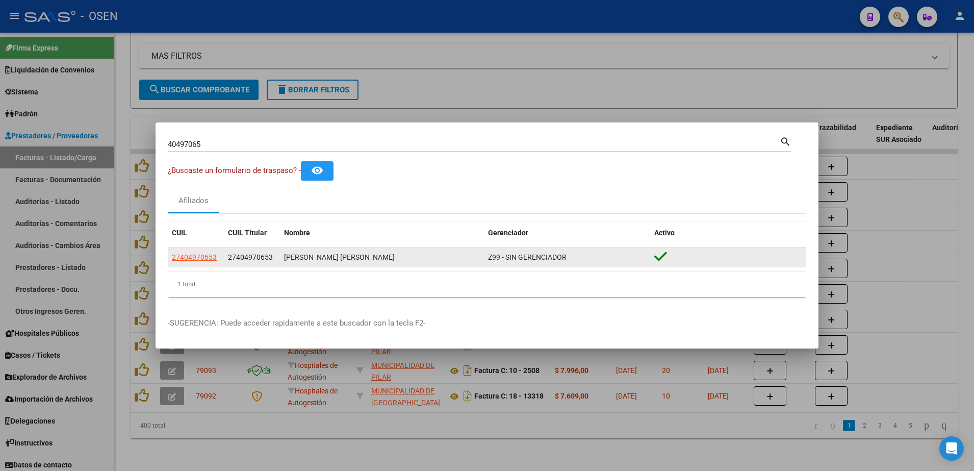
click at [371, 257] on div "[PERSON_NAME] [PERSON_NAME] [PERSON_NAME]" at bounding box center [382, 257] width 196 height 12
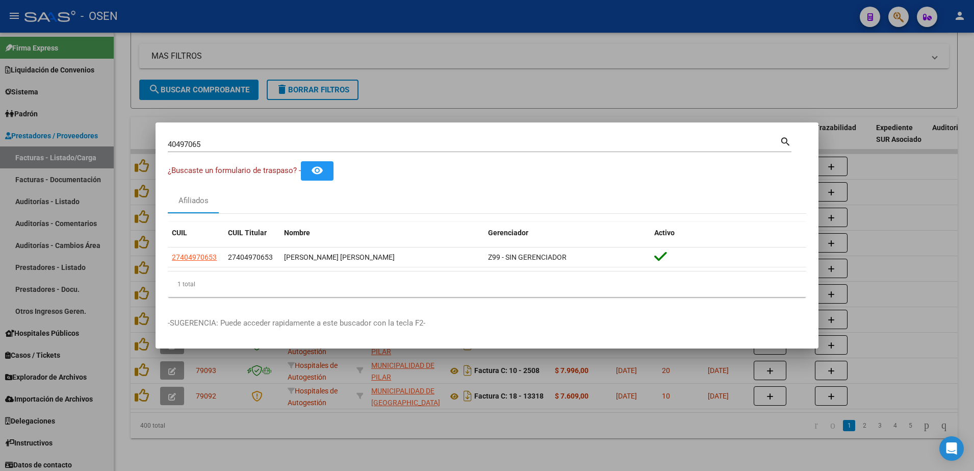
click at [346, 271] on div "1 total" at bounding box center [487, 283] width 638 height 25
click at [421, 74] on div at bounding box center [487, 235] width 974 height 471
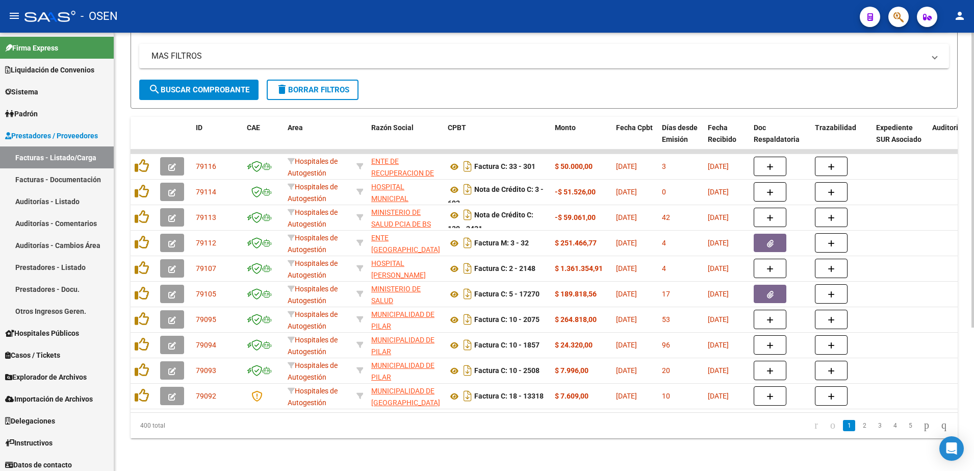
scroll to position [0, 0]
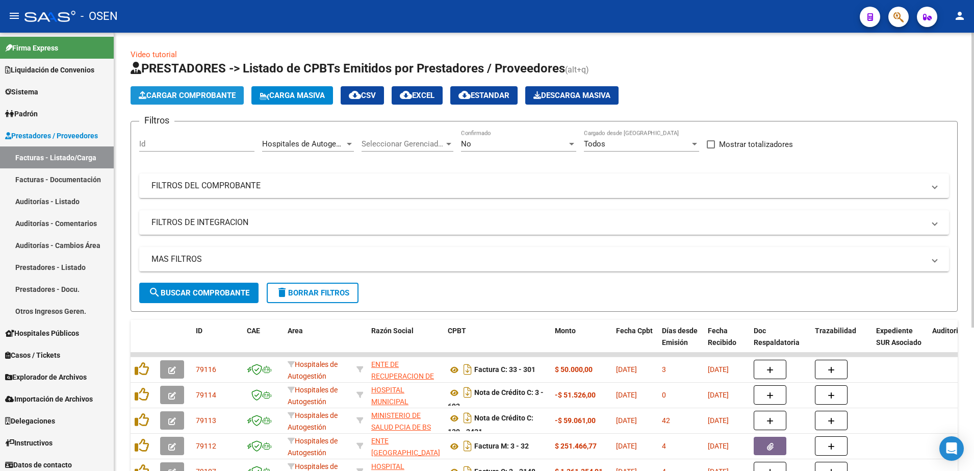
click at [229, 94] on span "Cargar Comprobante" at bounding box center [187, 95] width 97 height 9
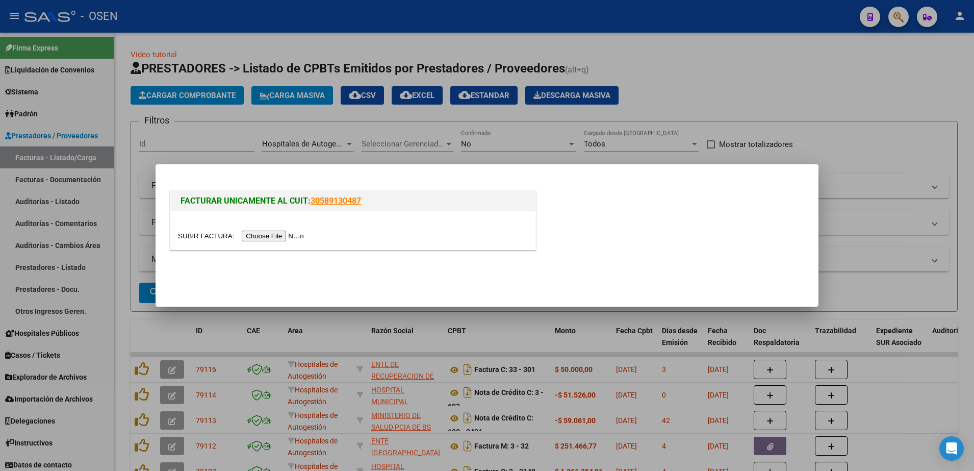
click at [284, 238] on input "file" at bounding box center [242, 236] width 129 height 11
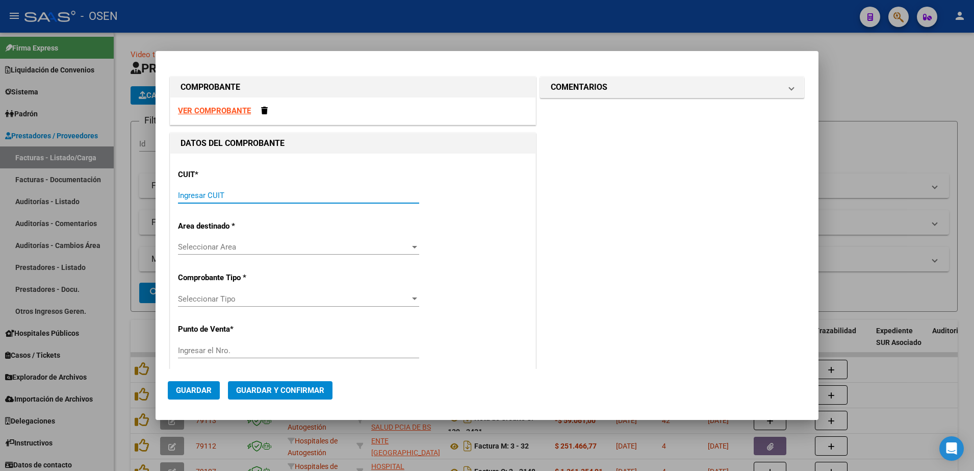
paste input "30-67506844-1"
click at [298, 194] on input "Ingresar CUIT" at bounding box center [298, 195] width 241 height 9
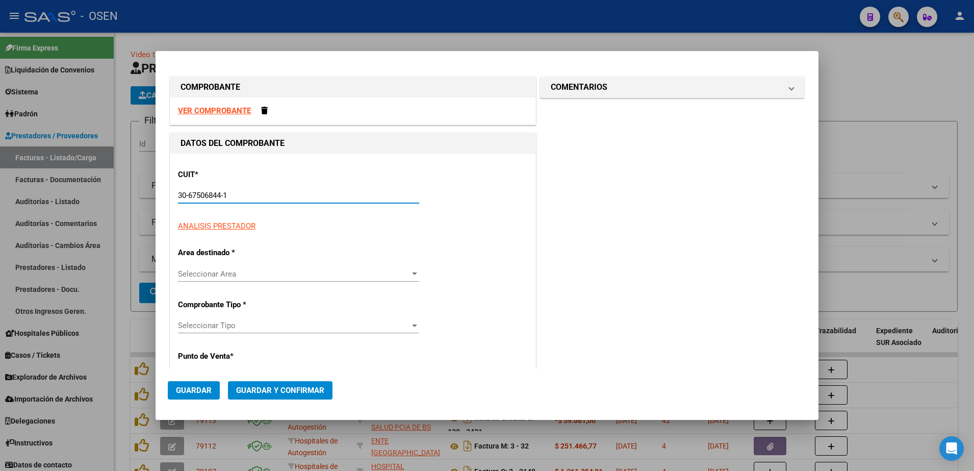
type input "30-67506844-1"
type input "113"
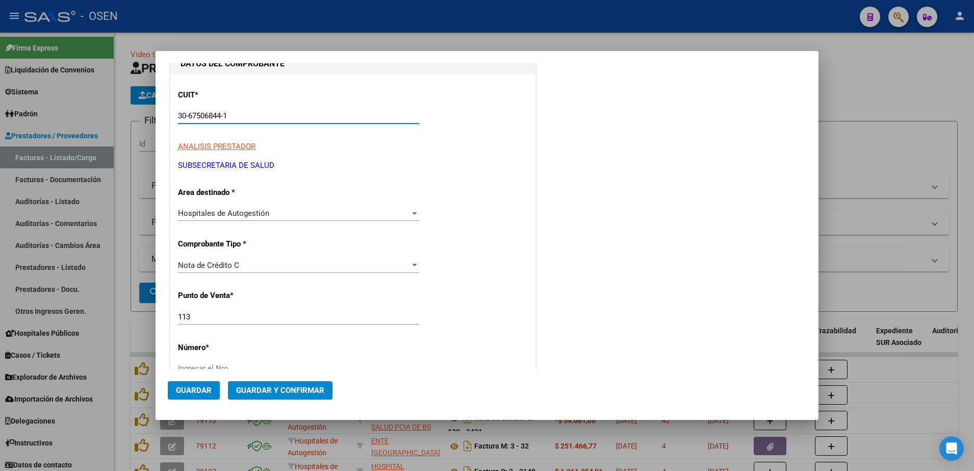
scroll to position [191, 0]
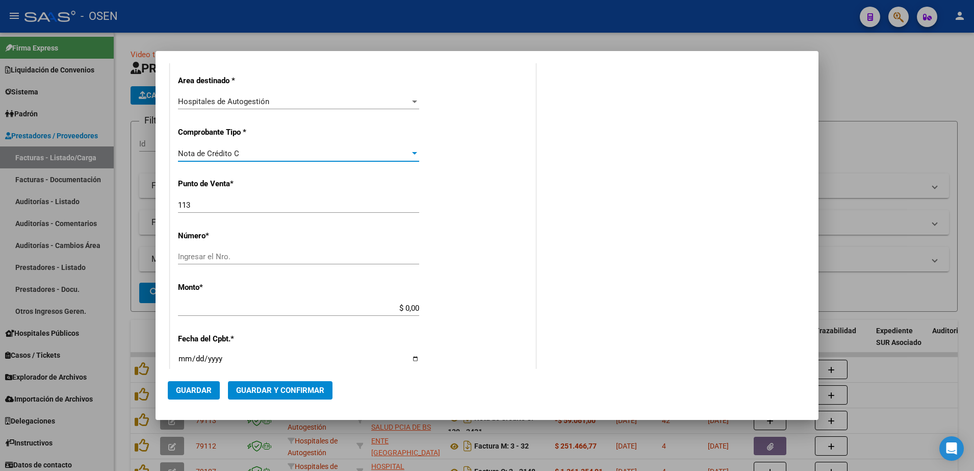
click at [269, 151] on div "Nota de Crédito C" at bounding box center [294, 153] width 232 height 9
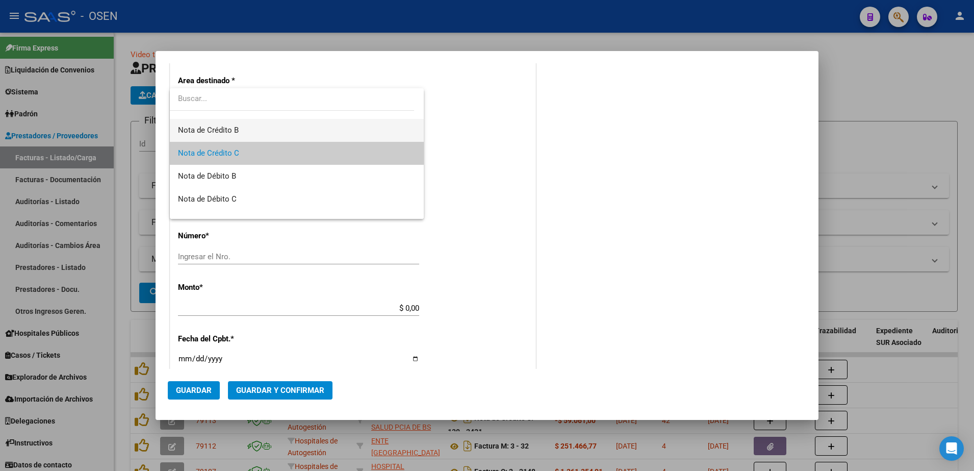
scroll to position [0, 0]
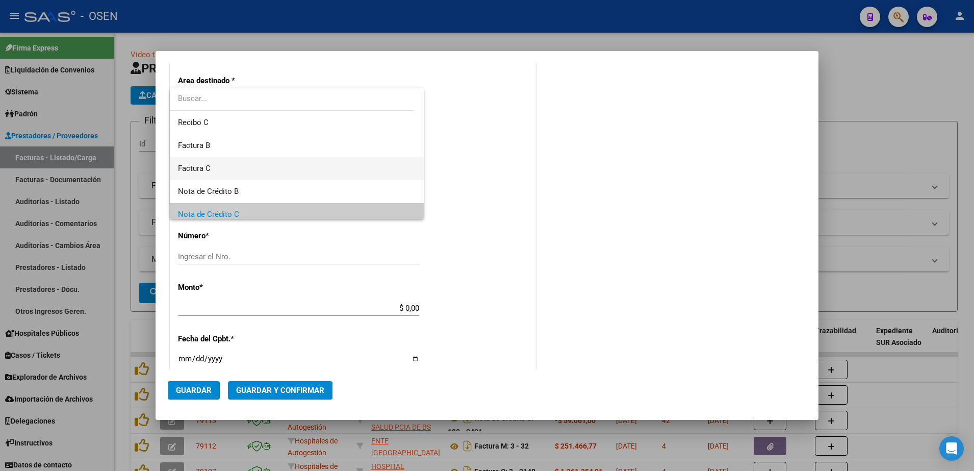
click at [265, 168] on span "Factura C" at bounding box center [297, 168] width 238 height 23
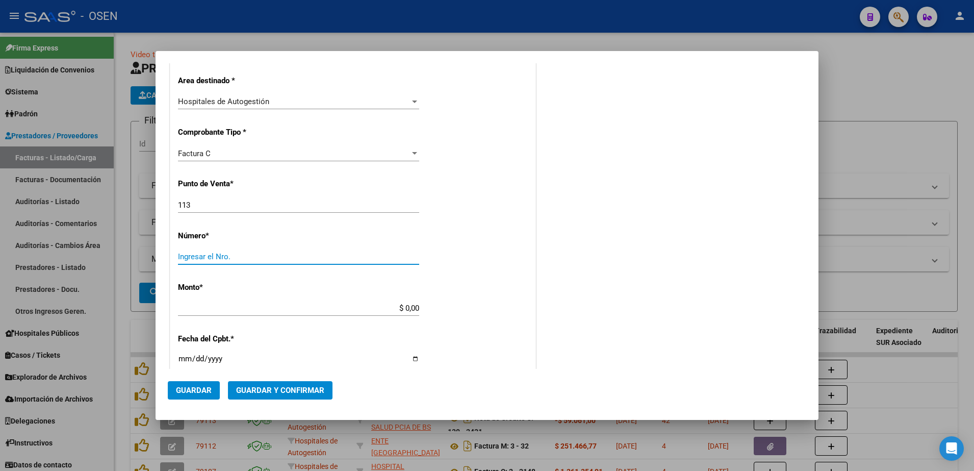
click at [231, 252] on input "Ingresar el Nro." at bounding box center [298, 256] width 241 height 9
type input "6754"
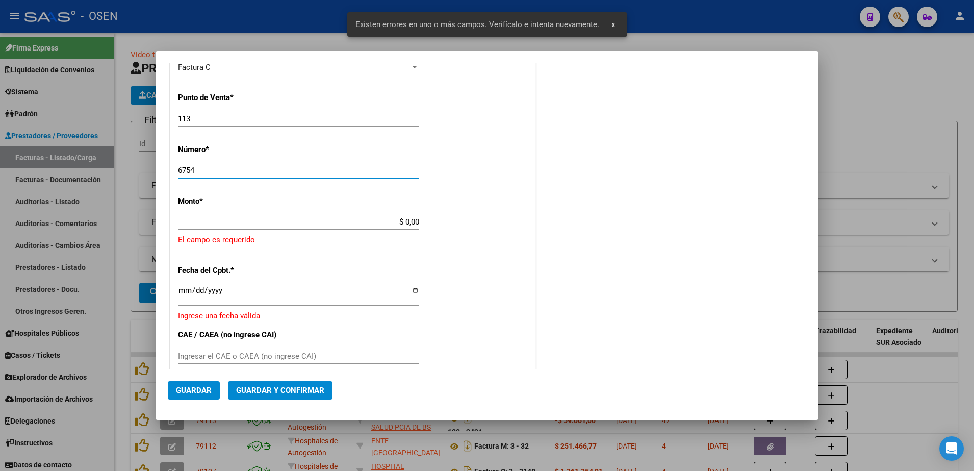
scroll to position [278, 0]
click at [406, 226] on div "$ 0,00 Ingresar el monto" at bounding box center [298, 220] width 241 height 15
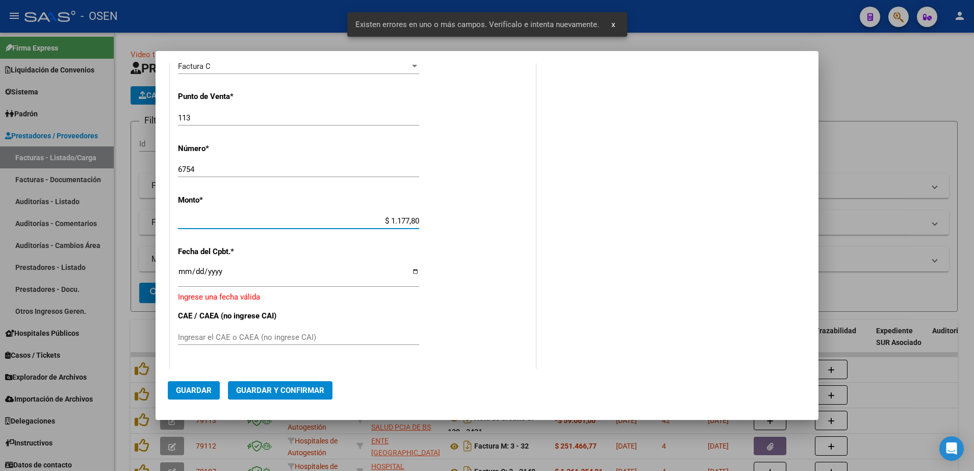
type input "$ 11.778,00"
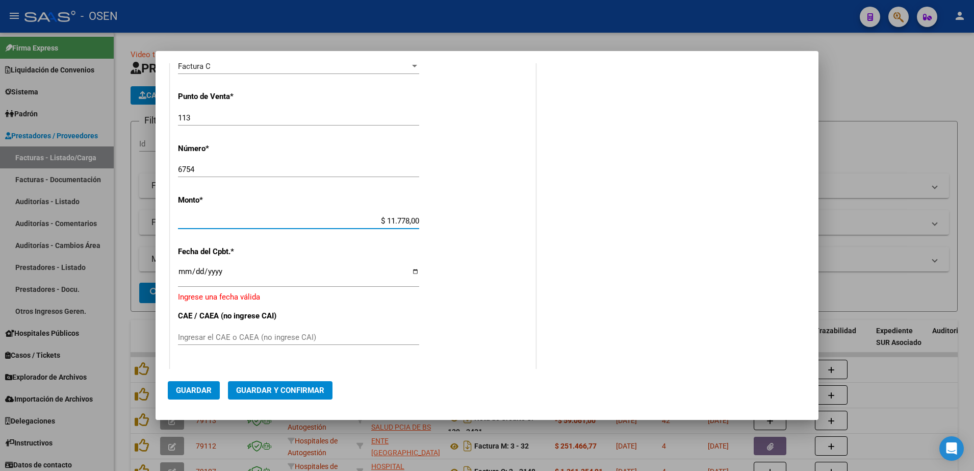
drag, startPoint x: 580, startPoint y: 159, endPoint x: 445, endPoint y: 105, distance: 145.4
click at [580, 161] on div "COMENTARIOS Comentarios De la Obra Social: Comentarios de la Obra Social (no vi…" at bounding box center [672, 201] width 268 height 811
click at [184, 274] on input "Ingresar la fecha" at bounding box center [298, 275] width 241 height 16
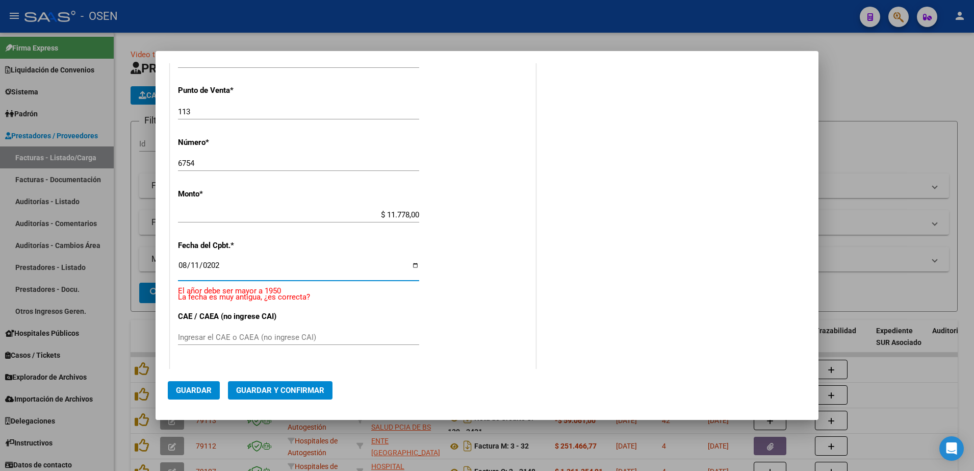
type input "[DATE]"
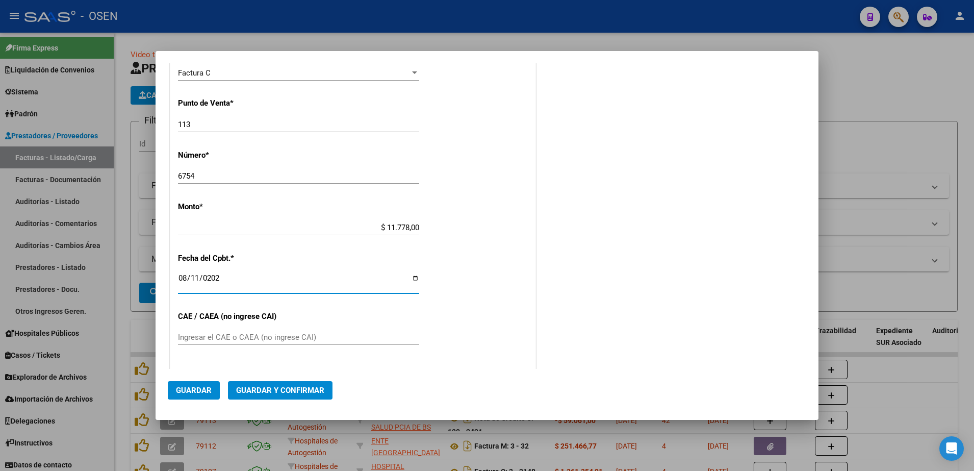
drag, startPoint x: 556, startPoint y: 257, endPoint x: 426, endPoint y: 298, distance: 136.3
click at [555, 257] on div "COMENTARIOS Comentarios De la Obra Social: Comentarios de la Obra Social (no vi…" at bounding box center [672, 205] width 268 height 804
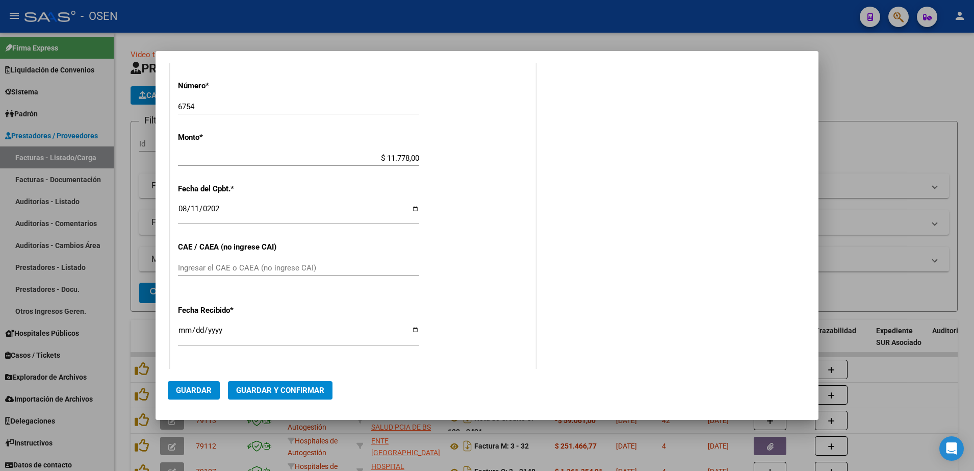
scroll to position [399, 0]
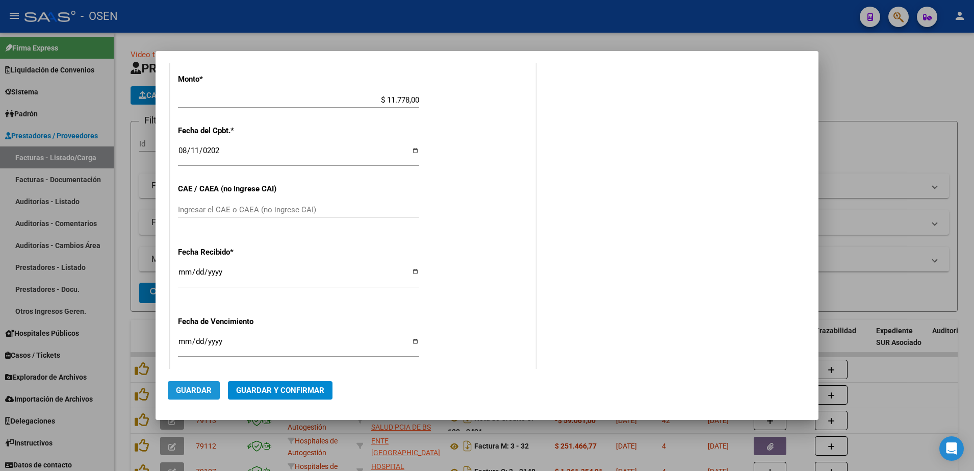
click at [210, 389] on span "Guardar" at bounding box center [194, 390] width 36 height 9
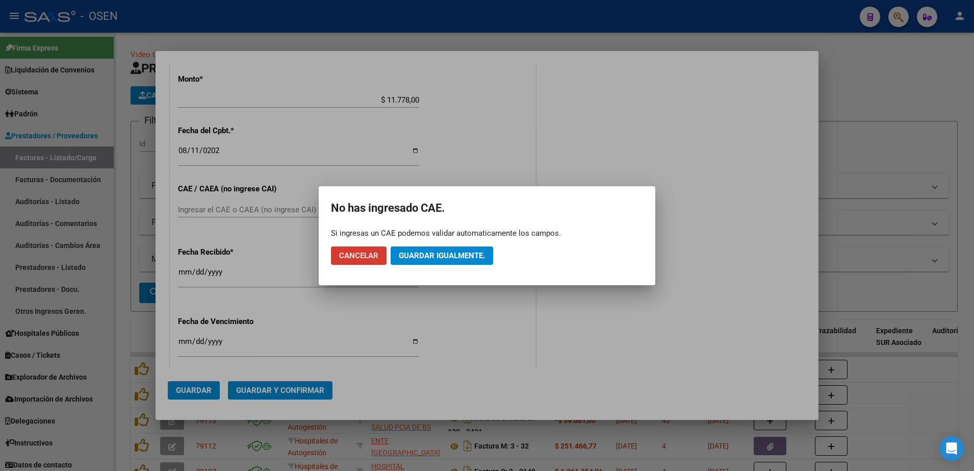
click at [484, 246] on button "Guardar igualmente." at bounding box center [442, 255] width 103 height 18
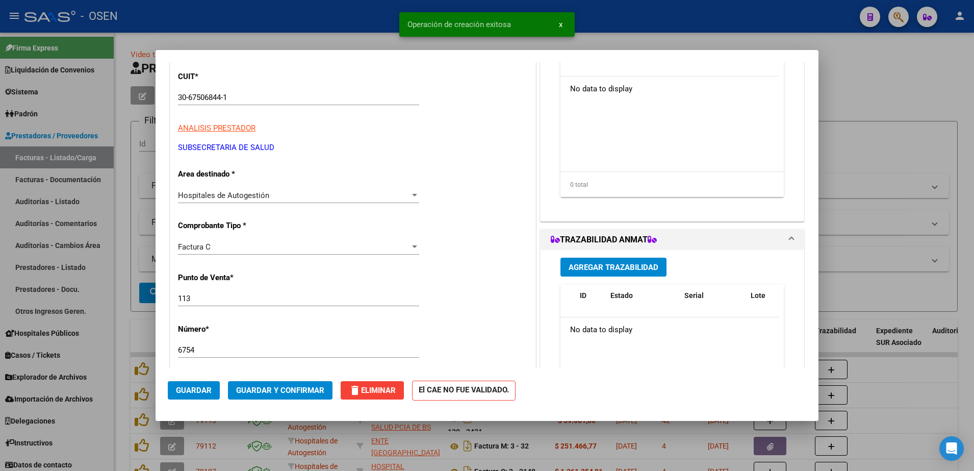
scroll to position [127, 0]
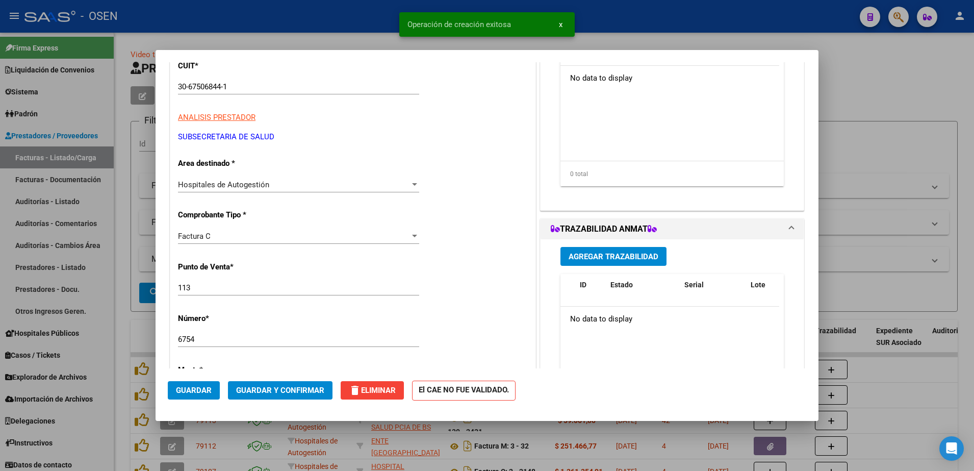
click at [858, 124] on div at bounding box center [487, 235] width 974 height 471
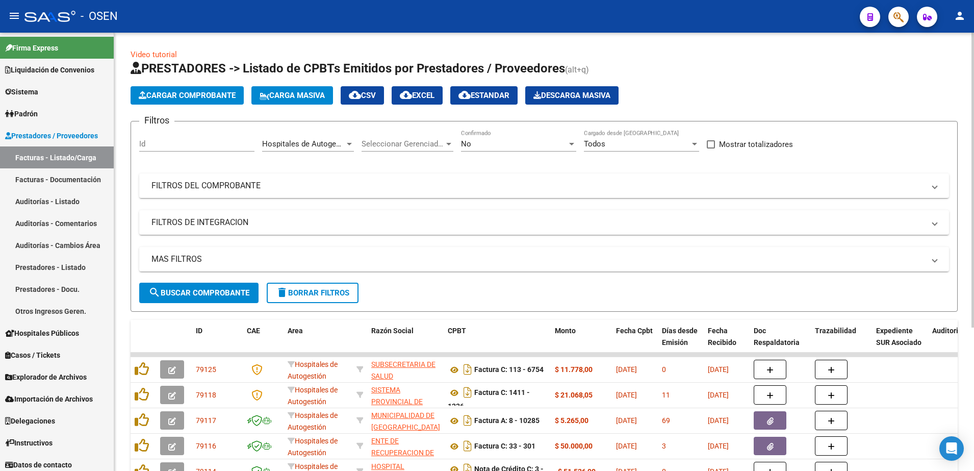
click at [227, 87] on button "Cargar Comprobante" at bounding box center [187, 95] width 113 height 18
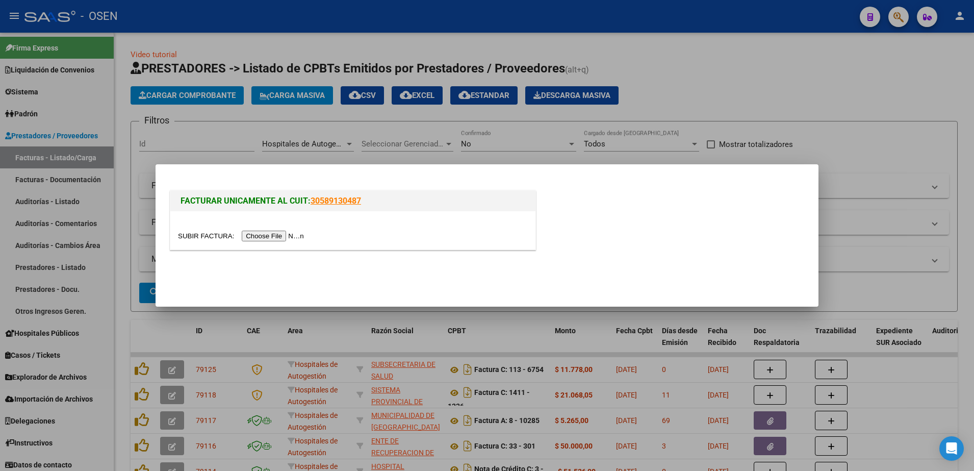
click at [287, 238] on input "file" at bounding box center [242, 236] width 129 height 11
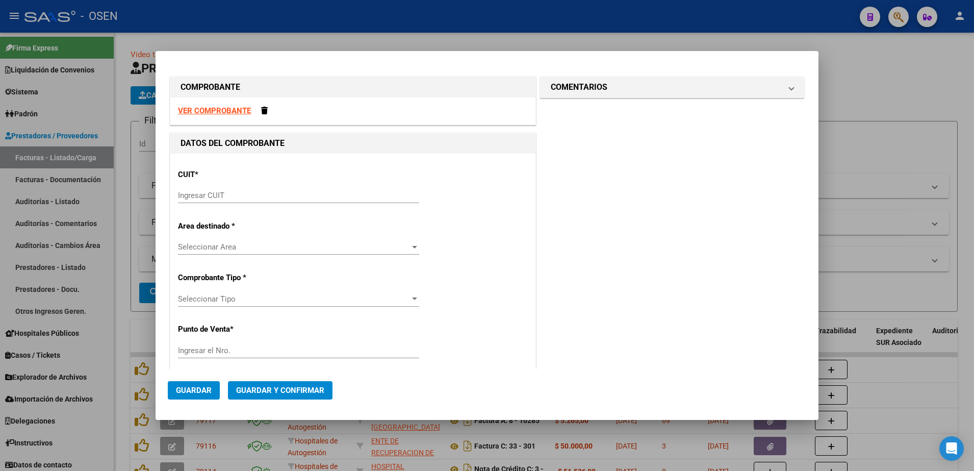
drag, startPoint x: 263, startPoint y: 184, endPoint x: 273, endPoint y: 205, distance: 23.7
click at [264, 185] on div "CUIT * Ingresar CUIT" at bounding box center [353, 187] width 350 height 52
click at [273, 205] on div "Ingresar CUIT" at bounding box center [298, 200] width 241 height 25
click at [275, 199] on input "Ingresar CUIT" at bounding box center [298, 195] width 241 height 9
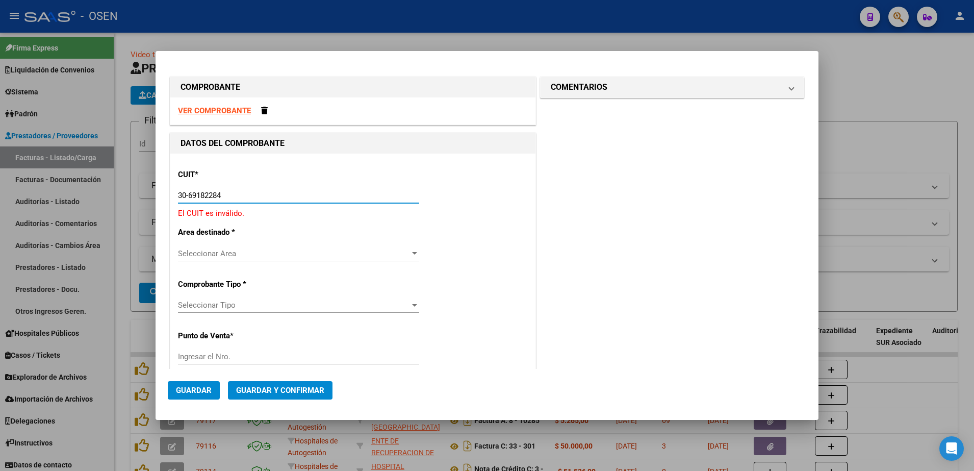
type input "30-69182284-9"
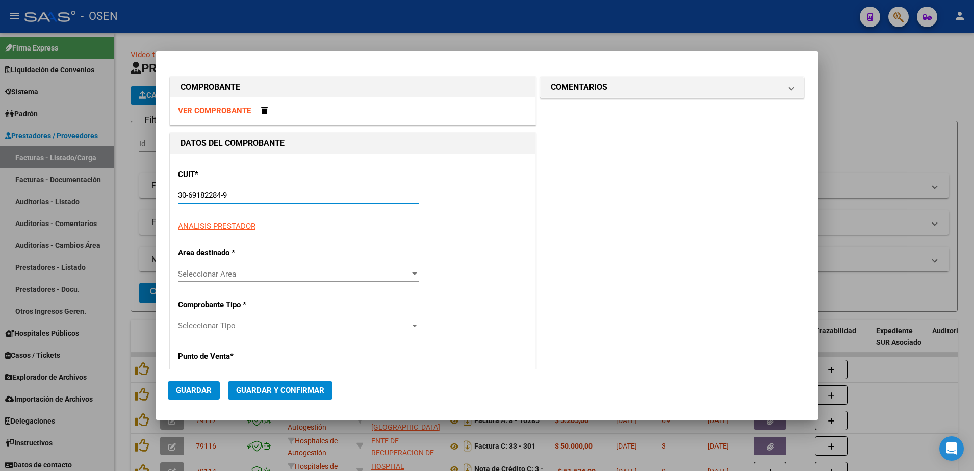
type input "1411"
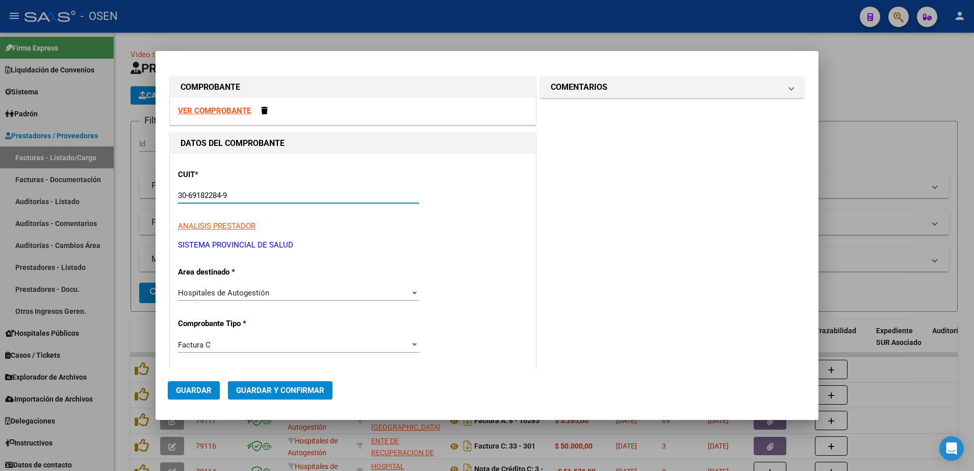
type input "30-69182284-9"
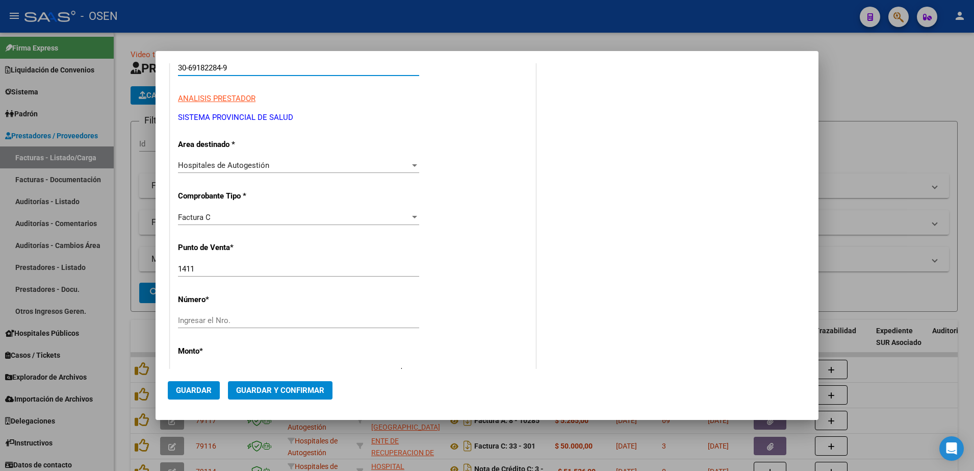
click at [209, 272] on input "1411" at bounding box center [298, 268] width 241 height 9
type input "1411"
click at [261, 311] on div "CUIT * 30-69182284-9 Ingresar CUIT ANALISIS PRESTADOR SISTEMA PROVINCIAL DE SAL…" at bounding box center [352, 387] width 365 height 723
click at [265, 318] on input "Ingresar el Nro." at bounding box center [298, 320] width 241 height 9
type input "1226"
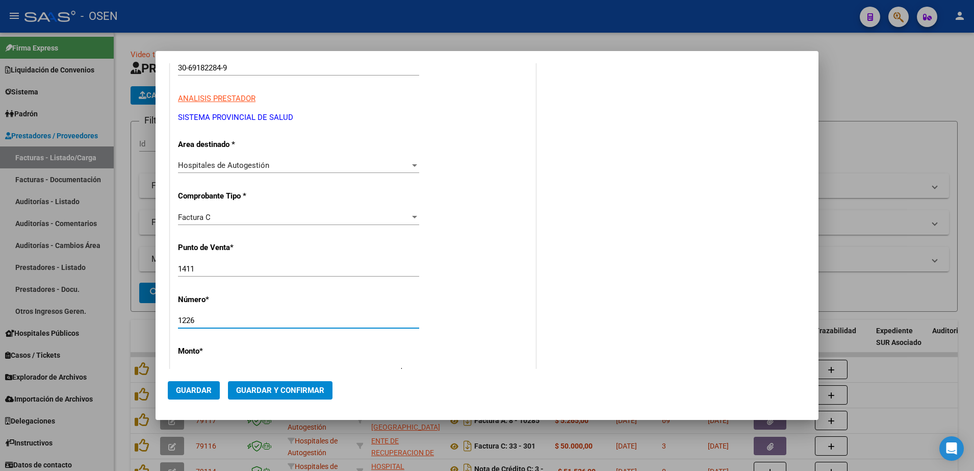
click at [571, 211] on div "COMENTARIOS Comentarios De la Obra Social: Comentarios de la Obra Social (no vi…" at bounding box center [672, 349] width 268 height 804
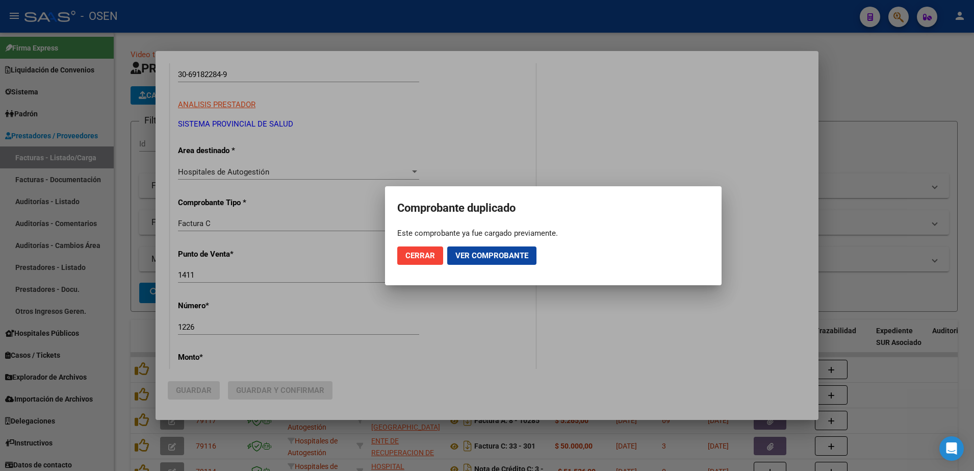
scroll to position [134, 0]
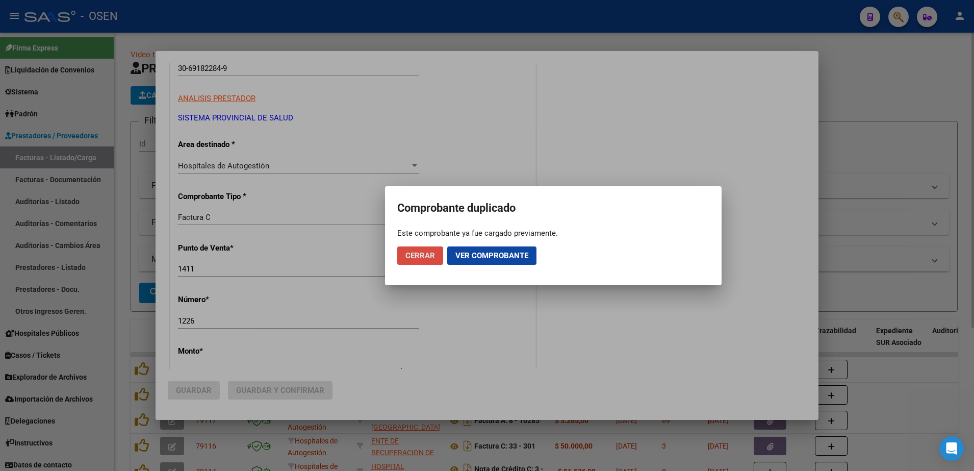
drag, startPoint x: 431, startPoint y: 260, endPoint x: 380, endPoint y: 71, distance: 196.1
click at [431, 259] on button "Cerrar" at bounding box center [420, 255] width 46 height 18
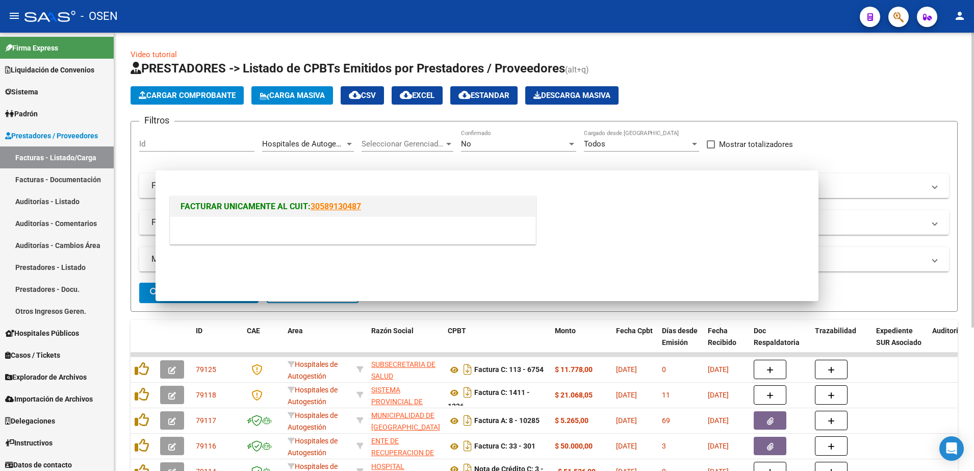
scroll to position [0, 0]
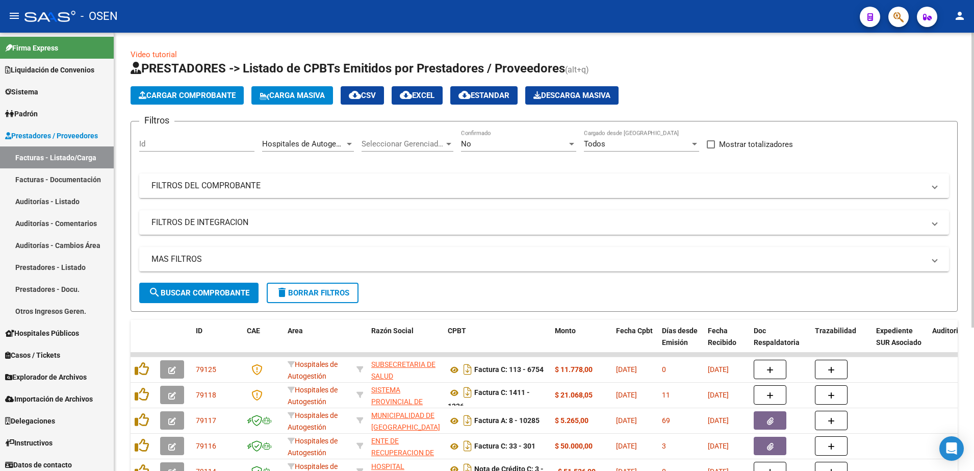
click at [492, 192] on mat-expansion-panel-header "FILTROS DEL COMPROBANTE" at bounding box center [544, 185] width 810 height 24
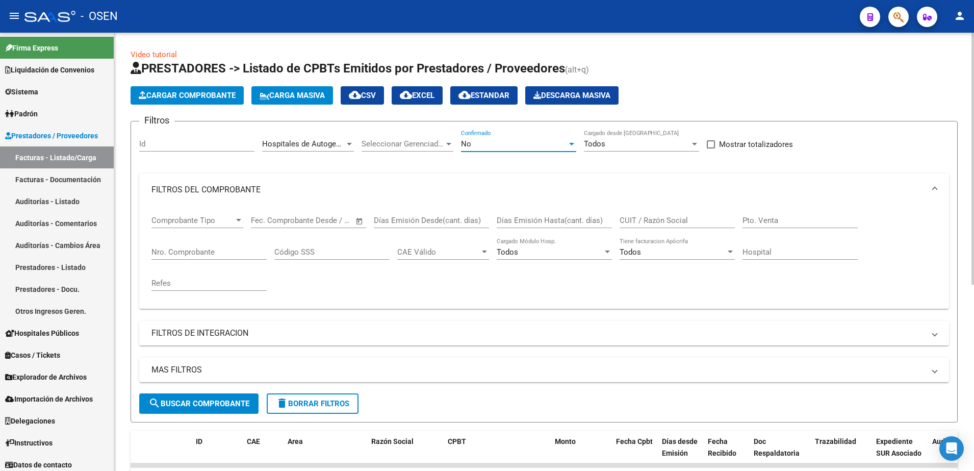
click at [528, 139] on div "No" at bounding box center [514, 143] width 106 height 9
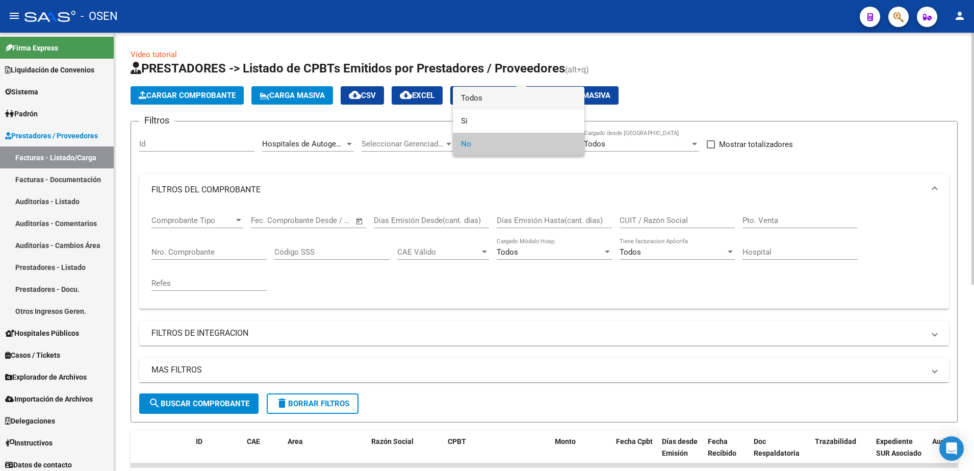
drag, startPoint x: 528, startPoint y: 139, endPoint x: 544, endPoint y: 196, distance: 59.4
click at [510, 103] on span "Todos" at bounding box center [518, 98] width 115 height 23
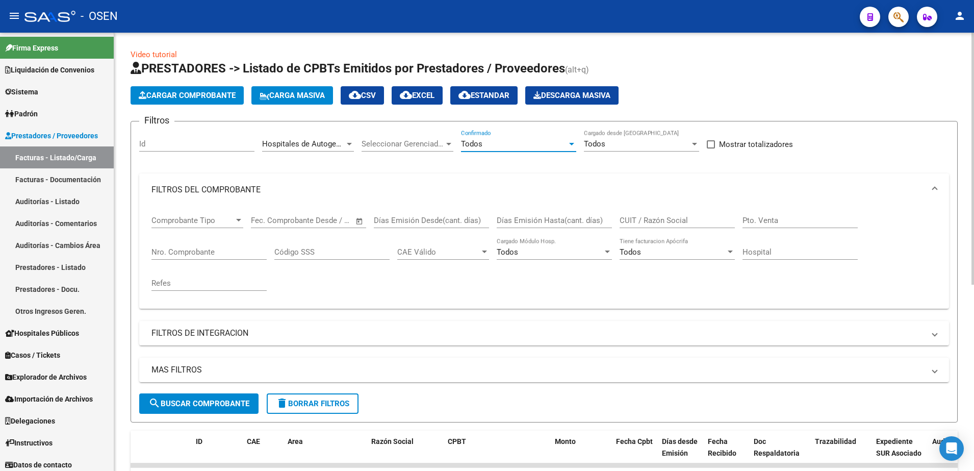
click at [245, 232] on div "Comprobante Tipo Comprobante Tipo Start date – End date Fec. Comprobante Desde …" at bounding box center [543, 253] width 785 height 94
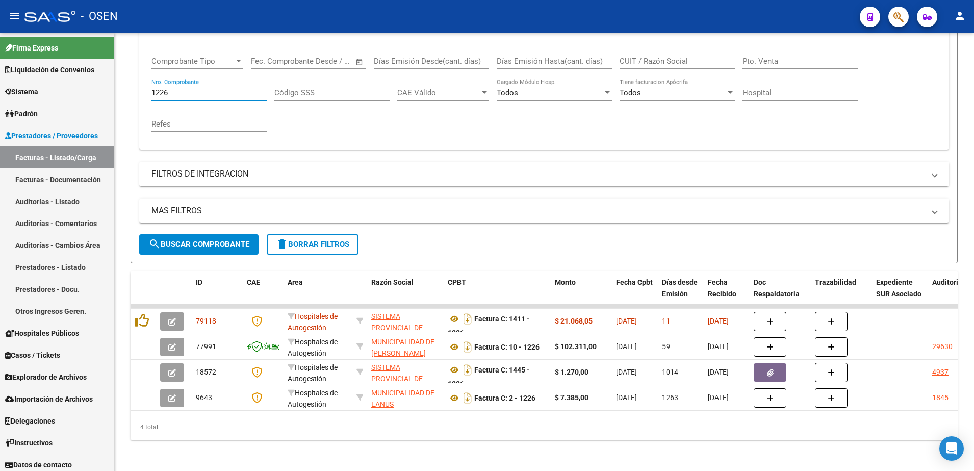
type input "1226"
drag, startPoint x: 74, startPoint y: 186, endPoint x: 66, endPoint y: 158, distance: 29.1
click at [74, 185] on link "Facturas - Documentación" at bounding box center [57, 179] width 114 height 22
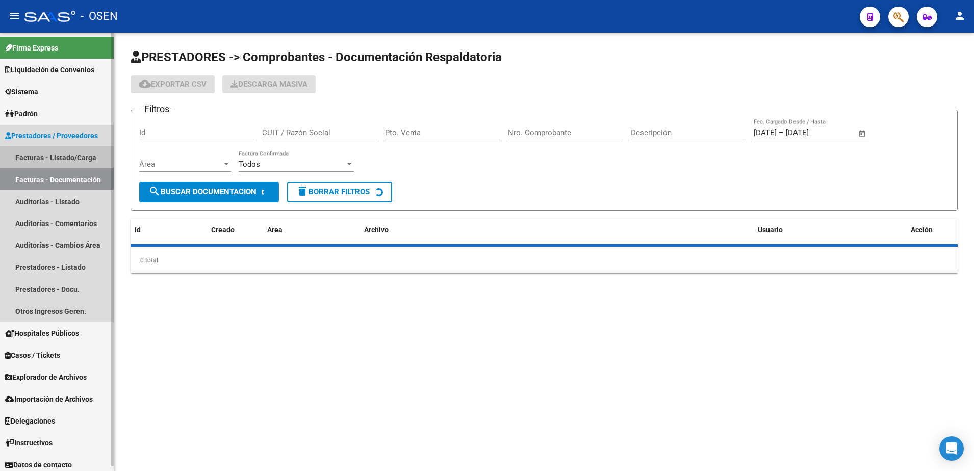
click at [66, 158] on link "Facturas - Listado/Carga" at bounding box center [57, 157] width 114 height 22
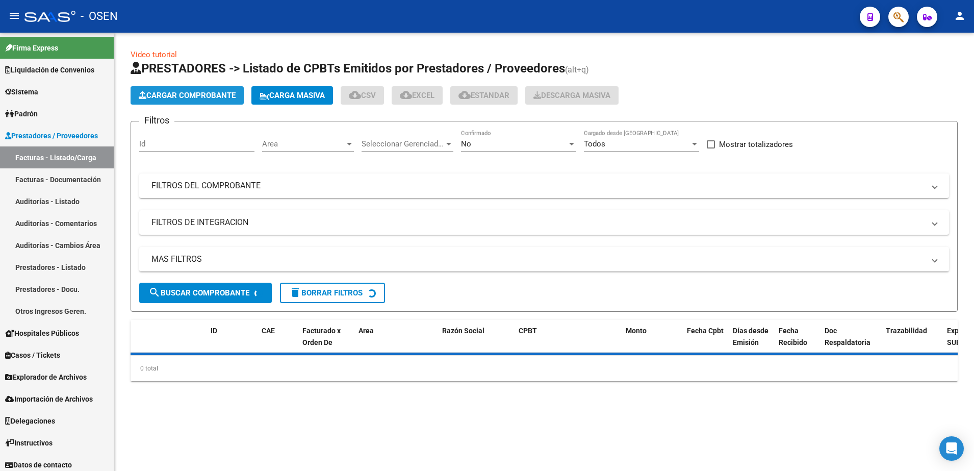
click at [202, 99] on span "Cargar Comprobante" at bounding box center [187, 95] width 97 height 9
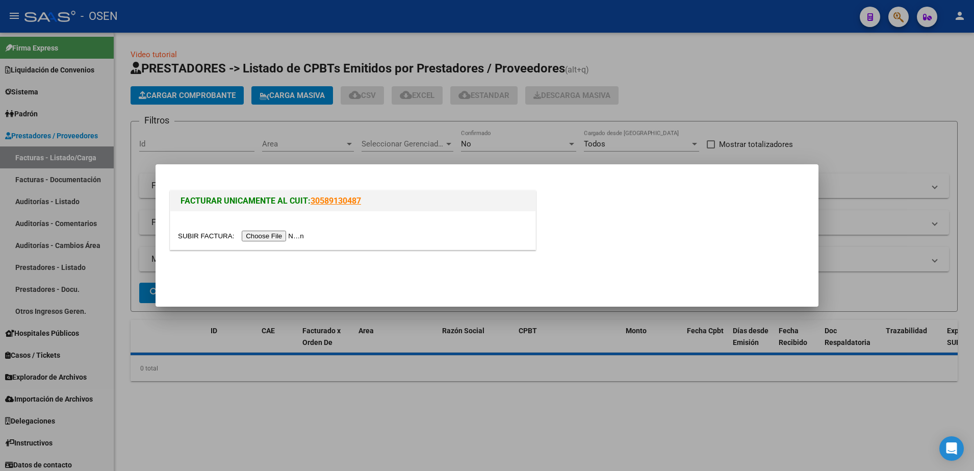
click at [282, 237] on input "file" at bounding box center [242, 236] width 129 height 11
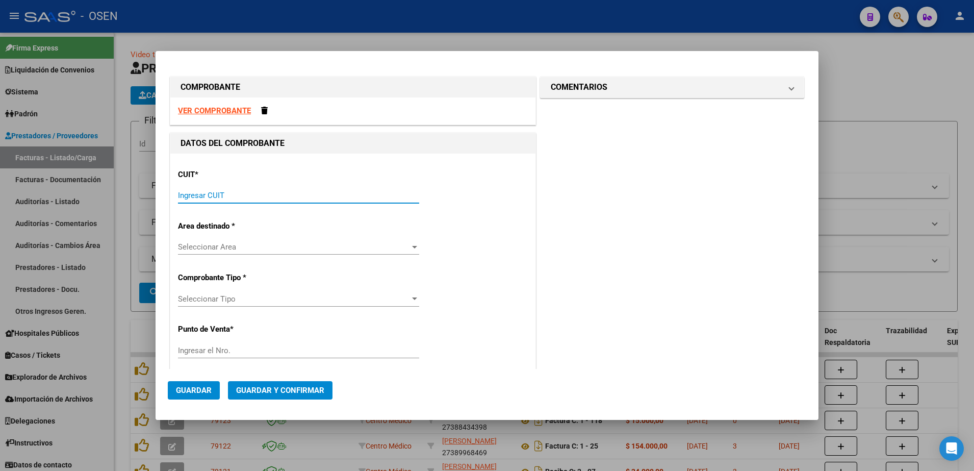
paste input "30-69182284-9"
click at [272, 196] on input "Ingresar CUIT" at bounding box center [298, 195] width 241 height 9
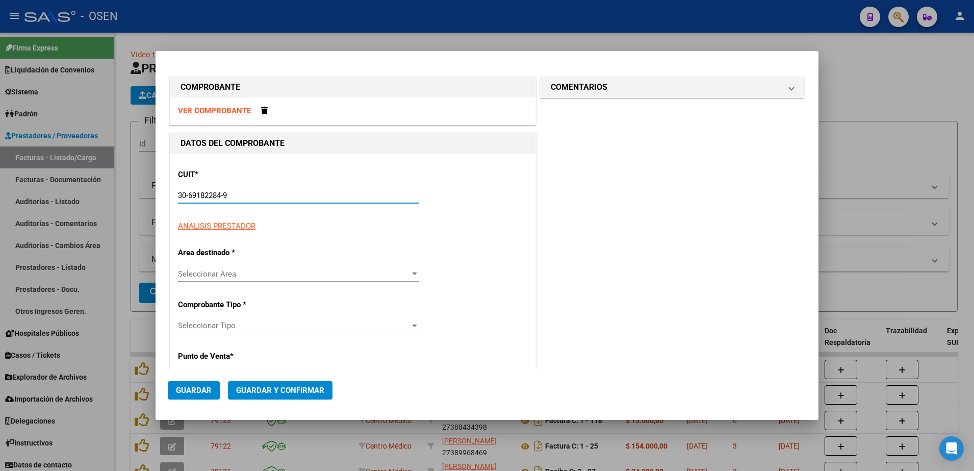
type input "30-69182284-9"
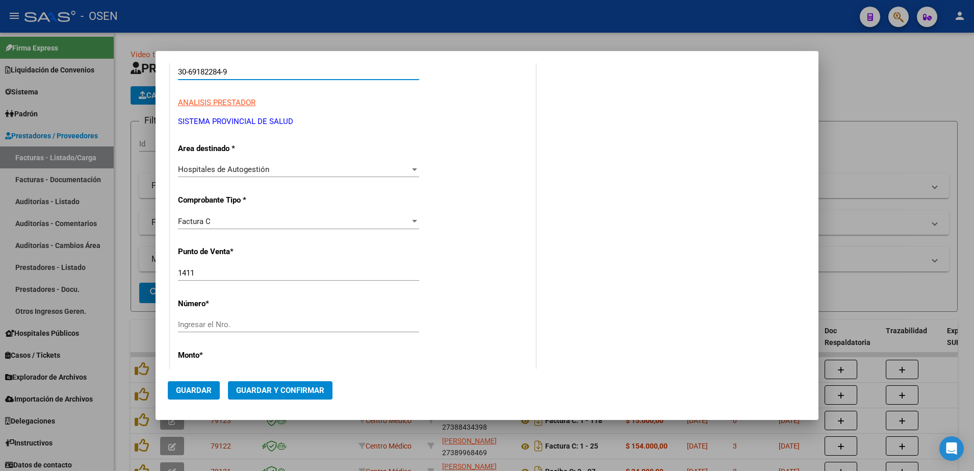
scroll to position [127, 0]
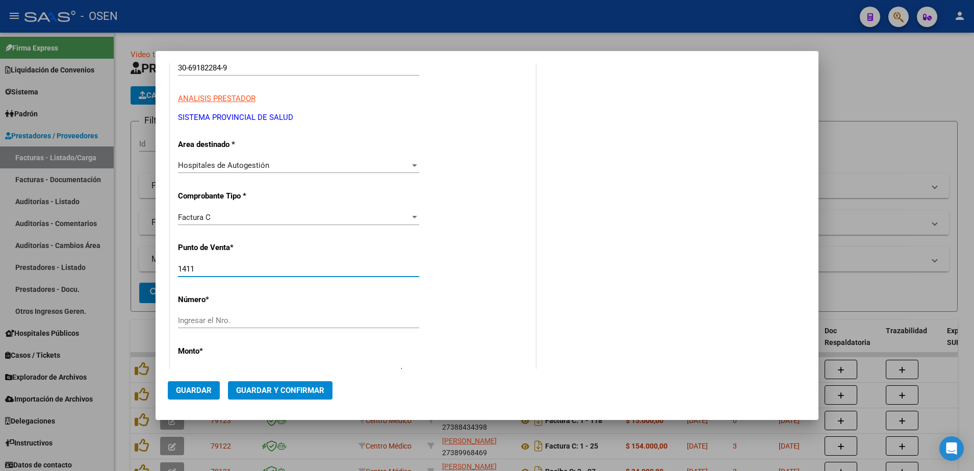
drag, startPoint x: 199, startPoint y: 264, endPoint x: 180, endPoint y: 239, distance: 31.6
click at [179, 246] on app-form-text-field "Punto de Venta * 1411 Ingresar el Nro." at bounding box center [302, 258] width 249 height 31
type input "1685"
click at [198, 317] on input "Ingresar el Nro." at bounding box center [298, 320] width 241 height 9
type input "1081"
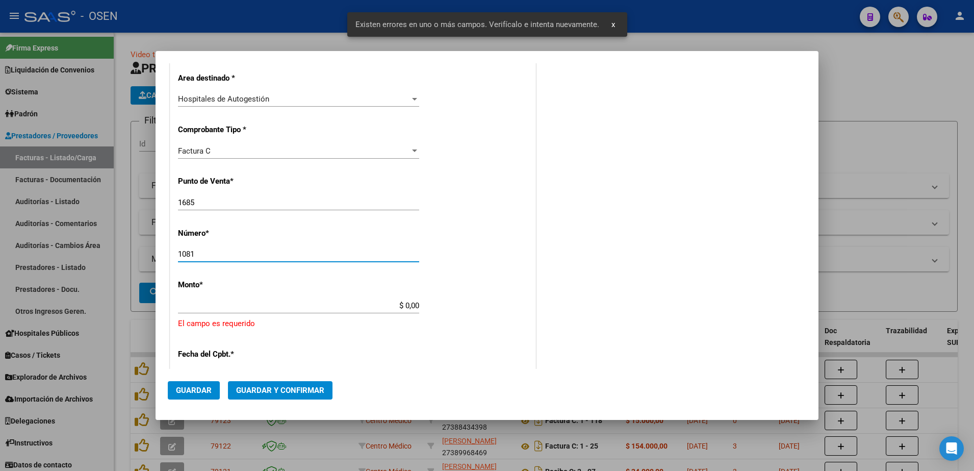
scroll to position [278, 0]
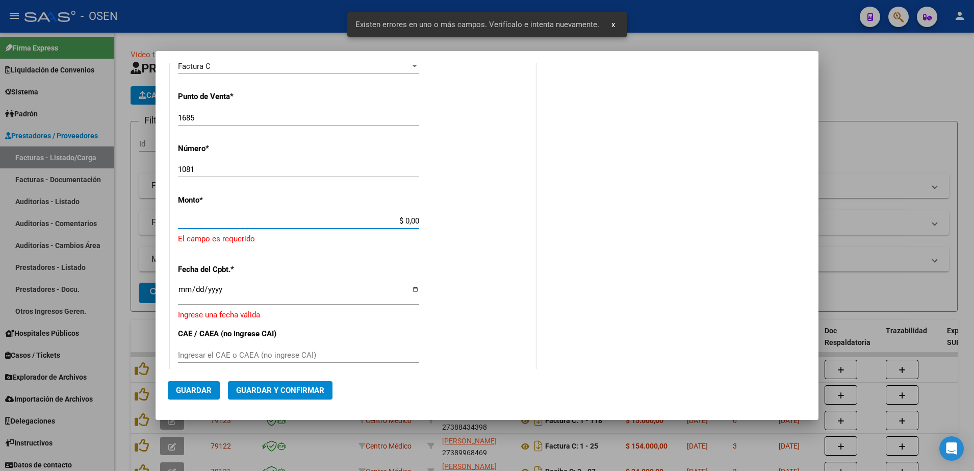
drag, startPoint x: 404, startPoint y: 219, endPoint x: 416, endPoint y: 186, distance: 34.5
click at [404, 213] on div "$ 0,00 Ingresar el monto" at bounding box center [298, 220] width 241 height 15
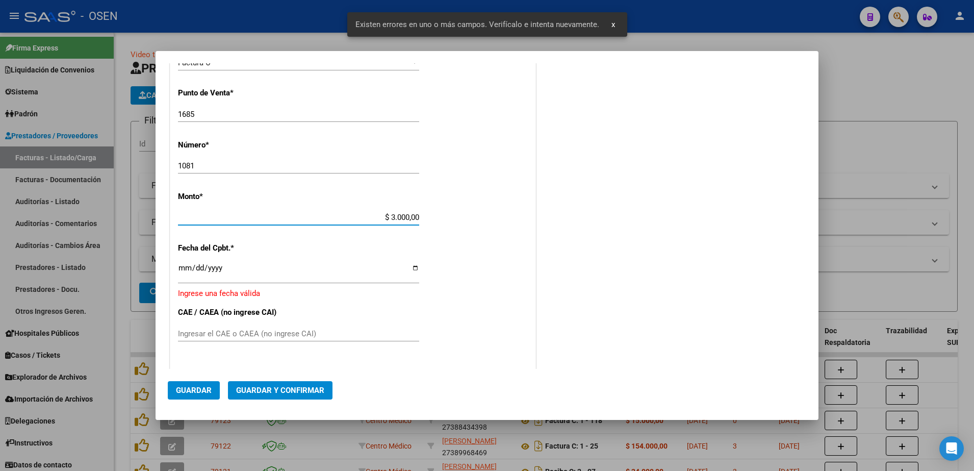
type input "$ 30.000,00"
click at [179, 265] on input "Ingresar la fecha" at bounding box center [298, 272] width 241 height 16
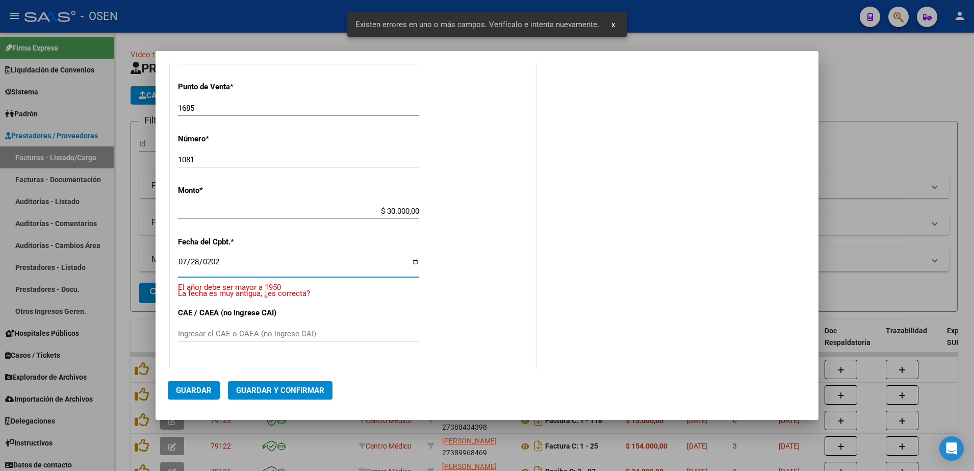
type input "2025-07-28"
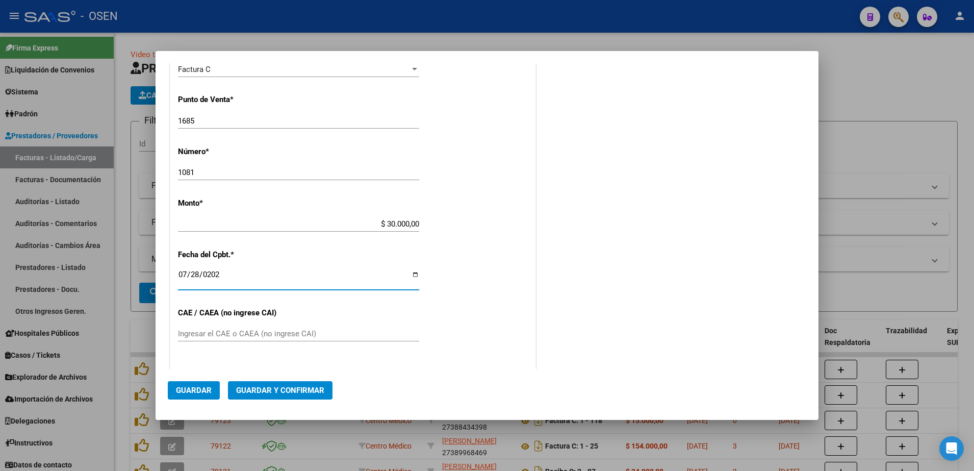
scroll to position [403, 0]
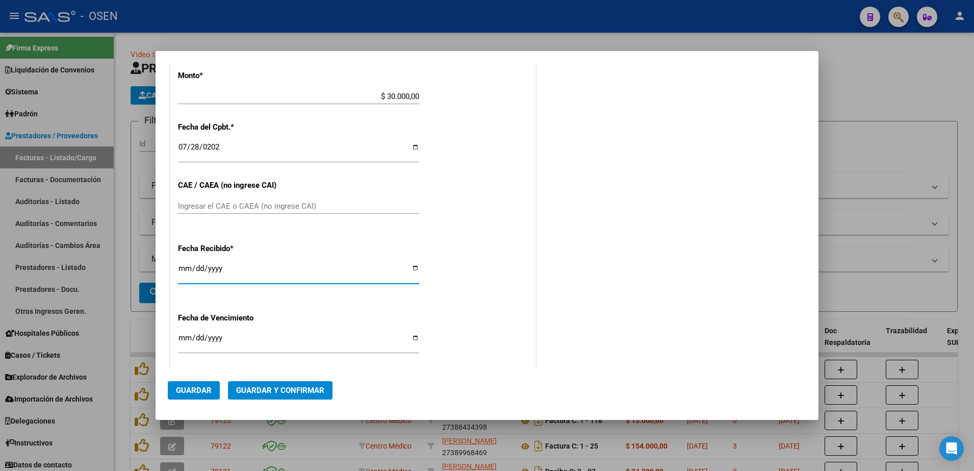
drag, startPoint x: 185, startPoint y: 268, endPoint x: 185, endPoint y: 251, distance: 16.8
click at [185, 260] on div "Fecha Recibido * 2025-08-11 Ingresar la fecha" at bounding box center [353, 264] width 350 height 58
type input "[DATE]"
drag, startPoint x: 642, startPoint y: 308, endPoint x: 219, endPoint y: 395, distance: 431.8
click at [629, 313] on div "COMENTARIOS Comentarios De la Obra Social: Comentarios de la Obra Social (no vi…" at bounding box center [672, 74] width 268 height 804
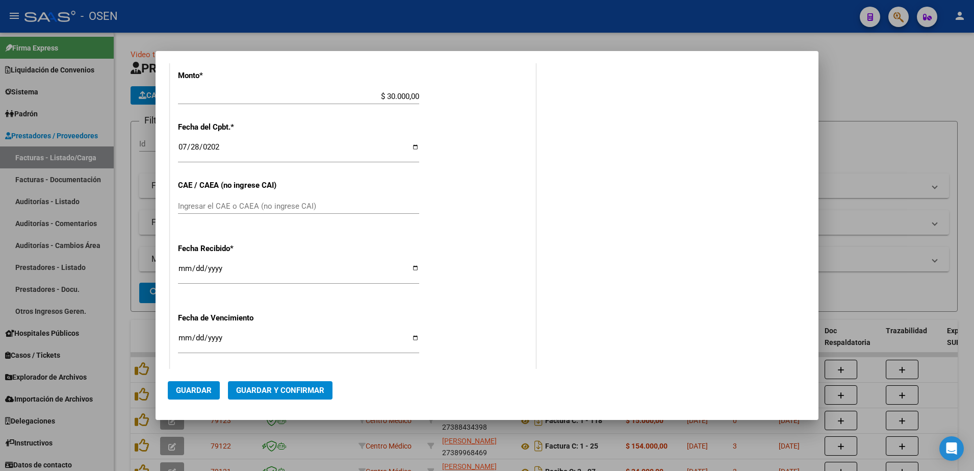
click at [184, 385] on button "Guardar" at bounding box center [194, 390] width 52 height 18
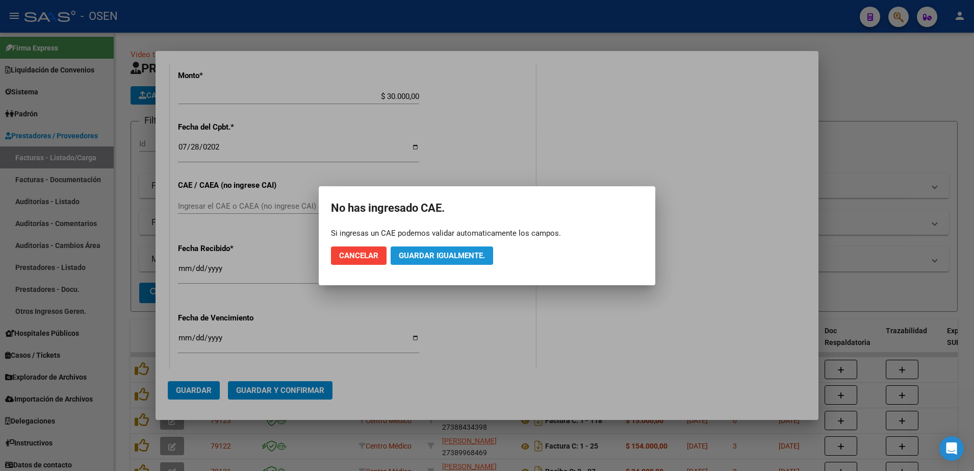
click at [421, 253] on span "Guardar igualmente." at bounding box center [442, 255] width 86 height 9
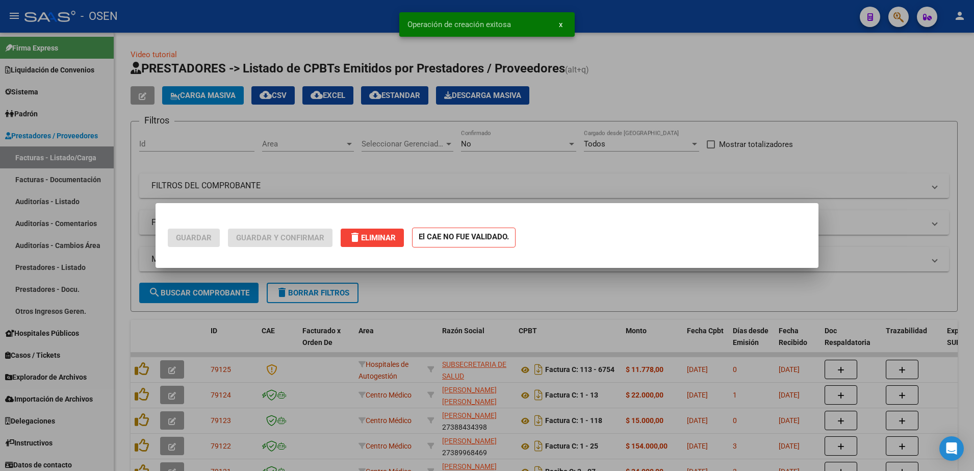
scroll to position [0, 0]
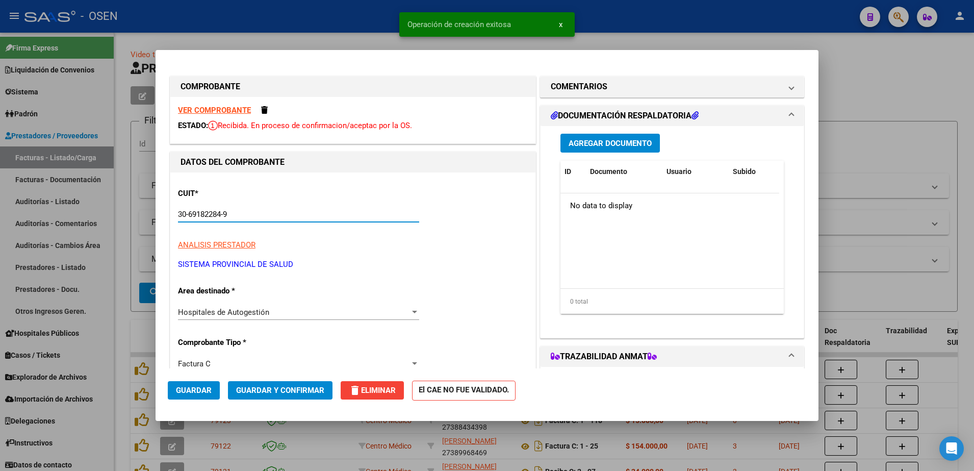
drag, startPoint x: 204, startPoint y: 216, endPoint x: 157, endPoint y: 219, distance: 47.0
click at [157, 219] on mat-dialog-content "COMPROBANTE VER COMPROBANTE ESTADO: Recibida. En proceso de confirmacion/acepta…" at bounding box center [487, 215] width 663 height 306
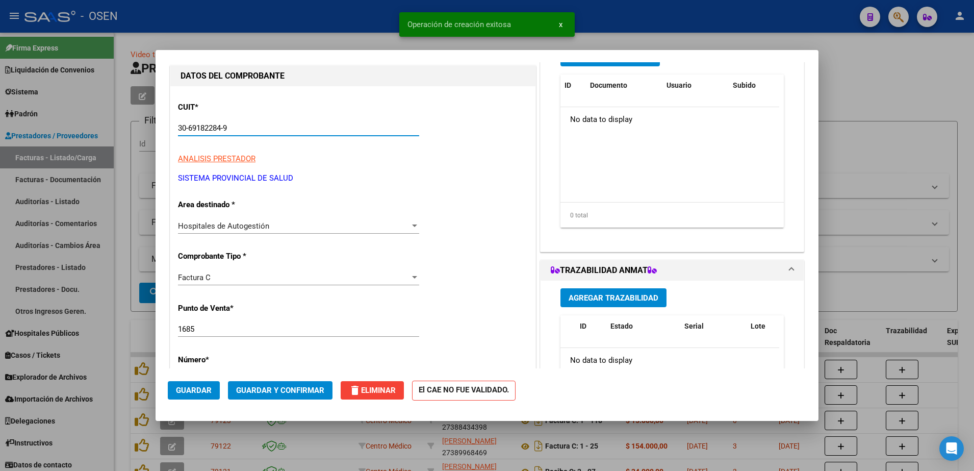
scroll to position [255, 0]
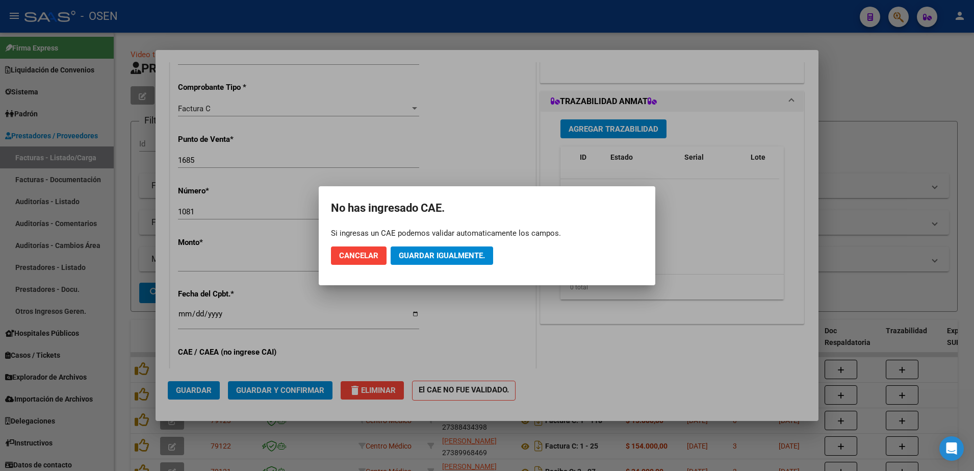
click at [401, 256] on span "Guardar igualmente." at bounding box center [442, 255] width 86 height 9
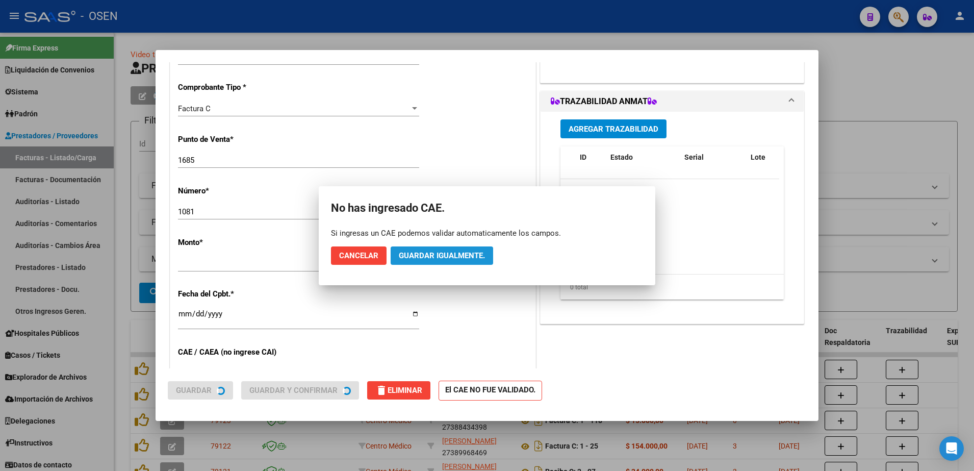
scroll to position [0, 0]
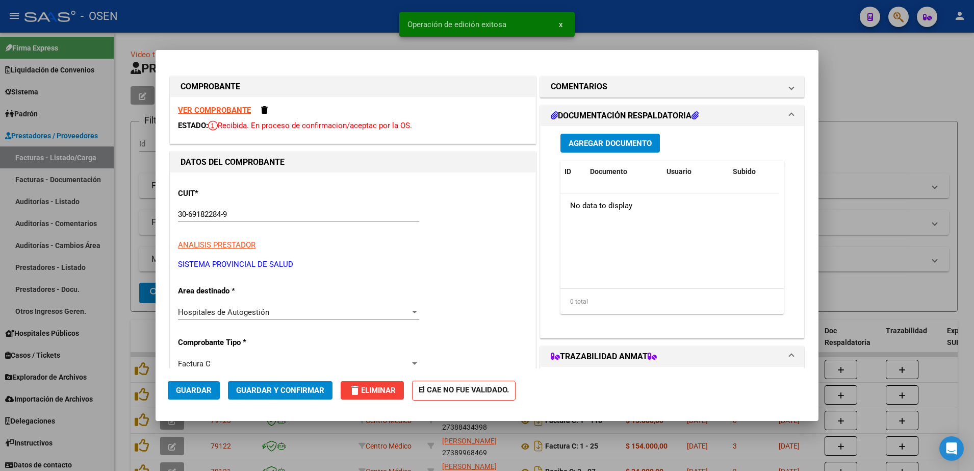
drag, startPoint x: 904, startPoint y: 160, endPoint x: 411, endPoint y: 62, distance: 502.2
click at [899, 159] on div at bounding box center [487, 235] width 974 height 471
type input "$ 0,00"
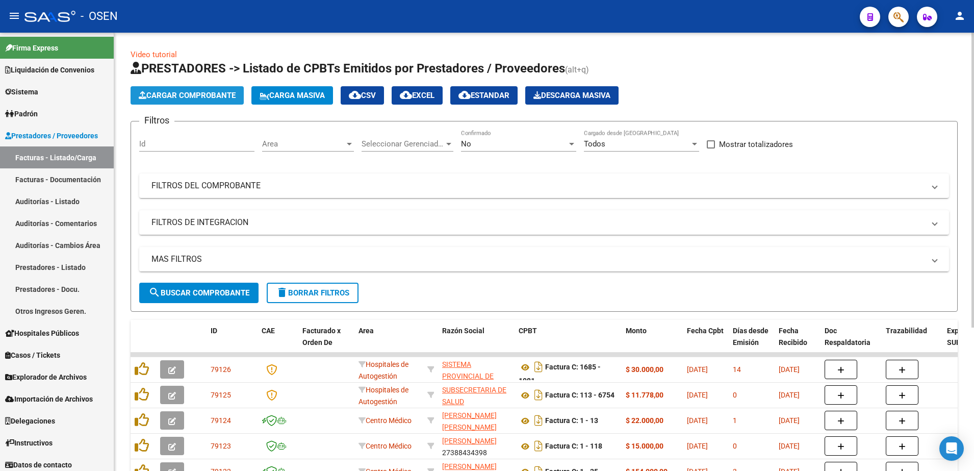
click at [229, 87] on button "Cargar Comprobante" at bounding box center [187, 95] width 113 height 18
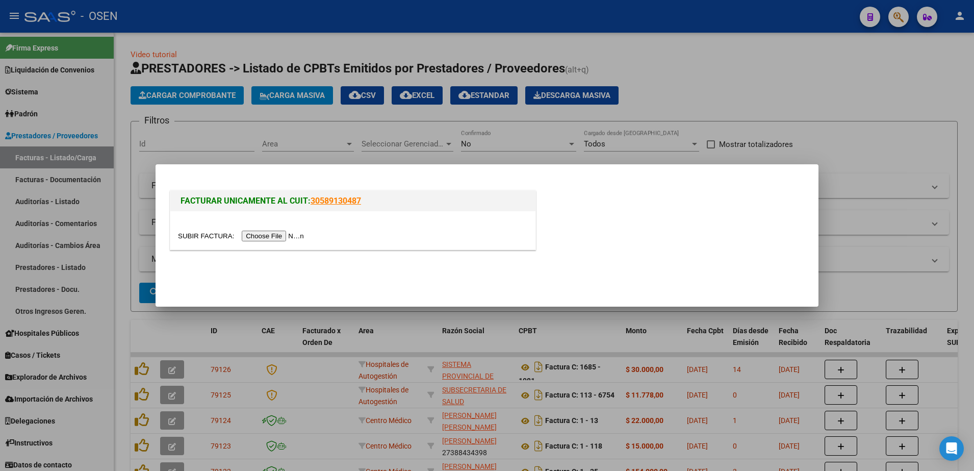
click at [277, 231] on input "file" at bounding box center [242, 236] width 129 height 11
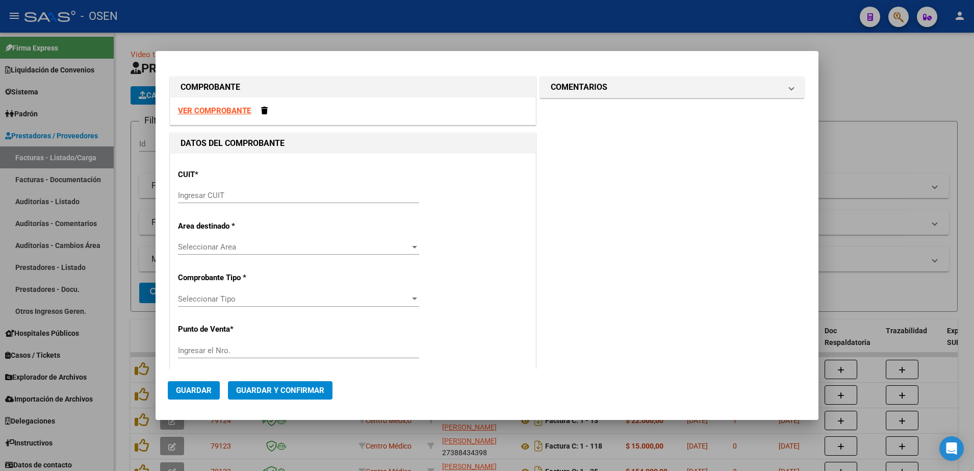
click at [313, 195] on input "Ingresar CUIT" at bounding box center [298, 195] width 241 height 9
paste input "30-69182284-9"
type input "30-69182284-9"
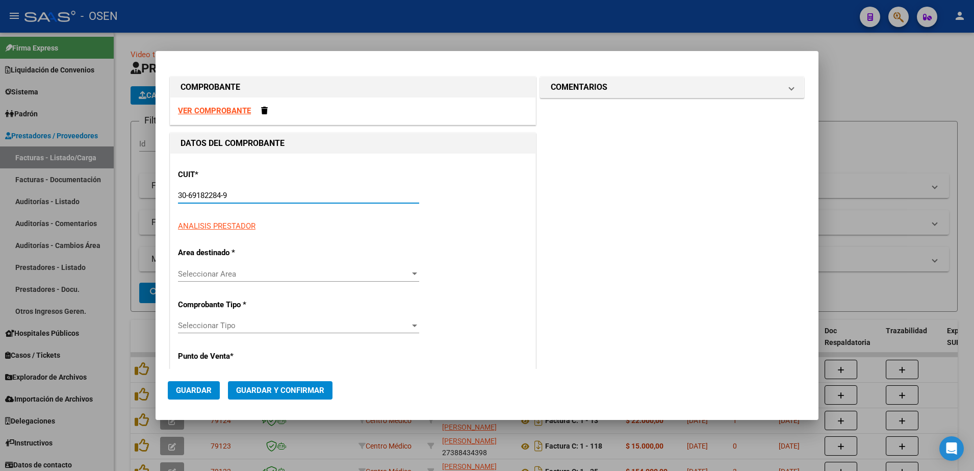
type input "1685"
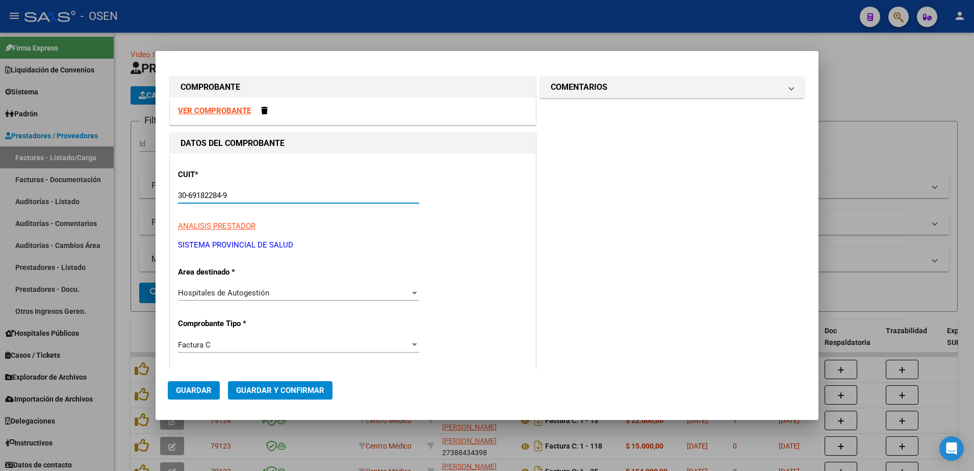
type input "30-69182284-9"
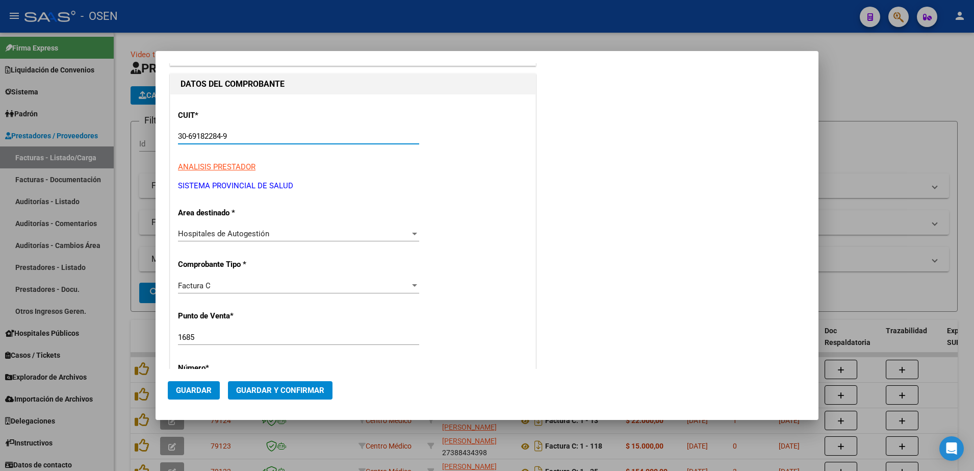
scroll to position [127, 0]
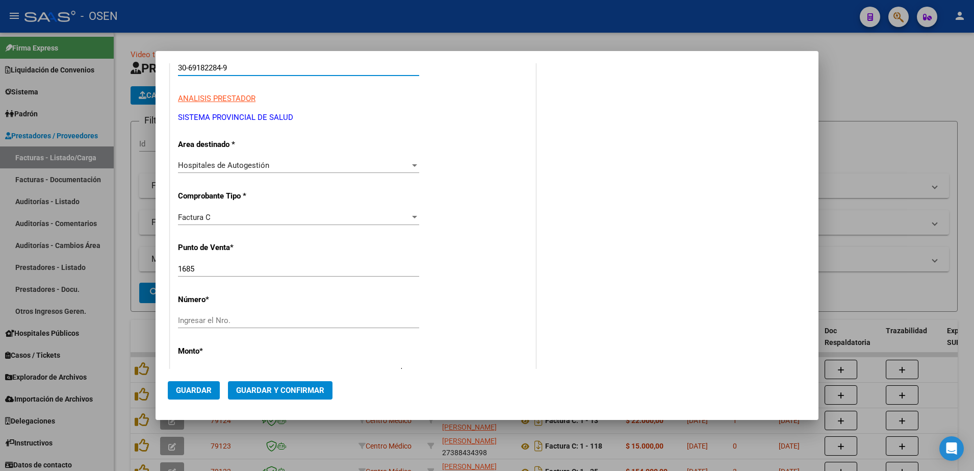
click at [207, 272] on input "1685" at bounding box center [298, 268] width 241 height 9
type input "1687"
click at [253, 330] on div "Ingresar el Nro." at bounding box center [298, 325] width 241 height 25
click at [253, 323] on input "Ingresar el Nro." at bounding box center [298, 320] width 241 height 9
type input "1115"
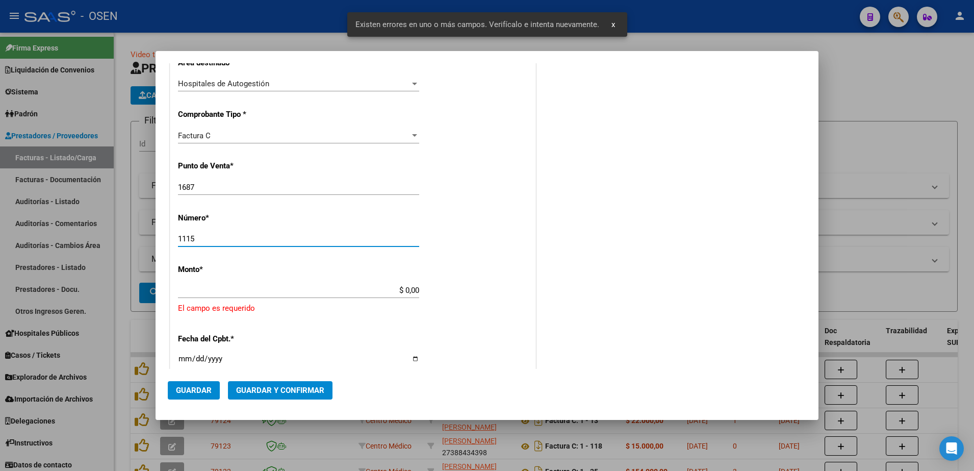
scroll to position [278, 0]
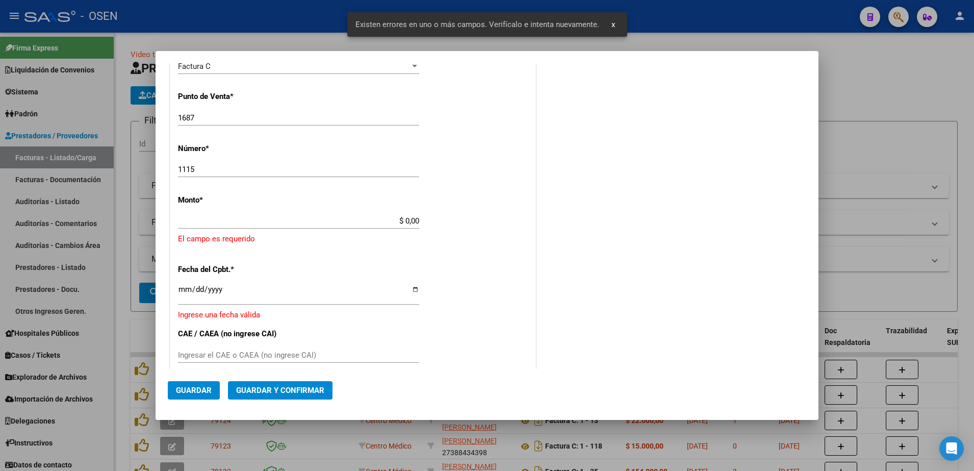
drag, startPoint x: 402, startPoint y: 215, endPoint x: 421, endPoint y: 213, distance: 18.9
click at [421, 213] on div "CUIT * 30-69182284-9 Ingresar CUIT ANALISIS PRESTADOR SISTEMA PROVINCIAL DE SAL…" at bounding box center [352, 248] width 365 height 747
drag, startPoint x: 421, startPoint y: 213, endPoint x: 407, endPoint y: 221, distance: 16.0
click at [407, 222] on input "$ 0,00" at bounding box center [298, 220] width 241 height 9
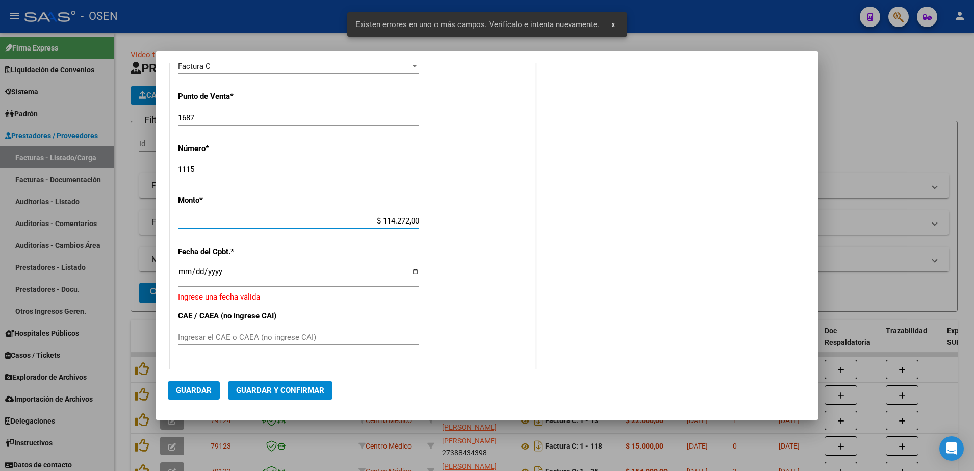
drag, startPoint x: 410, startPoint y: 220, endPoint x: 459, endPoint y: 136, distance: 97.4
click at [429, 201] on div "CUIT * 30-69182284-9 Ingresar CUIT ANALISIS PRESTADOR SISTEMA PROVINCIAL DE SAL…" at bounding box center [352, 239] width 365 height 729
type input "$ 114.272,20"
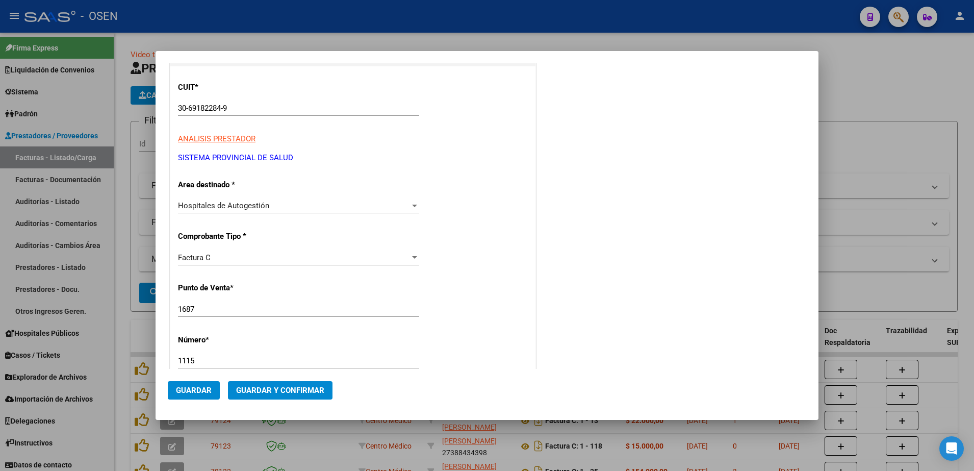
scroll to position [215, 0]
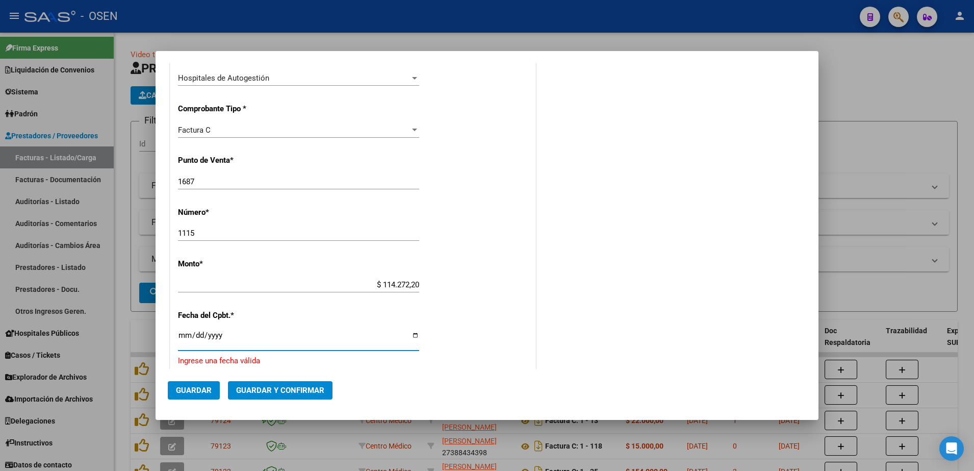
click at [186, 332] on input "Ingresar la fecha" at bounding box center [298, 339] width 241 height 16
type input "2025-07-29"
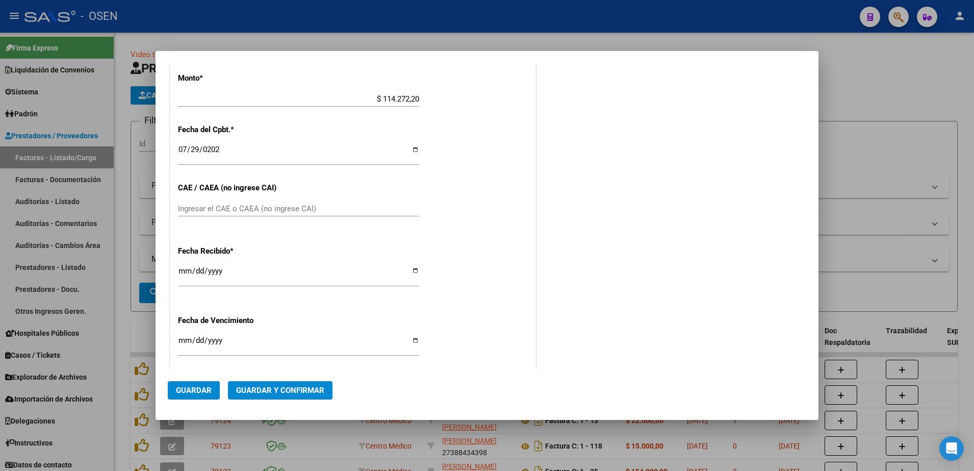
scroll to position [406, 0]
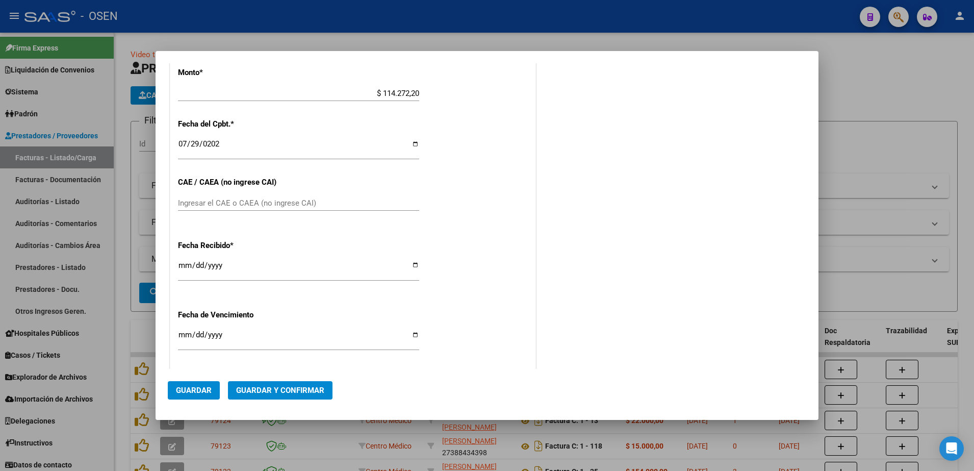
click at [186, 268] on input "[DATE]" at bounding box center [298, 269] width 241 height 16
type input "[DATE]"
click at [198, 396] on button "Guardar" at bounding box center [194, 390] width 52 height 18
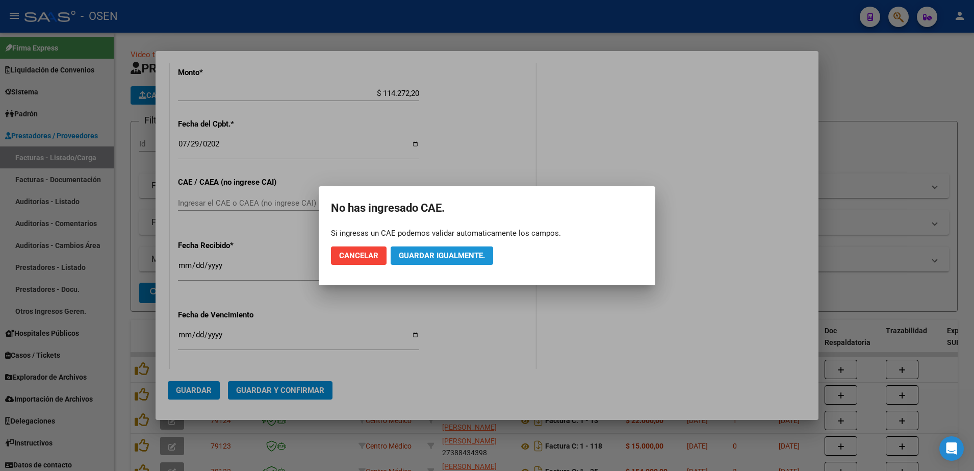
click at [493, 255] on button "Guardar igualmente." at bounding box center [442, 255] width 103 height 18
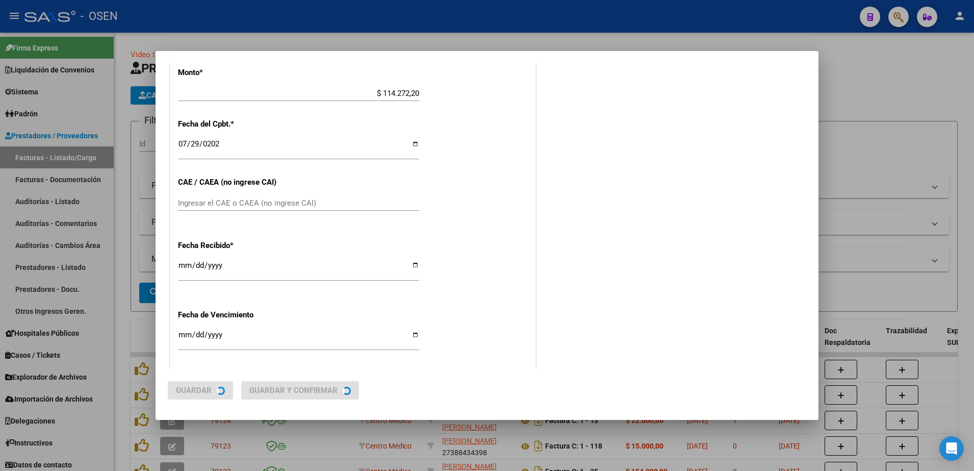
scroll to position [0, 0]
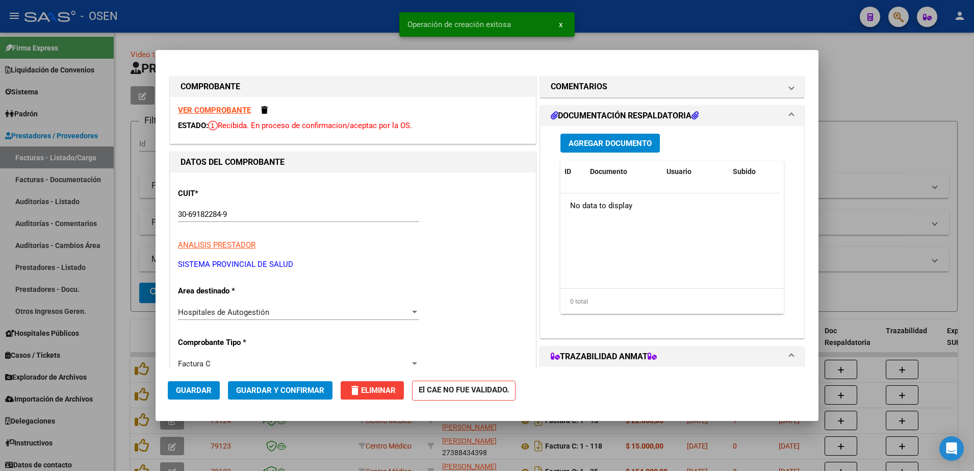
click at [927, 113] on div at bounding box center [487, 235] width 974 height 471
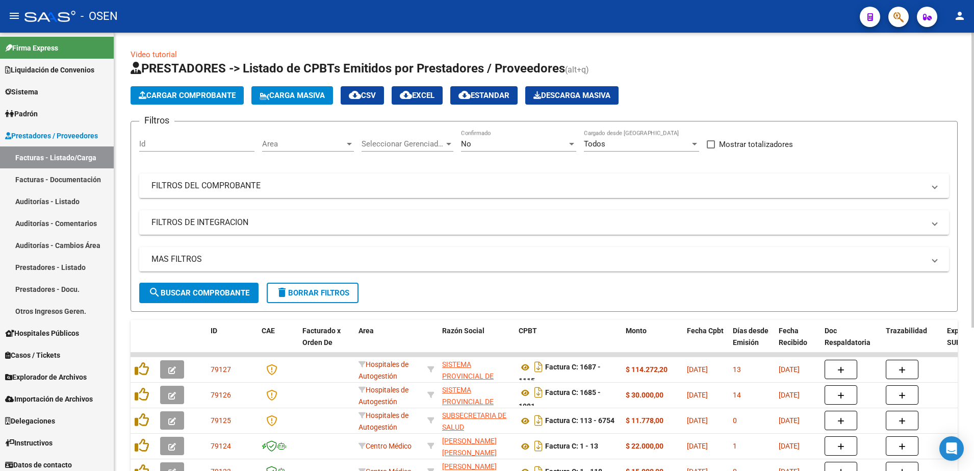
click at [216, 97] on span "Cargar Comprobante" at bounding box center [187, 95] width 97 height 9
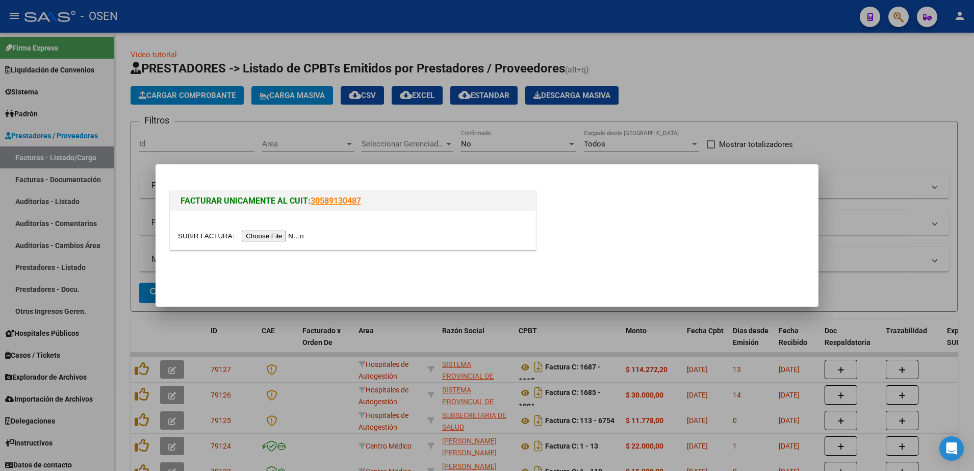
click at [255, 236] on input "file" at bounding box center [242, 236] width 129 height 11
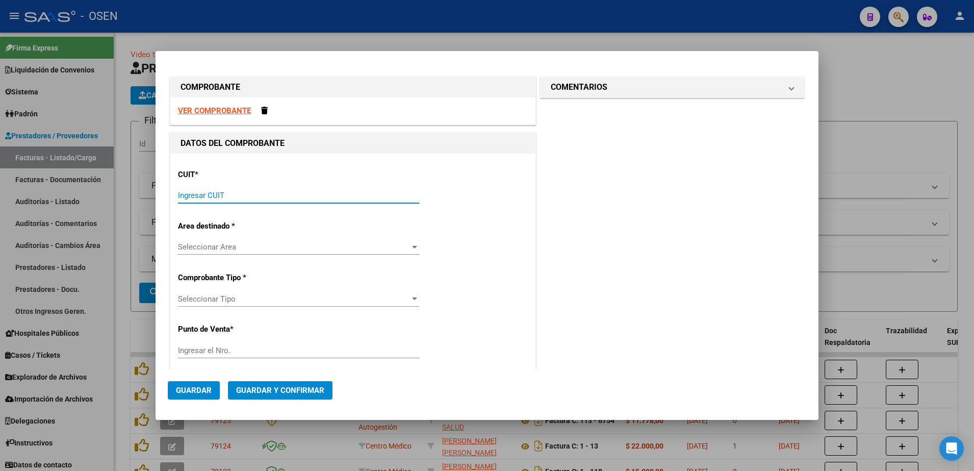
click at [278, 197] on input "Ingresar CUIT" at bounding box center [298, 195] width 241 height 9
paste input "30-69182284-9"
type input "30-69182284-9"
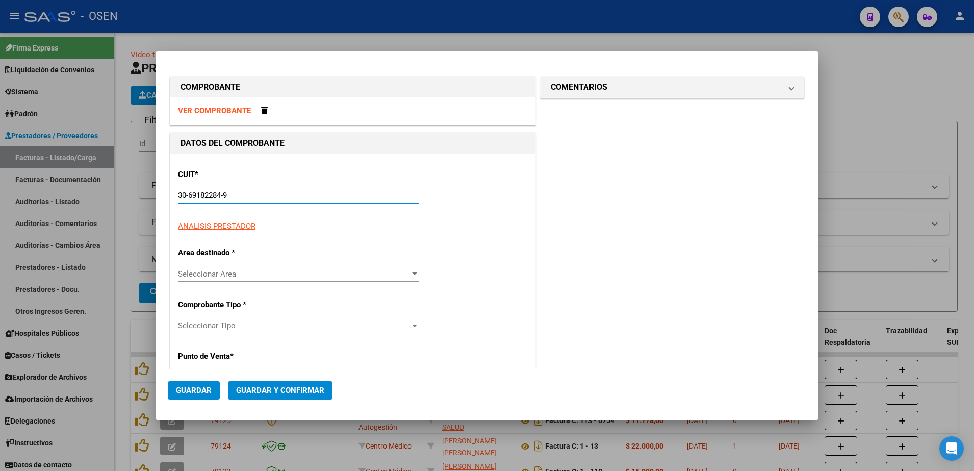
type input "1687"
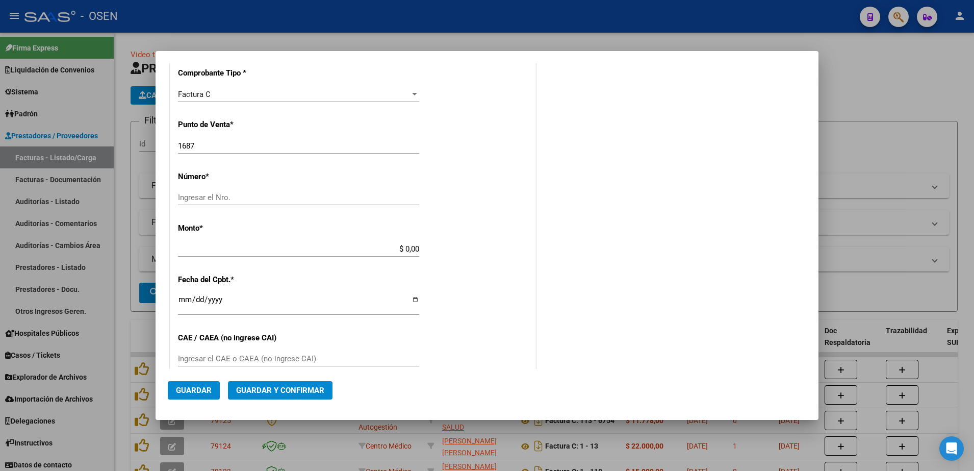
scroll to position [255, 0]
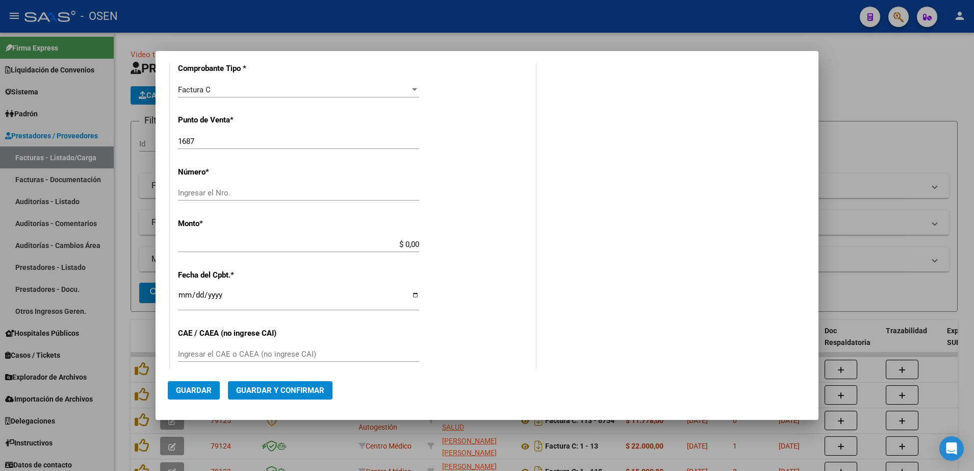
type input "30-69182284-9"
drag, startPoint x: 206, startPoint y: 139, endPoint x: 207, endPoint y: 115, distance: 24.0
click at [208, 131] on div "CUIT * 30-69182284-9 Ingresar CUIT ANALISIS PRESTADOR SISTEMA PROVINCIAL DE SAL…" at bounding box center [352, 260] width 365 height 723
type input "1684"
click at [218, 194] on input "Ingresar el Nro." at bounding box center [298, 192] width 241 height 9
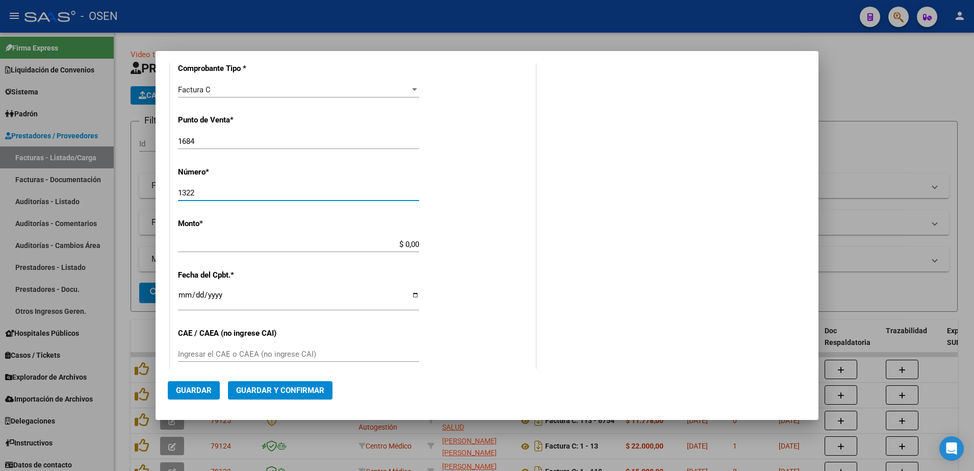
type input "1322"
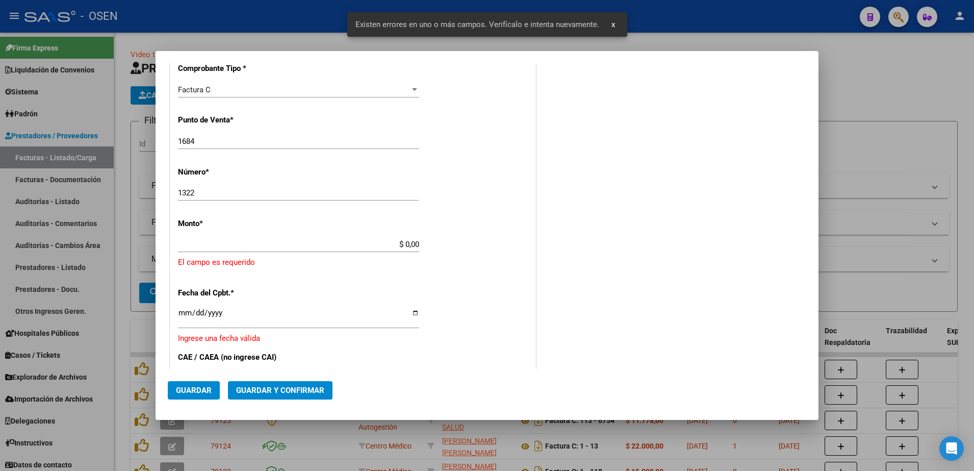
scroll to position [278, 0]
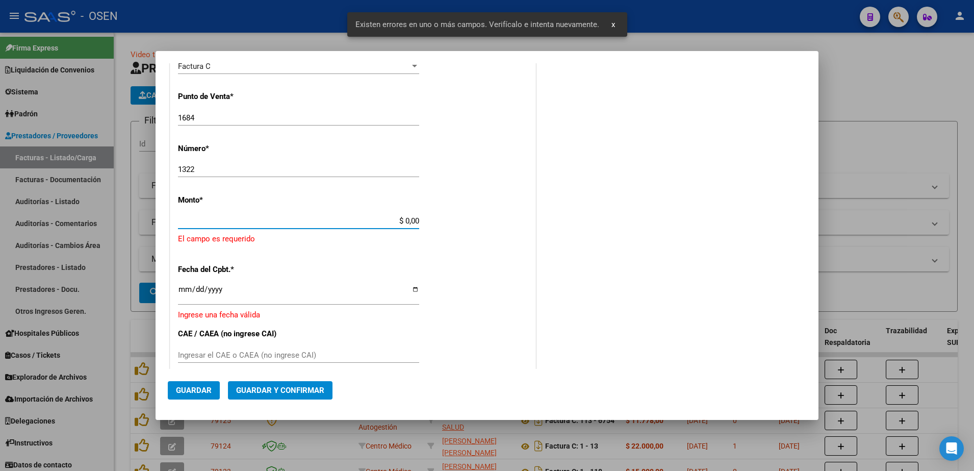
drag, startPoint x: 415, startPoint y: 217, endPoint x: 419, endPoint y: 203, distance: 14.5
click at [411, 209] on div "CUIT * 30-69182284-9 Ingresar CUIT ANALISIS PRESTADOR SISTEMA PROVINCIAL DE SAL…" at bounding box center [352, 248] width 365 height 747
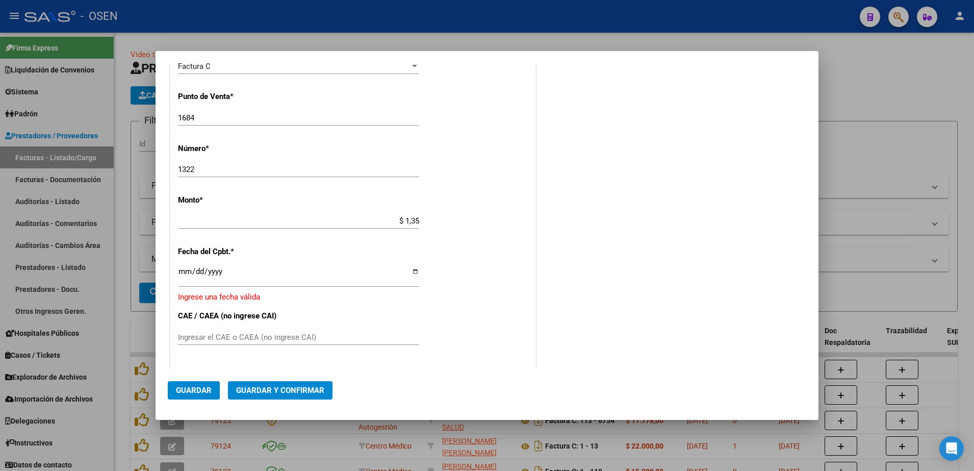
drag, startPoint x: 621, startPoint y: 230, endPoint x: 648, endPoint y: 105, distance: 128.2
click at [622, 196] on div "COMENTARIOS Comentarios De la Obra Social: Comentarios de la Obra Social (no vi…" at bounding box center [672, 201] width 268 height 811
click at [413, 223] on input "$ 1,35" at bounding box center [298, 220] width 241 height 9
type input "$ 135.340,25"
click at [186, 277] on input "Ingresar la fecha" at bounding box center [298, 275] width 241 height 16
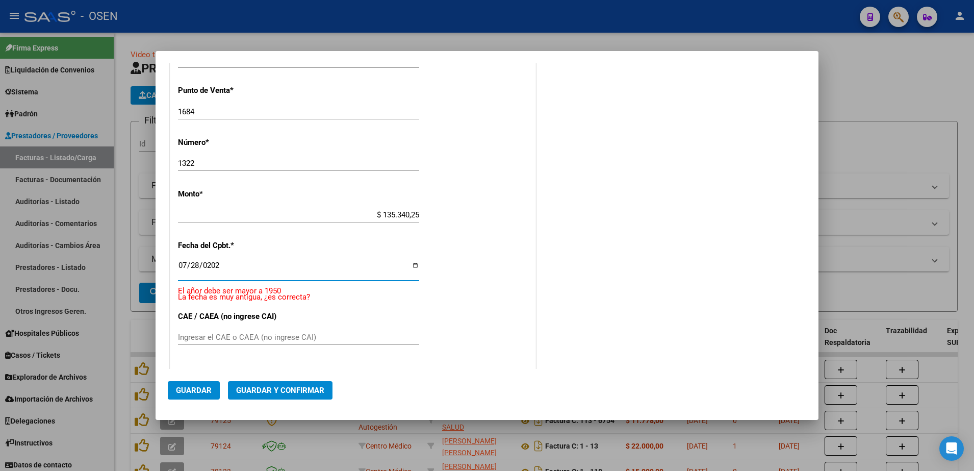
type input "2025-07-28"
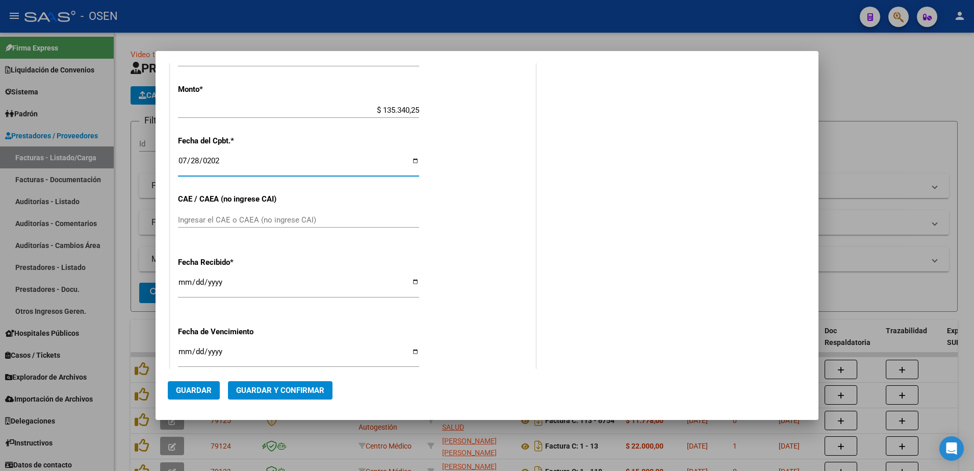
scroll to position [399, 0]
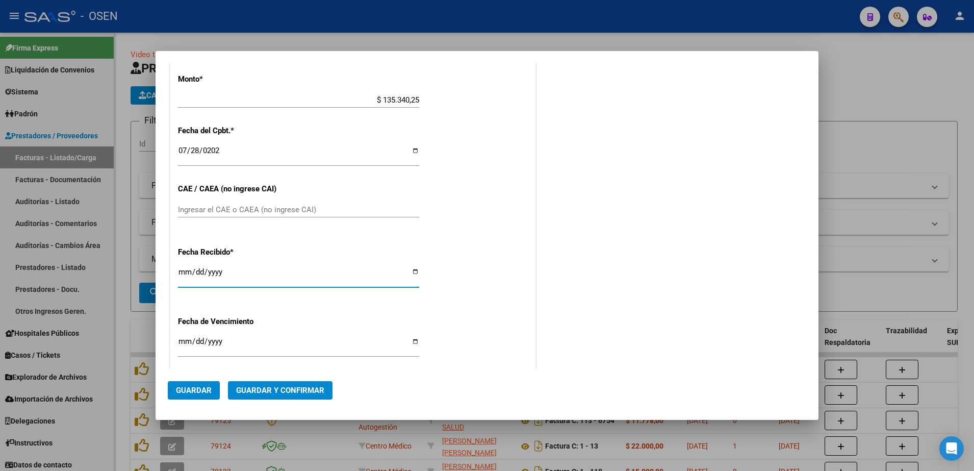
click at [181, 273] on input "[DATE]" at bounding box center [298, 276] width 241 height 16
type input "[DATE]"
click at [191, 397] on button "Guardar" at bounding box center [194, 390] width 52 height 18
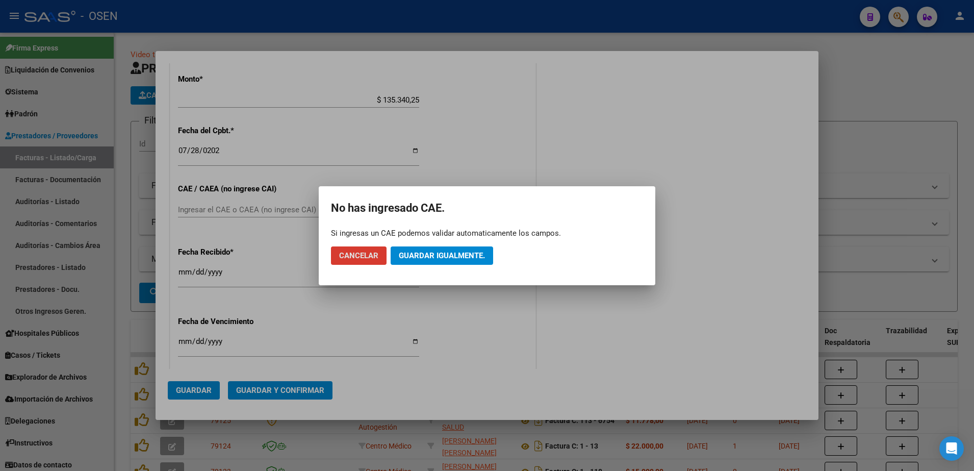
click at [441, 251] on span "Guardar igualmente." at bounding box center [442, 255] width 86 height 9
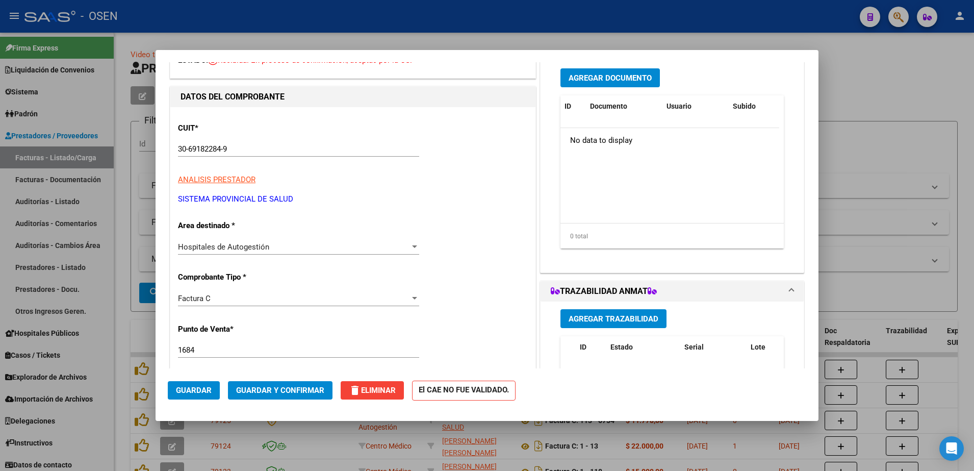
scroll to position [0, 0]
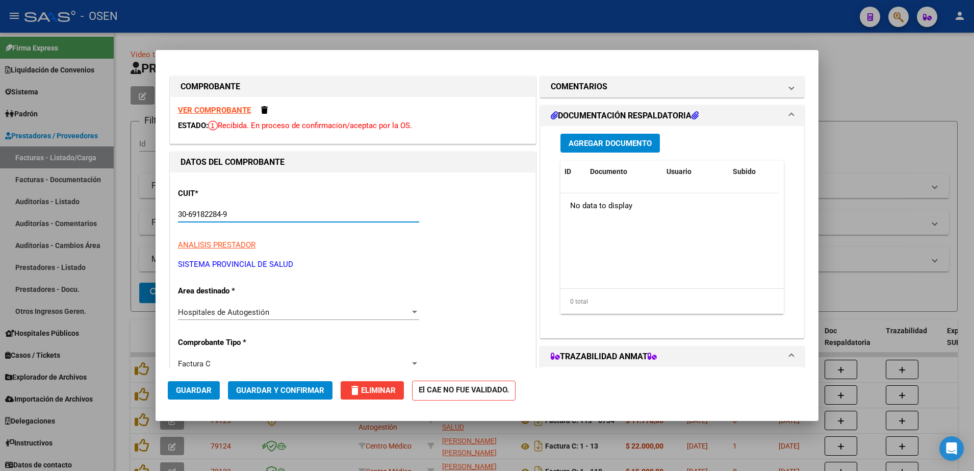
drag, startPoint x: 235, startPoint y: 217, endPoint x: 146, endPoint y: 213, distance: 88.3
click at [144, 218] on div "COMPROBANTE VER COMPROBANTE ESTADO: Recibida. En proceso de confirmacion/acepta…" at bounding box center [487, 235] width 974 height 471
drag, startPoint x: 259, startPoint y: 35, endPoint x: 200, endPoint y: 74, distance: 70.6
click at [259, 35] on div at bounding box center [487, 235] width 974 height 471
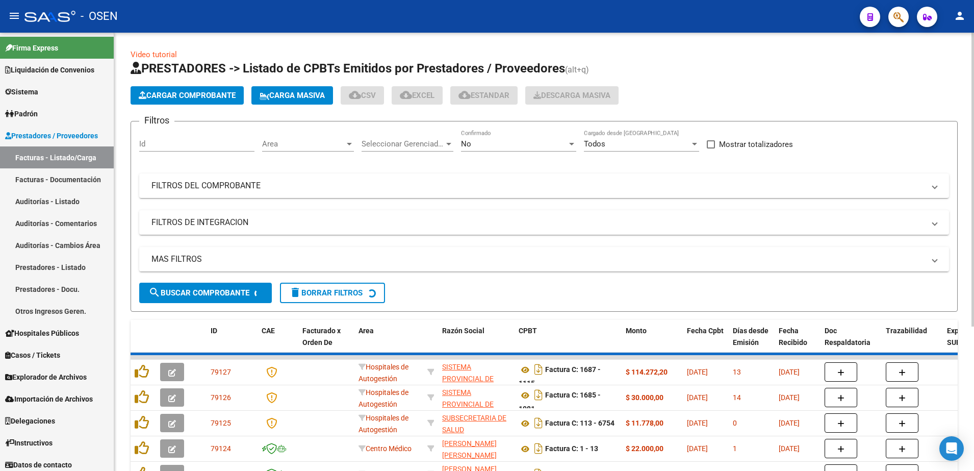
click at [177, 95] on span "Cargar Comprobante" at bounding box center [187, 95] width 97 height 9
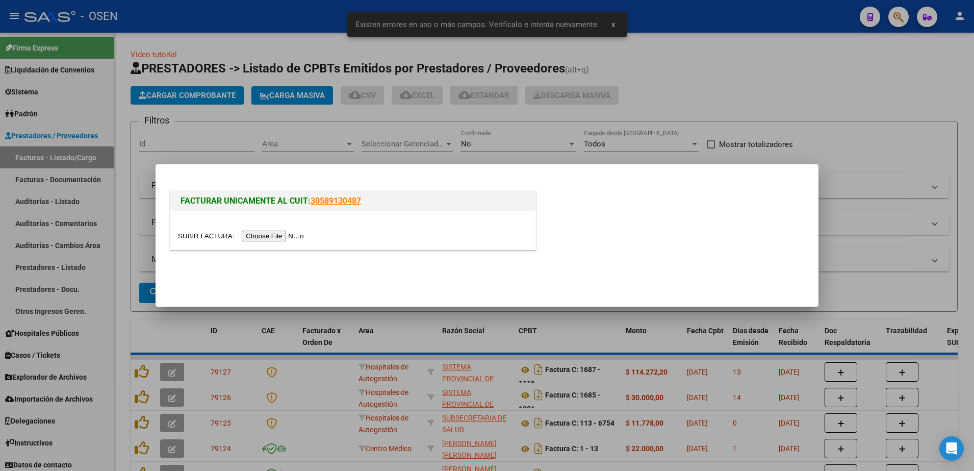
click at [275, 240] on input "file" at bounding box center [242, 236] width 129 height 11
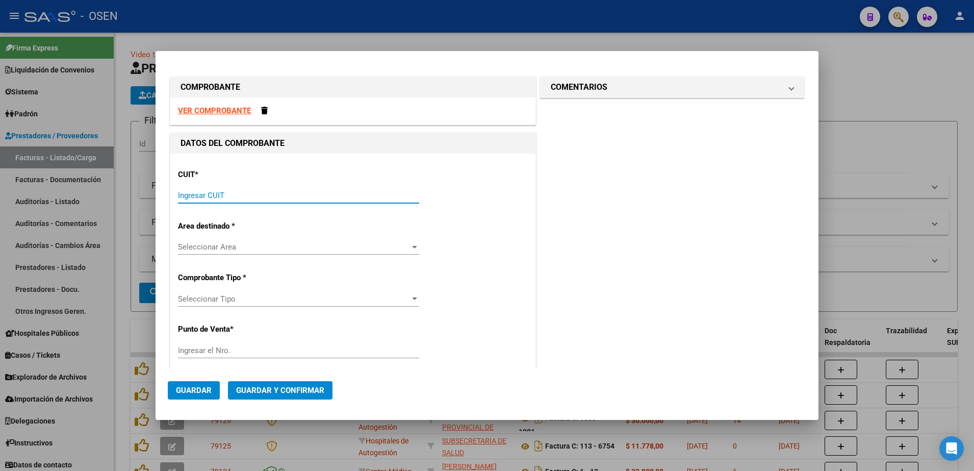
click at [214, 192] on input "Ingresar CUIT" at bounding box center [298, 195] width 241 height 9
paste input "30-69182284-9"
type input "30-69182284-9"
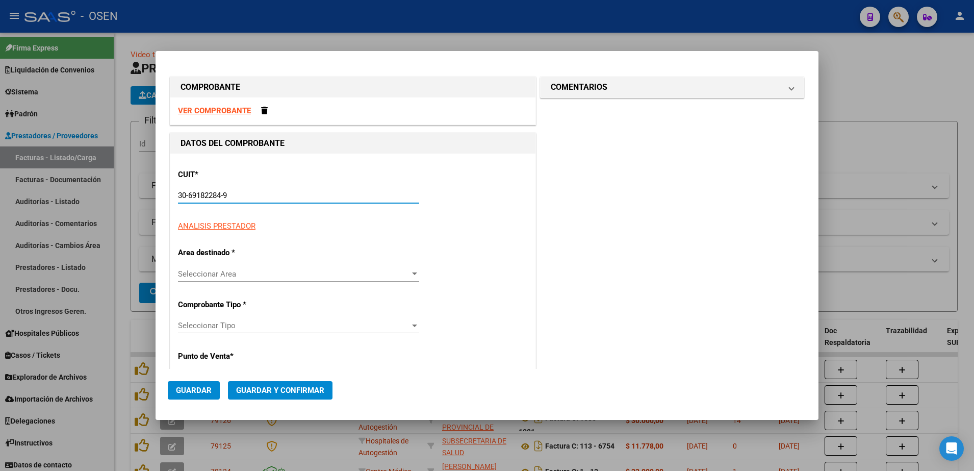
type input "1684"
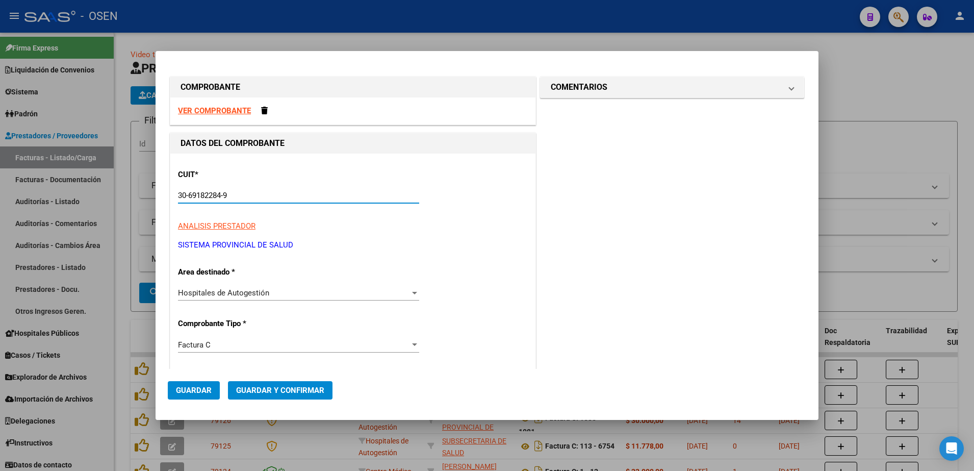
type input "30-69182284-9"
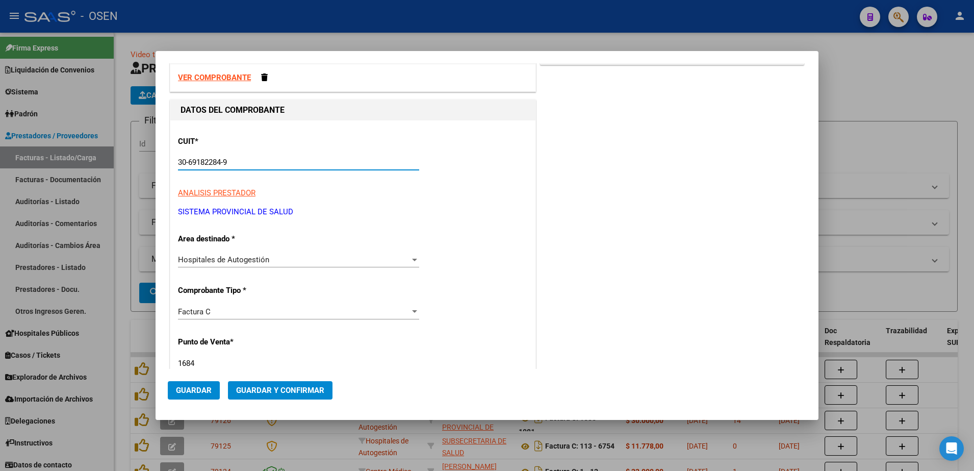
scroll to position [64, 0]
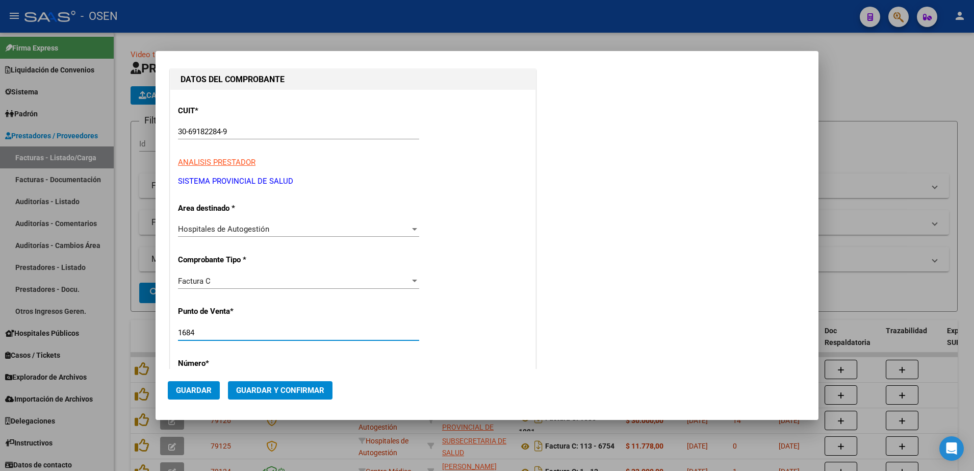
click at [210, 330] on input "1684" at bounding box center [298, 332] width 241 height 9
type input "1686"
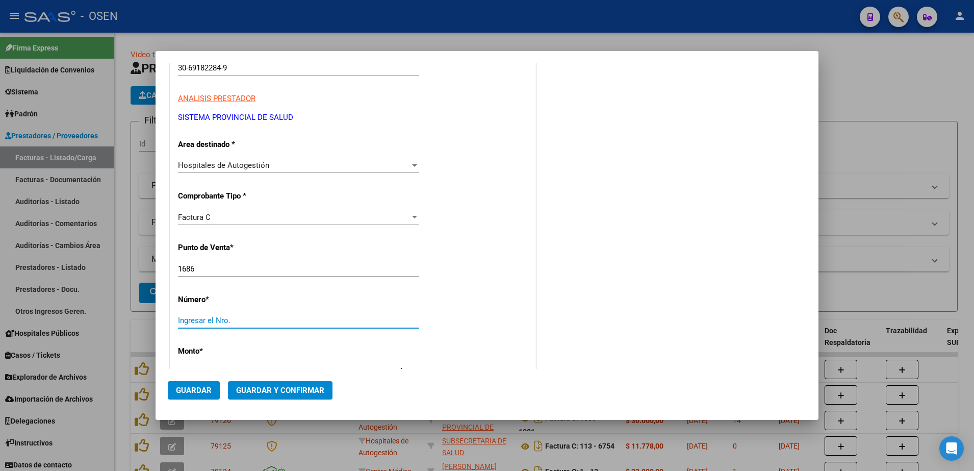
click at [226, 318] on input "Ingresar el Nro." at bounding box center [298, 320] width 241 height 9
type input "1713"
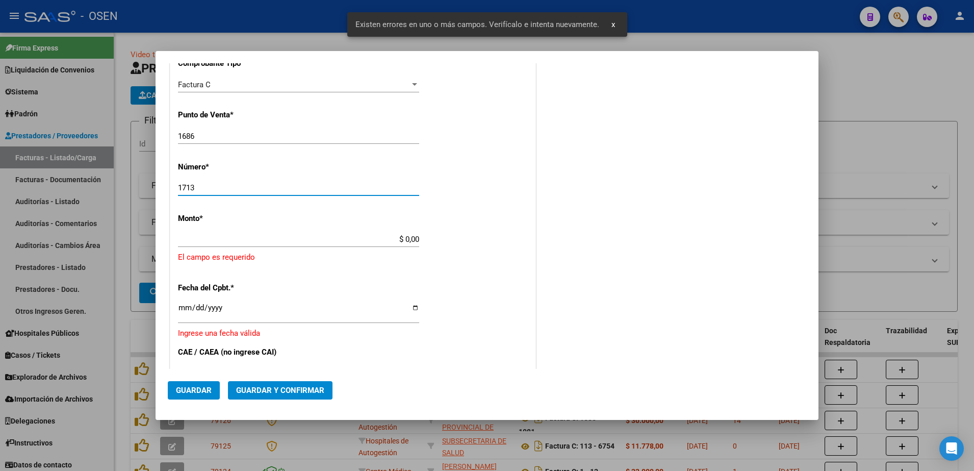
scroll to position [278, 0]
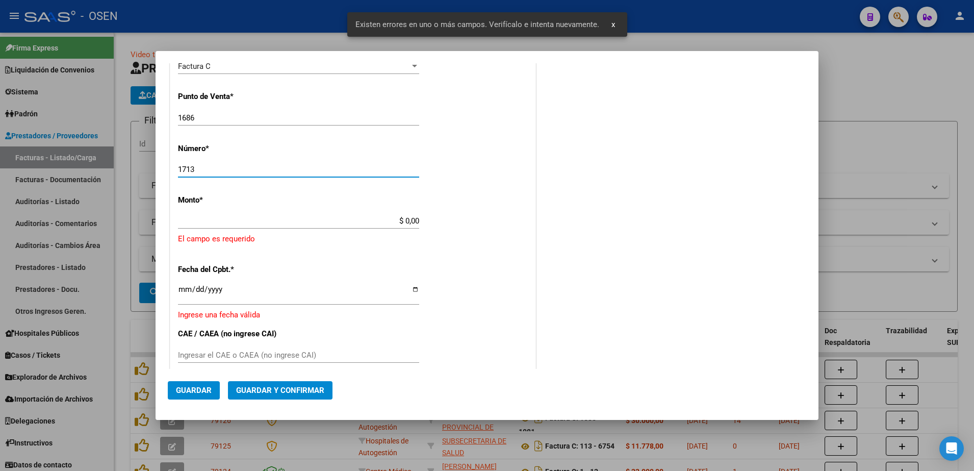
drag, startPoint x: 184, startPoint y: 292, endPoint x: 183, endPoint y: 250, distance: 41.3
click at [185, 268] on app-form-text-field "Fecha del Cpbt. * Ingresar la fecha Ingrese una fecha válida" at bounding box center [353, 293] width 350 height 56
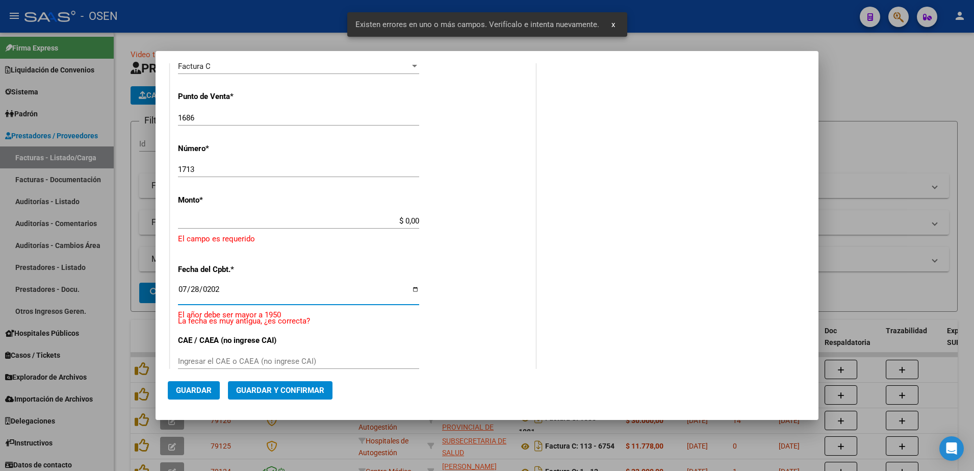
type input "2025-07-28"
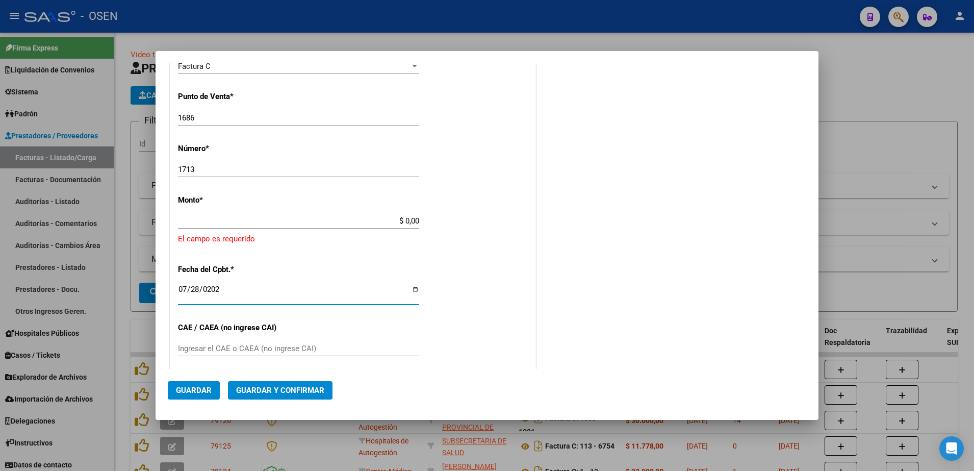
drag, startPoint x: 415, startPoint y: 219, endPoint x: 437, endPoint y: 208, distance: 24.6
click at [422, 214] on div "CUIT * 30-69182284-9 Ingresar CUIT ANALISIS PRESTADOR SISTEMA PROVINCIAL DE SAL…" at bounding box center [352, 245] width 365 height 741
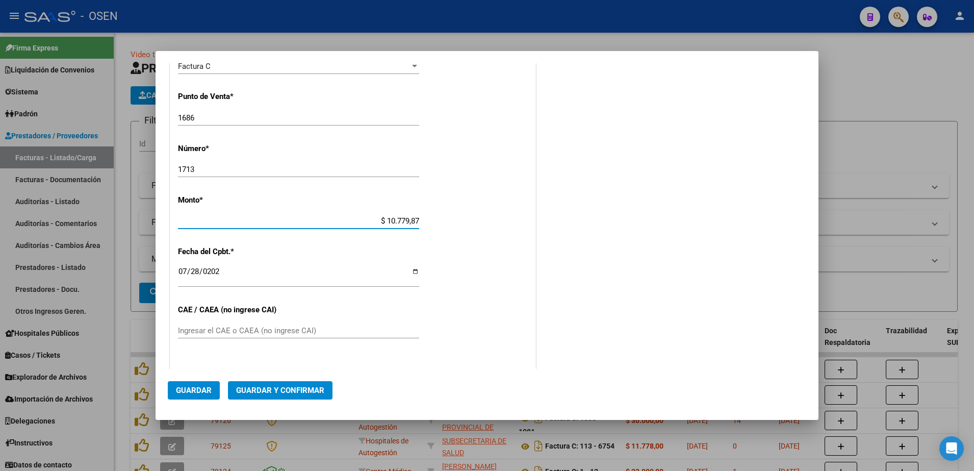
type input "$ 107.798,75"
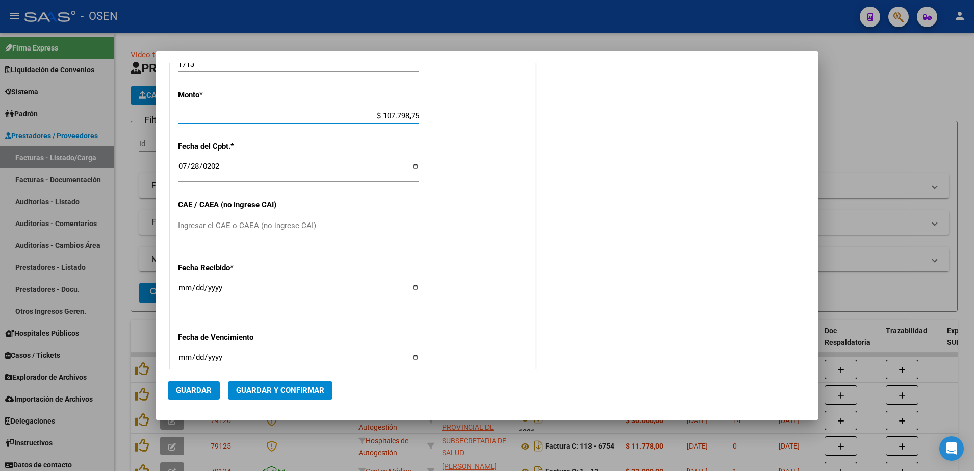
scroll to position [406, 0]
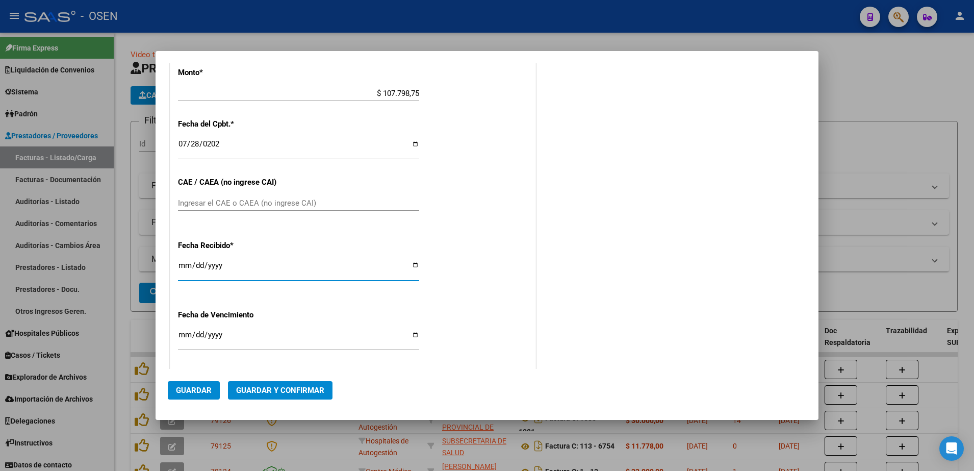
drag, startPoint x: 187, startPoint y: 264, endPoint x: 192, endPoint y: 244, distance: 20.5
click at [187, 263] on input "[DATE]" at bounding box center [298, 269] width 241 height 16
type input "[DATE]"
click at [202, 390] on span "Guardar" at bounding box center [194, 390] width 36 height 9
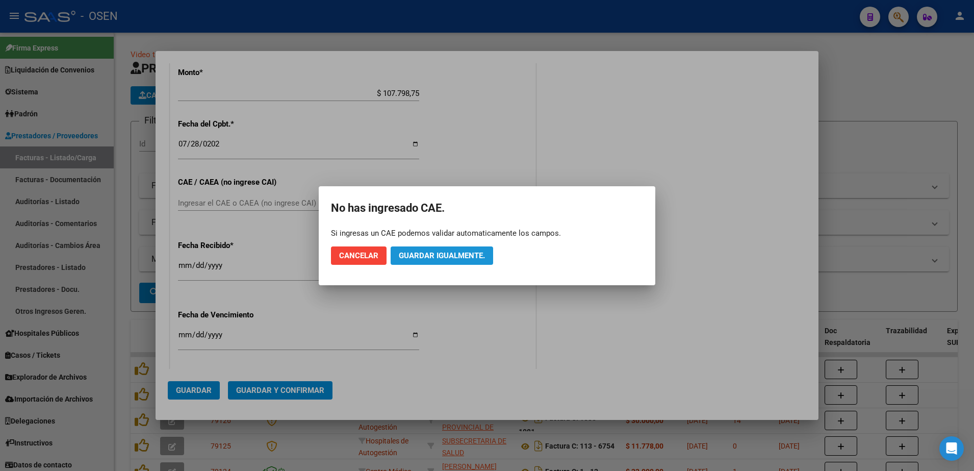
click at [436, 248] on button "Guardar igualmente." at bounding box center [442, 255] width 103 height 18
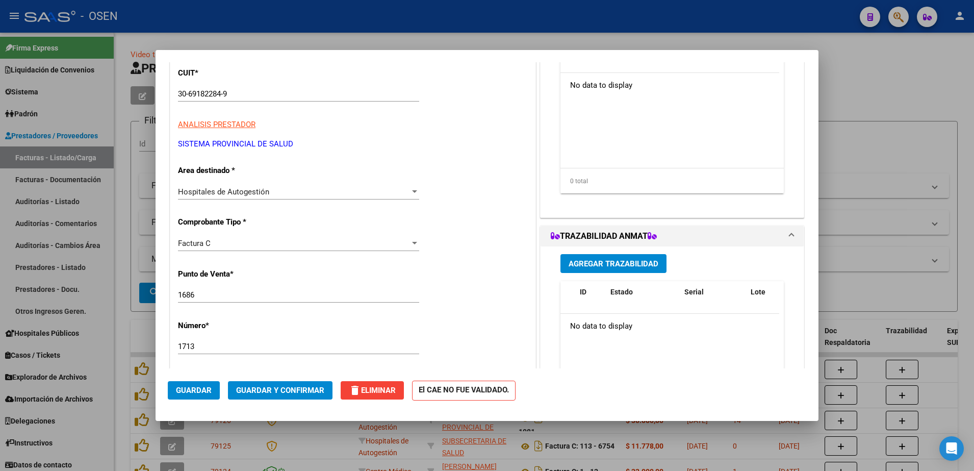
scroll to position [0, 0]
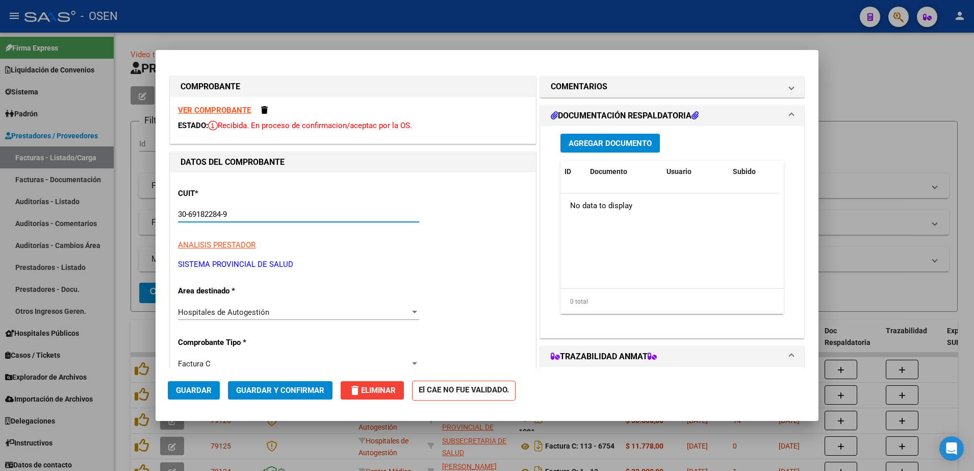
drag, startPoint x: 237, startPoint y: 218, endPoint x: 147, endPoint y: 158, distance: 107.4
click at [134, 218] on div "COMPROBANTE VER COMPROBANTE ESTADO: Recibida. En proceso de confirmacion/acepta…" at bounding box center [487, 235] width 974 height 471
click at [212, 16] on div at bounding box center [487, 235] width 974 height 471
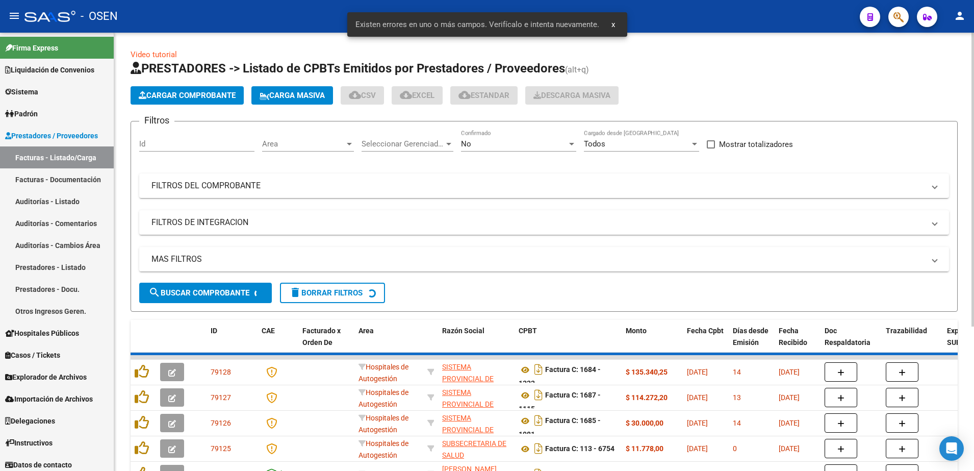
click at [195, 92] on span "Cargar Comprobante" at bounding box center [187, 95] width 97 height 9
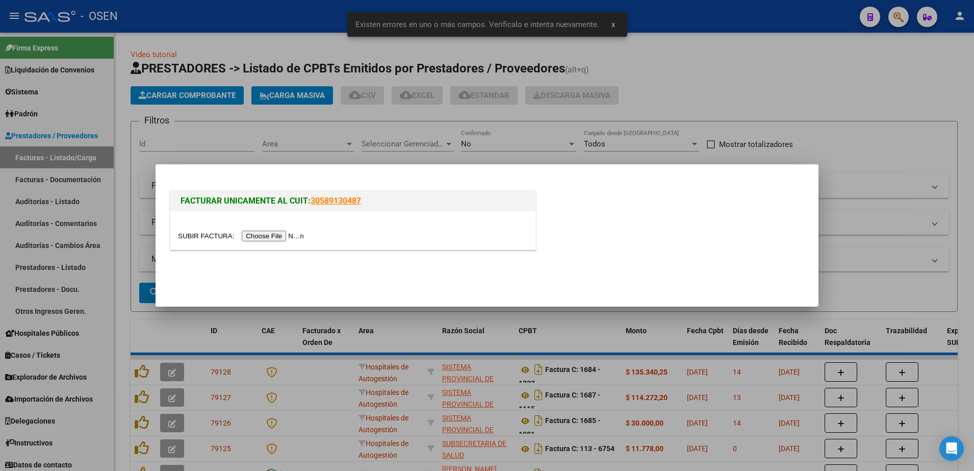
click at [277, 233] on input "file" at bounding box center [242, 236] width 129 height 11
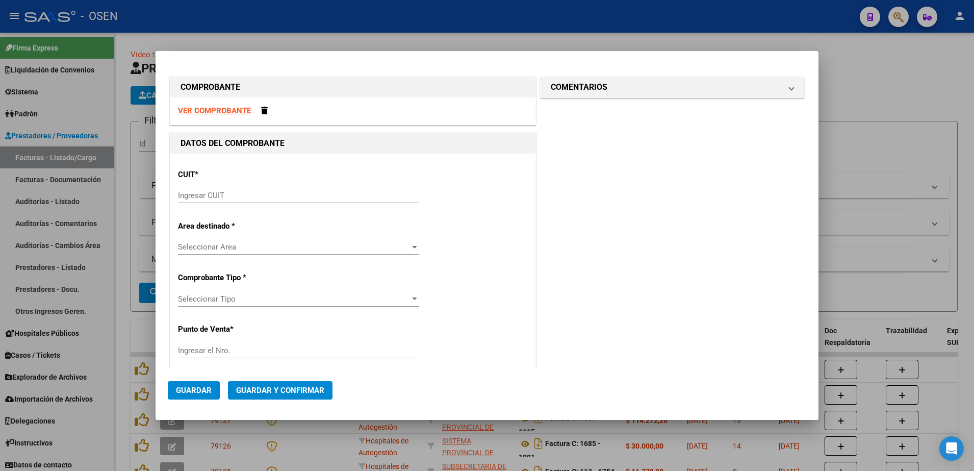
click at [302, 193] on input "Ingresar CUIT" at bounding box center [298, 195] width 241 height 9
paste input "30-69182284-9"
type input "30-69182284-9"
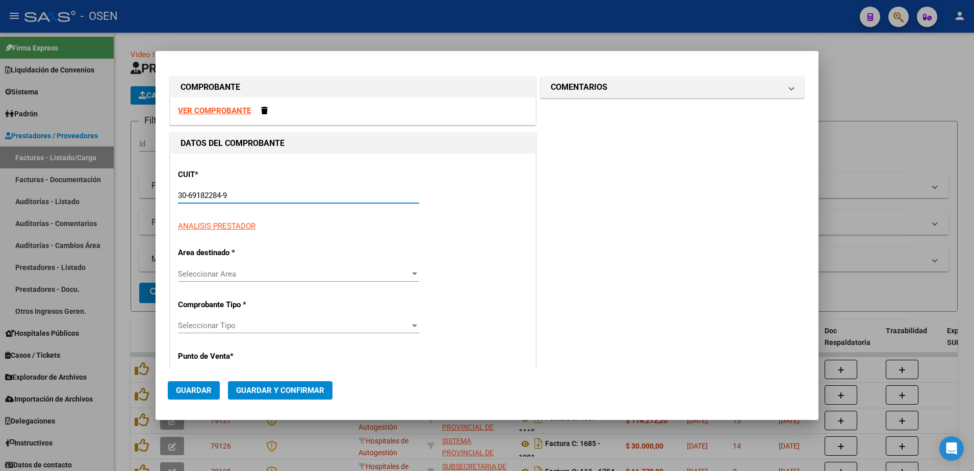
type input "1686"
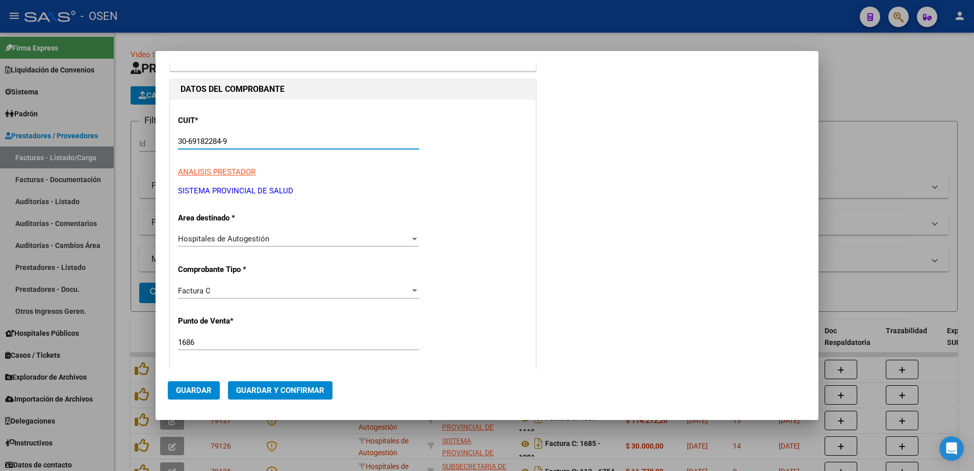
scroll to position [127, 0]
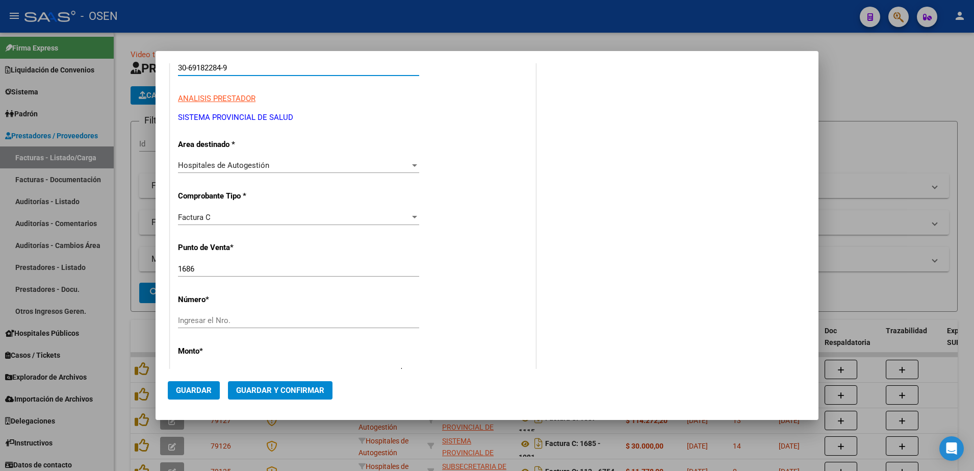
type input "30-69182284-9"
click at [203, 271] on input "1686" at bounding box center [298, 268] width 241 height 9
type input "1688"
click at [193, 311] on div "CUIT * 30-69182284-9 Ingresar CUIT ANALISIS PRESTADOR SISTEMA PROVINCIAL DE SAL…" at bounding box center [352, 387] width 365 height 723
click at [196, 318] on input "Ingresar el Nro." at bounding box center [298, 320] width 241 height 9
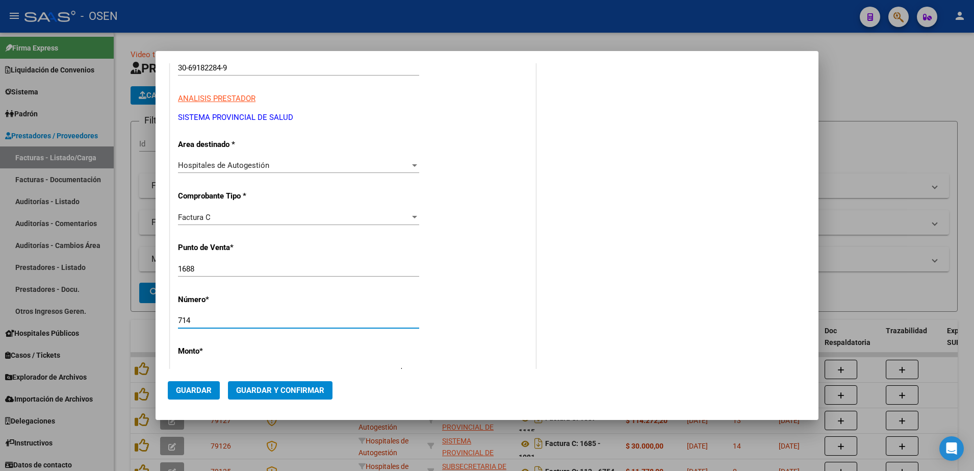
type input "714"
click at [569, 259] on div "COMENTARIOS Comentarios De la Obra Social: Comentarios de la Obra Social (no vi…" at bounding box center [672, 349] width 268 height 804
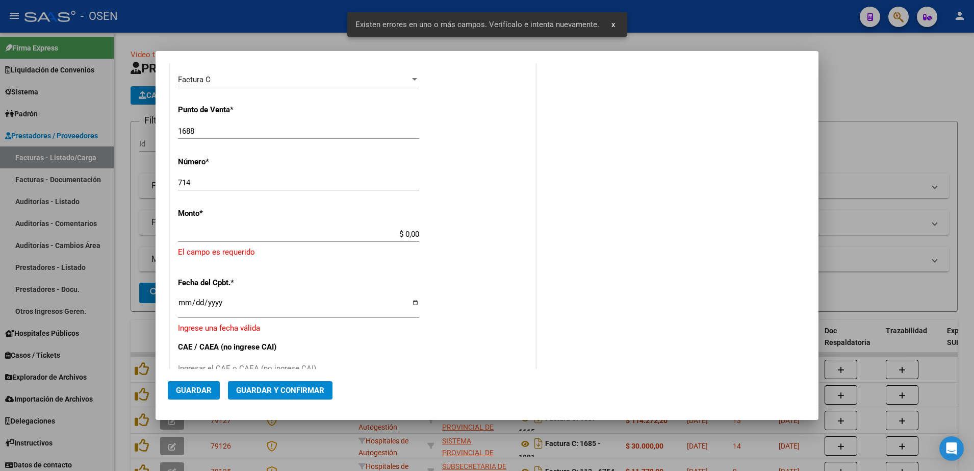
scroll to position [278, 0]
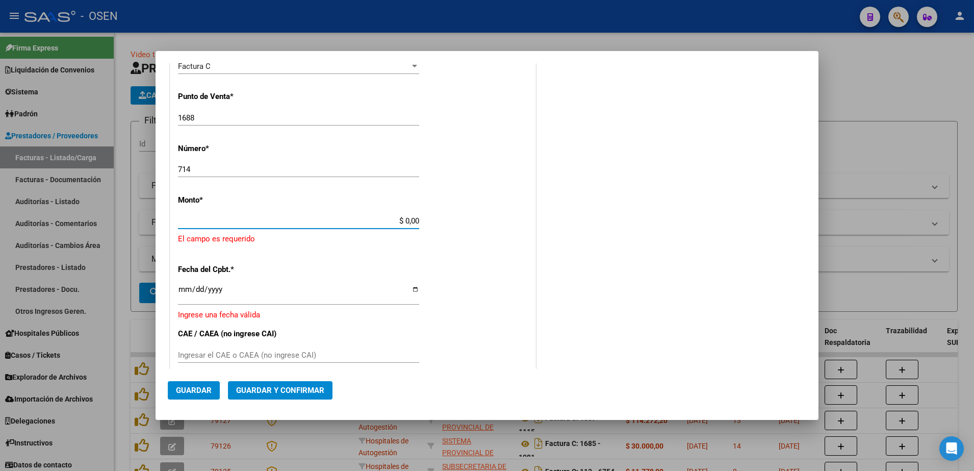
click at [407, 221] on input "$ 0,00" at bounding box center [298, 220] width 241 height 9
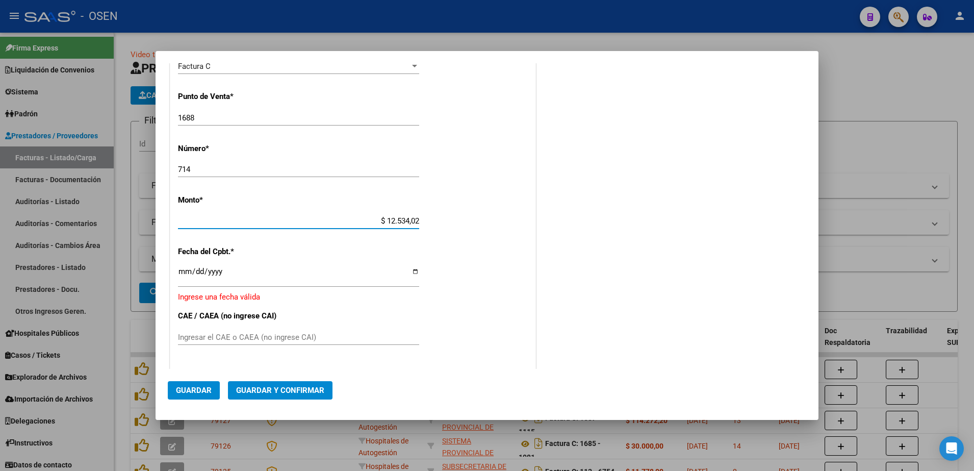
type input "$ 125.340,25"
drag, startPoint x: 183, startPoint y: 276, endPoint x: 174, endPoint y: 261, distance: 17.3
click at [183, 275] on input "Ingresar la fecha" at bounding box center [298, 275] width 241 height 16
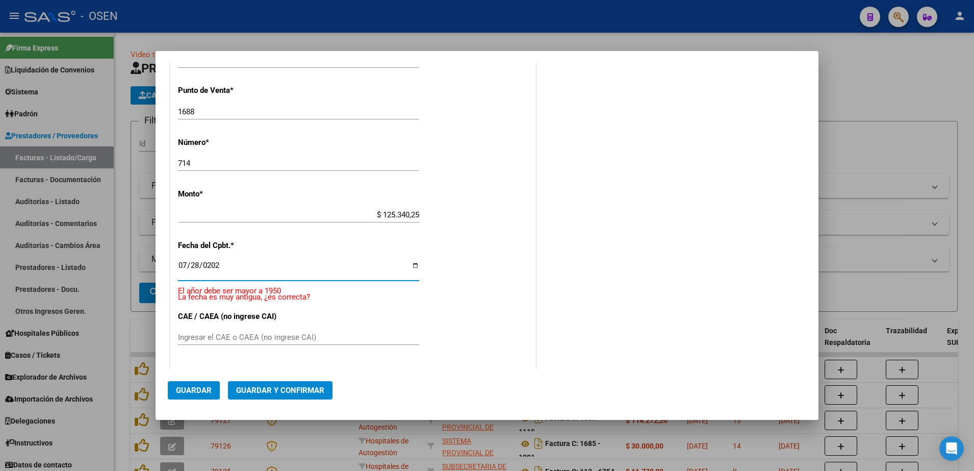
type input "2025-07-28"
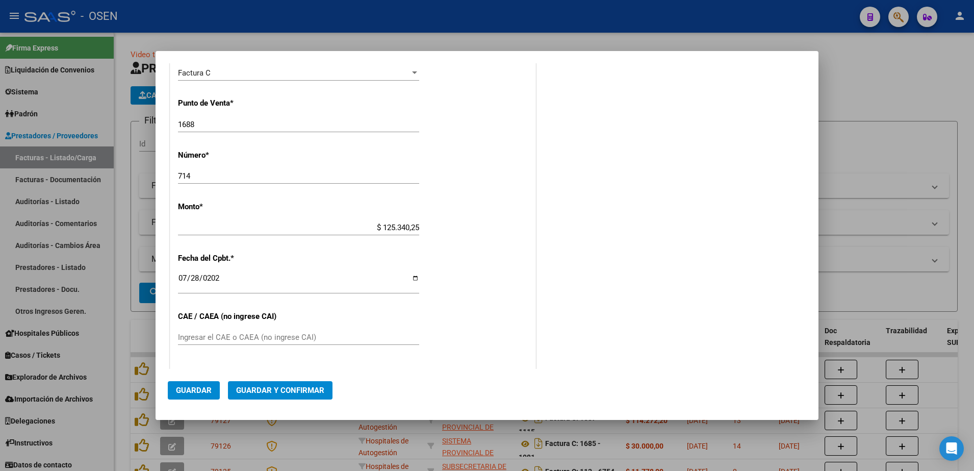
click at [488, 233] on div "CUIT * 30-69182284-9 Ingresar CUIT ANALISIS PRESTADOR SISTEMA PROVINCIAL DE SAL…" at bounding box center [352, 243] width 365 height 723
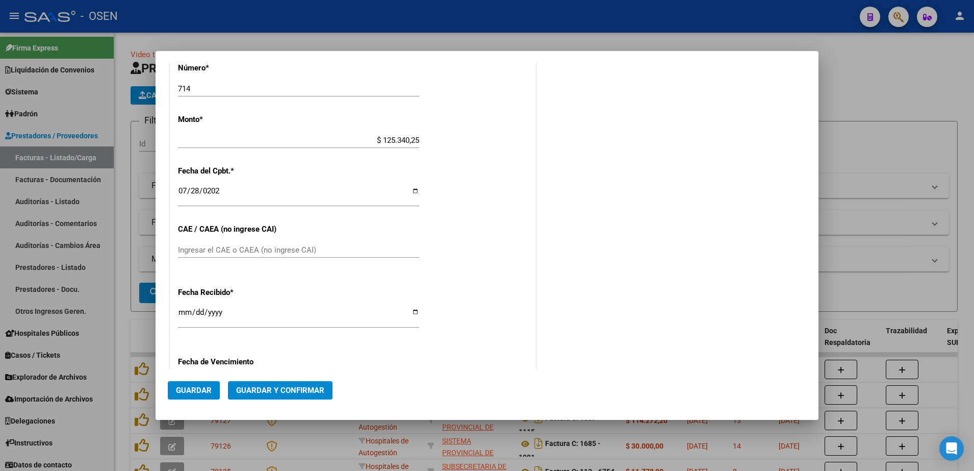
scroll to position [463, 0]
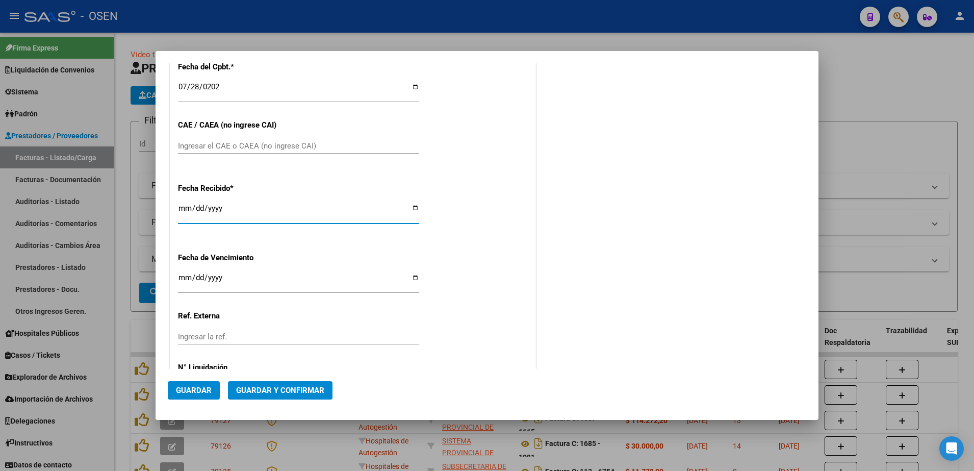
drag, startPoint x: 178, startPoint y: 207, endPoint x: 216, endPoint y: 185, distance: 43.4
click at [188, 197] on div "Fecha Recibido * 2025-08-11 Ingresar la fecha" at bounding box center [353, 204] width 350 height 58
type input "[DATE]"
click at [215, 392] on button "Guardar" at bounding box center [194, 390] width 52 height 18
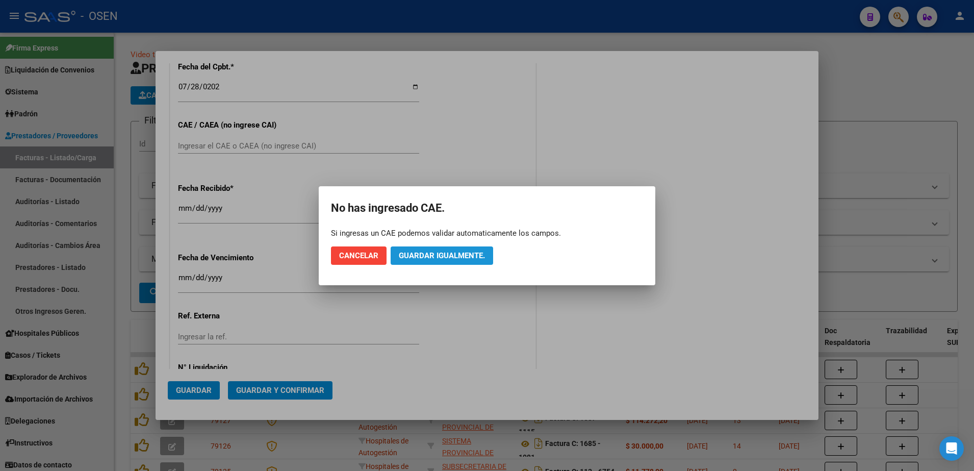
click at [403, 254] on span "Guardar igualmente." at bounding box center [442, 255] width 86 height 9
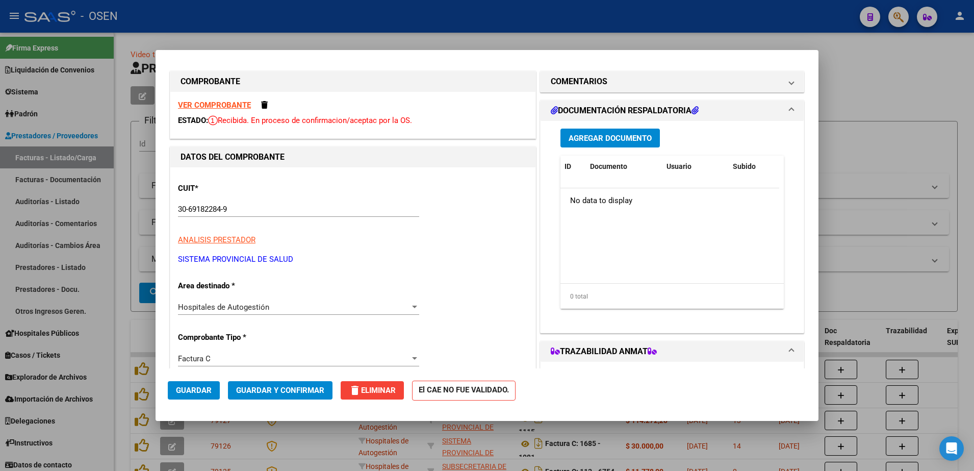
scroll to position [0, 0]
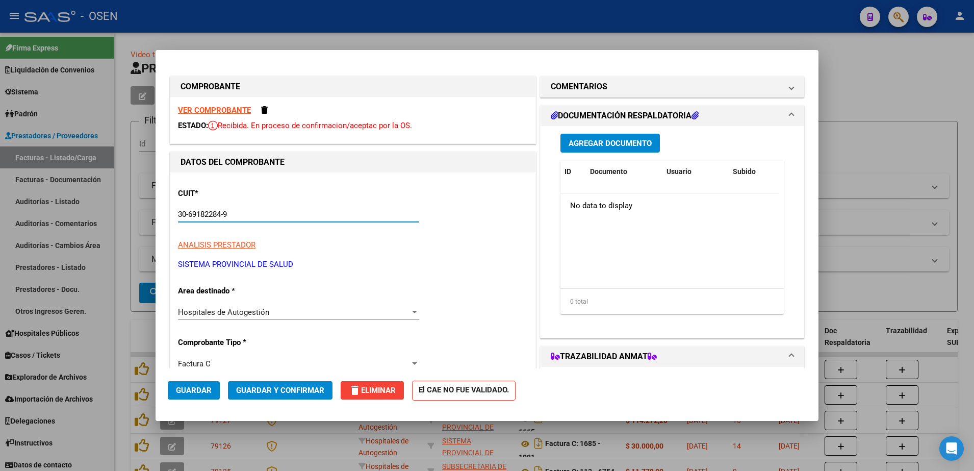
click at [259, 212] on input "30-69182284-9" at bounding box center [298, 214] width 241 height 9
drag, startPoint x: 177, startPoint y: 221, endPoint x: 148, endPoint y: 199, distance: 36.4
click at [146, 220] on div "COMPROBANTE VER COMPROBANTE ESTADO: Recibida. En proceso de confirmacion/acepta…" at bounding box center [487, 235] width 974 height 471
click at [263, 25] on div at bounding box center [487, 235] width 974 height 471
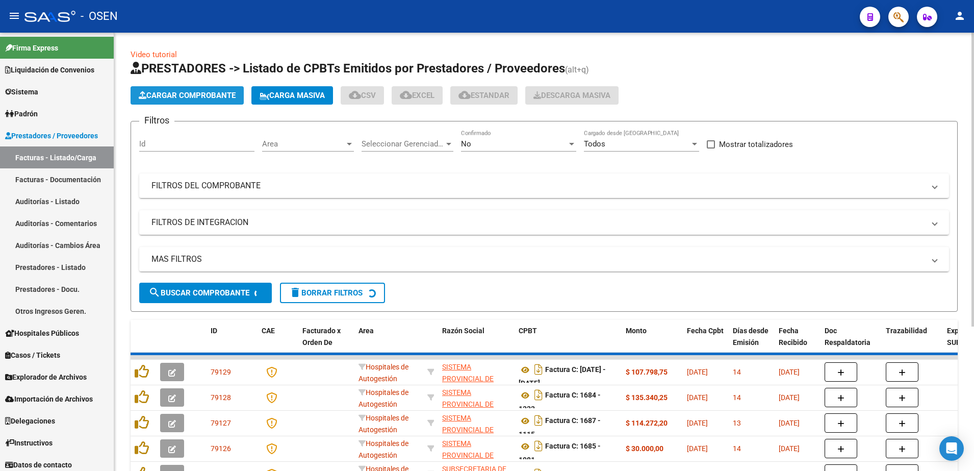
click at [227, 100] on button "Cargar Comprobante" at bounding box center [187, 95] width 113 height 18
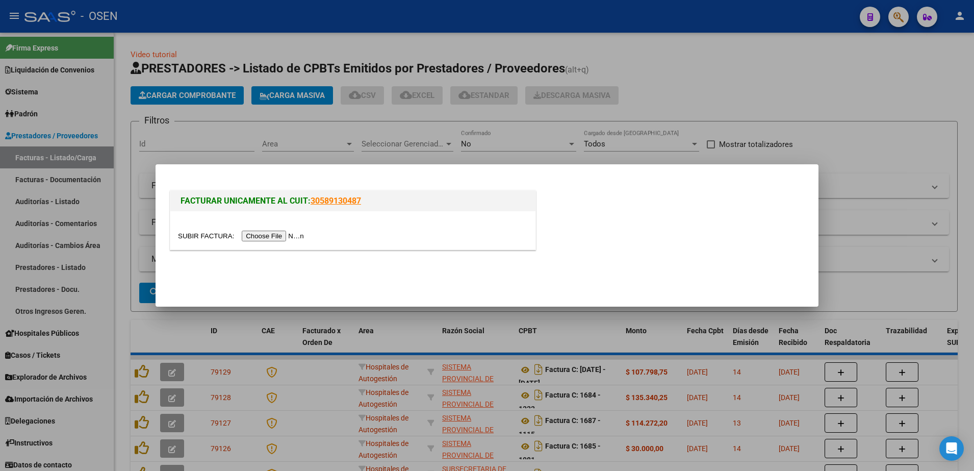
click at [280, 240] on input "file" at bounding box center [242, 236] width 129 height 11
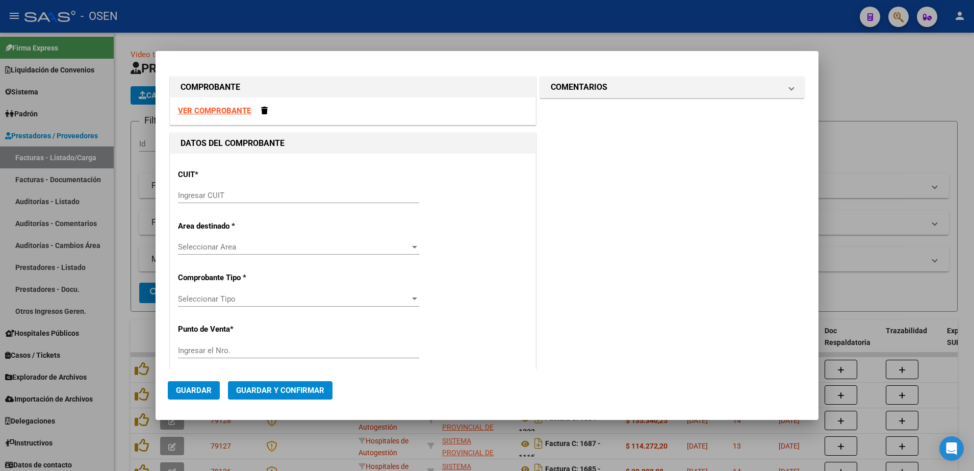
click at [305, 186] on div "CUIT * Ingresar CUIT" at bounding box center [353, 187] width 350 height 52
click at [305, 201] on div "Ingresar CUIT" at bounding box center [298, 195] width 241 height 15
paste input "30-69182284-9"
type input "30-69182284-9"
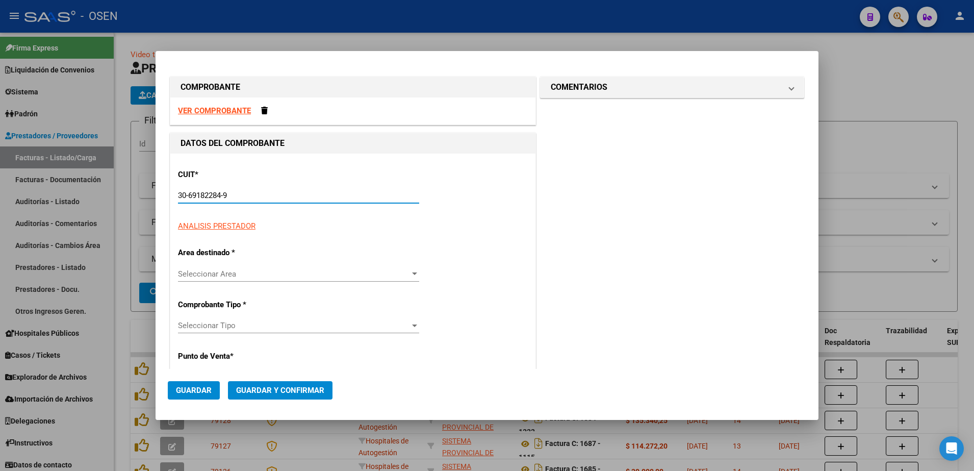
type input "1688"
type input "30-69182284-9"
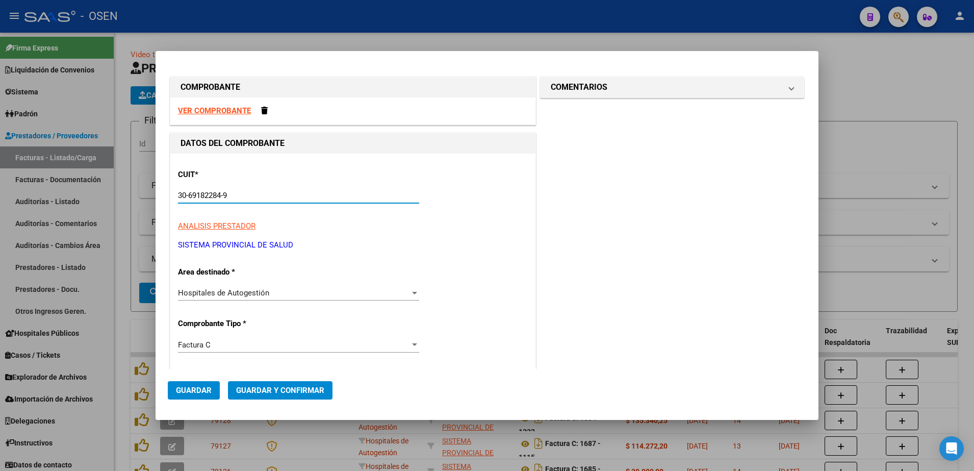
scroll to position [127, 0]
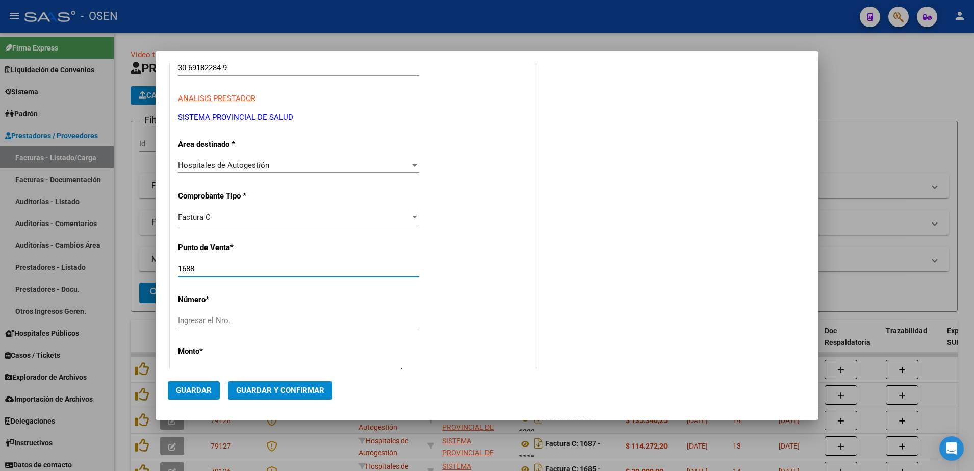
drag, startPoint x: 203, startPoint y: 267, endPoint x: 273, endPoint y: 181, distance: 111.3
click at [239, 210] on div "CUIT * 30-69182284-9 Ingresar CUIT ANALISIS PRESTADOR SISTEMA PROVINCIAL DE SAL…" at bounding box center [352, 387] width 365 height 723
drag, startPoint x: 222, startPoint y: 266, endPoint x: 182, endPoint y: 273, distance: 40.3
click at [182, 273] on input "16881130" at bounding box center [298, 268] width 241 height 9
type input "1130"
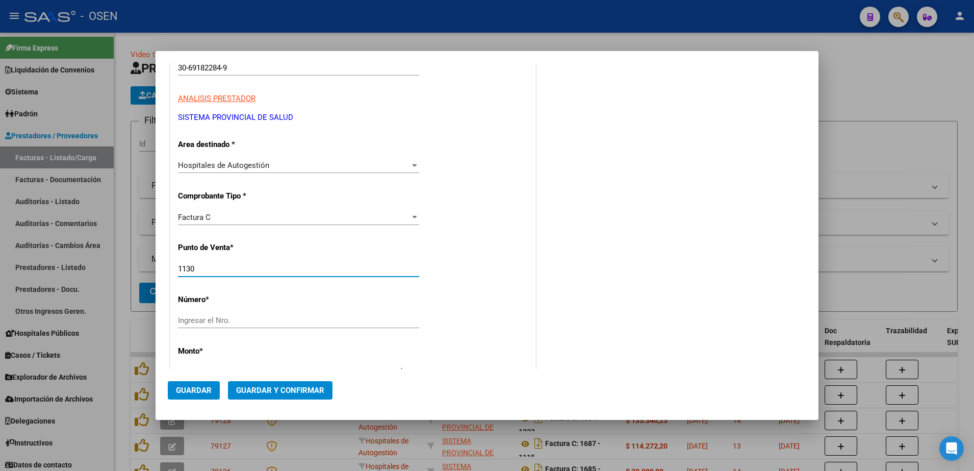
click at [238, 328] on div "Ingresar el Nro." at bounding box center [298, 325] width 241 height 25
click at [238, 321] on input "Ingresar el Nro." at bounding box center [298, 320] width 241 height 9
type input "1710"
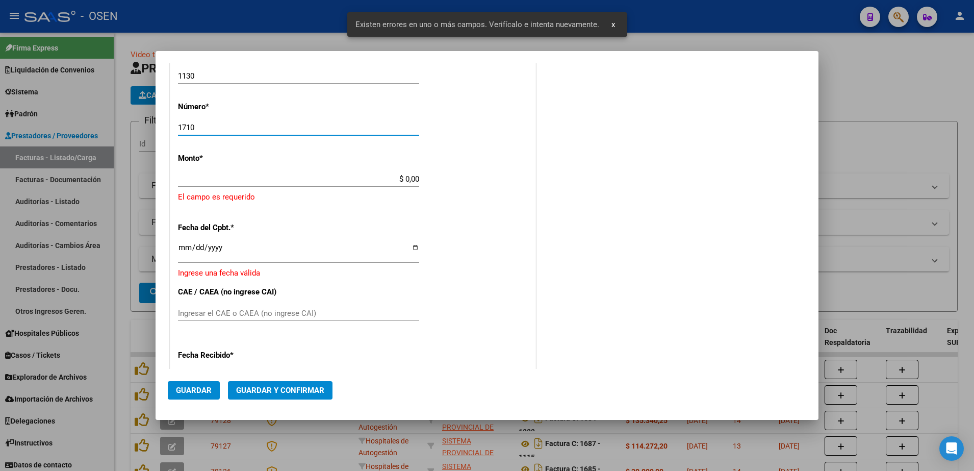
scroll to position [342, 0]
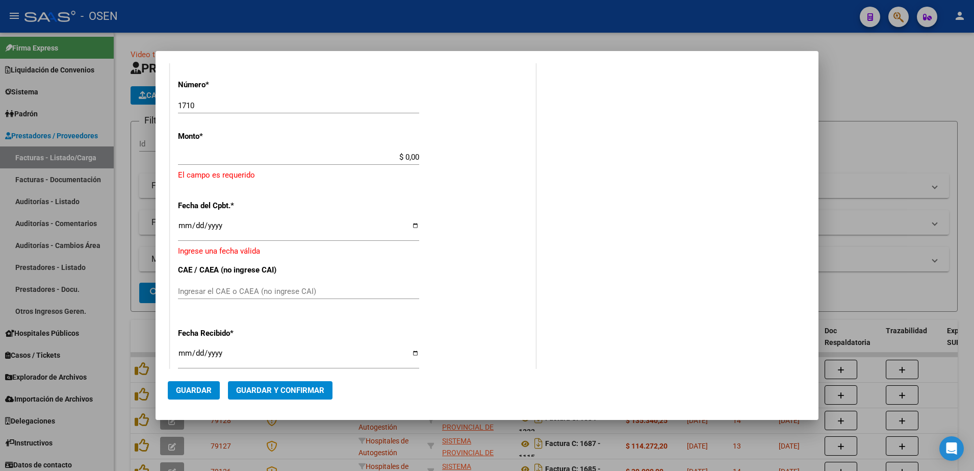
click at [418, 158] on app-form-text-field "Monto * $ 0,00 Ingresar el monto [GEOGRAPHIC_DATA] es requerido" at bounding box center [353, 156] width 350 height 49
click at [416, 156] on div "CUIT * 30-69182284-9 Ingresar CUIT ANALISIS PRESTADOR SISTEMA PROVINCIAL DE SAL…" at bounding box center [352, 184] width 365 height 747
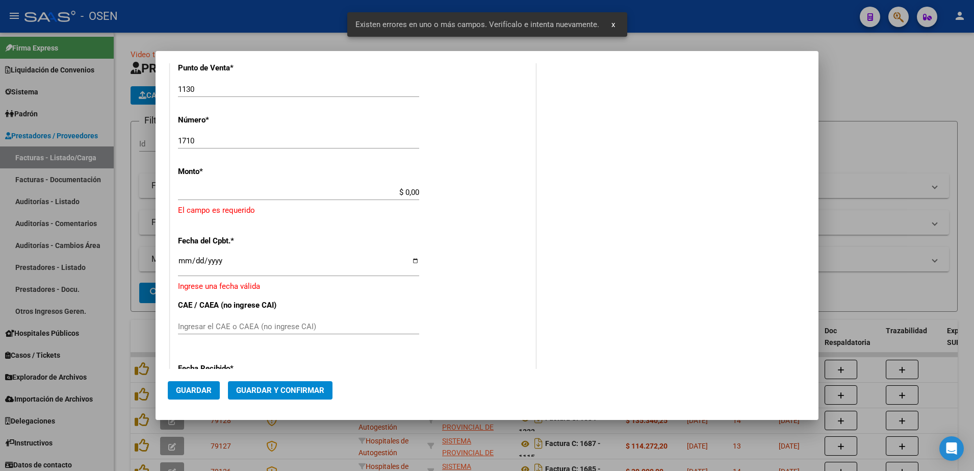
scroll to position [282, 0]
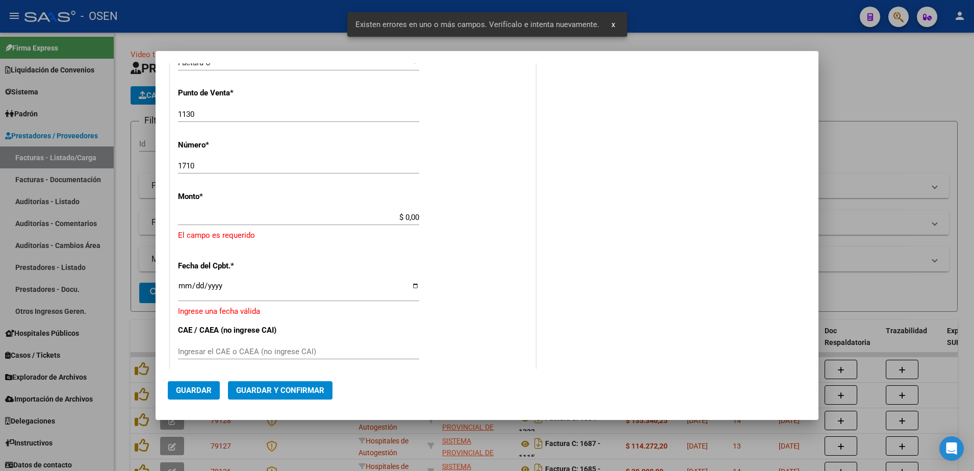
click at [414, 219] on input "$ 0,00" at bounding box center [298, 217] width 241 height 9
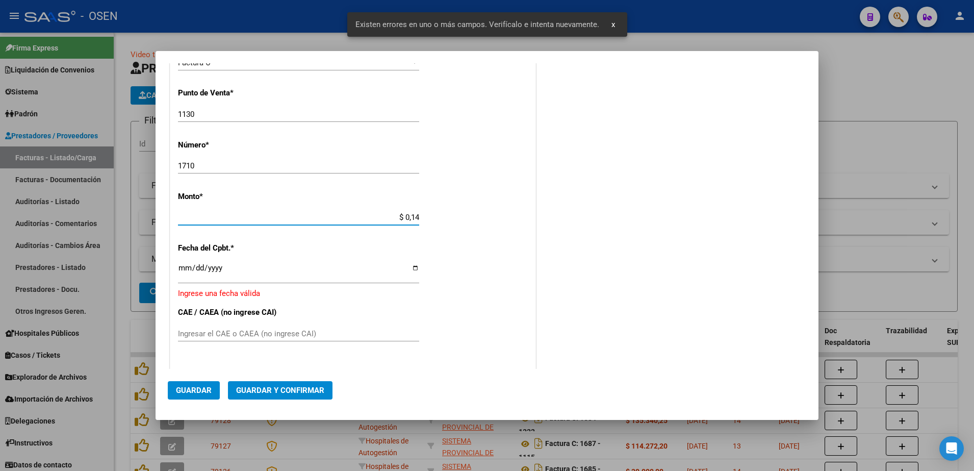
type input "$ 1,48"
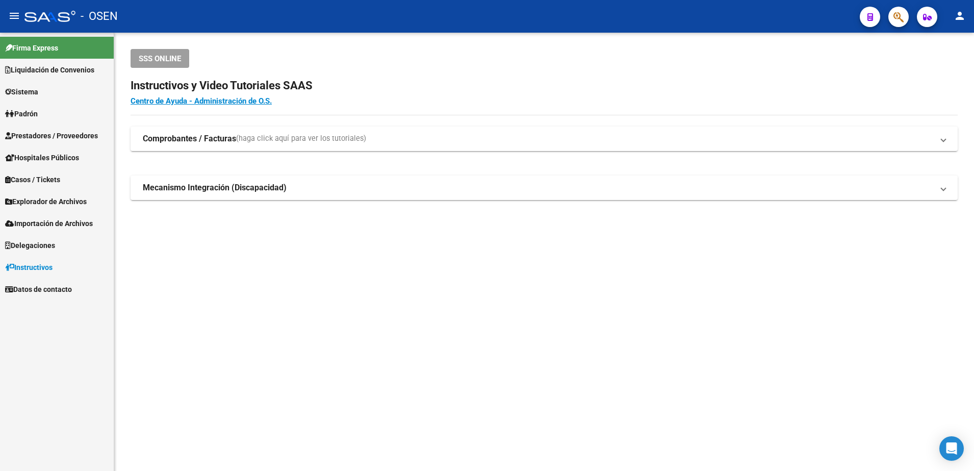
click at [33, 131] on span "Prestadores / Proveedores" at bounding box center [51, 135] width 93 height 11
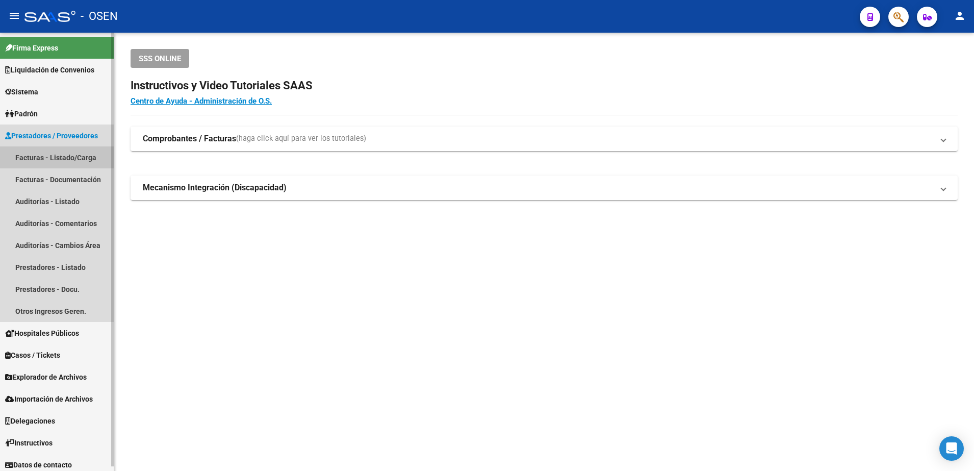
click at [54, 152] on link "Facturas - Listado/Carga" at bounding box center [57, 157] width 114 height 22
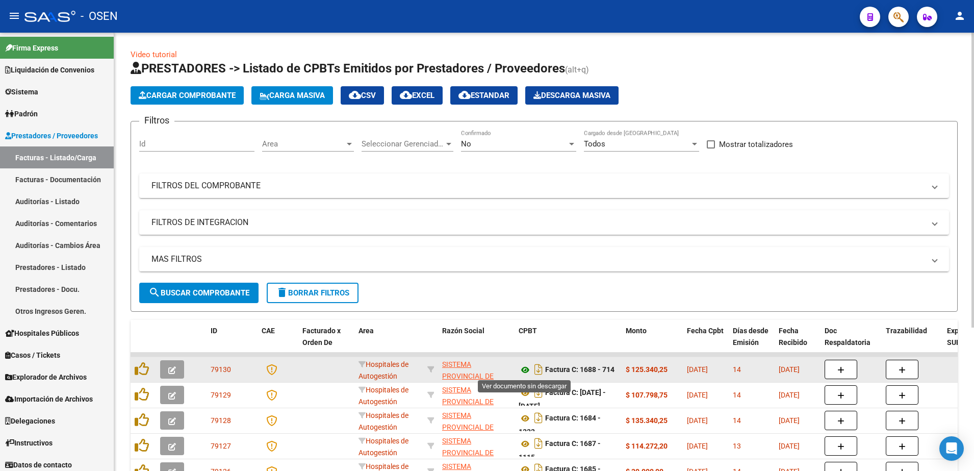
click at [527, 370] on icon at bounding box center [525, 370] width 13 height 12
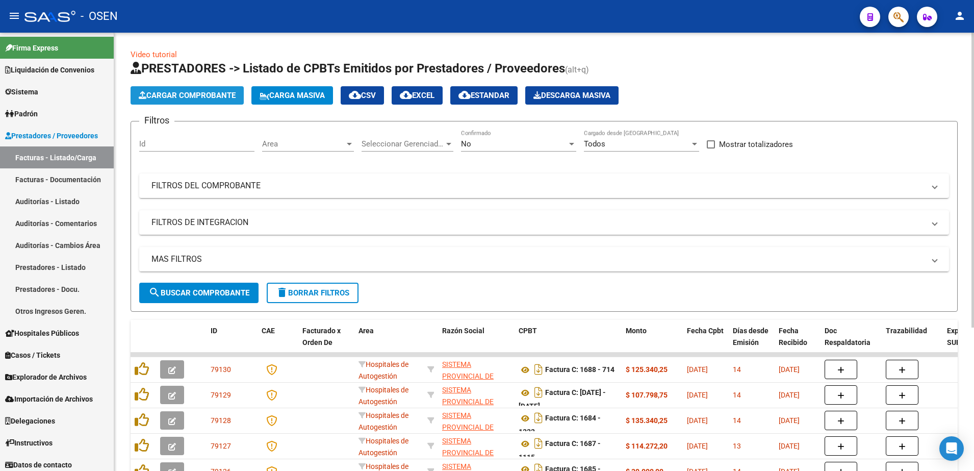
click at [180, 88] on button "Cargar Comprobante" at bounding box center [187, 95] width 113 height 18
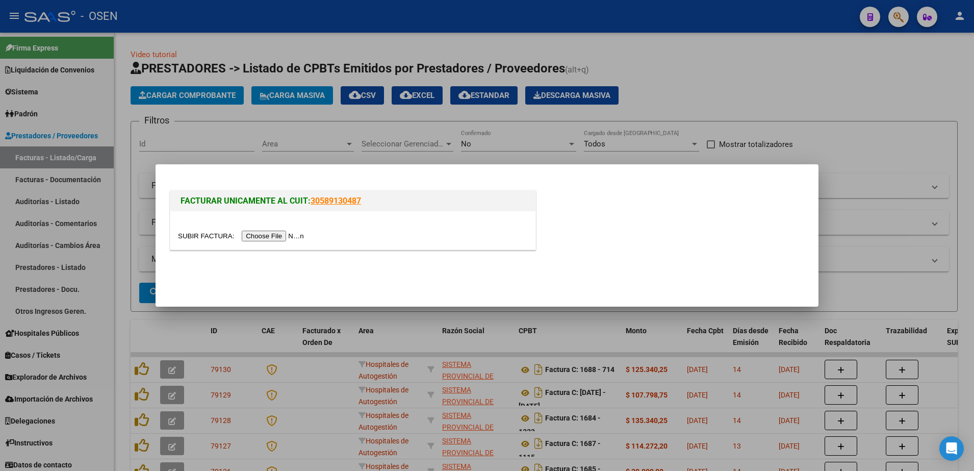
click at [247, 241] on div at bounding box center [352, 230] width 365 height 38
click at [247, 240] on input "file" at bounding box center [242, 236] width 129 height 11
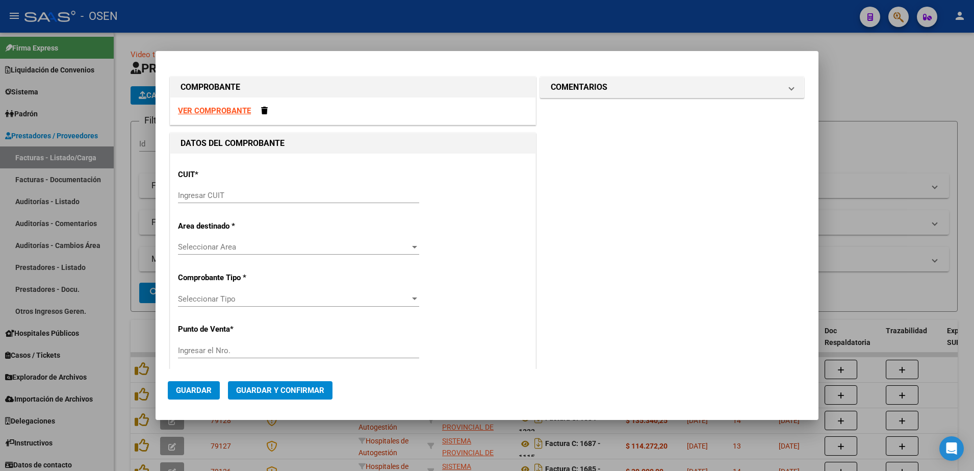
click at [219, 195] on input "Ingresar CUIT" at bounding box center [298, 195] width 241 height 9
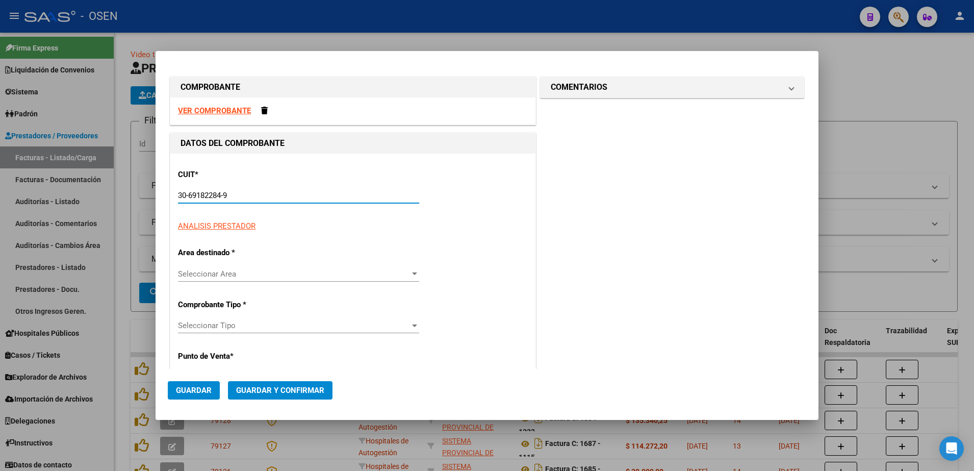
type input "30-69182284-9"
click at [547, 288] on div "COMENTARIOS Comentarios De la Obra Social: Comentarios de la Obra Social (no vi…" at bounding box center [672, 466] width 268 height 785
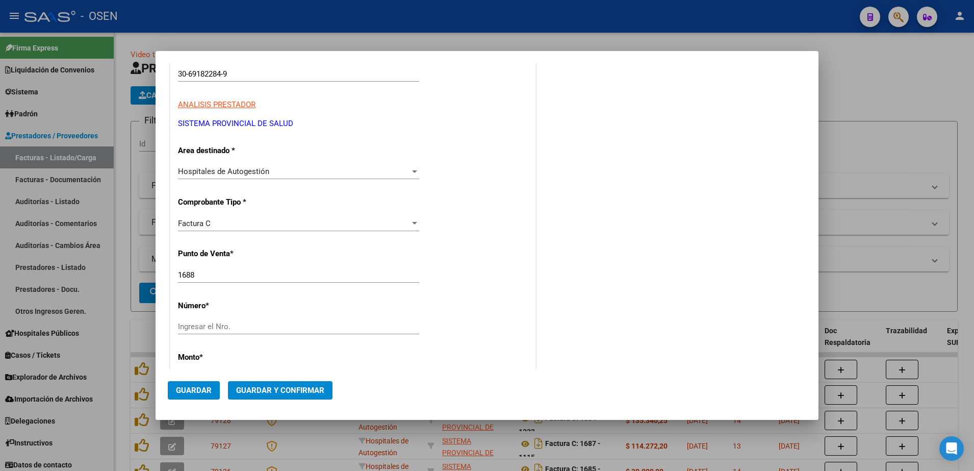
scroll to position [127, 0]
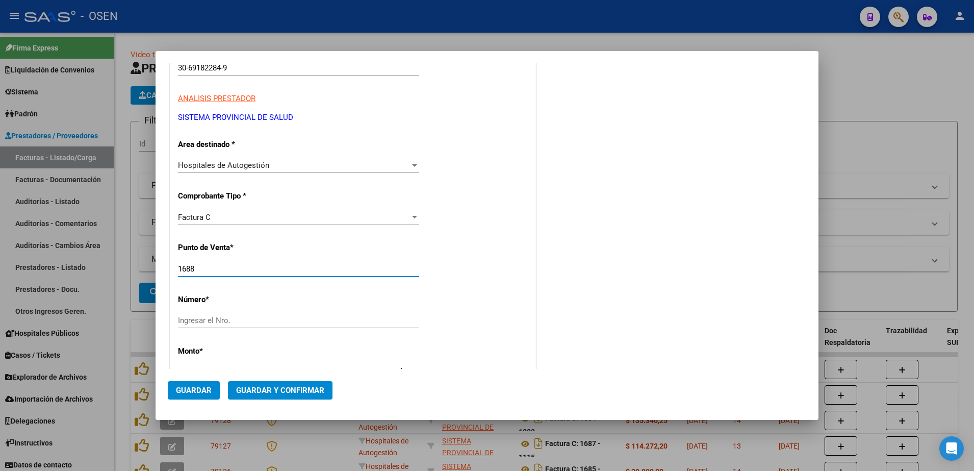
drag, startPoint x: 206, startPoint y: 267, endPoint x: 269, endPoint y: 165, distance: 120.2
click at [200, 229] on div "CUIT * 30-69182284-9 Ingresar CUIT ANALISIS PRESTADOR SISTEMA PROVINCIAL DE SAL…" at bounding box center [352, 387] width 365 height 723
drag, startPoint x: 227, startPoint y: 268, endPoint x: 160, endPoint y: 262, distance: 67.1
click at [158, 264] on mat-dialog-content "COMPROBANTE VER COMPROBANTE DATOS DEL COMPROBANTE CUIT * 30-69182284-9 Ingresar…" at bounding box center [487, 216] width 663 height 306
type input "1130"
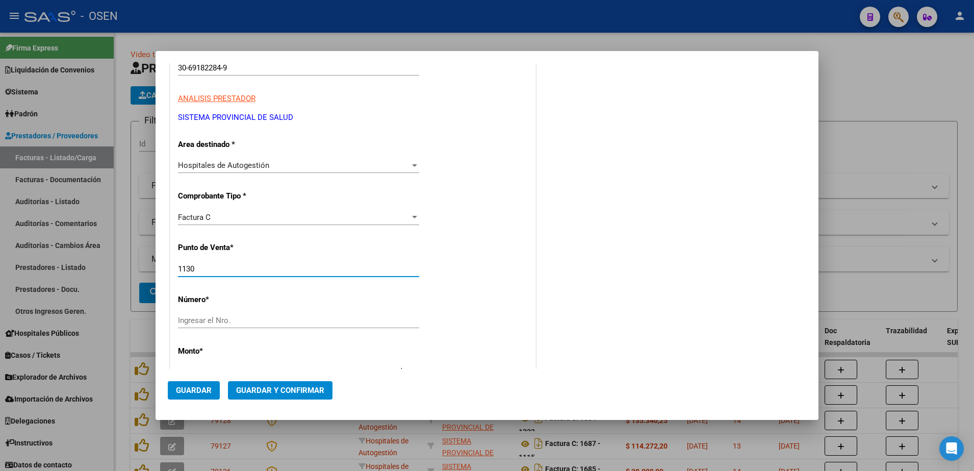
click at [258, 313] on div "Ingresar el Nro." at bounding box center [298, 320] width 241 height 15
type input "1710"
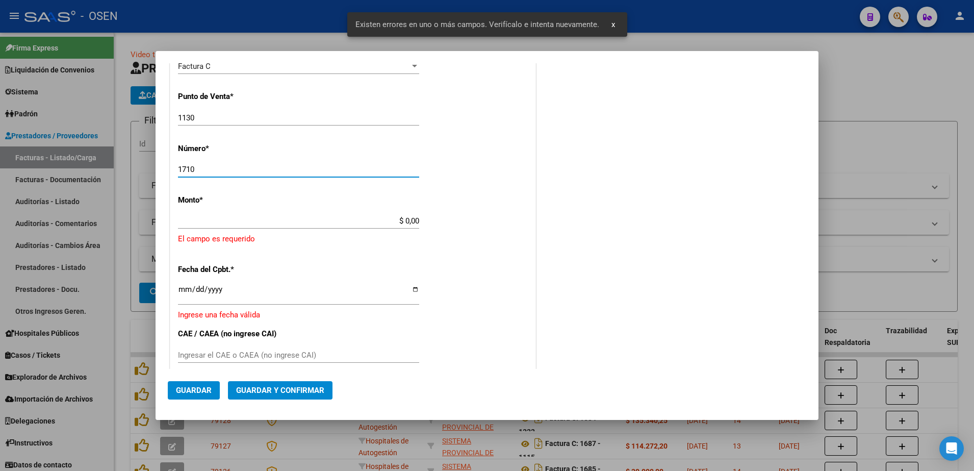
scroll to position [282, 0]
click at [418, 217] on app-form-text-field "Monto * $ 0,00 Ingresar el monto [GEOGRAPHIC_DATA] es requerido" at bounding box center [353, 216] width 350 height 49
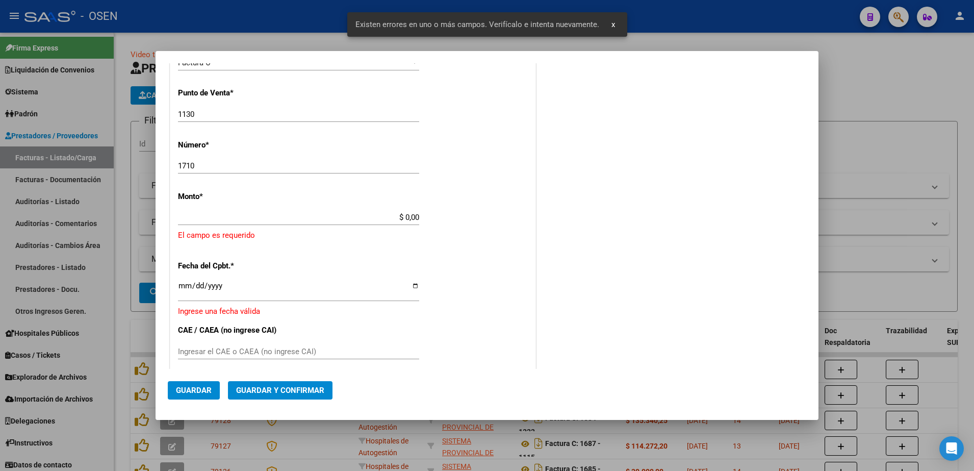
click at [416, 214] on app-form-text-field "Monto * $ 0,00 Ingresar el monto [GEOGRAPHIC_DATA] es requerido" at bounding box center [353, 216] width 350 height 49
click at [414, 217] on input "$ 0,00" at bounding box center [298, 217] width 241 height 9
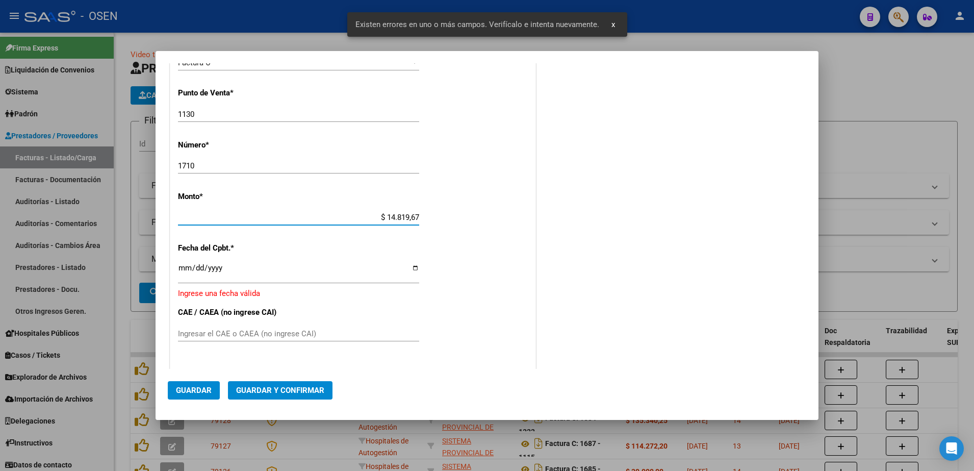
type input "$ 148.196,78"
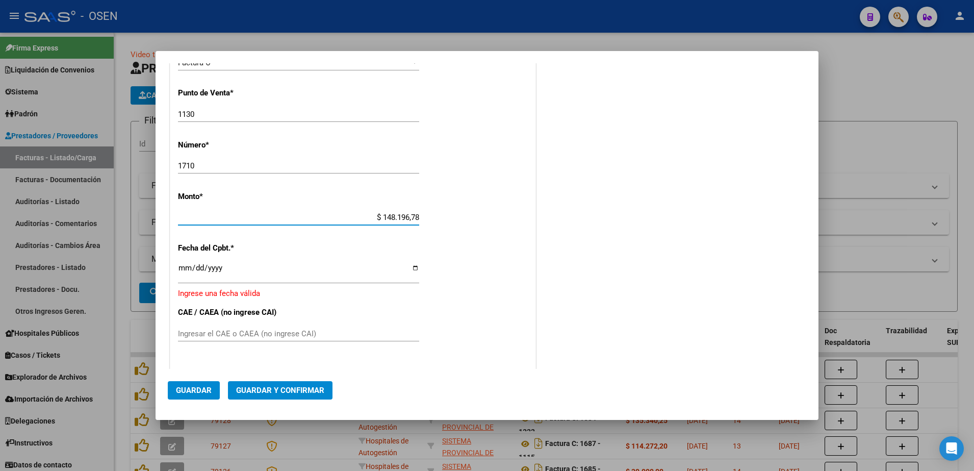
click at [181, 271] on input "Ingresar la fecha" at bounding box center [298, 272] width 241 height 16
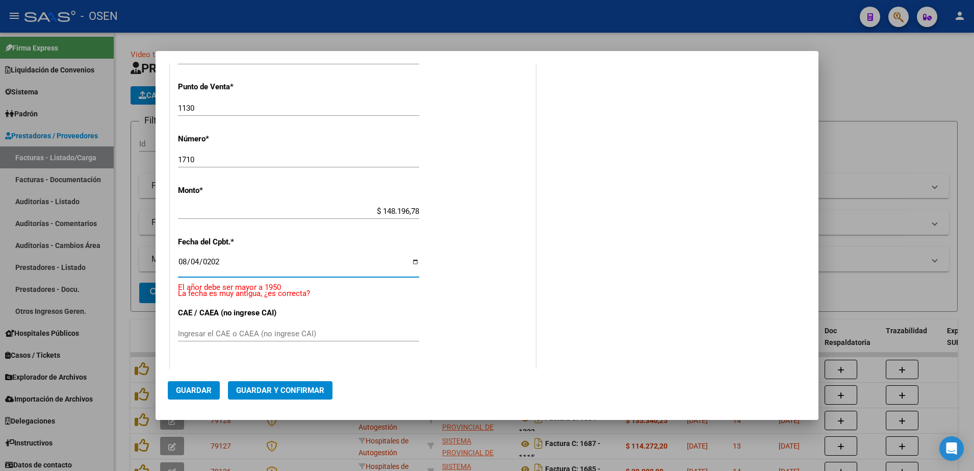
type input "[DATE]"
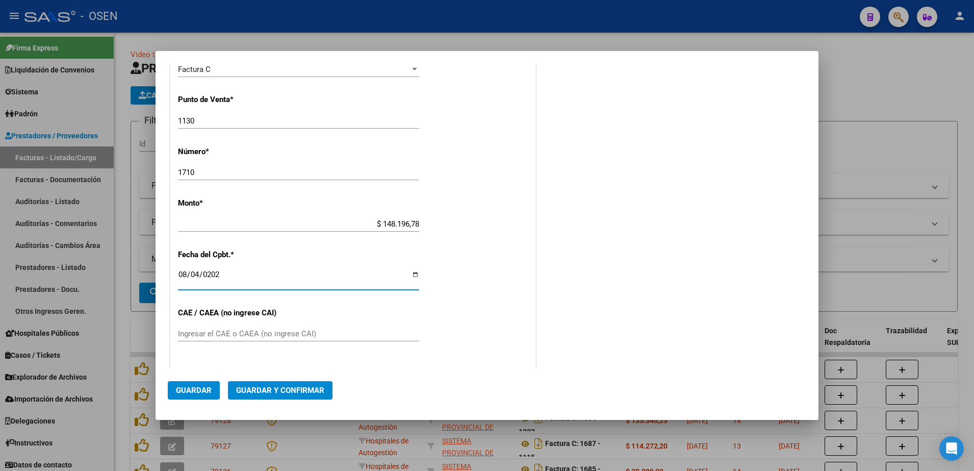
scroll to position [339, 0]
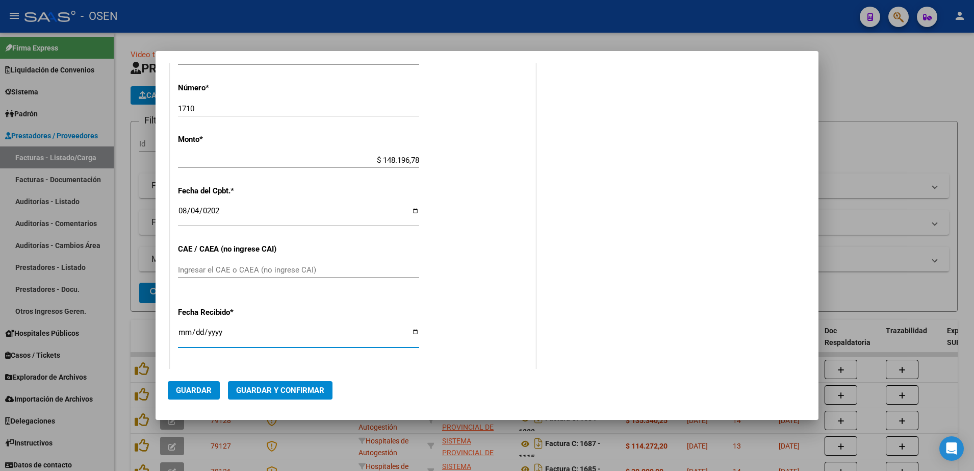
drag, startPoint x: 187, startPoint y: 334, endPoint x: 195, endPoint y: 319, distance: 16.7
click at [188, 331] on input "[DATE]" at bounding box center [298, 336] width 241 height 16
click at [212, 392] on button "Guardar" at bounding box center [194, 390] width 52 height 18
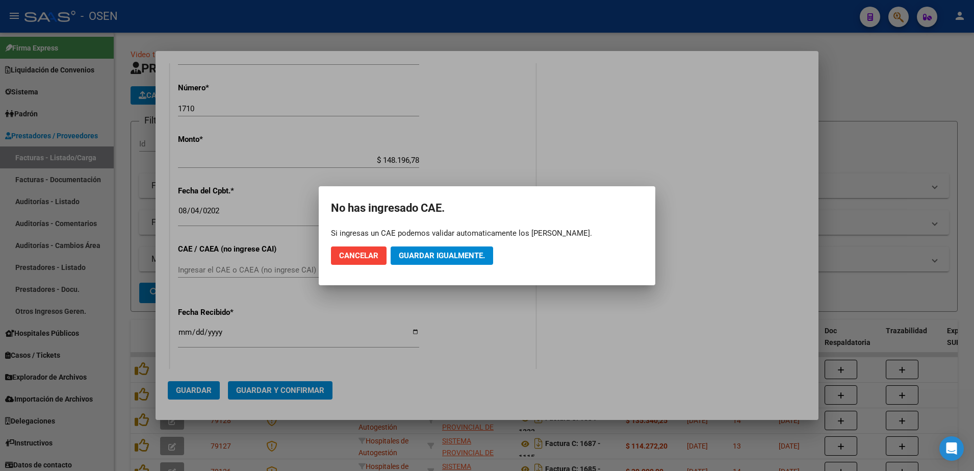
drag, startPoint x: 397, startPoint y: 255, endPoint x: 415, endPoint y: 311, distance: 59.0
click at [415, 311] on div "COMPROBANTE VER COMPROBANTE DATOS DEL COMPROBANTE CUIT * 30-69182284-9 Ingresar…" at bounding box center [487, 235] width 974 height 471
click at [359, 255] on span "Cancelar" at bounding box center [358, 255] width 39 height 9
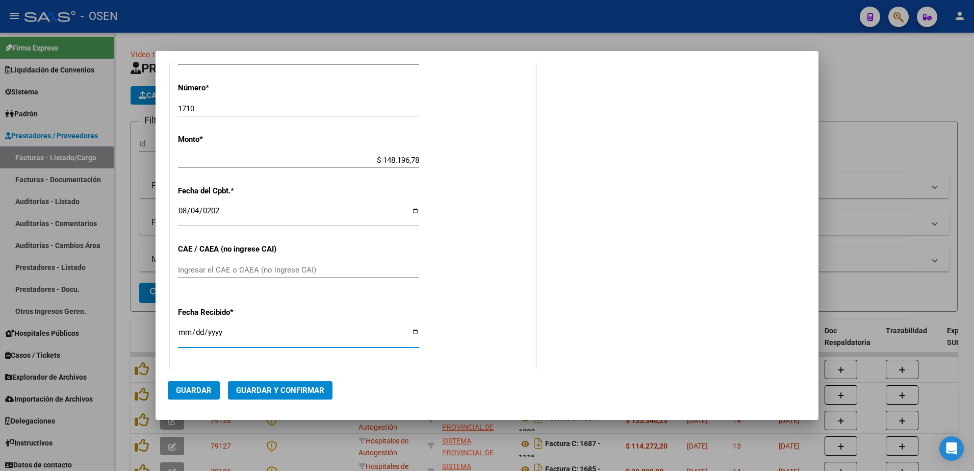
click at [184, 331] on input "[DATE]" at bounding box center [298, 336] width 241 height 16
type input "[DATE]"
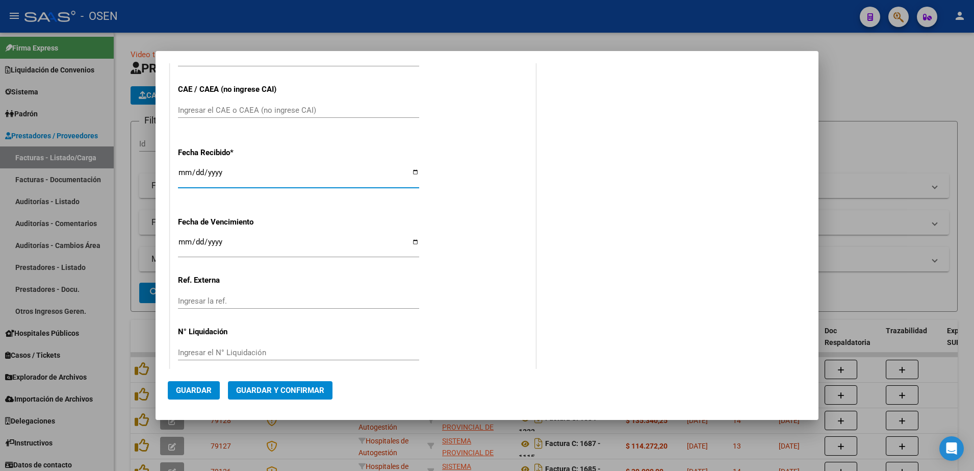
scroll to position [510, 0]
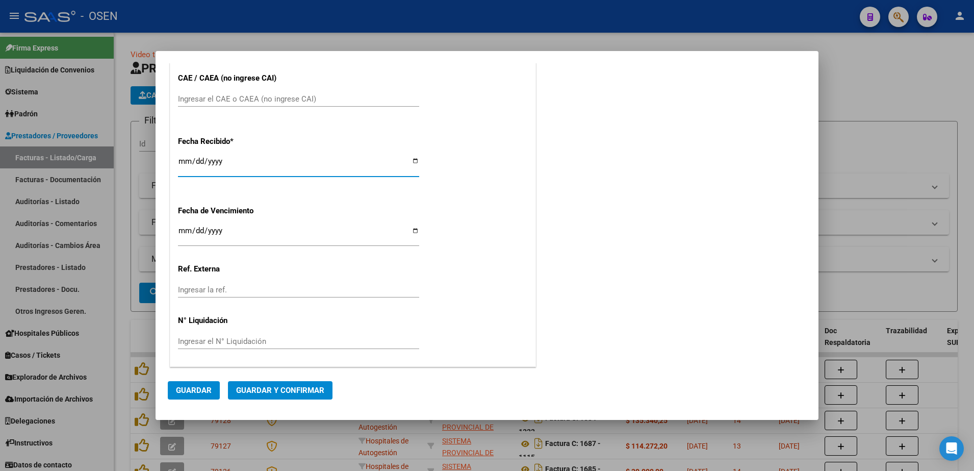
click at [192, 381] on button "Guardar" at bounding box center [194, 390] width 52 height 18
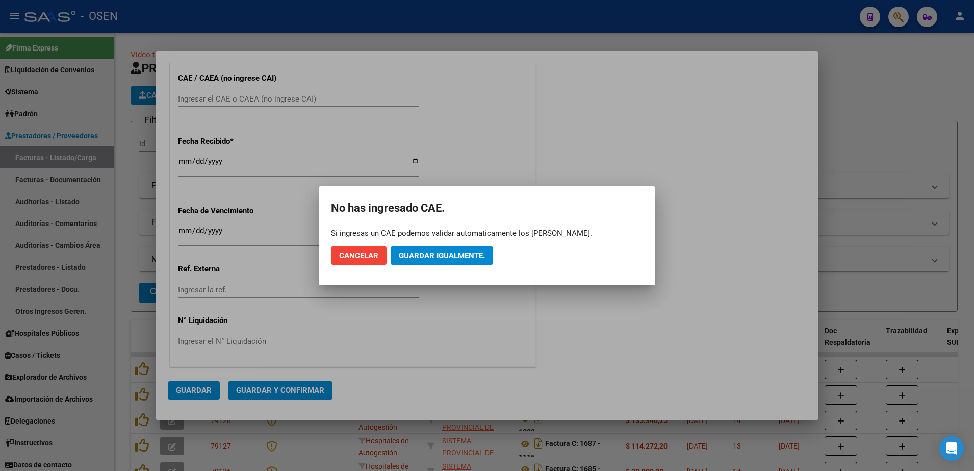
click at [419, 241] on mat-dialog-actions "Cancelar Guardar igualmente." at bounding box center [487, 255] width 312 height 35
click at [423, 251] on span "Guardar igualmente." at bounding box center [442, 255] width 86 height 9
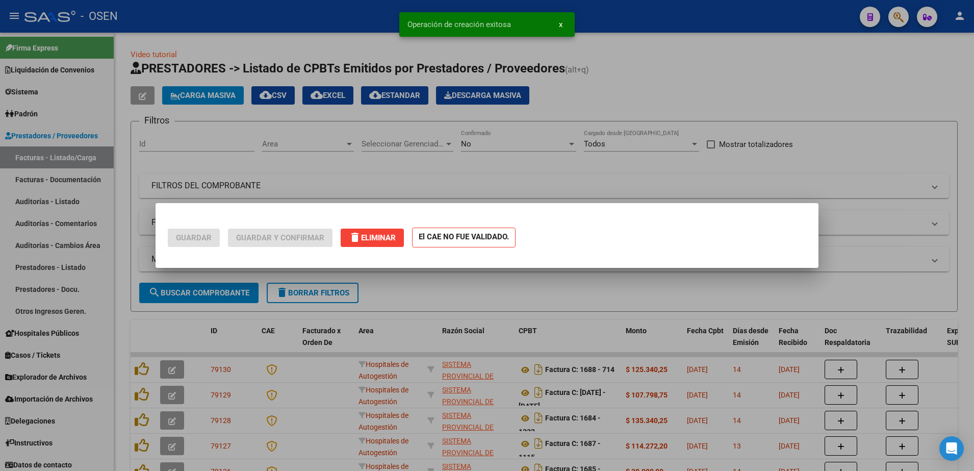
scroll to position [0, 0]
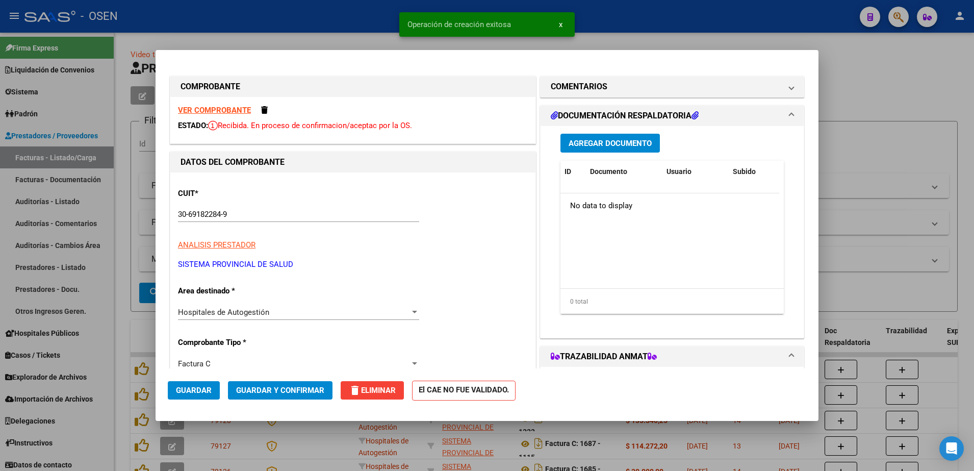
click at [887, 234] on div at bounding box center [487, 235] width 974 height 471
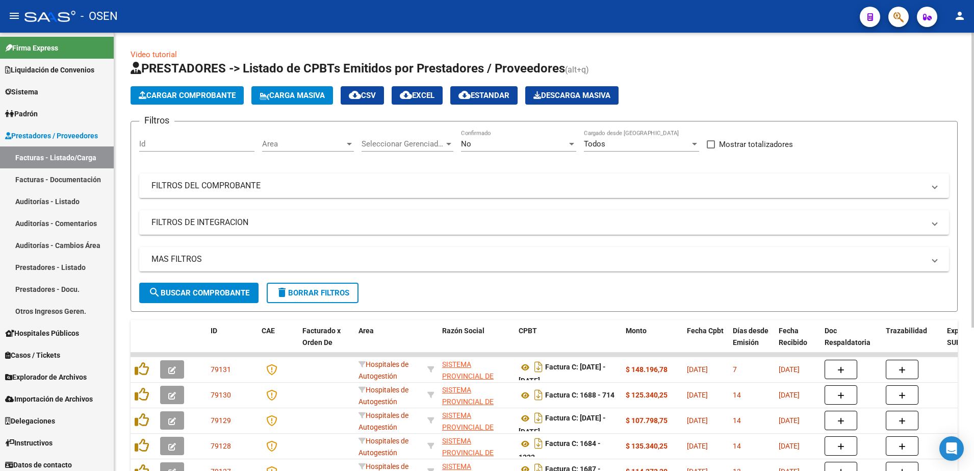
click at [199, 101] on button "Cargar Comprobante" at bounding box center [187, 95] width 113 height 18
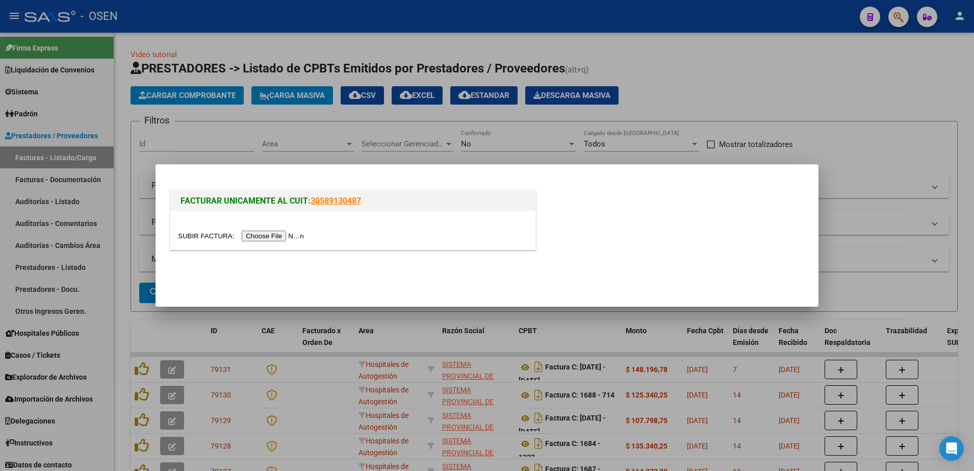
click at [236, 242] on div at bounding box center [352, 230] width 365 height 38
click at [249, 236] on input "file" at bounding box center [242, 236] width 129 height 11
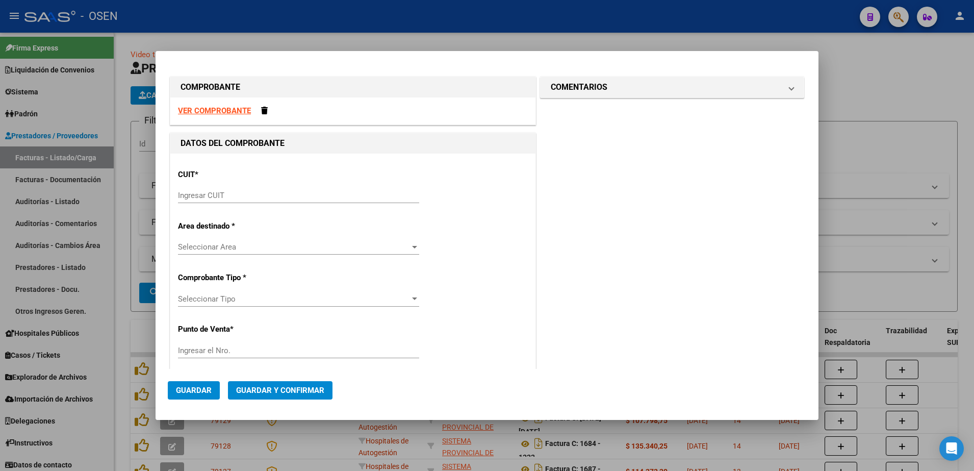
click at [238, 186] on div "CUIT * Ingresar CUIT" at bounding box center [353, 187] width 350 height 52
click at [242, 193] on input "Ingresar CUIT" at bounding box center [298, 195] width 241 height 9
click at [432, 207] on div "CUIT * Ingresar CUIT" at bounding box center [353, 187] width 350 height 52
click at [301, 197] on input "Ingresar CUIT" at bounding box center [298, 195] width 241 height 9
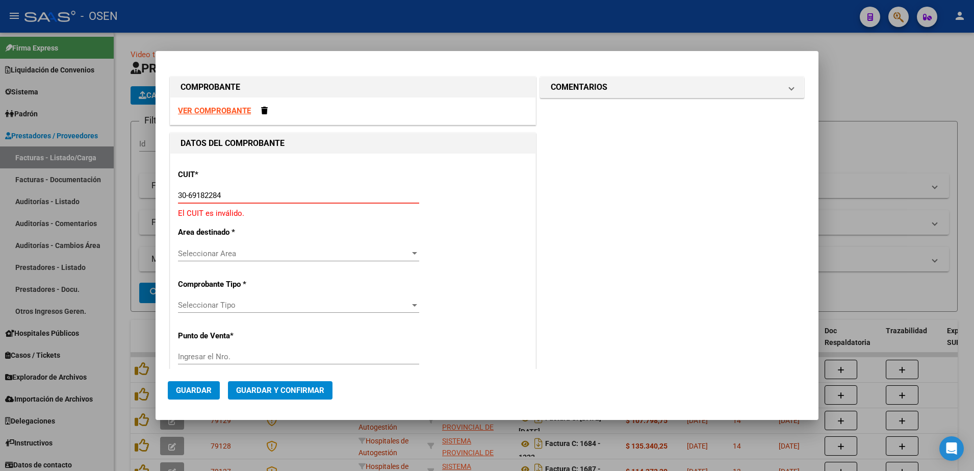
type input "30-69182284-9"
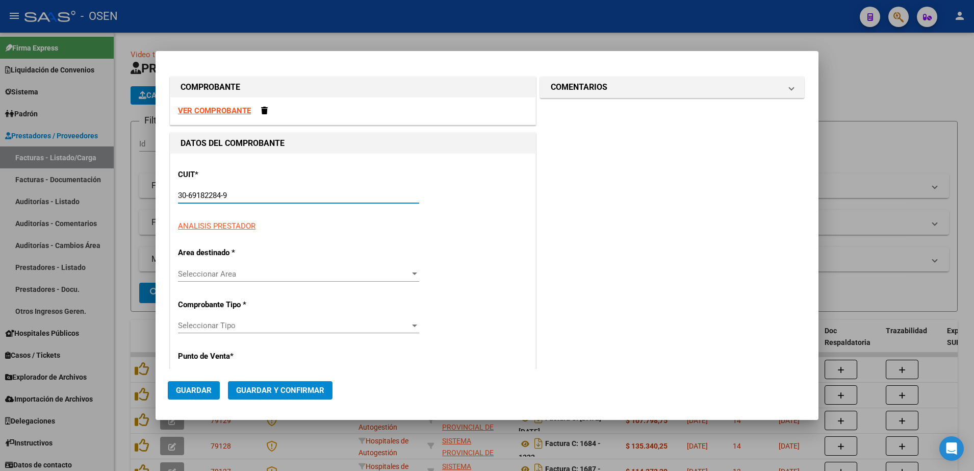
type input "1130"
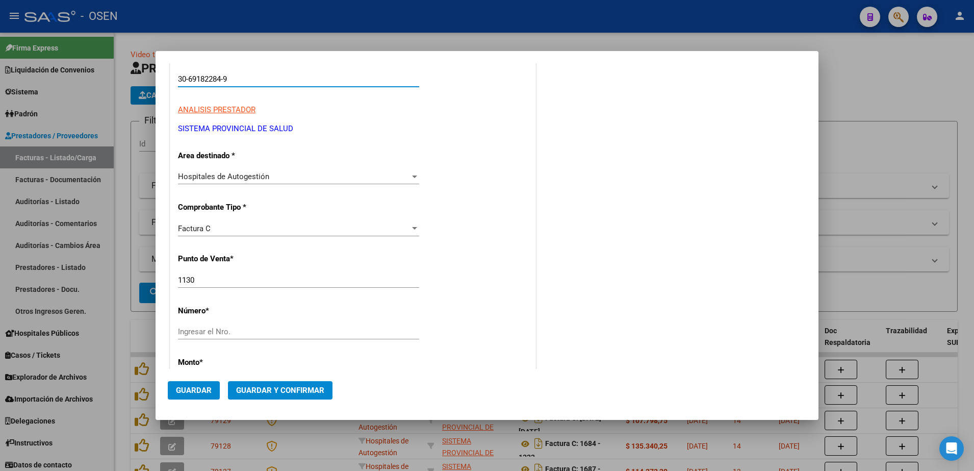
scroll to position [127, 0]
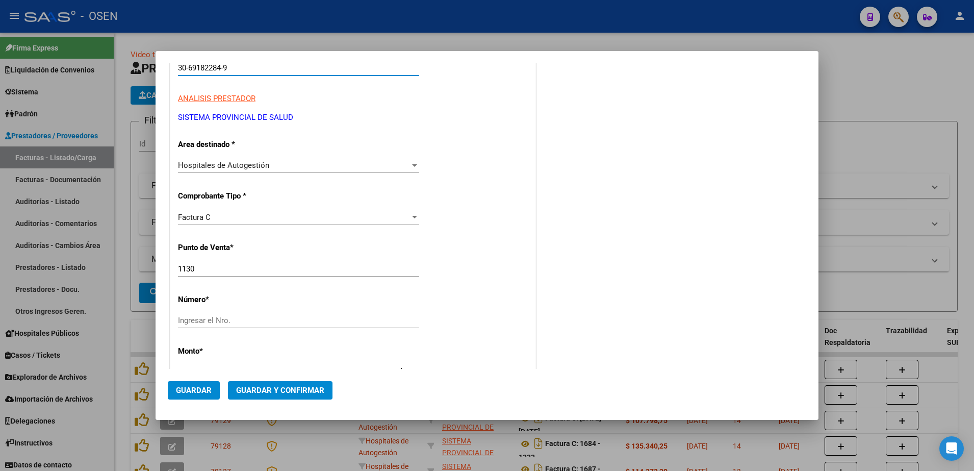
type input "30-69182284-9"
drag, startPoint x: 212, startPoint y: 275, endPoint x: 200, endPoint y: 265, distance: 15.5
click at [208, 272] on div "1130 Ingresar el Nro." at bounding box center [298, 268] width 241 height 15
drag, startPoint x: 200, startPoint y: 265, endPoint x: 337, endPoint y: 194, distance: 153.5
click at [249, 235] on div "CUIT * 30-69182284-9 Ingresar CUIT ANALISIS PRESTADOR SISTEMA PROVINCIAL DE SAL…" at bounding box center [352, 387] width 365 height 723
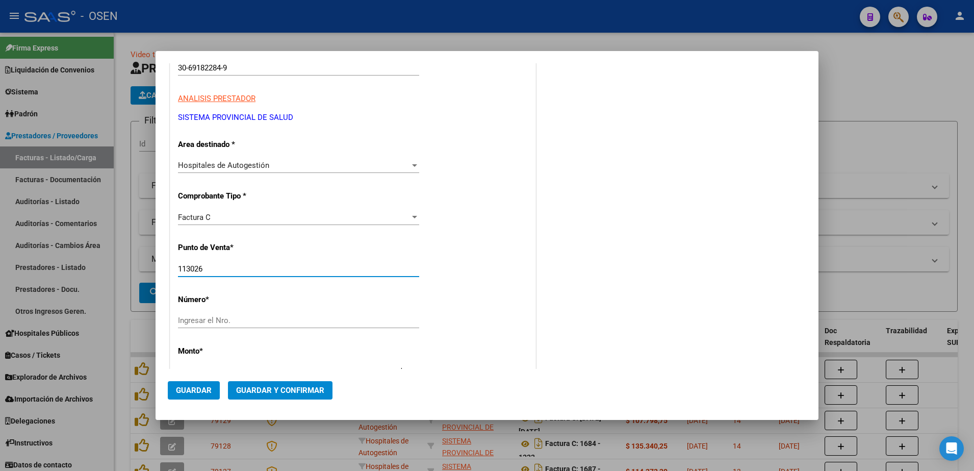
click at [183, 271] on input "113026" at bounding box center [298, 268] width 241 height 9
drag, startPoint x: 183, startPoint y: 271, endPoint x: 168, endPoint y: 227, distance: 46.6
click at [183, 271] on input "113026" at bounding box center [298, 268] width 241 height 9
type input "1126"
click at [237, 316] on input "Ingresar el Nro." at bounding box center [298, 320] width 241 height 9
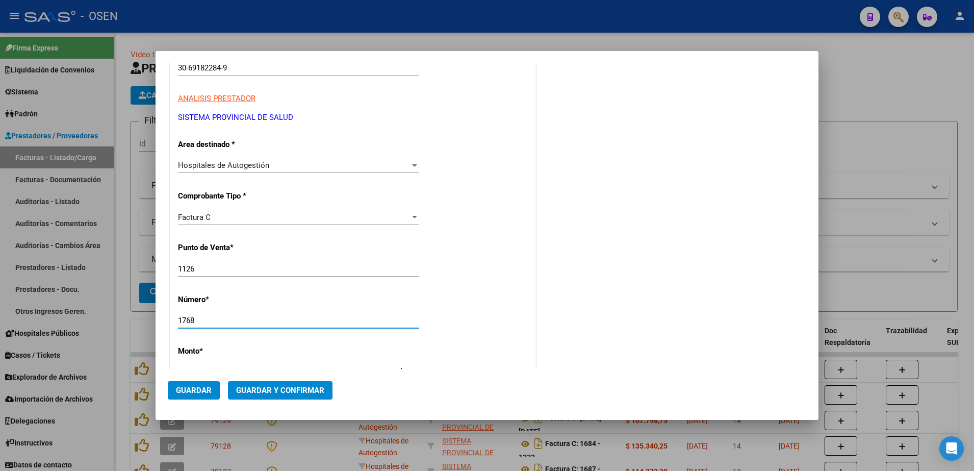
type input "1768"
click at [483, 220] on div "CUIT * 30-69182284-9 Ingresar CUIT ANALISIS PRESTADOR SISTEMA PROVINCIAL DE SAL…" at bounding box center [352, 387] width 365 height 723
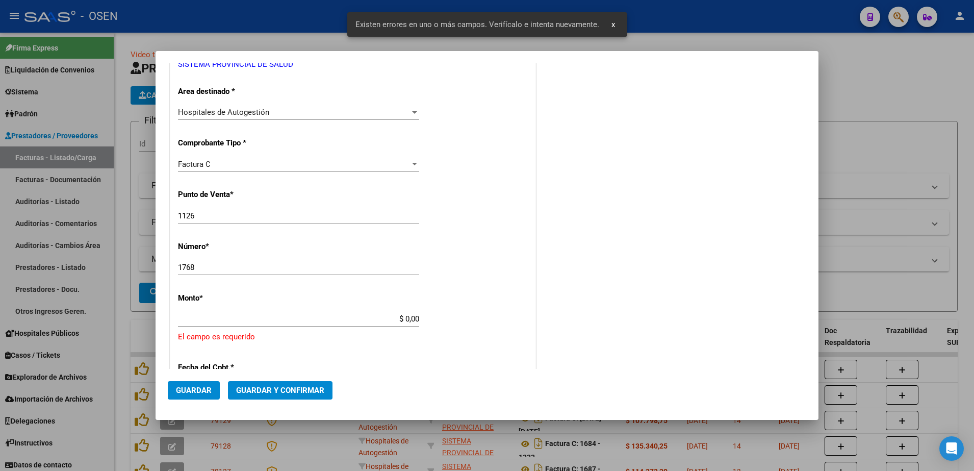
scroll to position [278, 0]
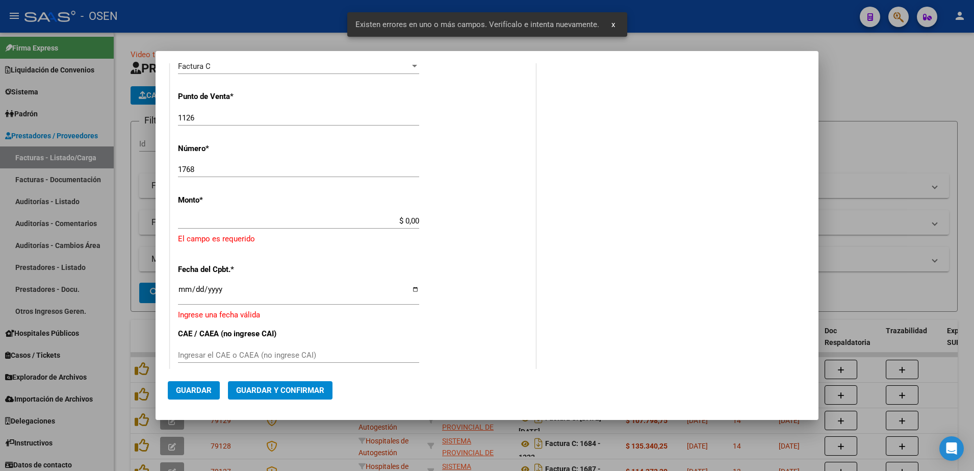
drag, startPoint x: 185, startPoint y: 292, endPoint x: 220, endPoint y: 262, distance: 46.3
click at [199, 277] on div "CUIT * 30-69182284-9 Ingresar CUIT ANALISIS PRESTADOR SISTEMA PROVINCIAL DE SAL…" at bounding box center [352, 248] width 365 height 747
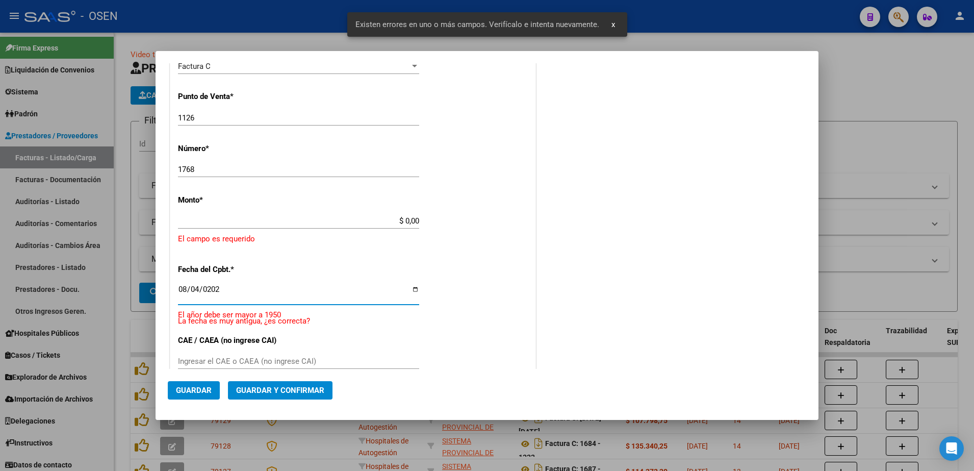
type input "[DATE]"
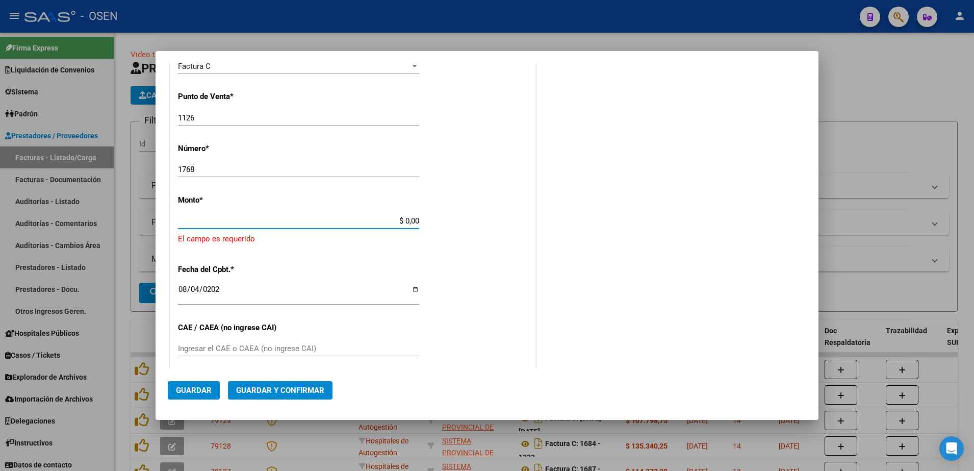
click at [407, 217] on input "$ 0,00" at bounding box center [298, 220] width 241 height 9
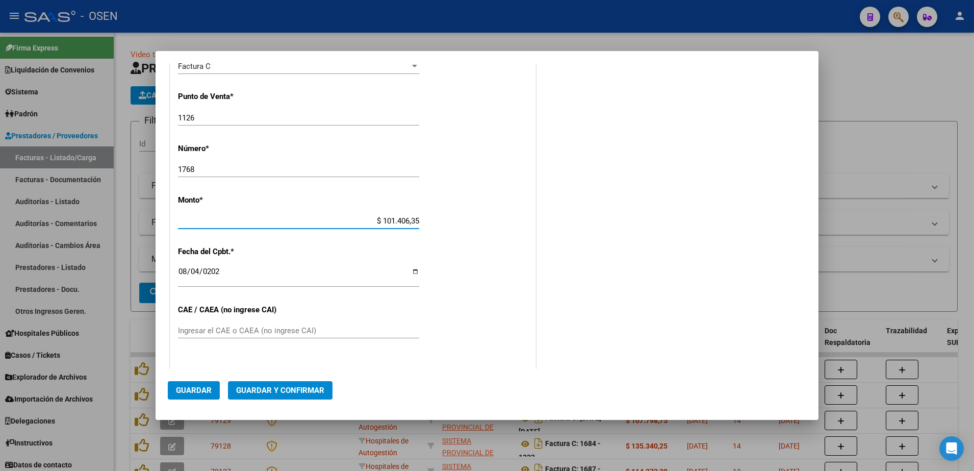
type input "$ 1.014.063,50"
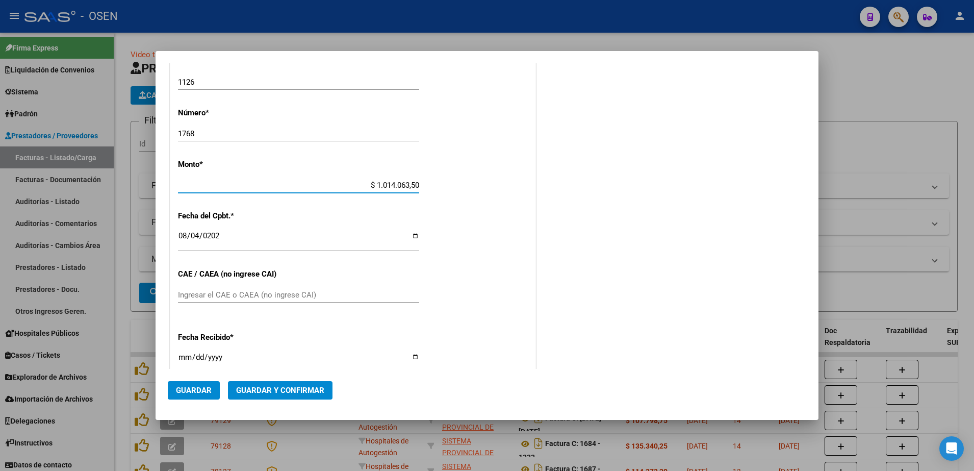
scroll to position [342, 0]
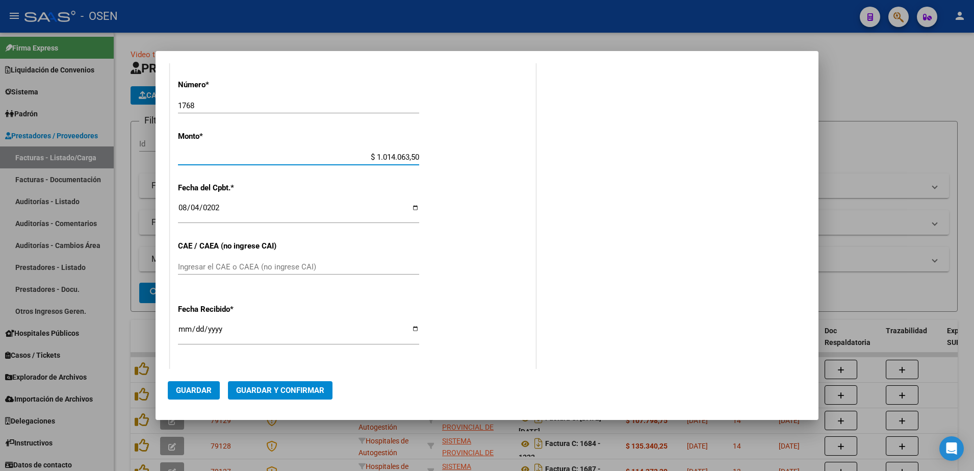
click at [207, 398] on button "Guardar" at bounding box center [194, 390] width 52 height 18
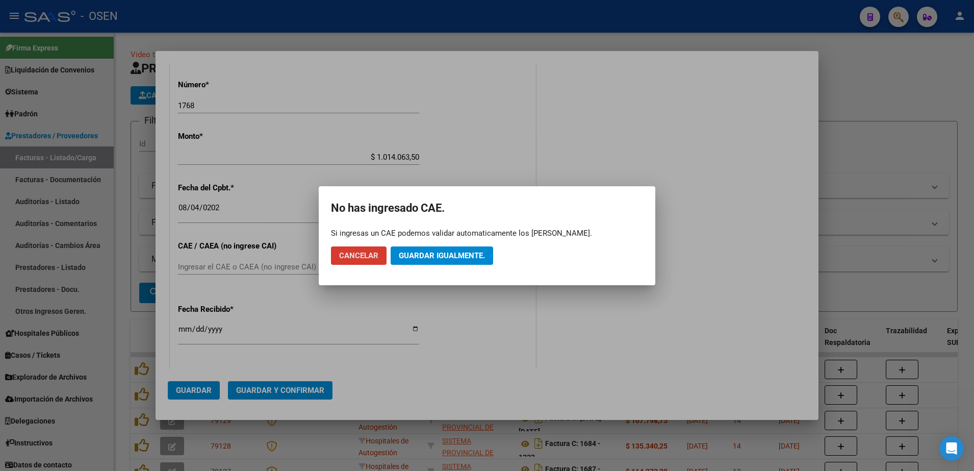
click at [438, 260] on button "Guardar igualmente." at bounding box center [442, 255] width 103 height 18
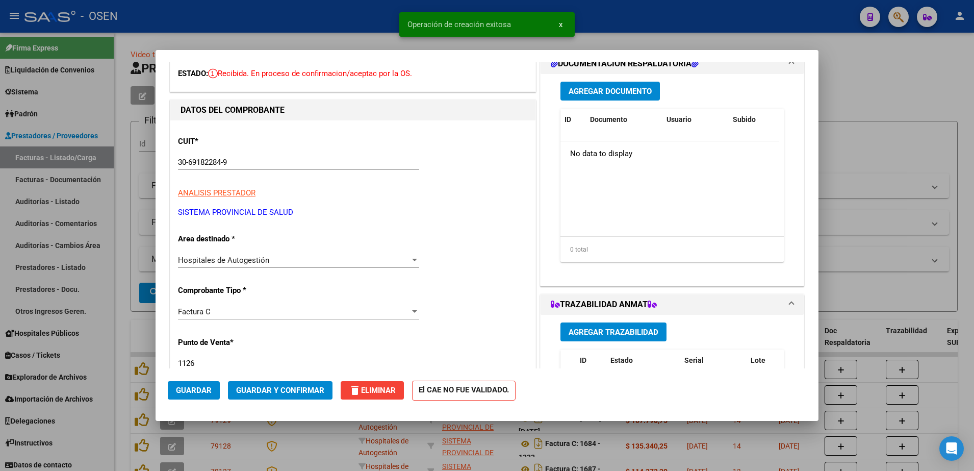
scroll to position [64, 0]
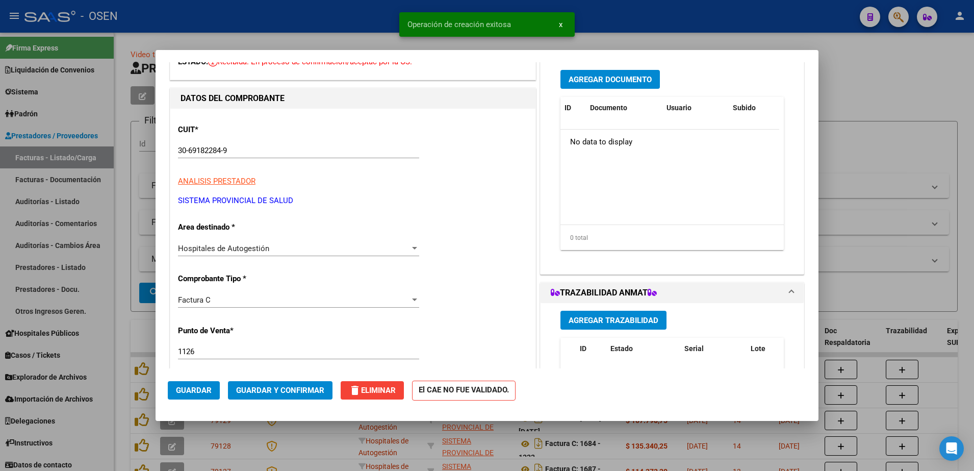
drag, startPoint x: 265, startPoint y: 39, endPoint x: 269, endPoint y: 2, distance: 37.5
click at [265, 37] on div at bounding box center [487, 235] width 974 height 471
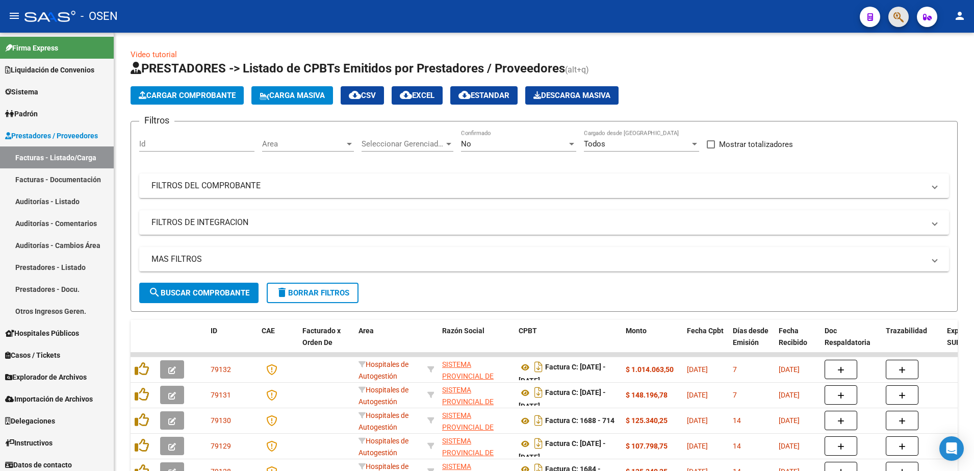
click at [893, 18] on button "button" at bounding box center [898, 17] width 20 height 20
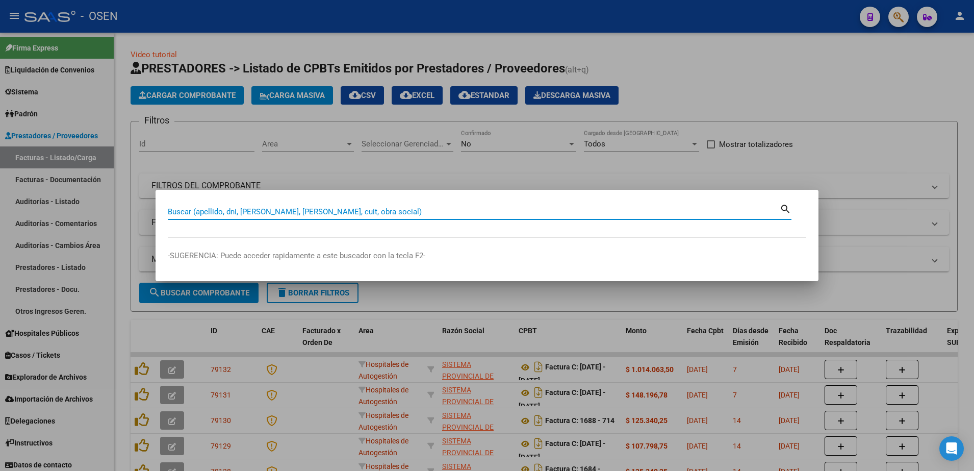
paste input "40497065"
type input "40497065"
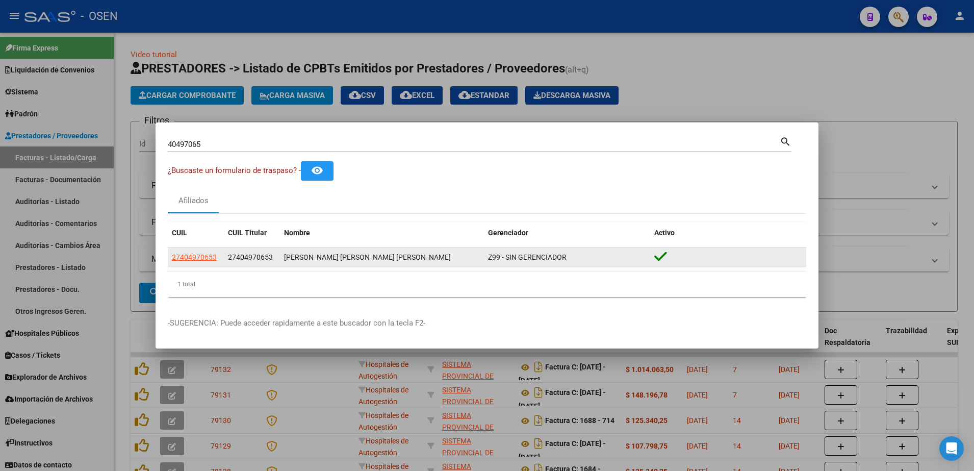
drag, startPoint x: 316, startPoint y: 251, endPoint x: 393, endPoint y: 252, distance: 77.0
click at [393, 252] on datatable-body-cell "[PERSON_NAME] [PERSON_NAME] [PERSON_NAME]" at bounding box center [382, 257] width 204 height 20
copy div "[PERSON_NAME] [PERSON_NAME] [PERSON_NAME]"
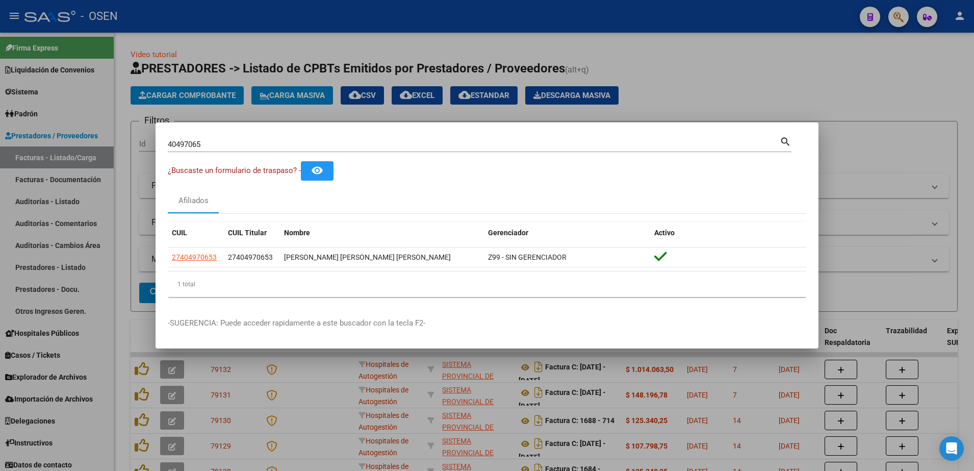
click at [197, 146] on input "40497065" at bounding box center [474, 144] width 612 height 9
click at [174, 146] on input "40497065" at bounding box center [474, 144] width 612 height 9
drag, startPoint x: 254, startPoint y: 274, endPoint x: 193, endPoint y: 181, distance: 111.9
click at [254, 273] on div "1 total" at bounding box center [487, 283] width 638 height 25
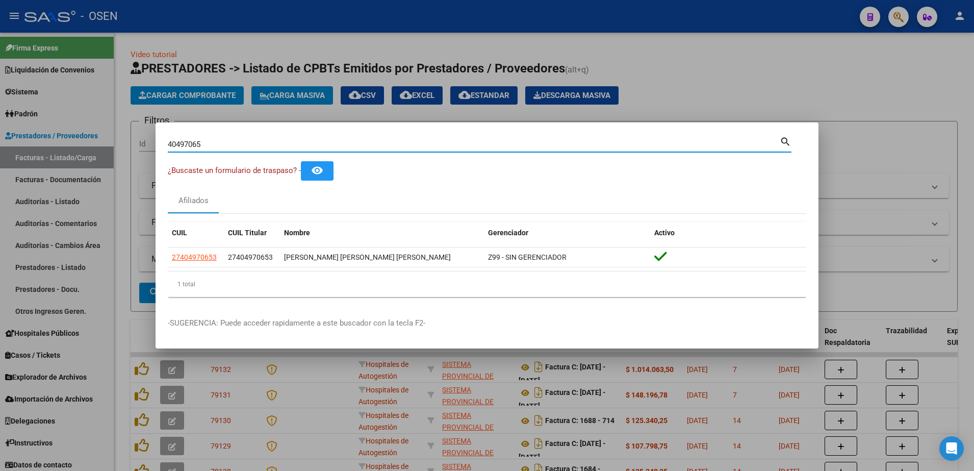
drag, startPoint x: 209, startPoint y: 146, endPoint x: 140, endPoint y: 139, distance: 69.2
click at [140, 139] on div "40497065 Buscar (apellido, dni, cuil, nro traspaso, cuit, obra social) search ¿…" at bounding box center [487, 235] width 974 height 471
click at [180, 145] on input "40497065" at bounding box center [474, 144] width 612 height 9
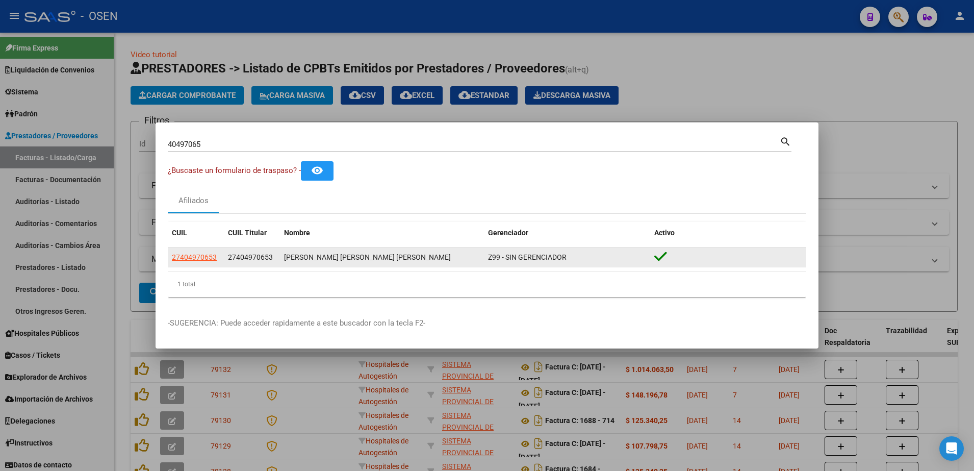
click at [239, 260] on span "27404970653" at bounding box center [250, 257] width 45 height 8
click at [238, 257] on span "27404970653" at bounding box center [250, 257] width 45 height 8
click at [240, 257] on span "27404970653" at bounding box center [250, 257] width 45 height 8
drag, startPoint x: 237, startPoint y: 257, endPoint x: 269, endPoint y: 251, distance: 32.5
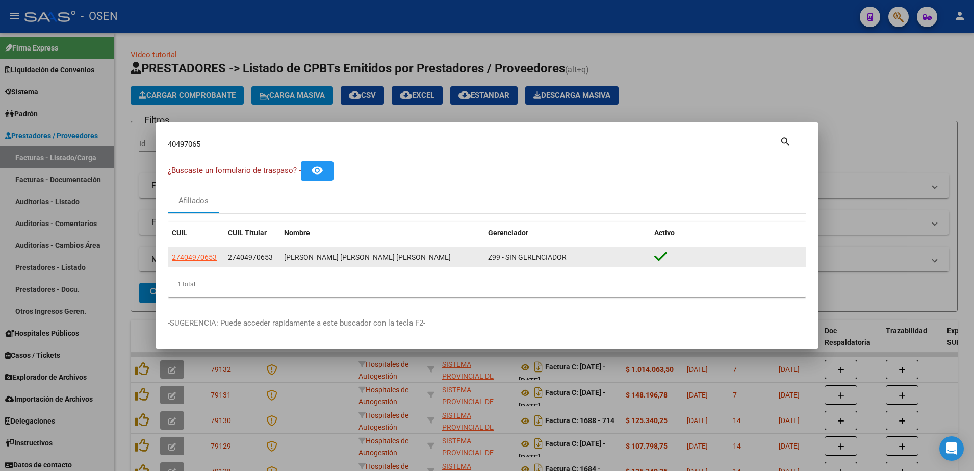
click at [269, 251] on div "27404970653" at bounding box center [252, 257] width 48 height 12
copy span "40497065"
drag, startPoint x: 310, startPoint y: 265, endPoint x: 297, endPoint y: 261, distance: 12.9
click at [306, 263] on datatable-body-cell "[PERSON_NAME] [PERSON_NAME] [PERSON_NAME]" at bounding box center [382, 257] width 204 height 20
click at [191, 258] on span "27404970653" at bounding box center [194, 257] width 45 height 8
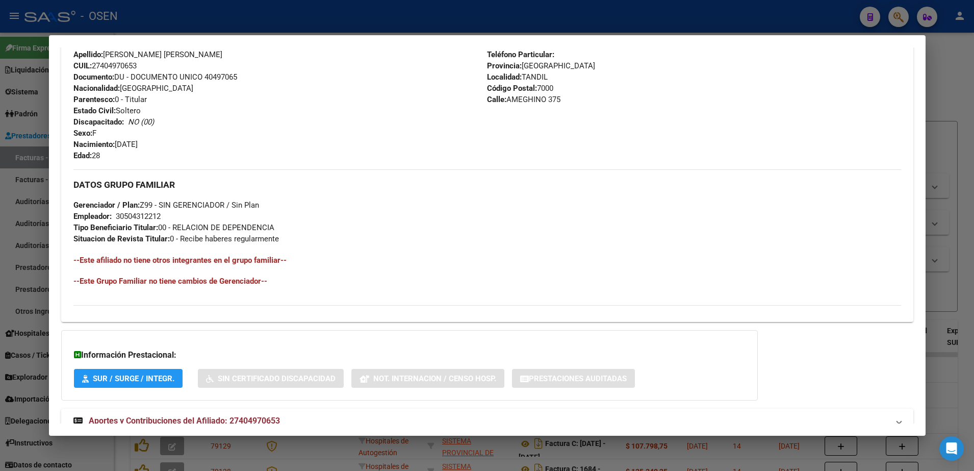
scroll to position [399, 0]
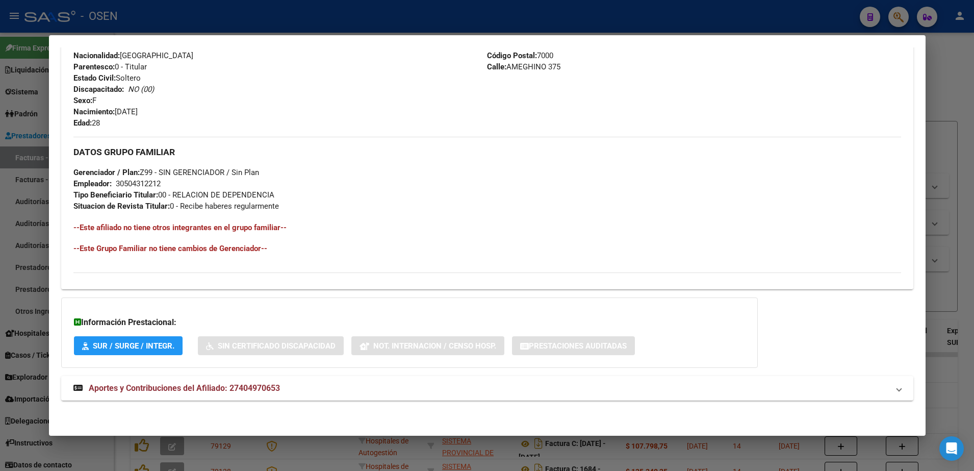
click at [522, 406] on div "DATOS [PERSON_NAME] ÁGIL: [PERSON_NAME] [PERSON_NAME] [PERSON_NAME] | ACTIVO | …" at bounding box center [487, 48] width 852 height 727
click at [519, 395] on mat-expansion-panel-header "Aportes y Contribuciones del Afiliado: 27404970653" at bounding box center [487, 388] width 852 height 24
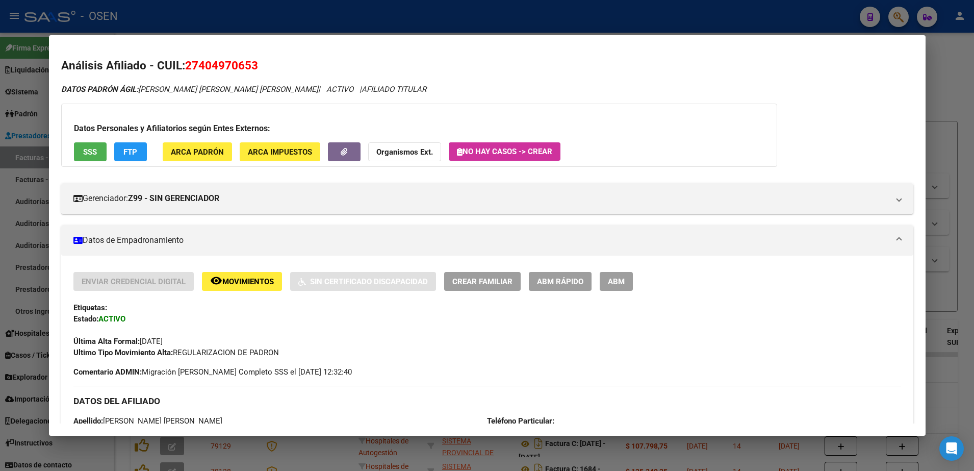
scroll to position [64, 0]
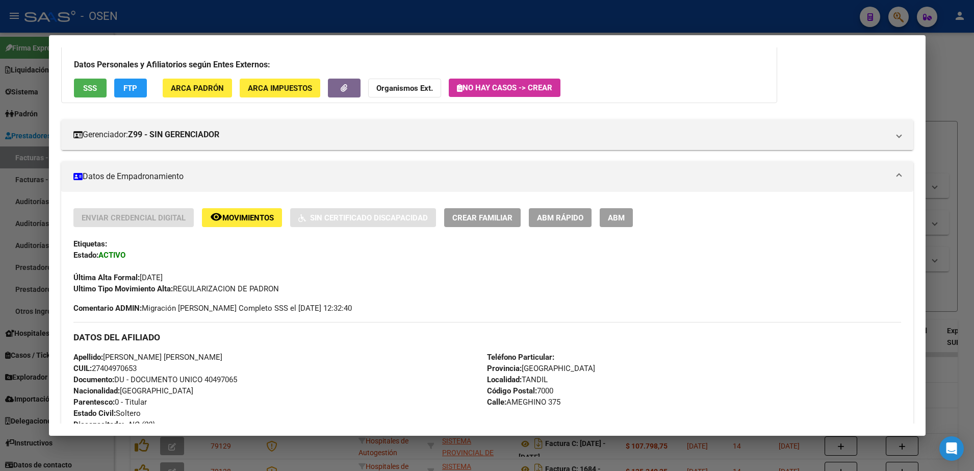
click at [272, 13] on div at bounding box center [487, 235] width 974 height 471
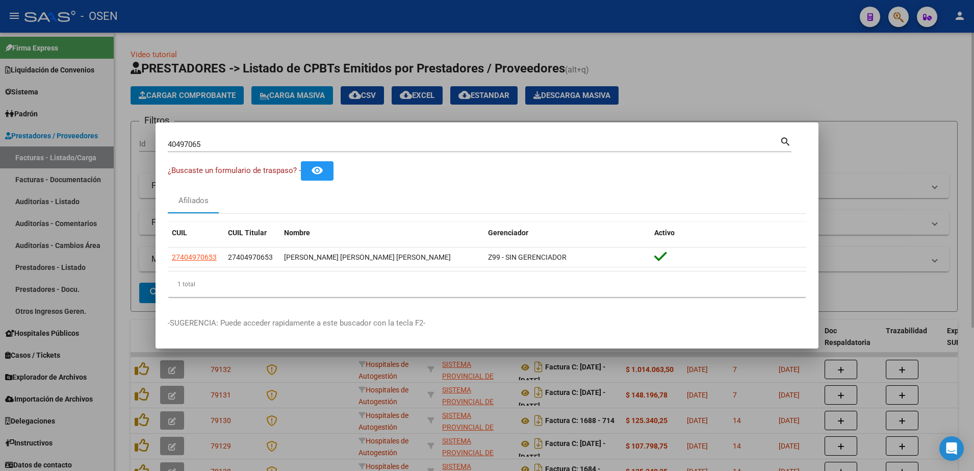
drag, startPoint x: 707, startPoint y: 61, endPoint x: 508, endPoint y: 110, distance: 204.8
click at [704, 61] on div at bounding box center [487, 235] width 974 height 471
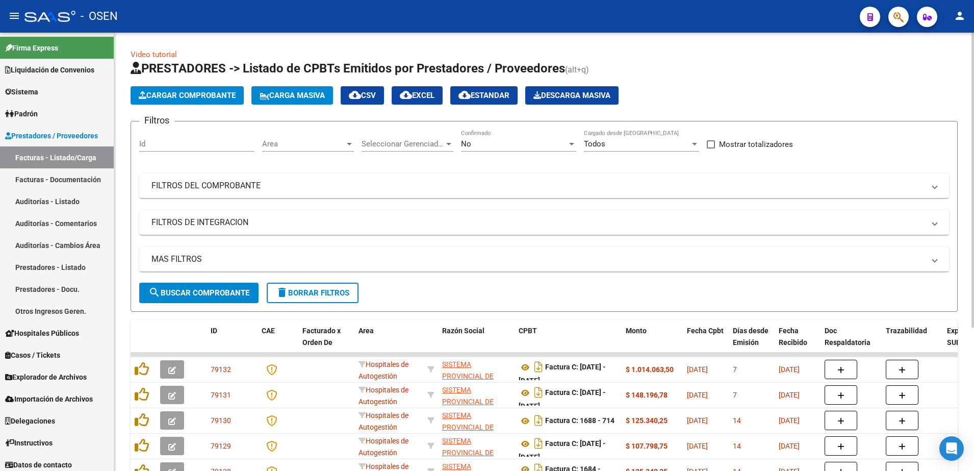
click at [315, 138] on div "Area Area" at bounding box center [308, 141] width 92 height 22
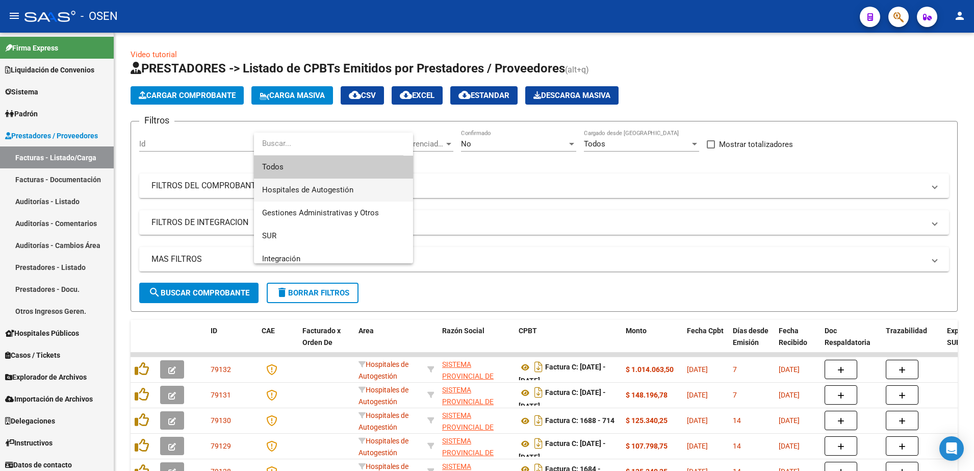
click at [346, 186] on span "Hospitales de Autogestión" at bounding box center [307, 189] width 91 height 9
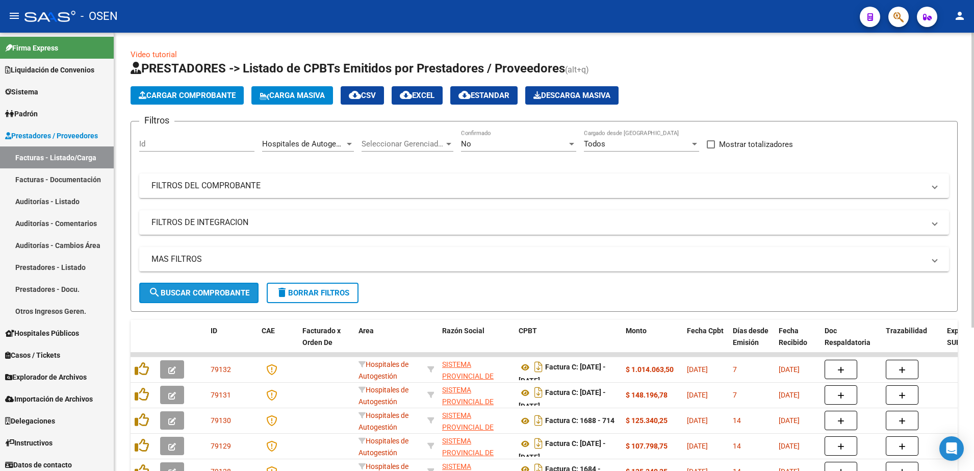
click at [231, 285] on button "search Buscar Comprobante" at bounding box center [198, 293] width 119 height 20
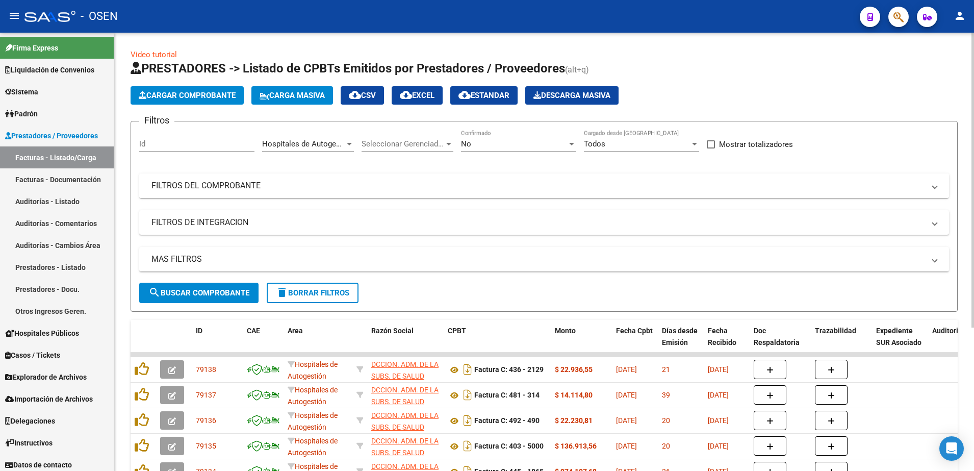
click at [395, 183] on mat-panel-title "FILTROS DEL COMPROBANTE" at bounding box center [537, 185] width 773 height 11
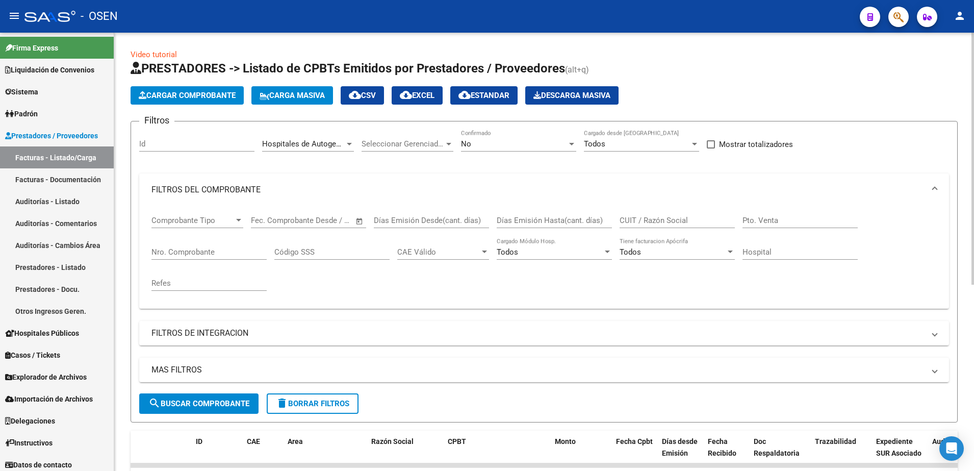
click at [215, 256] on div "Nro. Comprobante" at bounding box center [208, 249] width 115 height 22
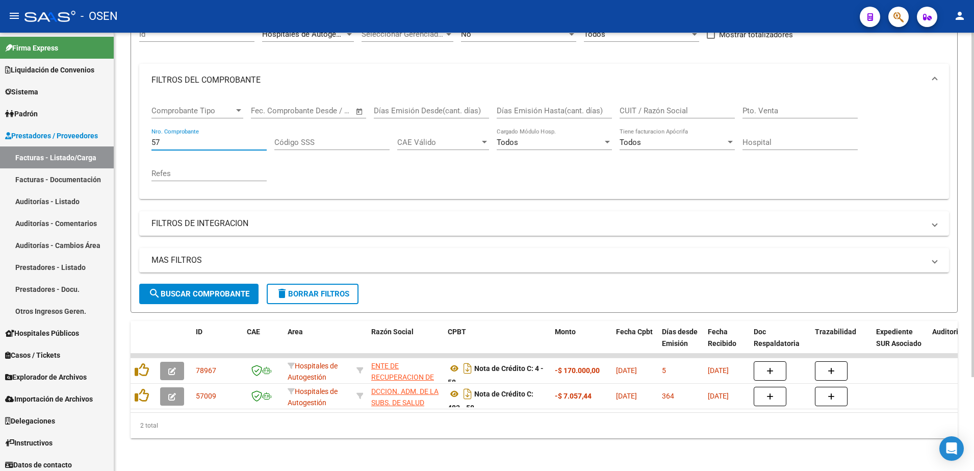
scroll to position [119, 0]
type input "57"
drag, startPoint x: 41, startPoint y: 178, endPoint x: 48, endPoint y: 165, distance: 15.8
click at [41, 178] on link "Facturas - Documentación" at bounding box center [57, 179] width 114 height 22
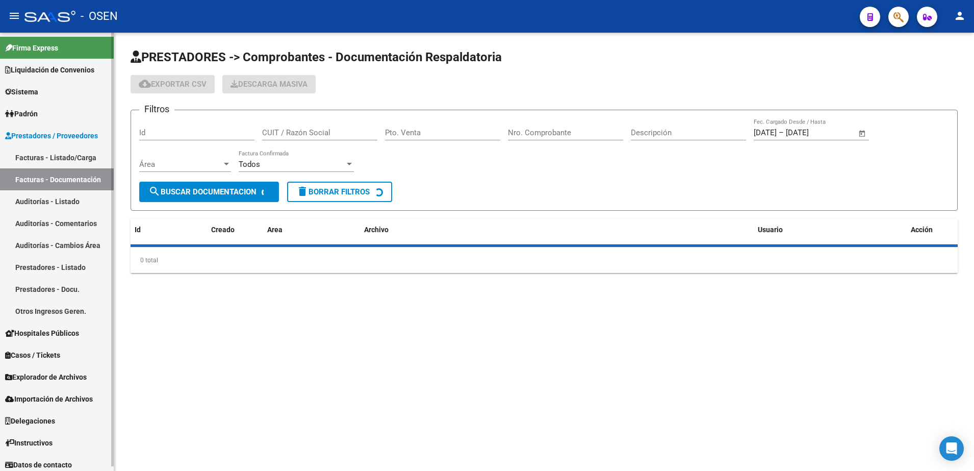
click at [52, 161] on link "Facturas - Listado/Carga" at bounding box center [57, 157] width 114 height 22
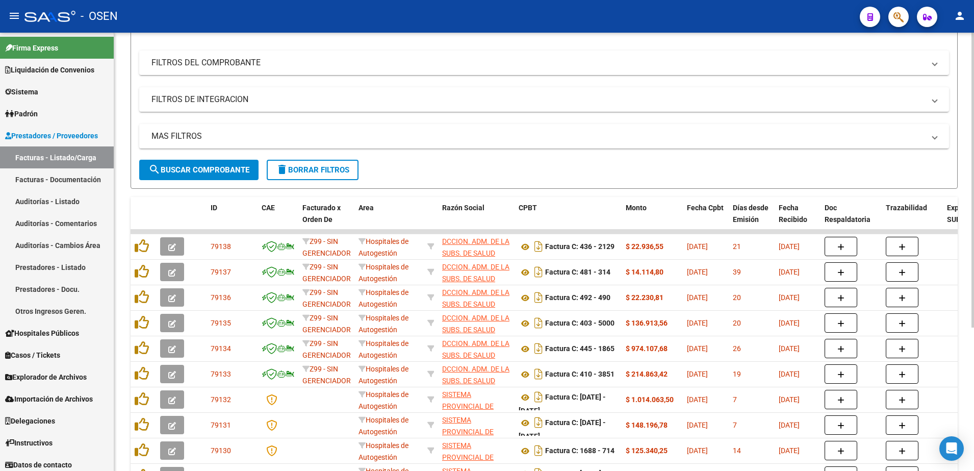
scroll to position [191, 0]
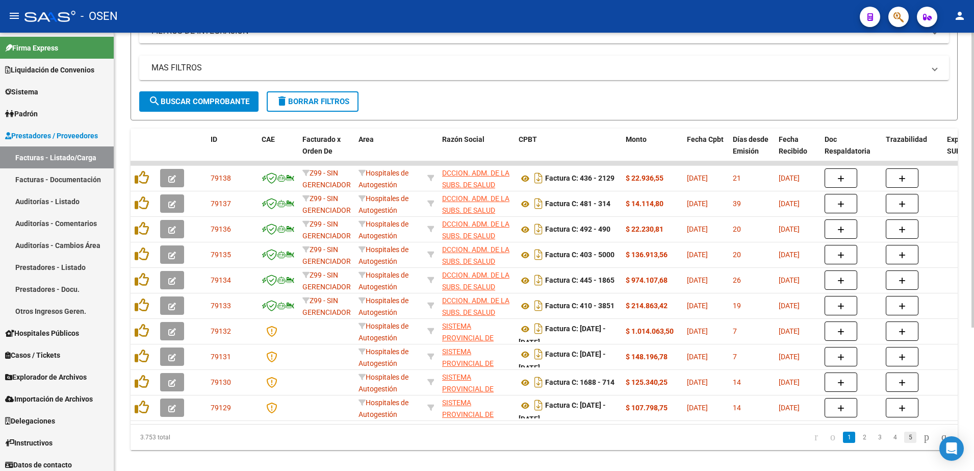
click at [905, 443] on link "5" at bounding box center [910, 436] width 12 height 11
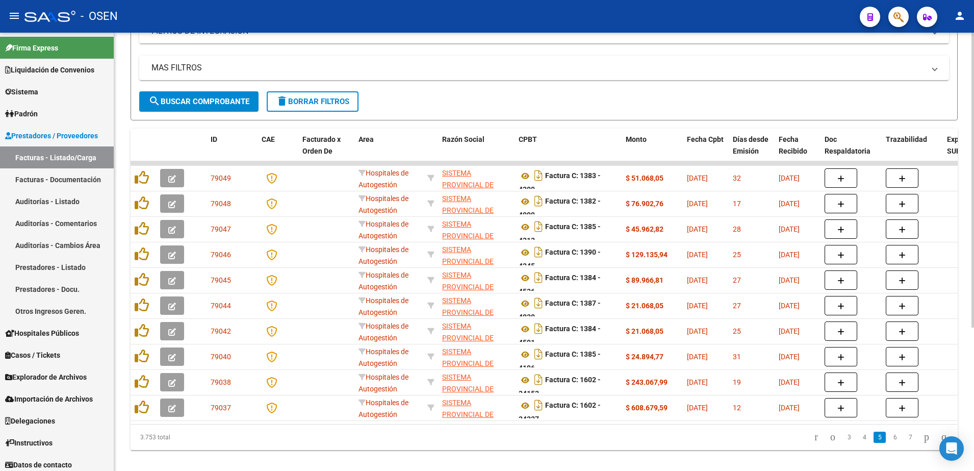
click at [889, 443] on link "6" at bounding box center [895, 436] width 12 height 11
click at [889, 443] on link "7" at bounding box center [895, 436] width 12 height 11
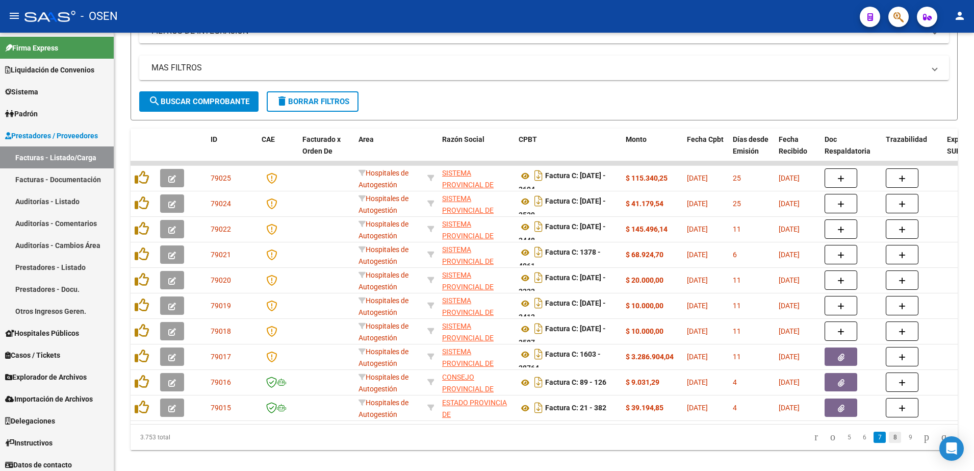
click at [889, 443] on link "8" at bounding box center [895, 436] width 12 height 11
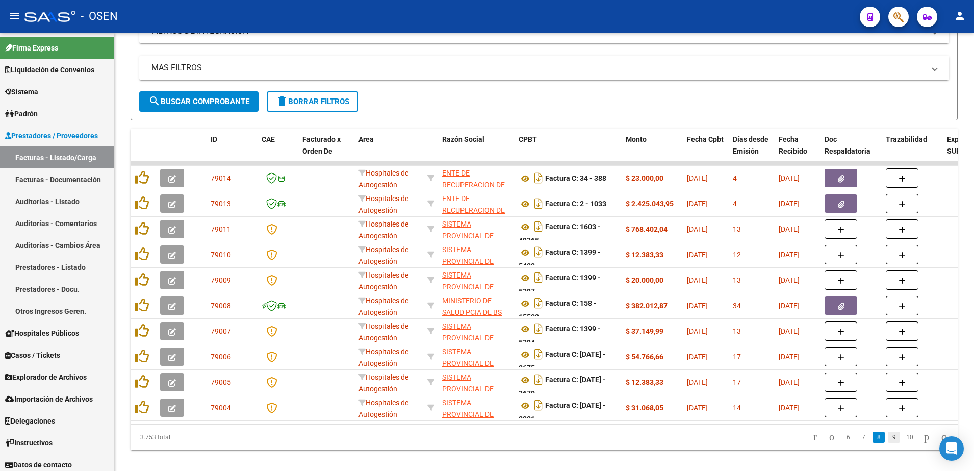
click at [888, 443] on link "9" at bounding box center [894, 436] width 12 height 11
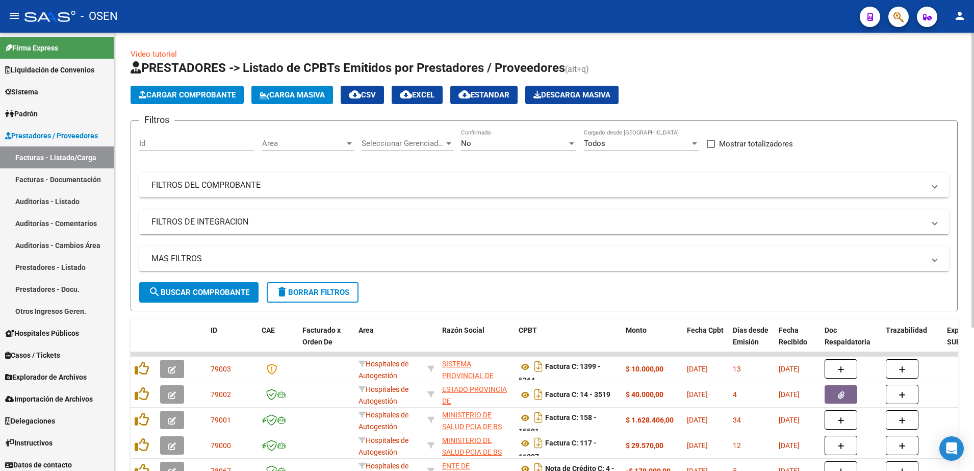
scroll to position [0, 0]
click at [316, 157] on div "Area Area" at bounding box center [308, 146] width 92 height 32
click at [320, 147] on span "Area" at bounding box center [303, 143] width 83 height 9
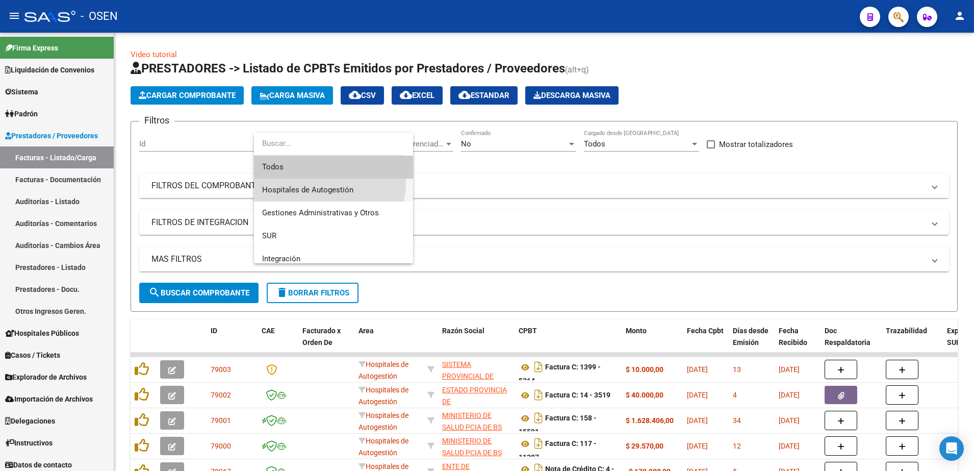
click at [328, 183] on span "Hospitales de Autogestión" at bounding box center [333, 189] width 143 height 23
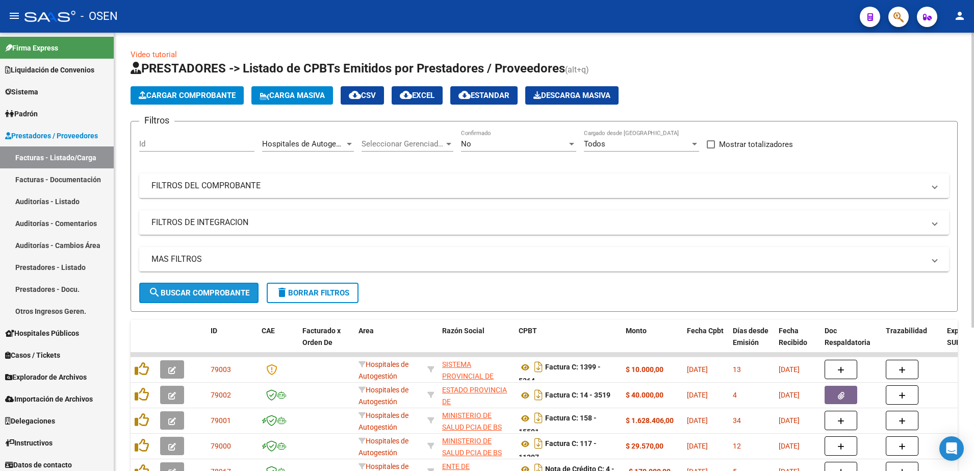
drag, startPoint x: 248, startPoint y: 284, endPoint x: 348, endPoint y: 28, distance: 275.5
click at [248, 283] on button "search Buscar Comprobante" at bounding box center [198, 293] width 119 height 20
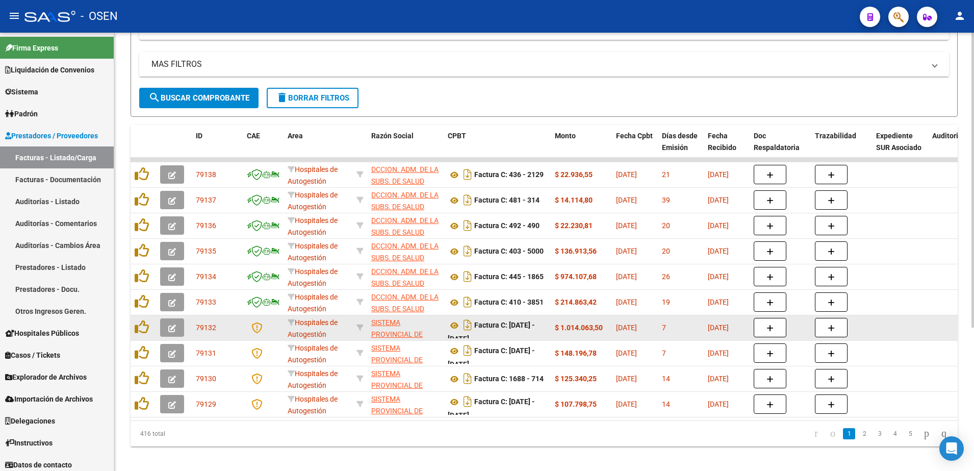
scroll to position [213, 0]
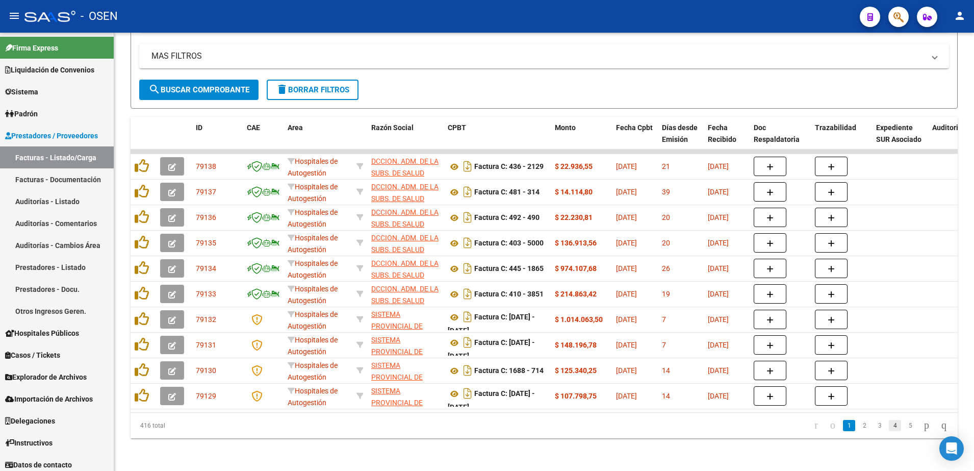
click at [889, 428] on link "4" at bounding box center [895, 425] width 12 height 11
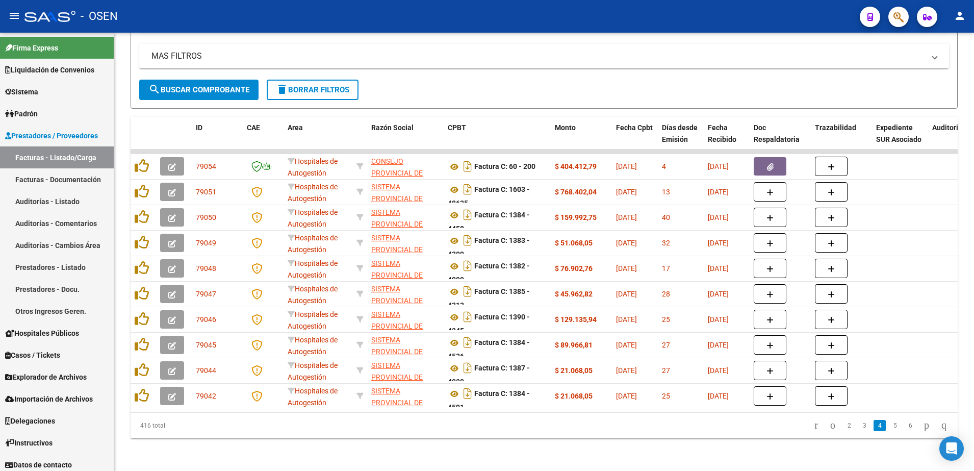
click at [889, 428] on link "5" at bounding box center [895, 425] width 12 height 11
click at [889, 428] on link "6" at bounding box center [895, 425] width 12 height 11
click at [889, 428] on link "7" at bounding box center [895, 425] width 12 height 11
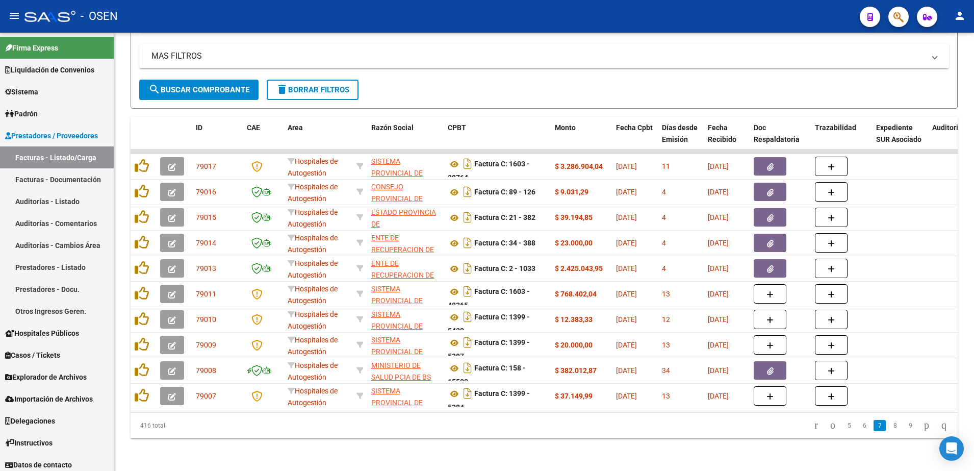
click at [889, 428] on link "8" at bounding box center [895, 425] width 12 height 11
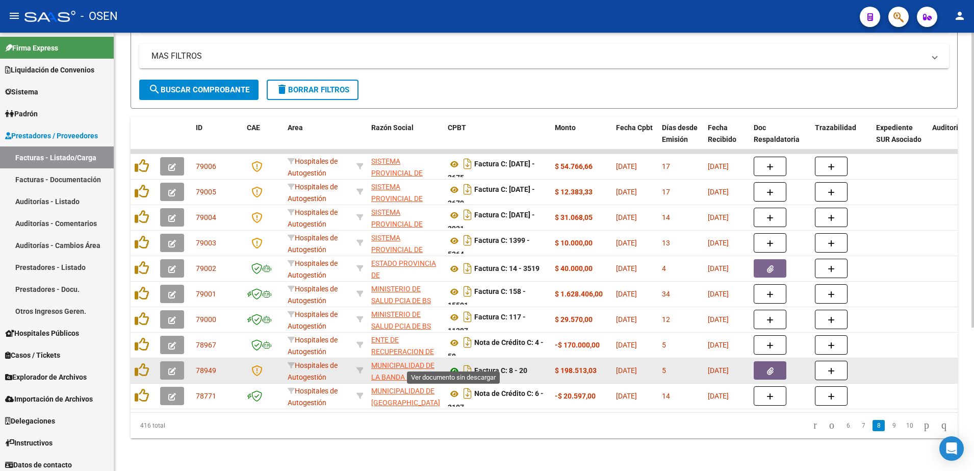
click at [457, 365] on icon at bounding box center [454, 371] width 13 height 12
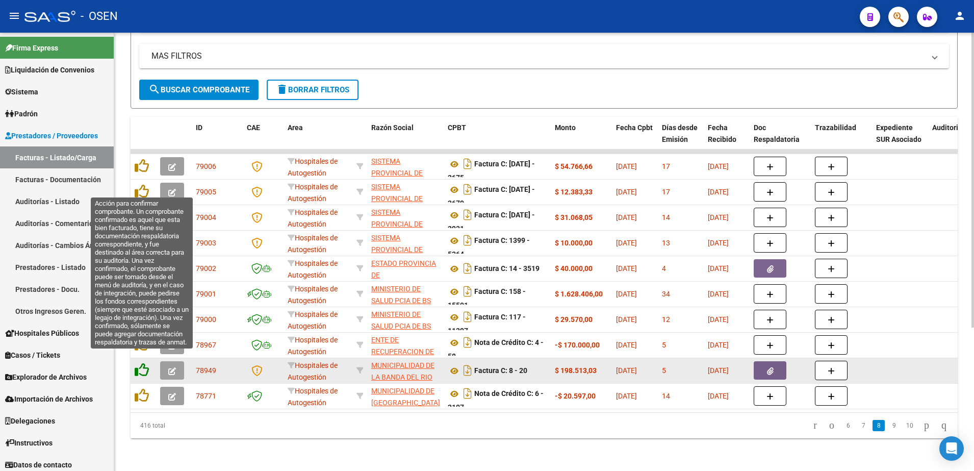
click at [141, 363] on icon at bounding box center [142, 370] width 14 height 14
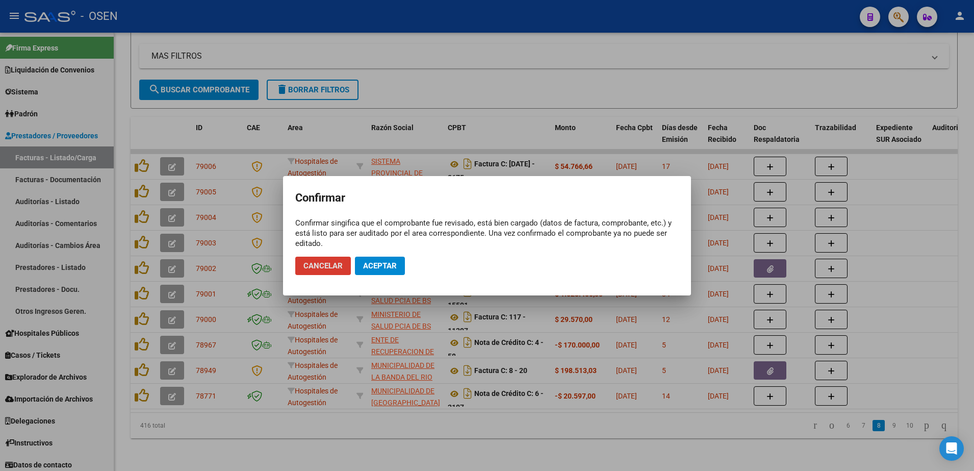
click at [369, 261] on span "Aceptar" at bounding box center [380, 265] width 34 height 9
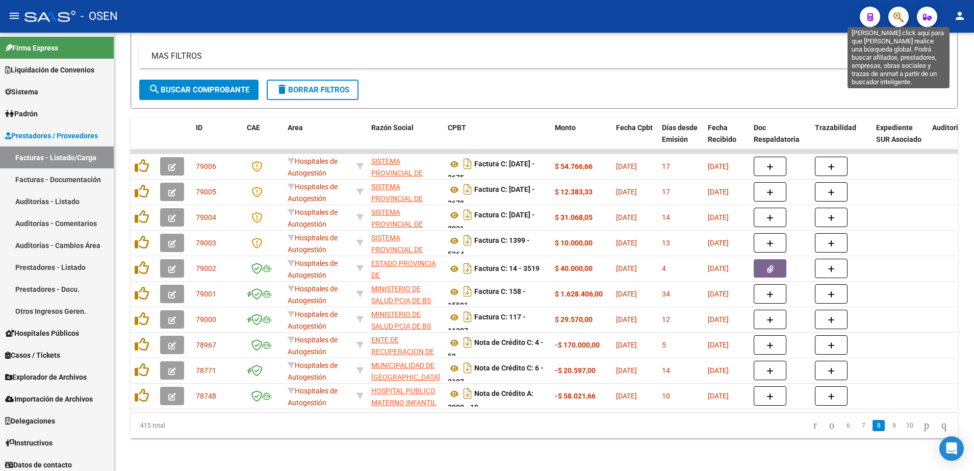
click at [898, 15] on icon "button" at bounding box center [898, 17] width 10 height 12
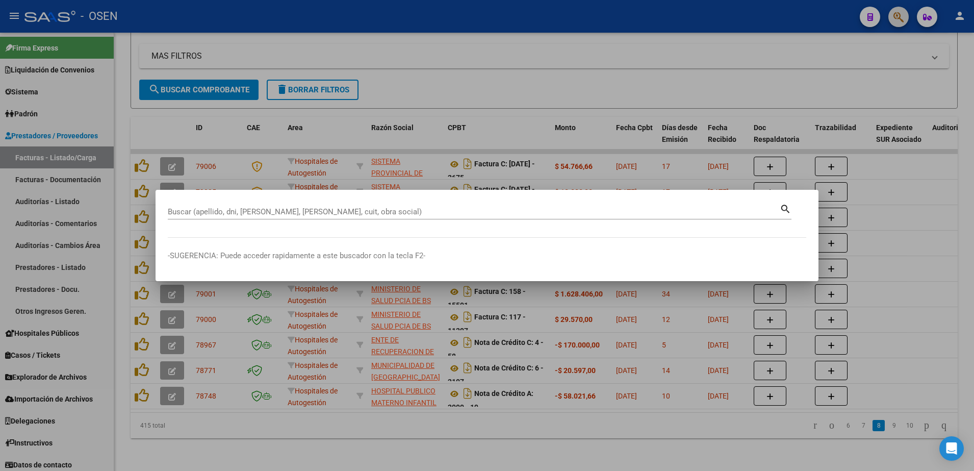
paste input "55432204"
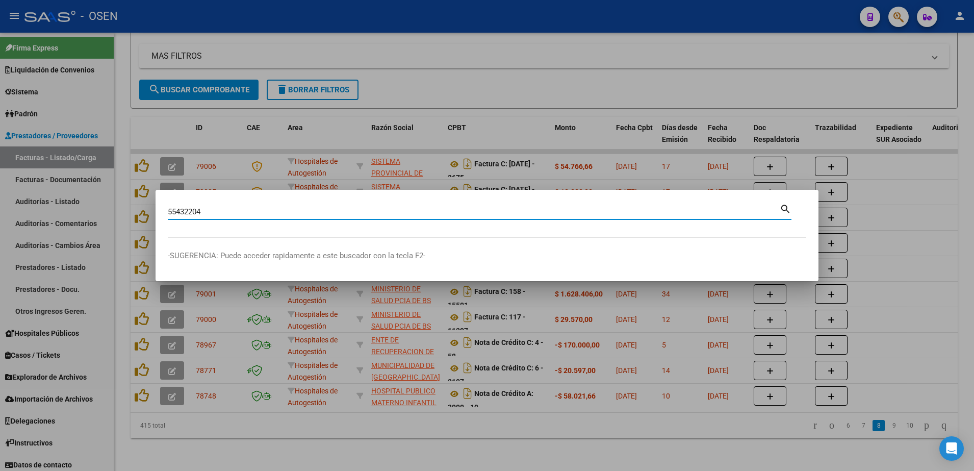
type input "55432204"
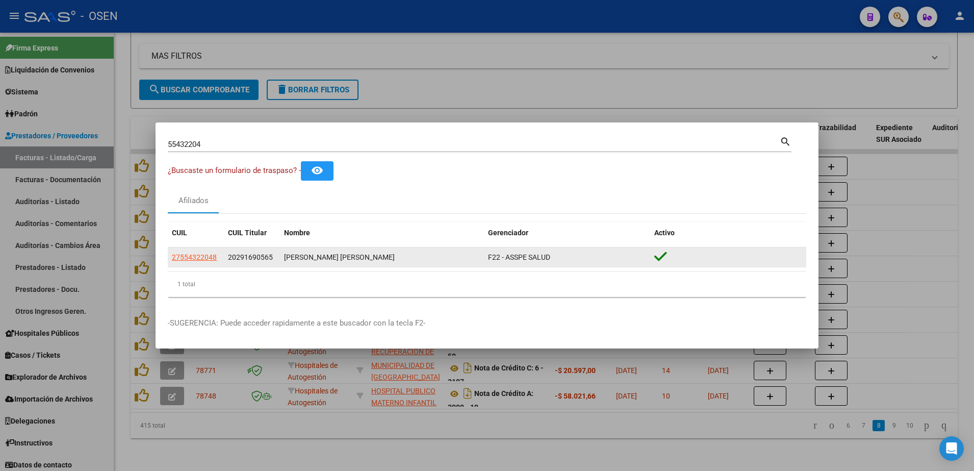
click at [221, 255] on datatable-body-cell "27554322048" at bounding box center [196, 257] width 56 height 20
click at [211, 257] on span "27554322048" at bounding box center [194, 257] width 45 height 8
type textarea "27554322048"
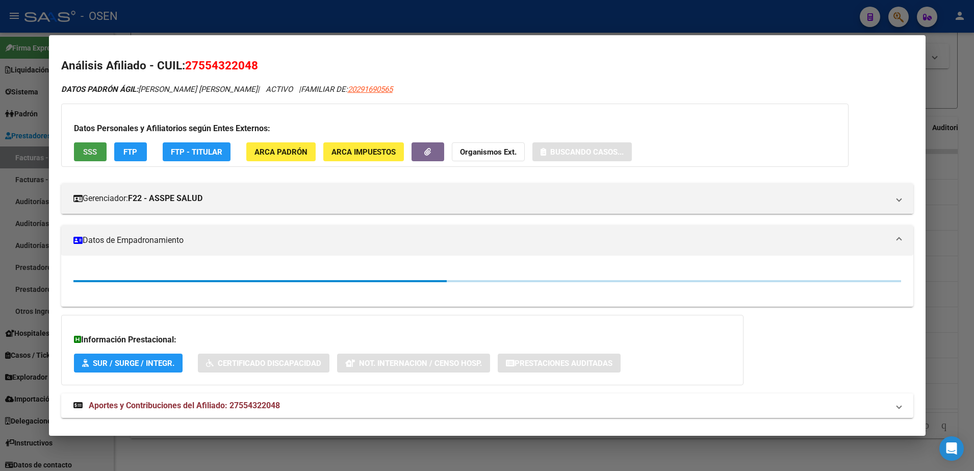
drag, startPoint x: 95, startPoint y: 144, endPoint x: 132, endPoint y: 5, distance: 144.1
click at [95, 135] on div "Datos Personales y Afiliatorios [PERSON_NAME] Externos: SSS FTP FTP - Titular A…" at bounding box center [454, 135] width 787 height 63
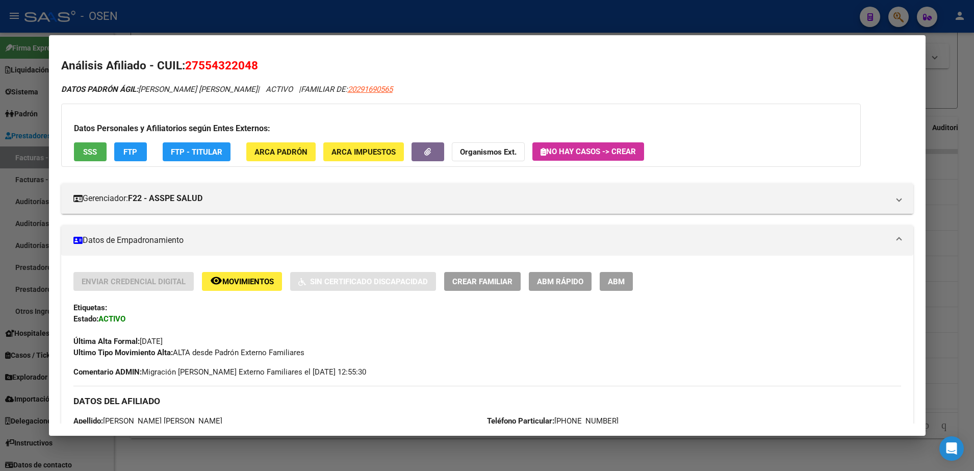
click at [96, 161] on button "SSS" at bounding box center [90, 151] width 33 height 19
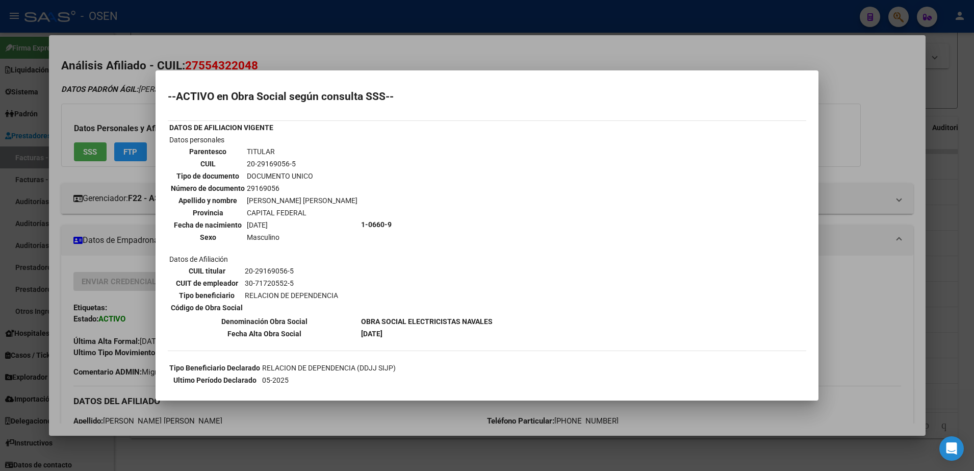
click at [277, 74] on mat-dialog-container "--ACTIVO en Obra Social según consulta SSS-- DATOS DE AFILIACION VIGENTE Datos …" at bounding box center [487, 235] width 663 height 330
click at [271, 54] on div at bounding box center [487, 235] width 974 height 471
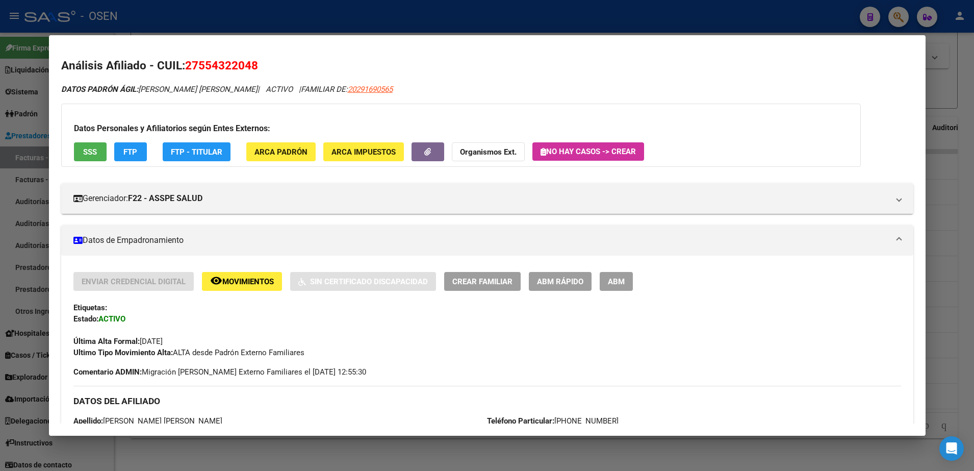
drag, startPoint x: 268, startPoint y: 9, endPoint x: 251, endPoint y: 3, distance: 18.1
click at [266, 9] on div at bounding box center [487, 235] width 974 height 471
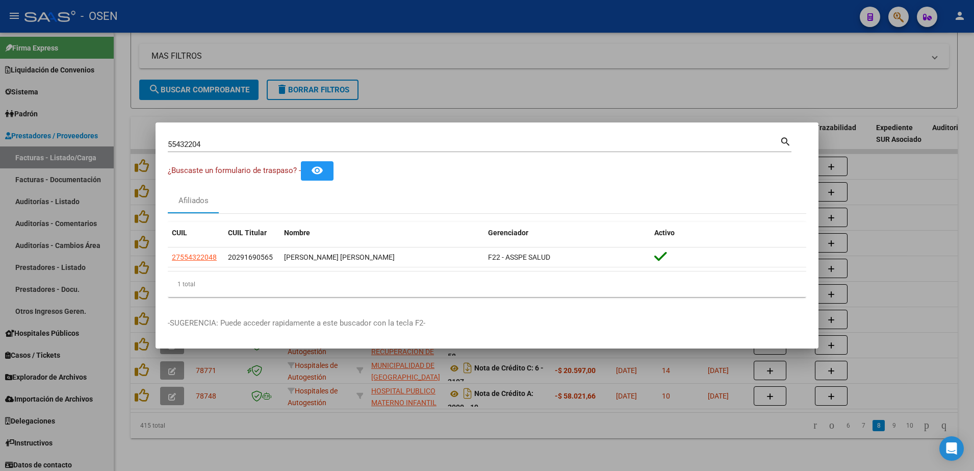
click at [468, 90] on div at bounding box center [487, 235] width 974 height 471
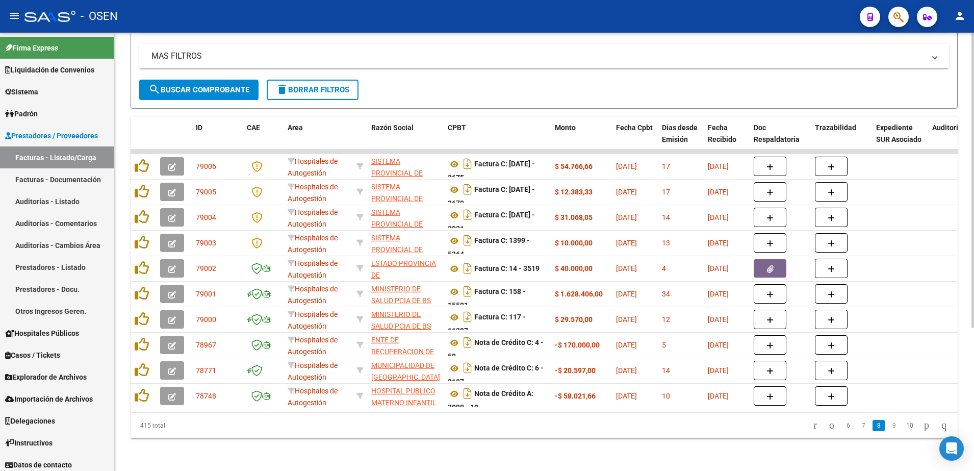
click at [249, 85] on span "search Buscar Comprobante" at bounding box center [198, 89] width 101 height 9
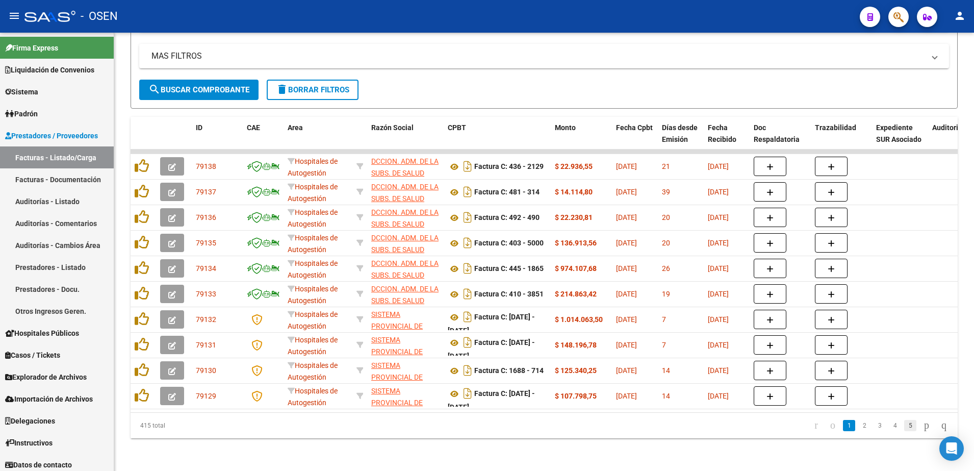
click at [905, 421] on link "5" at bounding box center [910, 425] width 12 height 11
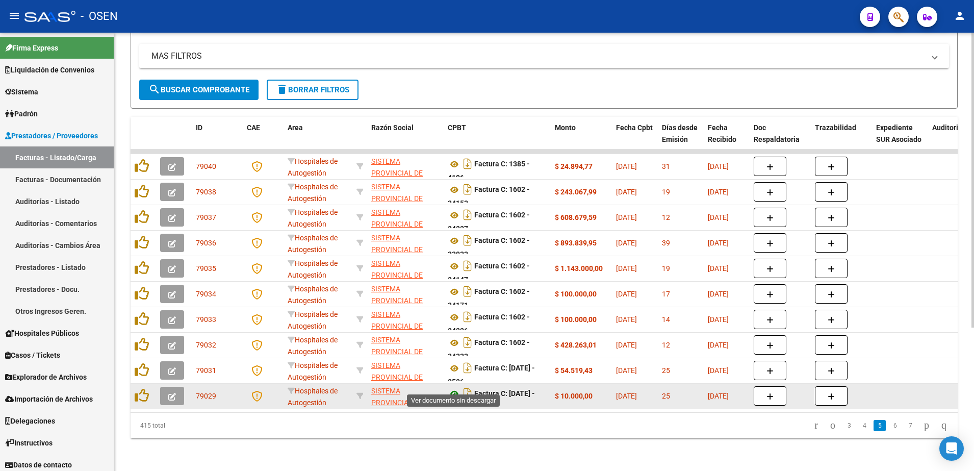
click at [451, 388] on icon at bounding box center [454, 394] width 13 height 12
drag, startPoint x: 494, startPoint y: 380, endPoint x: 502, endPoint y: 394, distance: 15.6
click at [502, 394] on div "Factura C: [DATE] - 3932" at bounding box center [497, 395] width 99 height 21
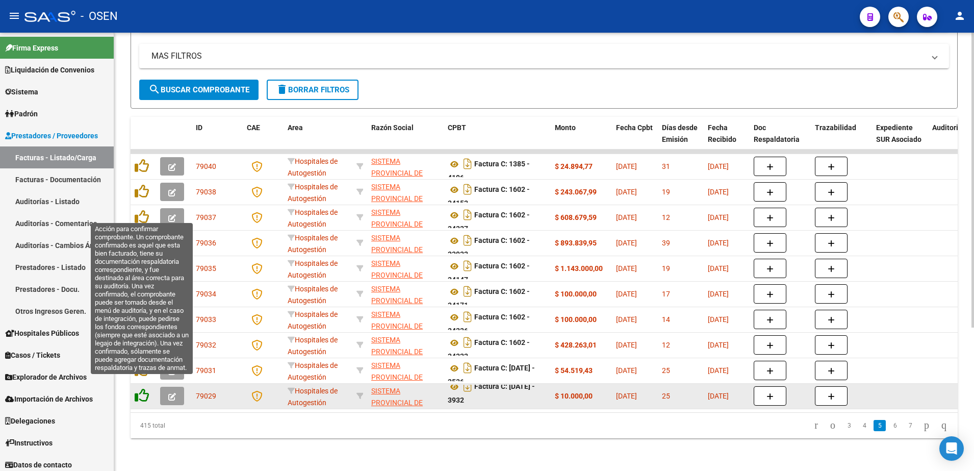
click at [143, 388] on icon at bounding box center [142, 395] width 14 height 14
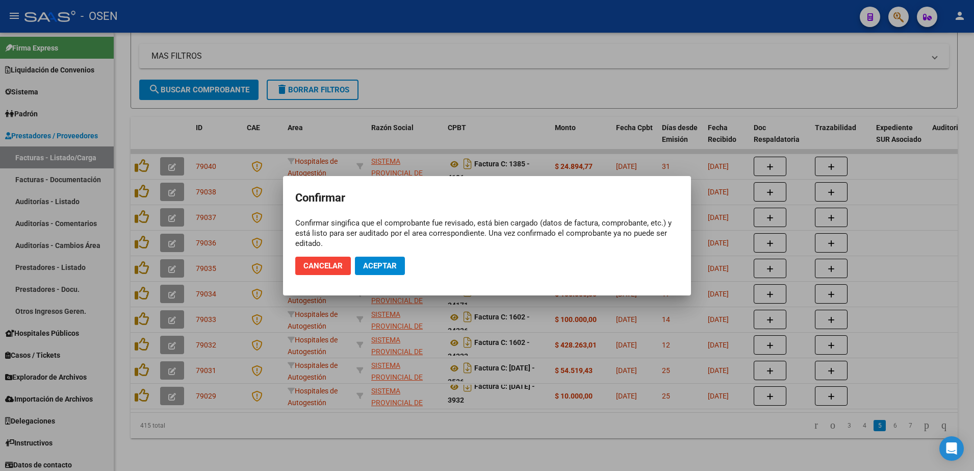
click at [390, 279] on mat-dialog-actions "Cancelar Aceptar" at bounding box center [487, 265] width 384 height 35
click at [390, 263] on span "Aceptar" at bounding box center [380, 265] width 34 height 9
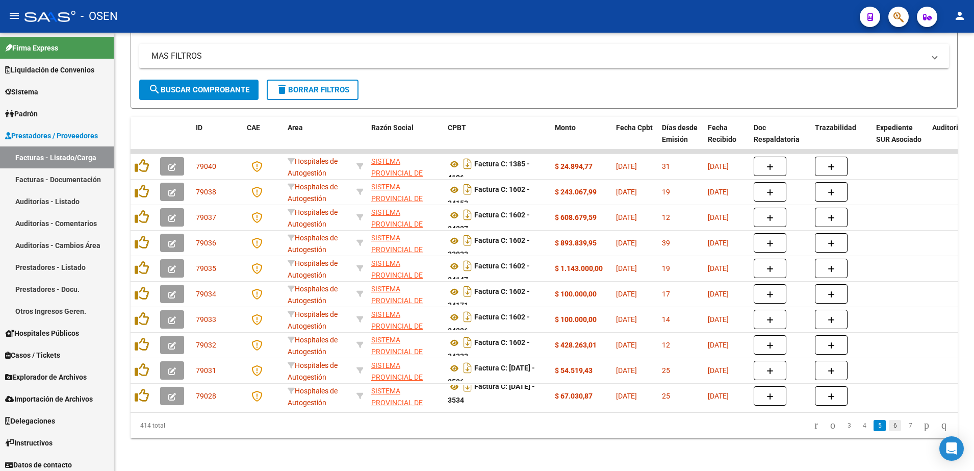
click at [889, 426] on link "6" at bounding box center [895, 425] width 12 height 11
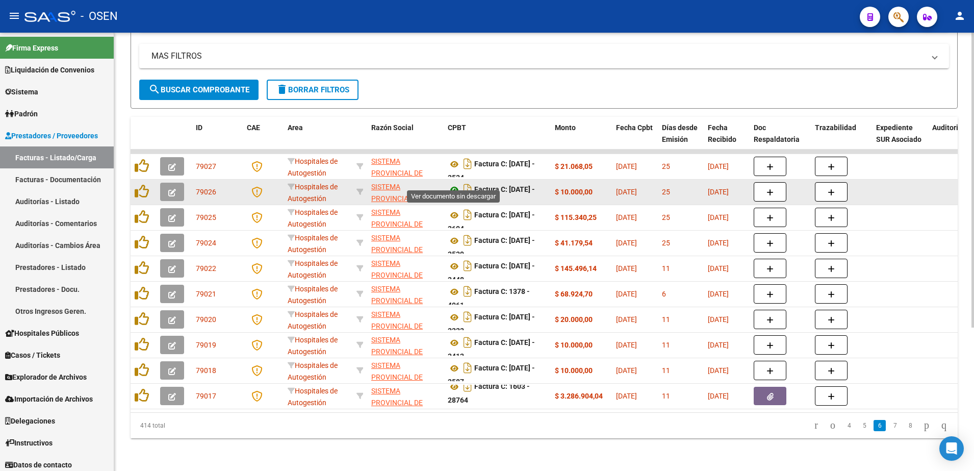
click at [452, 184] on icon at bounding box center [454, 190] width 13 height 12
drag, startPoint x: 521, startPoint y: 180, endPoint x: 529, endPoint y: 188, distance: 11.5
click at [529, 188] on div "Factura C: [DATE] - 3531" at bounding box center [497, 191] width 99 height 21
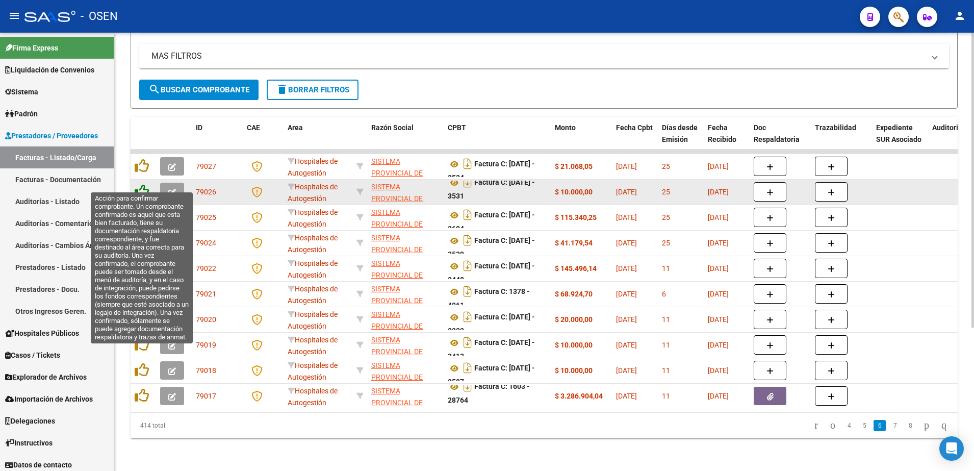
click at [143, 184] on icon at bounding box center [142, 191] width 14 height 14
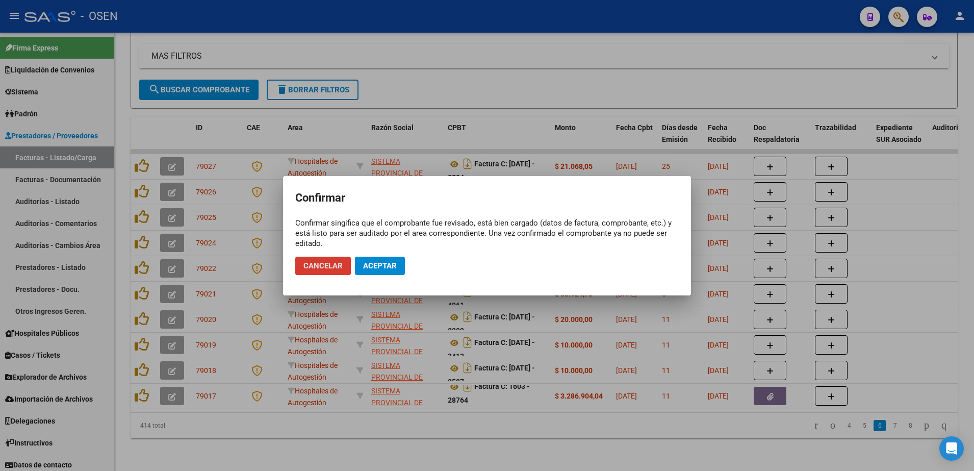
drag, startPoint x: 377, startPoint y: 264, endPoint x: 372, endPoint y: 152, distance: 111.8
click at [379, 236] on app-popup "Confirmar Confirmar singifica que el comprobante fue revisado, está bien cargad…" at bounding box center [487, 235] width 384 height 95
click at [395, 268] on span "Aceptar" at bounding box center [380, 265] width 34 height 9
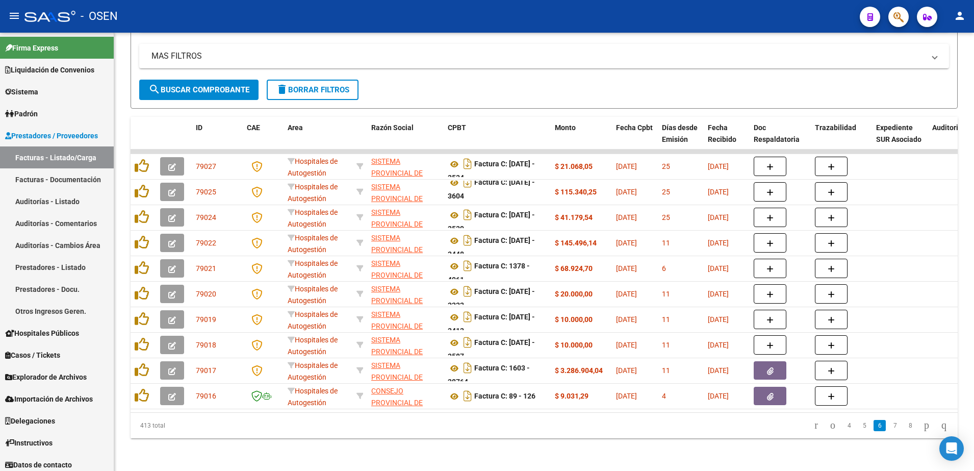
scroll to position [0, 0]
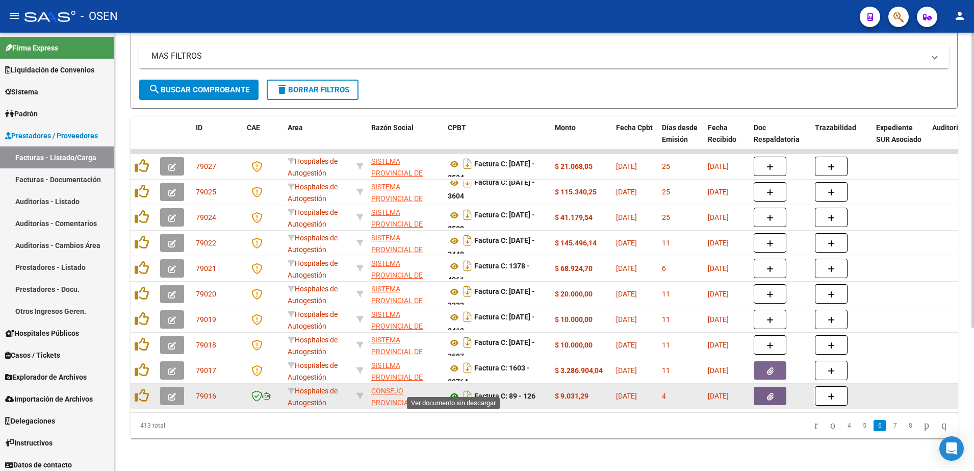
click at [453, 390] on icon at bounding box center [454, 396] width 13 height 12
click at [768, 392] on button "button" at bounding box center [770, 396] width 33 height 18
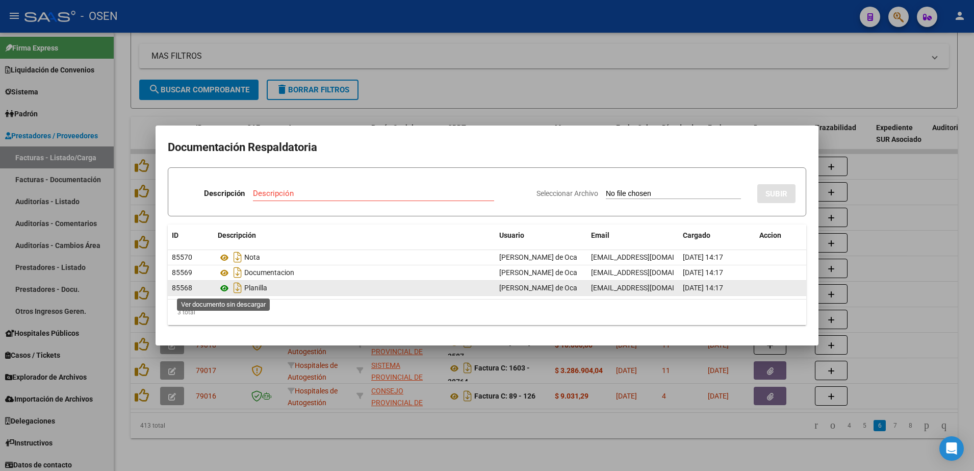
click at [222, 286] on icon at bounding box center [224, 288] width 13 height 12
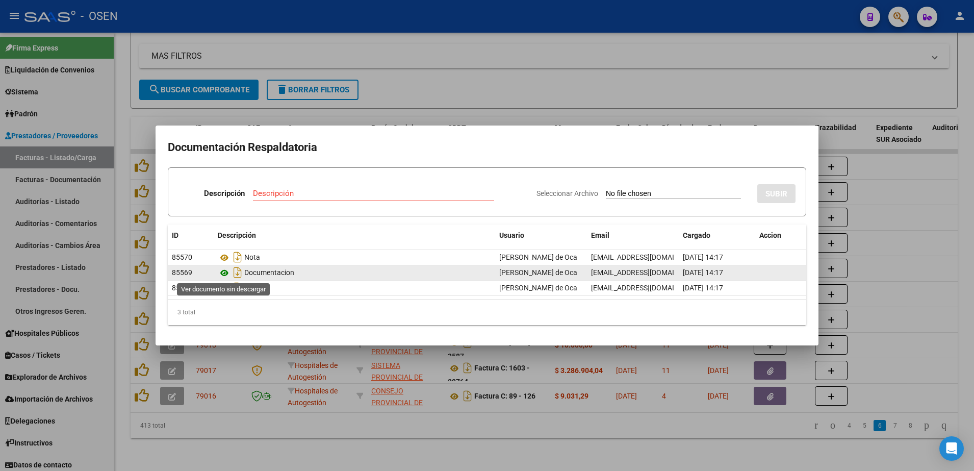
click at [220, 272] on icon at bounding box center [224, 273] width 13 height 12
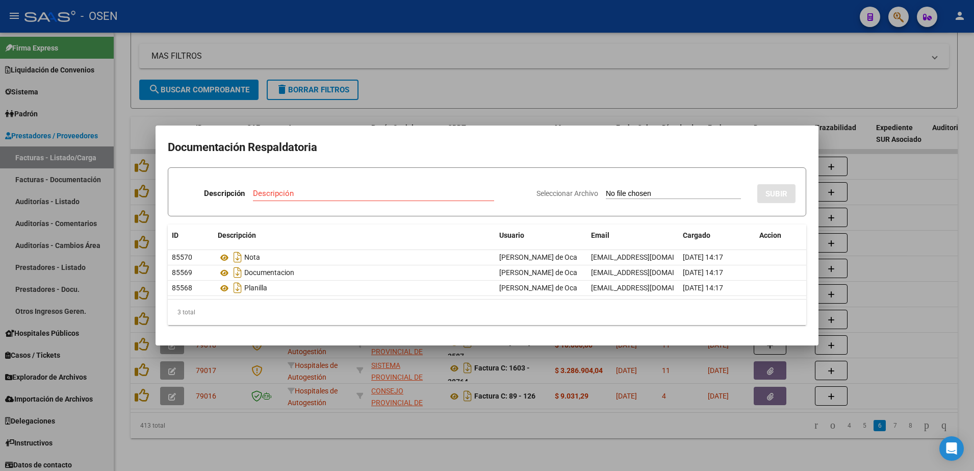
click at [551, 21] on div at bounding box center [487, 235] width 974 height 471
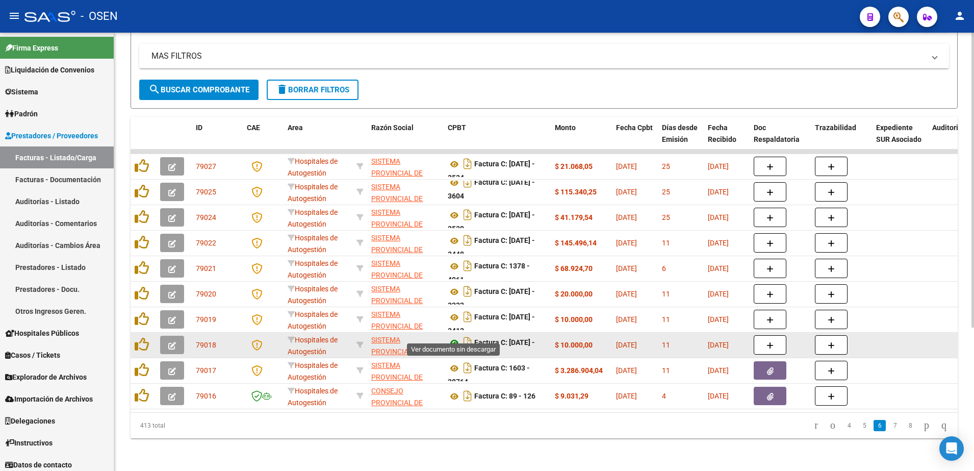
click at [450, 337] on icon at bounding box center [454, 343] width 13 height 12
drag, startPoint x: 486, startPoint y: 330, endPoint x: 494, endPoint y: 339, distance: 12.3
click at [494, 339] on div "Factura C: [DATE] - 3587" at bounding box center [497, 344] width 99 height 21
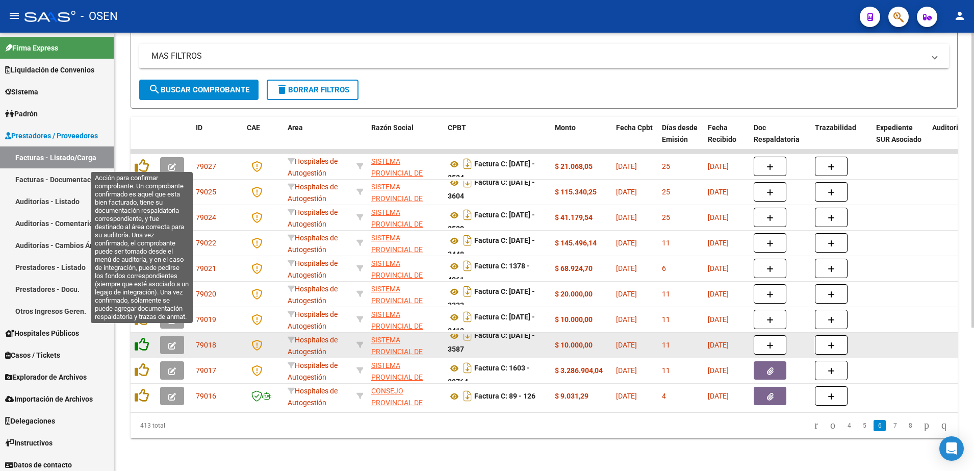
click at [146, 340] on icon at bounding box center [142, 344] width 14 height 14
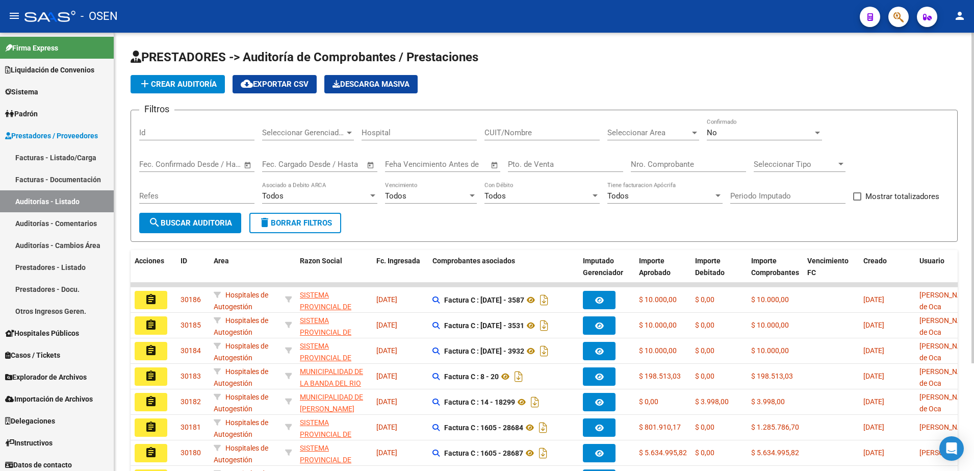
click at [208, 89] on button "add Crear Auditoría" at bounding box center [178, 84] width 94 height 18
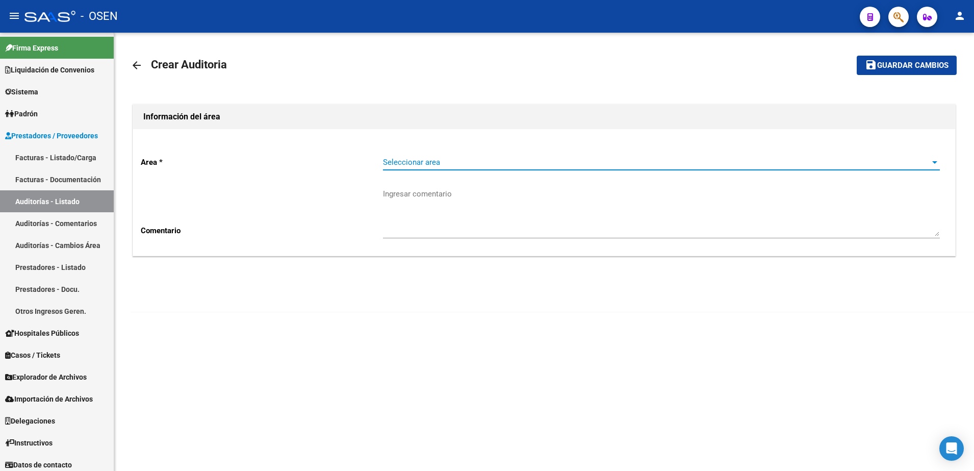
click at [433, 166] on span "Seleccionar area" at bounding box center [657, 162] width 548 height 9
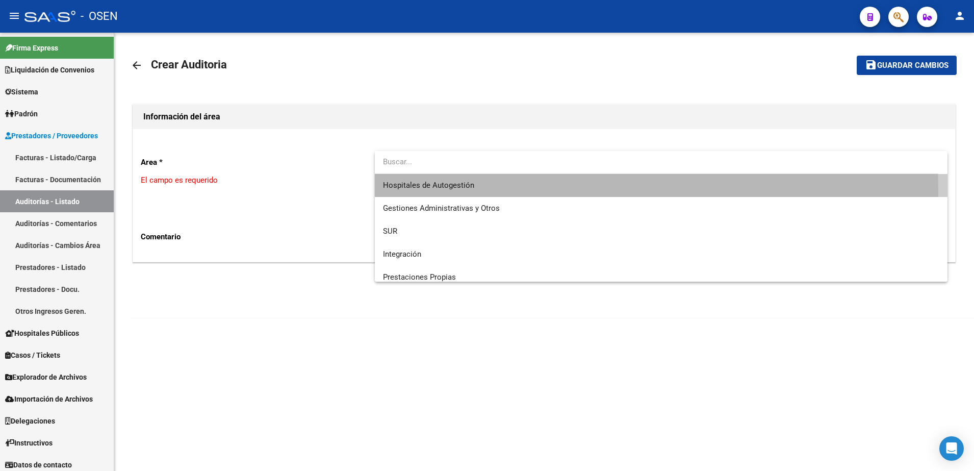
click at [444, 192] on span "Hospitales de Autogestión" at bounding box center [661, 185] width 557 height 23
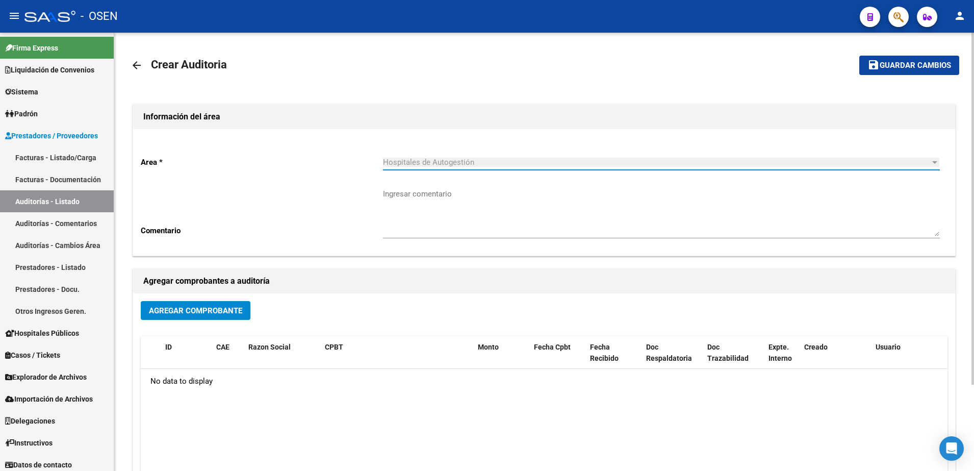
click at [194, 306] on span "Agregar Comprobante" at bounding box center [195, 310] width 93 height 9
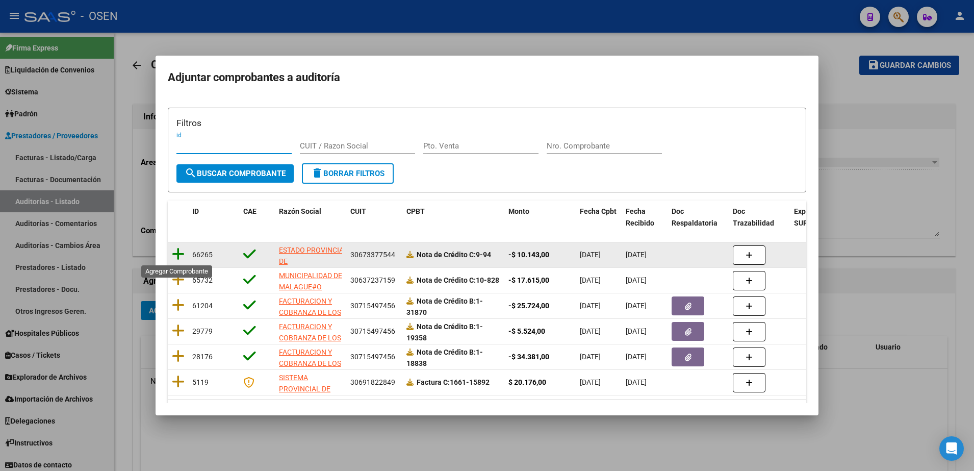
click at [178, 255] on icon at bounding box center [178, 254] width 13 height 14
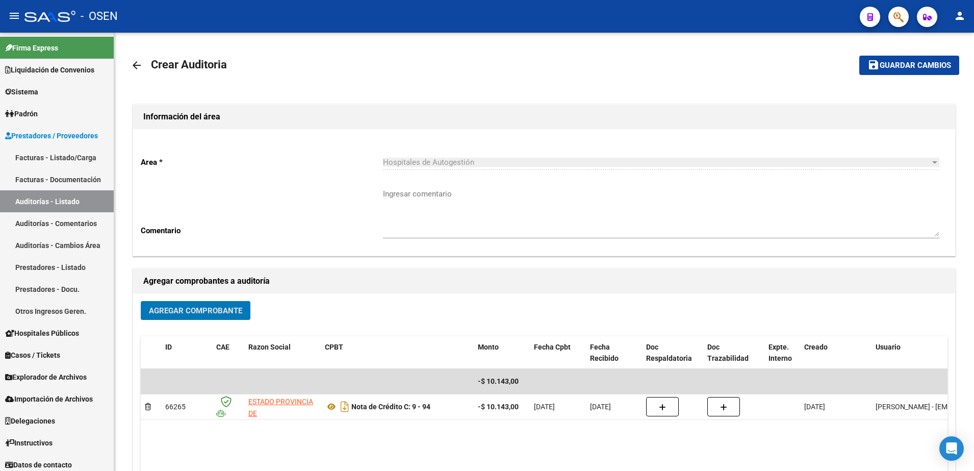
click at [135, 61] on mat-icon "arrow_back" at bounding box center [137, 65] width 12 height 12
